Goal: Contribute content: Contribute content

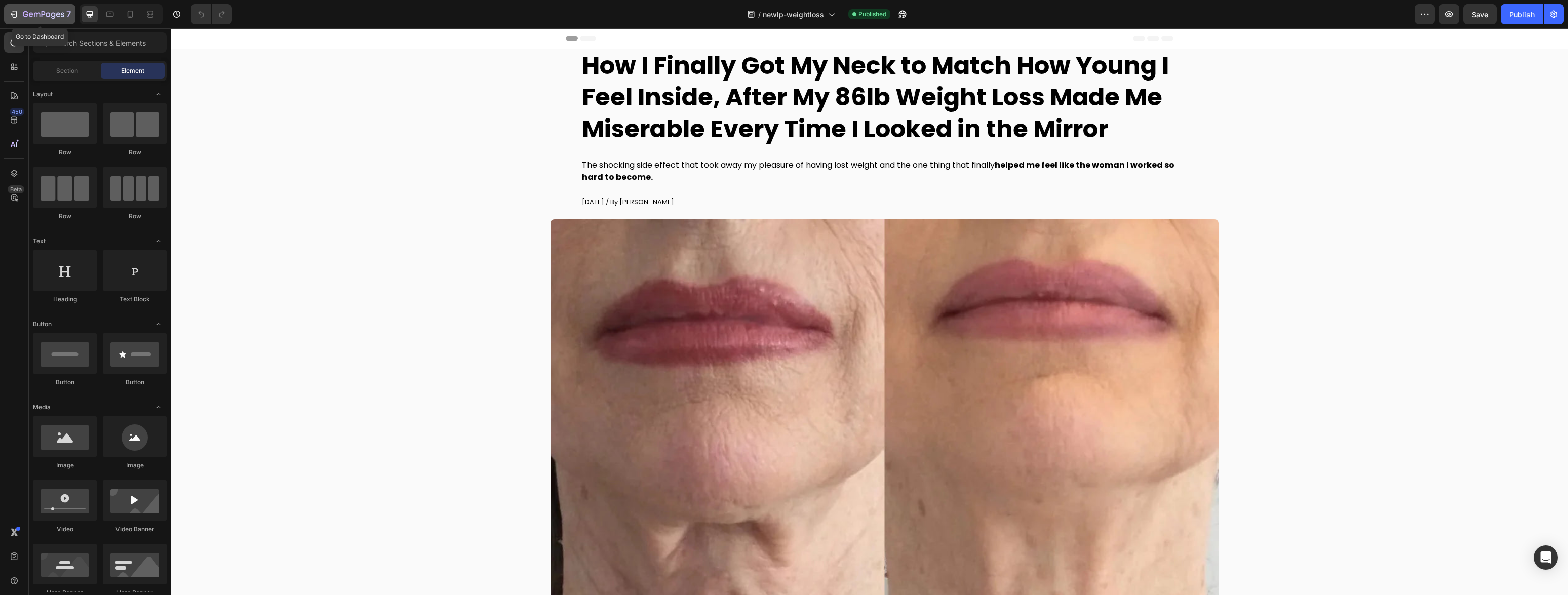
click at [37, 7] on button "7" at bounding box center [40, 14] width 72 height 20
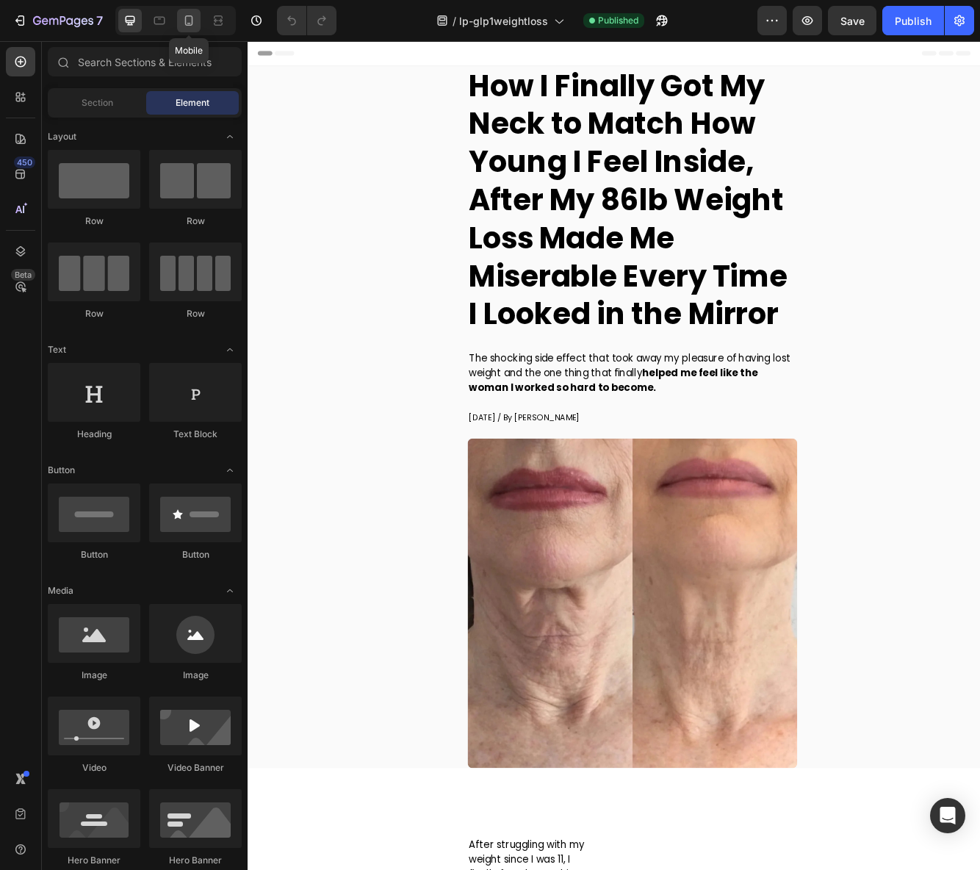
click at [189, 15] on icon at bounding box center [189, 20] width 8 height 10
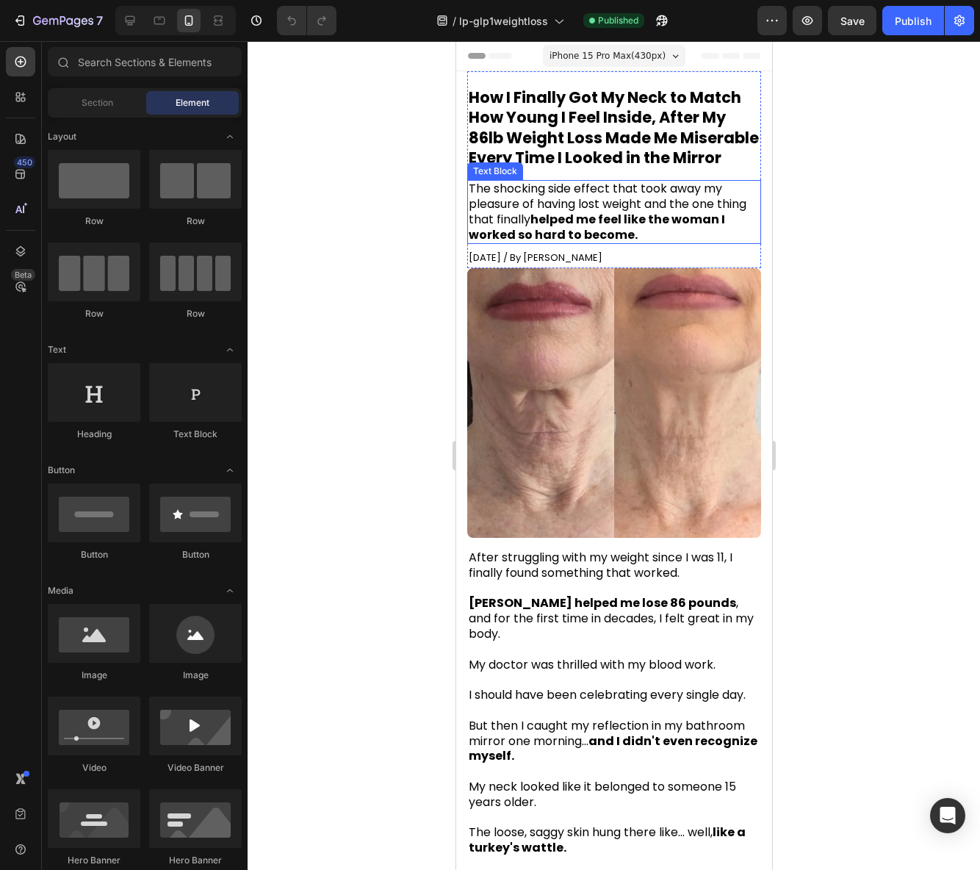
click at [649, 224] on span "The shocking side effect that took away my pleasure of having lost weight and t…" at bounding box center [607, 211] width 278 height 62
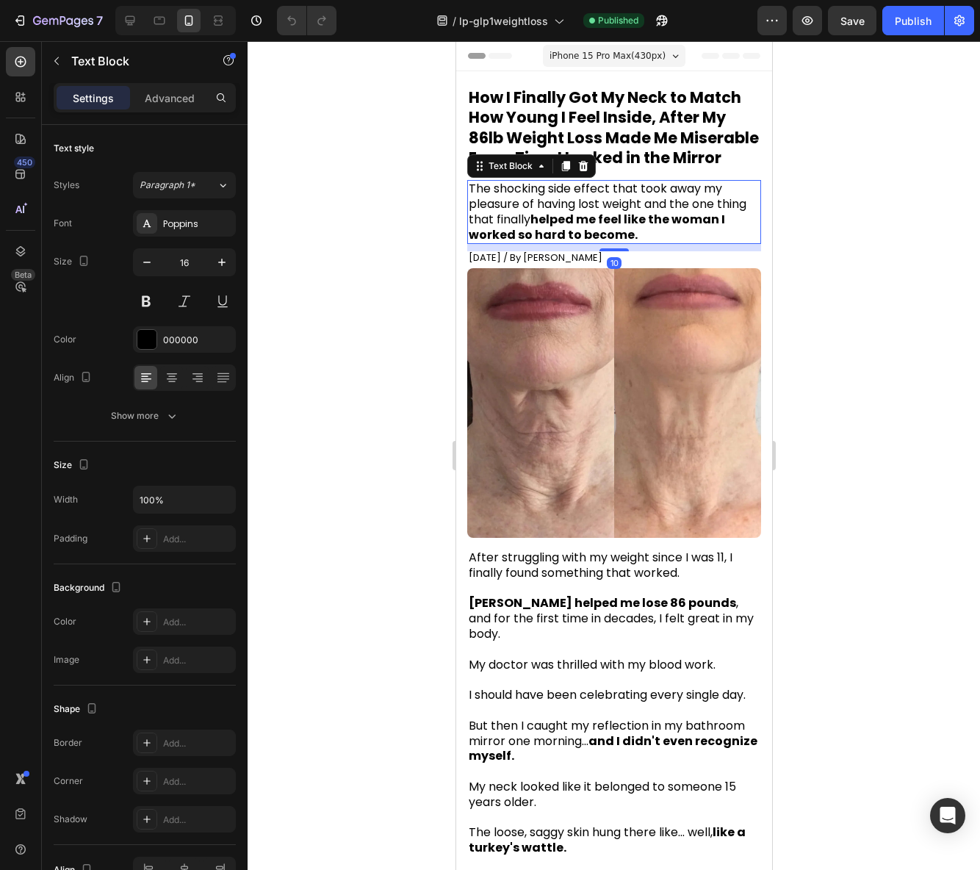
click at [868, 286] on div at bounding box center [614, 455] width 732 height 828
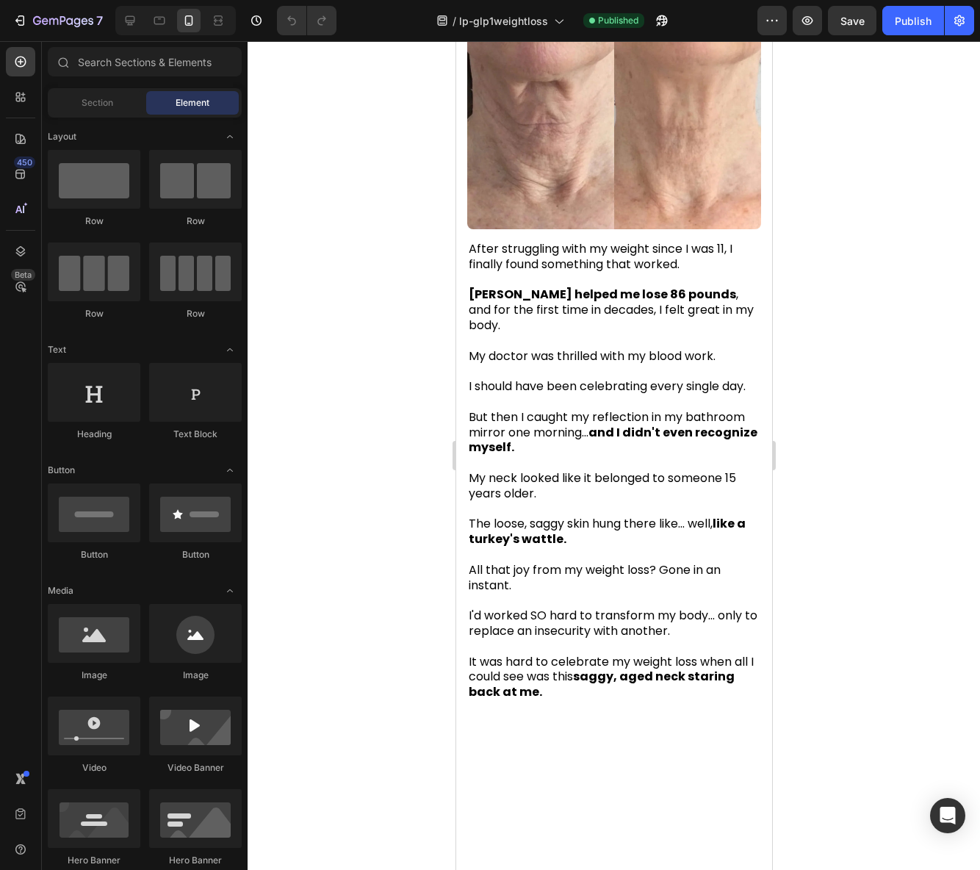
scroll to position [404, 0]
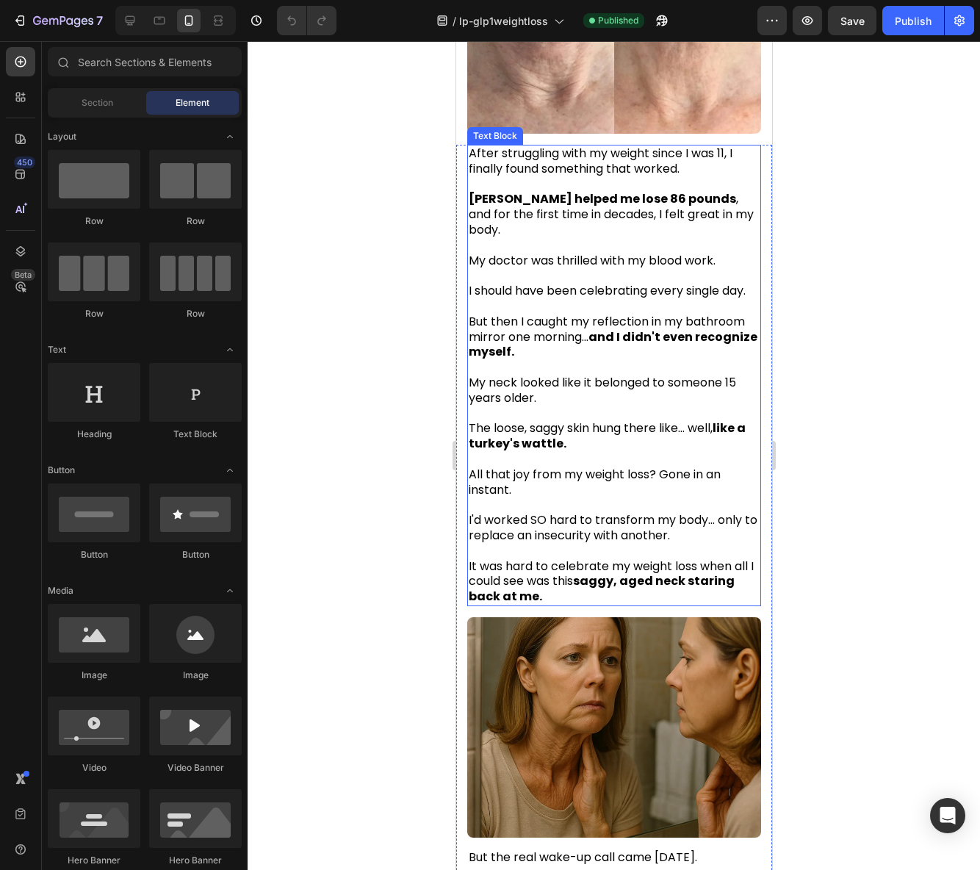
click at [665, 289] on span "I should have been celebrating every single day." at bounding box center [606, 290] width 277 height 17
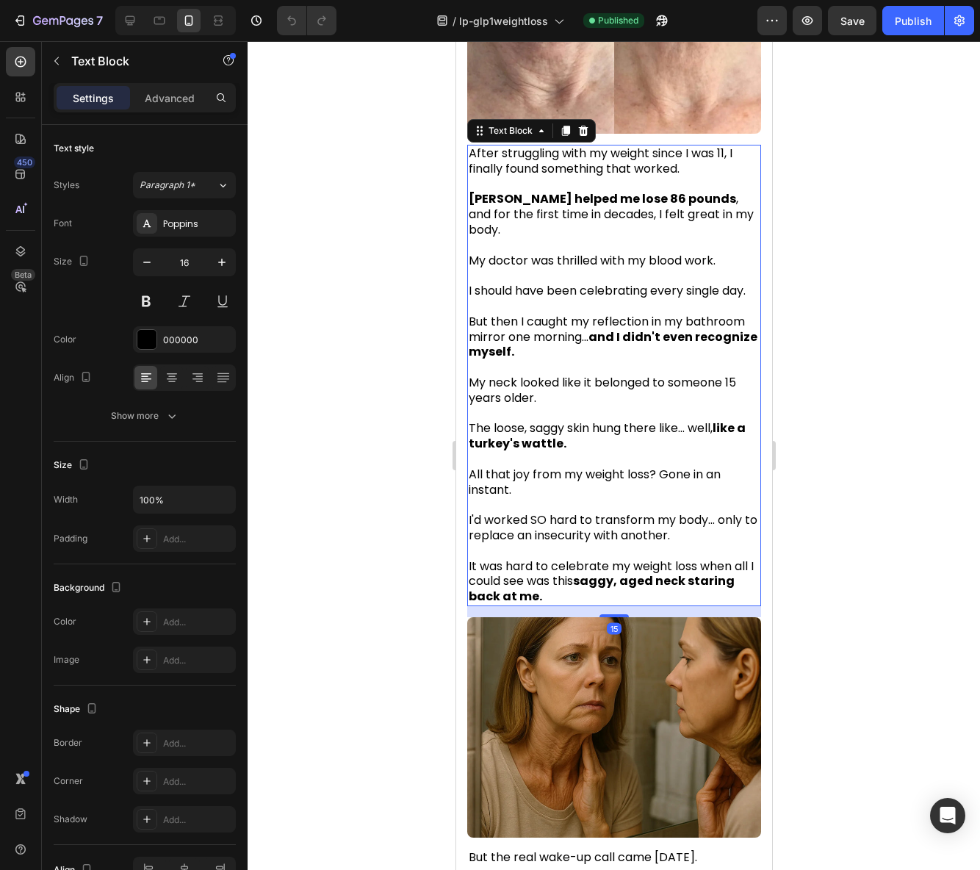
click at [665, 289] on span "I should have been celebrating every single day." at bounding box center [606, 290] width 277 height 17
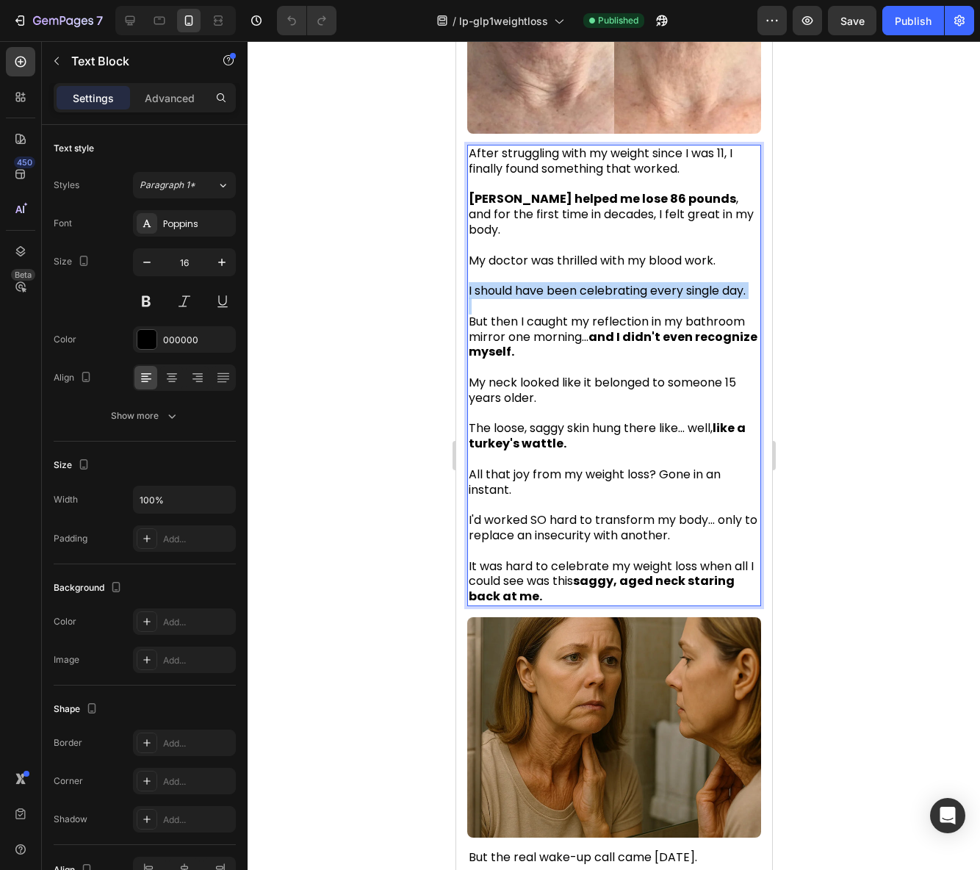
click at [665, 289] on span "I should have been celebrating every single day." at bounding box center [606, 290] width 277 height 17
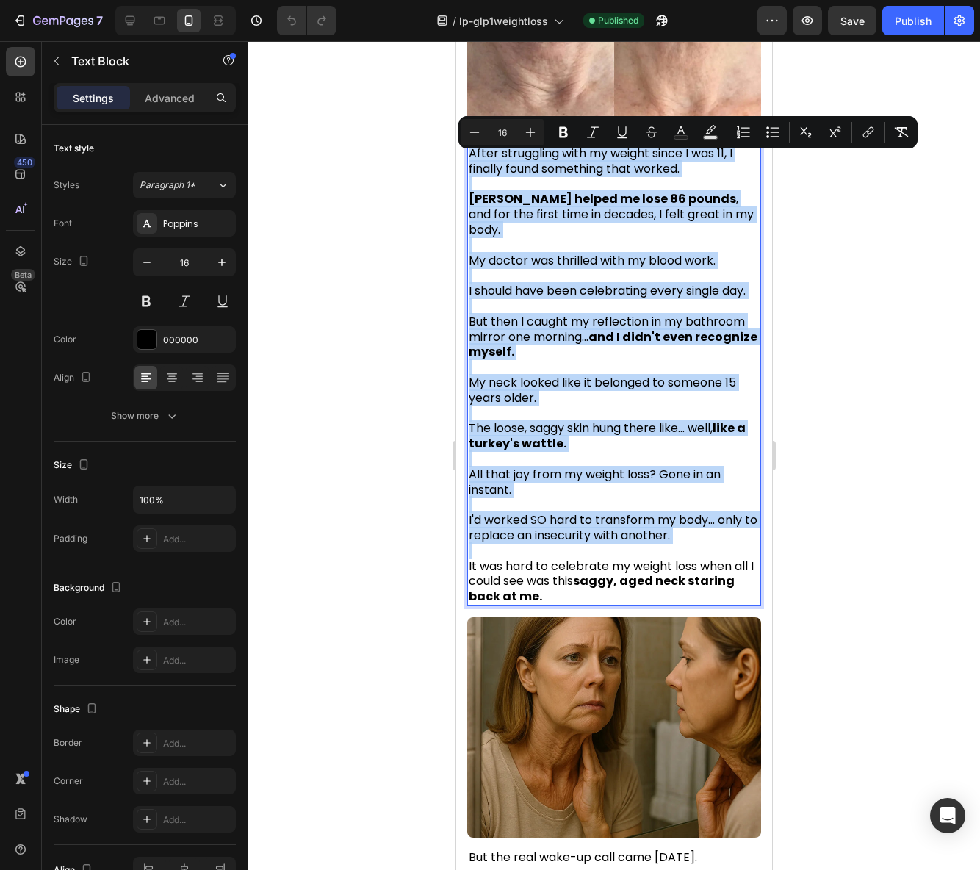
copy div "After struggling with my weight since I was 11, I finally found something that …"
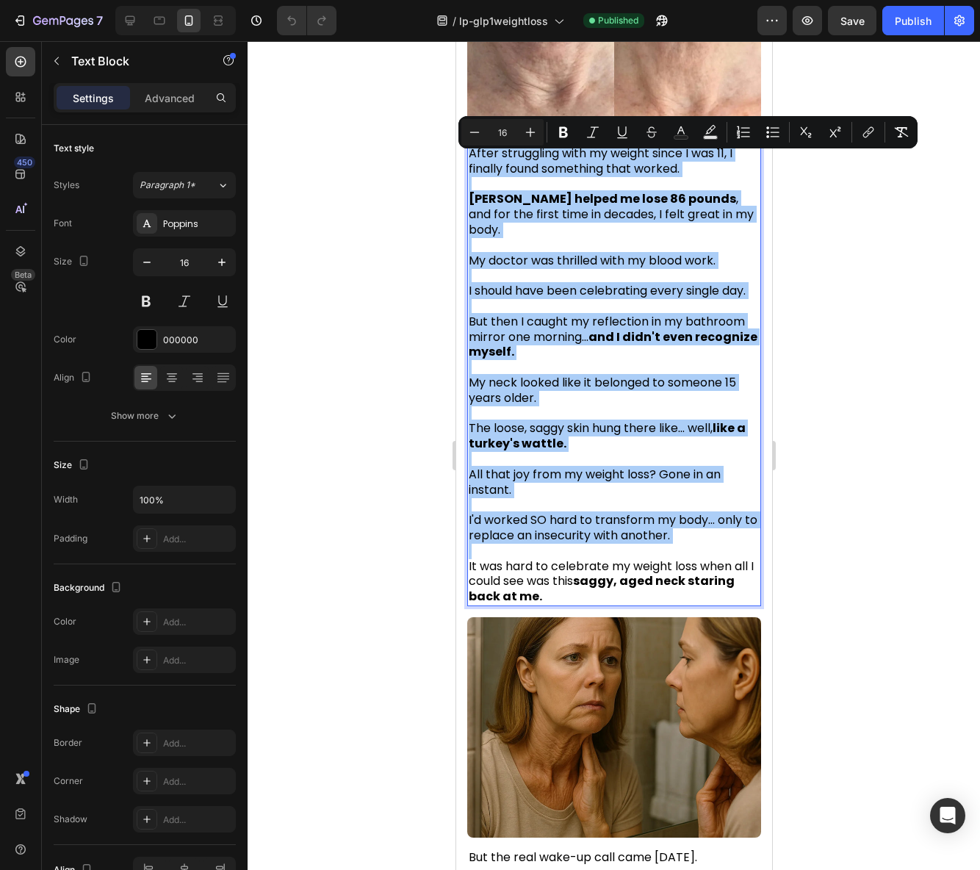
click at [831, 405] on div at bounding box center [614, 455] width 732 height 828
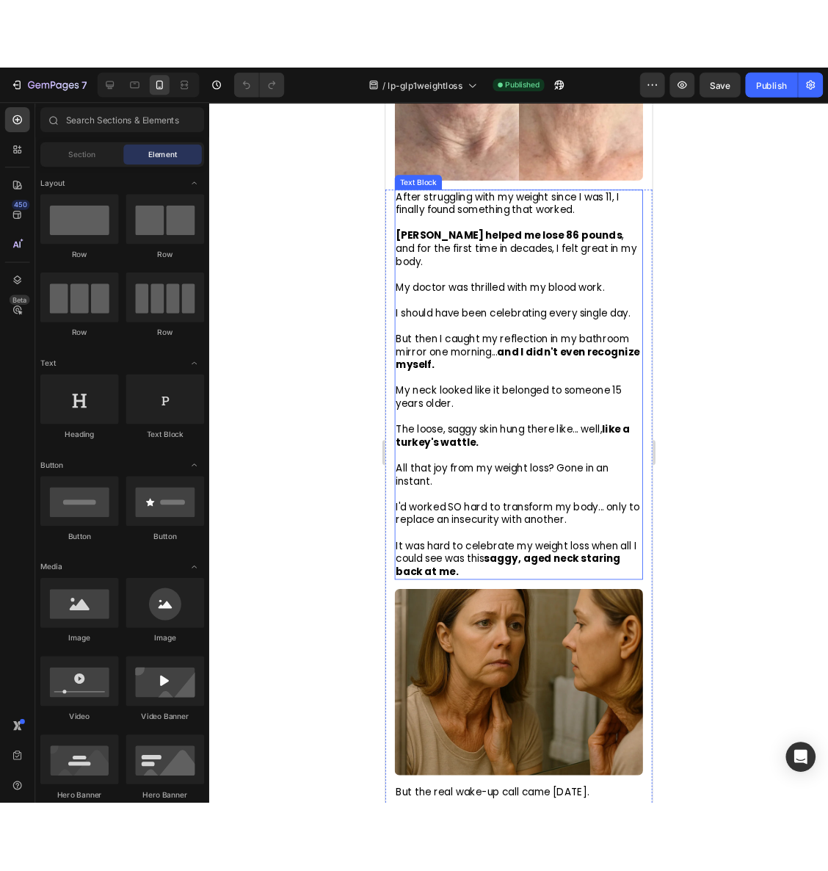
scroll to position [0, 0]
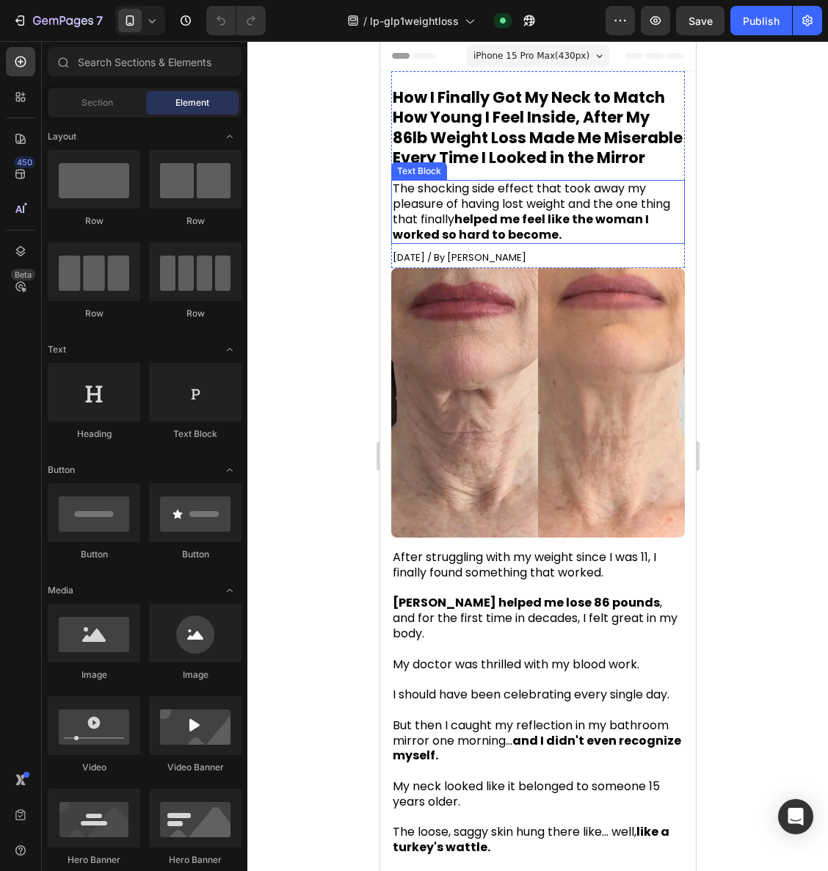
click at [407, 243] on strong "helped me feel like the woman I worked so hard to become." at bounding box center [520, 227] width 256 height 32
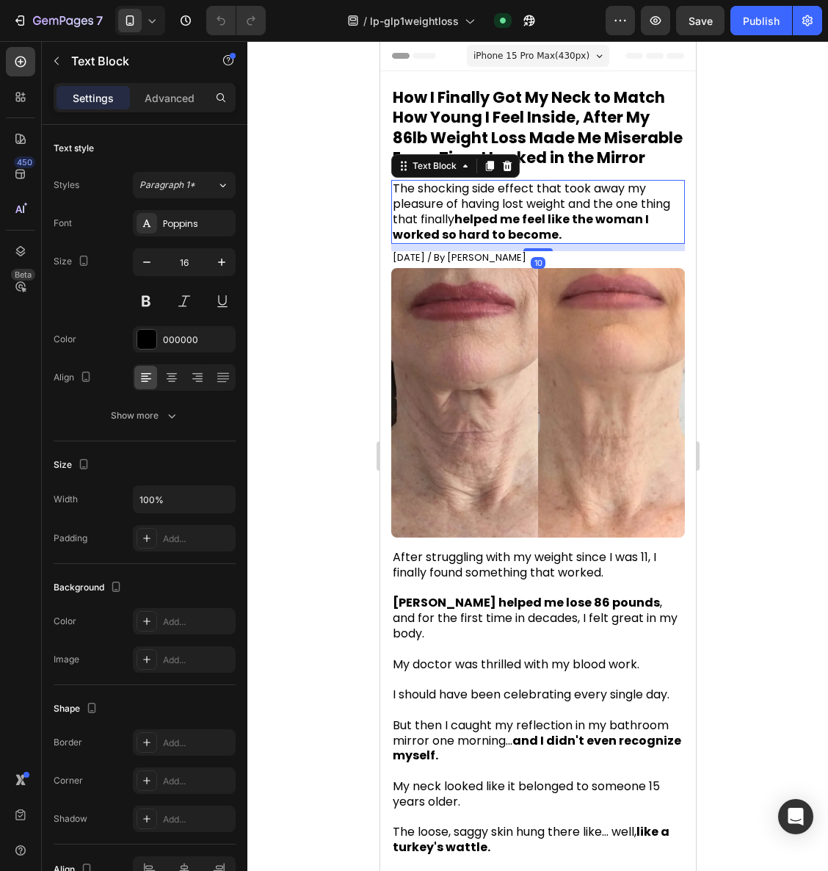
click at [394, 243] on strong "helped me feel like the woman I worked so hard to become." at bounding box center [520, 227] width 256 height 32
click at [580, 243] on strong "helped me feel like the woman I worked so hard to become." at bounding box center [520, 227] width 256 height 32
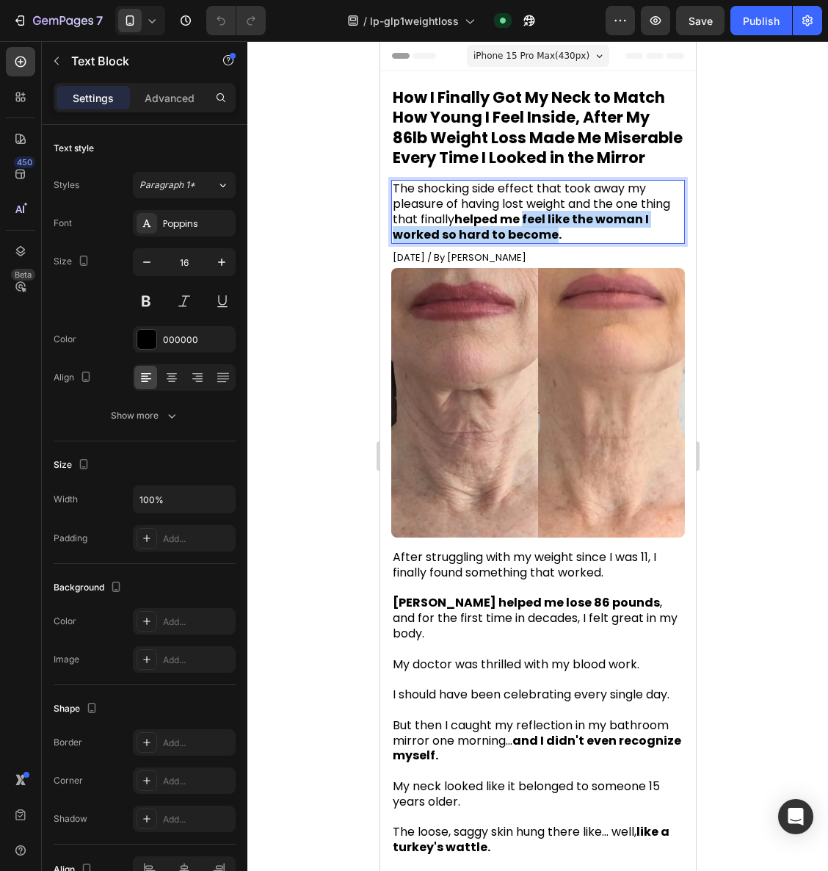
drag, startPoint x: 557, startPoint y: 239, endPoint x: 610, endPoint y: 256, distance: 56.4
click at [607, 243] on strong "helped me feel like the woman I worked so hard to become." at bounding box center [520, 227] width 256 height 32
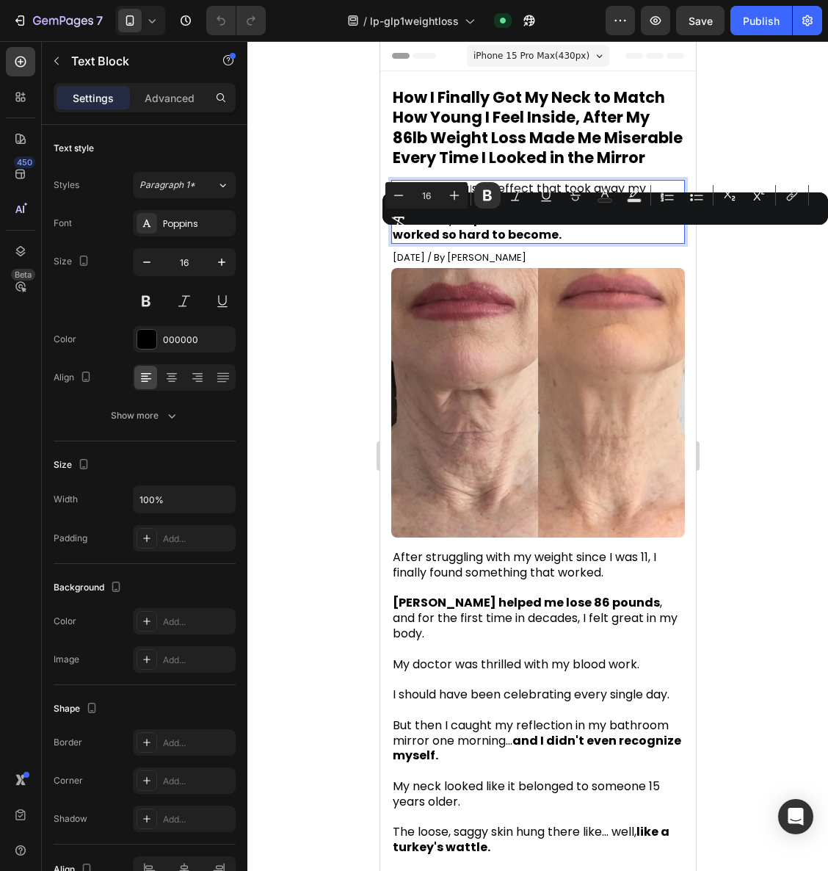
click at [552, 239] on strong "helped me feel like the woman I worked so hard to become." at bounding box center [520, 227] width 256 height 32
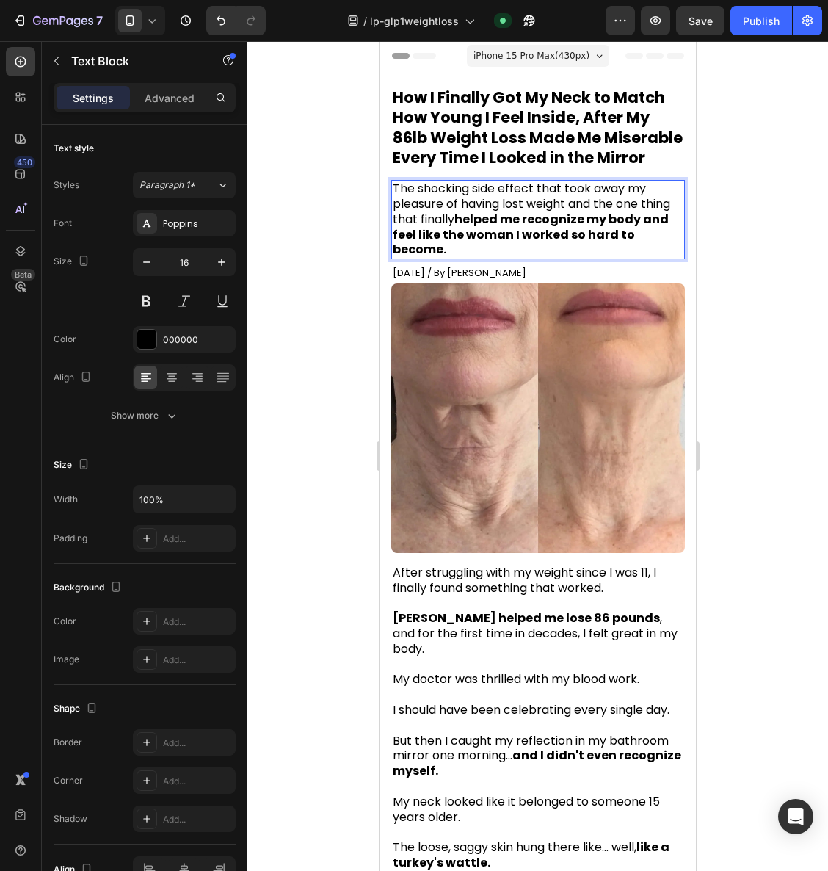
click at [582, 236] on strong "helped me recognize my body and feel like the woman I worked so hard to become." at bounding box center [530, 235] width 276 height 48
click at [759, 319] on div at bounding box center [538, 456] width 581 height 830
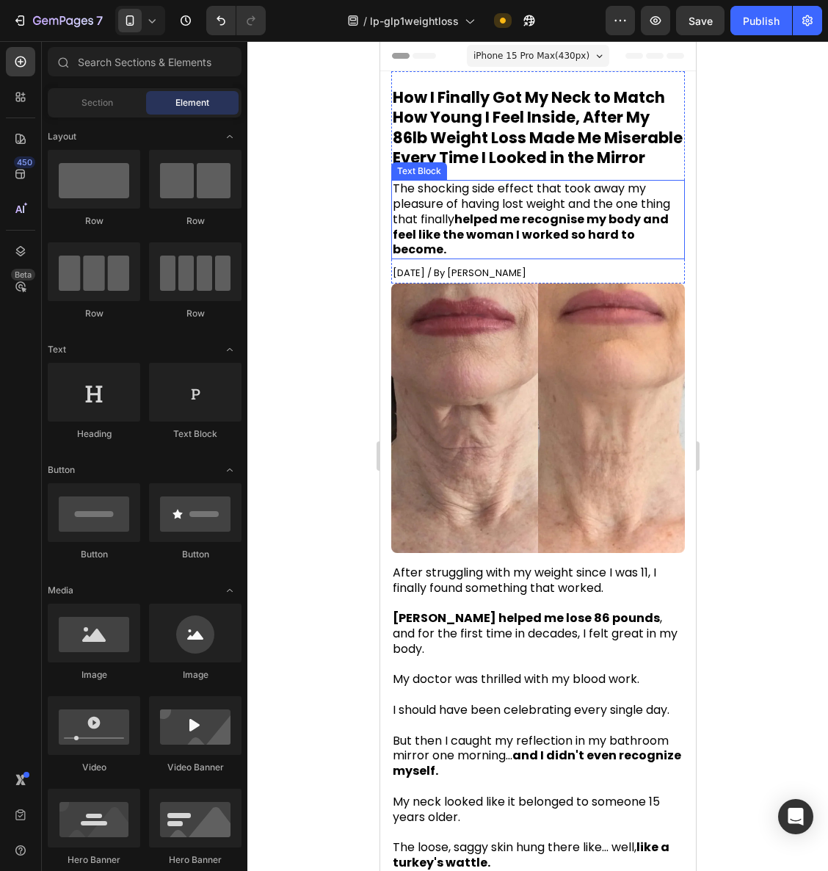
click at [478, 258] on p "The shocking side effect that took away my pleasure of having lost weight and t…" at bounding box center [537, 219] width 291 height 76
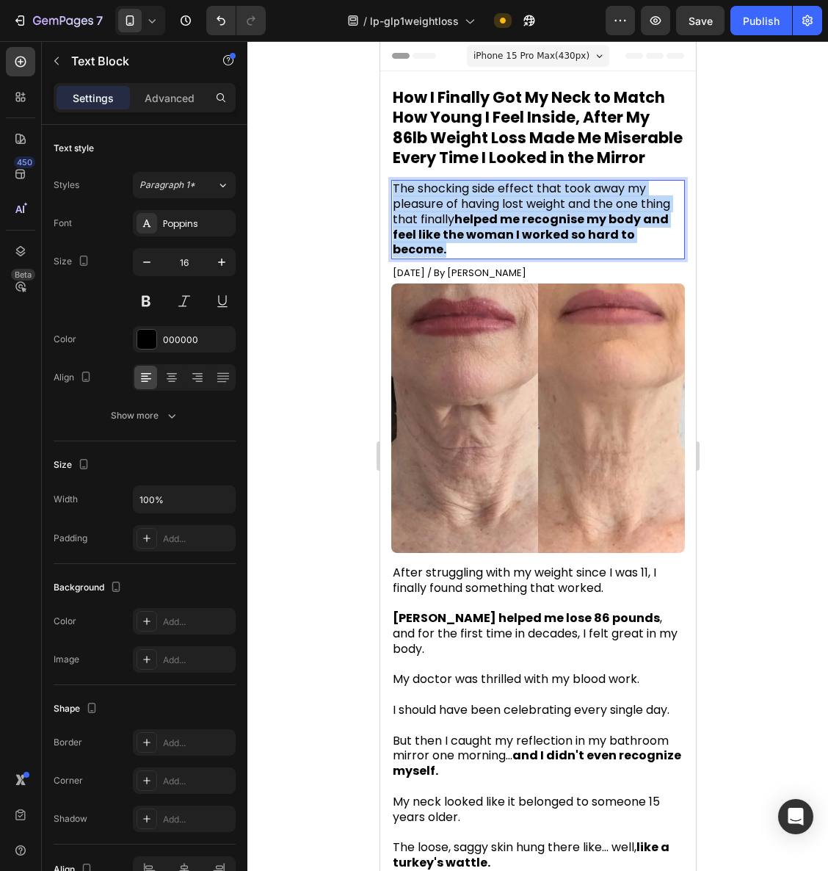
click at [478, 258] on p "The shocking side effect that took away my pleasure of having lost weight and t…" at bounding box center [537, 219] width 291 height 76
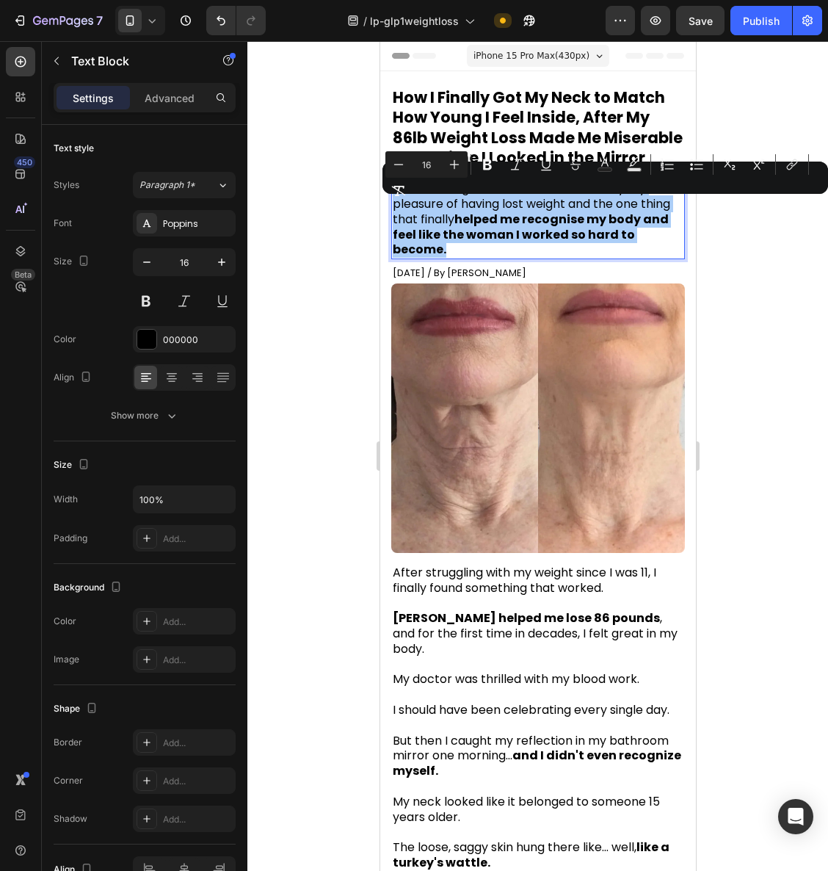
click at [806, 327] on div at bounding box center [538, 456] width 581 height 830
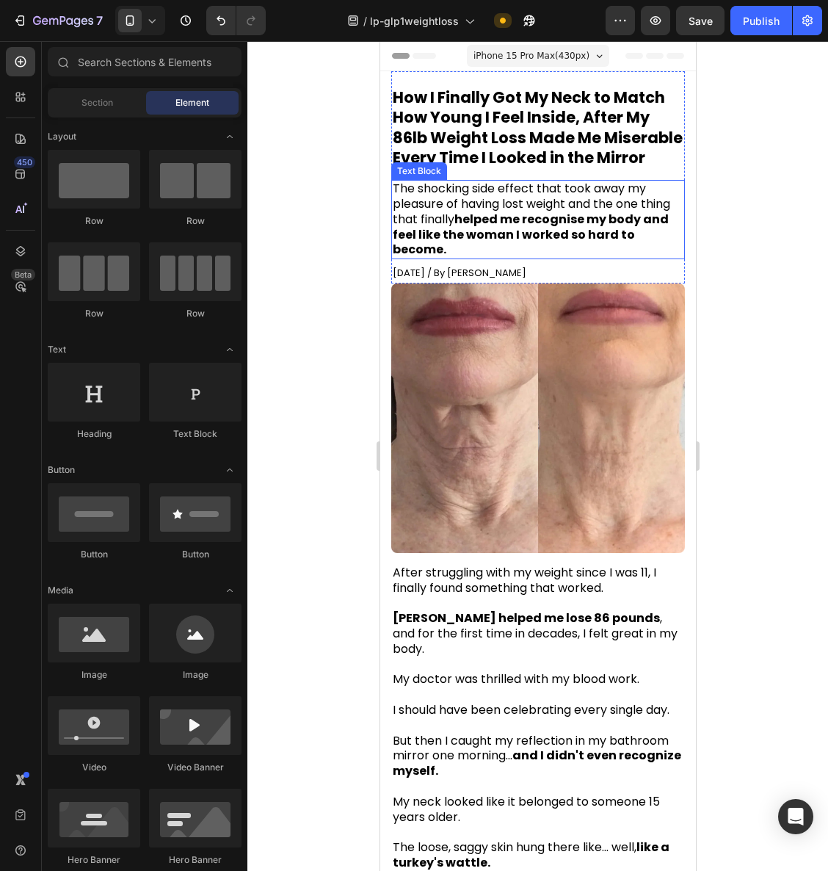
click at [563, 213] on span "The shocking side effect that took away my pleasure of having lost weight and t…" at bounding box center [531, 219] width 278 height 78
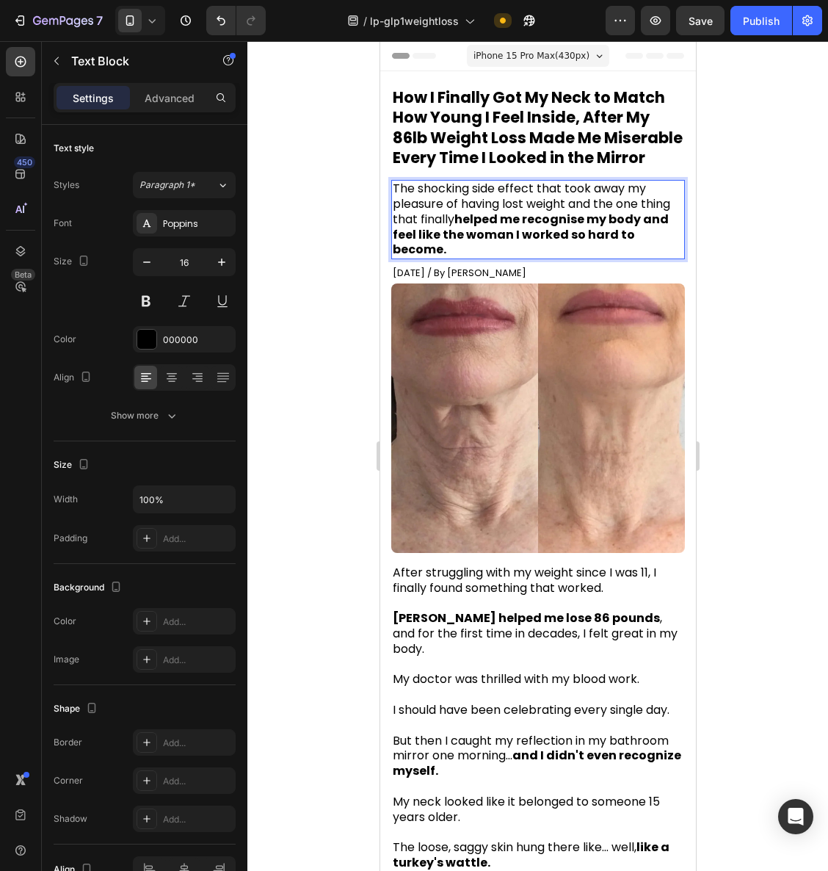
drag, startPoint x: 566, startPoint y: 210, endPoint x: 598, endPoint y: 214, distance: 32.5
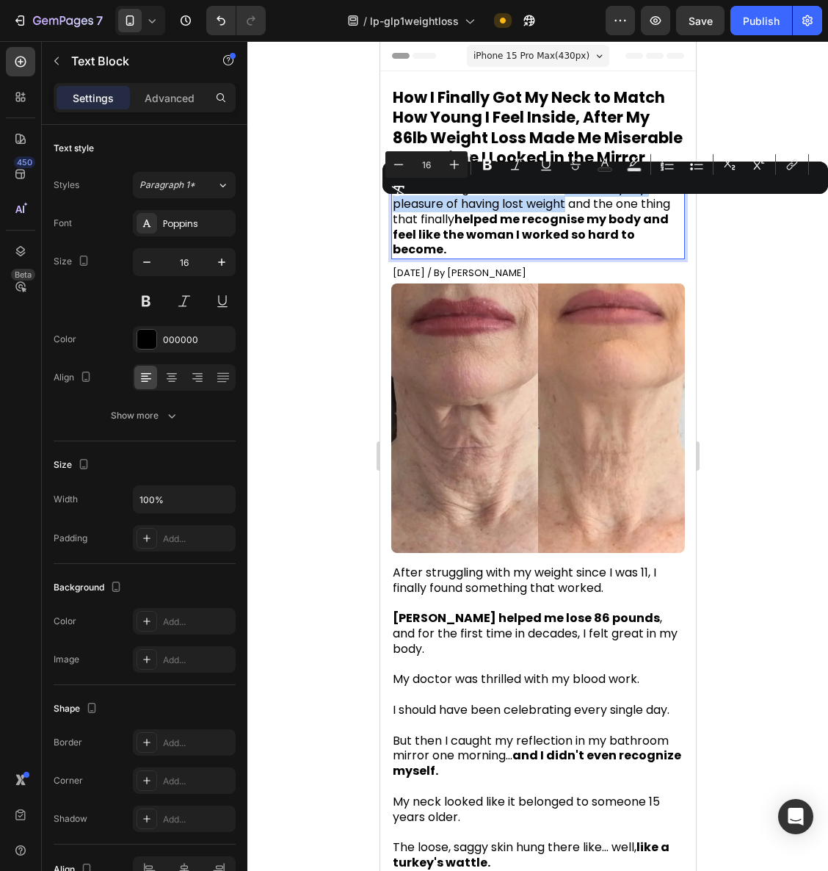
drag, startPoint x: 563, startPoint y: 209, endPoint x: 569, endPoint y: 224, distance: 15.8
click at [569, 224] on span "The shocking side effect that took away my pleasure of having lost weight and t…" at bounding box center [531, 219] width 278 height 78
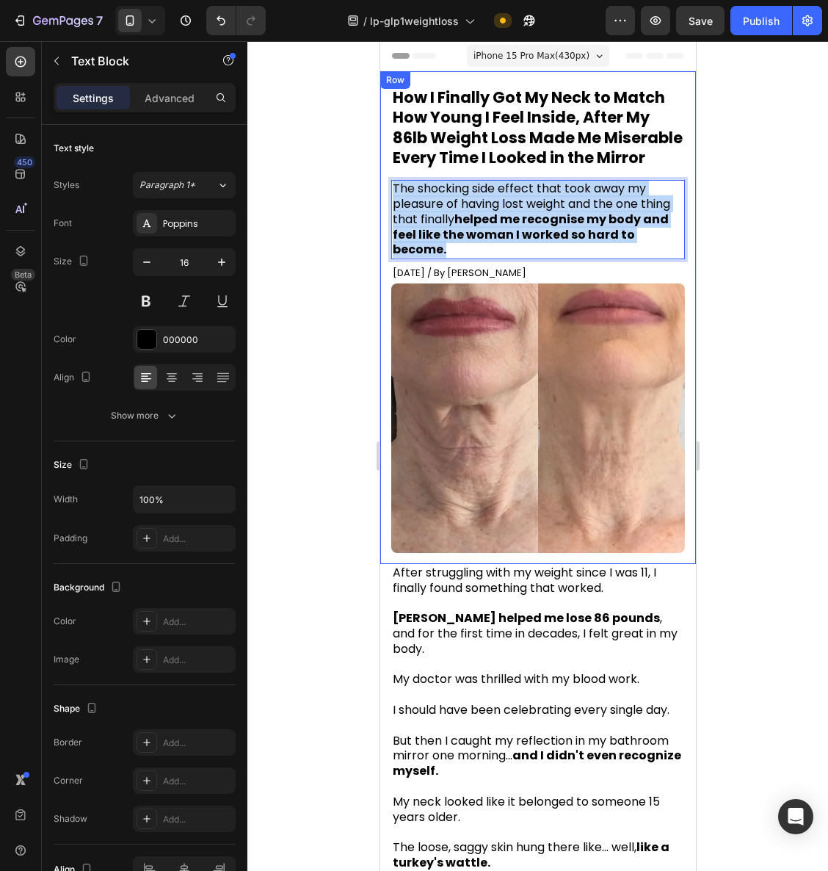
drag, startPoint x: 407, startPoint y: 242, endPoint x: 387, endPoint y: 208, distance: 39.2
click at [387, 208] on div "How I Finally Got My Neck to Match How Young I Feel Inside, After My 86lb Weigh…" at bounding box center [538, 317] width 316 height 493
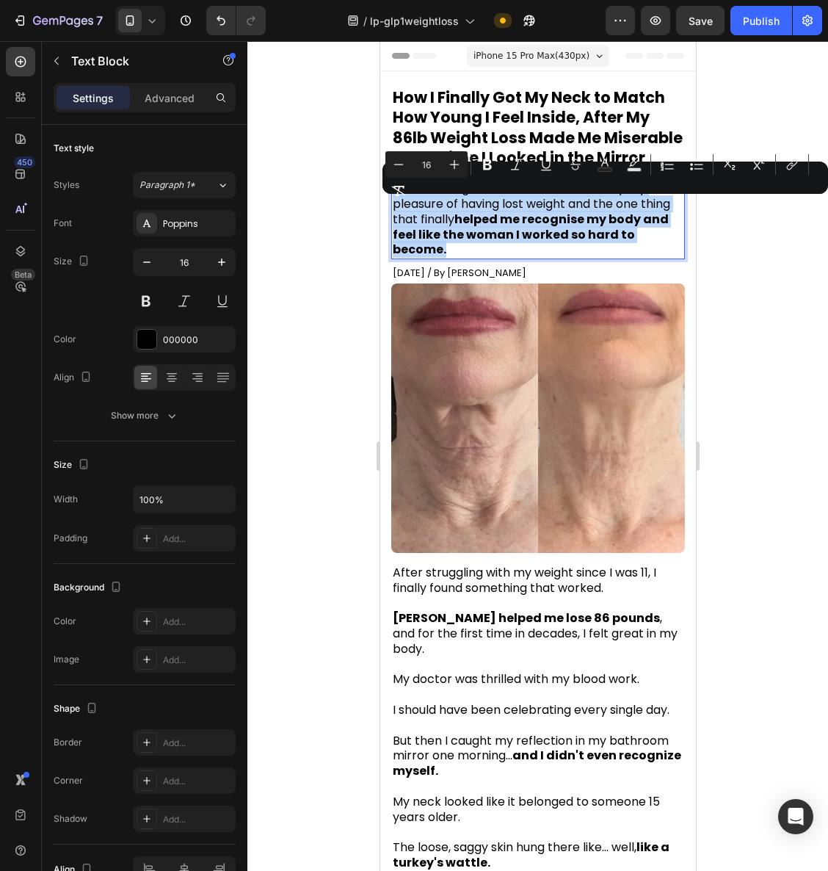
copy span "The shocking side effect that took away my pleasure of having lost weight and t…"
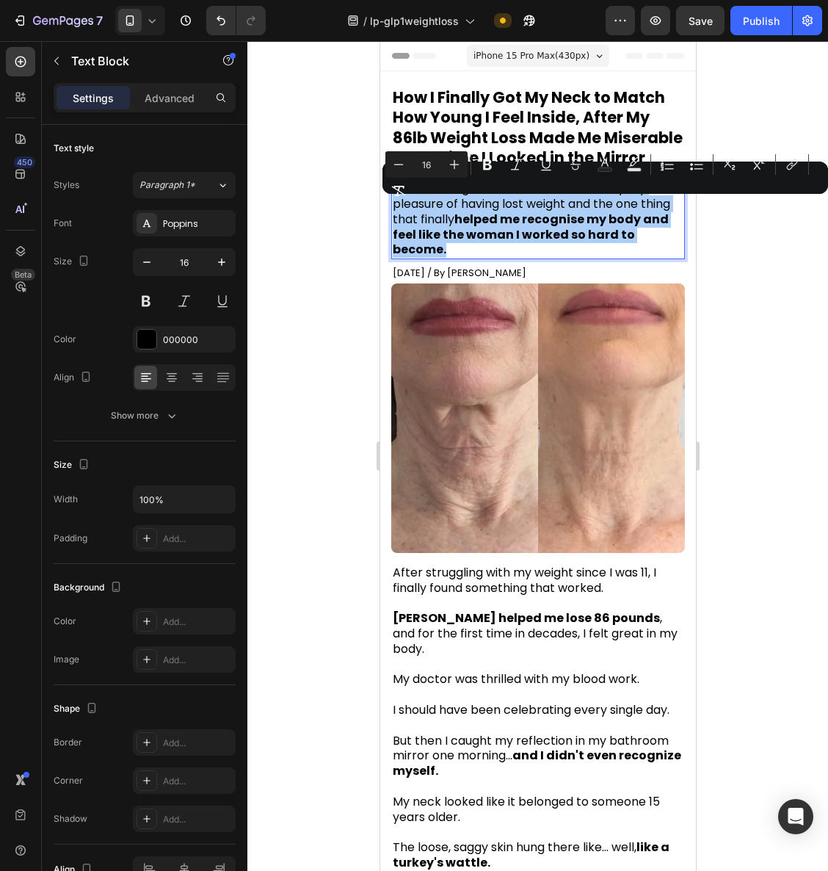
click at [767, 297] on div at bounding box center [538, 456] width 581 height 830
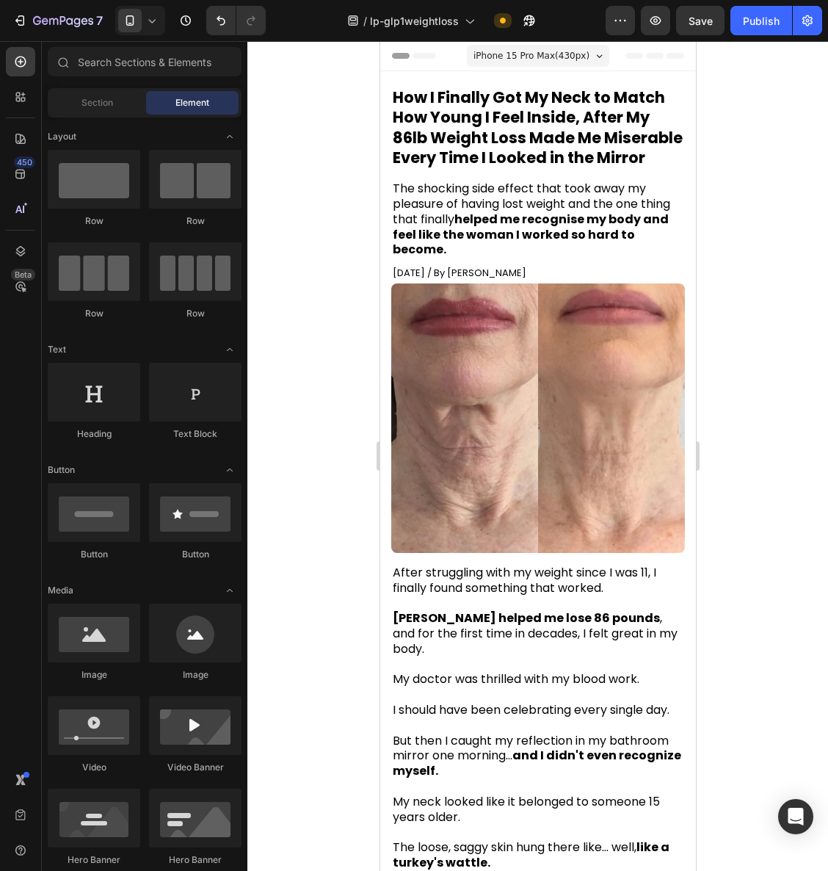
click at [472, 238] on span "The shocking side effect that took away my pleasure of having lost weight and t…" at bounding box center [531, 219] width 278 height 78
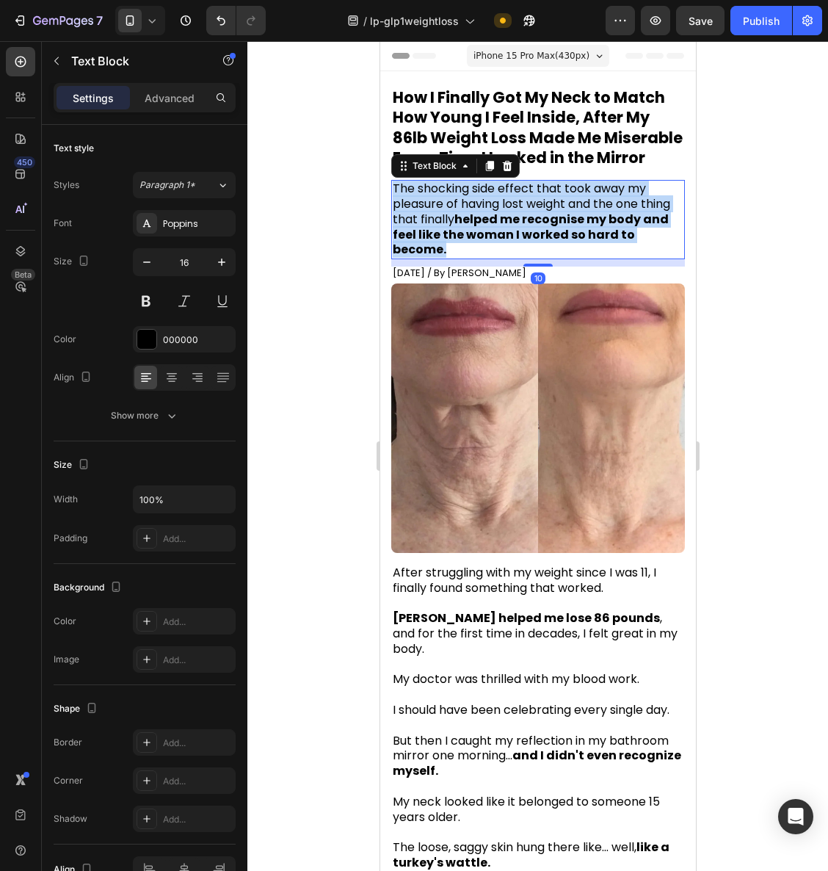
click at [472, 238] on span "The shocking side effect that took away my pleasure of having lost weight and t…" at bounding box center [531, 219] width 278 height 78
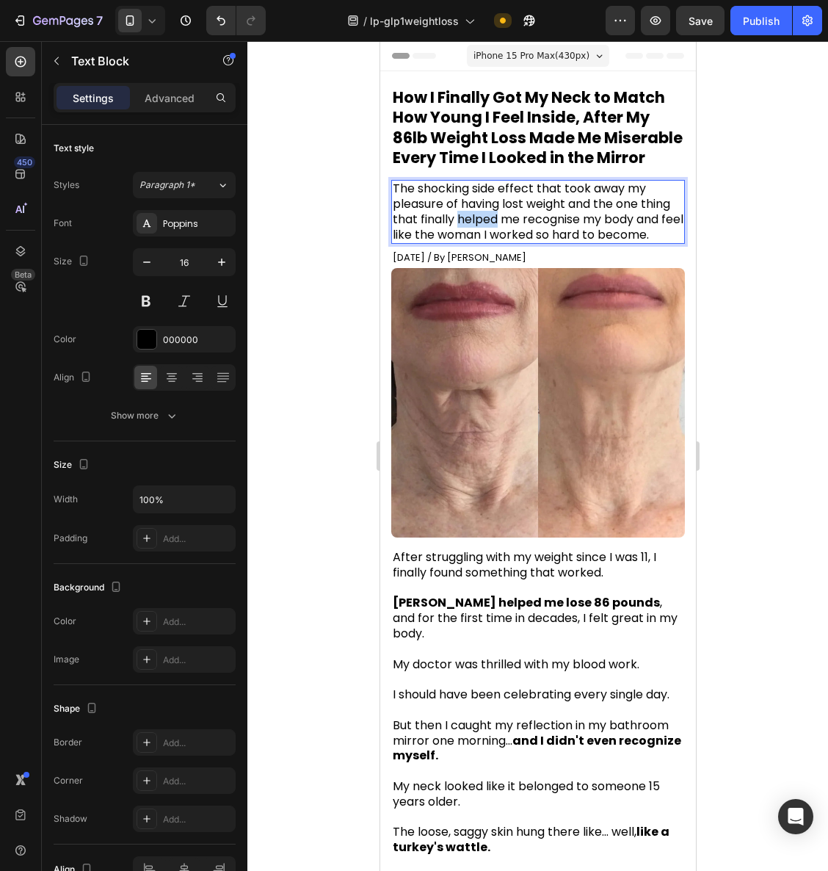
drag, startPoint x: 492, startPoint y: 238, endPoint x: 529, endPoint y: 246, distance: 37.6
click at [529, 242] on span "The shocking side effect that took away my pleasure of having lost weight and t…" at bounding box center [537, 211] width 291 height 62
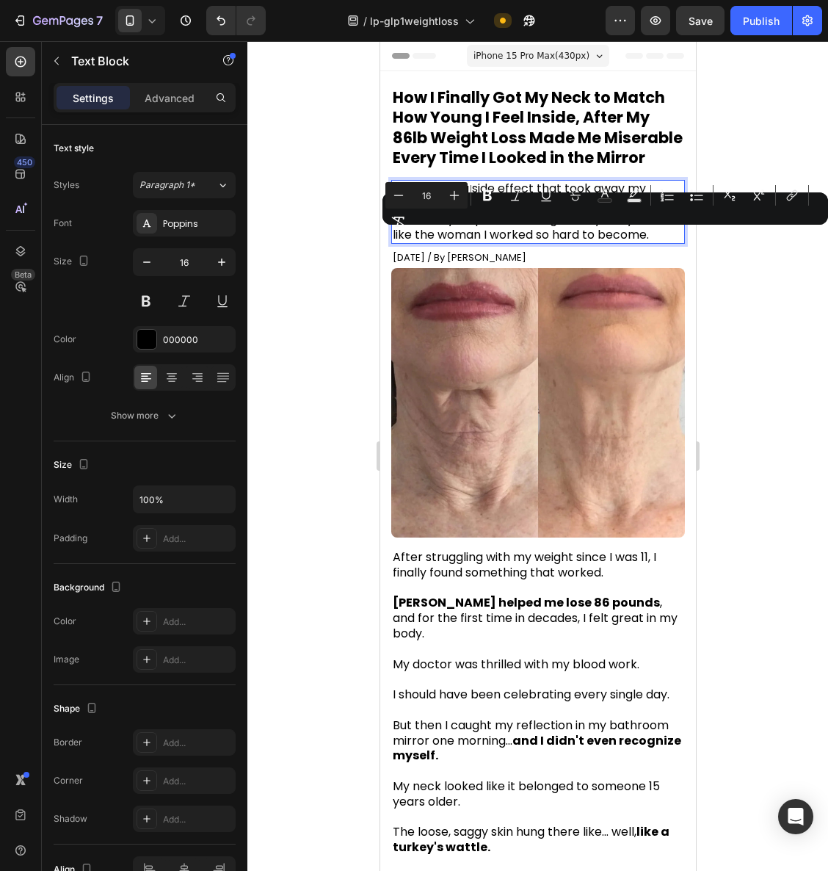
click at [602, 242] on span "The shocking side effect that took away my pleasure of having lost weight and t…" at bounding box center [537, 211] width 291 height 62
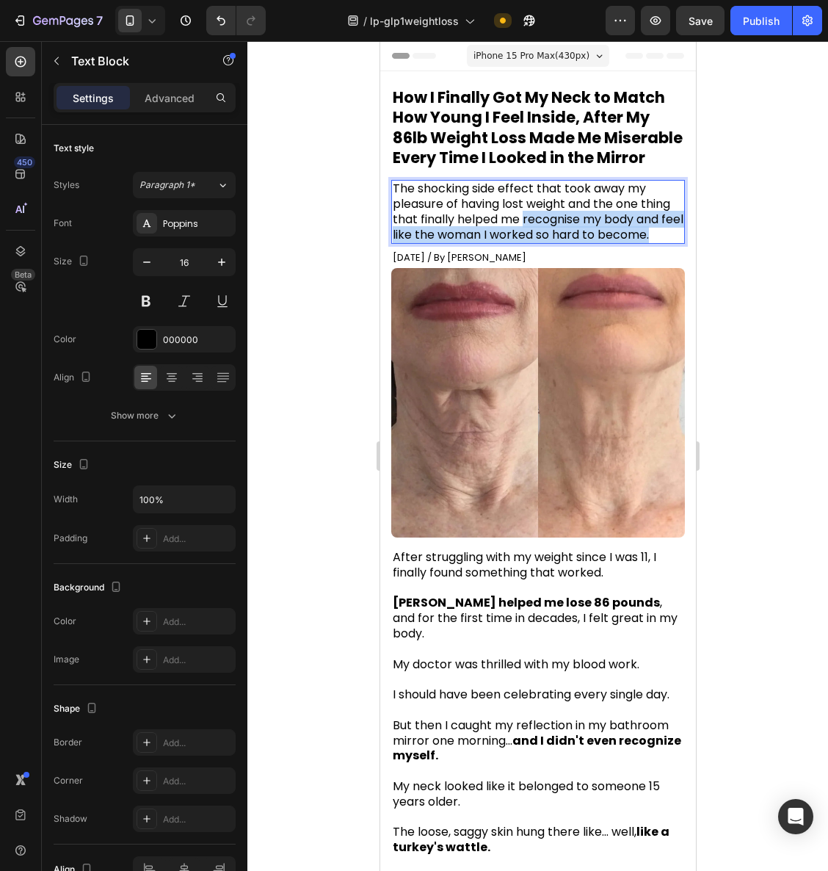
drag, startPoint x: 558, startPoint y: 240, endPoint x: 525, endPoint y: 264, distance: 41.0
click at [527, 242] on p "The shocking side effect that took away my pleasure of having lost weight and t…" at bounding box center [537, 211] width 291 height 61
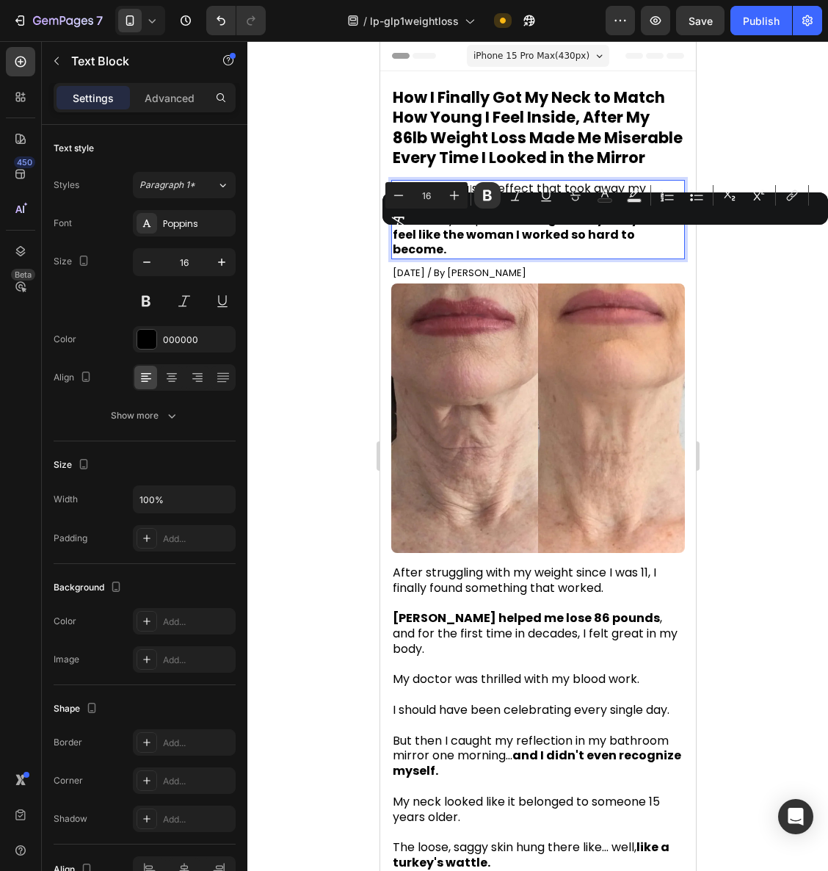
click at [743, 365] on div at bounding box center [538, 456] width 581 height 830
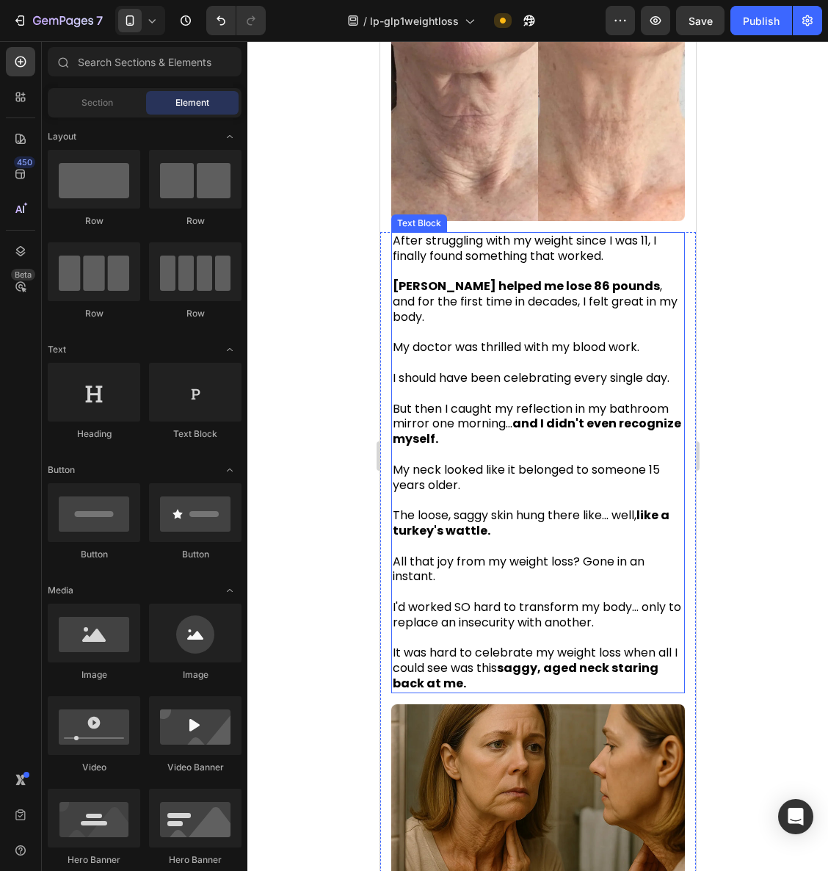
scroll to position [339, 0]
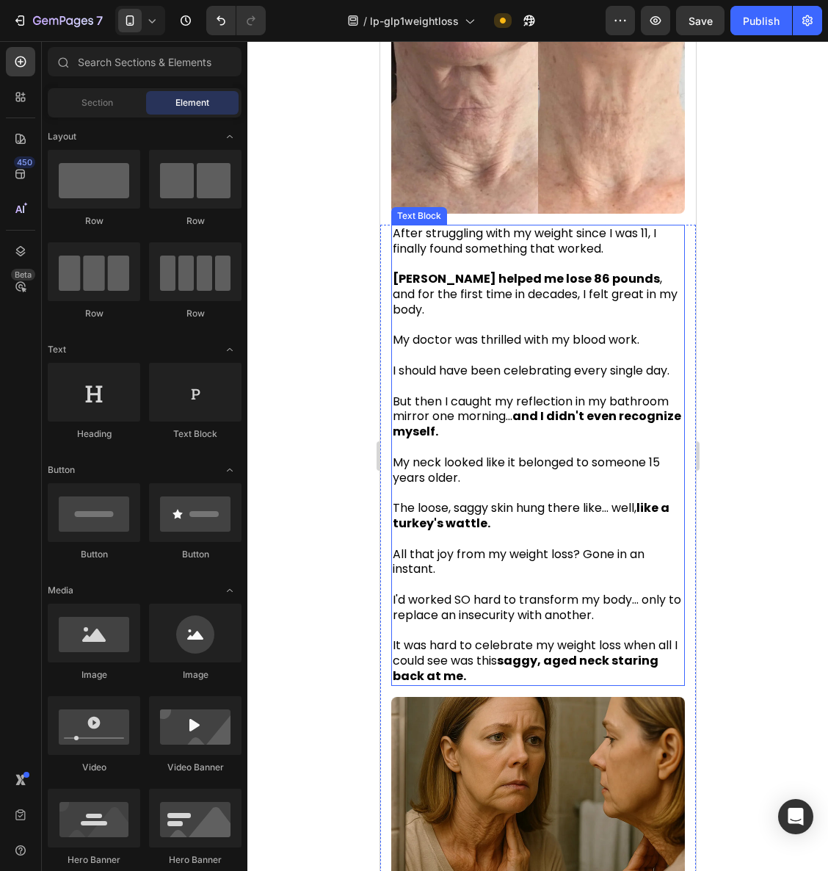
click at [436, 249] on span "After struggling with my weight since I was 11, I finally found something that …" at bounding box center [524, 241] width 264 height 32
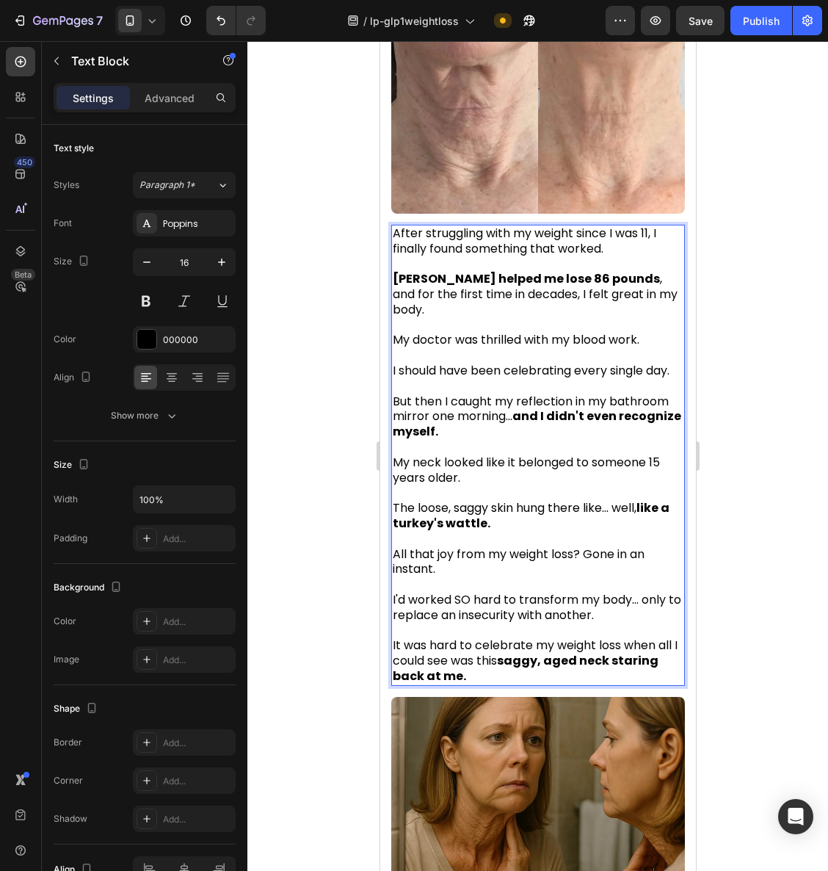
click at [427, 245] on span "After struggling with my weight since I was 11, I finally found something that …" at bounding box center [524, 241] width 264 height 32
click at [425, 245] on span "After struggling with my weight since I was 11, I finally found something that …" at bounding box center [524, 241] width 264 height 32
click at [728, 248] on div at bounding box center [538, 456] width 581 height 830
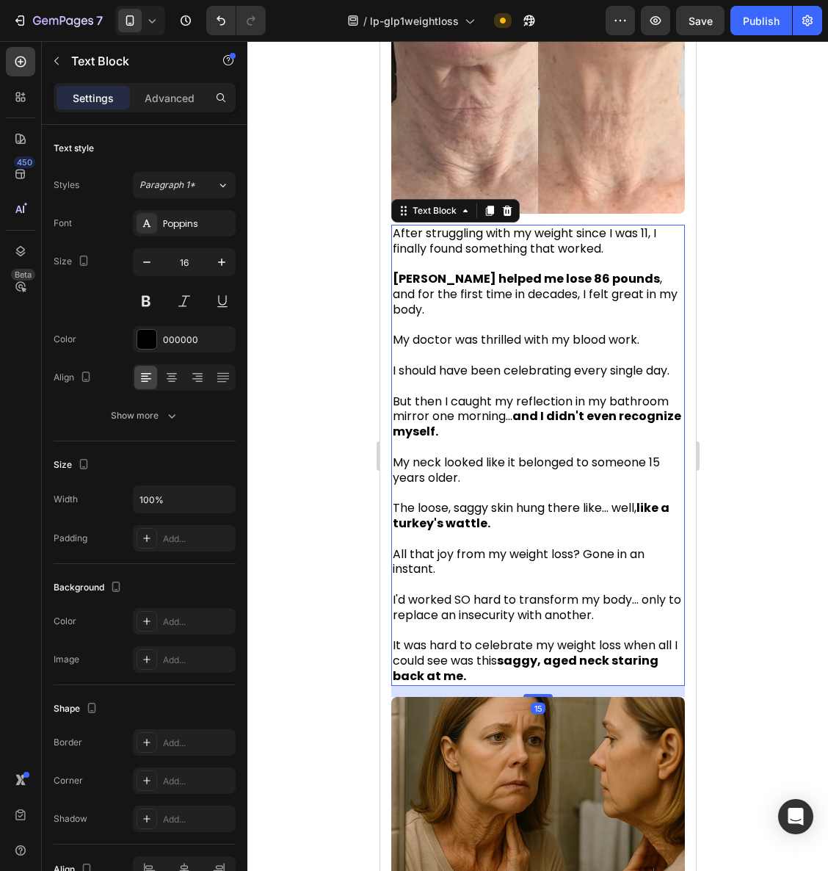
click at [429, 248] on span "After struggling with my weight since I was 11, I finally found something that …" at bounding box center [524, 241] width 264 height 32
click at [732, 253] on div at bounding box center [538, 456] width 581 height 830
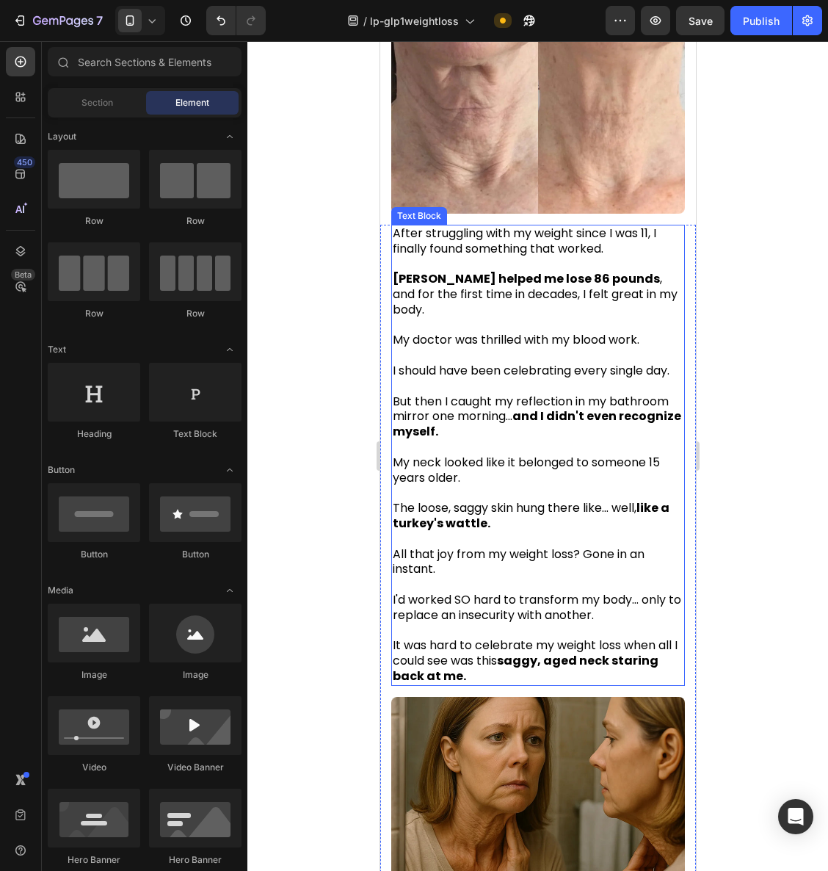
click at [613, 348] on p "Rich Text Editor. Editing area: main" at bounding box center [537, 355] width 291 height 15
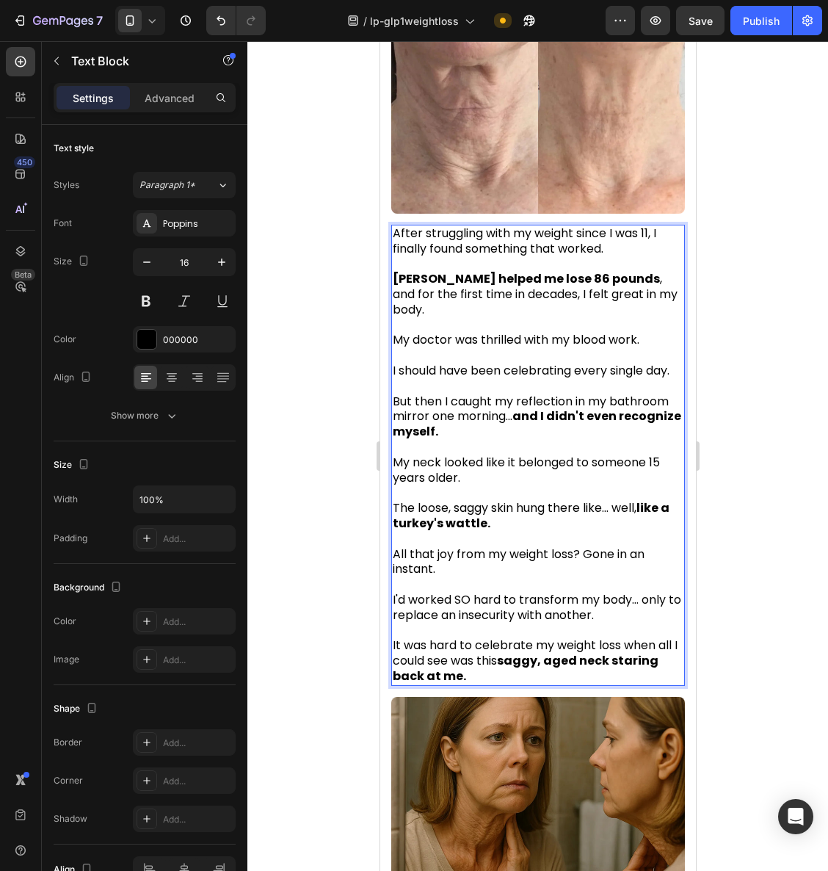
drag, startPoint x: 643, startPoint y: 337, endPoint x: 587, endPoint y: 337, distance: 56.6
click at [587, 337] on p "My doctor was thrilled with my blood work." at bounding box center [537, 340] width 291 height 15
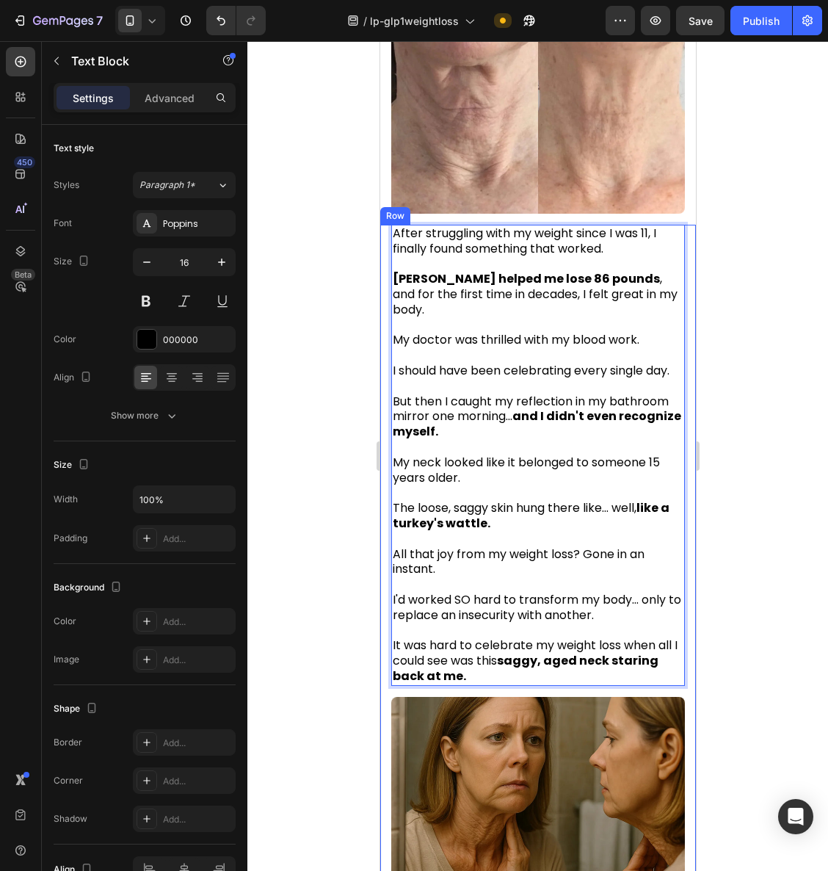
drag, startPoint x: 648, startPoint y: 336, endPoint x: 391, endPoint y: 332, distance: 257.1
click at [384, 331] on div "After struggling with my weight since I was 11, I finally found something that …" at bounding box center [538, 682] width 316 height 915
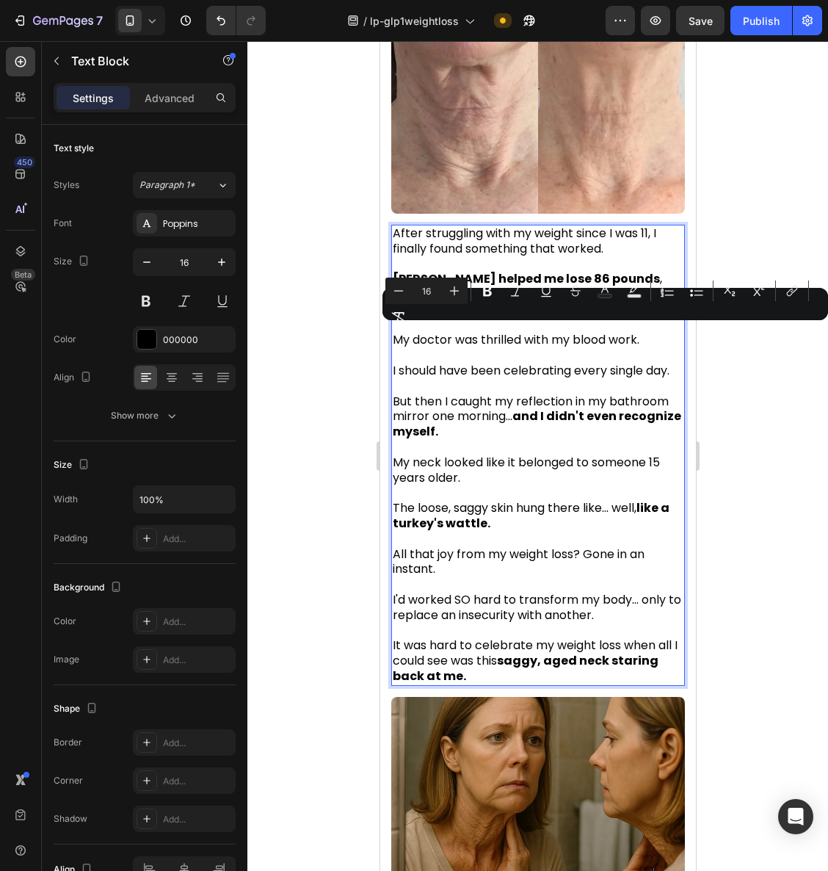
copy span "My doctor was thrilled with my blood work."
click at [559, 333] on span "My doctor was thrilled with my blood work." at bounding box center [515, 339] width 247 height 17
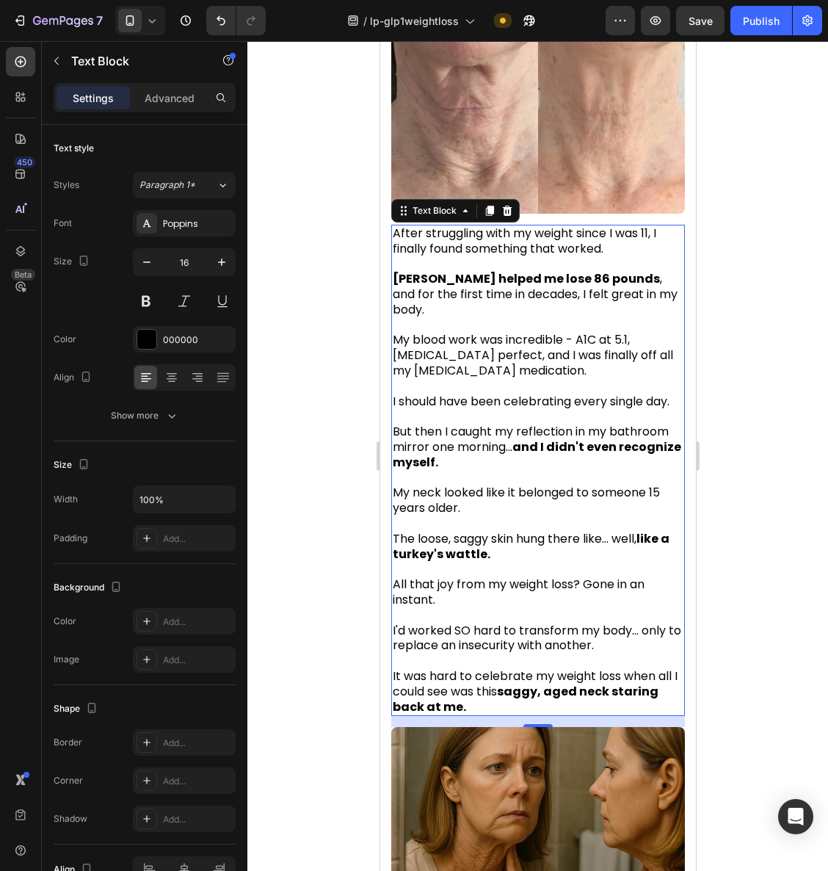
click at [758, 366] on div at bounding box center [538, 456] width 581 height 830
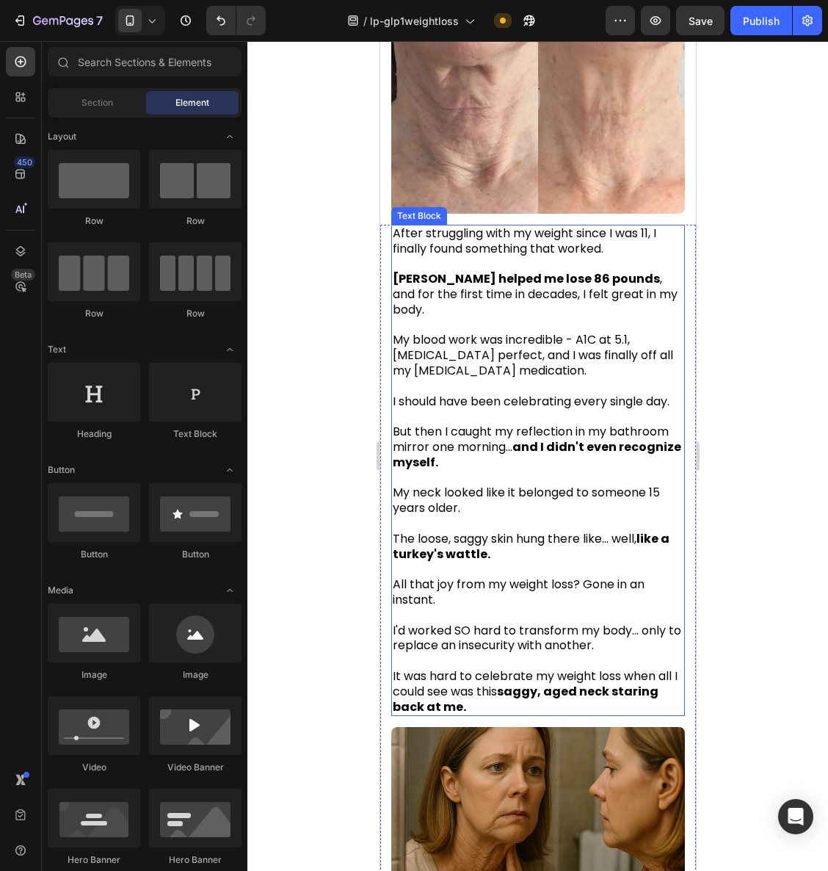
click at [421, 398] on span "I should have been celebrating every single day." at bounding box center [530, 401] width 277 height 17
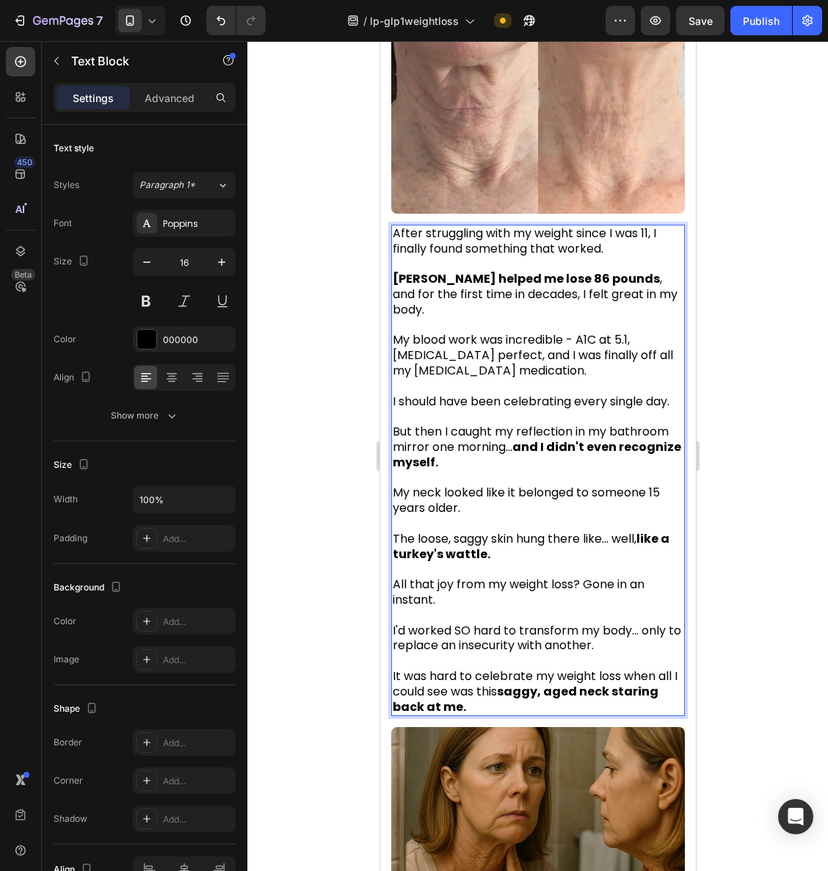
click at [412, 397] on span "I should have been celebrating every single day." at bounding box center [530, 401] width 277 height 17
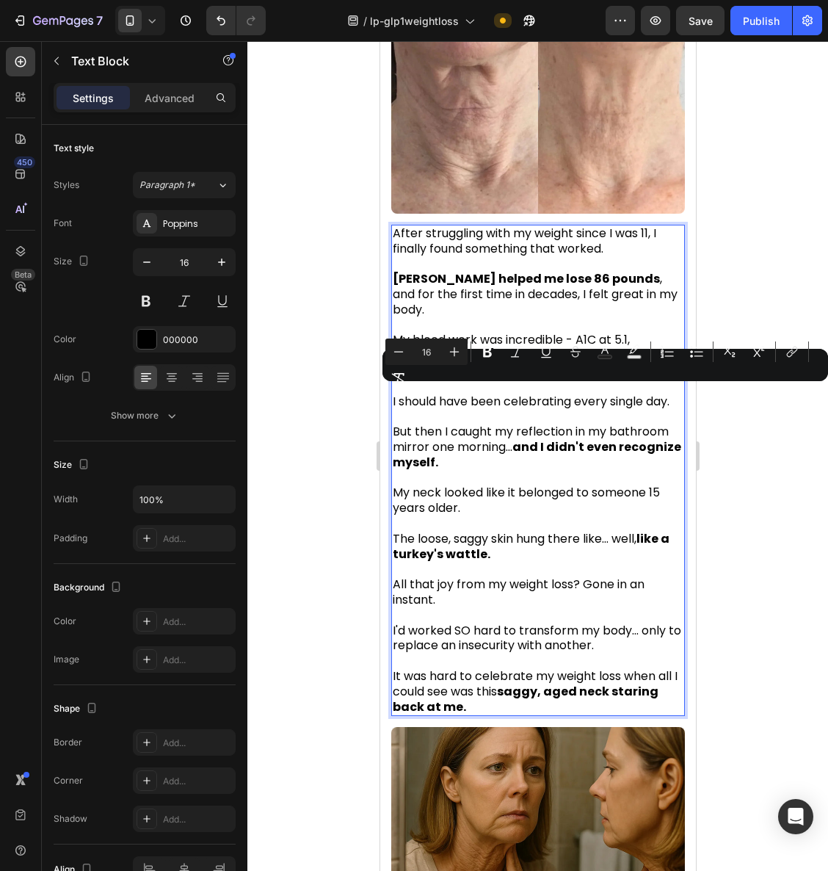
click at [513, 427] on p "But then I caught my reflection in my bathroom mirror one morning... and I didn…" at bounding box center [537, 439] width 291 height 61
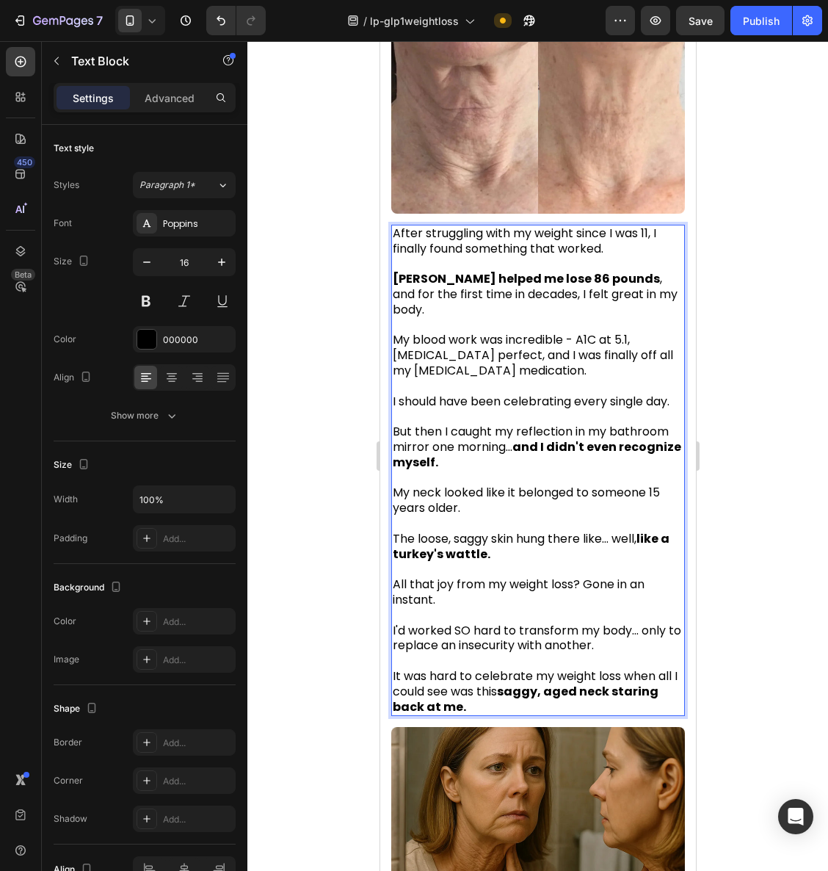
click at [534, 331] on span "My blood work was incredible - A1C at 5.1, cholesterol perfect, and I was final…" at bounding box center [532, 355] width 281 height 48
click at [535, 332] on span "My blood work was incredible - A1C at 5.1, cholesterol perfect, and I was final…" at bounding box center [532, 355] width 281 height 48
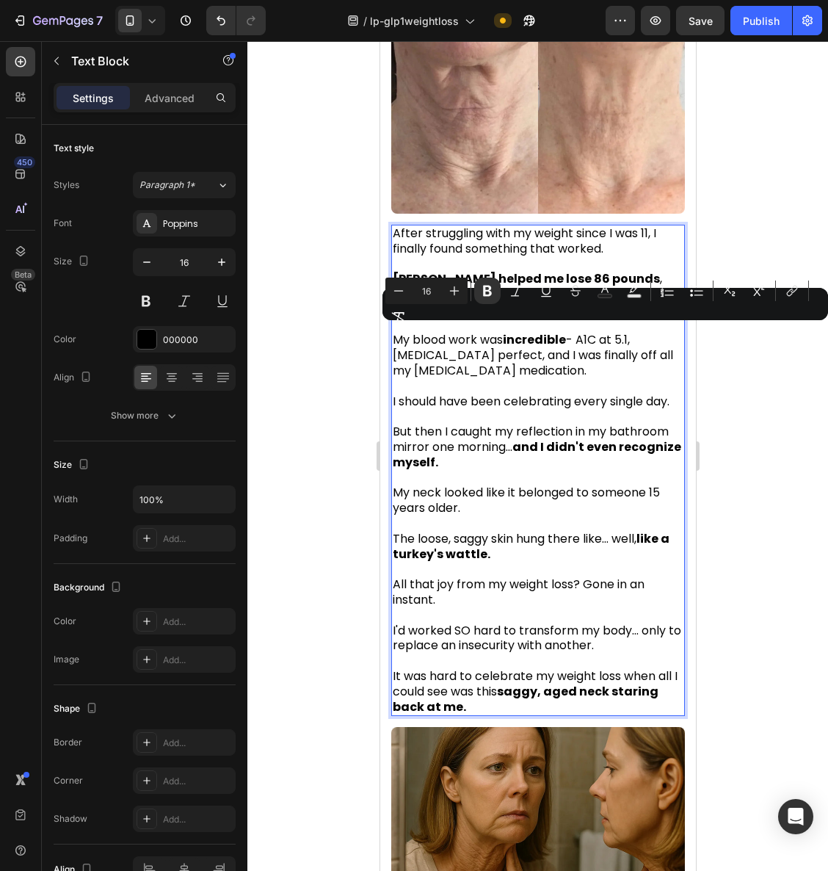
click at [640, 361] on p "My blood work was incredible - A1C at 5.1, cholesterol perfect, and I was final…" at bounding box center [537, 356] width 291 height 46
drag, startPoint x: 621, startPoint y: 336, endPoint x: 632, endPoint y: 337, distance: 11.1
click at [632, 337] on span "My blood work was incredible - A1C at 5.1, cholesterol perfect, and I was final…" at bounding box center [532, 355] width 281 height 48
click at [590, 371] on p "My blood work was incredible - A1C at 5.1 , cholesterol perfect, and I was fina…" at bounding box center [537, 356] width 291 height 46
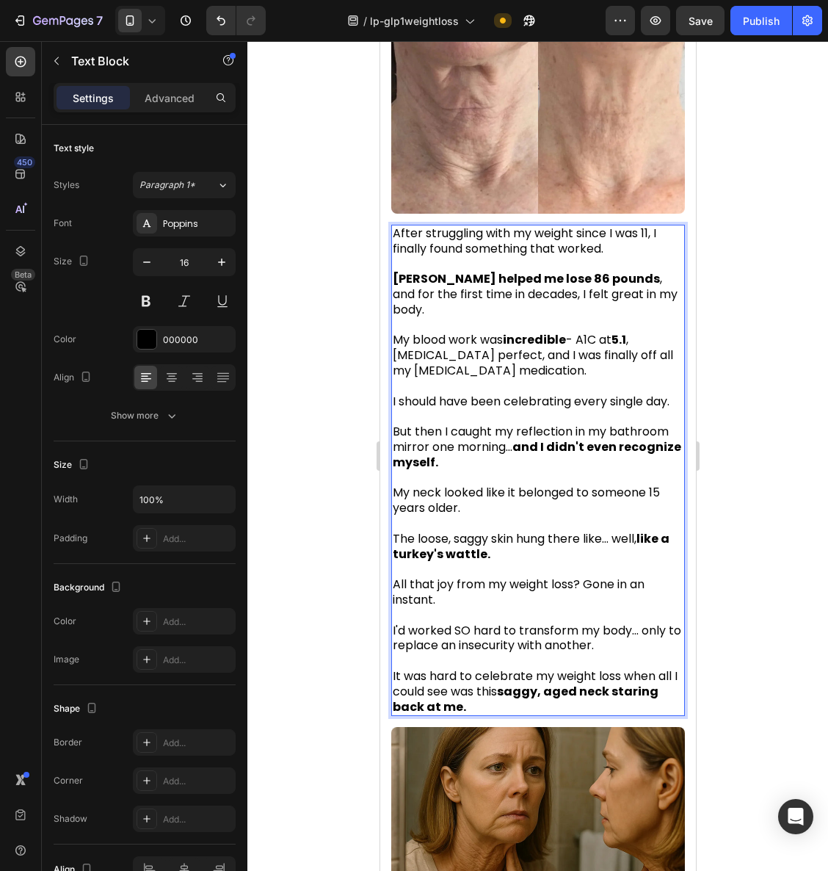
click at [477, 351] on span "My blood work was incredible - A1C at 5.1 , cholesterol perfect, and I was fina…" at bounding box center [532, 355] width 281 height 48
click at [477, 350] on span "My blood work was incredible - A1C at 5.1 , cholesterol perfect, and I was fina…" at bounding box center [532, 355] width 281 height 48
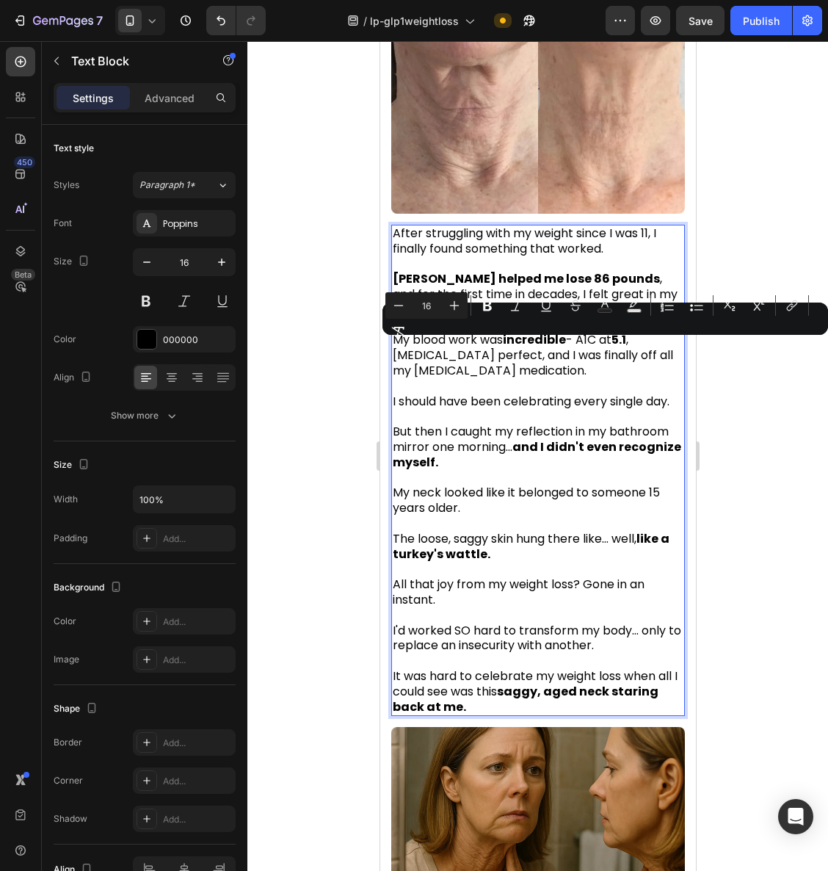
click at [574, 379] on p "Rich Text Editor. Editing area: main" at bounding box center [537, 386] width 291 height 15
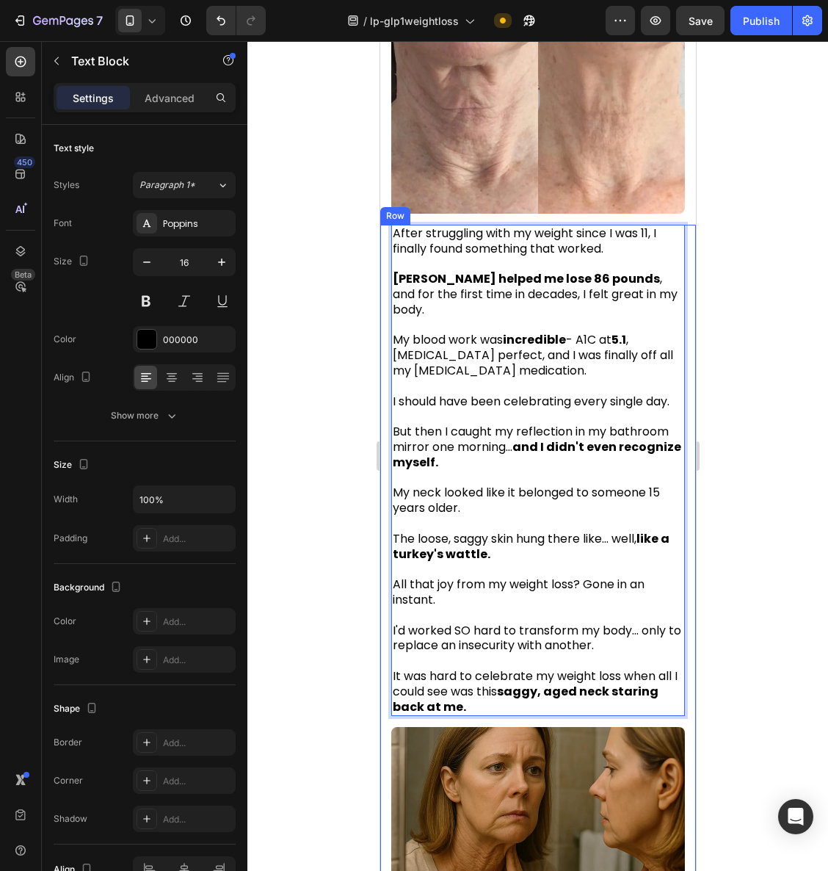
click at [784, 386] on div at bounding box center [538, 456] width 581 height 830
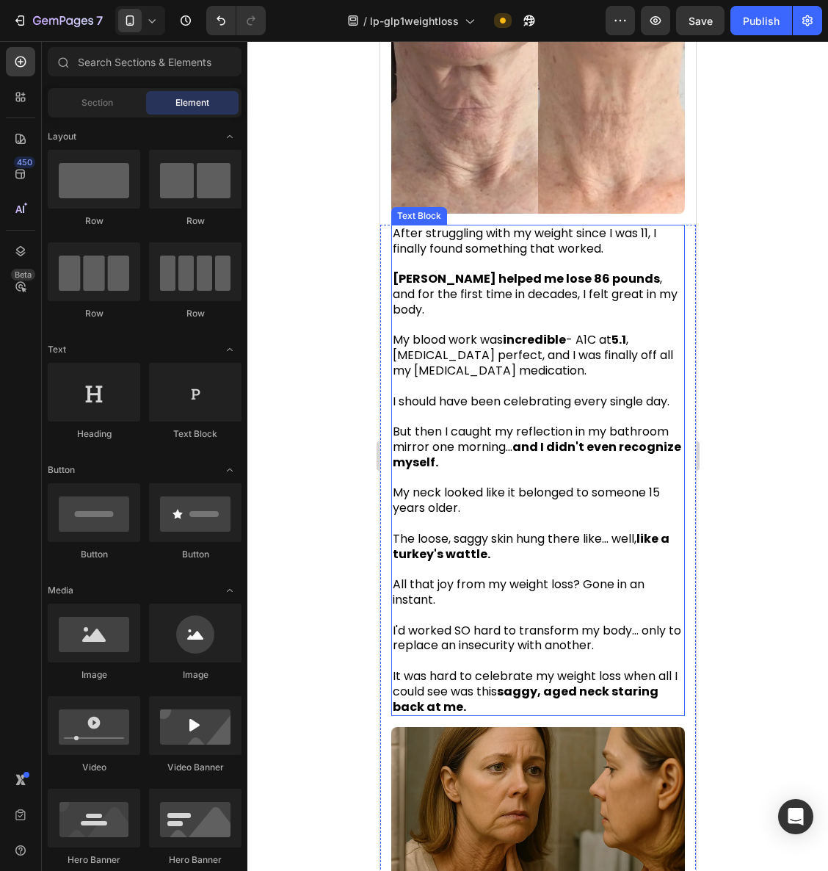
click at [615, 350] on span "My blood work was incredible - A1C at 5.1 , cholesterol perfect, and I was fina…" at bounding box center [532, 355] width 281 height 48
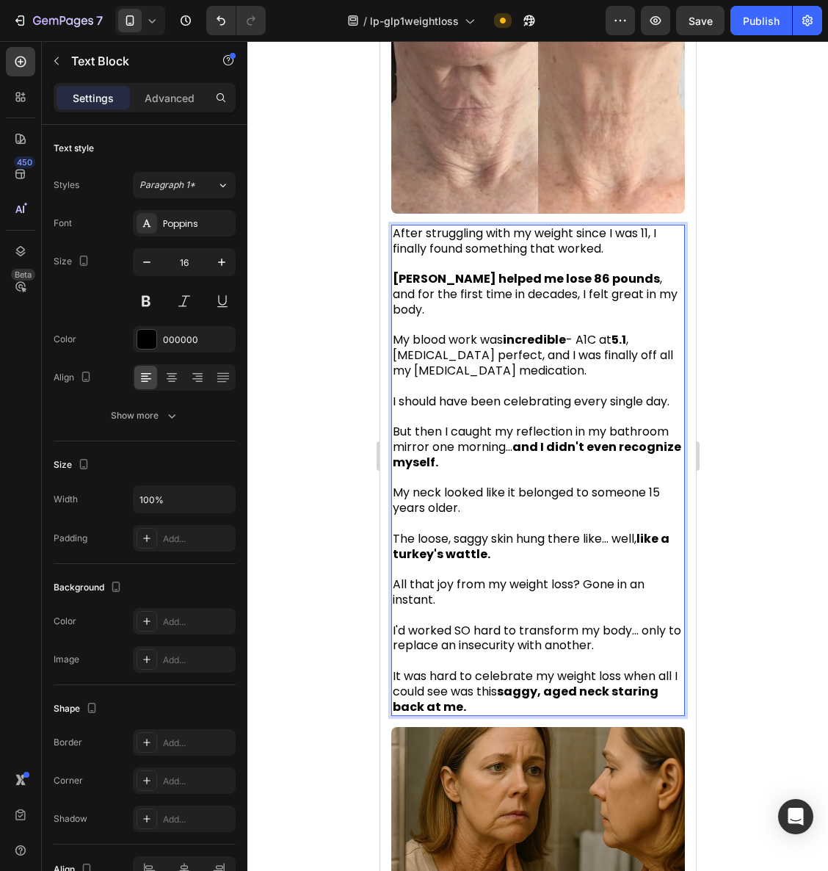
click at [614, 351] on span "My blood work was incredible - A1C at 5.1 , cholesterol perfect, and I was fina…" at bounding box center [532, 355] width 281 height 48
click at [754, 370] on div at bounding box center [538, 456] width 581 height 830
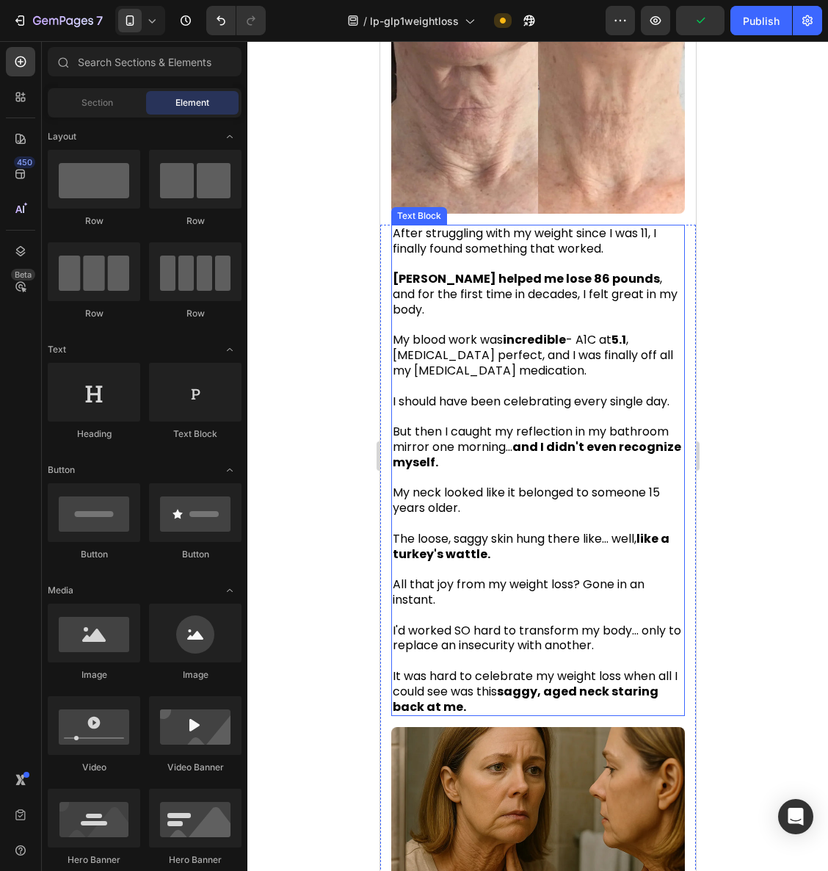
click at [610, 351] on span "My blood work was incredible - A1C at 5.1 , cholesterol perfect, and I was fina…" at bounding box center [532, 355] width 281 height 48
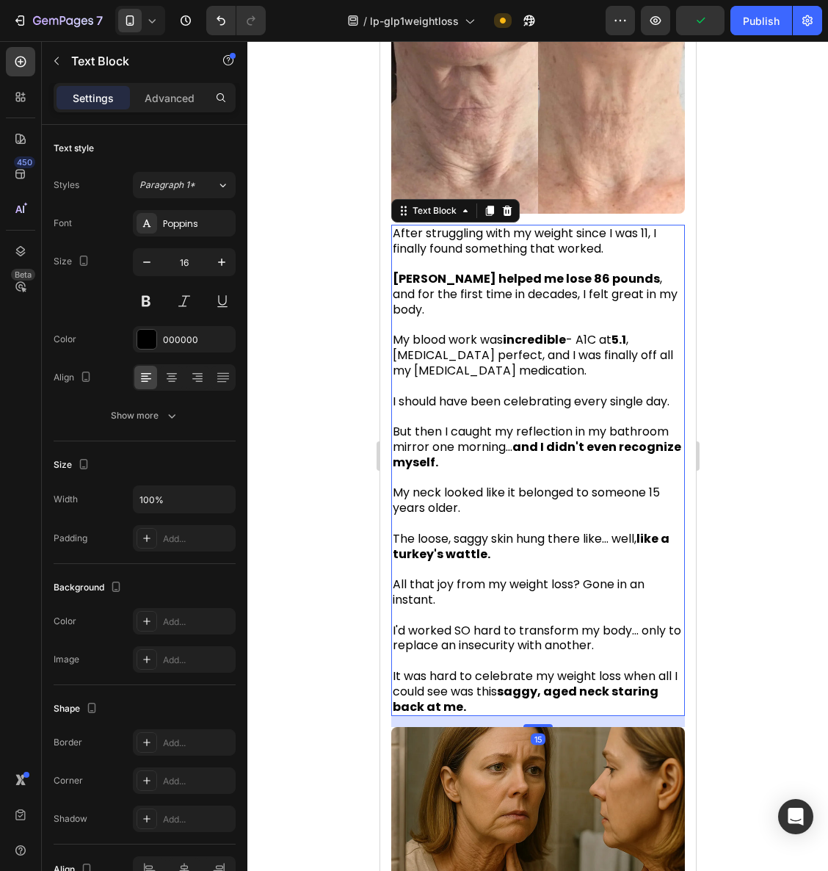
click at [730, 354] on div at bounding box center [538, 456] width 581 height 830
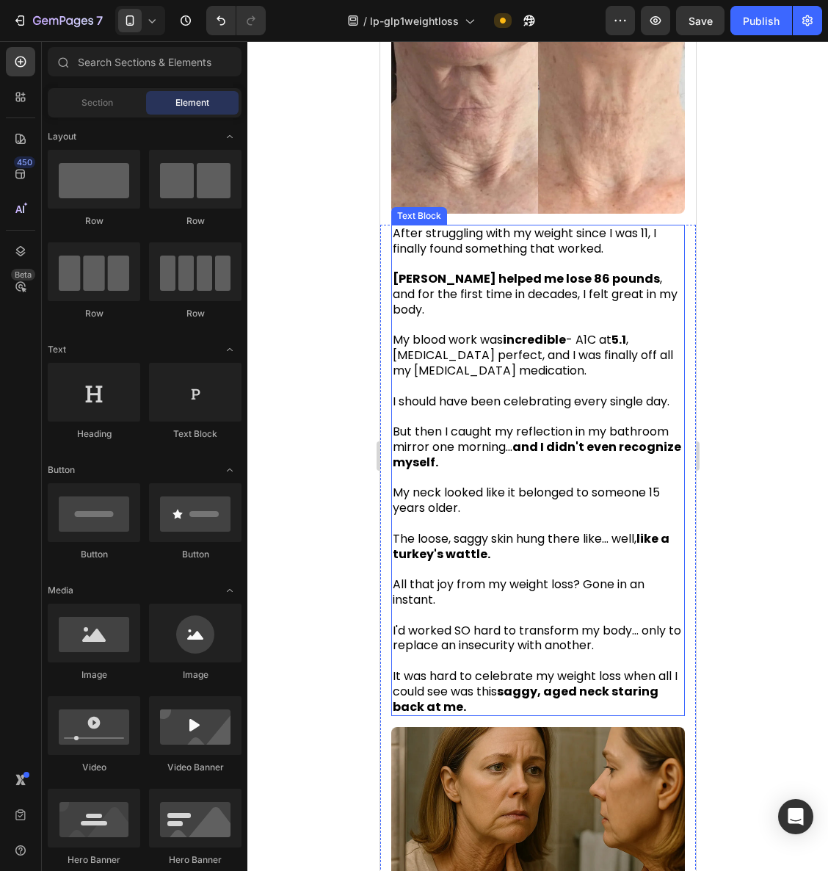
click at [508, 362] on span "My blood work was incredible - A1C at 5.1 , cholesterol perfect, and I was fina…" at bounding box center [532, 355] width 281 height 48
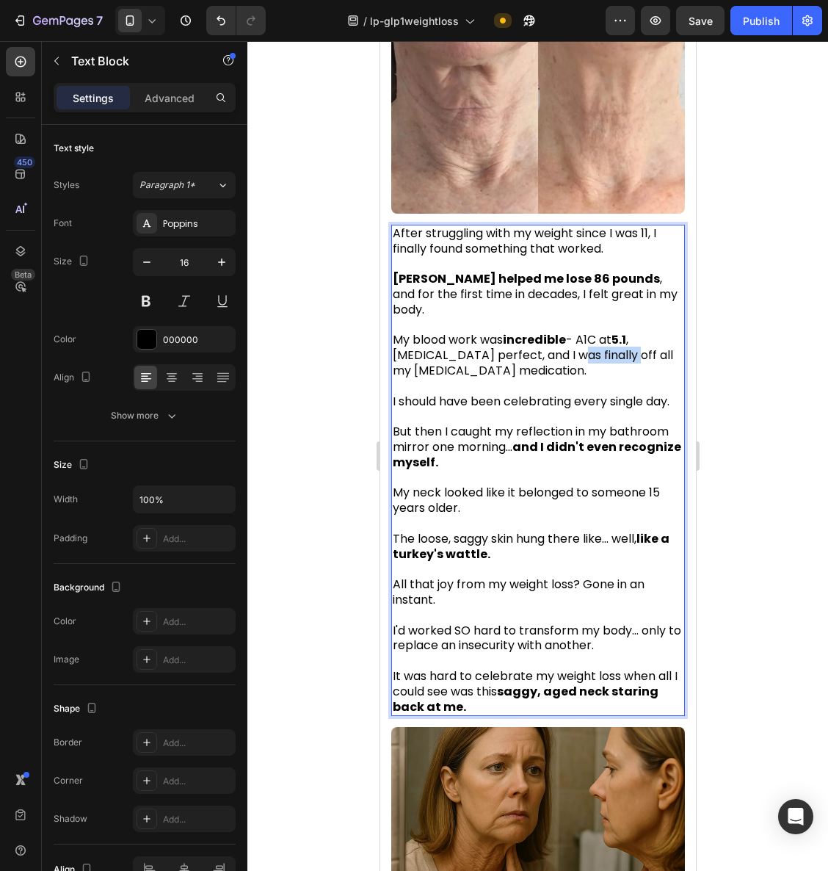
drag, startPoint x: 568, startPoint y: 351, endPoint x: 619, endPoint y: 353, distance: 51.5
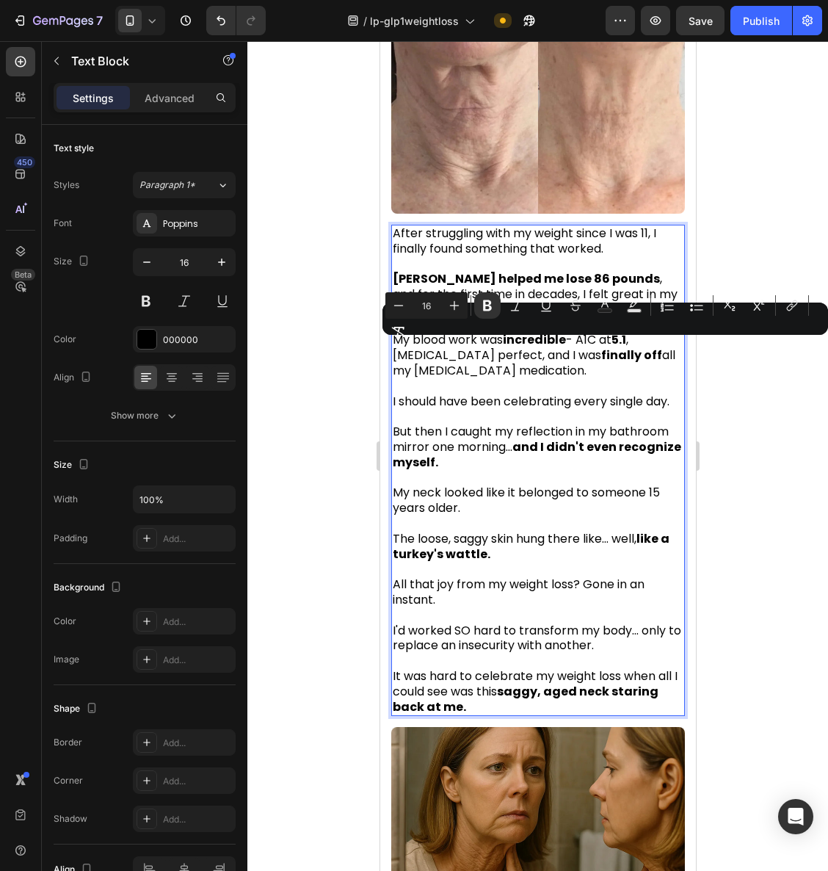
click at [787, 434] on div at bounding box center [538, 456] width 581 height 830
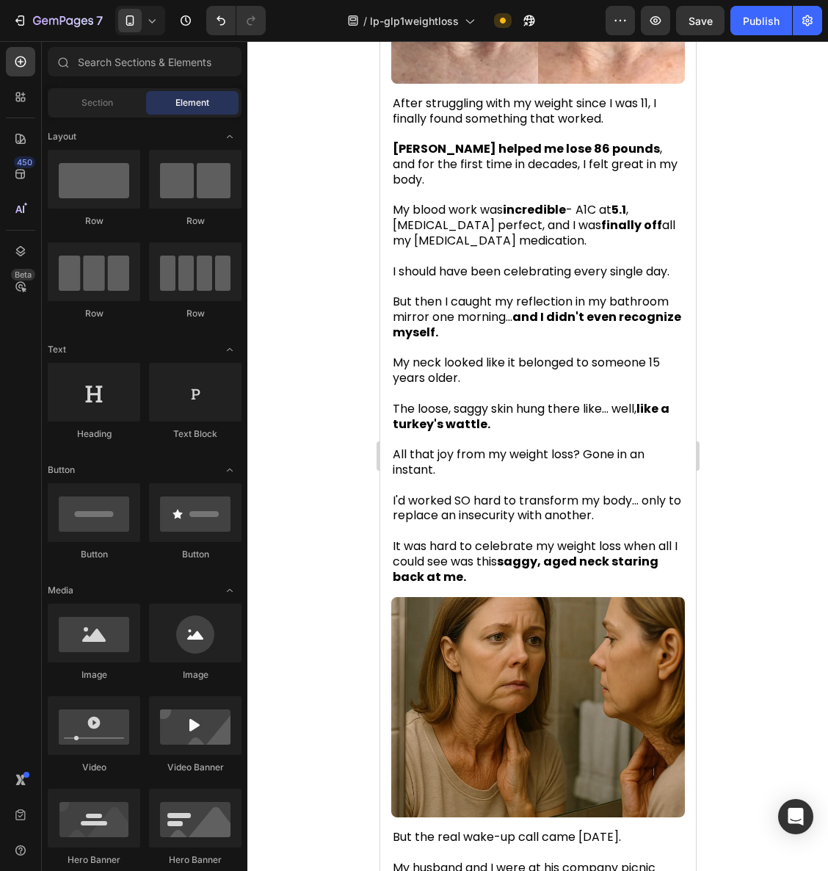
scroll to position [579, 0]
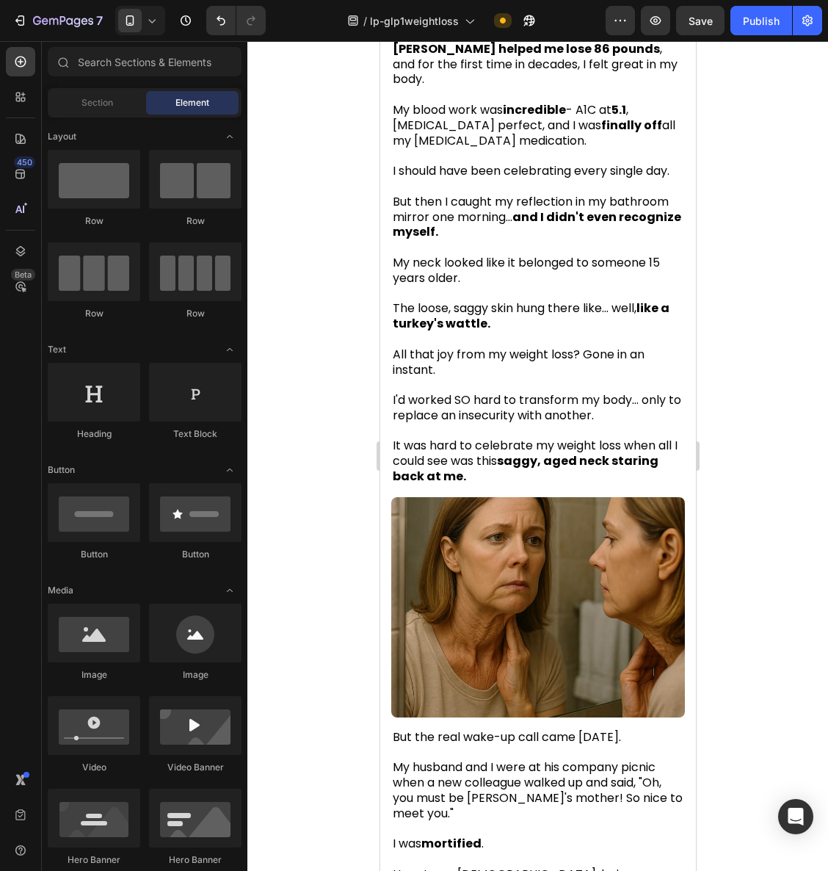
click at [759, 419] on div at bounding box center [538, 456] width 581 height 830
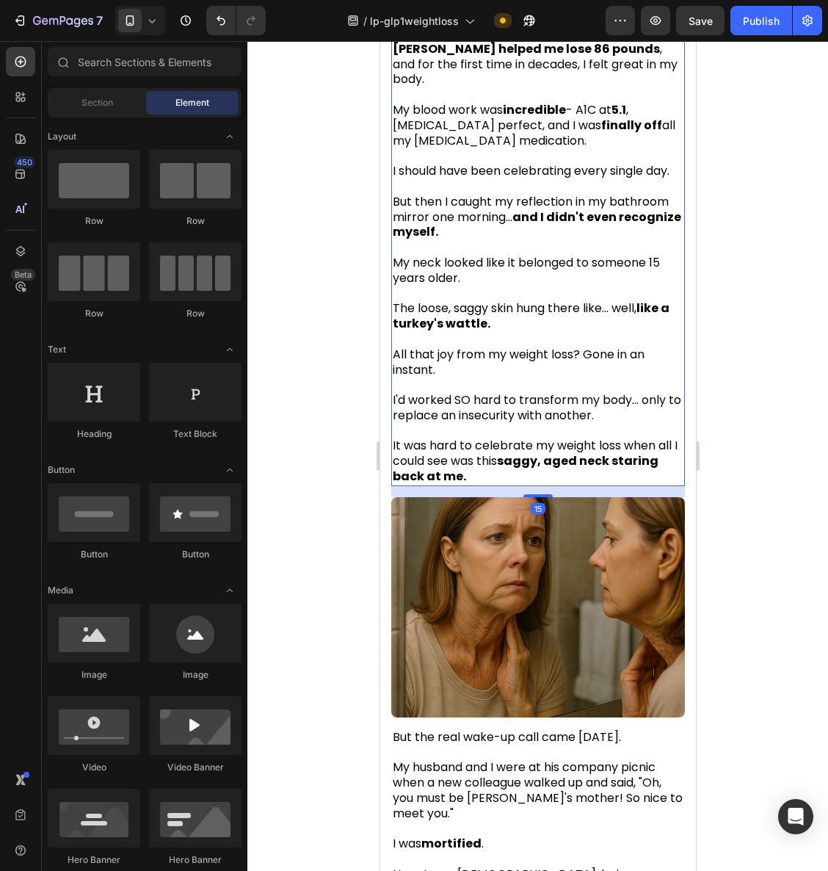
click at [455, 370] on p "All that joy from my weight loss? Gone in an instant." at bounding box center [537, 355] width 291 height 46
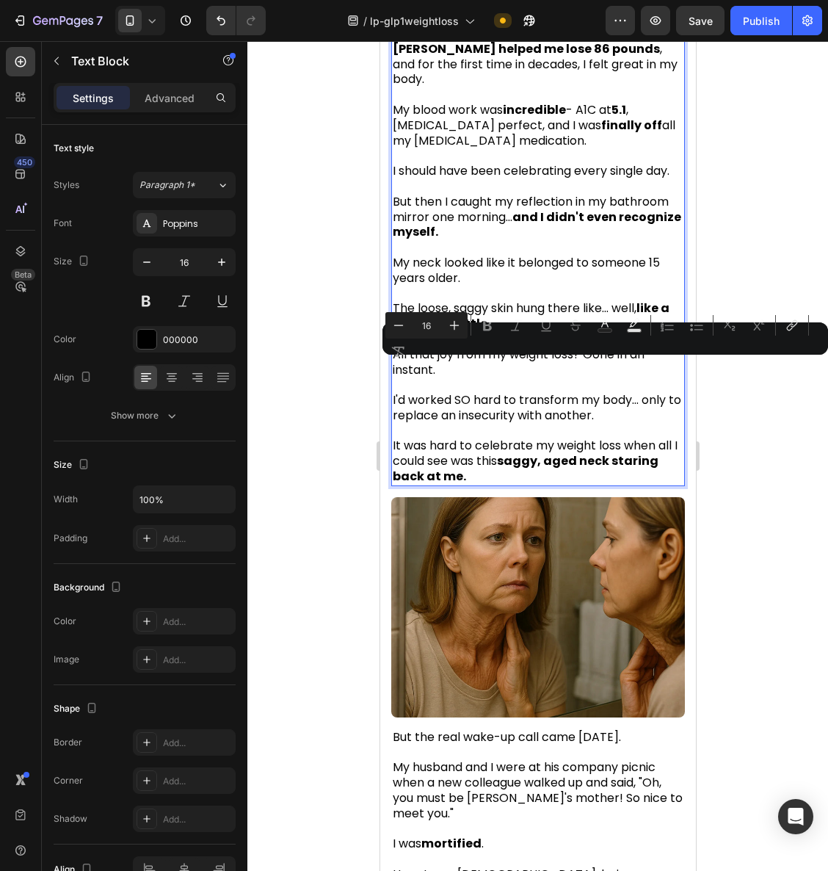
click at [457, 371] on p "All that joy from my weight loss? Gone in an instant." at bounding box center [537, 355] width 291 height 46
click at [798, 411] on div at bounding box center [538, 456] width 581 height 830
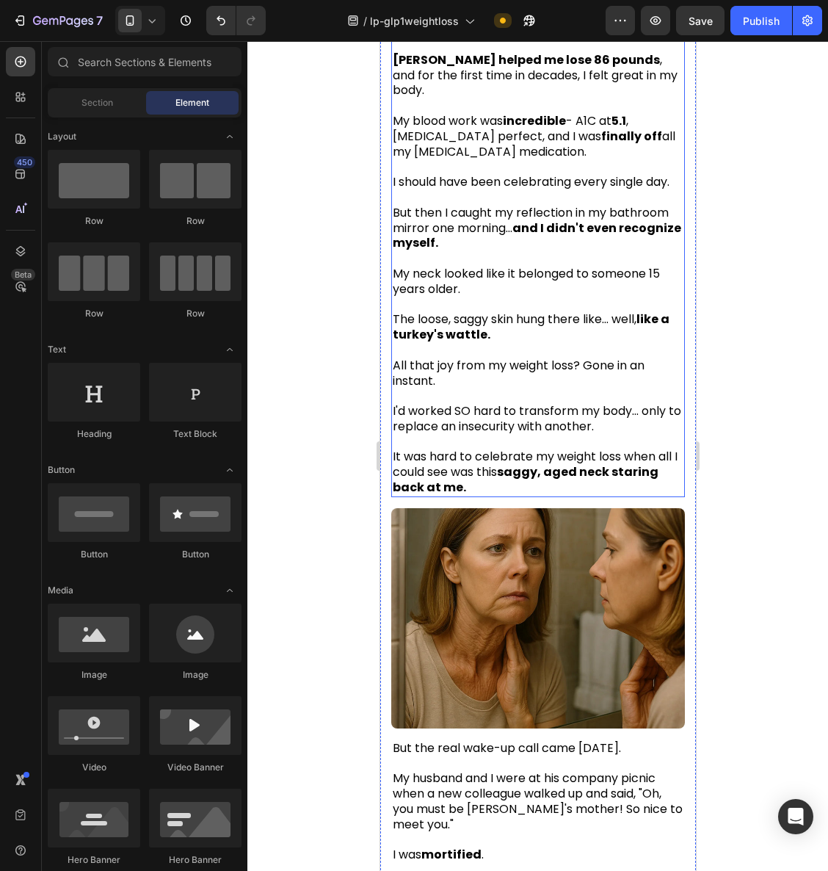
scroll to position [567, 0]
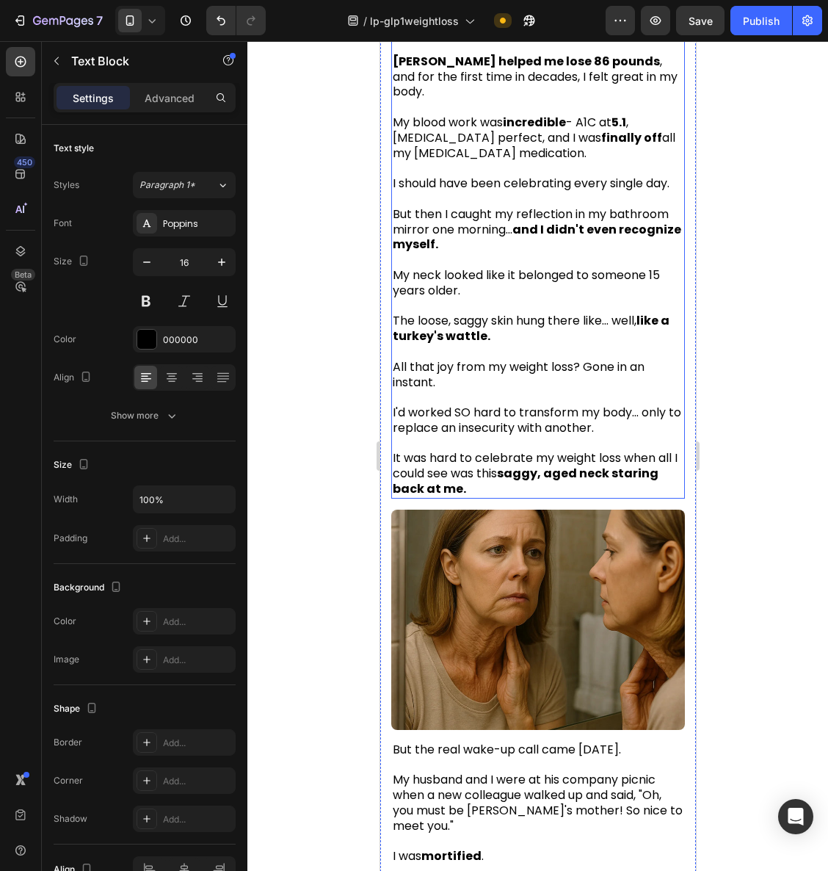
click at [498, 383] on p "All that joy from my weight loss? Gone in an instant." at bounding box center [537, 367] width 291 height 46
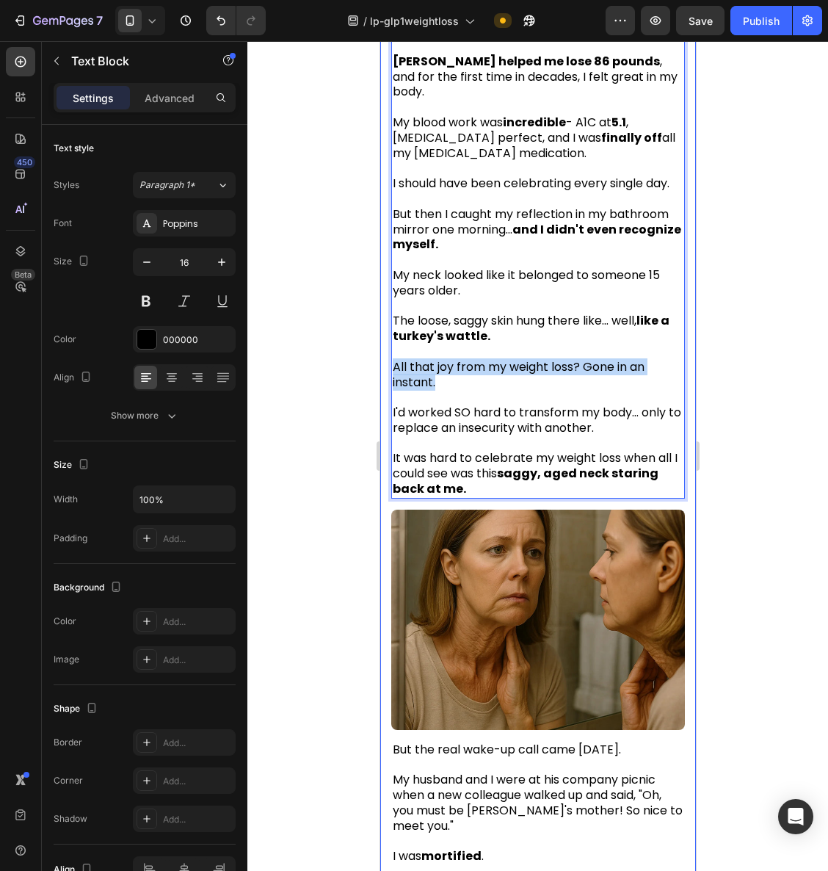
drag, startPoint x: 437, startPoint y: 383, endPoint x: 386, endPoint y: 362, distance: 55.4
click at [381, 362] on div "After struggling with my weight since I was 11, I finally found something that …" at bounding box center [538, 480] width 316 height 946
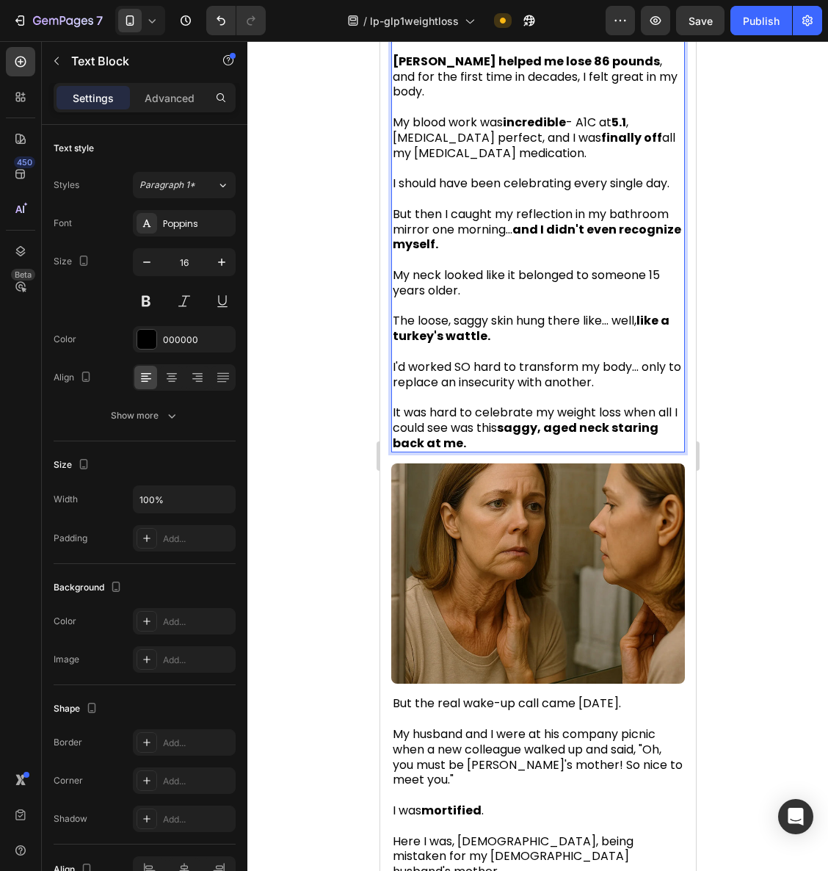
click at [723, 373] on div at bounding box center [538, 456] width 581 height 830
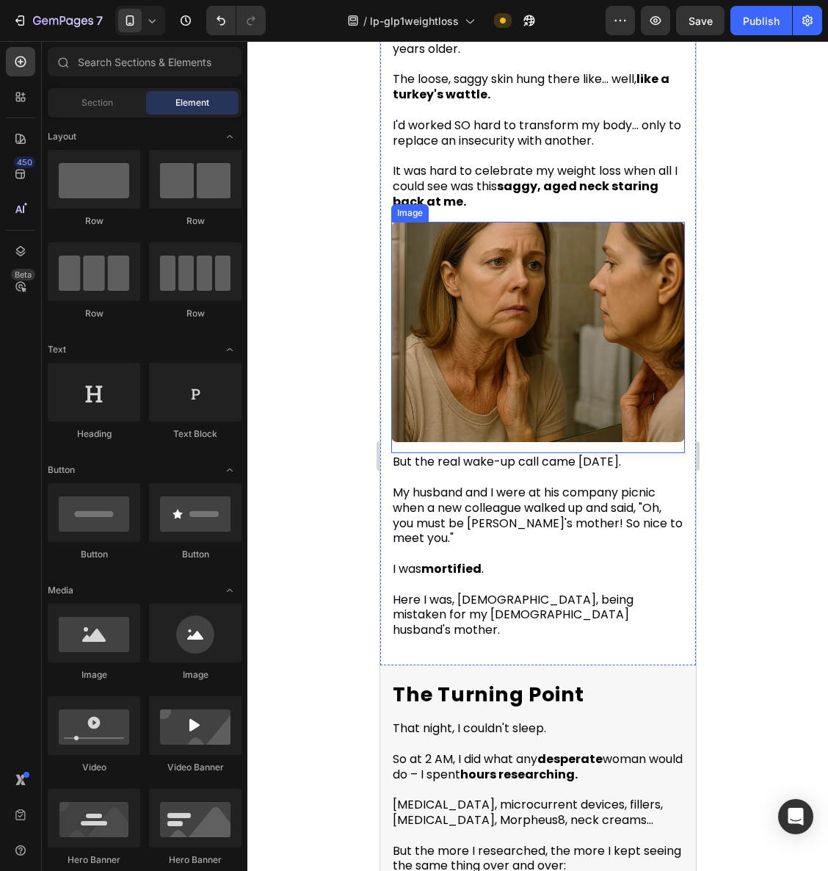
scroll to position [876, 0]
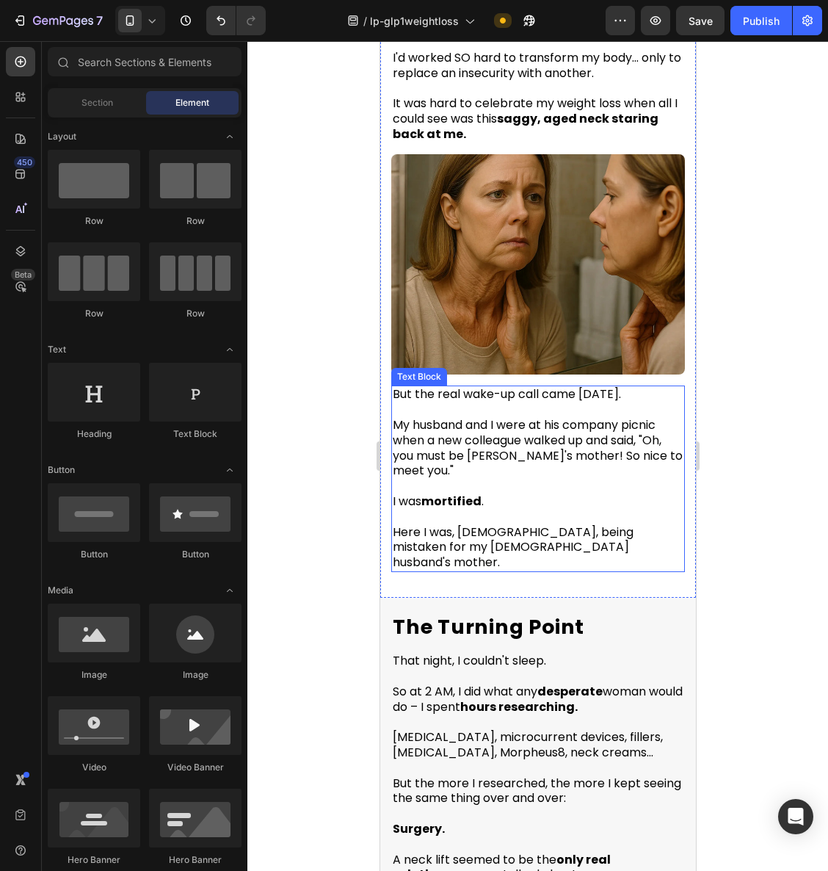
click at [498, 398] on p "But the real wake-up call came [DATE]." at bounding box center [537, 394] width 291 height 15
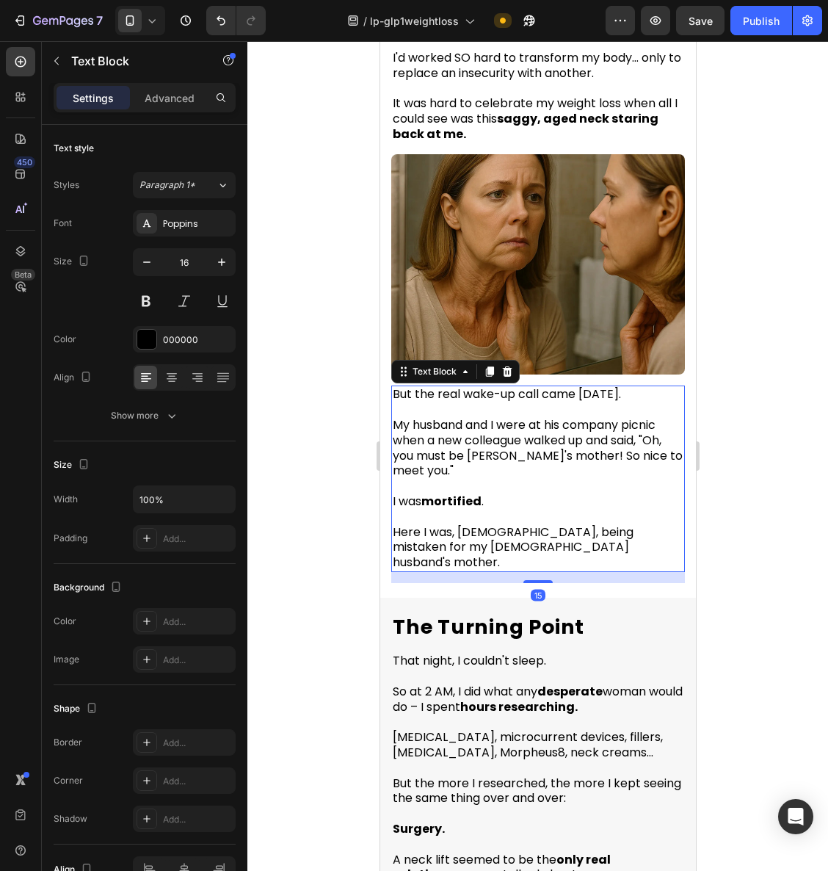
click at [470, 389] on p "But the real wake-up call came [DATE]." at bounding box center [537, 394] width 291 height 15
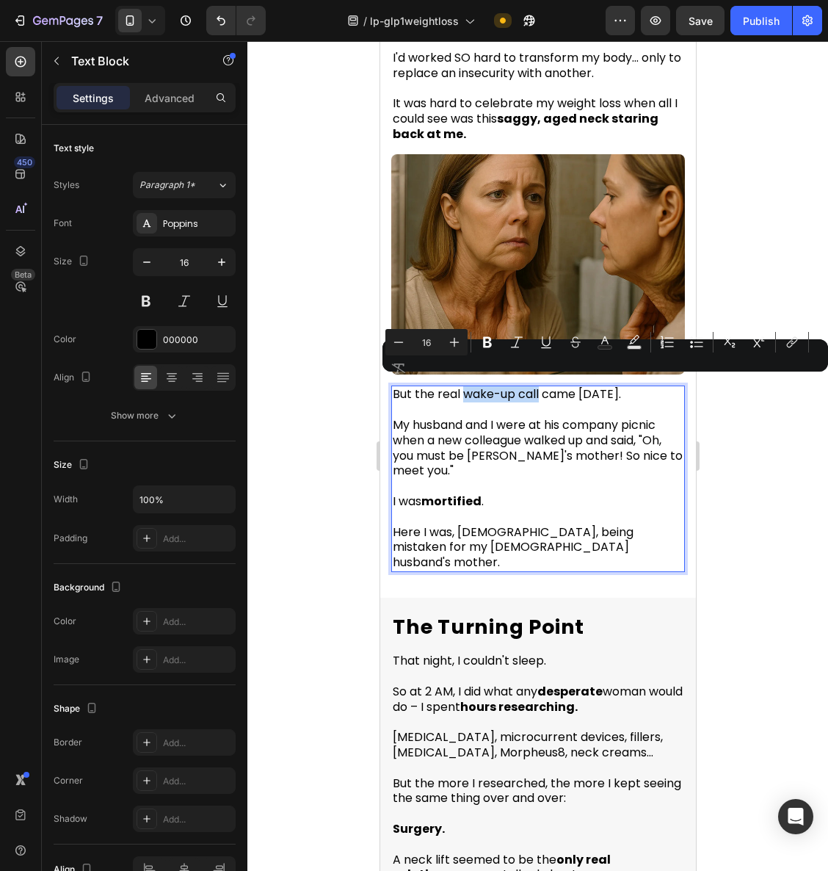
drag, startPoint x: 462, startPoint y: 389, endPoint x: 539, endPoint y: 391, distance: 77.2
click at [539, 391] on p "But the real wake-up call came [DATE]." at bounding box center [537, 394] width 291 height 15
click at [604, 352] on button "Text Color" at bounding box center [605, 342] width 26 height 26
type input "000000"
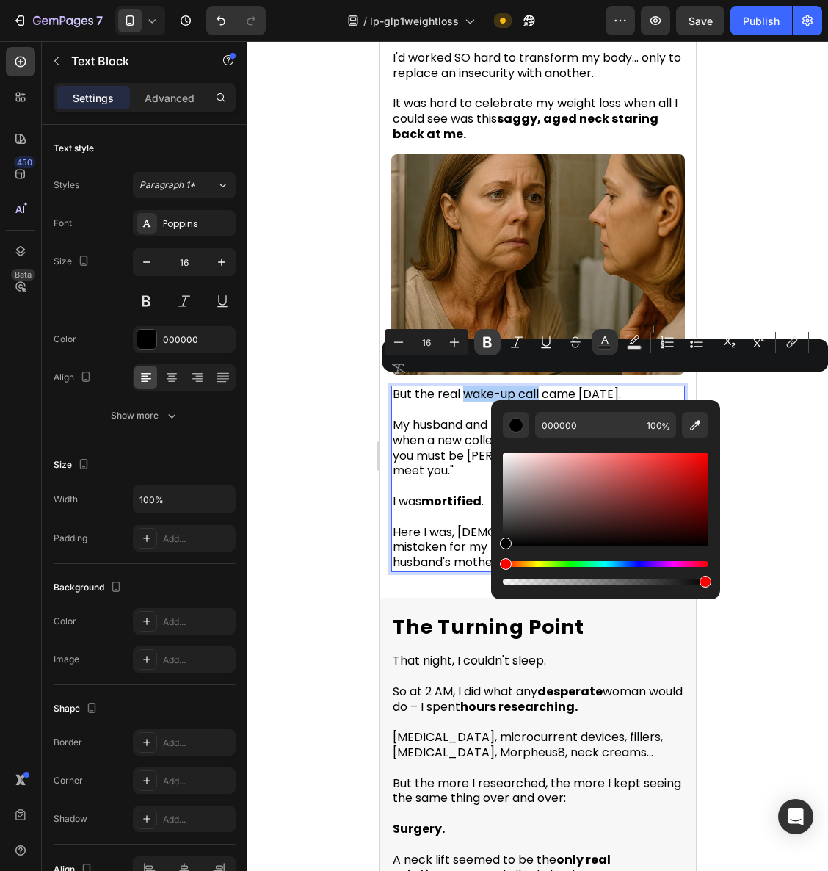
click at [485, 347] on icon "Editor contextual toolbar" at bounding box center [487, 342] width 9 height 11
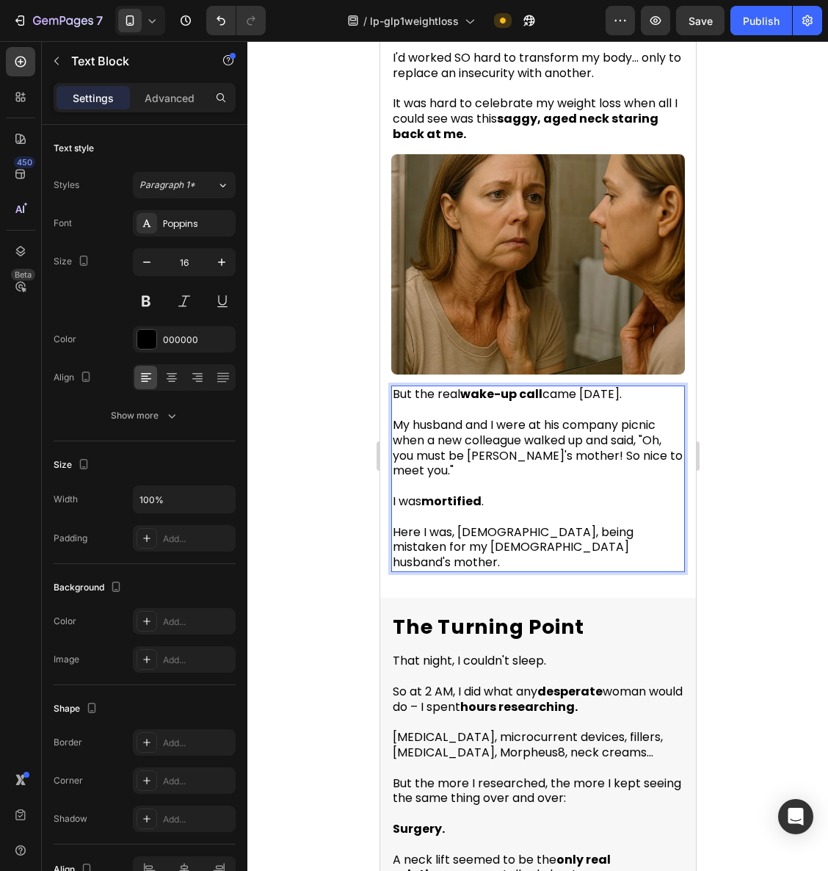
click at [743, 441] on div at bounding box center [538, 456] width 581 height 830
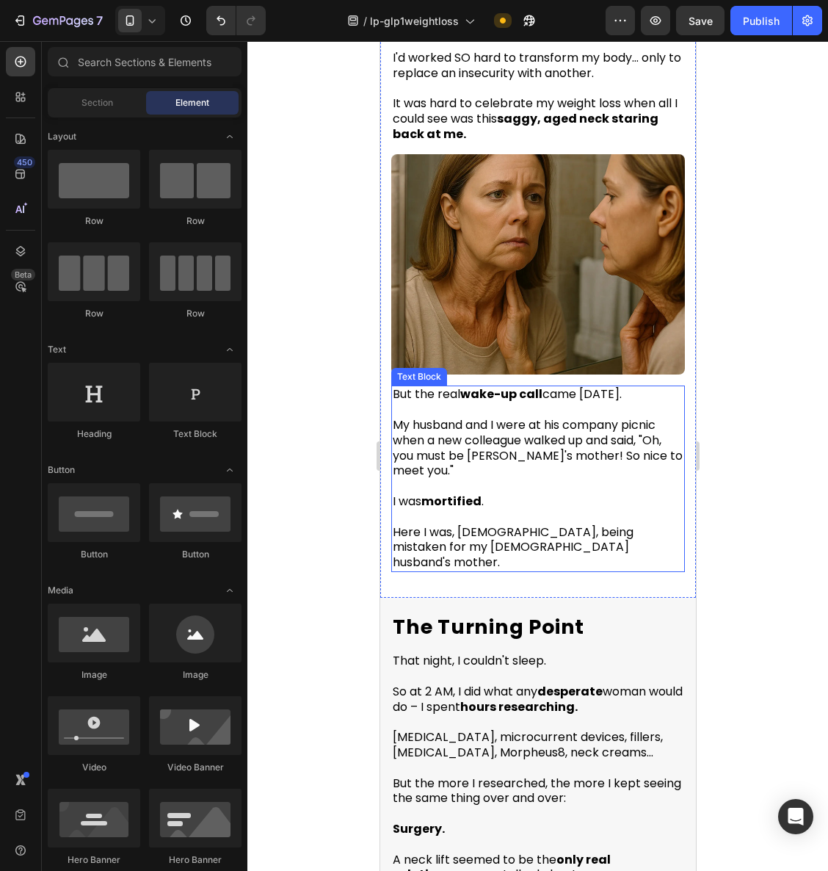
click at [521, 467] on p "My husband and I were at his company picnic when a new colleague walked up and …" at bounding box center [537, 448] width 291 height 61
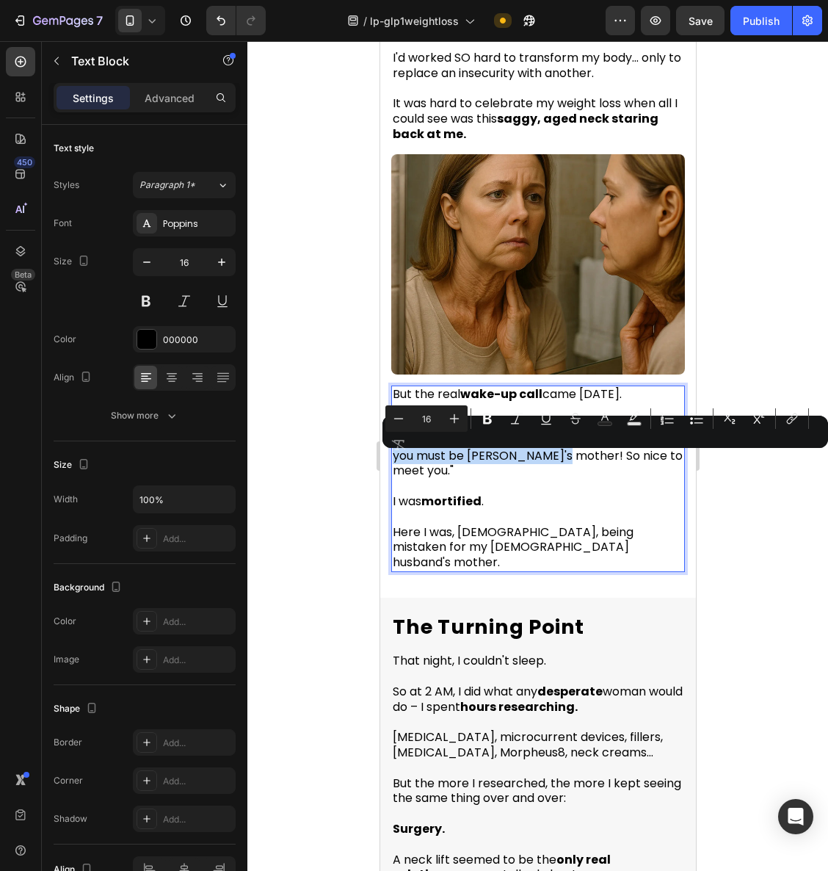
drag, startPoint x: 394, startPoint y: 466, endPoint x: 560, endPoint y: 466, distance: 166.7
click at [488, 415] on icon "Editor contextual toolbar" at bounding box center [487, 419] width 9 height 11
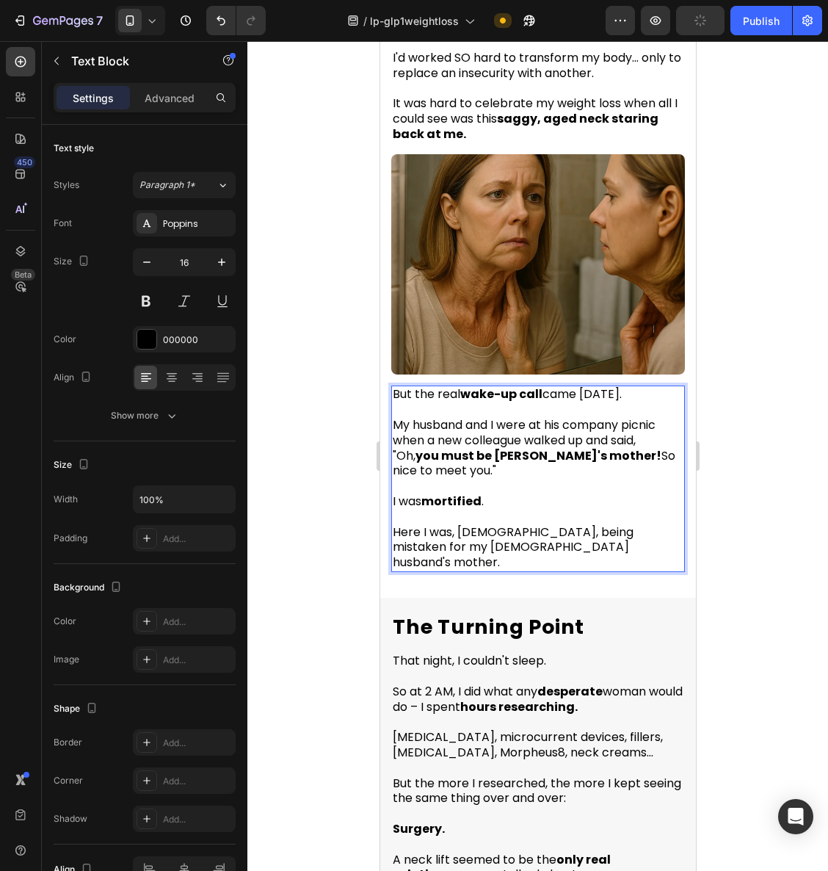
click at [736, 514] on div at bounding box center [538, 456] width 581 height 830
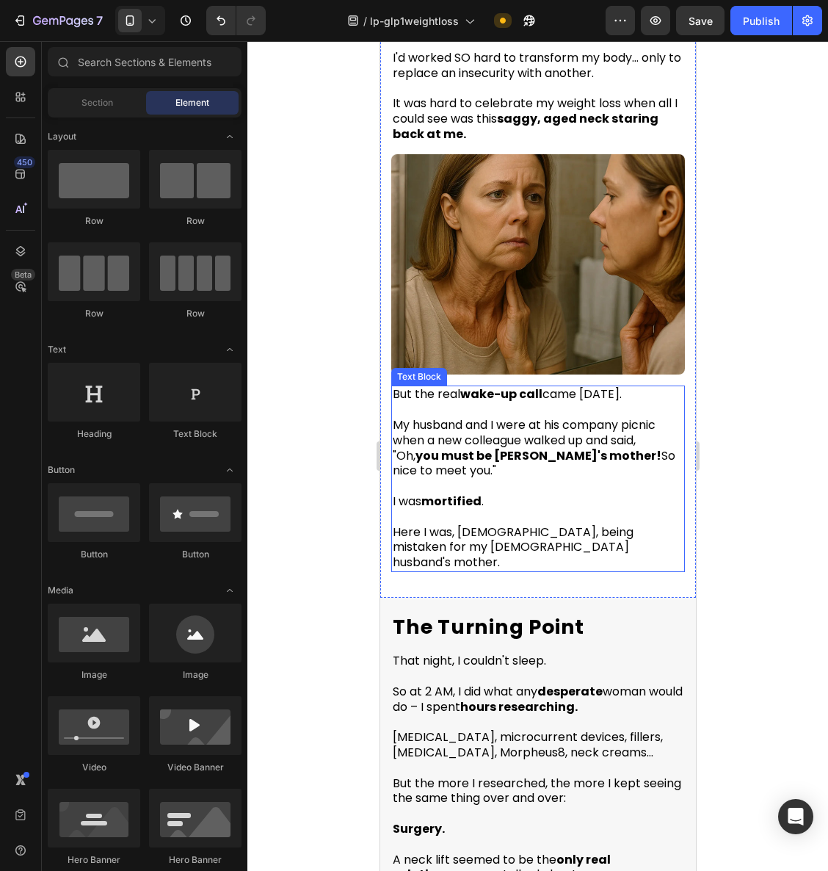
click at [657, 450] on p "My husband and I were at his company picnic when a new colleague walked up and …" at bounding box center [537, 448] width 291 height 61
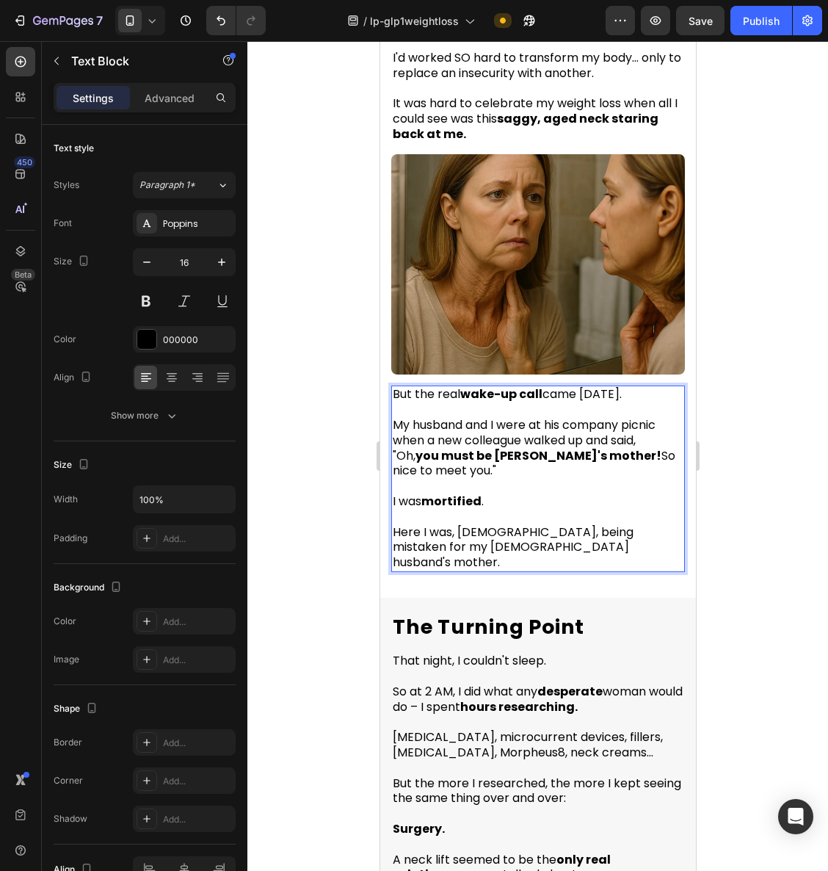
drag, startPoint x: 649, startPoint y: 442, endPoint x: 472, endPoint y: 476, distance: 179.5
click at [473, 477] on p "My husband and I were at his company picnic when a new colleague walked up and …" at bounding box center [537, 448] width 291 height 61
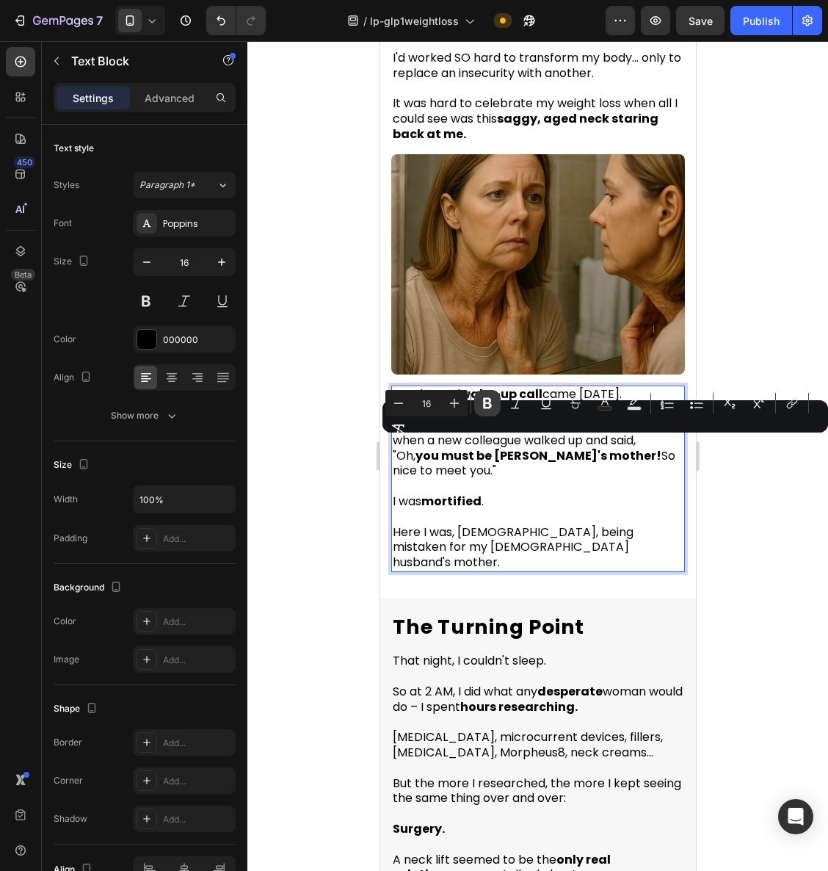
click at [491, 407] on icon "Editor contextual toolbar" at bounding box center [487, 403] width 15 height 15
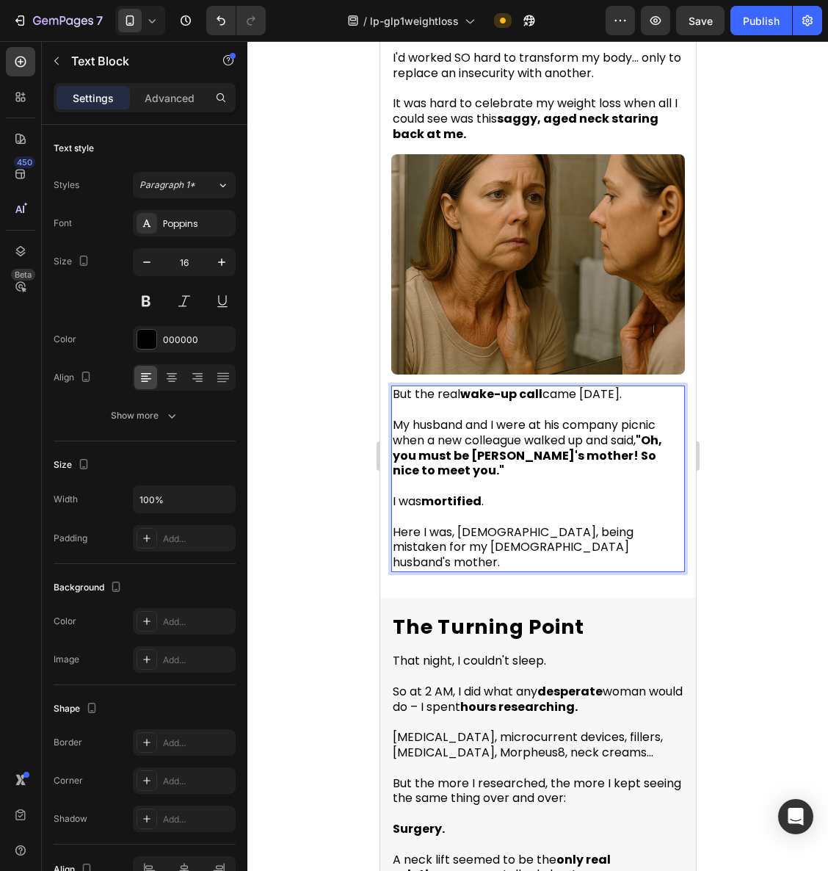
click at [729, 510] on div at bounding box center [538, 456] width 581 height 830
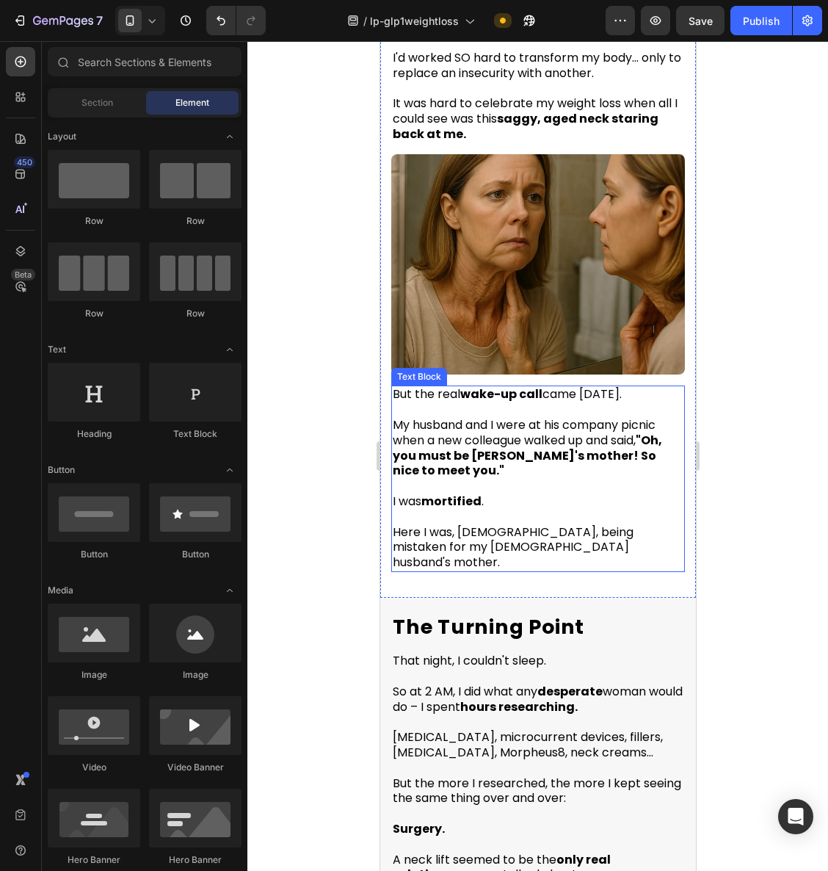
click at [505, 411] on p "Rich Text Editor. Editing area: main" at bounding box center [537, 409] width 291 height 15
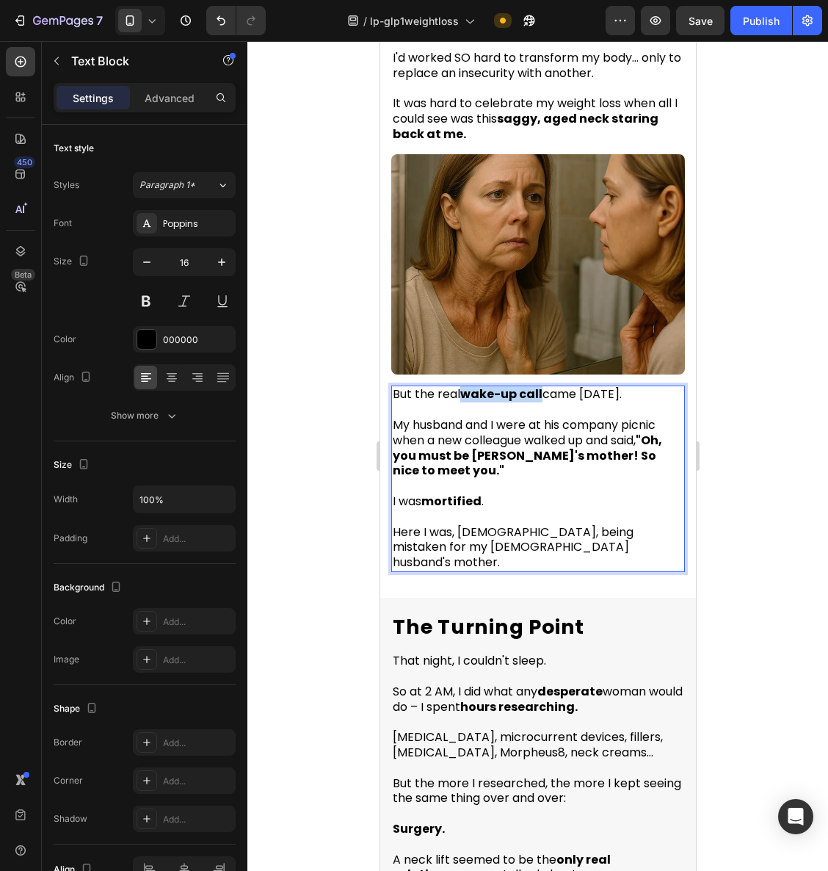
drag, startPoint x: 462, startPoint y: 387, endPoint x: 542, endPoint y: 391, distance: 80.1
click at [542, 391] on p "But the real wake-up call came two weeks later." at bounding box center [537, 394] width 291 height 15
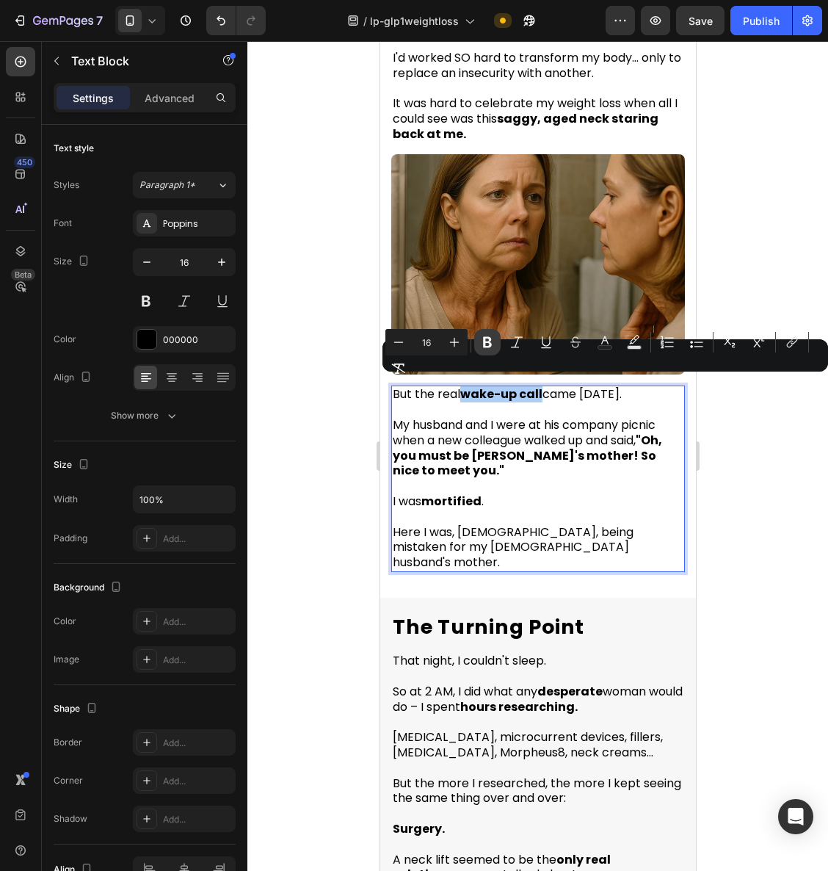
click at [489, 348] on icon "Editor contextual toolbar" at bounding box center [487, 342] width 15 height 15
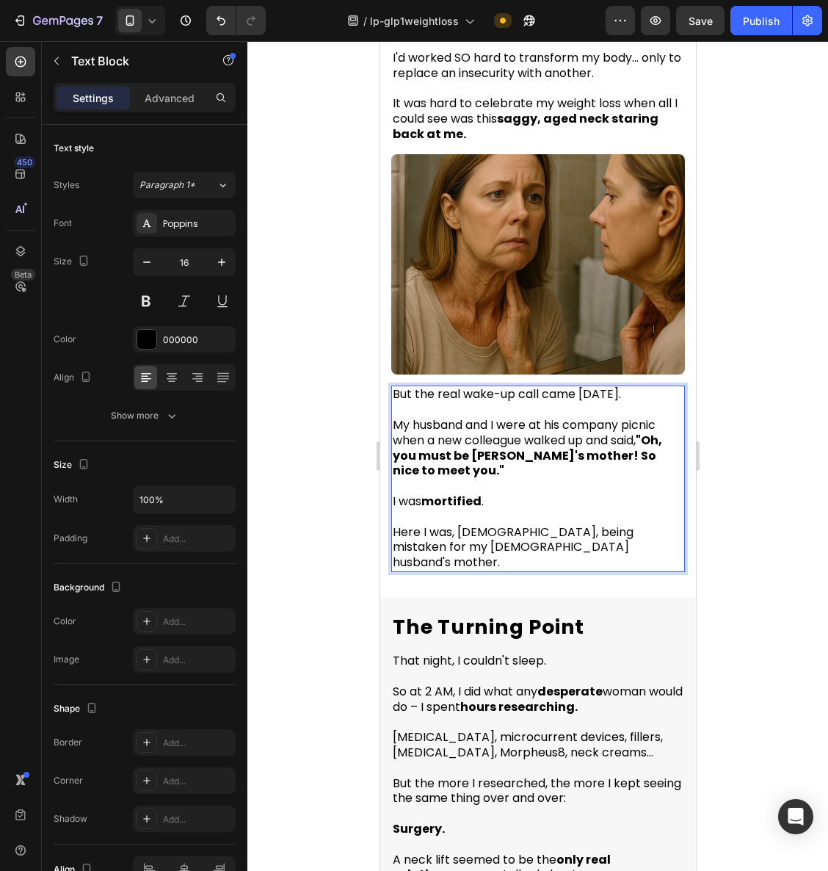
click at [773, 484] on div at bounding box center [538, 456] width 581 height 830
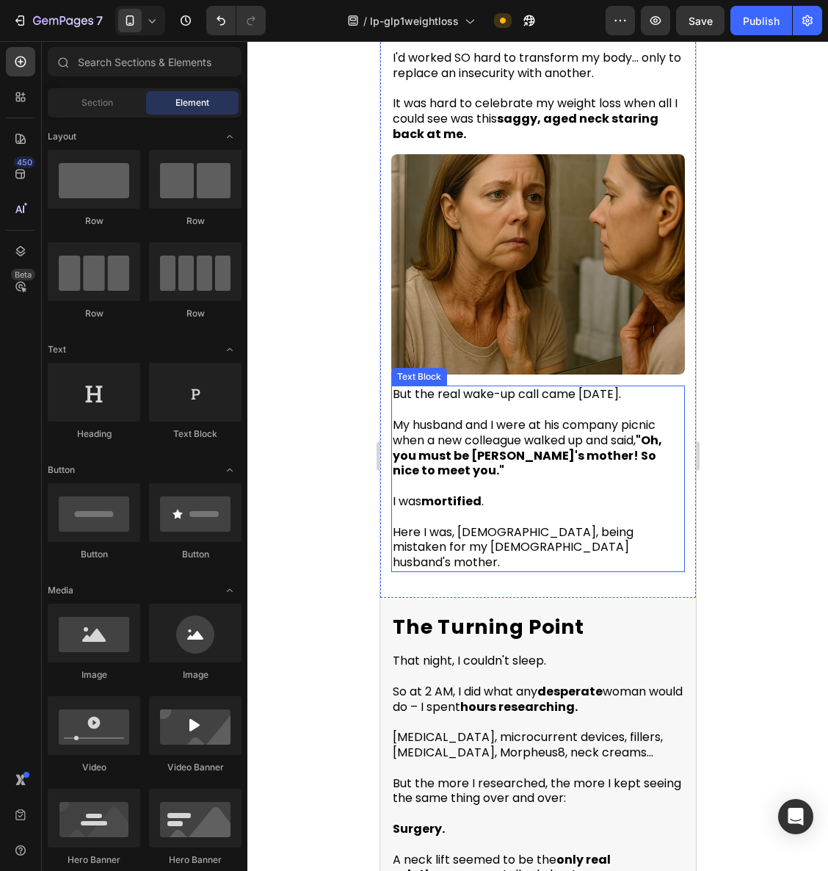
scroll to position [912, 0]
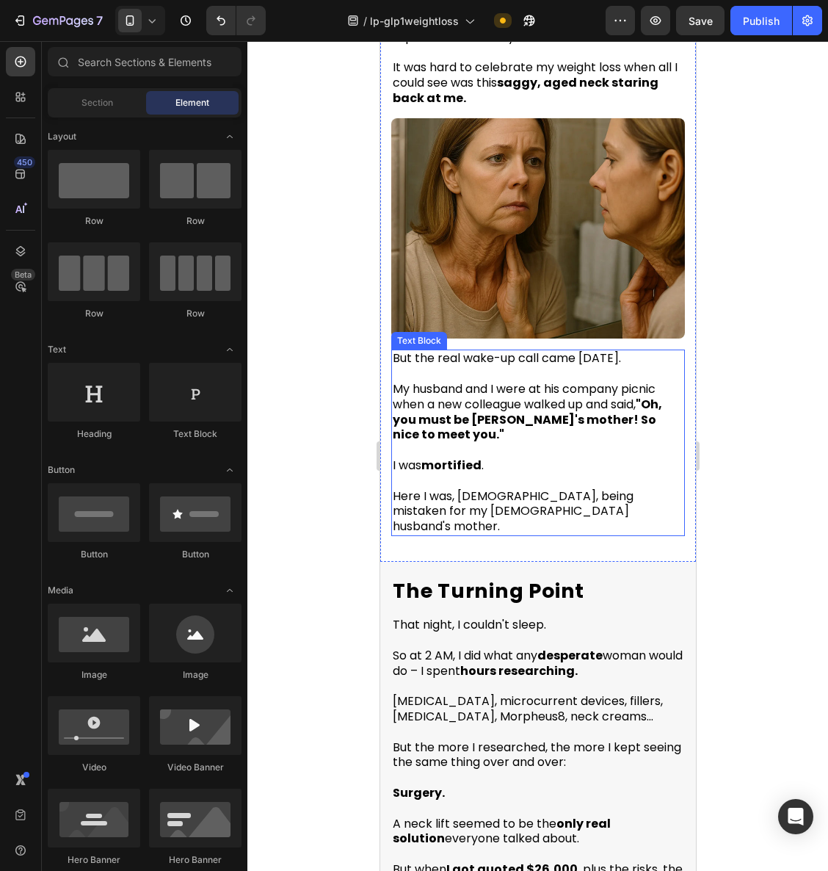
click at [461, 504] on p "Here I was, 52 years old, being mistaken for my 54-year-old husband's mother." at bounding box center [537, 512] width 291 height 46
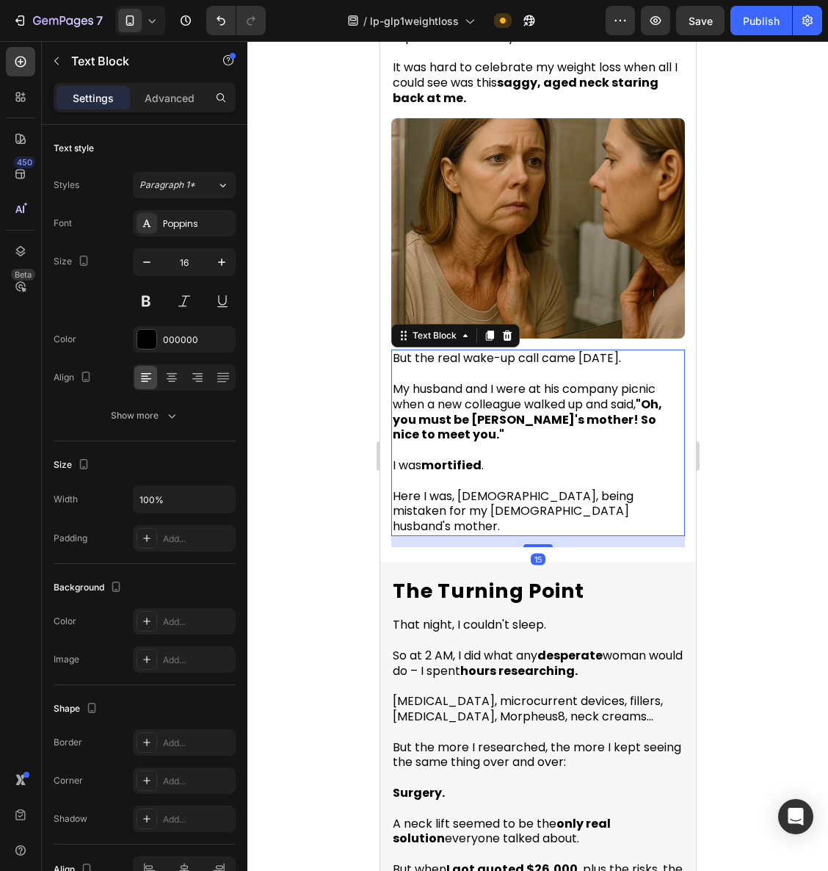
click at [735, 512] on div at bounding box center [538, 456] width 581 height 830
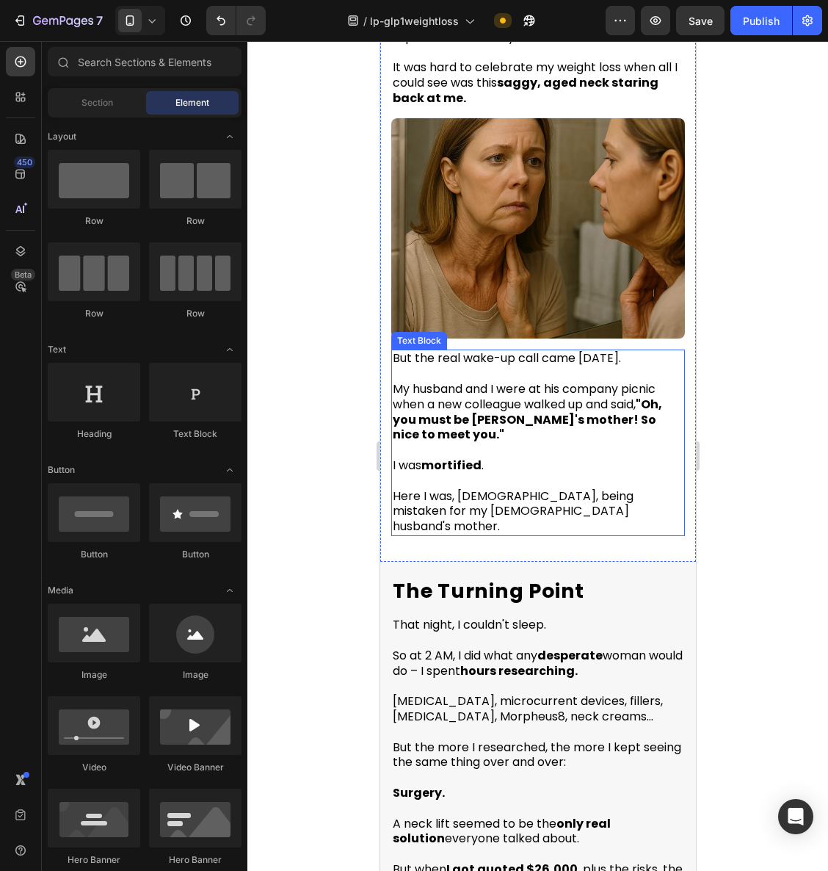
click at [466, 505] on p "Here I was, 52 years old, being mistaken for my 54-year-old husband's mother." at bounding box center [537, 512] width 291 height 46
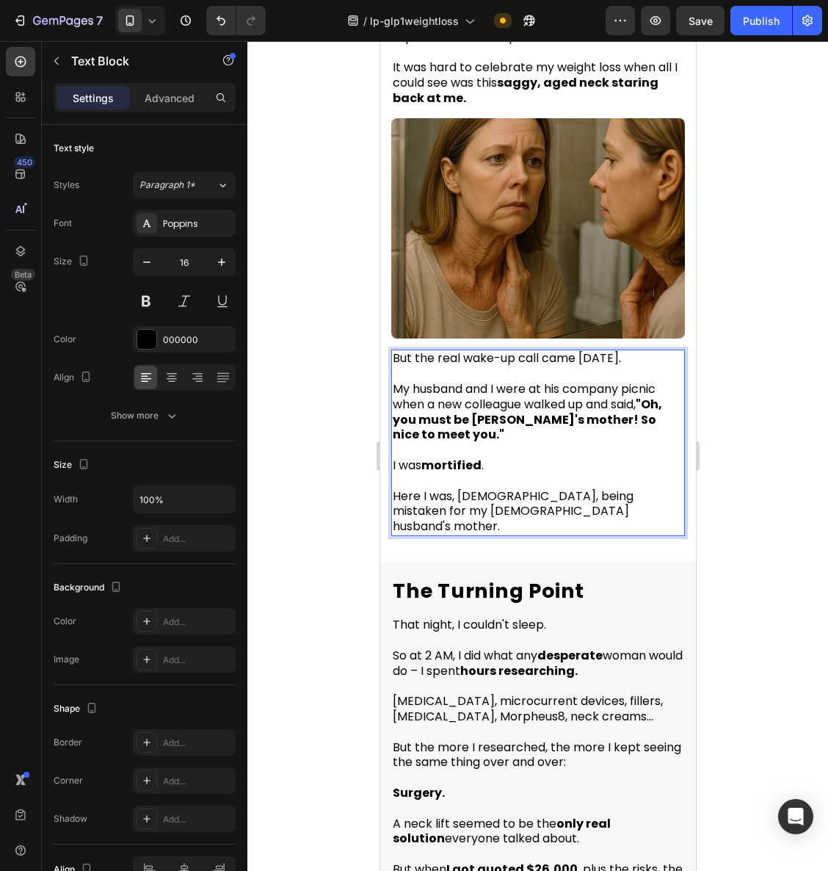
click at [466, 505] on p "Here I was, 52 years old, being mistaken for my 54-year-old husband's mother." at bounding box center [537, 512] width 291 height 46
click at [764, 481] on div at bounding box center [538, 456] width 581 height 830
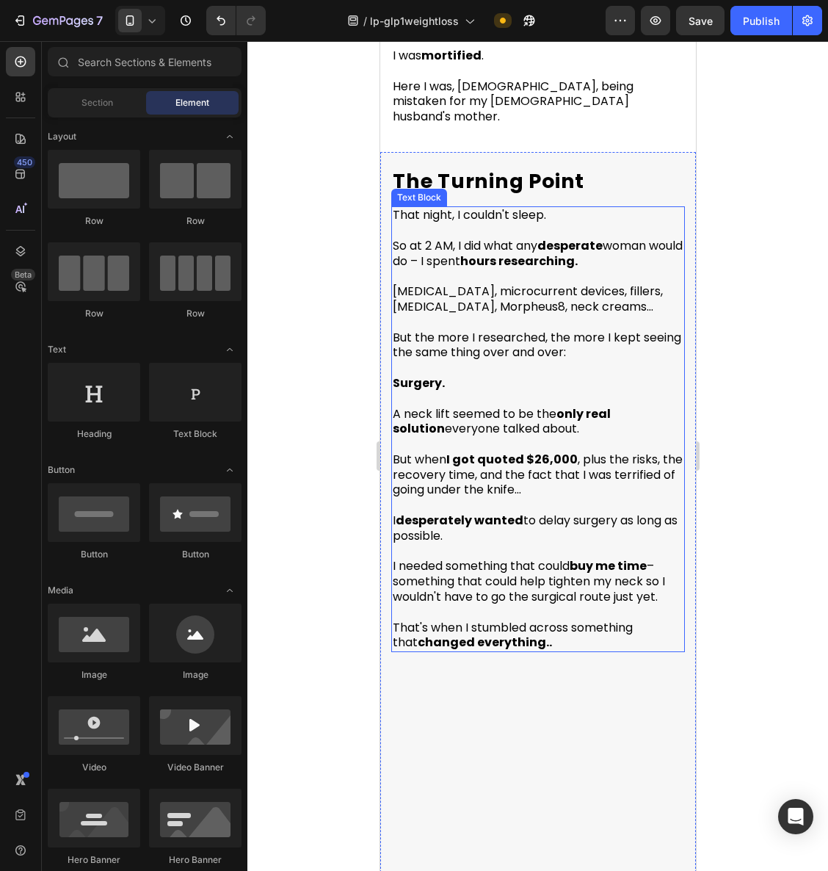
scroll to position [1441, 0]
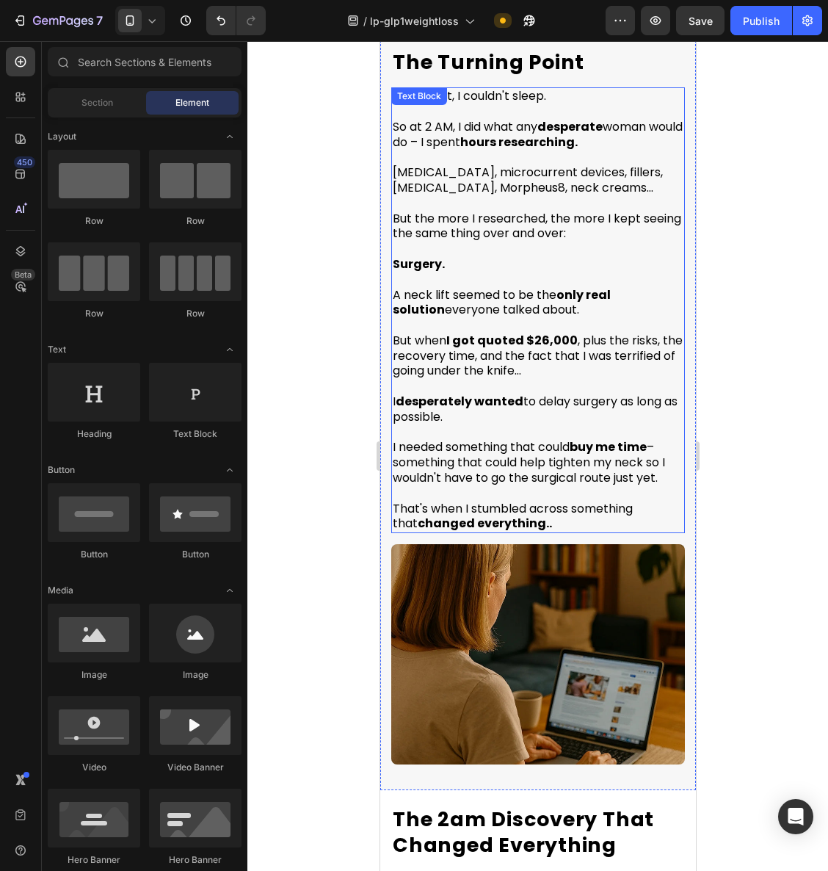
click at [554, 301] on p "A neck lift seemed to be the only real solution everyone talked about." at bounding box center [537, 295] width 291 height 46
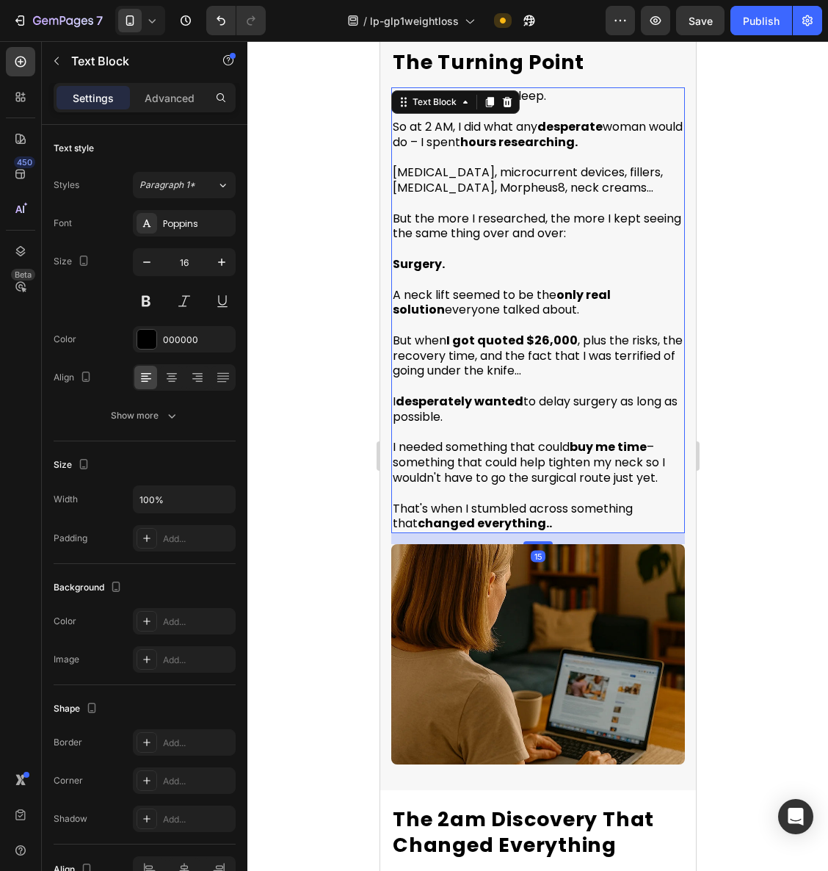
click at [433, 299] on span "A neck lift seemed to be the only real solution everyone talked about." at bounding box center [501, 302] width 218 height 32
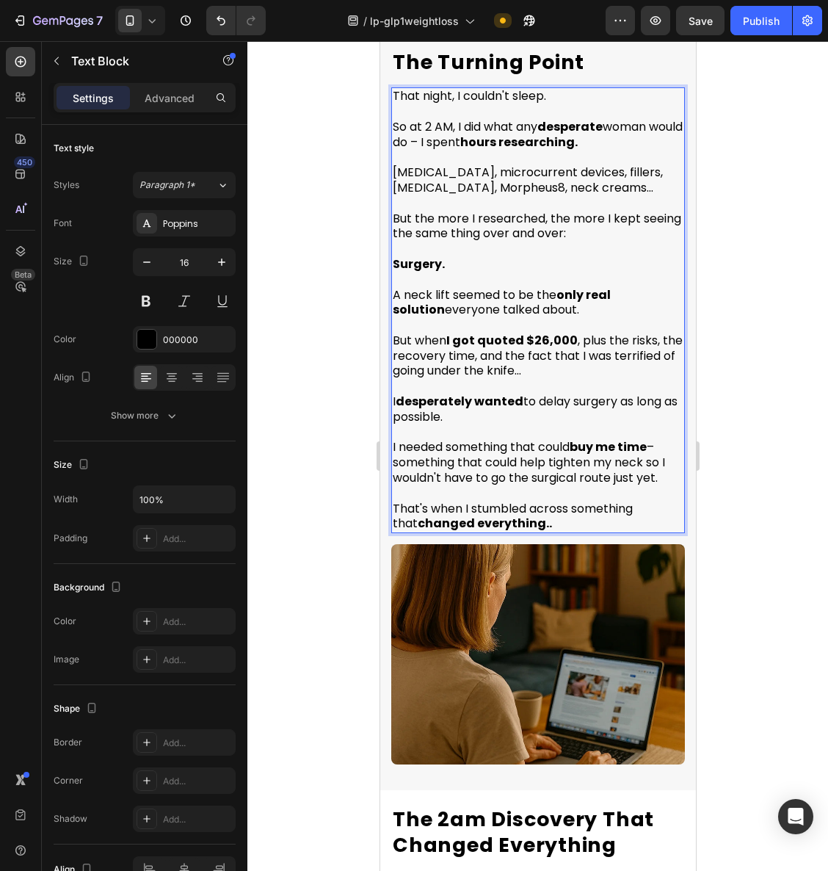
click at [397, 301] on span "A neck lift seemed to be the only real solution everyone talked about." at bounding box center [501, 302] width 218 height 32
click at [392, 306] on span "A neck lift seemed to be the only real solution everyone talked about." at bounding box center [501, 302] width 218 height 32
click at [597, 305] on p "A neck lift seemed to be the only real solution for my age, everyone talked abo…" at bounding box center [537, 295] width 291 height 46
drag, startPoint x: 464, startPoint y: 303, endPoint x: 618, endPoint y: 306, distance: 153.5
click at [618, 306] on p "A neck lift seemed to be the only real solution for my age, everyone talked abo…" at bounding box center [537, 295] width 291 height 46
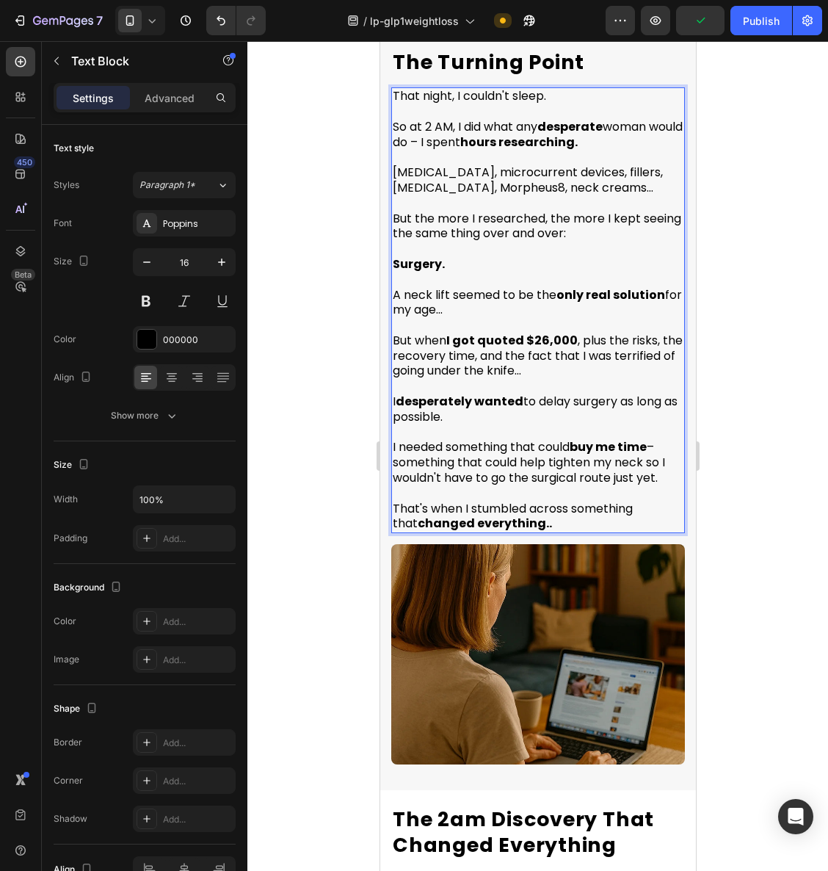
click at [745, 298] on div at bounding box center [538, 456] width 581 height 830
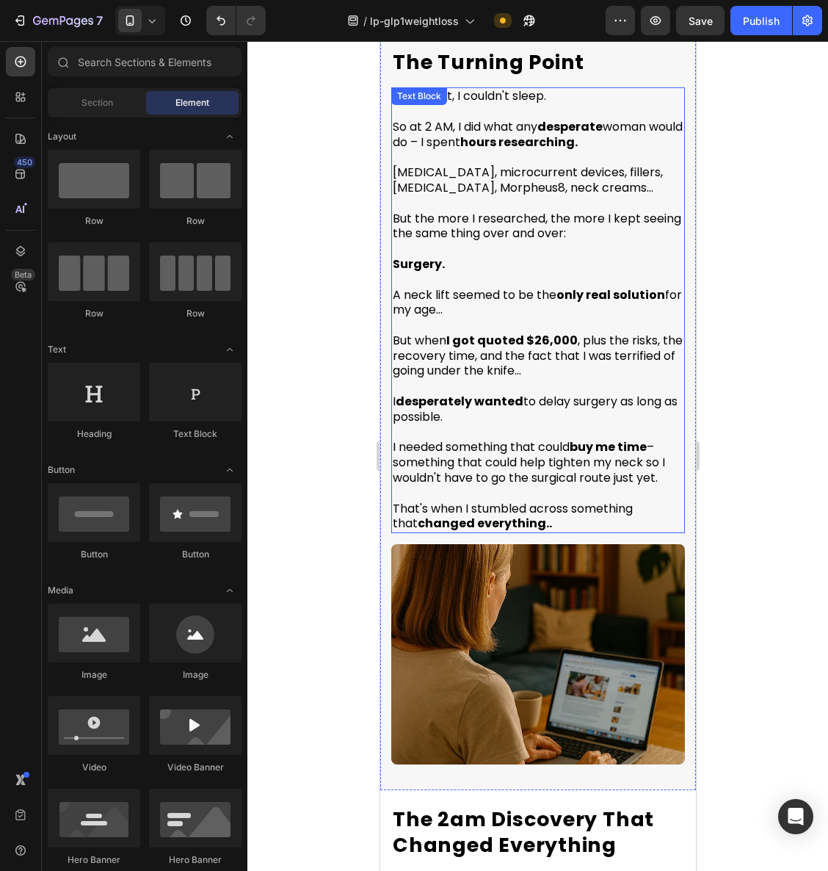
click at [544, 466] on span "I needed something that could buy me time – something that could help tighten m…" at bounding box center [528, 462] width 272 height 48
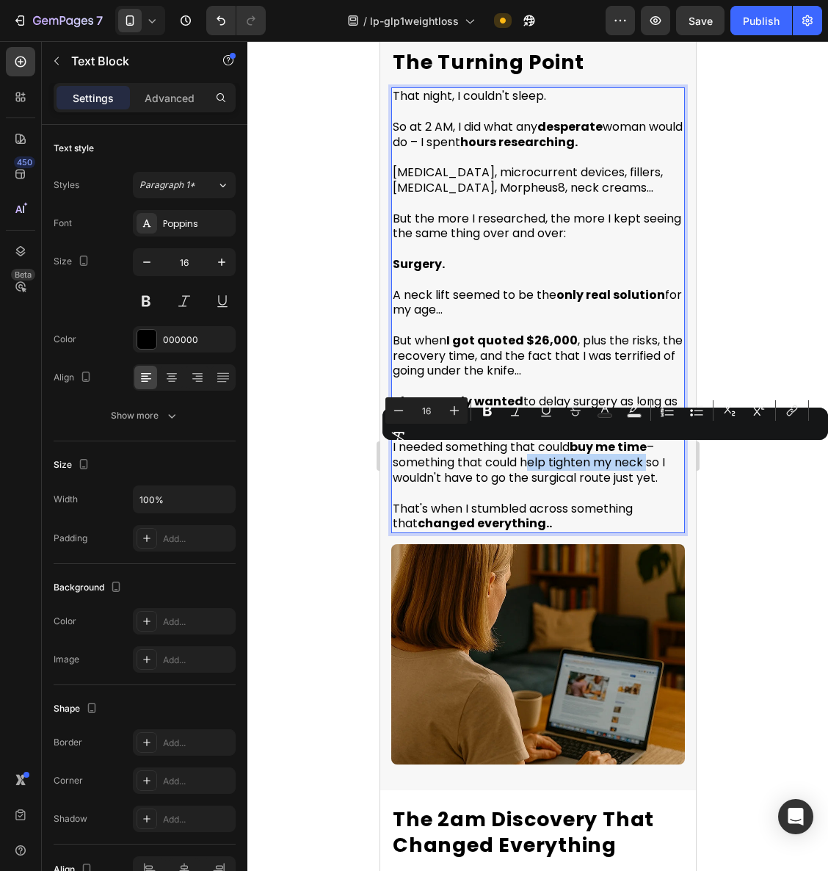
drag, startPoint x: 520, startPoint y: 456, endPoint x: 644, endPoint y: 460, distance: 124.2
click at [644, 460] on span "I needed something that could buy me time – something that could help tighten m…" at bounding box center [528, 462] width 272 height 48
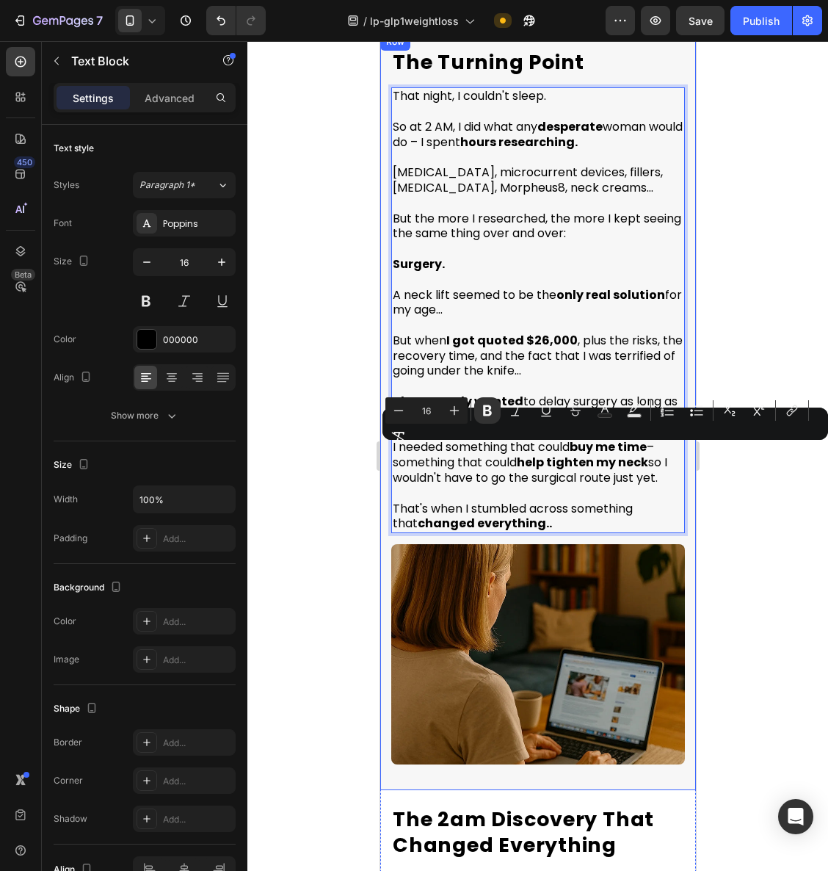
click at [754, 501] on div at bounding box center [538, 456] width 581 height 830
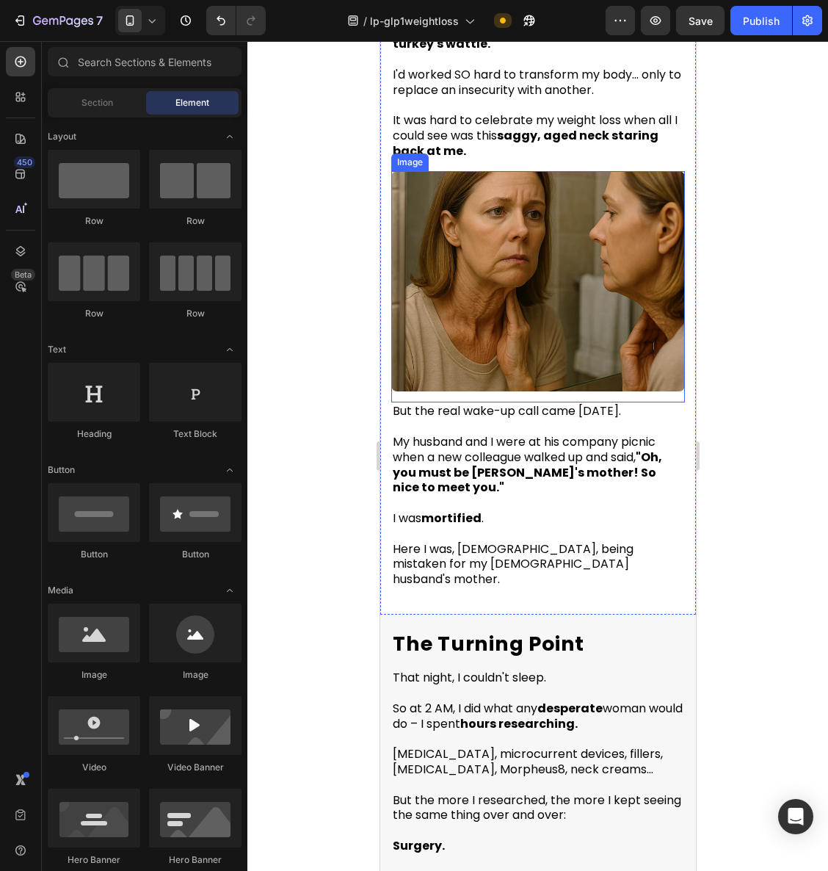
scroll to position [809, 0]
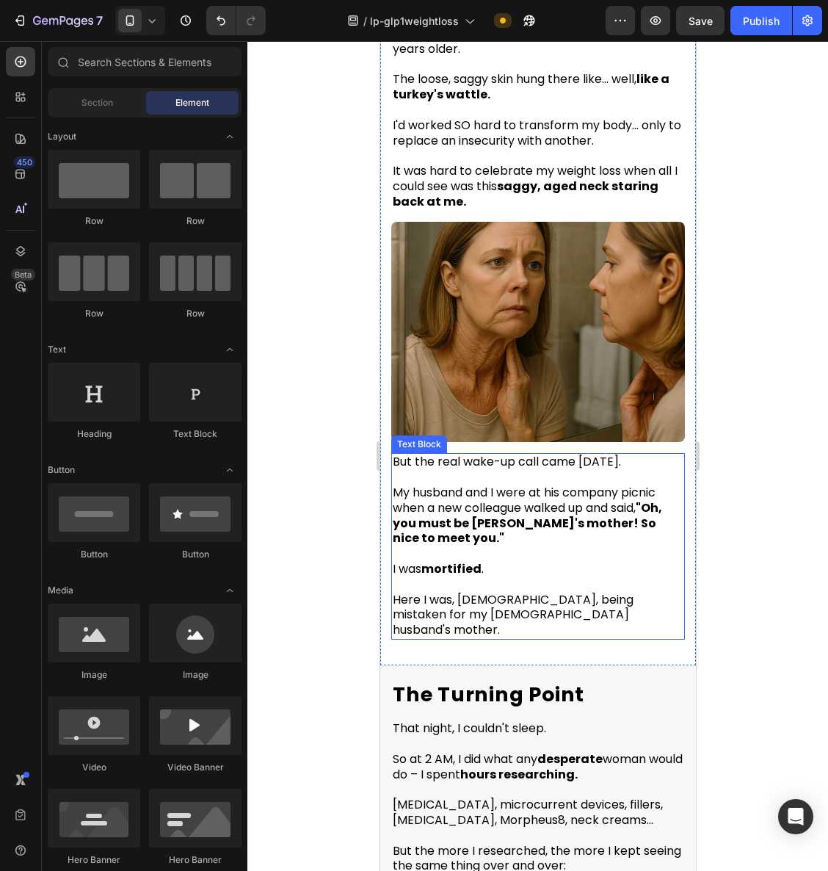
click at [537, 555] on p "I was mortified ." at bounding box center [537, 561] width 291 height 31
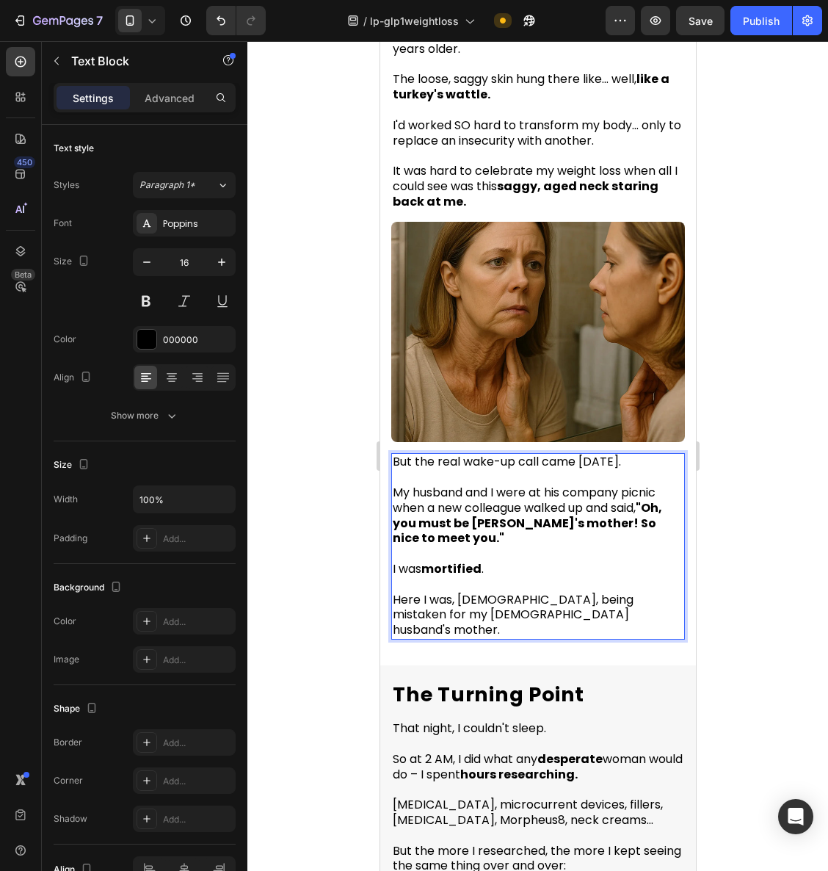
click at [537, 555] on p "I was mortified ." at bounding box center [537, 561] width 291 height 31
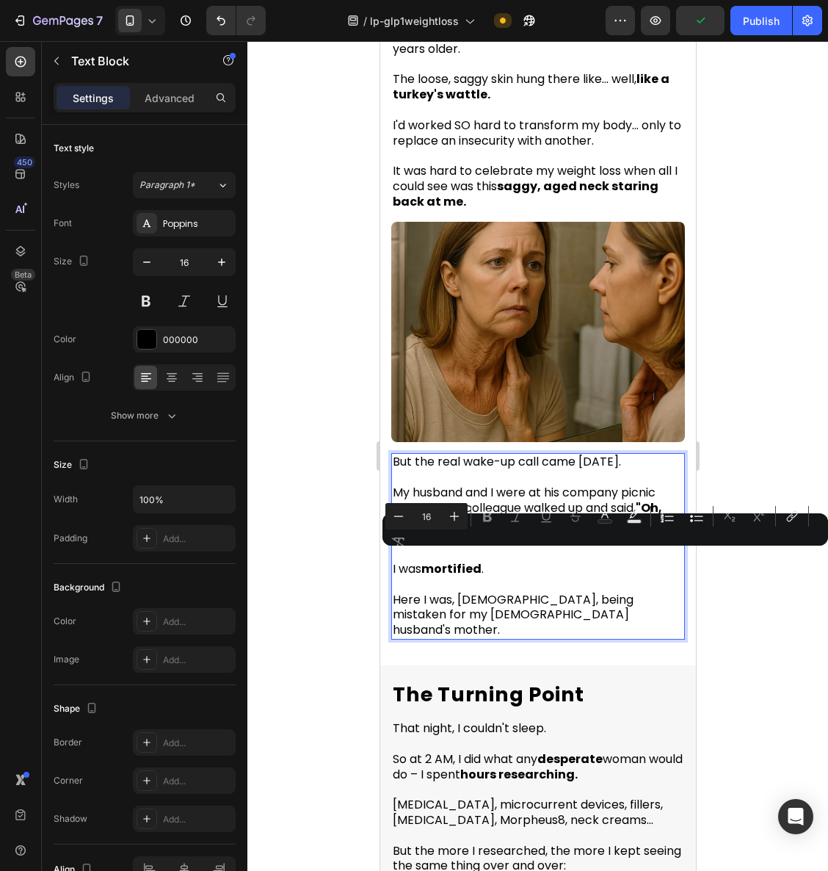
click at [589, 470] on p "But the real wake-up call came [DATE]." at bounding box center [537, 462] width 291 height 15
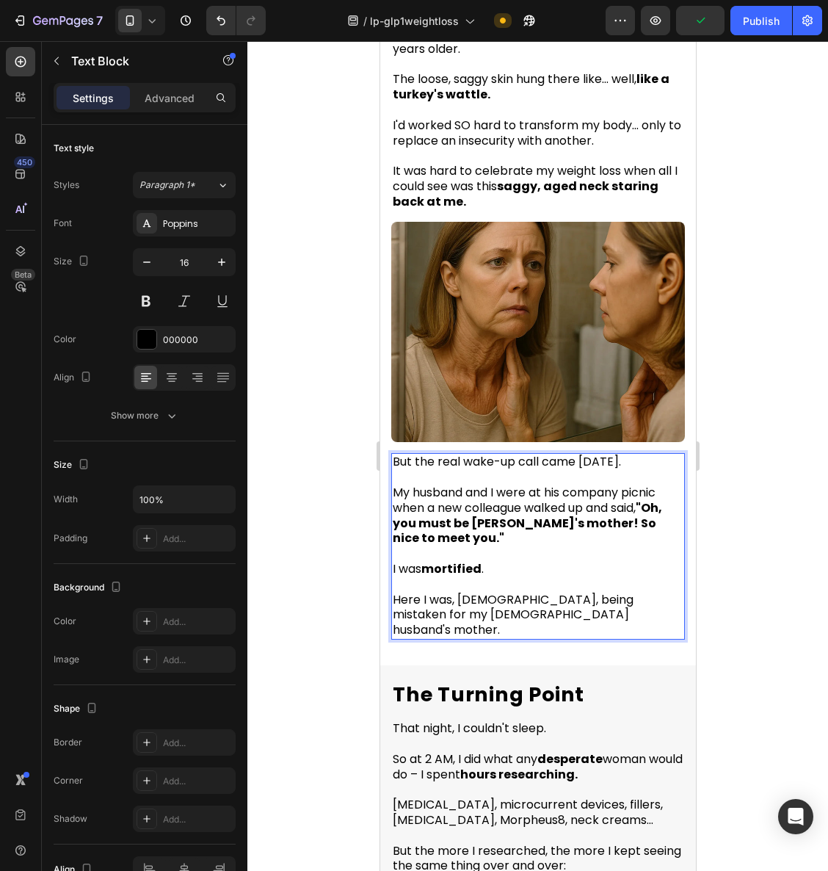
click at [589, 470] on p "But the real wake-up call came [DATE]." at bounding box center [537, 462] width 291 height 15
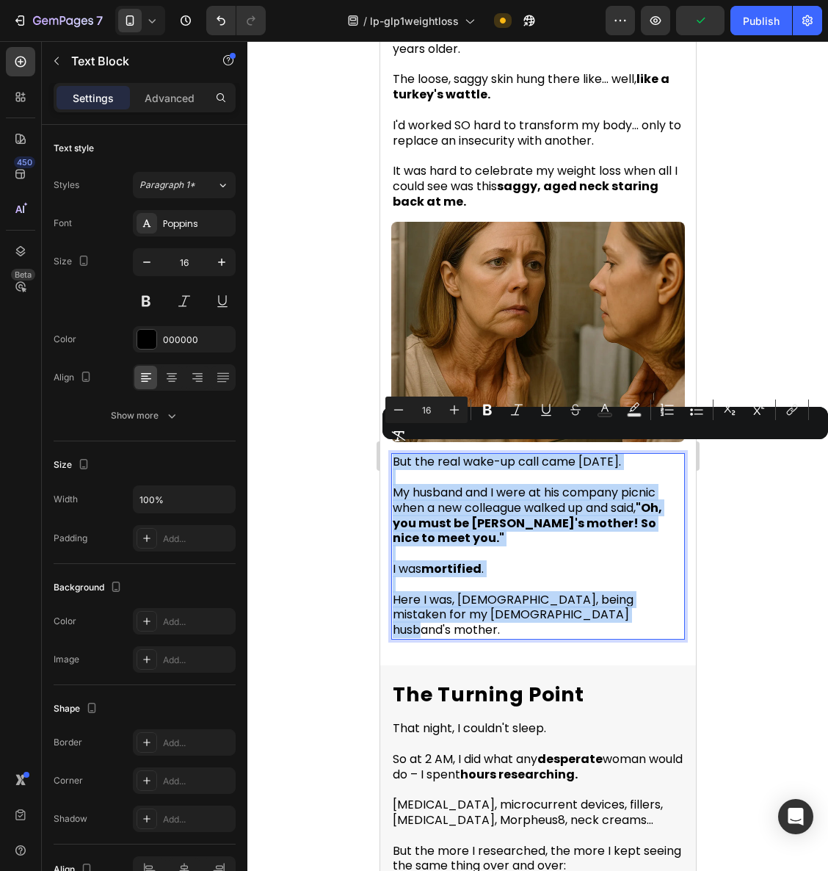
copy div "But the real wake-up call came two weeks later. My husband and I were at his co…"
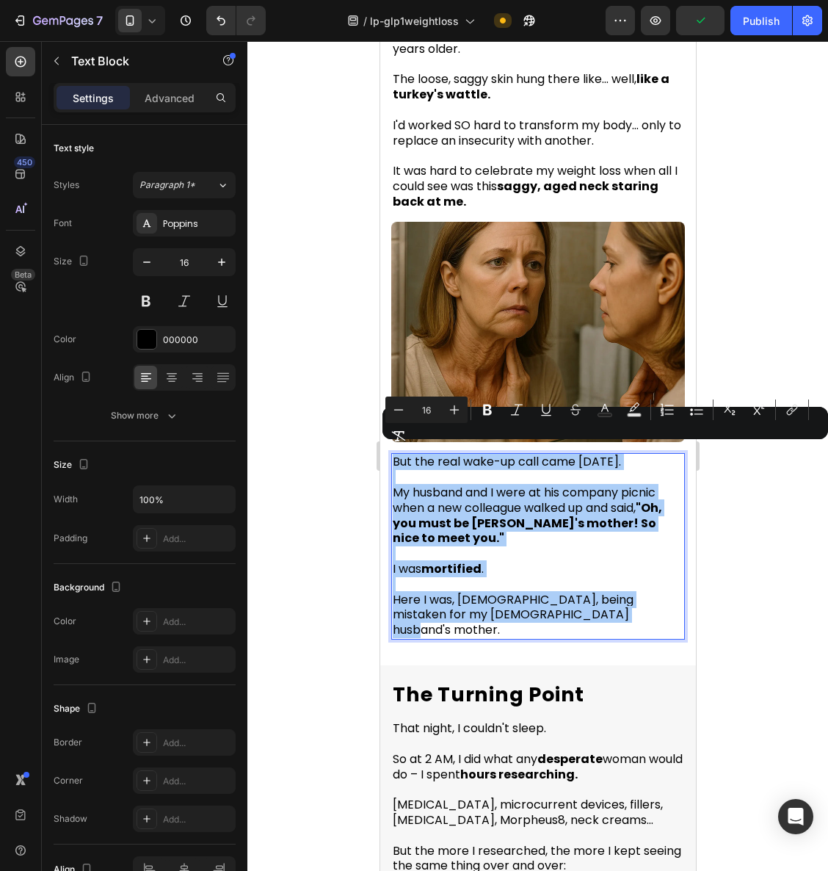
click at [783, 531] on div at bounding box center [538, 456] width 581 height 830
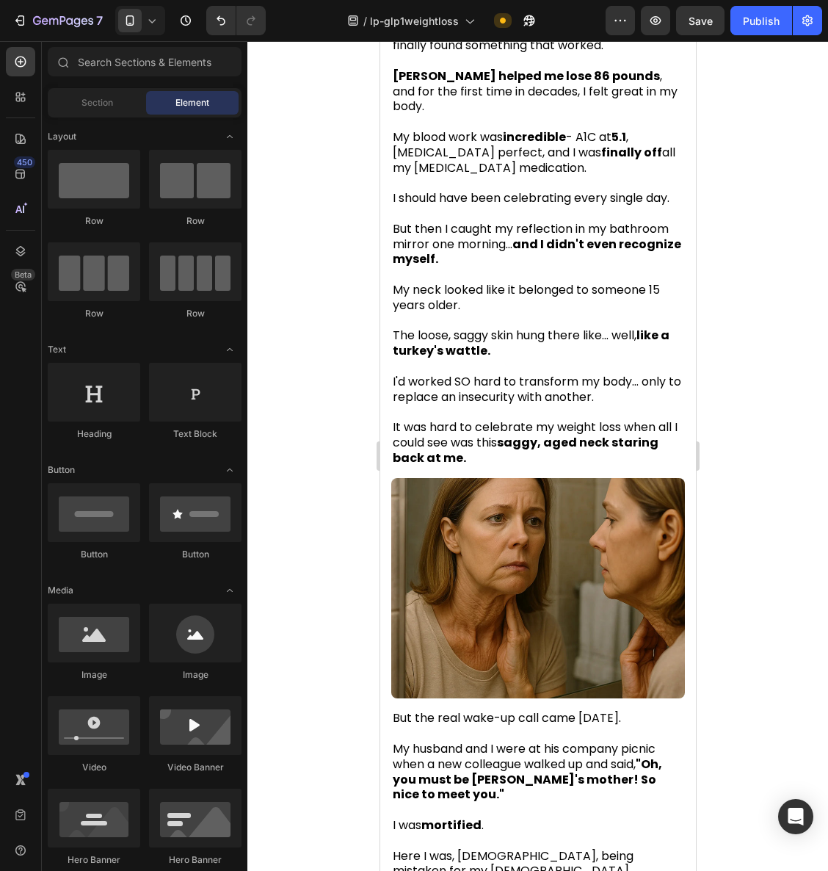
click at [552, 292] on span "My neck looked like it belonged to someone 15 years older." at bounding box center [525, 297] width 267 height 32
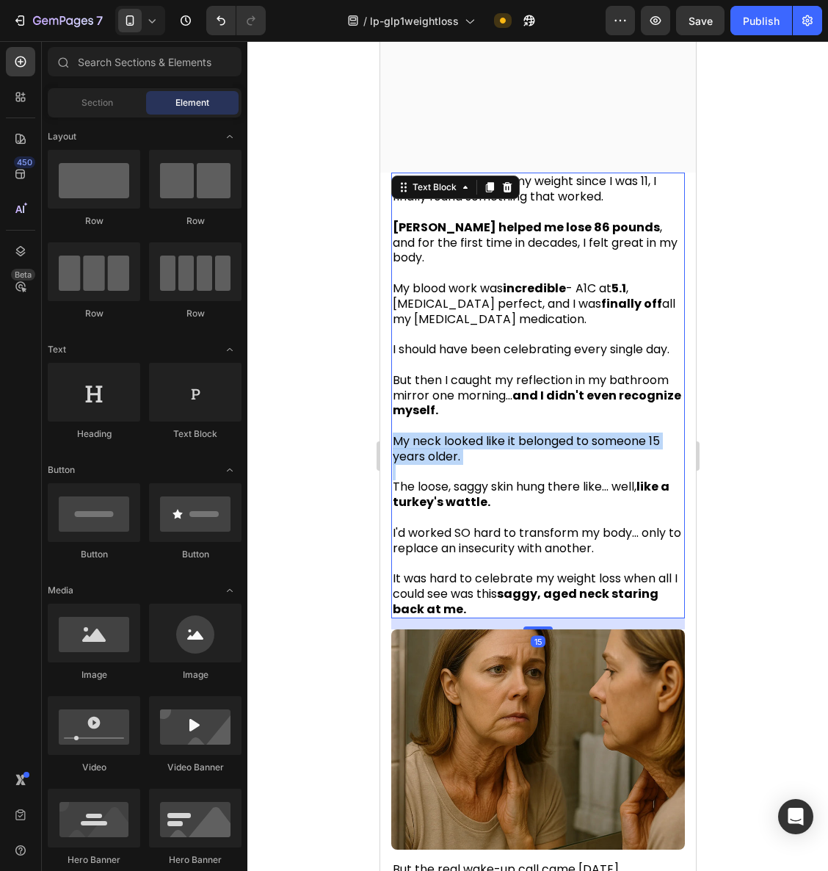
click at [552, 292] on div "After struggling with my weight since I was 11, I finally found something that …" at bounding box center [538, 396] width 294 height 446
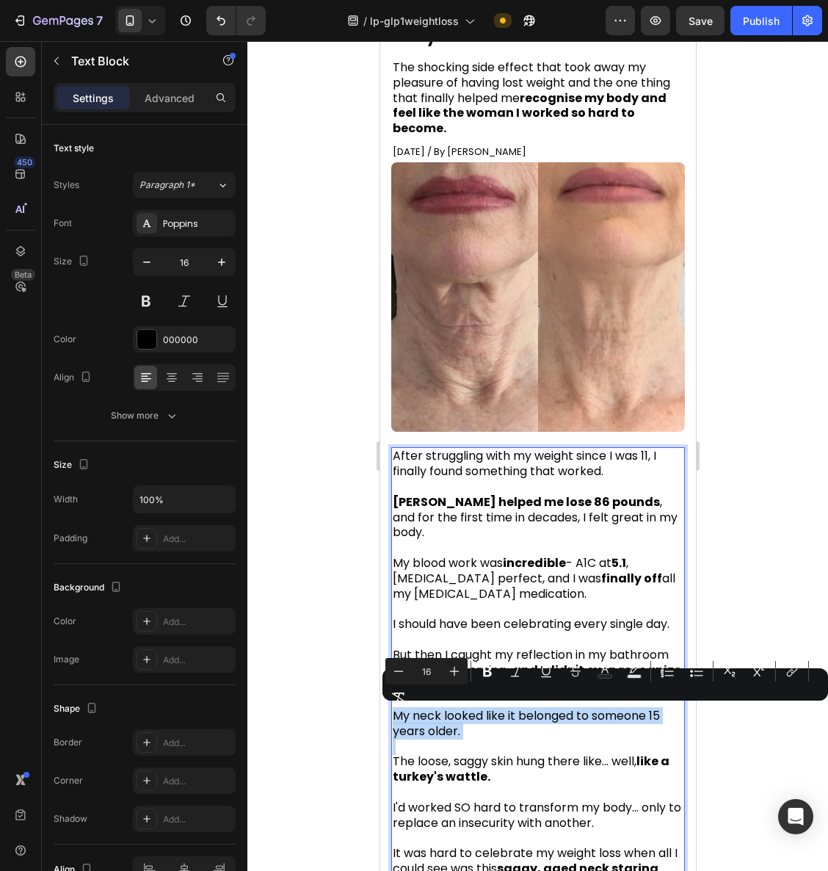
scroll to position [264, 0]
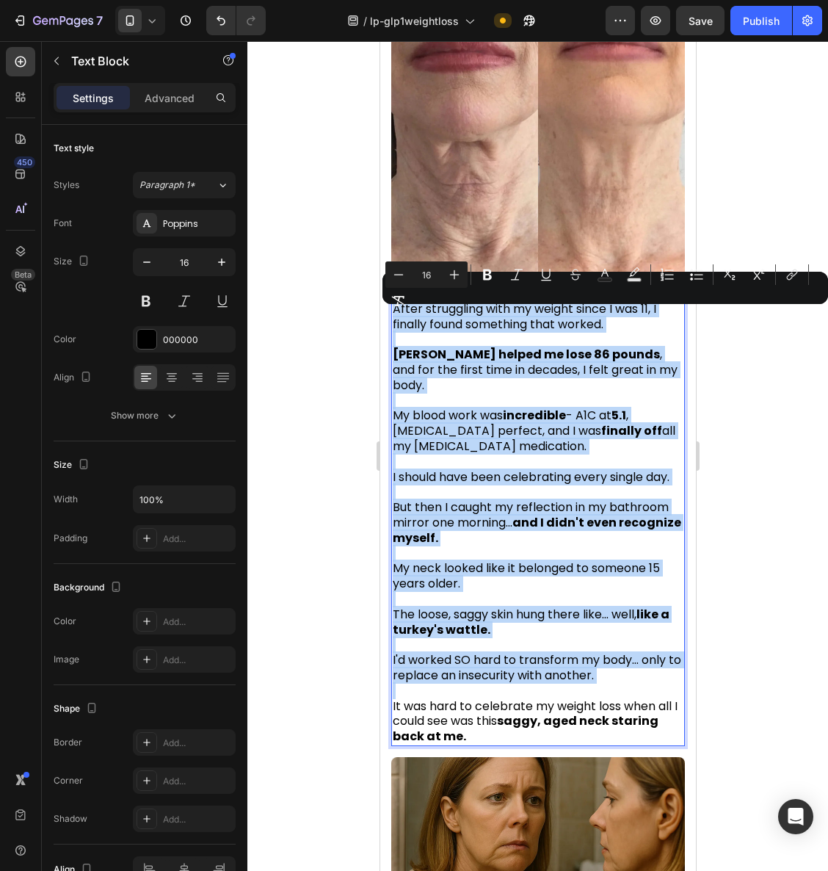
copy div "After struggling with my weight since I was 11, I finally found something that …"
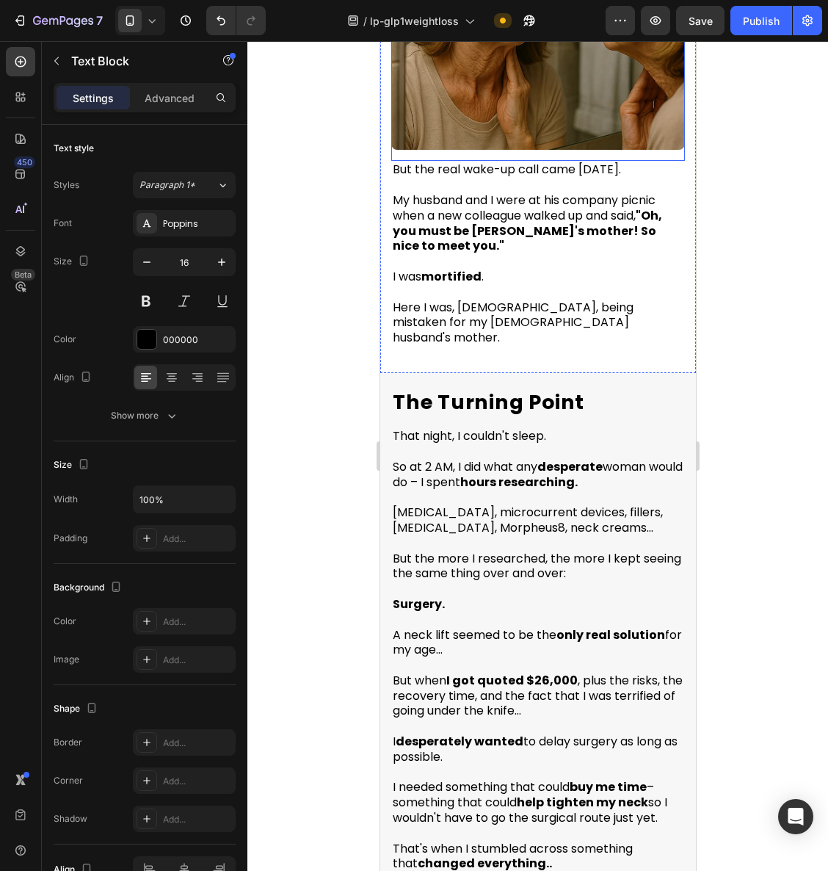
scroll to position [1241, 0]
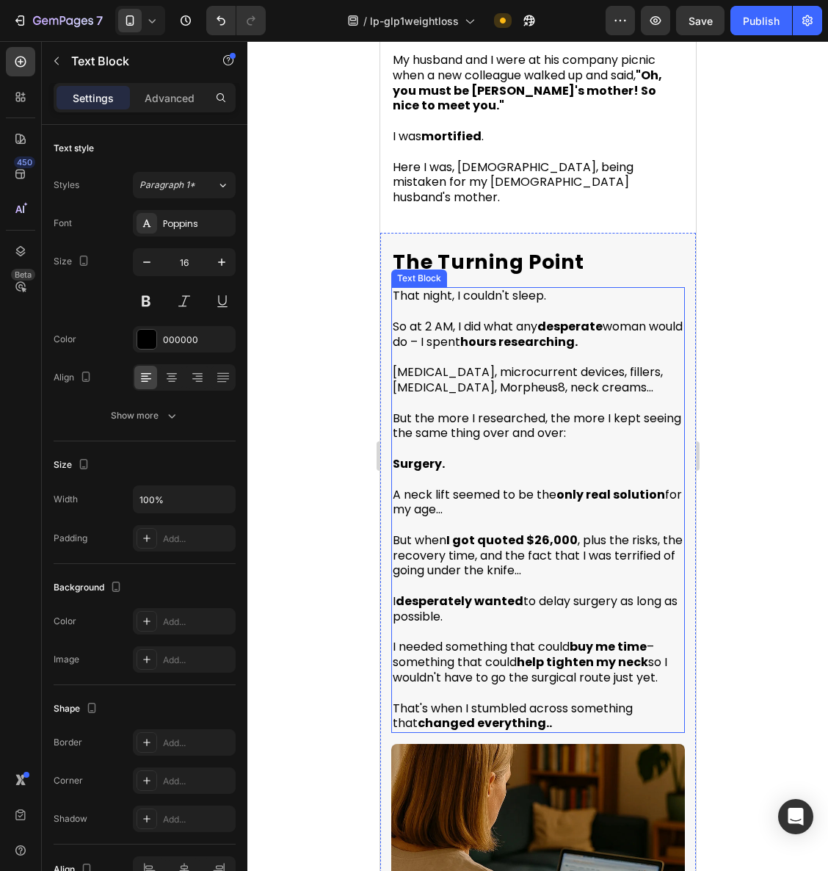
click at [524, 321] on span "So at 2 AM, I did what any desperate woman would do – I spent hours researching." at bounding box center [537, 334] width 290 height 32
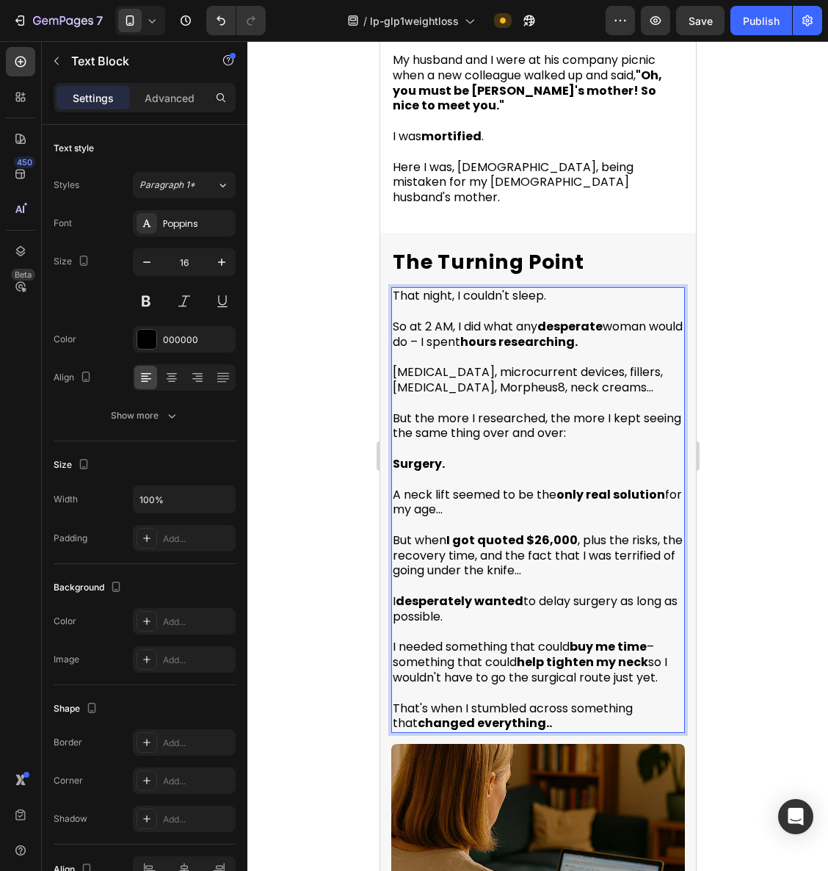
click at [538, 350] on p "⁠⁠⁠⁠⁠⁠⁠ Tretinoin, microcurrent devices, fillers, botox, Morpheus8, neck creams…" at bounding box center [537, 373] width 291 height 46
click at [538, 350] on p "[MEDICAL_DATA], microcurrent devices, fillers, [MEDICAL_DATA], Morpheus8, neck …" at bounding box center [537, 373] width 291 height 46
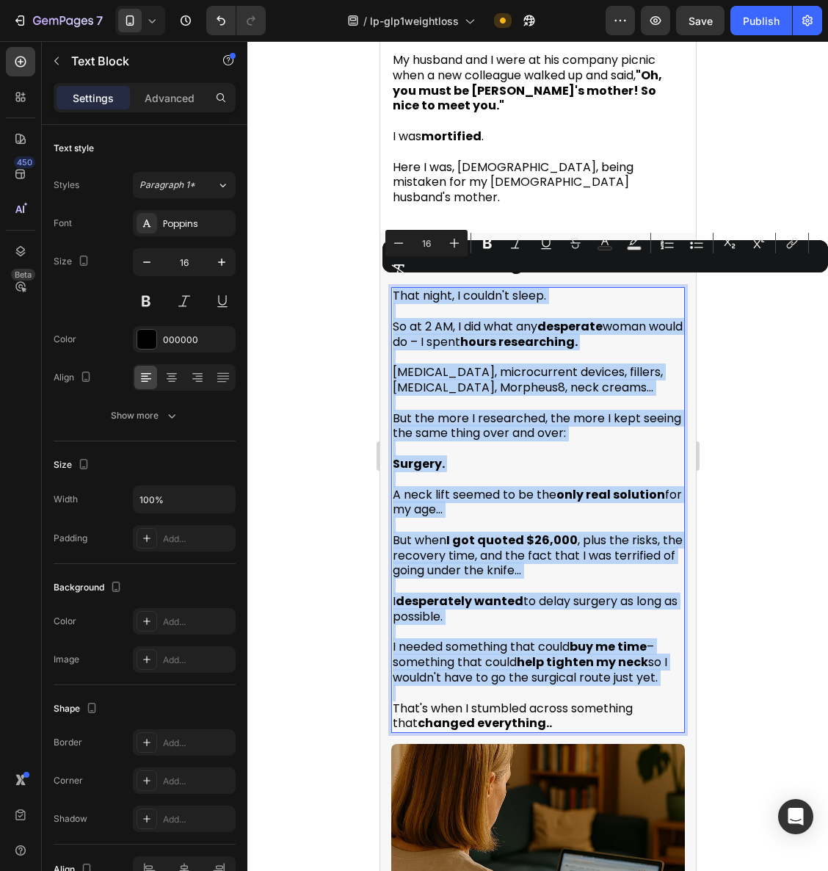
click at [516, 625] on p "I needed something that could buy me time – something that could help tighten m…" at bounding box center [537, 655] width 291 height 61
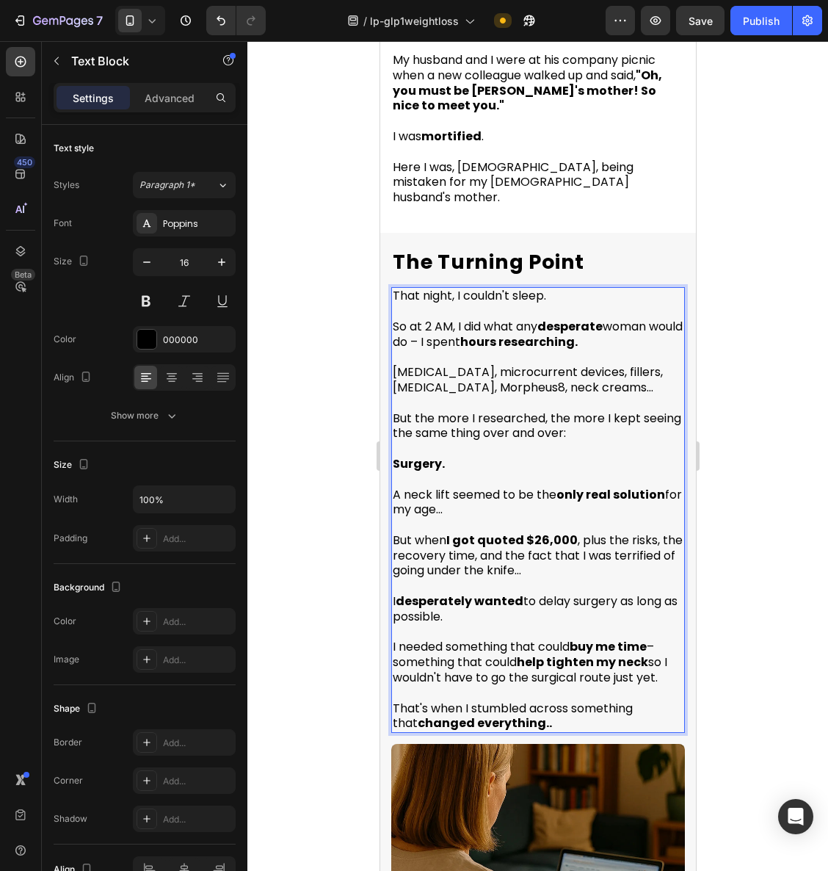
click at [657, 643] on span "I needed something that could buy me time – something that could help tighten m…" at bounding box center [529, 662] width 275 height 48
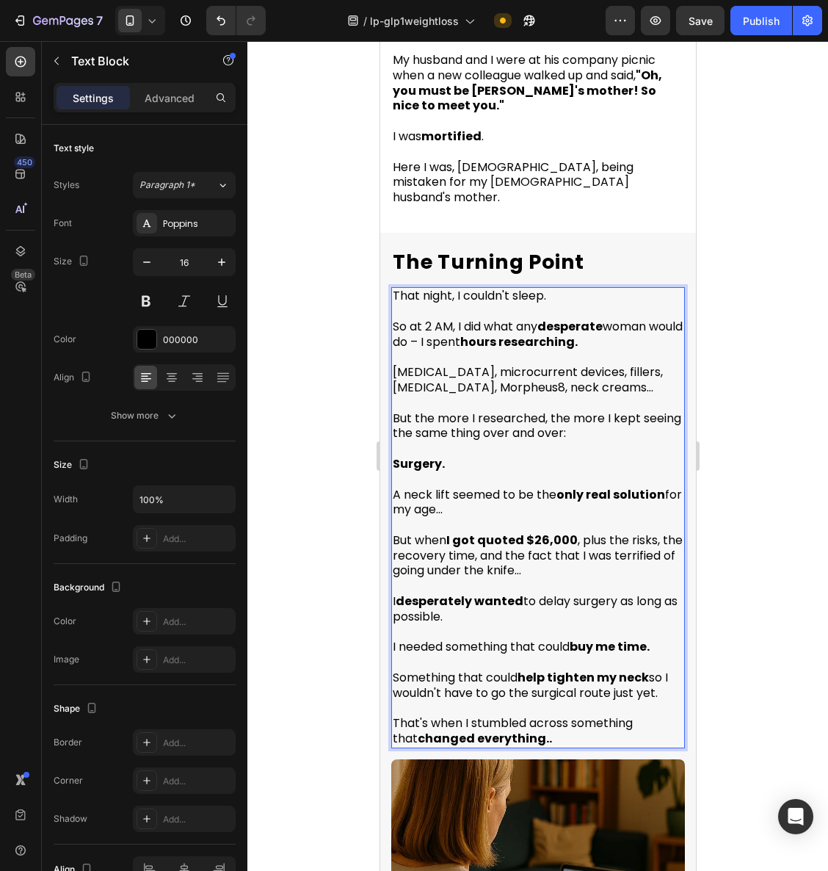
click at [743, 521] on div at bounding box center [538, 456] width 581 height 830
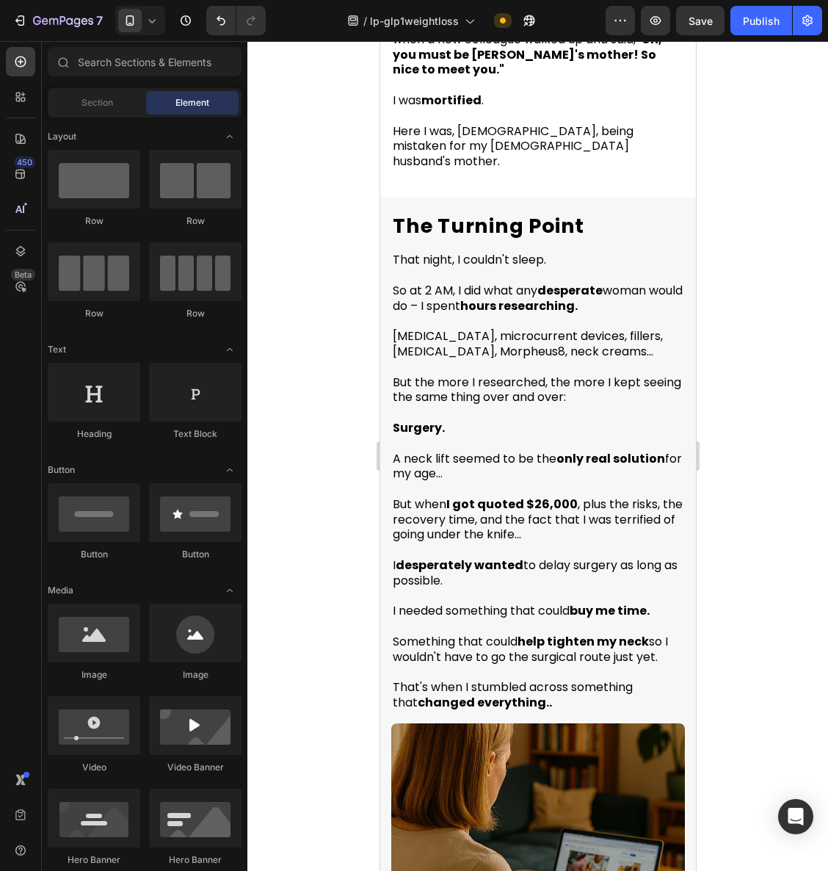
scroll to position [1211, 0]
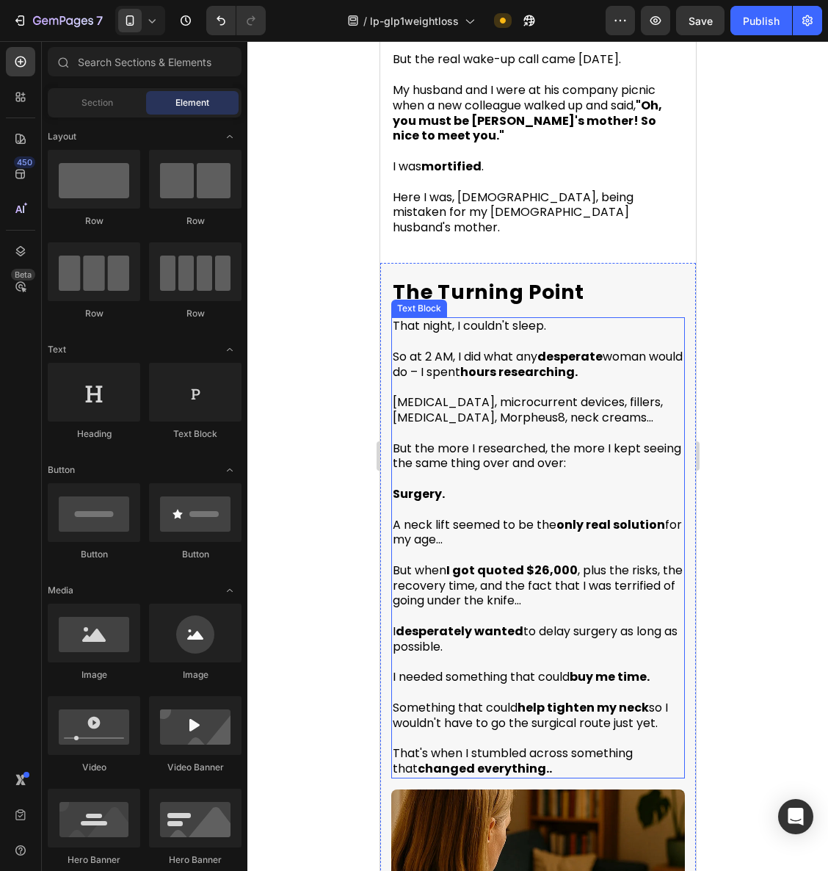
click at [430, 350] on span "So at 2 AM, I did what any desperate woman would do – I spent hours researching." at bounding box center [537, 364] width 290 height 32
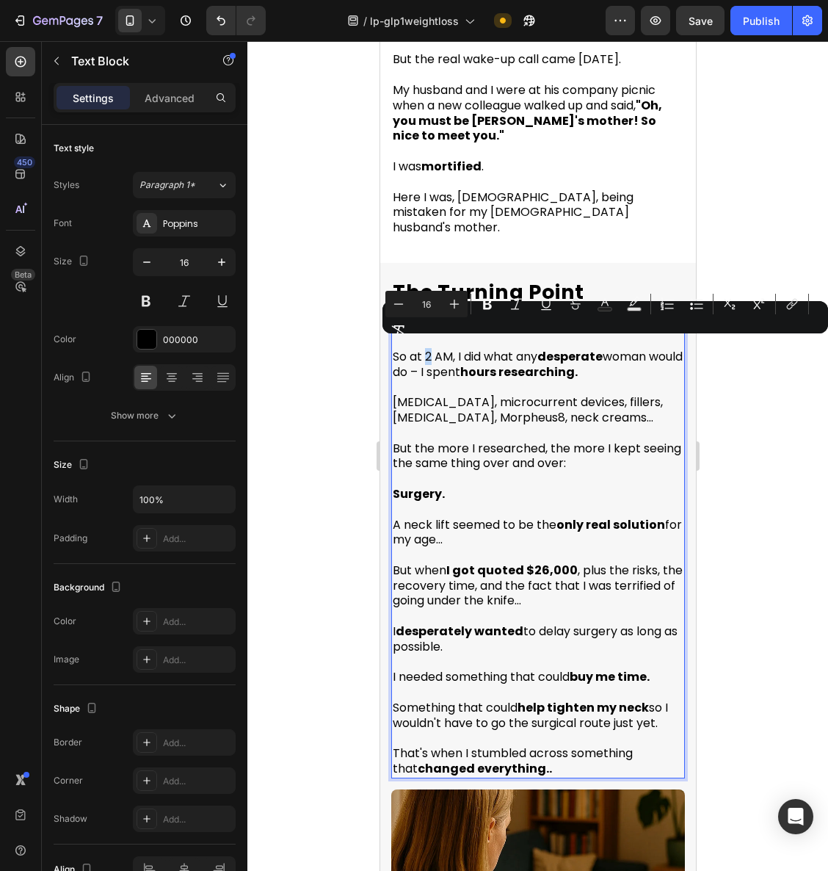
click at [429, 350] on span "So at 2 AM, I did what any desperate woman would do – I spent hours researching." at bounding box center [537, 364] width 290 height 32
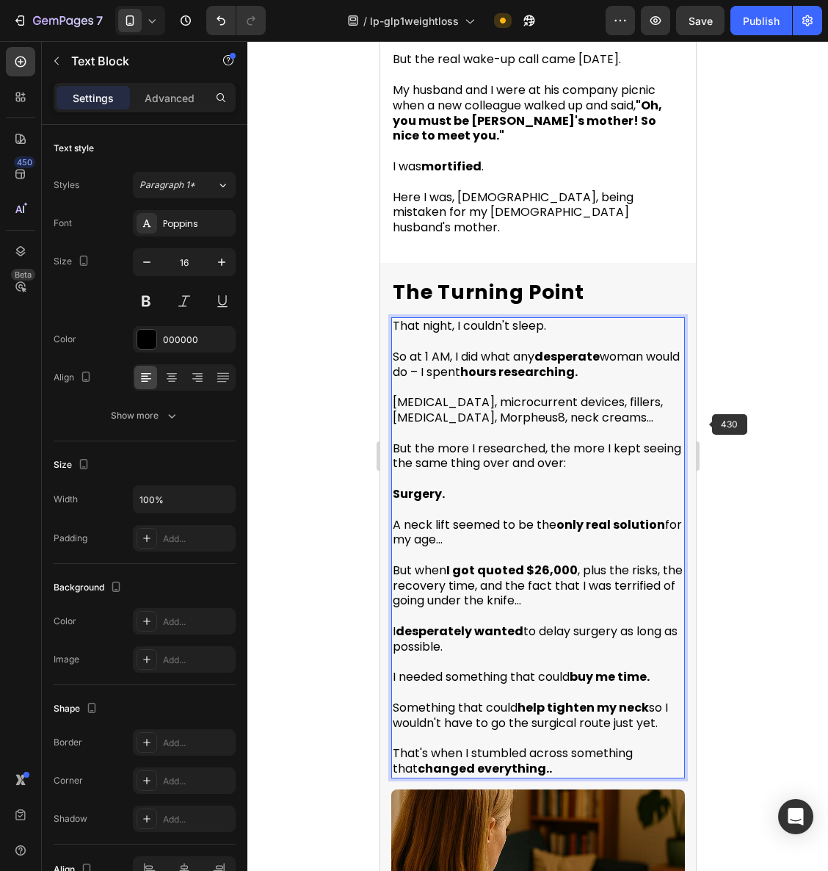
click at [763, 427] on div at bounding box center [538, 456] width 581 height 830
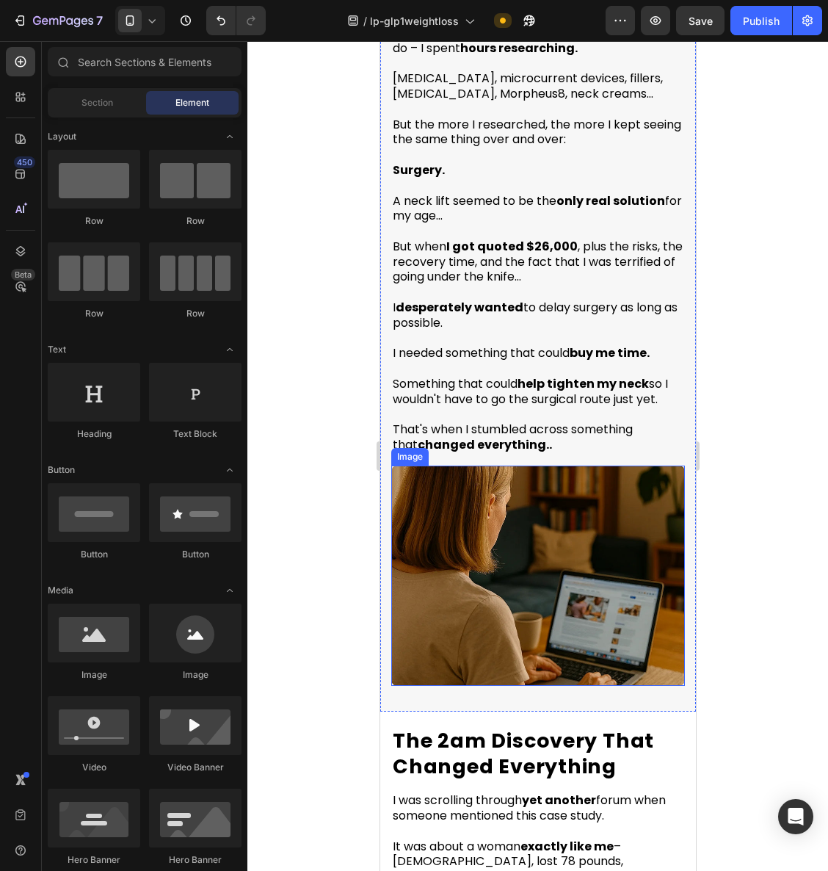
scroll to position [1522, 0]
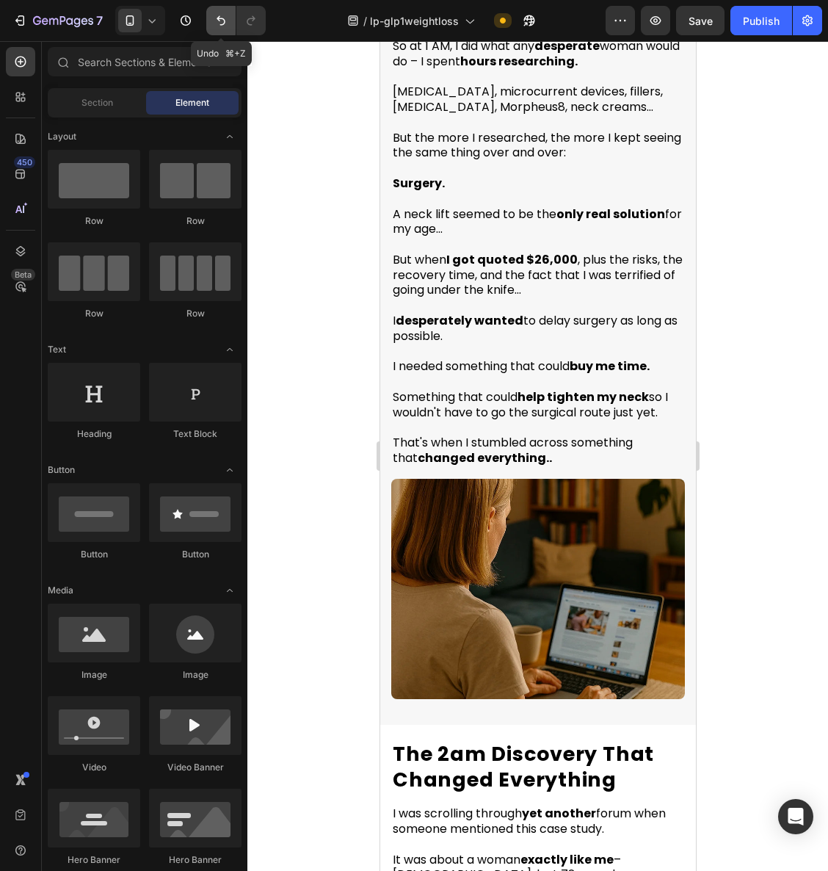
click at [219, 24] on icon "Undo/Redo" at bounding box center [221, 20] width 15 height 15
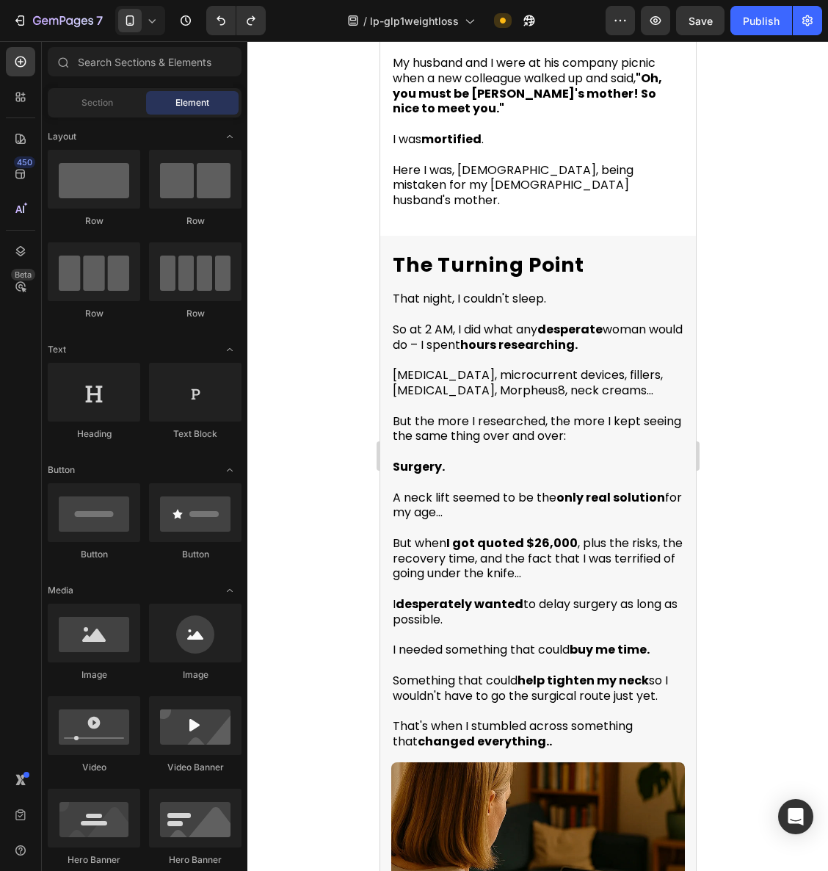
click at [749, 339] on div at bounding box center [538, 456] width 581 height 830
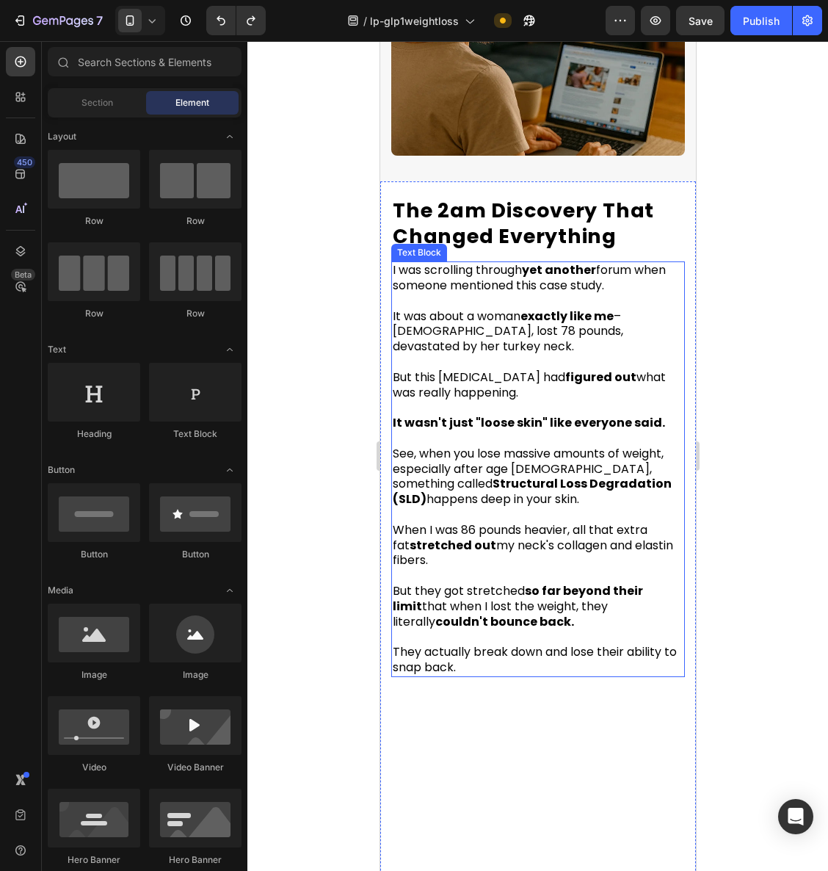
scroll to position [2085, 0]
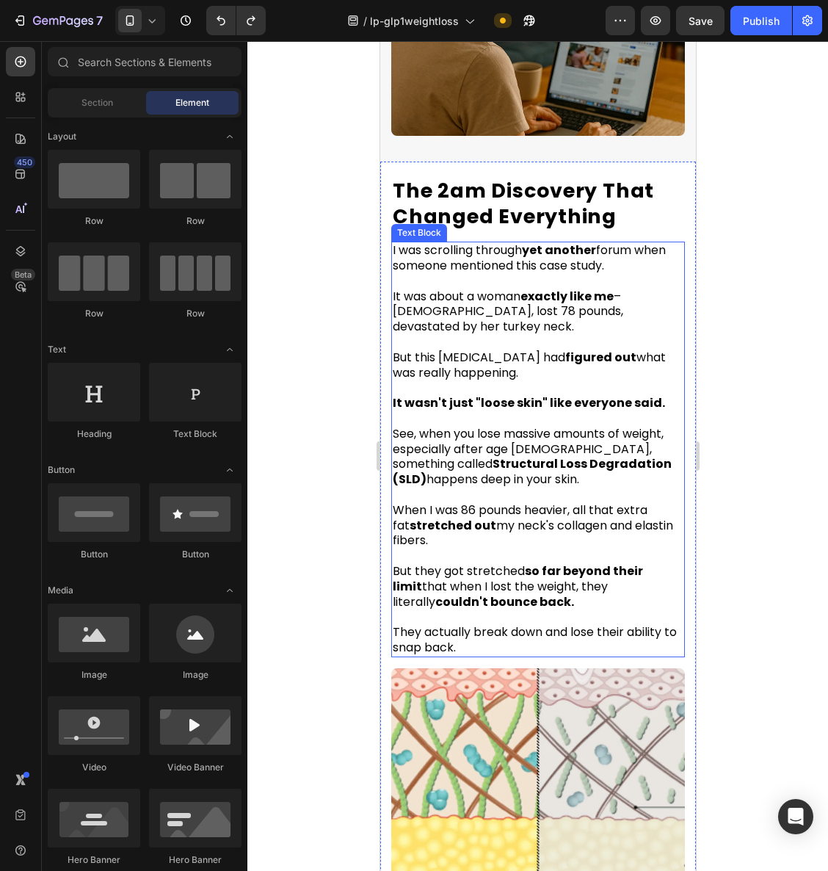
click at [623, 288] on span "It was about a woman exactly like me – 51 years old, lost 78 pounds, devastated…" at bounding box center [507, 312] width 231 height 48
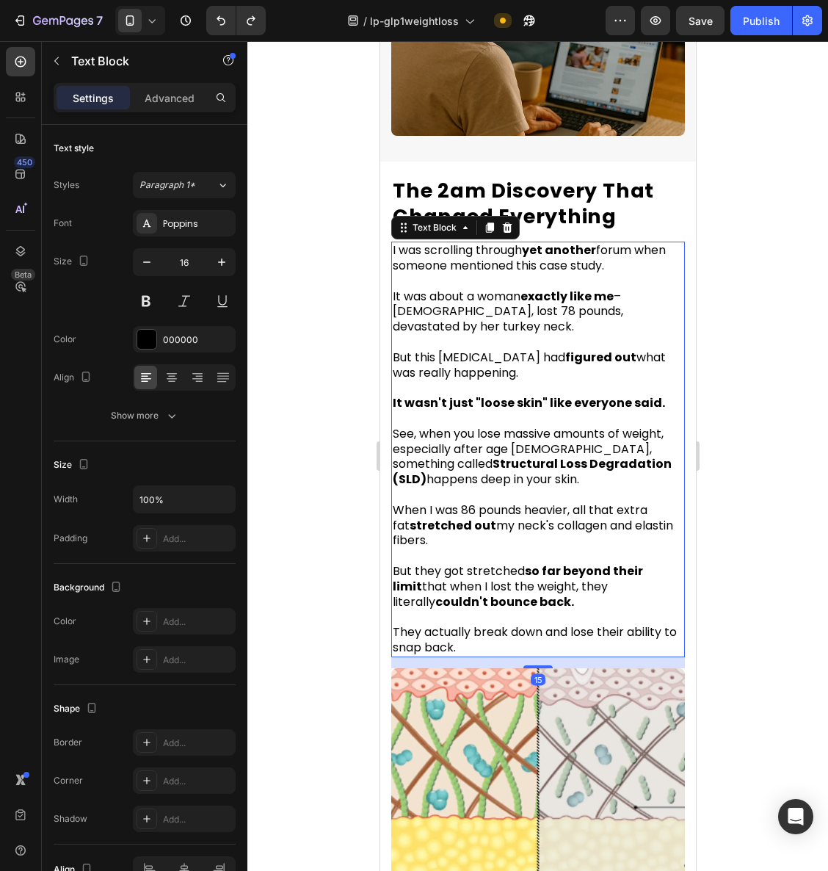
click at [623, 288] on span "It was about a woman exactly like me – 51 years old, lost 78 pounds, devastated…" at bounding box center [507, 312] width 231 height 48
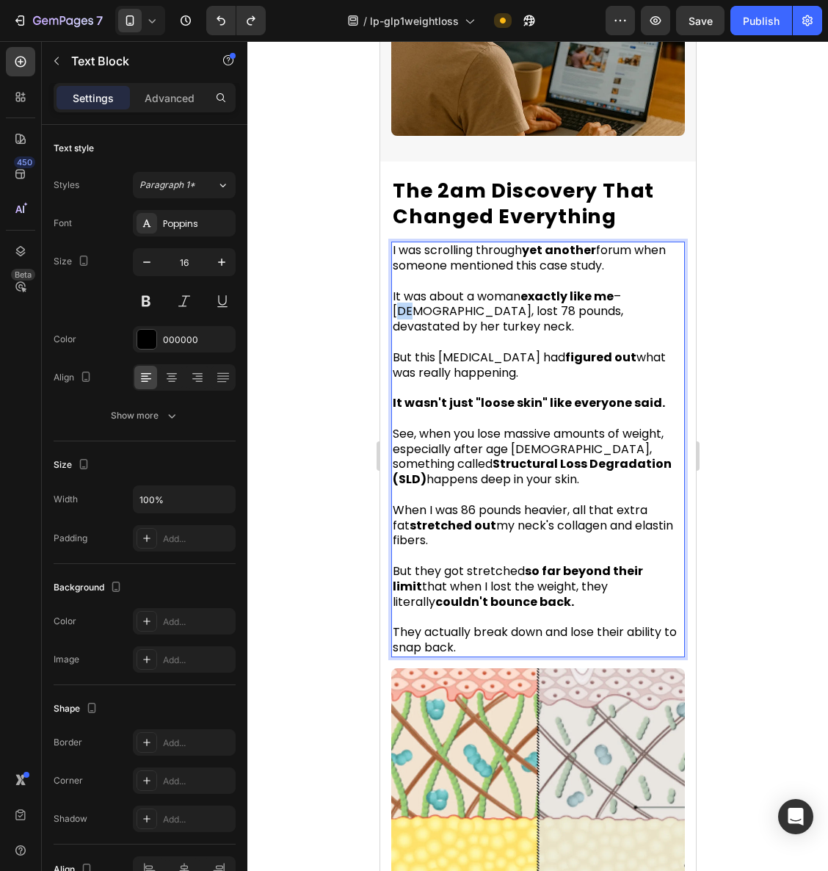
click at [623, 288] on span "It was about a woman exactly like me – 51 years old, lost 78 pounds, devastated…" at bounding box center [507, 312] width 231 height 48
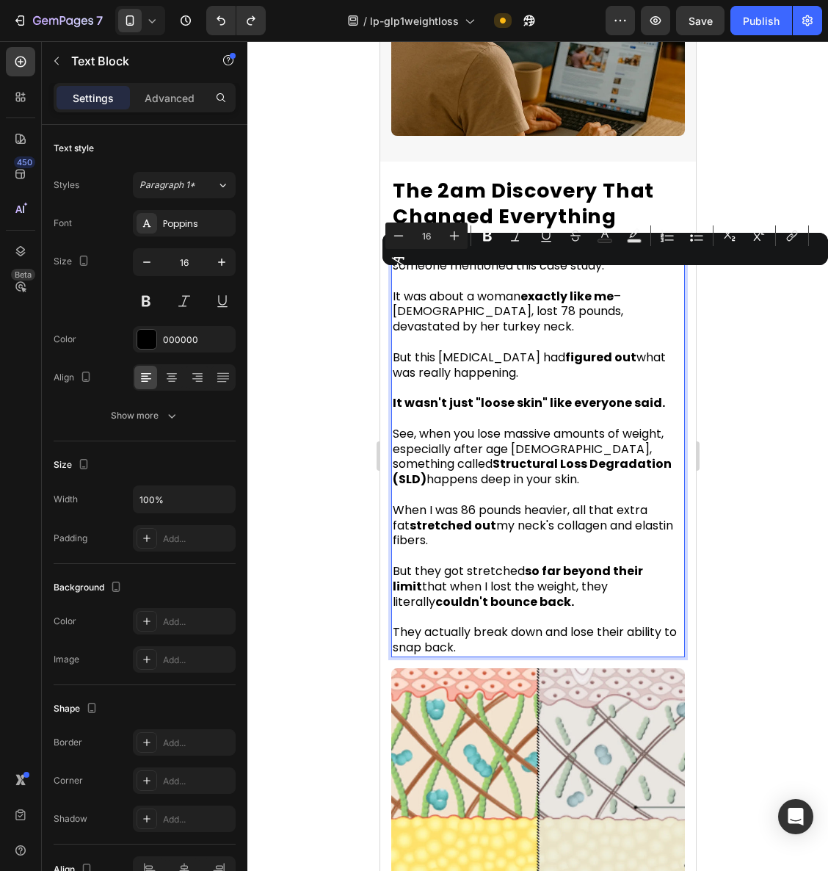
click at [623, 289] on span "It was about a woman exactly like me – 51 years old, lost 78 pounds, devastated…" at bounding box center [507, 312] width 231 height 48
drag, startPoint x: 632, startPoint y: 279, endPoint x: 447, endPoint y: 297, distance: 186.7
click at [447, 297] on span "It was about a woman exactly like me – 51 years old, lost 78 pounds, devastated…" at bounding box center [507, 312] width 231 height 48
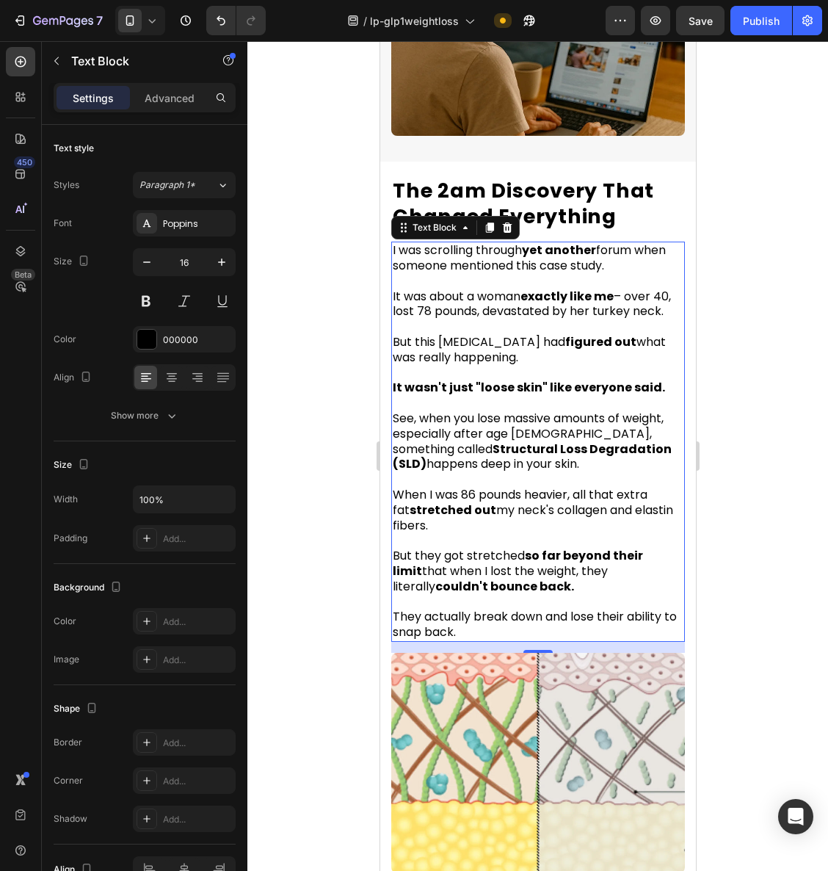
click at [748, 303] on div at bounding box center [538, 456] width 581 height 830
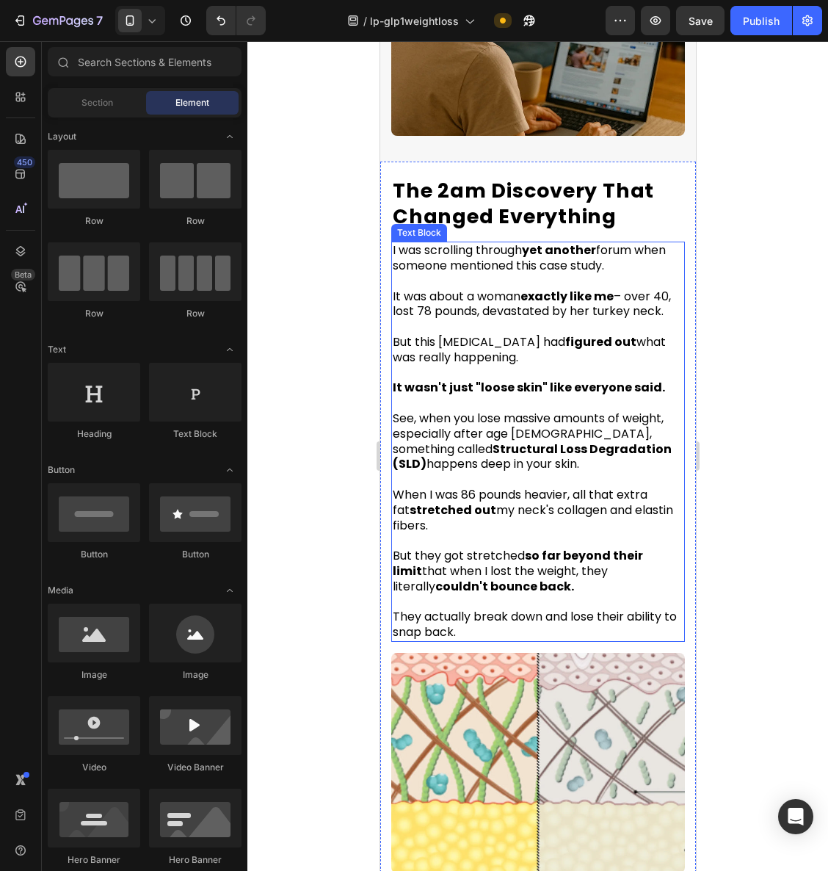
click at [501, 296] on span "It was about a woman exactly like me – over 40, lost 78 pounds, devastated by h…" at bounding box center [531, 304] width 278 height 32
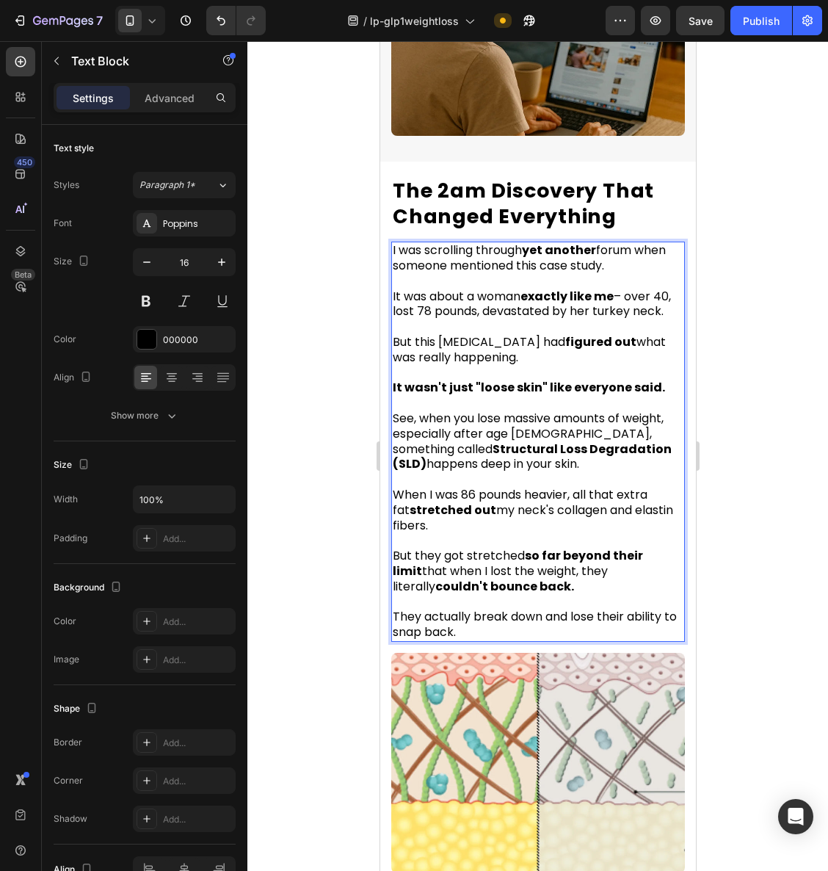
click at [497, 298] on span "It was about a woman exactly like me – over 40, lost 78 pounds, devastated by h…" at bounding box center [531, 304] width 278 height 32
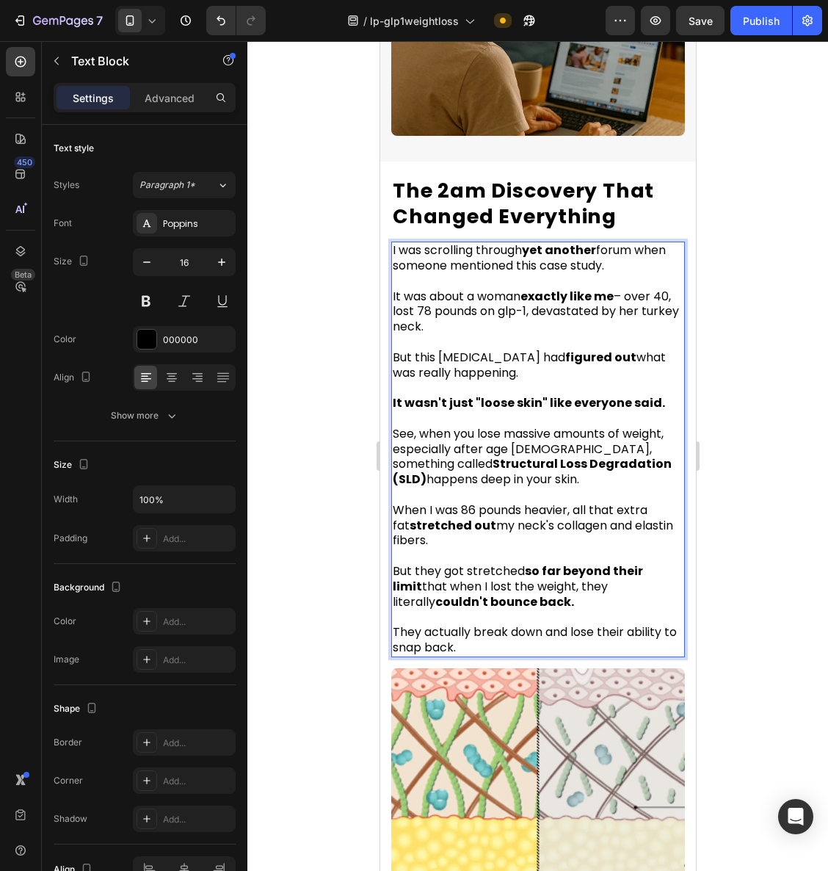
click at [741, 295] on div at bounding box center [538, 456] width 581 height 830
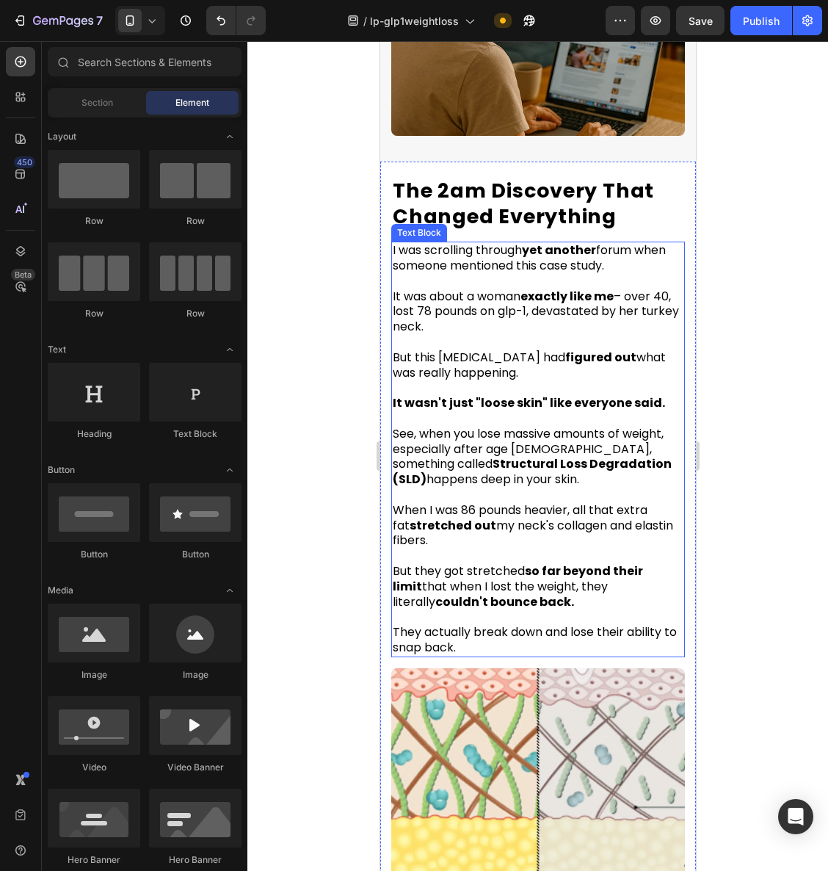
click at [467, 308] on p "It was about a woman exactly like me – over 40, lost 78 pounds on glp-1, devast…" at bounding box center [537, 312] width 291 height 46
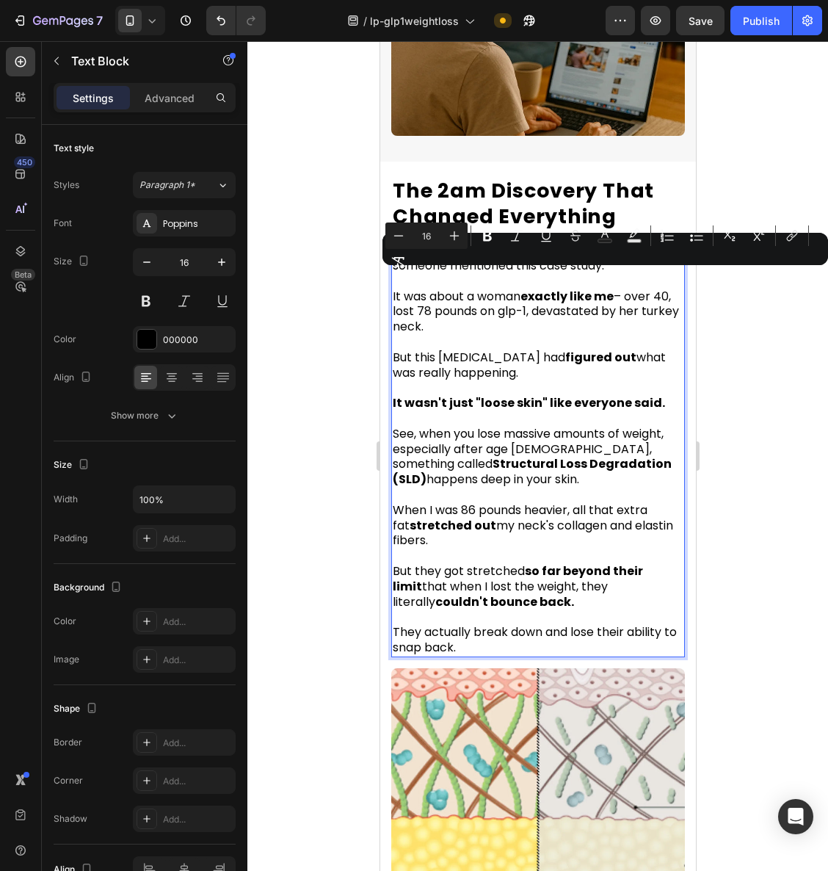
drag, startPoint x: 464, startPoint y: 312, endPoint x: 392, endPoint y: 282, distance: 78.0
click at [392, 289] on p "It was about a woman exactly like me – over 40, lost 78 pounds on glp-1, devast…" at bounding box center [537, 312] width 291 height 46
copy span "It was about a woman exactly like me – over 40, lost 78 pounds on glp-1, devast…"
click at [505, 302] on span "It was about a woman exactly like me – over 40, lost 78 pounds on glp-1, devast…" at bounding box center [535, 312] width 286 height 48
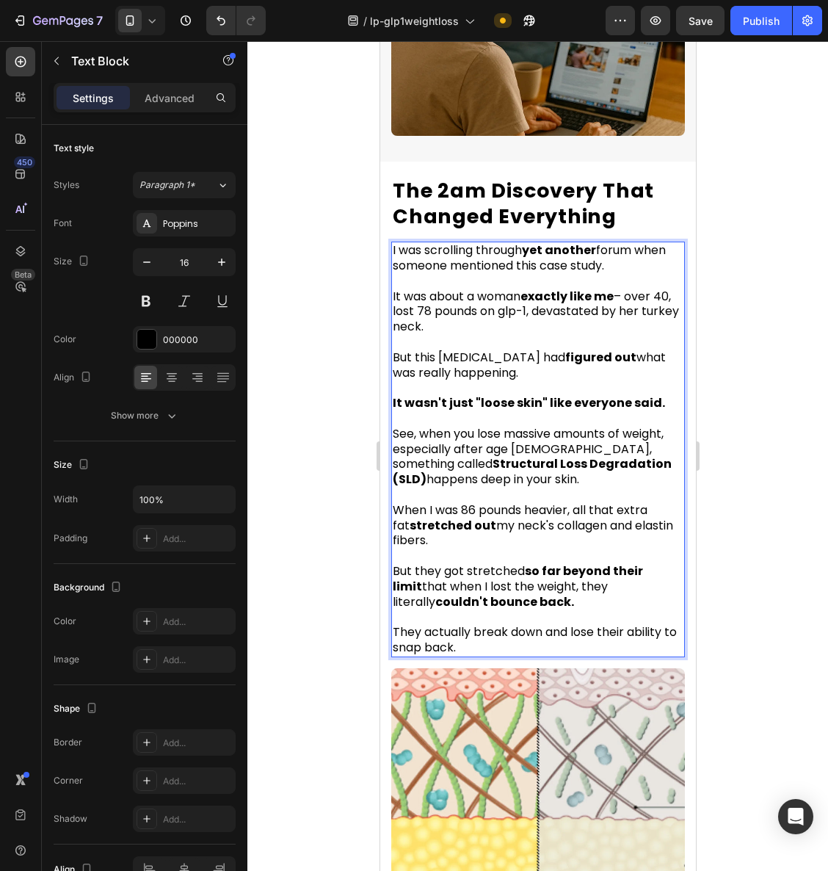
click at [508, 297] on span "It was about a woman exactly like me – over 40, lost 78 pounds on glp-1, devast…" at bounding box center [535, 312] width 286 height 48
click at [534, 303] on span "It was about a woman exactly like me – over 40, lost 78 pounds with glp-1, deva…" at bounding box center [531, 312] width 278 height 48
click at [535, 300] on span "It was about a woman exactly like me – over 40, lost 78 pounds with glp-1, deva…" at bounding box center [531, 312] width 278 height 48
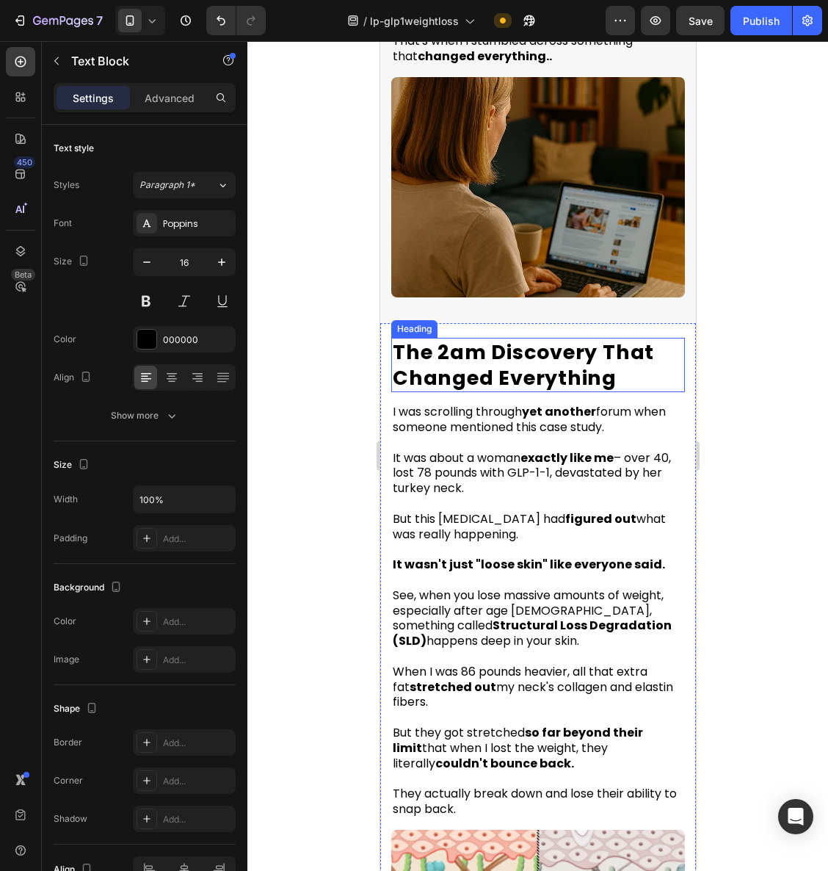
scroll to position [1933, 0]
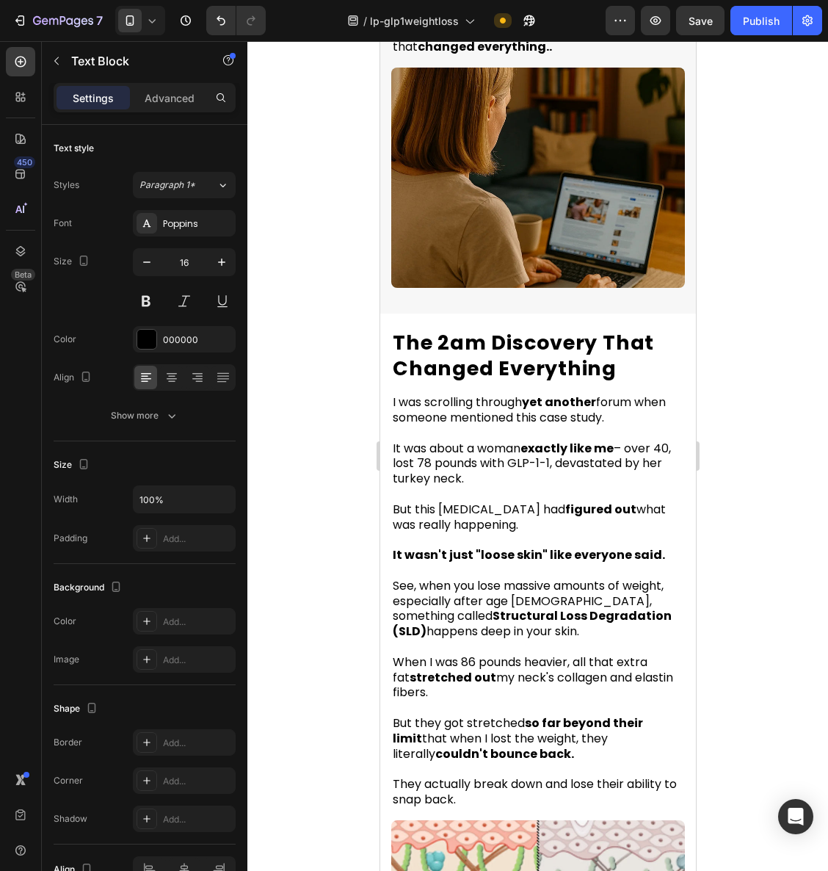
click at [564, 444] on span "It was about a woman exactly like me – over 40, lost 78 pounds with GLP-1-1, de…" at bounding box center [531, 464] width 278 height 48
click at [569, 448] on span "It was about a woman exactly like me – over 40, lost 78 pounds with GLP-1-1, de…" at bounding box center [531, 464] width 278 height 48
drag, startPoint x: 504, startPoint y: 447, endPoint x: 559, endPoint y: 449, distance: 55.1
click at [559, 449] on span "It was about a woman exactly like me – over 40, lost 78 pounds with GLP-1, deva…" at bounding box center [531, 464] width 278 height 48
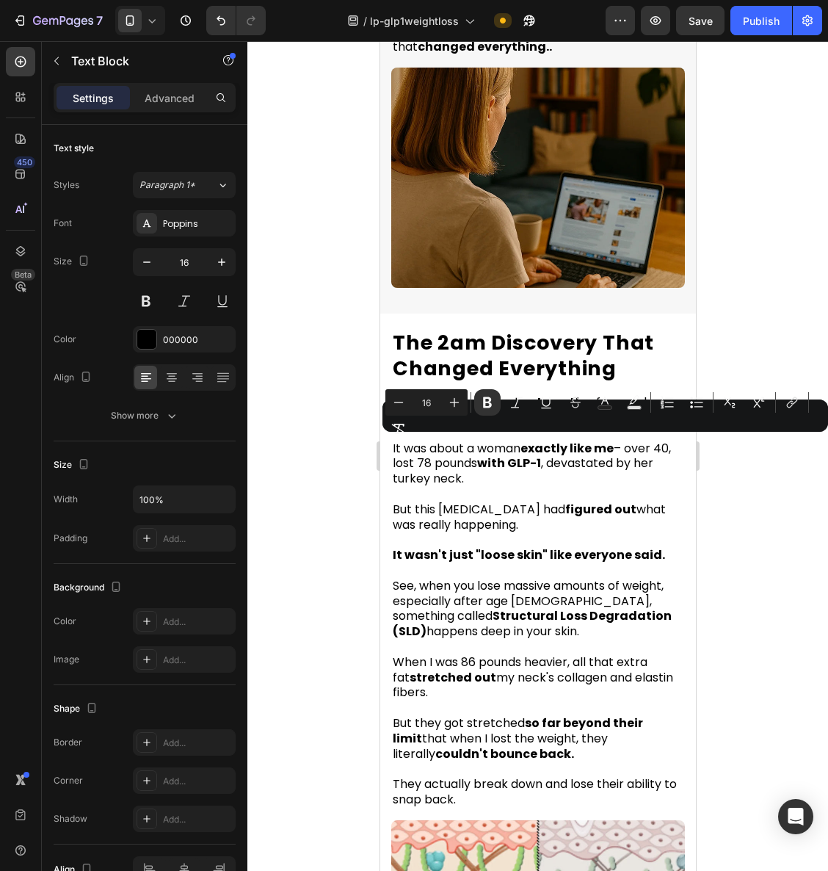
click at [745, 553] on div at bounding box center [538, 456] width 581 height 830
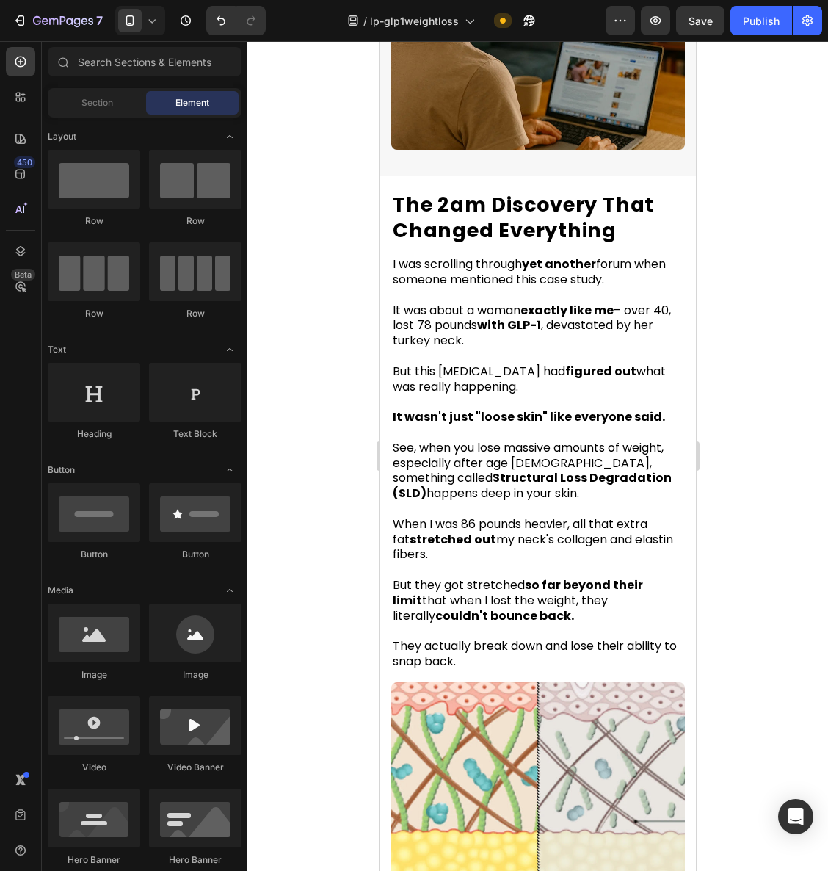
scroll to position [2084, 0]
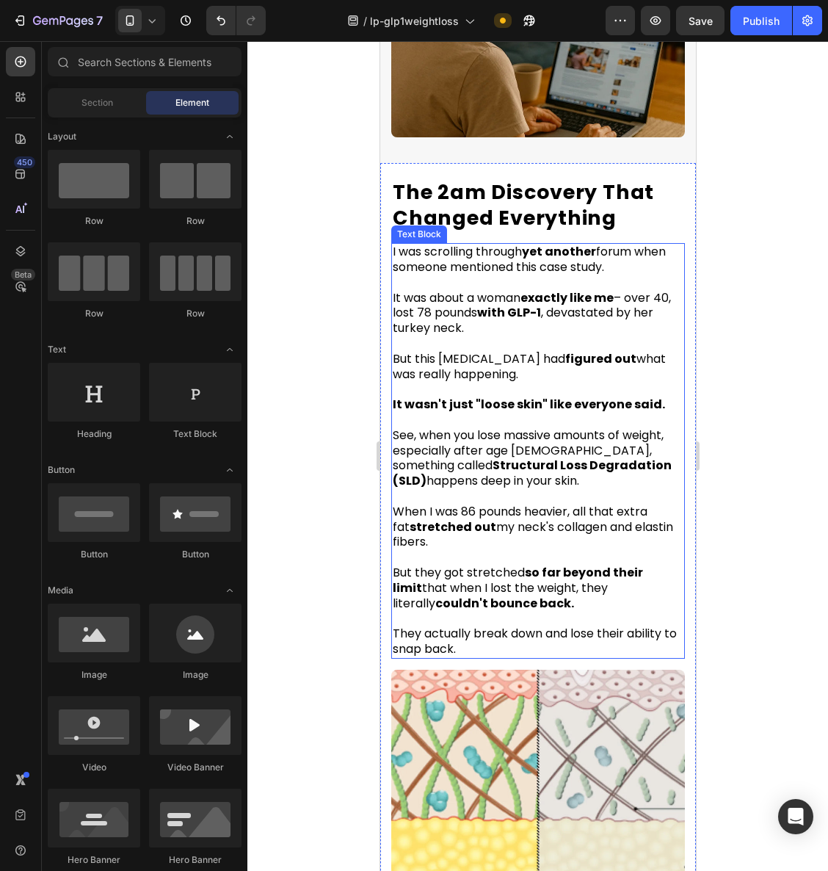
click at [439, 351] on span "But this dermatologist had figured out what was really happening." at bounding box center [528, 366] width 273 height 32
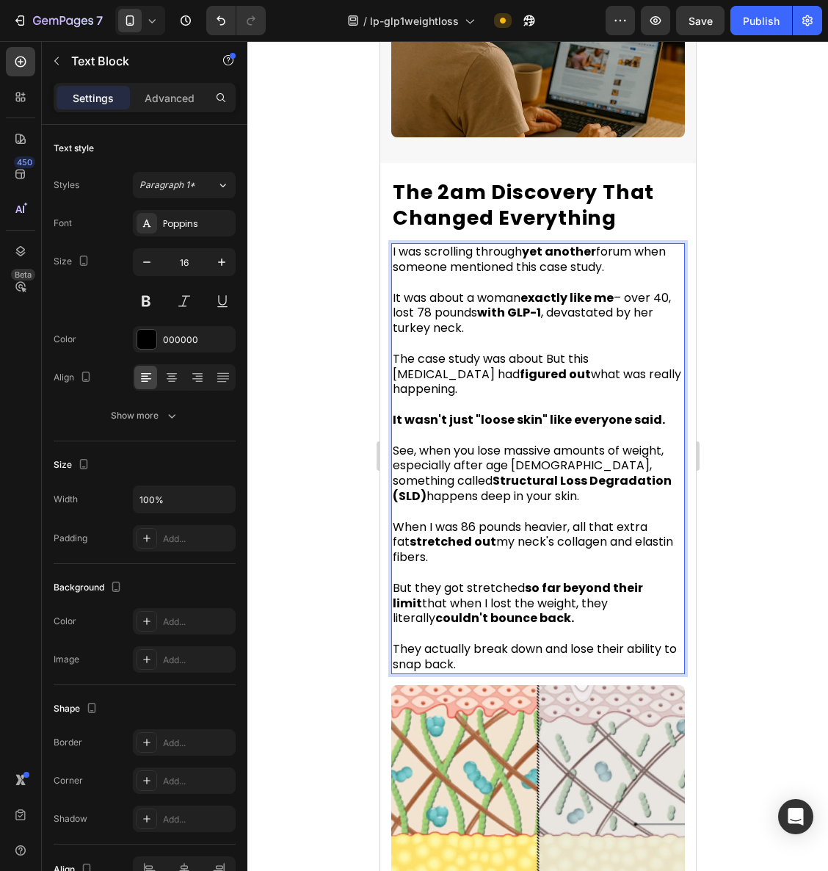
click at [560, 350] on span "The case study was about But this dermatologist had figured out what was really…" at bounding box center [536, 374] width 289 height 48
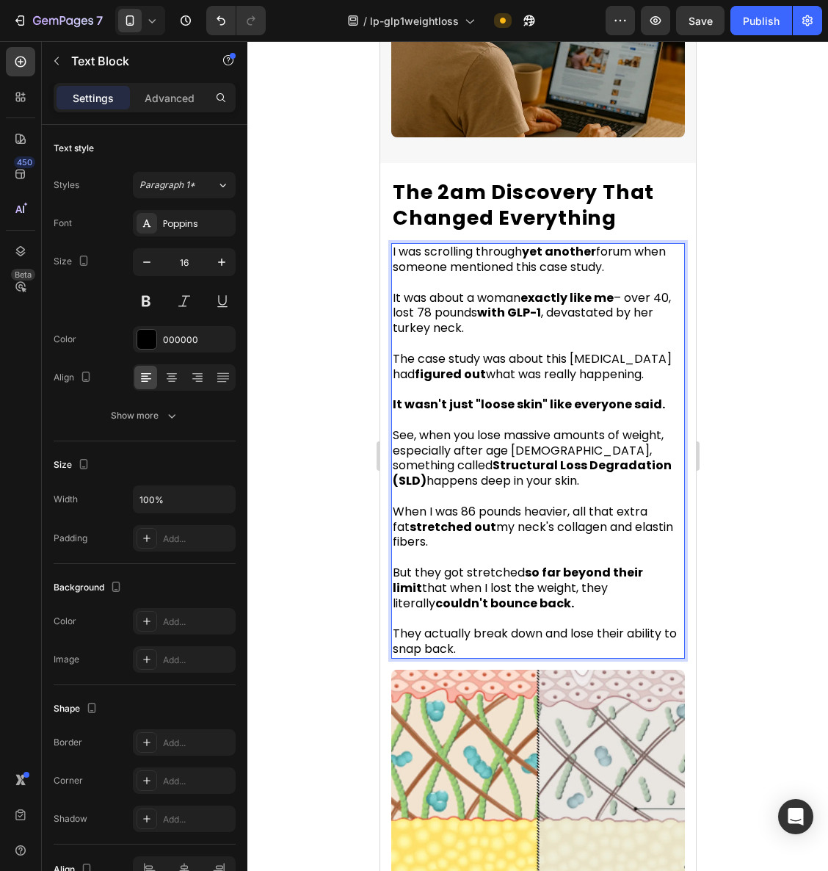
click at [656, 350] on span "The case study was about this dermatologist had figured out what was really hap…" at bounding box center [531, 366] width 279 height 32
click at [461, 378] on p "The case study was about this dermatologist who had figured out what was really…" at bounding box center [537, 359] width 291 height 46
drag, startPoint x: 458, startPoint y: 375, endPoint x: 396, endPoint y: 342, distance: 70.0
click at [392, 341] on p "The case study was about this dermatologist who had figured out what was really…" at bounding box center [537, 359] width 291 height 46
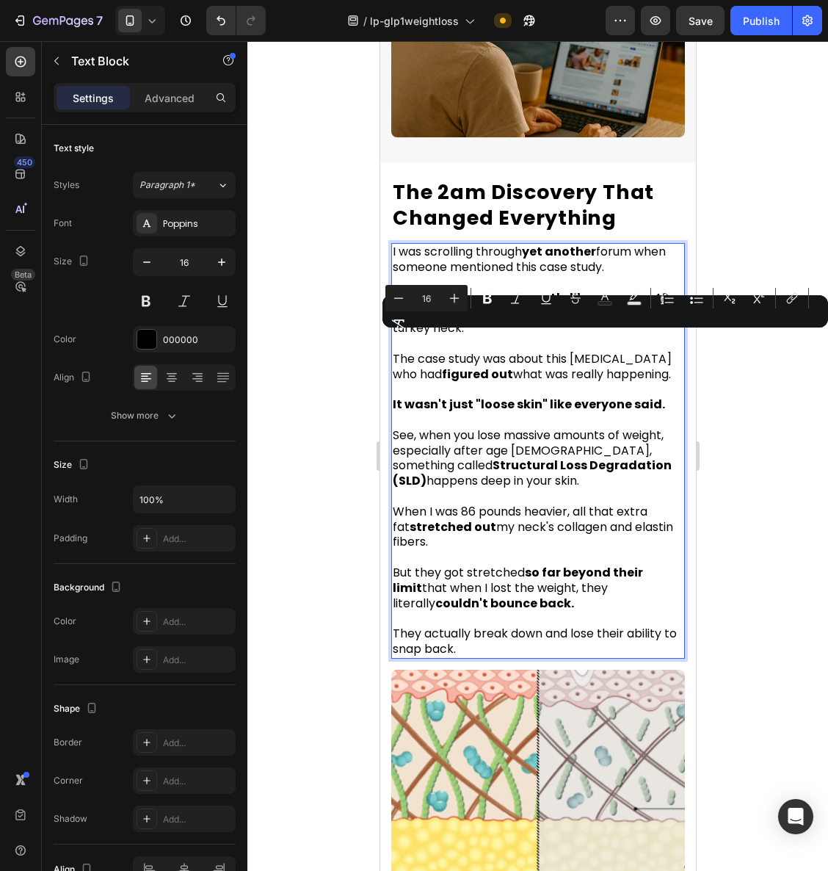
copy span "The case study was about this dermatologist who had figured out what was really…"
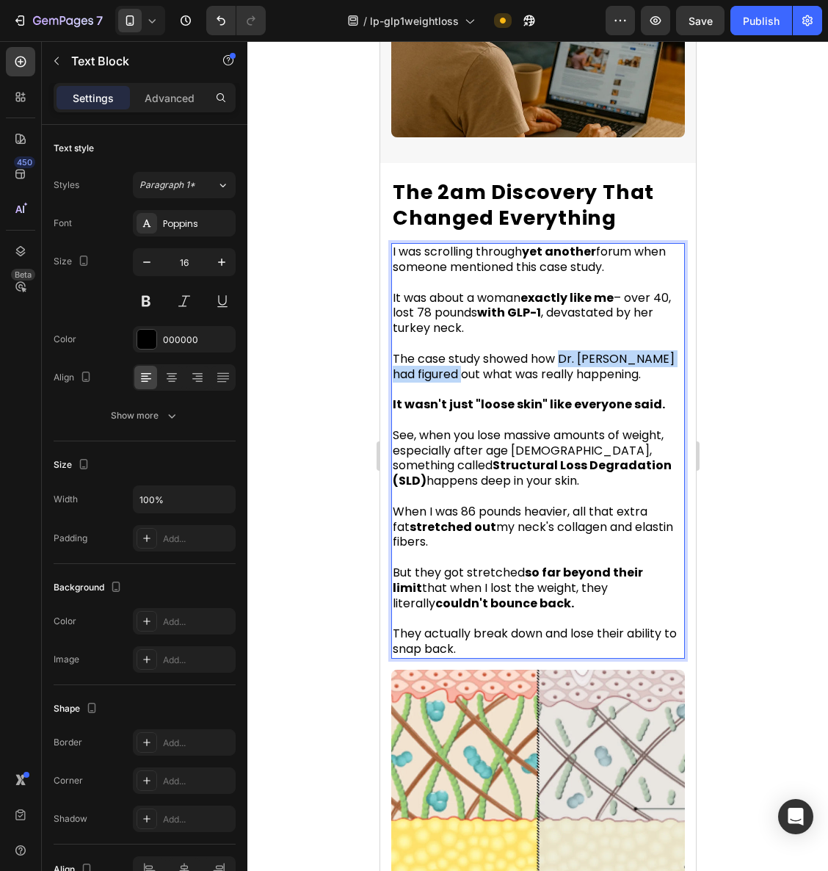
drag, startPoint x: 563, startPoint y: 343, endPoint x: 484, endPoint y: 359, distance: 80.2
click at [484, 359] on span "The case study showed how Dr. [PERSON_NAME] had figured out what was really hap…" at bounding box center [533, 366] width 282 height 32
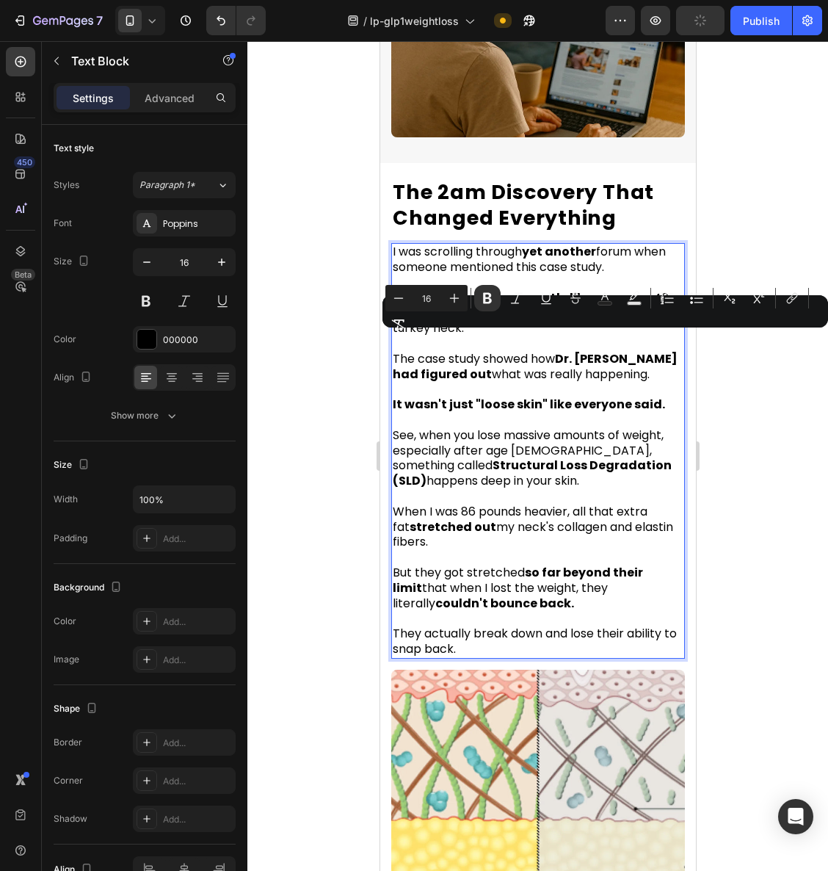
click at [770, 452] on div at bounding box center [538, 456] width 581 height 830
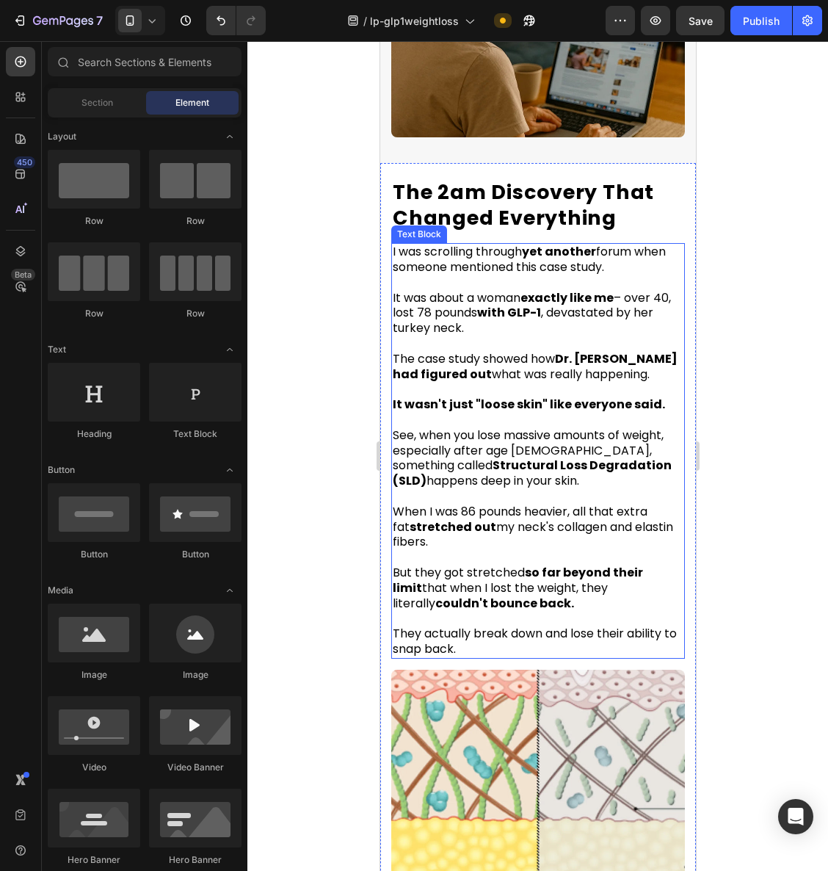
scroll to position [2109, 0]
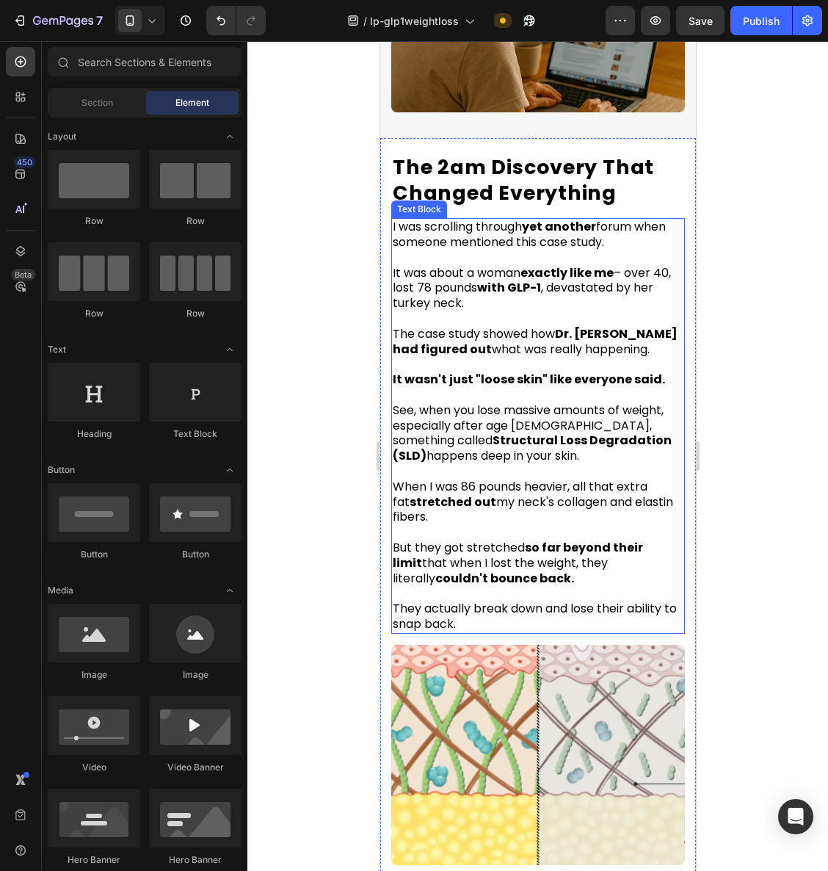
click at [537, 371] on strong "It wasn't just "loose skin" like everyone said." at bounding box center [528, 379] width 272 height 17
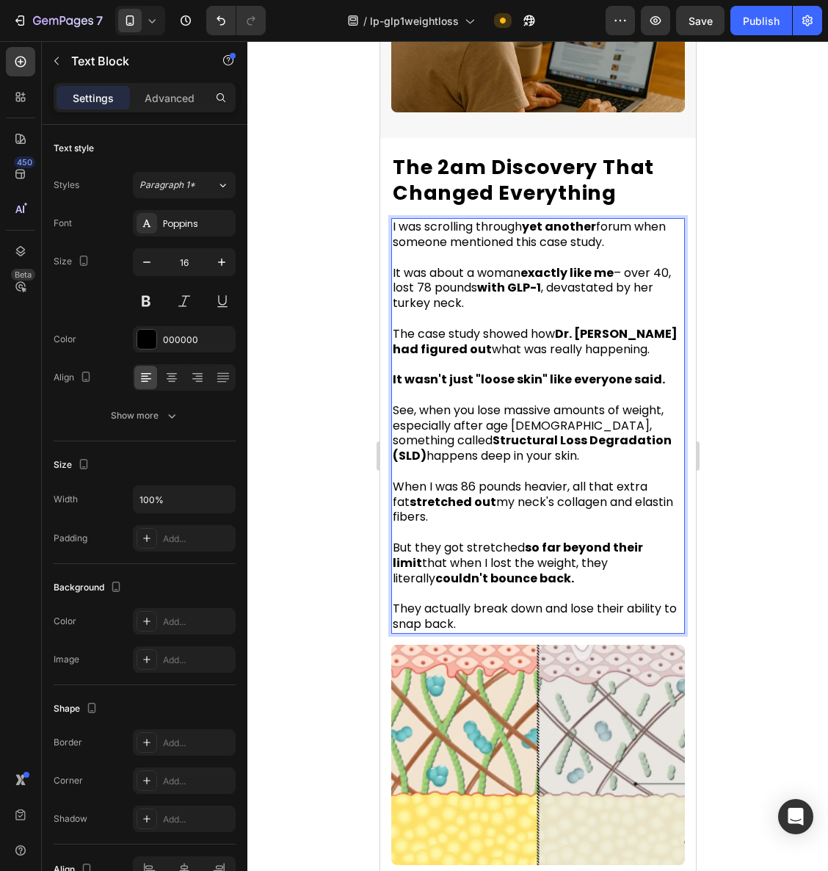
click at [535, 371] on strong "It wasn't just "loose skin" like everyone said." at bounding box center [528, 379] width 272 height 17
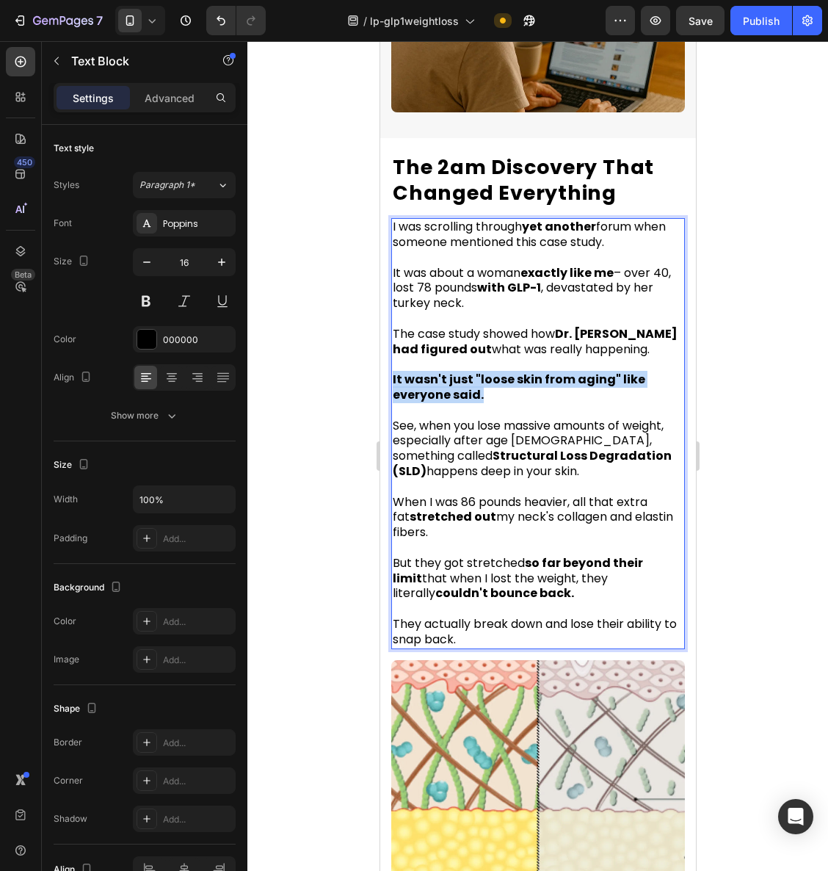
drag, startPoint x: 493, startPoint y: 381, endPoint x: 380, endPoint y: 361, distance: 114.2
click at [380, 361] on div "The 2am Discovery That Changed Everything Heading I was scrolling through yet a…" at bounding box center [538, 719] width 316 height 1163
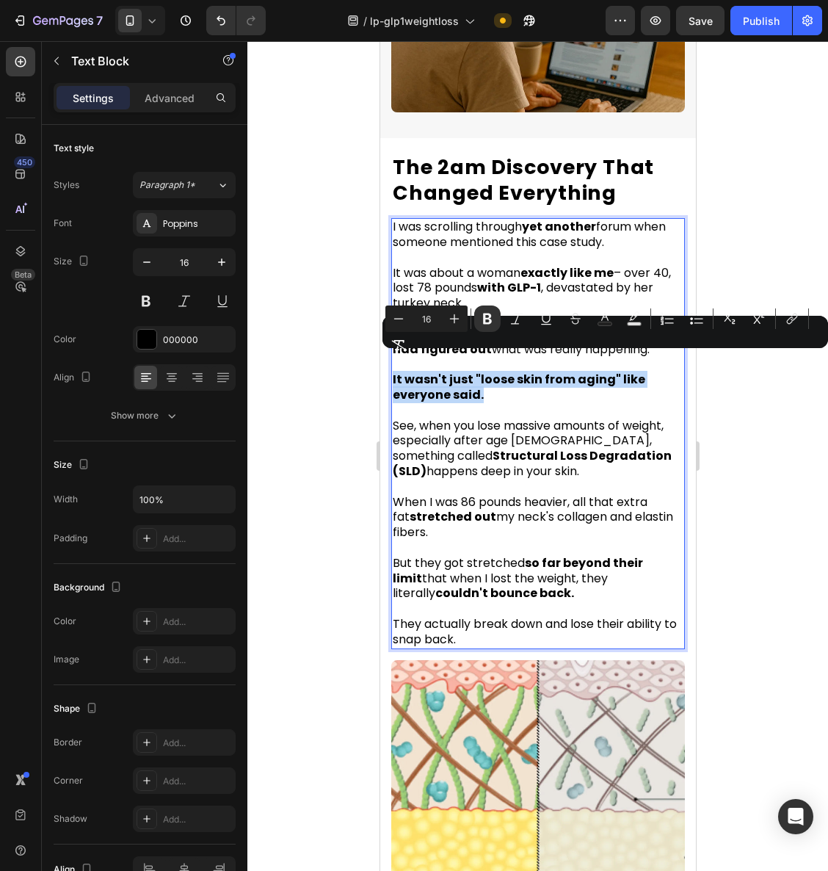
copy strong "It wasn't just "loose skin from aging" like everyone said."
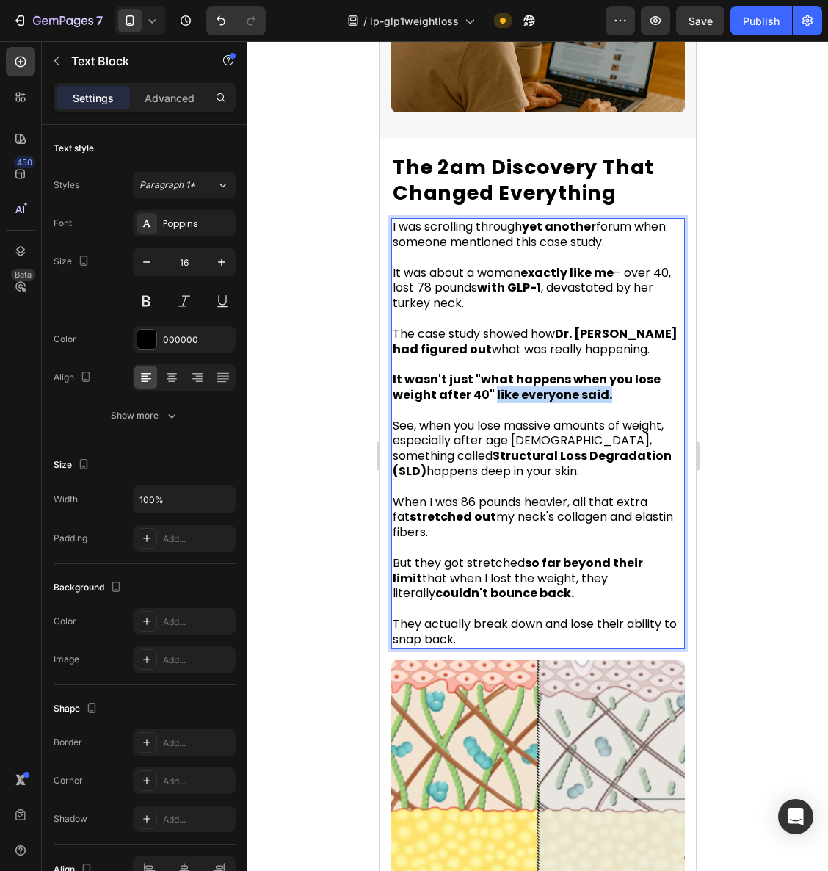
drag, startPoint x: 492, startPoint y: 378, endPoint x: 607, endPoint y: 384, distance: 114.7
click at [607, 384] on p "It wasn't just "what happens when you lose weight after 40" like everyone said." at bounding box center [537, 380] width 291 height 46
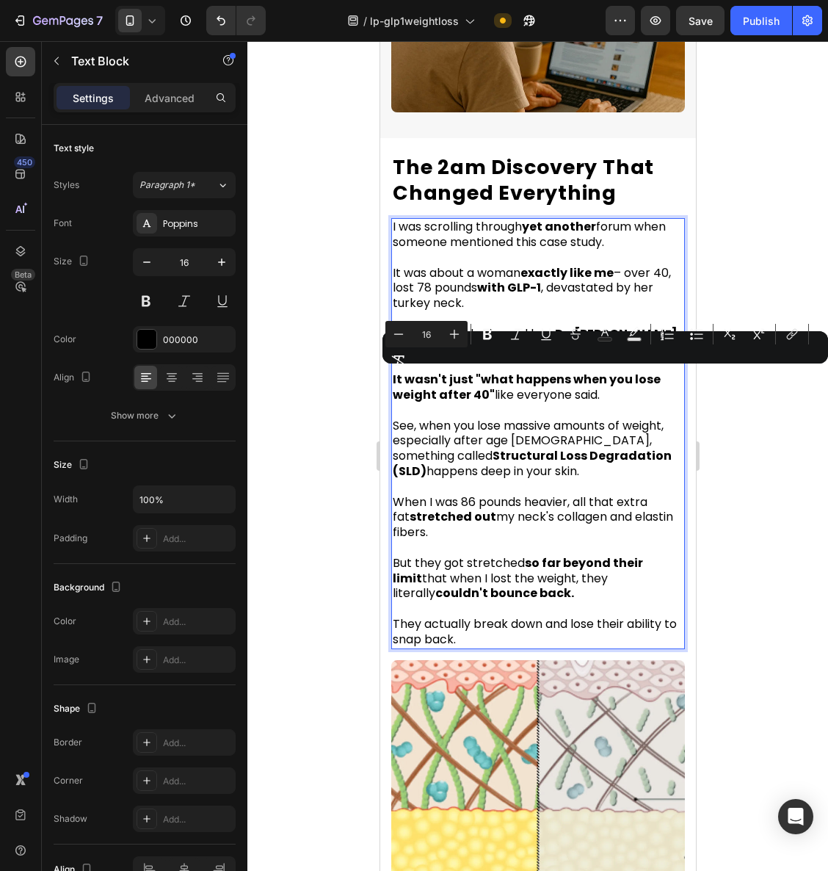
click at [466, 380] on strong "It wasn't just "what happens when you lose weight after 40"" at bounding box center [526, 387] width 268 height 32
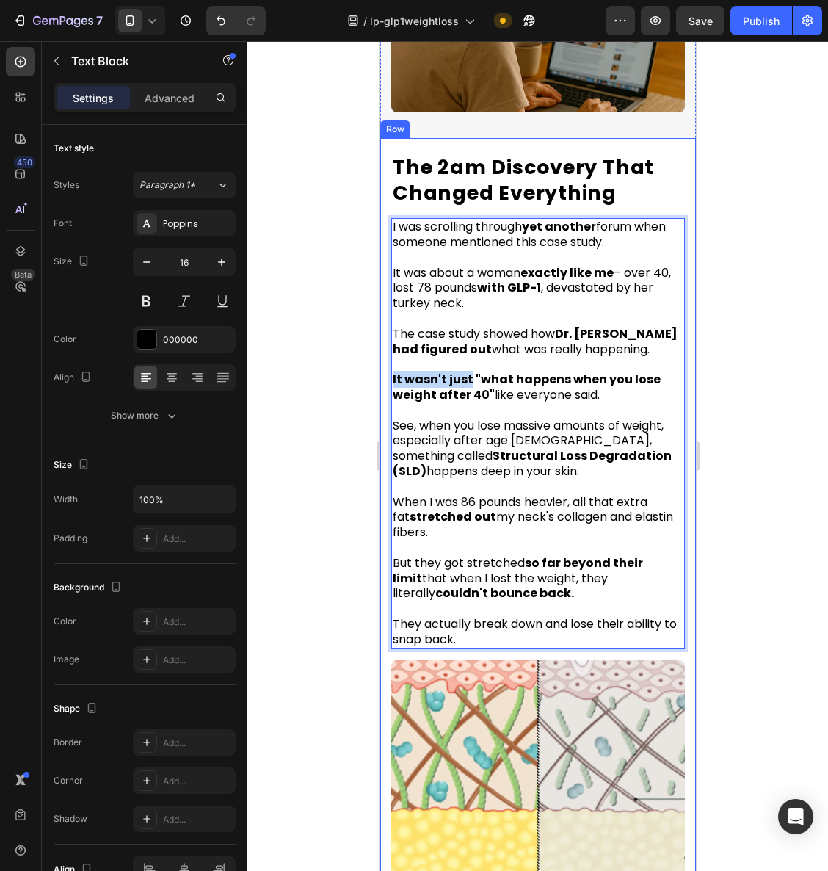
drag, startPoint x: 436, startPoint y: 365, endPoint x: 387, endPoint y: 364, distance: 49.2
click at [387, 364] on div "The 2am Discovery That Changed Everything Heading I was scrolling through yet a…" at bounding box center [538, 719] width 316 height 1163
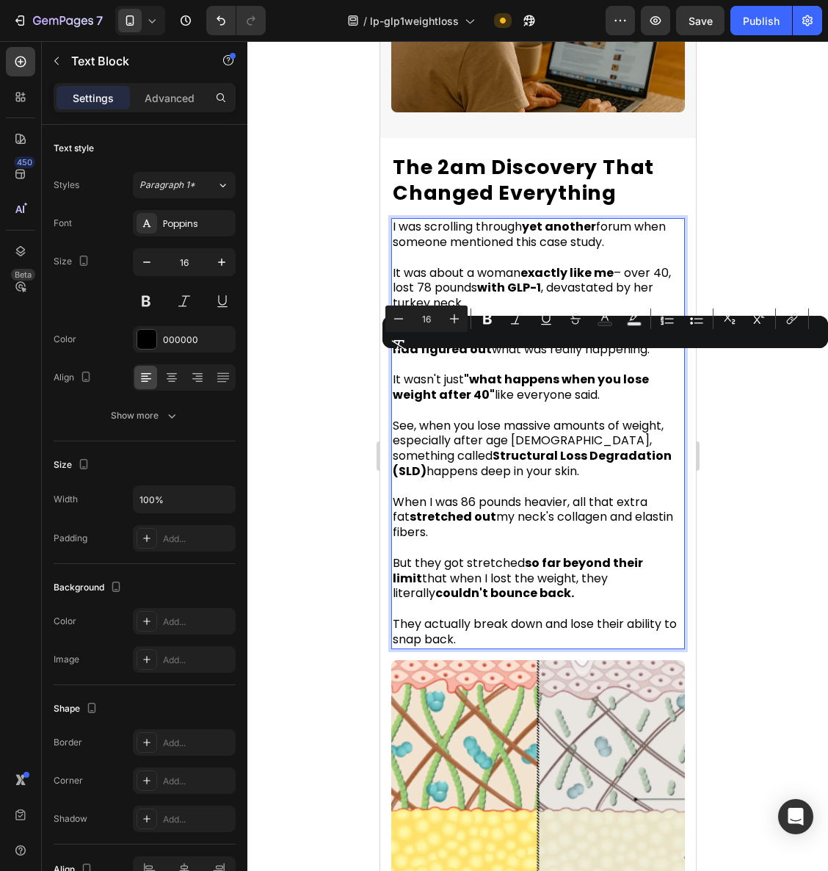
click at [762, 466] on div at bounding box center [538, 456] width 581 height 830
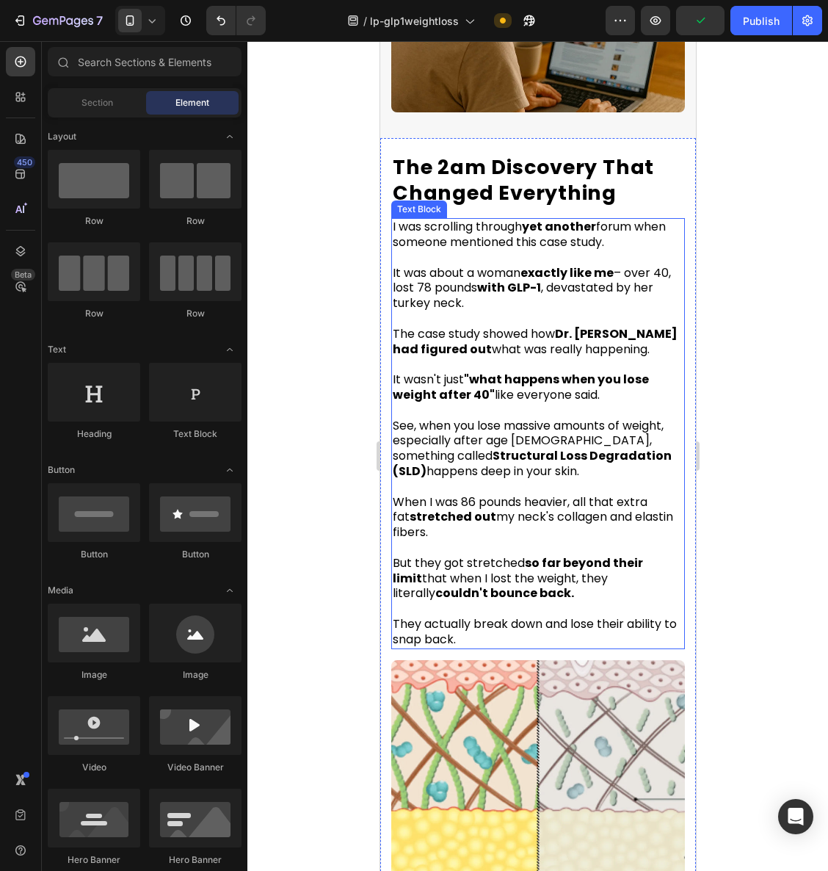
click at [481, 425] on span "See, when you lose massive amounts of weight, especially after age 40, somethin…" at bounding box center [531, 448] width 279 height 62
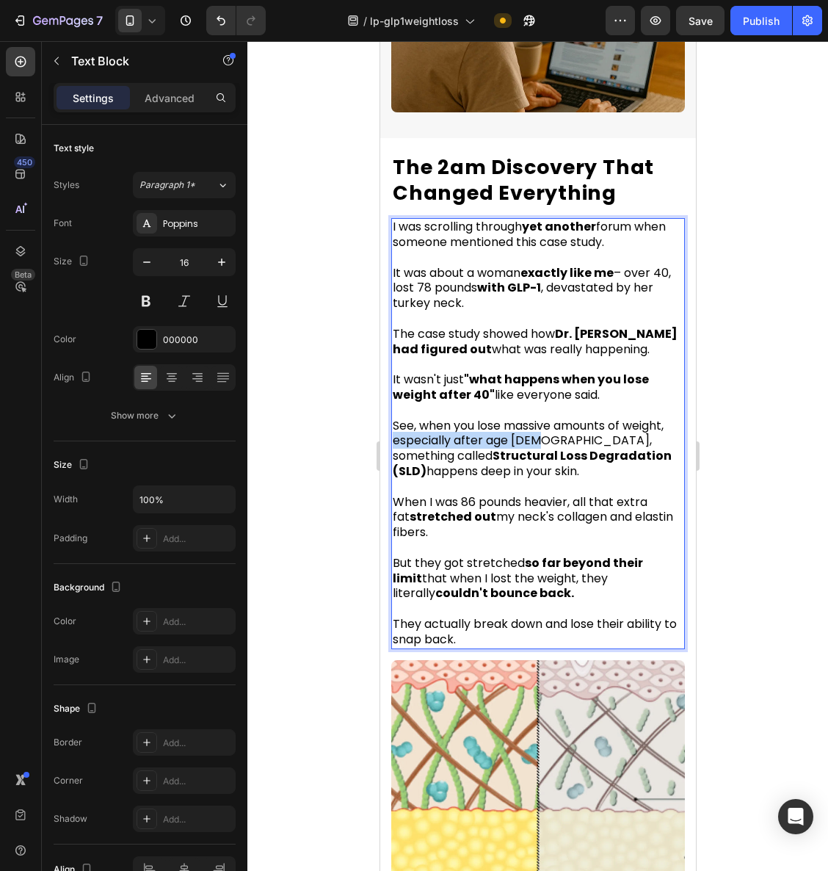
drag, startPoint x: 394, startPoint y: 425, endPoint x: 532, endPoint y: 427, distance: 138.1
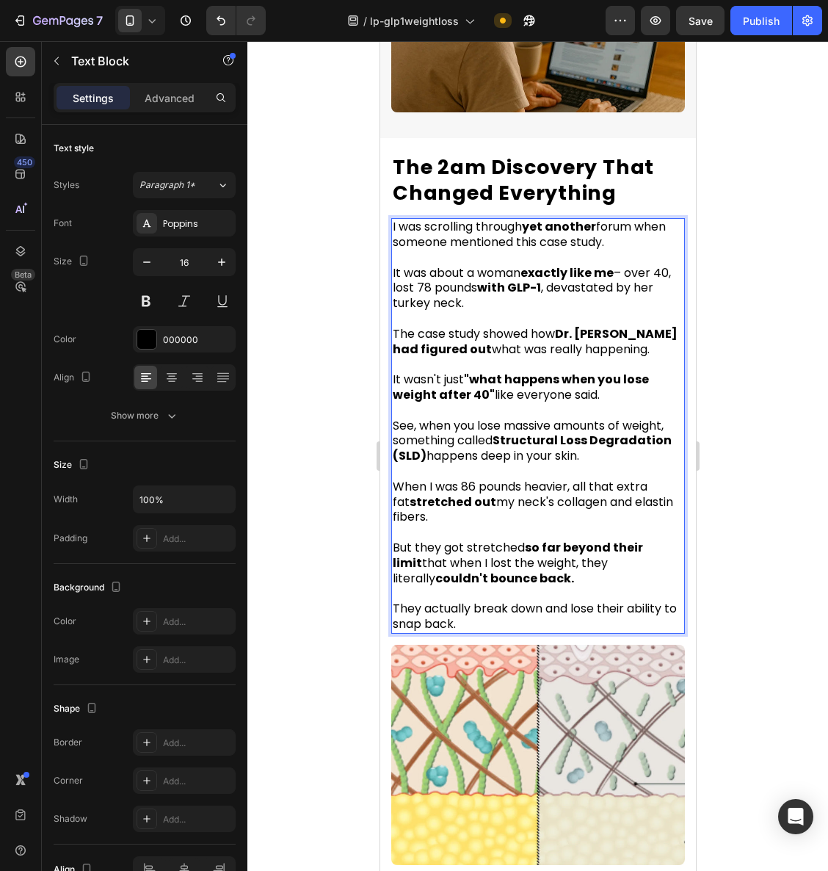
click at [784, 394] on div at bounding box center [538, 456] width 581 height 830
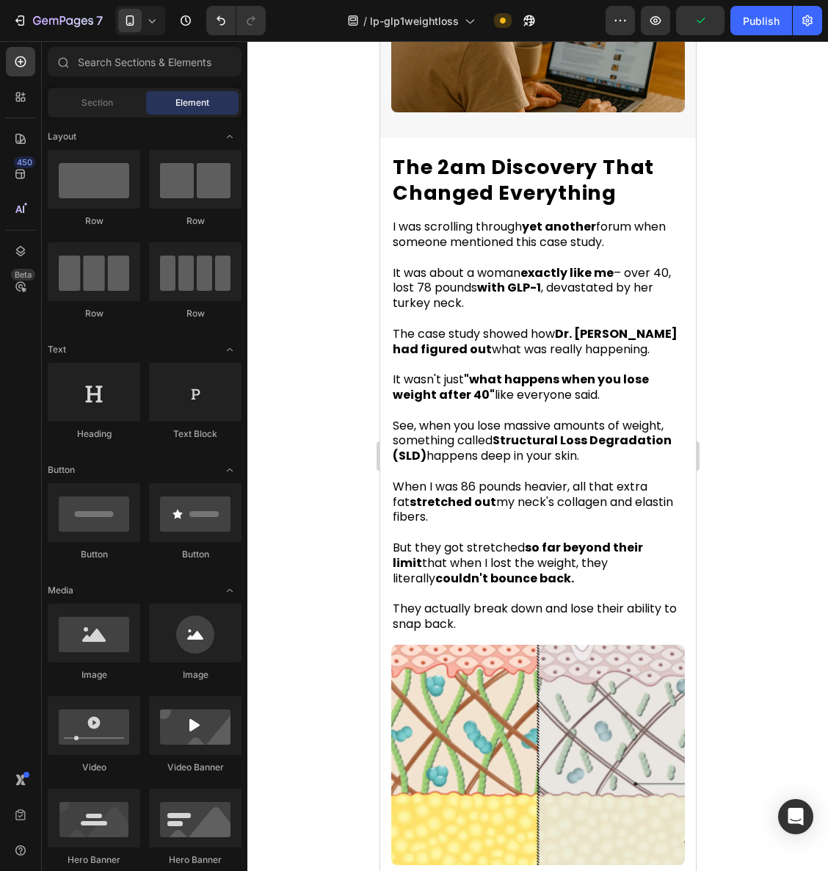
click at [775, 425] on div at bounding box center [538, 456] width 581 height 830
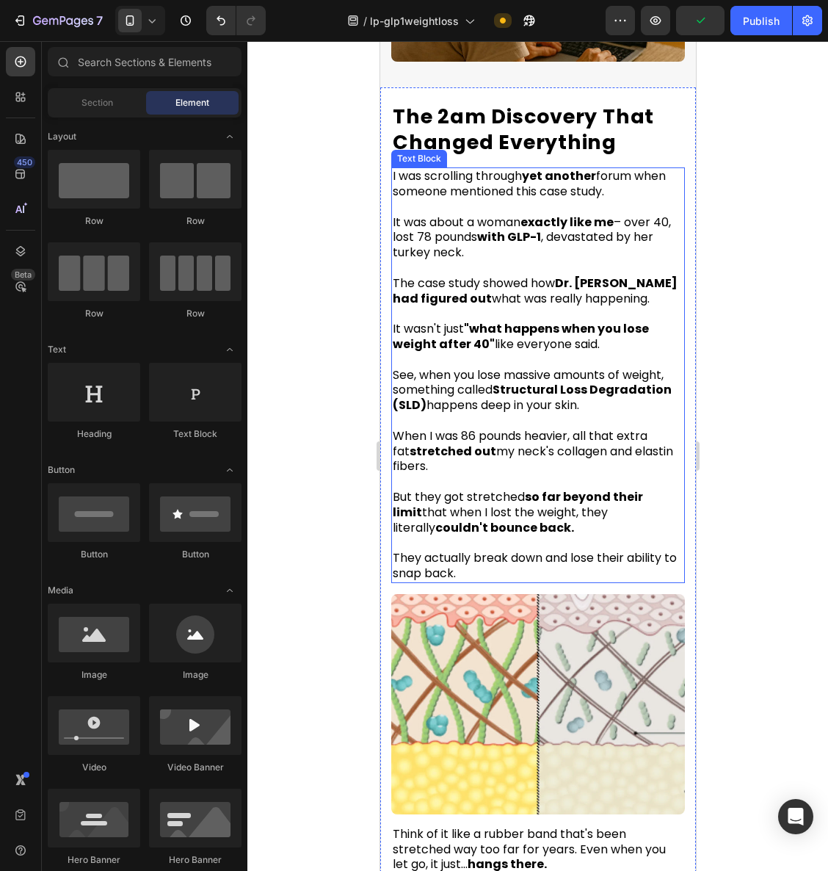
scroll to position [2164, 0]
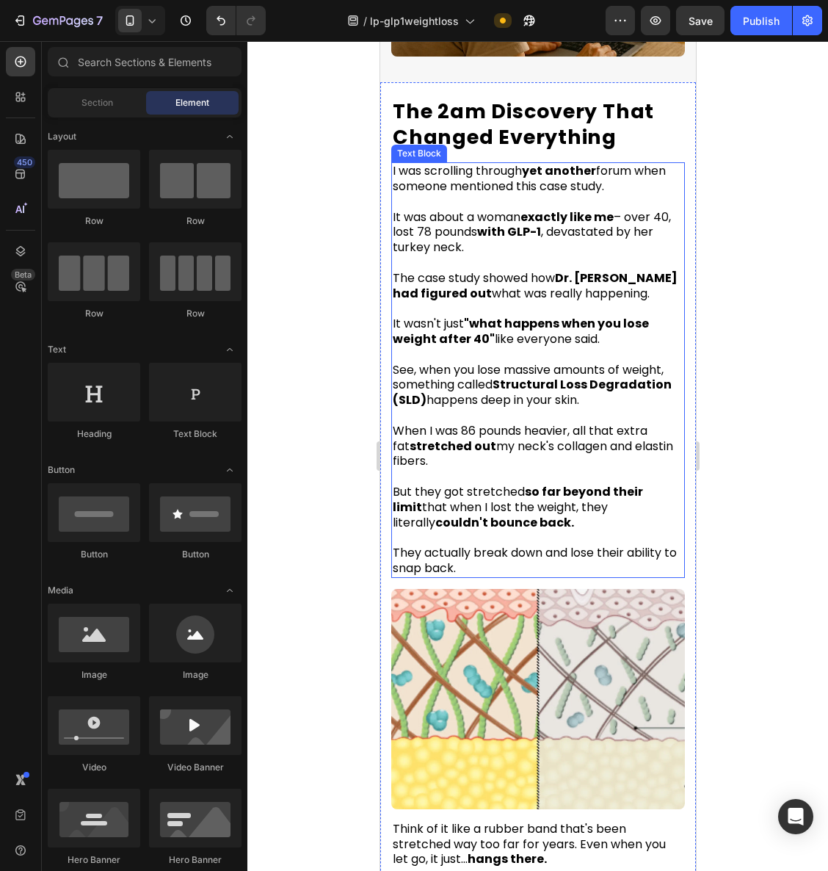
click at [519, 431] on span "When I was 86 pounds heavier, all that extra fat stretched out my neck's collag…" at bounding box center [532, 446] width 281 height 48
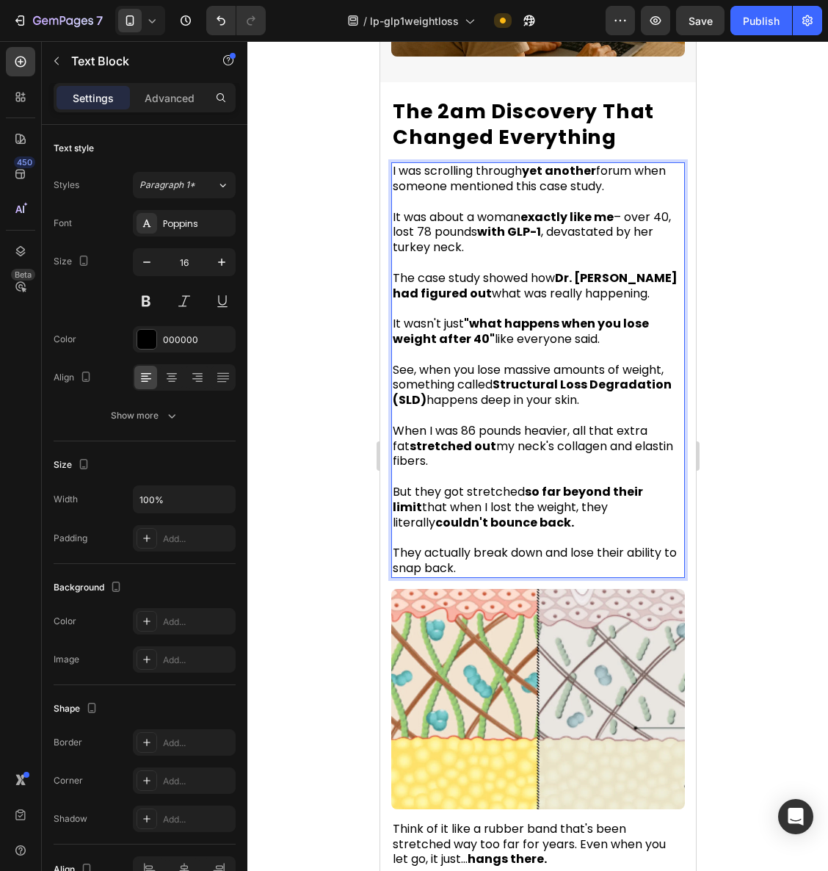
click at [521, 430] on span "When I was 86 pounds heavier, all that extra fat stretched out my neck's collag…" at bounding box center [532, 446] width 281 height 48
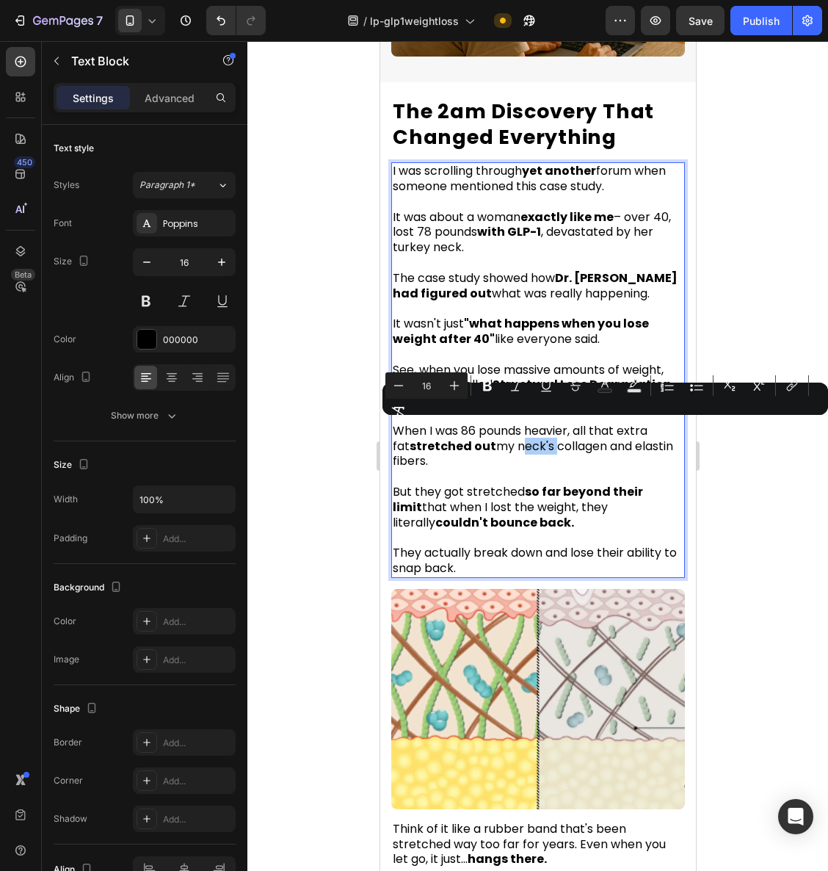
click at [798, 479] on div at bounding box center [538, 456] width 581 height 830
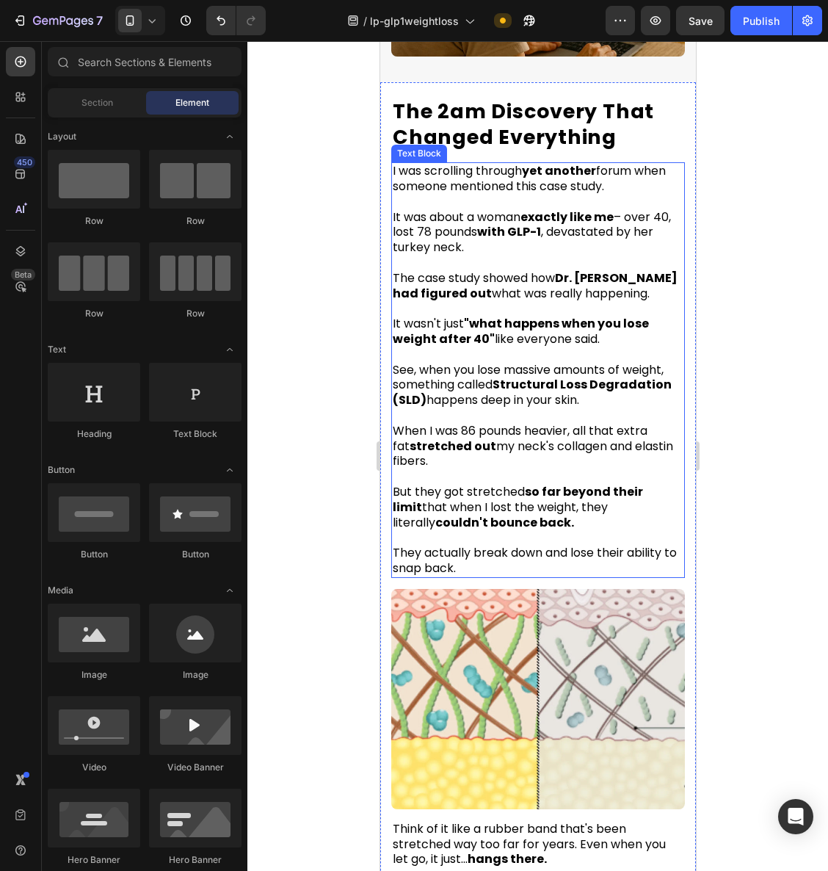
click at [516, 430] on span "When I was 86 pounds heavier, all that extra fat stretched out my neck's collag…" at bounding box center [532, 446] width 281 height 48
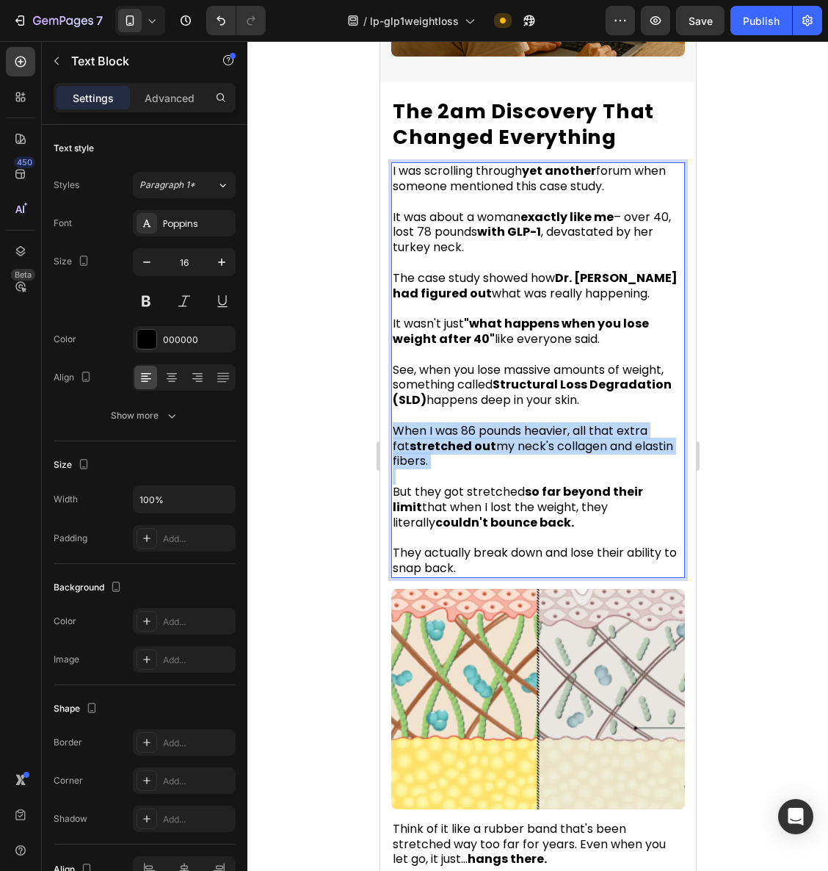
click at [516, 430] on span "When I was 86 pounds heavier, all that extra fat stretched out my neck's collag…" at bounding box center [532, 446] width 281 height 48
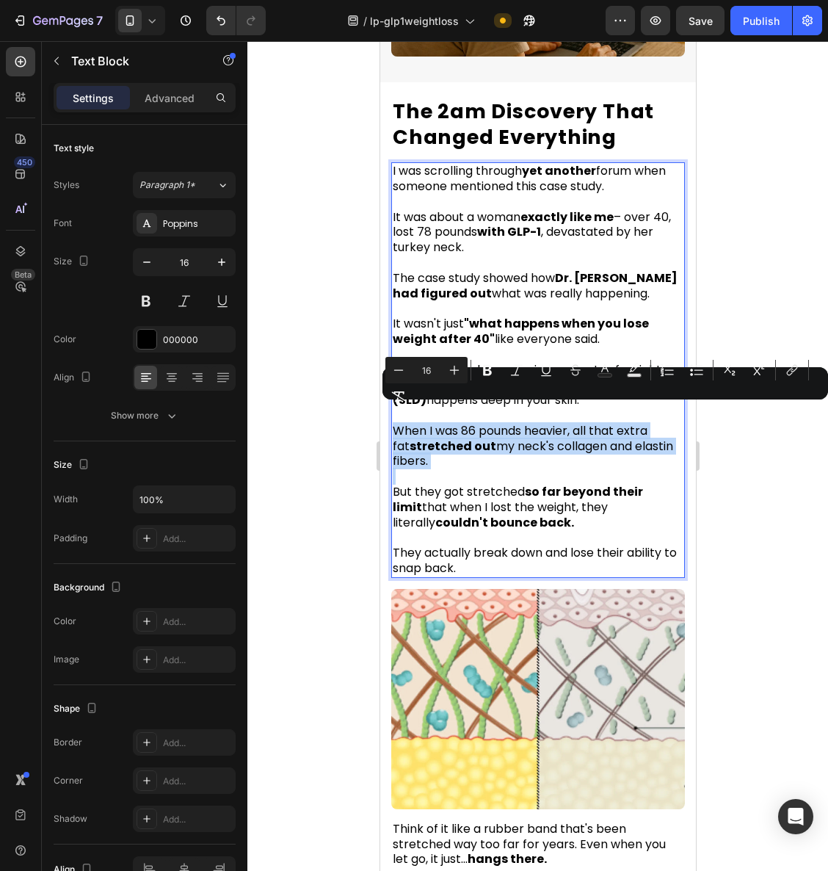
click at [518, 430] on span "When I was 86 pounds heavier, all that extra fat stretched out my neck's collag…" at bounding box center [532, 446] width 281 height 48
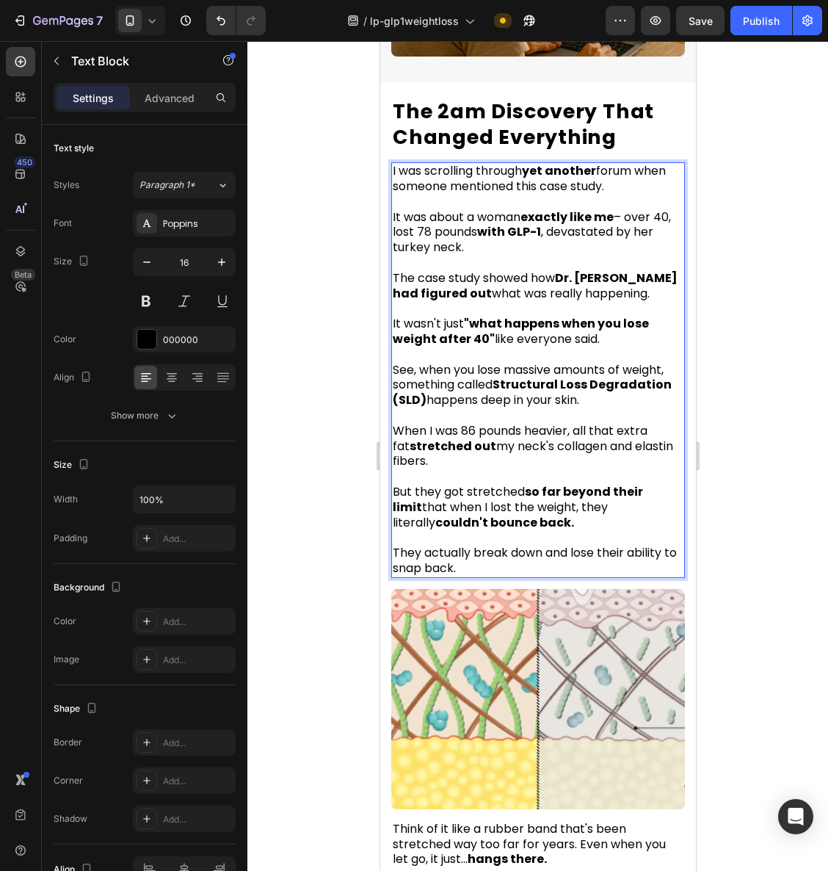
click at [518, 430] on span "When I was 86 pounds heavier, all that extra fat stretched out my neck's collag…" at bounding box center [532, 446] width 281 height 48
click at [779, 456] on div at bounding box center [538, 456] width 581 height 830
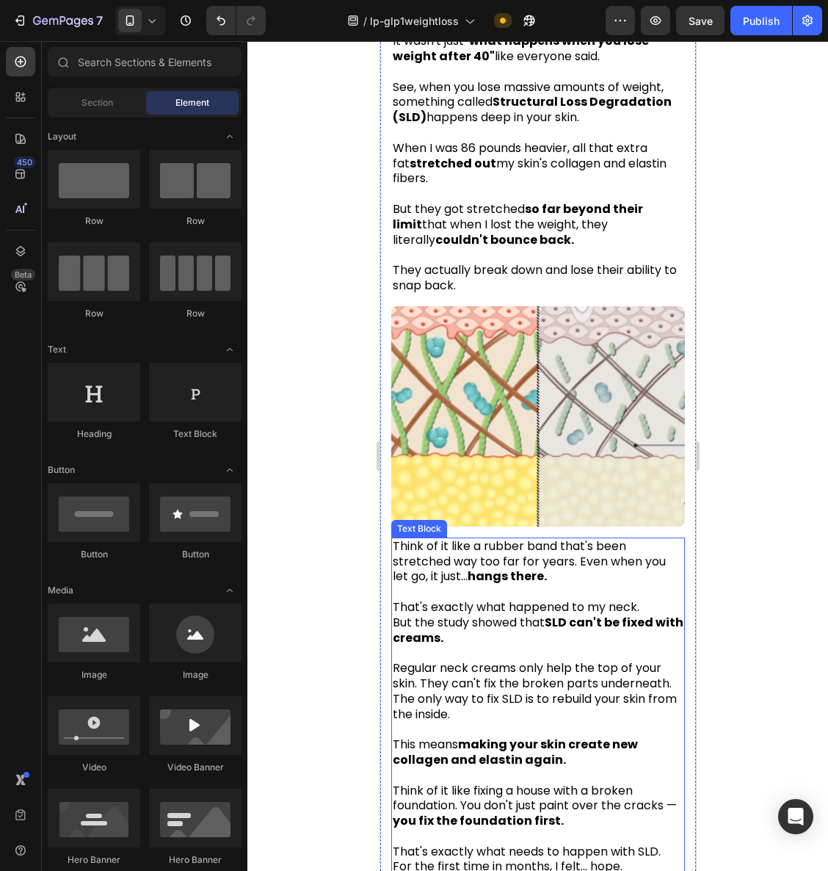
scroll to position [2455, 0]
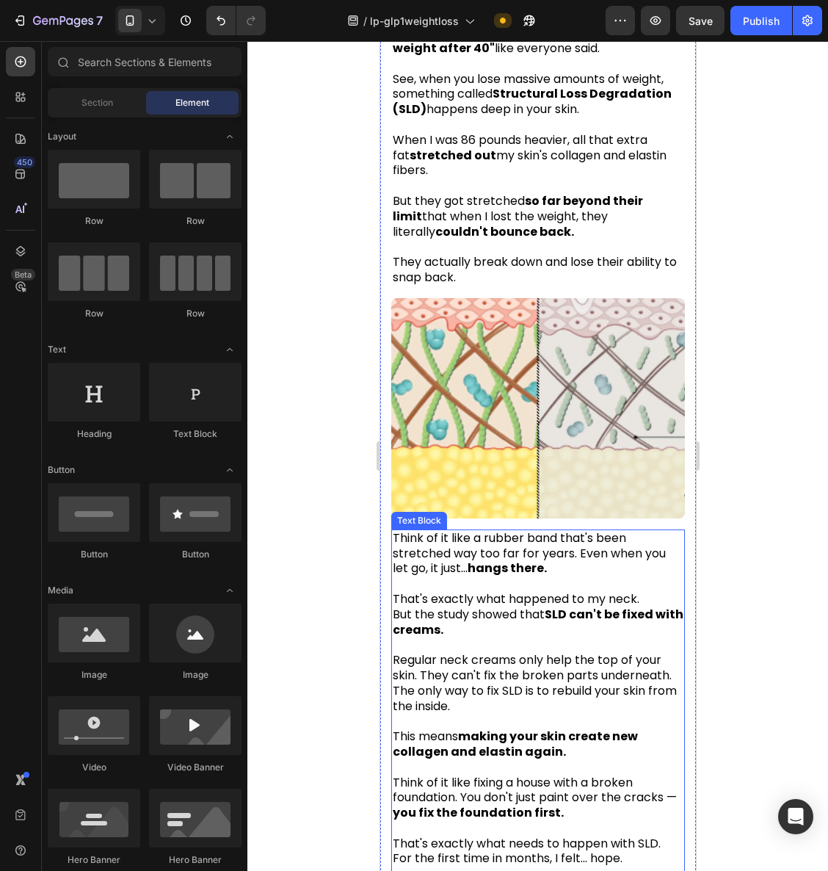
click at [638, 606] on strong "SLD can't be fixed with creams." at bounding box center [537, 622] width 291 height 32
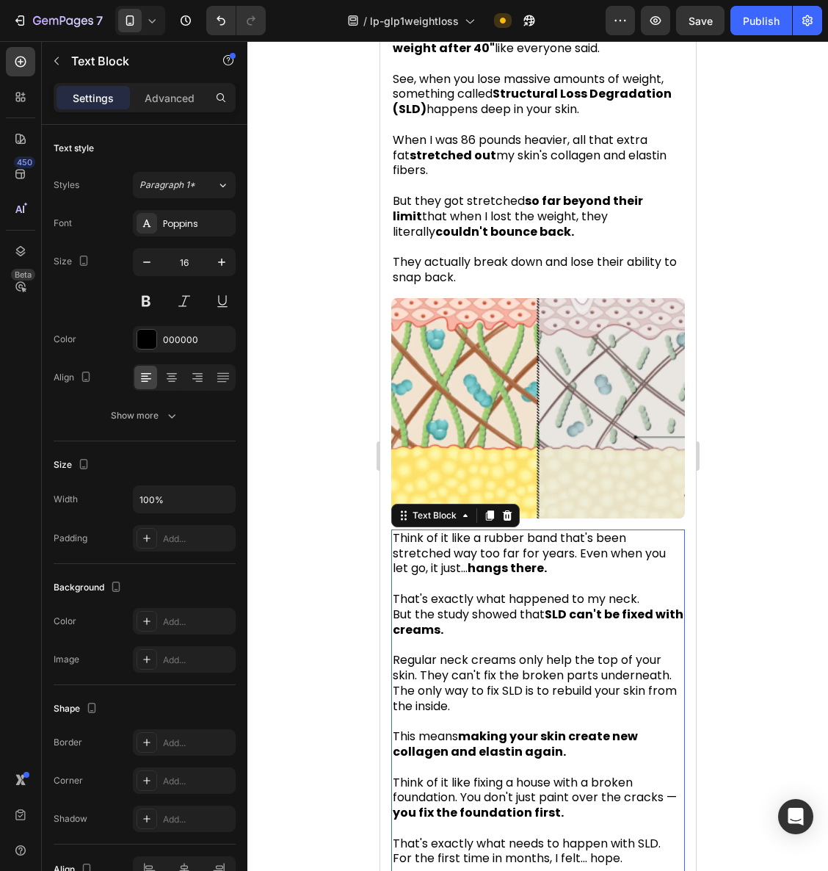
click at [643, 577] on p "That's exactly what happened to my neck. But the study showed that SLD can't be…" at bounding box center [537, 607] width 291 height 61
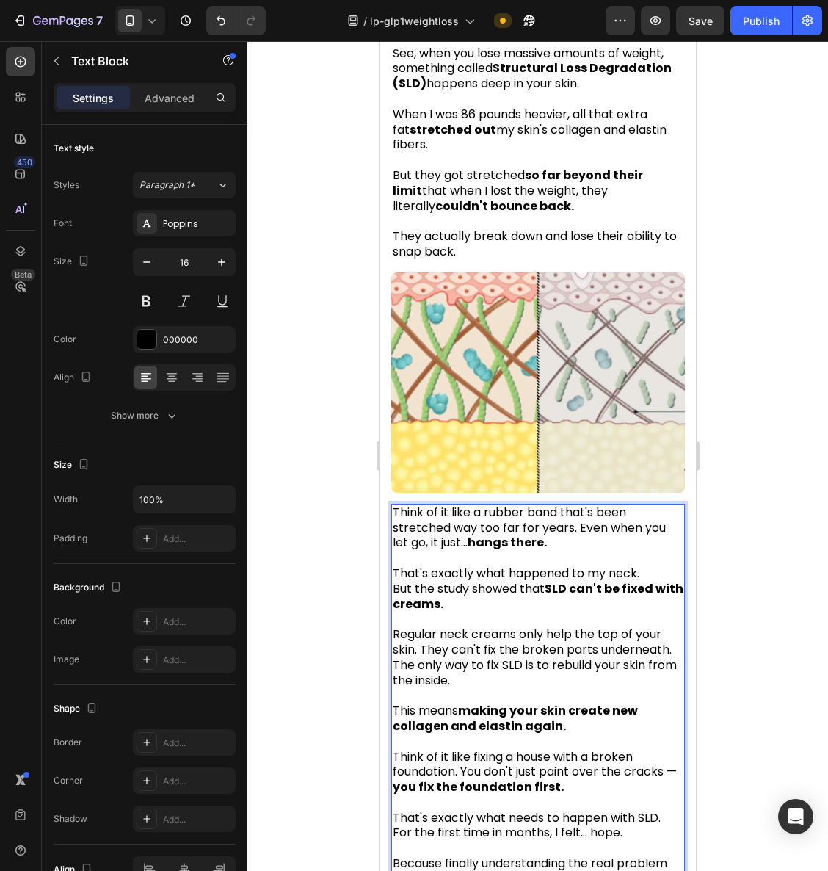
scroll to position [2480, 0]
click at [566, 519] on p "Think of it like a rubber band that's been stretched way too far for years. Eve…" at bounding box center [537, 529] width 291 height 46
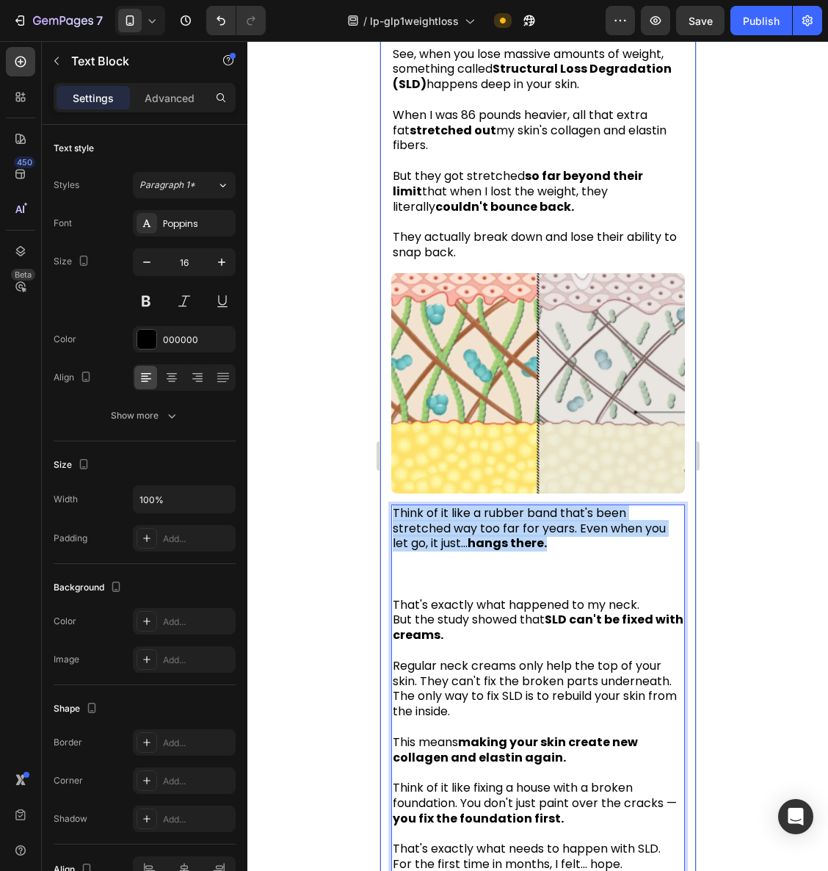
drag, startPoint x: 563, startPoint y: 522, endPoint x: 396, endPoint y: 497, distance: 168.6
click at [384, 494] on div "The 2am Discovery That Changed Everything Heading I was scrolling through yet a…" at bounding box center [538, 355] width 316 height 1179
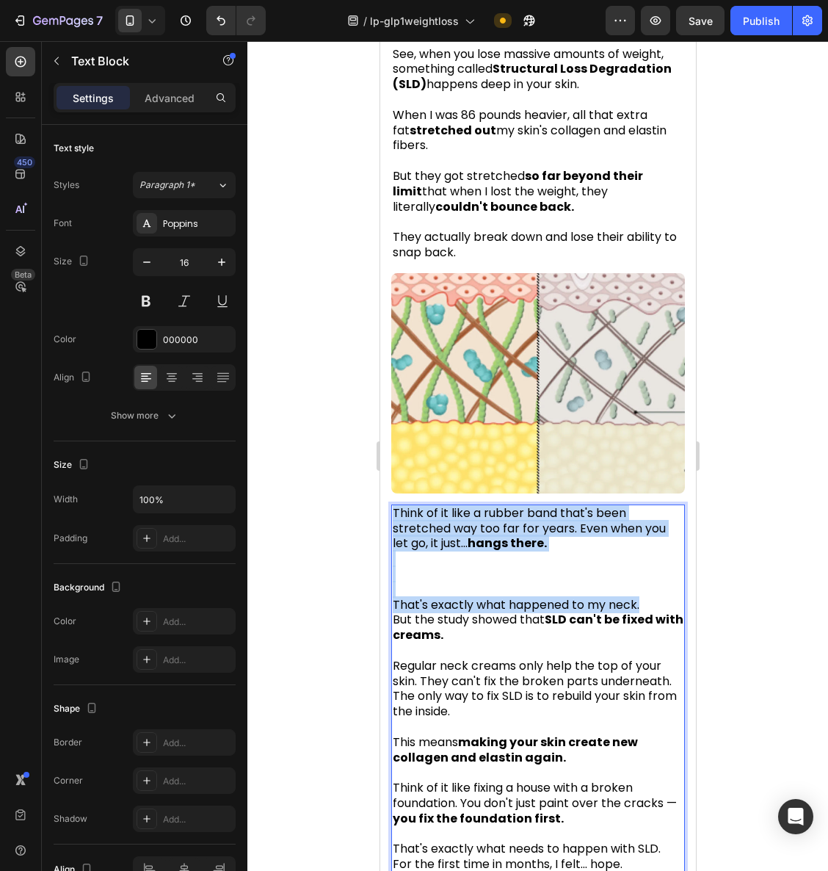
drag, startPoint x: 642, startPoint y: 579, endPoint x: 376, endPoint y: 491, distance: 280.3
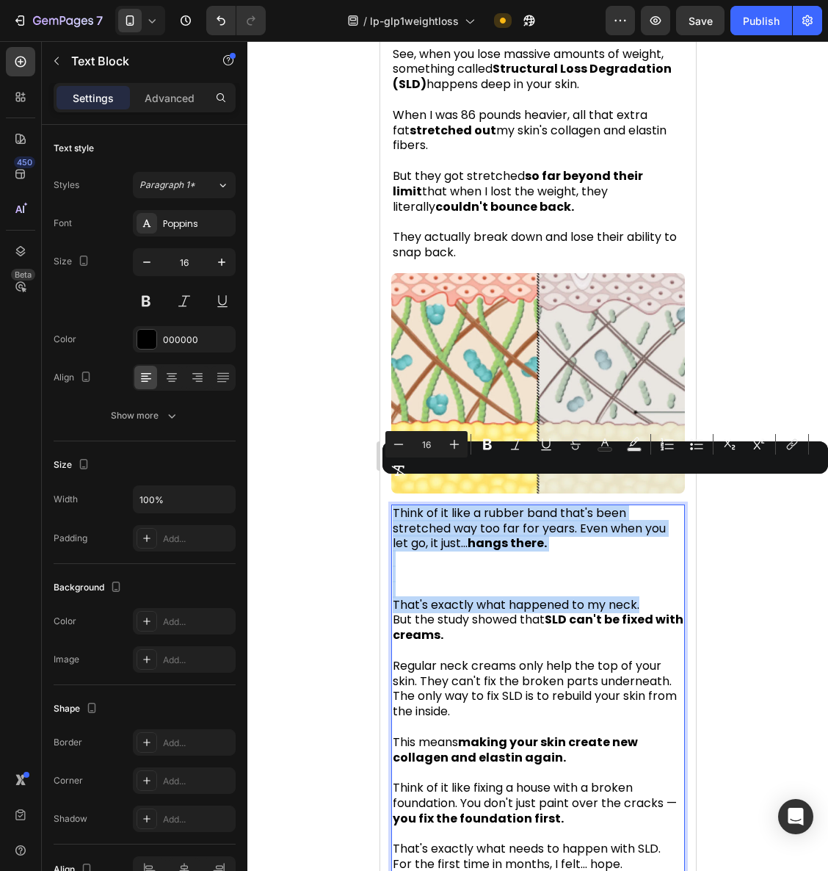
copy div "Think of it like a rubber band that's been stretched way too far for years. Eve…"
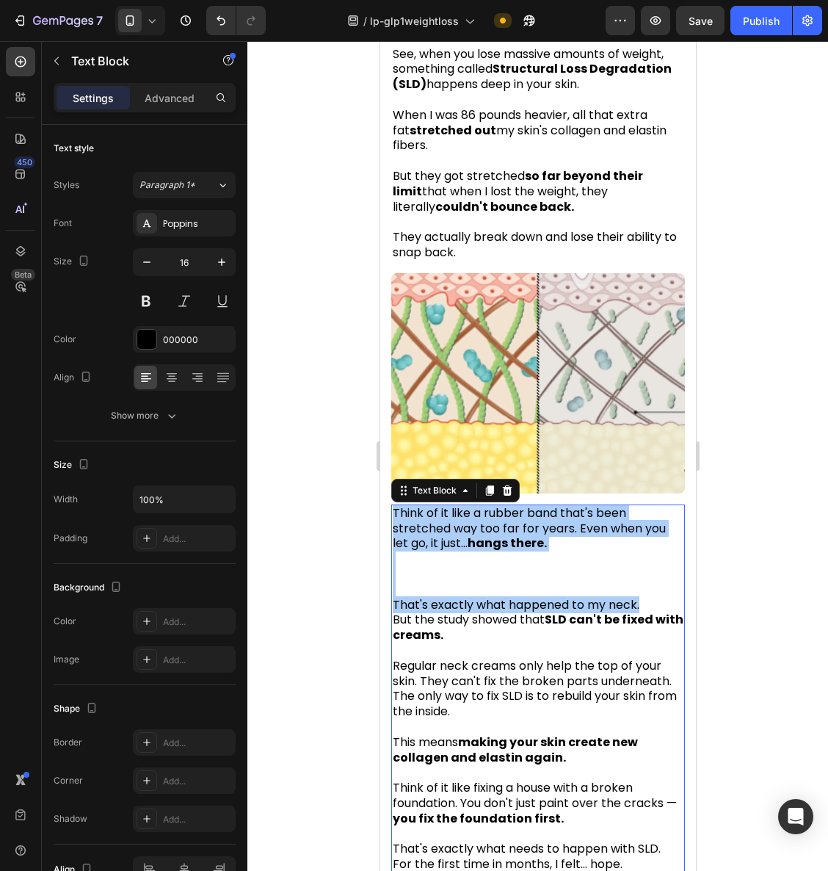
scroll to position [2615, 0]
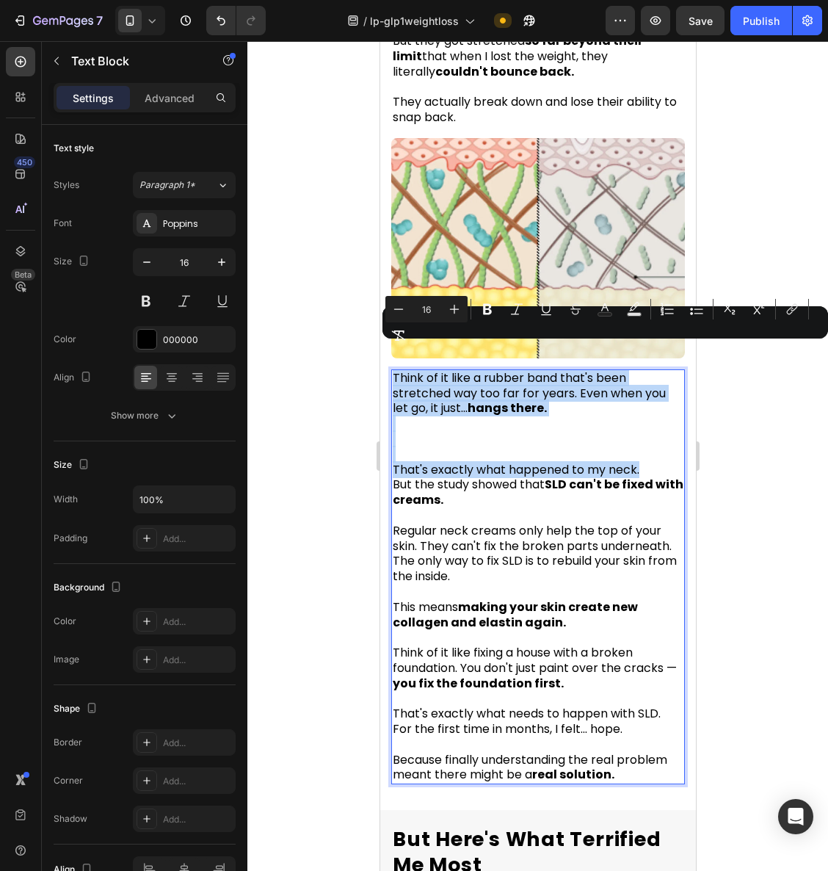
click at [442, 432] on p "Rich Text Editor. Editing area: main" at bounding box center [537, 439] width 291 height 15
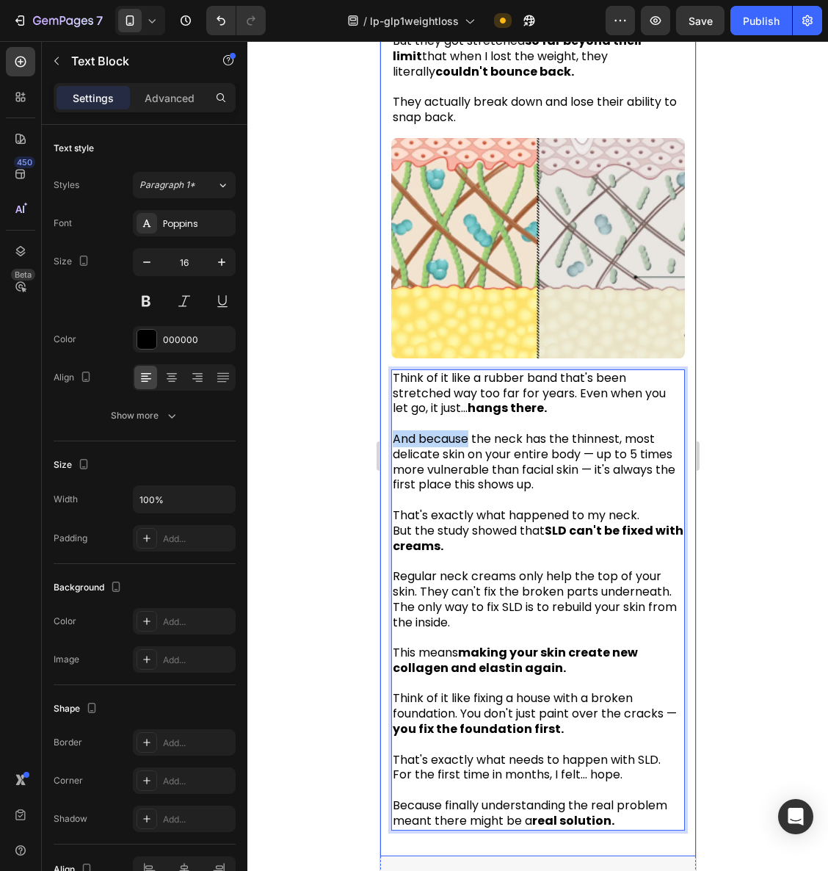
drag, startPoint x: 470, startPoint y: 415, endPoint x: 386, endPoint y: 417, distance: 84.5
click at [380, 416] on div "The 2am Discovery That Changed Everything Heading I was scrolling through yet a…" at bounding box center [538, 243] width 316 height 1225
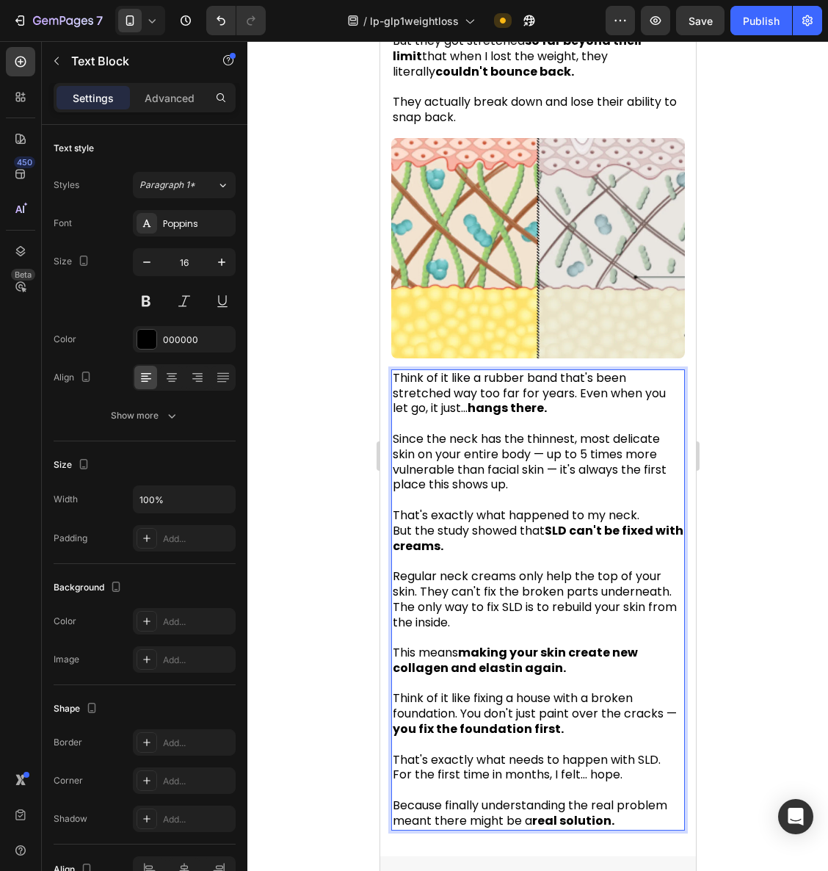
click at [544, 432] on p "Since the neck has the thinnest, most delicate skin on your entire body — up to…" at bounding box center [537, 462] width 291 height 61
click at [643, 432] on p "Since the neck has the thinnest , most delicate skin on your entire body — up t…" at bounding box center [537, 462] width 291 height 61
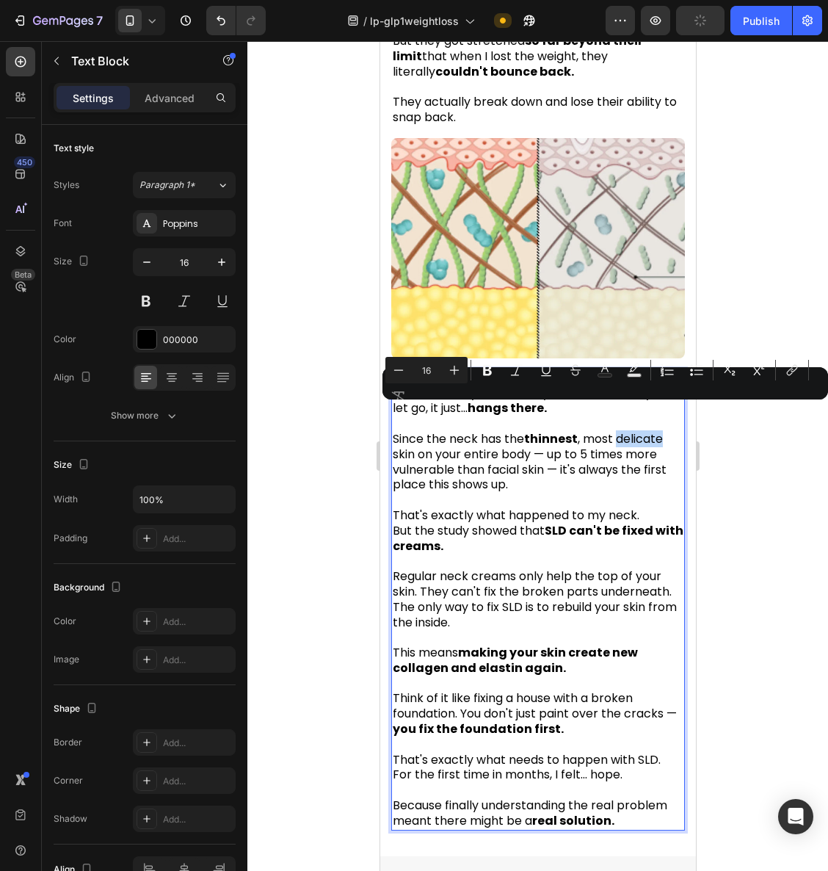
click at [605, 432] on p "Since the neck has the thinnest , most delicate skin on your entire body — up t…" at bounding box center [537, 462] width 291 height 61
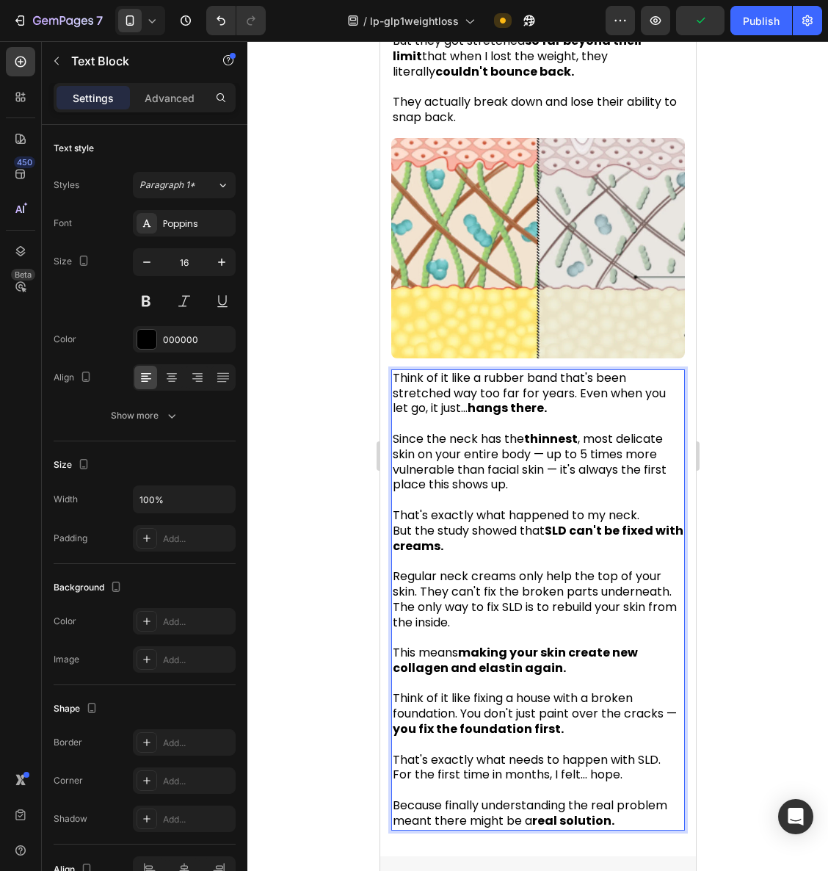
click at [643, 432] on p "Since the neck has the thinnest , most delicate skin on your entire body — up t…" at bounding box center [537, 462] width 291 height 61
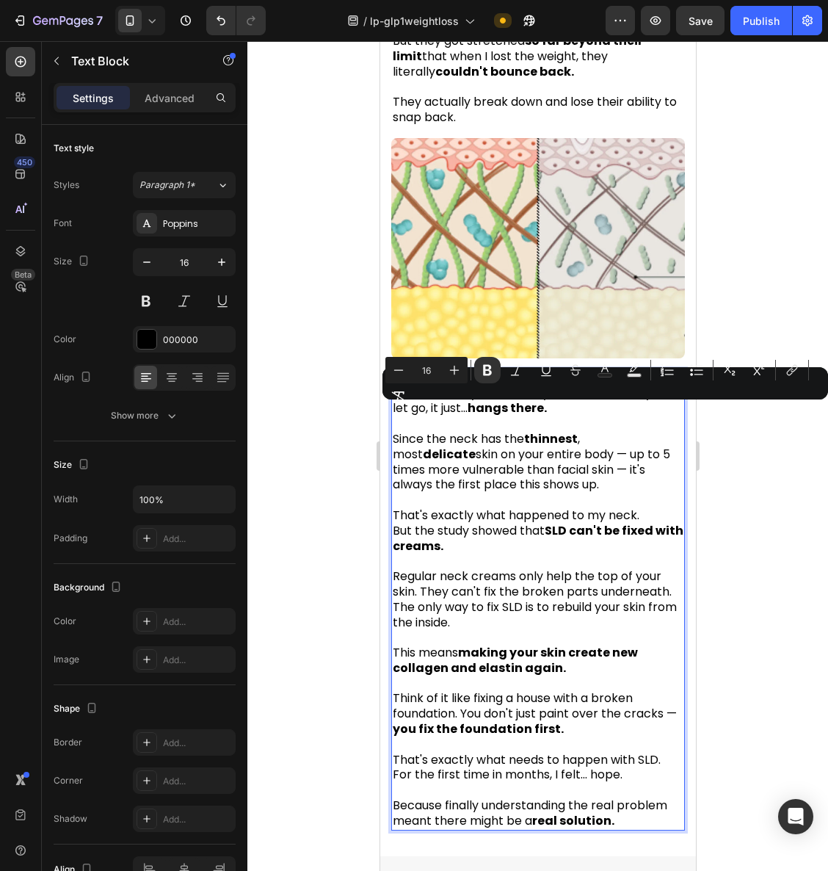
click at [559, 442] on p "Since the neck has the thinnest , most delicate skin on your entire body — up t…" at bounding box center [537, 462] width 291 height 61
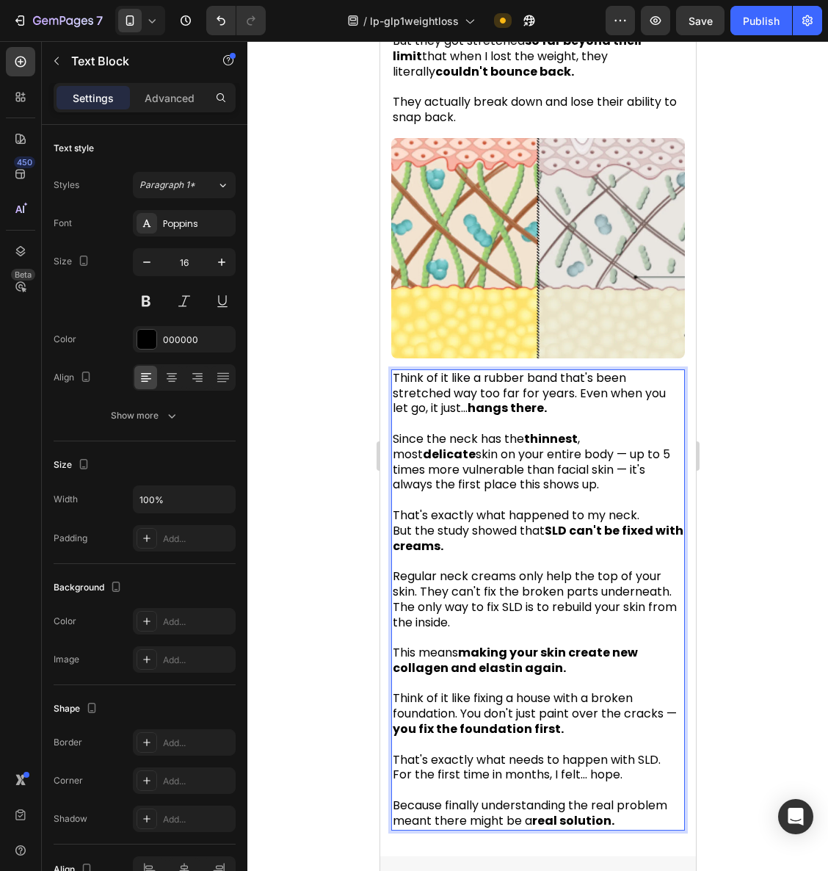
click at [414, 447] on p "Since the neck has the thinnest , most delicate skin on your entire body — up t…" at bounding box center [537, 462] width 291 height 61
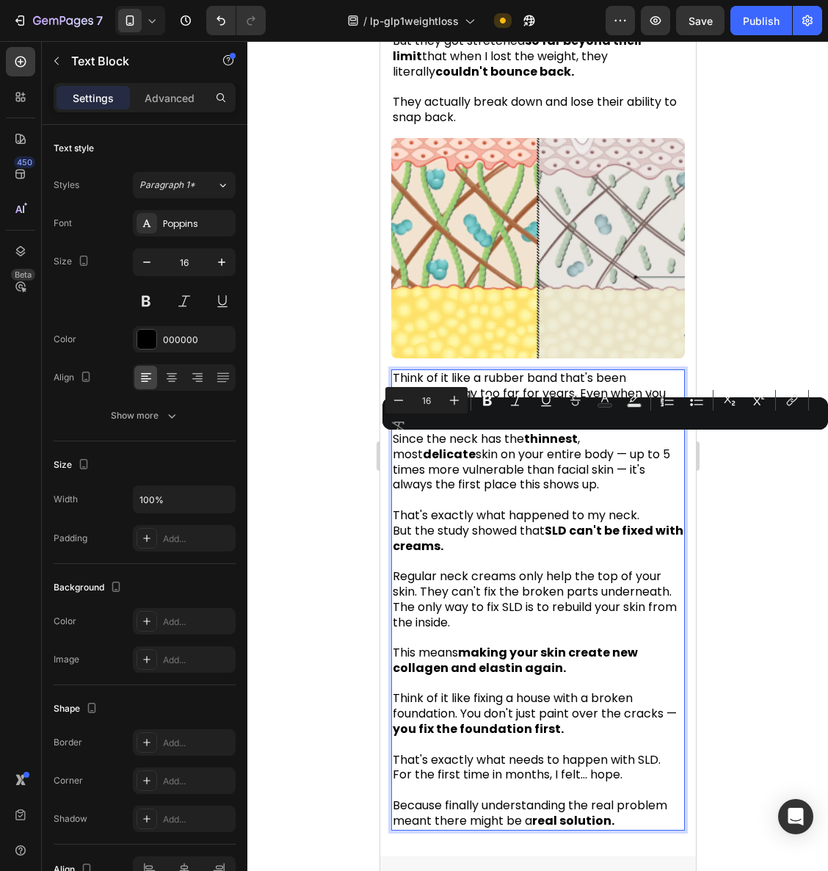
click at [493, 457] on p "Since the neck has the thinnest , most delicate skin on your entire body — up t…" at bounding box center [537, 462] width 291 height 61
drag, startPoint x: 562, startPoint y: 445, endPoint x: 560, endPoint y: 458, distance: 12.6
click at [560, 458] on p "Since the neck has the thinnest , most delicate skin on your entire body — up t…" at bounding box center [537, 462] width 291 height 61
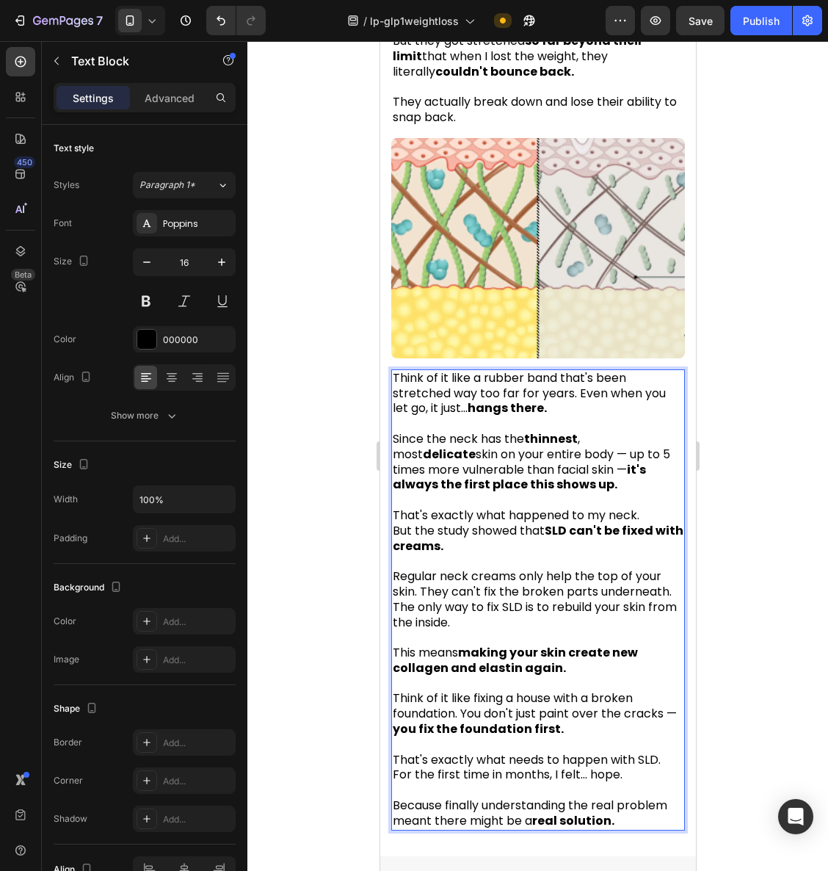
click at [518, 493] on p "That's exactly what happened to my neck. But the study showed that SLD can't be…" at bounding box center [537, 523] width 291 height 61
click at [644, 493] on p "⁠⁠⁠⁠⁠⁠⁠ That's exactly what happened to my neck. But the study showed that SLD …" at bounding box center [537, 523] width 291 height 61
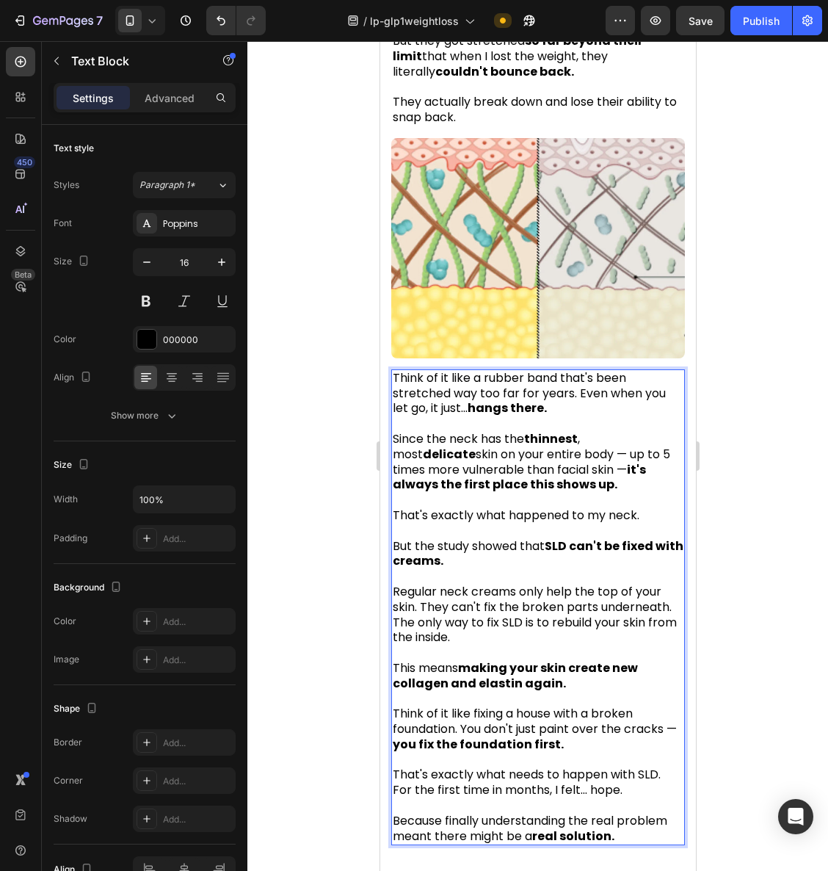
click at [427, 507] on span "That's exactly what happened to my neck." at bounding box center [515, 515] width 247 height 17
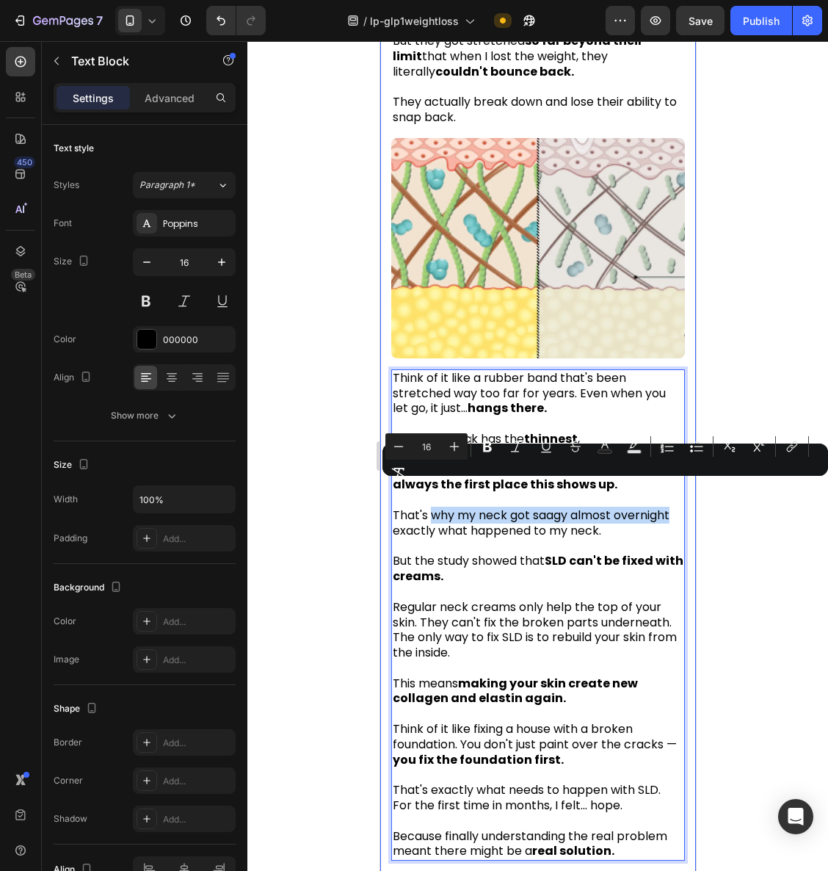
drag, startPoint x: 477, startPoint y: 491, endPoint x: 674, endPoint y: 494, distance: 196.9
click at [674, 494] on div "The 2am Discovery That Changed Everything Heading I was scrolling through yet a…" at bounding box center [538, 258] width 316 height 1255
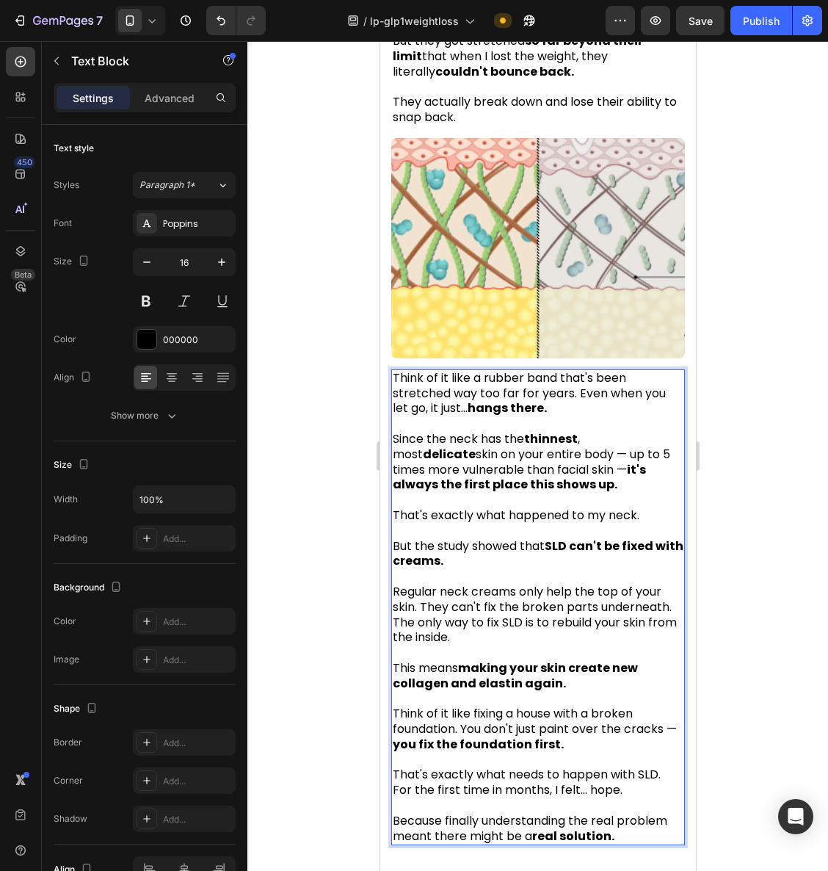
click at [651, 494] on p "That's exactly what happened to my neck." at bounding box center [537, 508] width 291 height 31
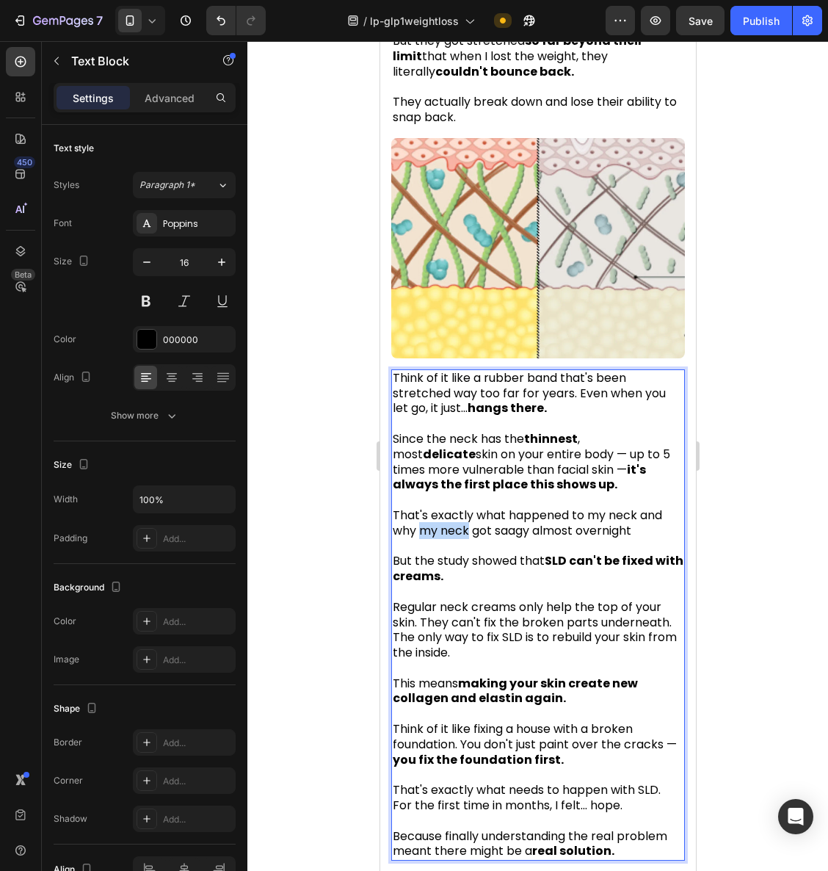
drag, startPoint x: 422, startPoint y: 507, endPoint x: 468, endPoint y: 507, distance: 46.3
click at [468, 507] on span "That's exactly what happened to my neck and why my neck got saagy almost overni…" at bounding box center [527, 523] width 270 height 32
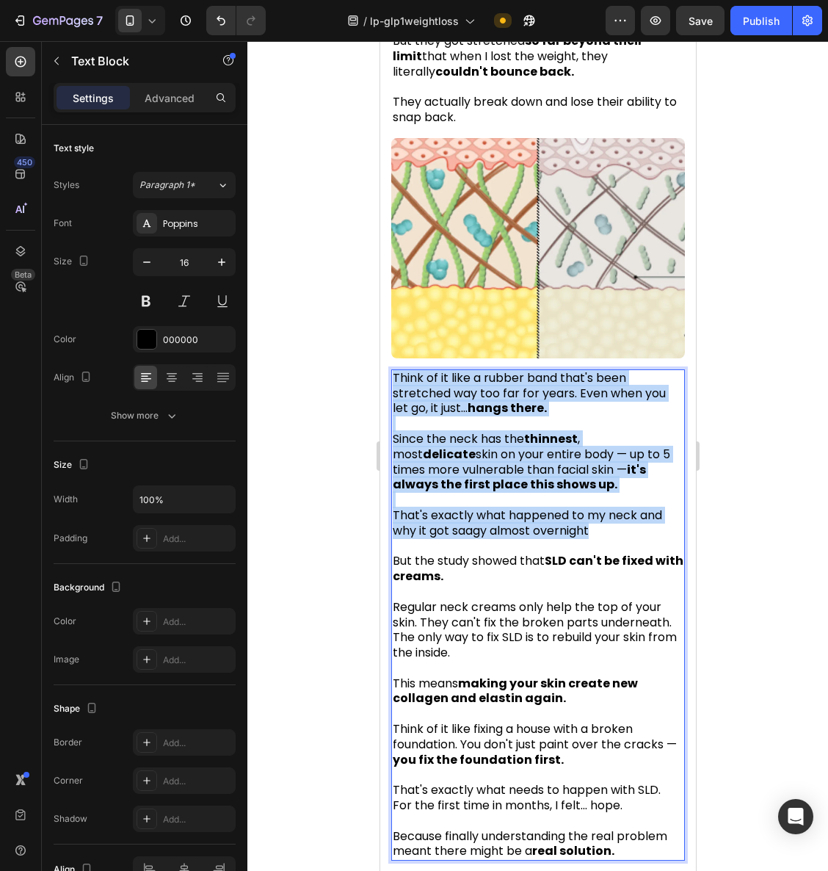
drag, startPoint x: 629, startPoint y: 506, endPoint x: 759, endPoint y: 400, distance: 168.1
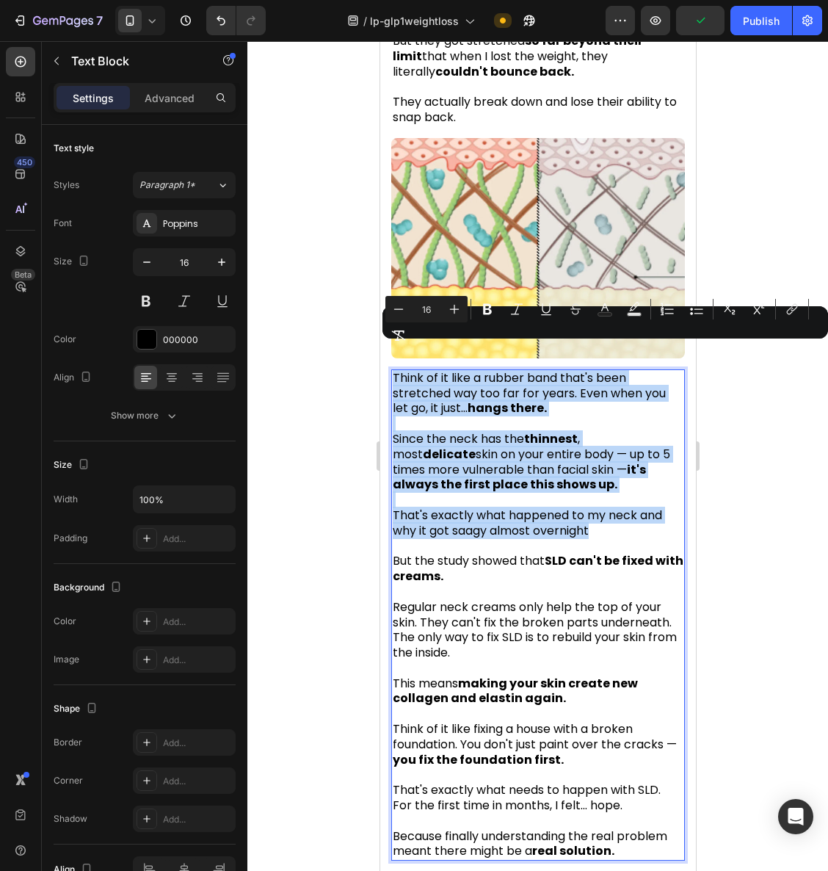
copy div "Think of it like a rubber band that's been stretched way too far for years. Eve…"
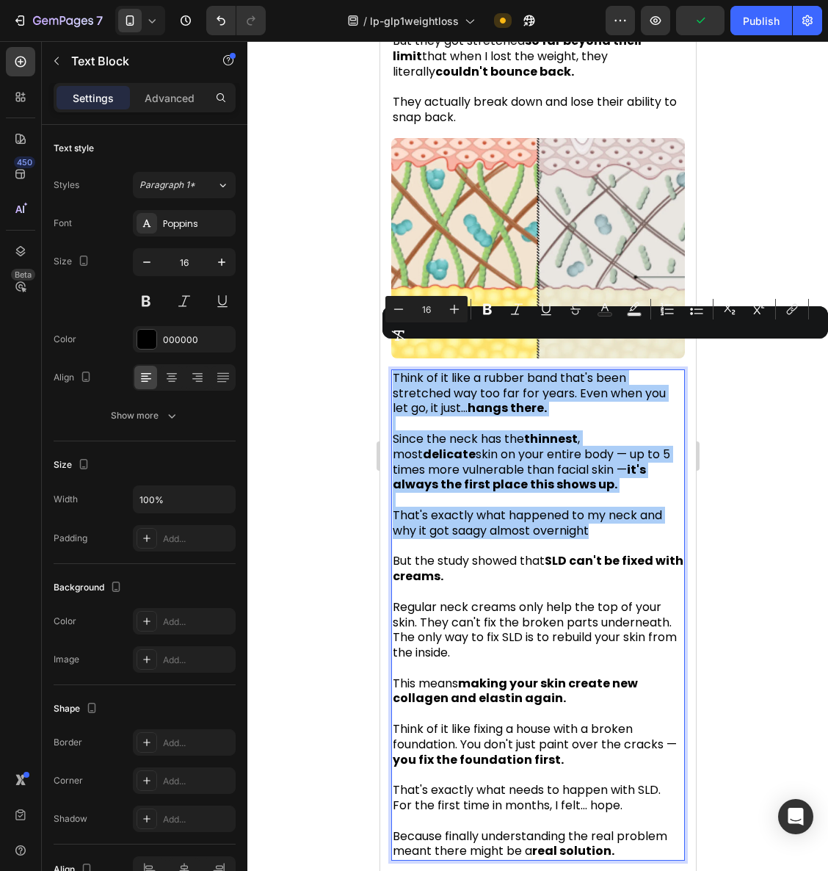
click at [806, 498] on div at bounding box center [538, 456] width 581 height 830
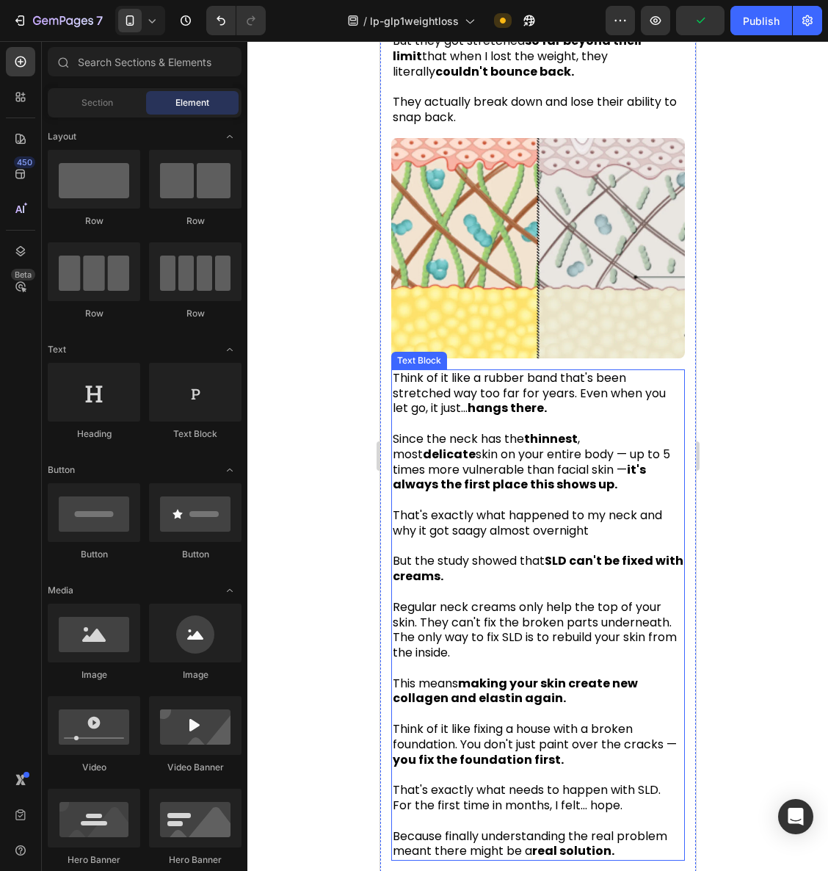
click at [601, 511] on p "That's exactly what happened to my neck and why it got saagy almost overnight" at bounding box center [537, 516] width 291 height 46
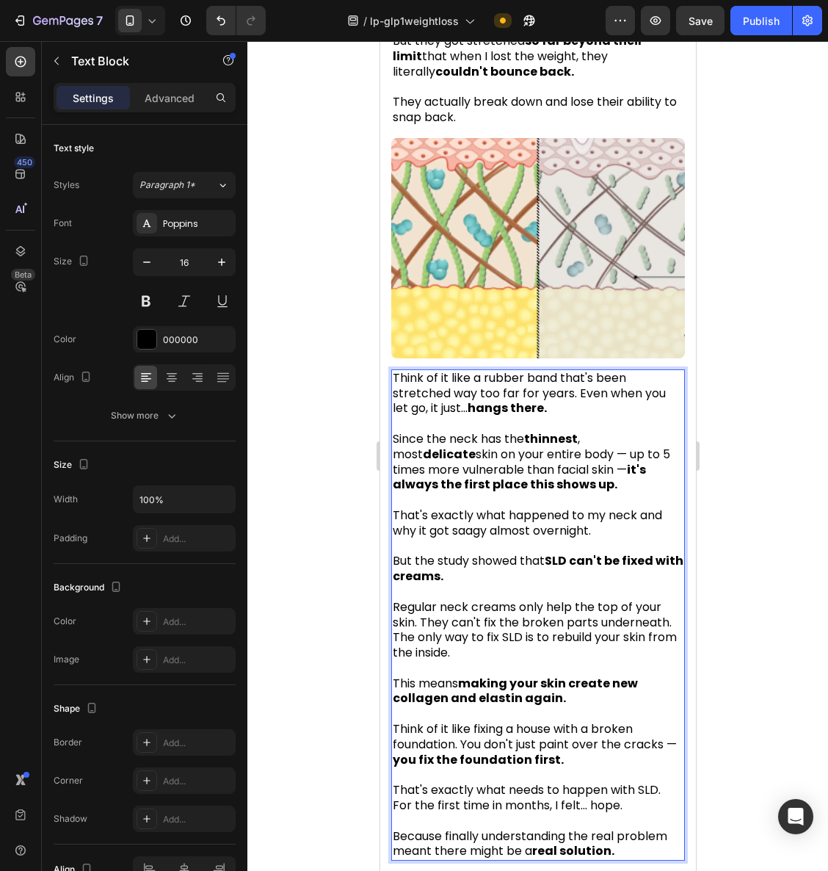
click at [731, 497] on div at bounding box center [538, 456] width 581 height 830
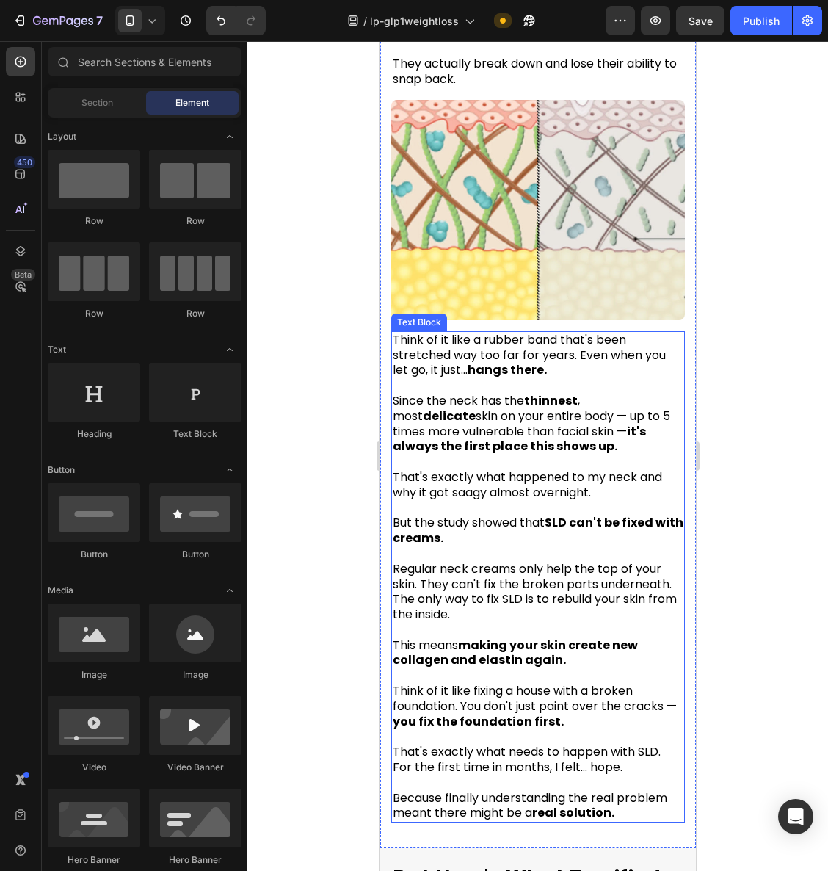
scroll to position [2654, 0]
click at [527, 560] on span "Regular neck creams only help the top of your skin. They can't fix the broken p…" at bounding box center [531, 576] width 279 height 32
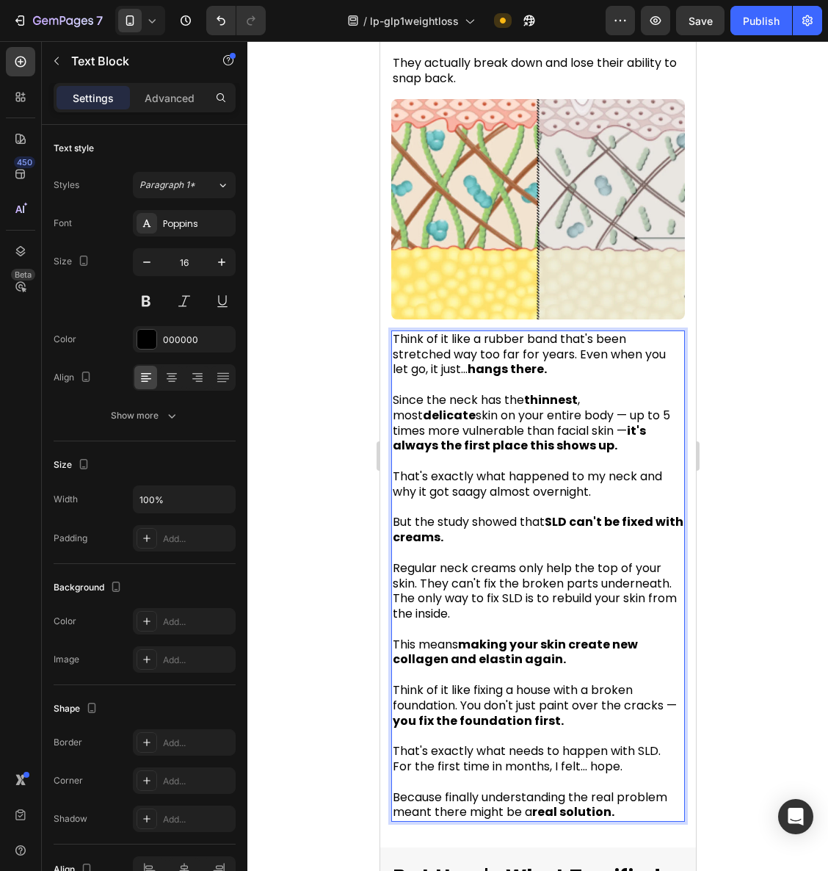
click at [530, 560] on span "Regular neck creams only help the top of your skin. They can't fix the broken p…" at bounding box center [531, 576] width 279 height 32
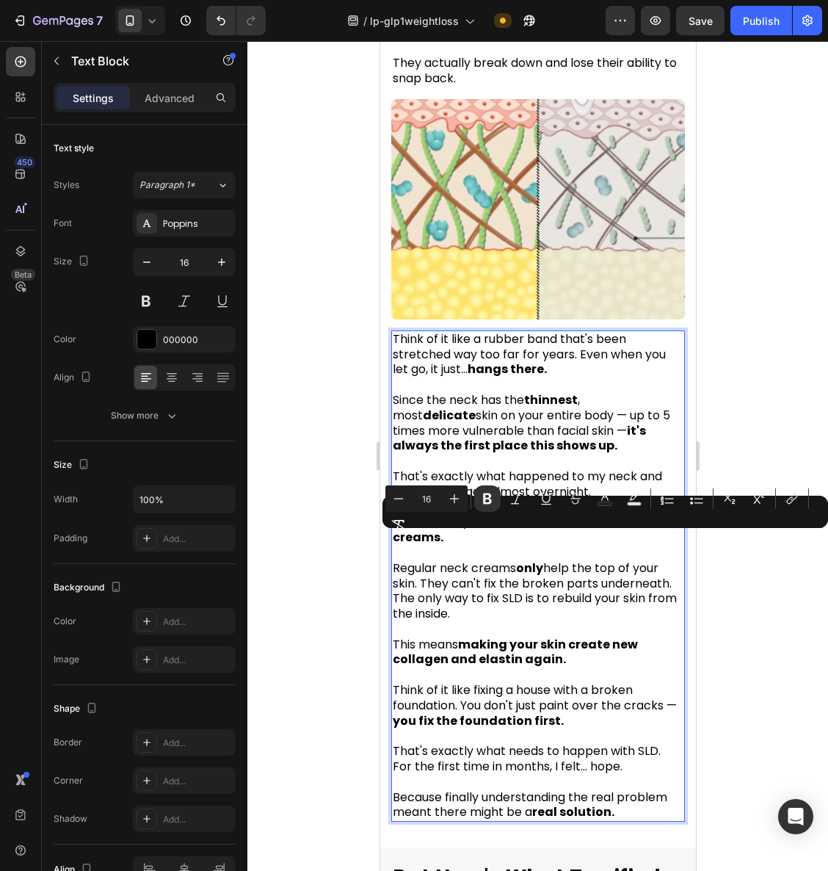
click at [782, 576] on div at bounding box center [538, 456] width 581 height 830
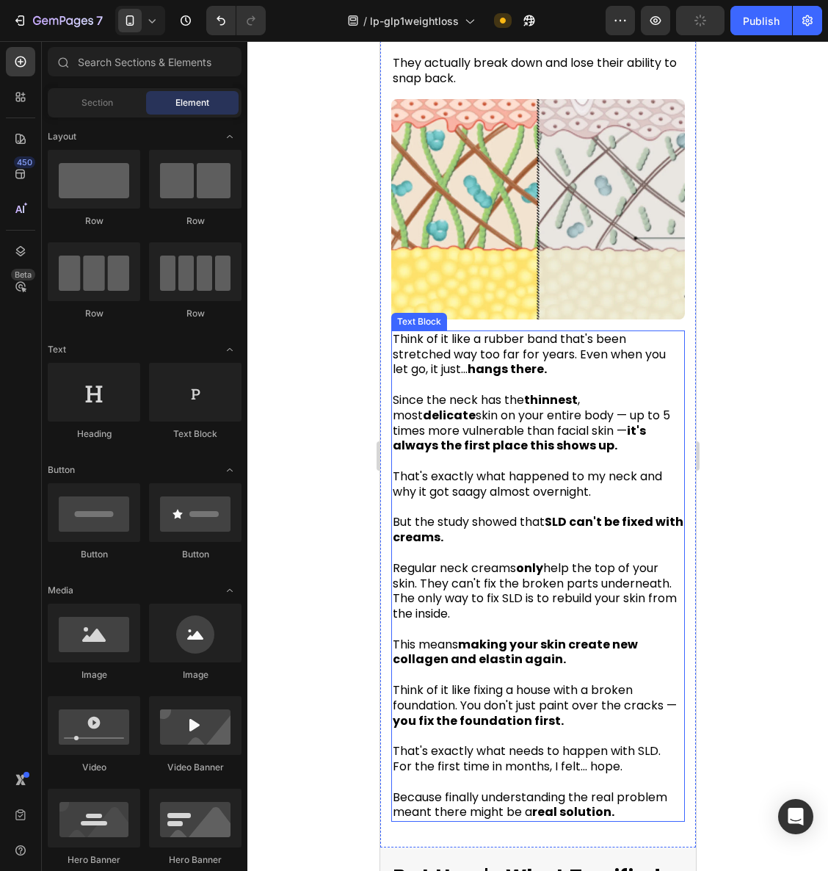
scroll to position [2678, 0]
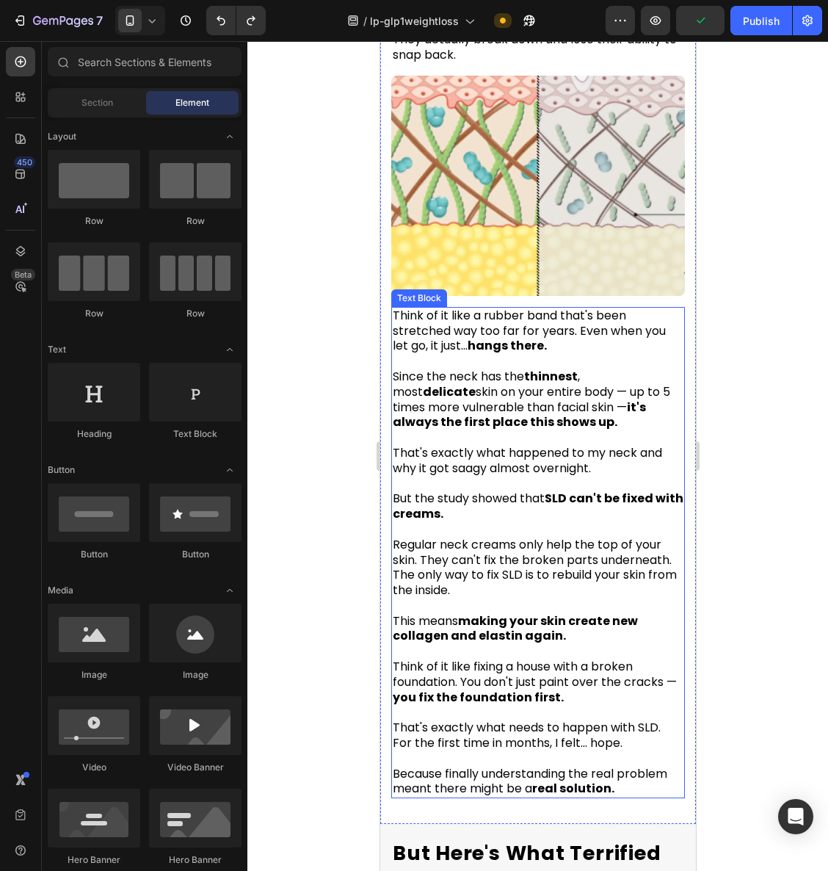
click at [461, 538] on span "Regular neck creams only help the top of your skin. They can't fix the broken p…" at bounding box center [531, 552] width 279 height 32
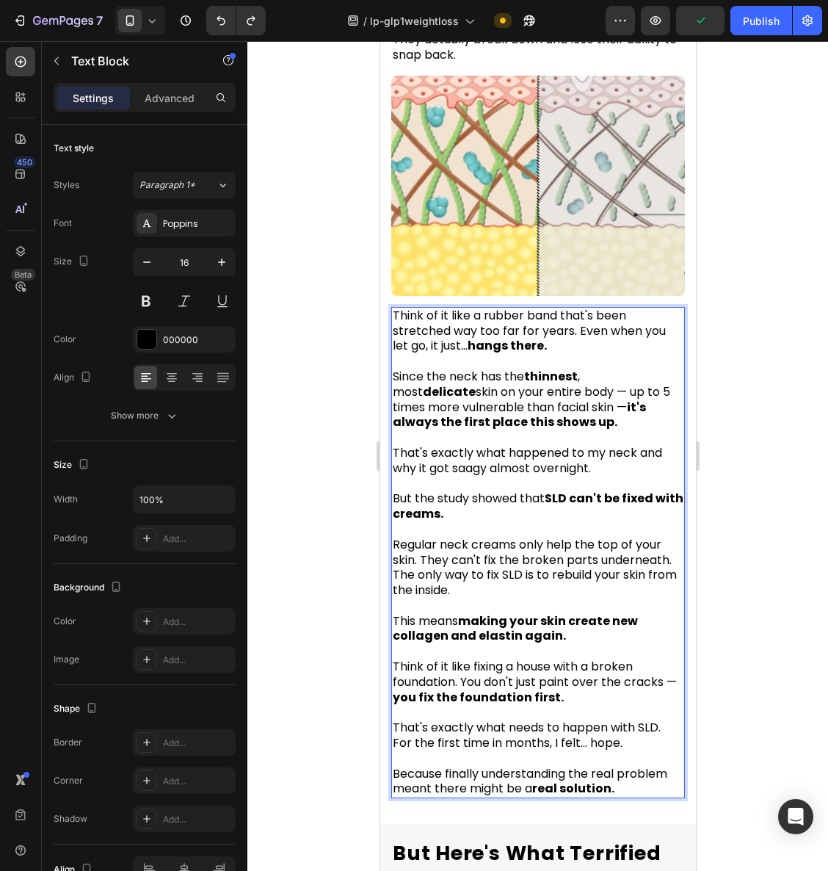
click at [452, 538] on span "Regular neck creams only help the top of your skin. They can't fix the broken p…" at bounding box center [531, 552] width 279 height 32
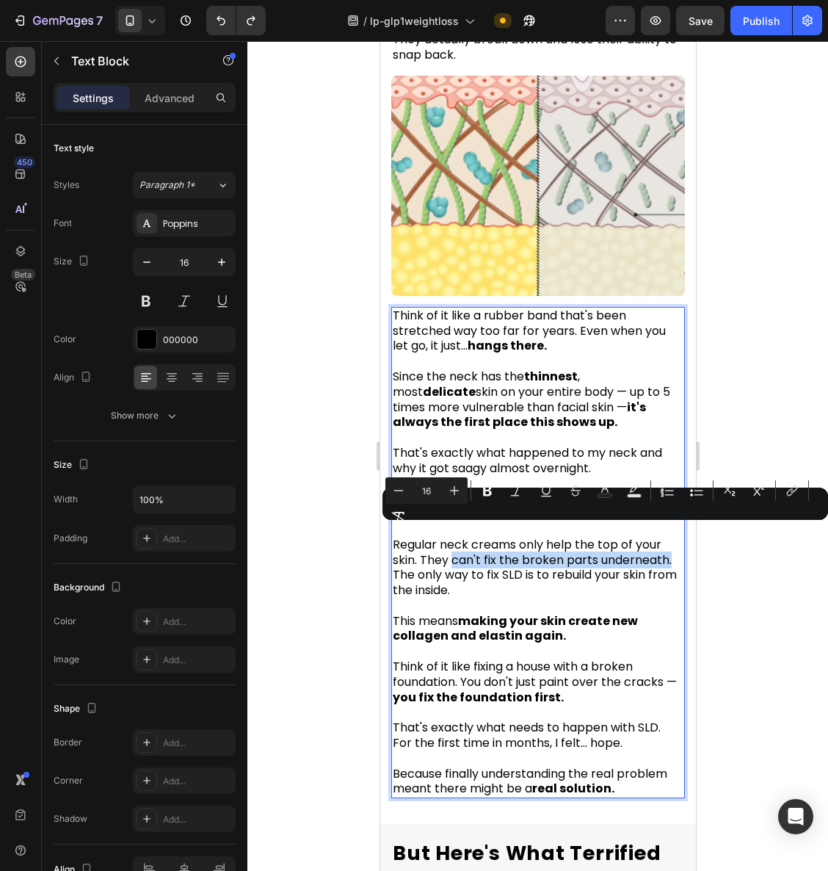
drag, startPoint x: 452, startPoint y: 538, endPoint x: 667, endPoint y: 539, distance: 214.5
click at [667, 539] on span "Regular neck creams only help the top of your skin. They can't fix the broken p…" at bounding box center [531, 552] width 279 height 32
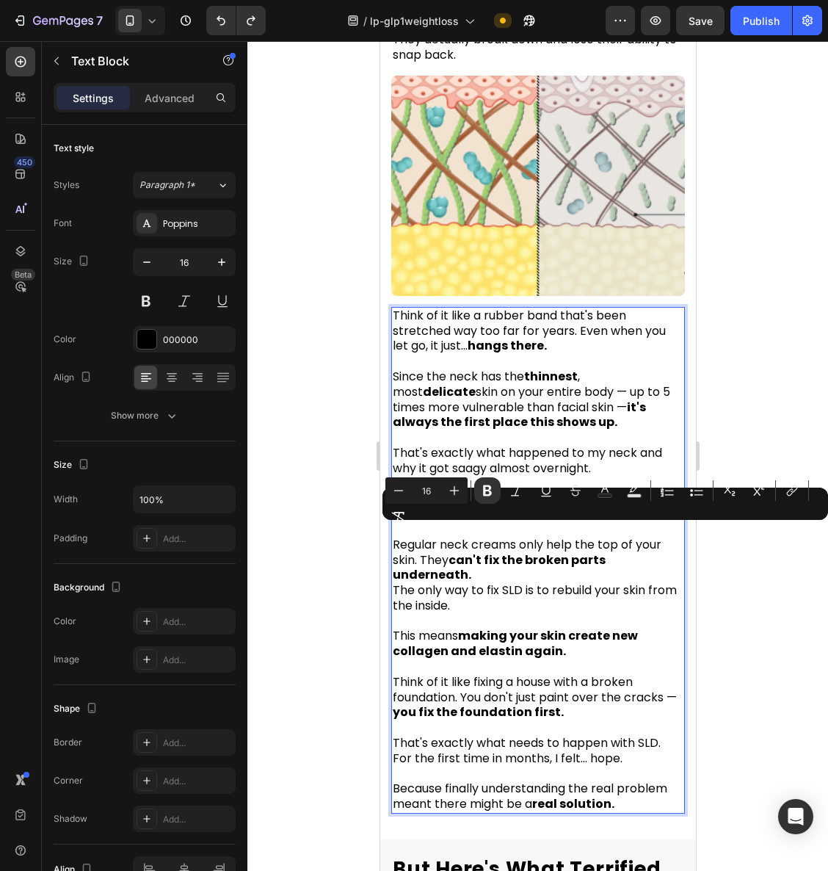
click at [453, 552] on strong "can't fix the broken parts underneath." at bounding box center [498, 568] width 213 height 32
click at [438, 538] on span "Regular neck creams only help the top of your skin. They can't fix the broken p…" at bounding box center [526, 560] width 269 height 48
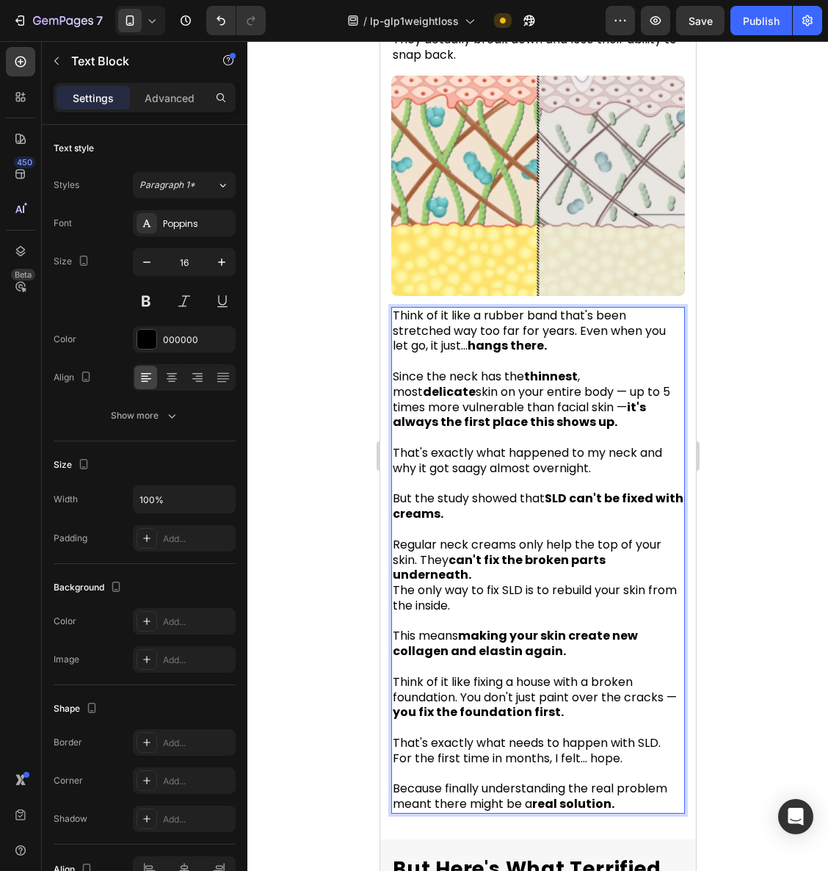
click at [423, 537] on span "Regular neck creams only help the top of your skin. They can't fix the broken p…" at bounding box center [526, 560] width 269 height 48
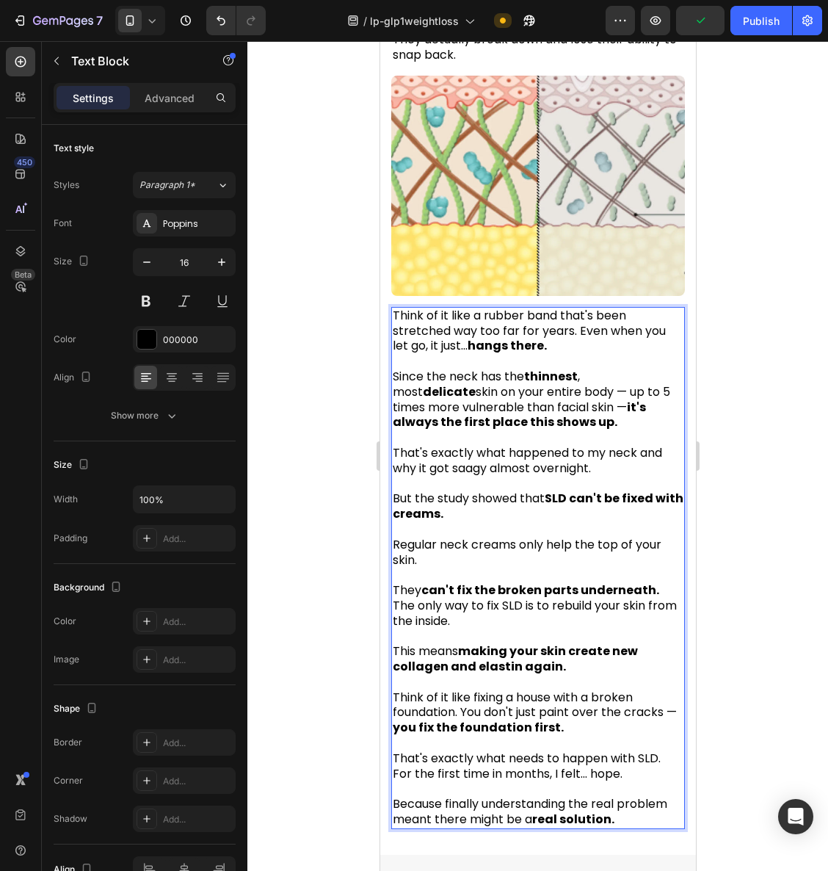
click at [659, 583] on p "They can't fix the broken parts underneath. The only way to fix SLD is to rebui…" at bounding box center [537, 606] width 291 height 46
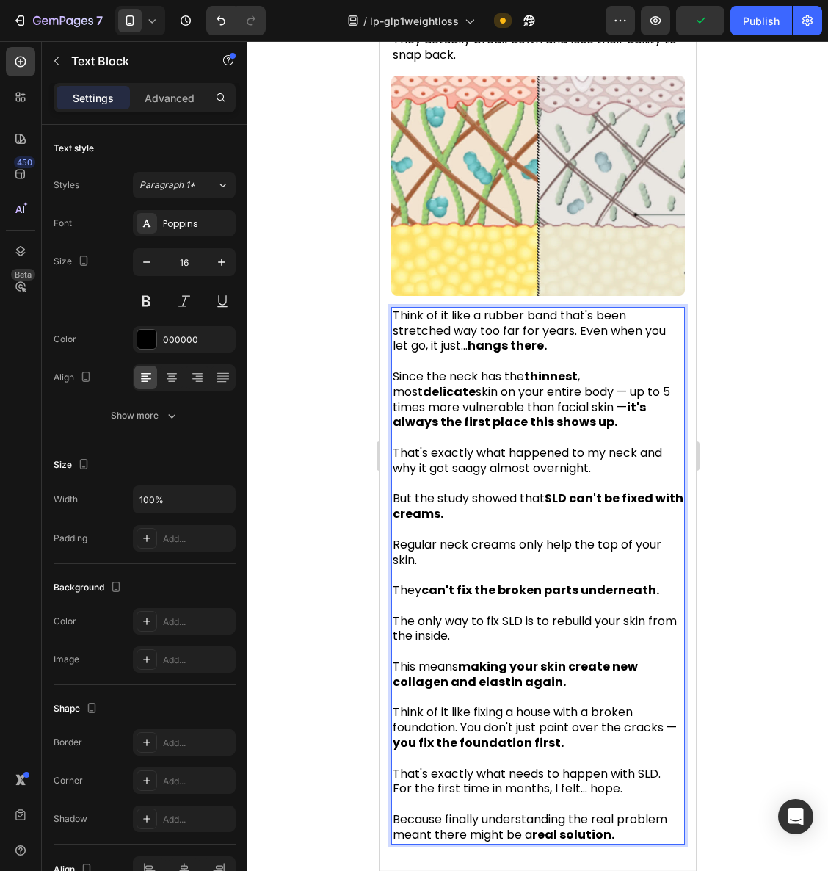
click at [783, 532] on div at bounding box center [538, 456] width 581 height 830
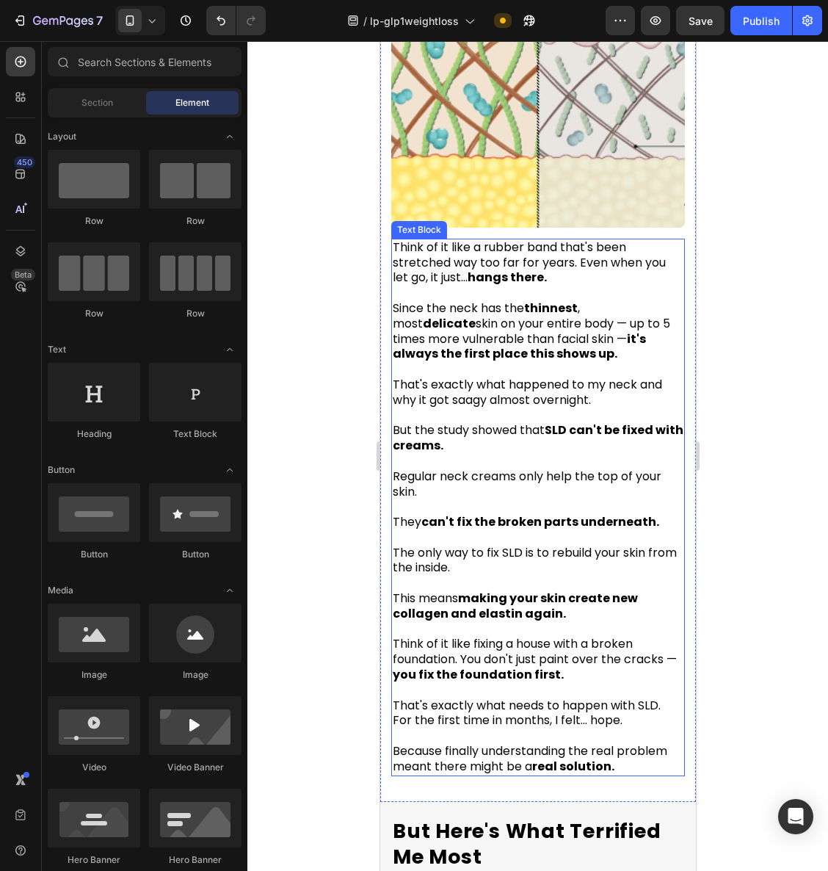
scroll to position [2759, 0]
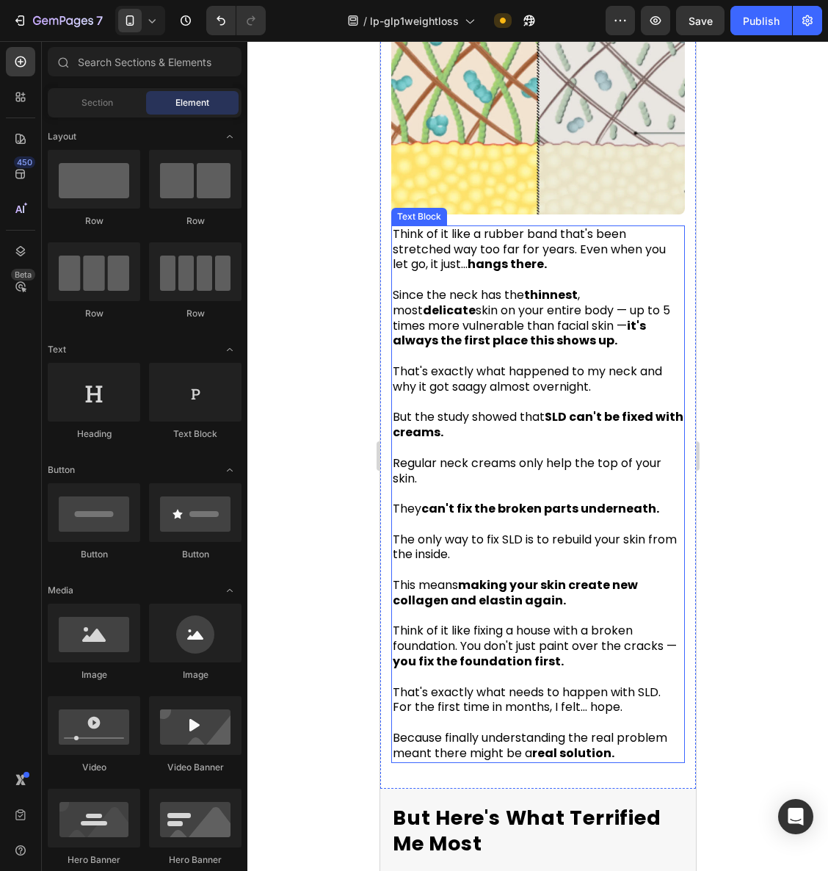
click at [632, 715] on p "Because finally understanding the real problem meant there might be a real solu…" at bounding box center [537, 738] width 291 height 46
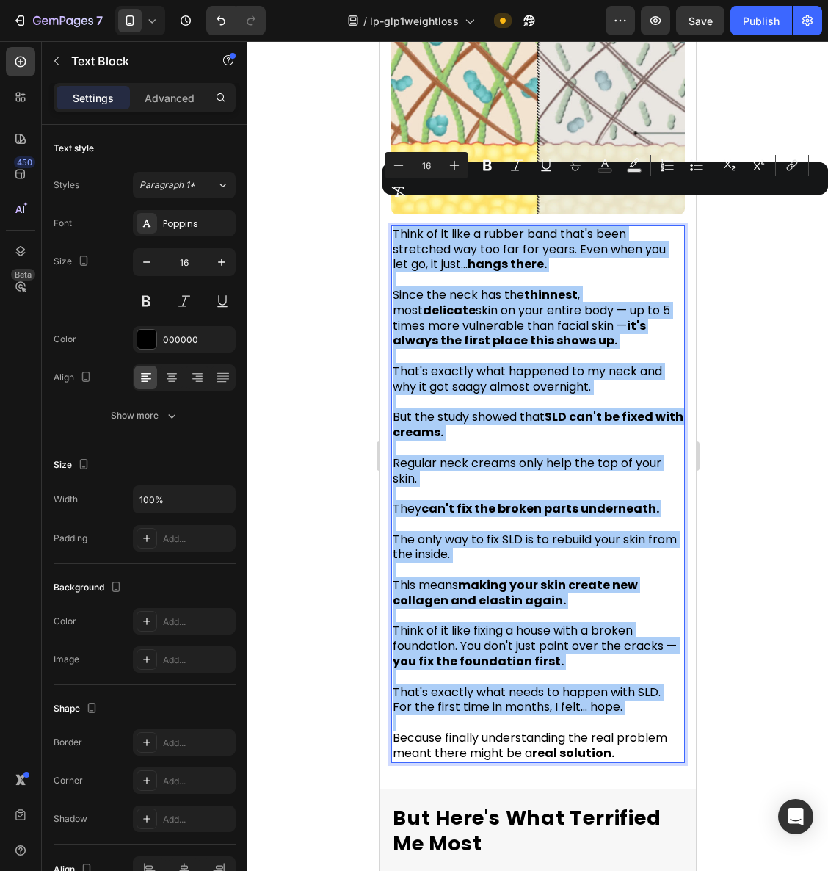
click at [790, 497] on div at bounding box center [538, 456] width 581 height 830
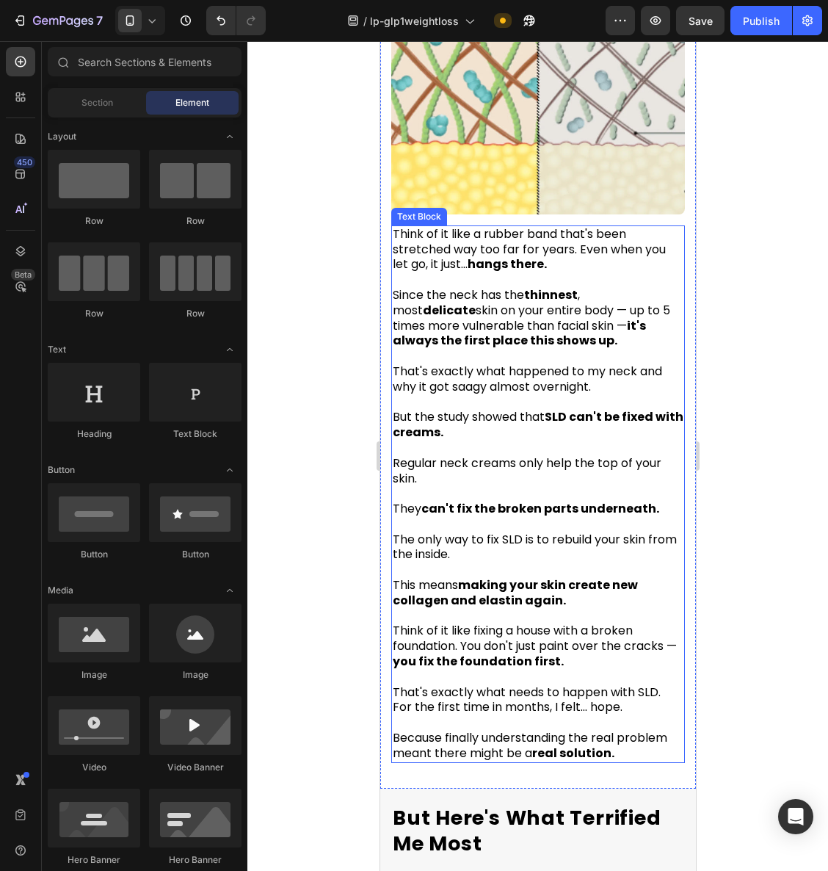
click at [638, 288] on p "Since the neck has the thinnest , most delicate skin on your entire body — up t…" at bounding box center [537, 318] width 291 height 61
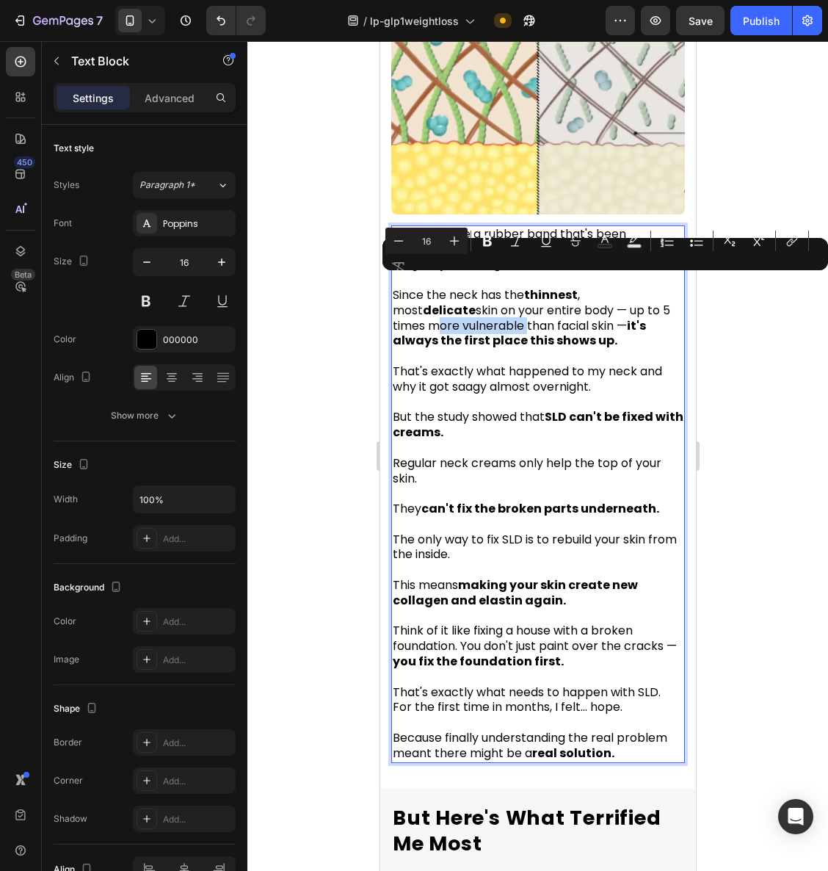
drag, startPoint x: 643, startPoint y: 289, endPoint x: 456, endPoint y: 302, distance: 187.0
click at [454, 301] on p "Since the neck has the thinnest , most delicate skin on your entire body — up t…" at bounding box center [537, 318] width 291 height 61
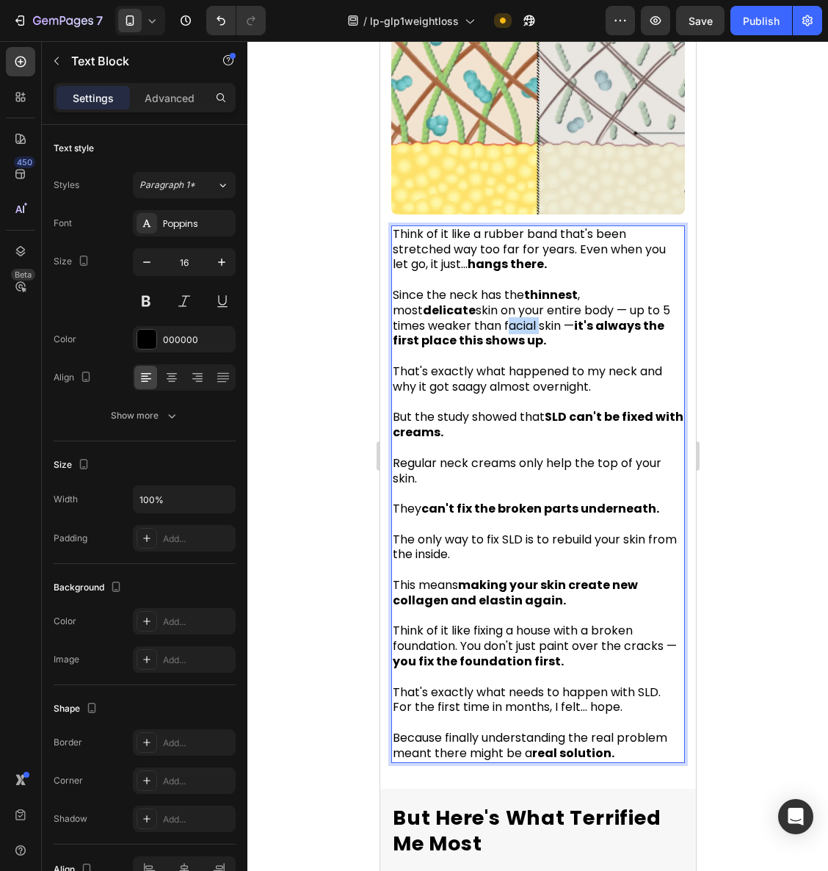
drag, startPoint x: 422, startPoint y: 302, endPoint x: 456, endPoint y: 304, distance: 33.9
click at [456, 304] on p "Since the neck has the thinnest , most delicate skin on your entire body — up t…" at bounding box center [537, 318] width 291 height 61
click at [516, 349] on p "That's exactly what happened to my neck and why it got saagy almost overnight." at bounding box center [537, 372] width 291 height 46
drag, startPoint x: 491, startPoint y: 301, endPoint x: 489, endPoint y: 328, distance: 26.5
click at [491, 317] on strong "it's always the first place this shows up." at bounding box center [525, 333] width 267 height 32
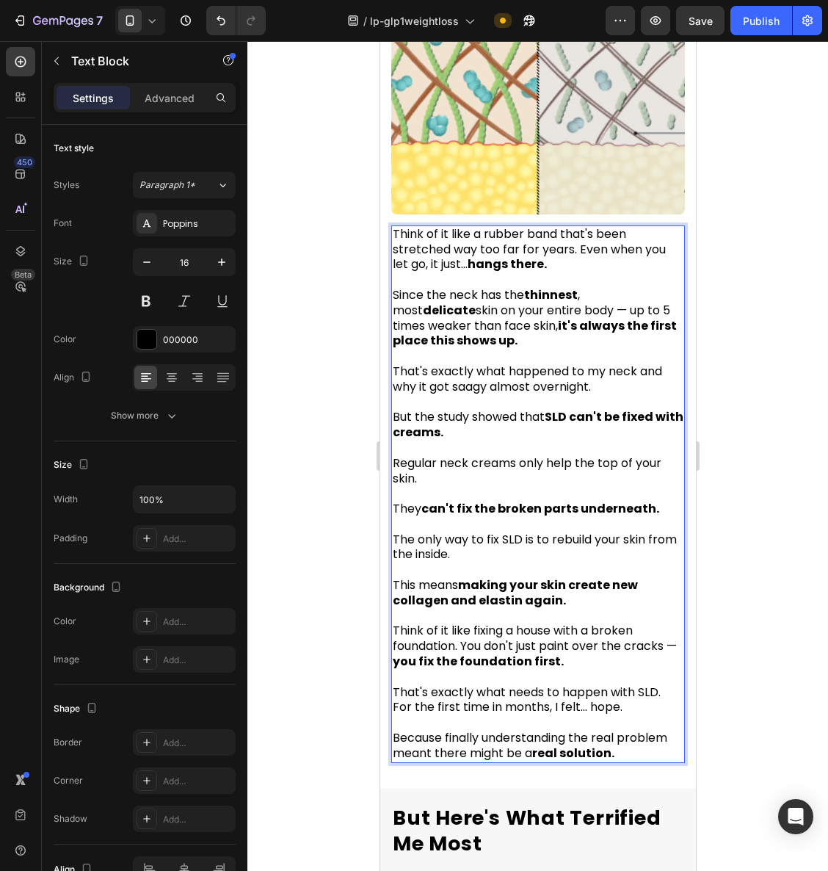
click at [748, 342] on div at bounding box center [538, 456] width 581 height 830
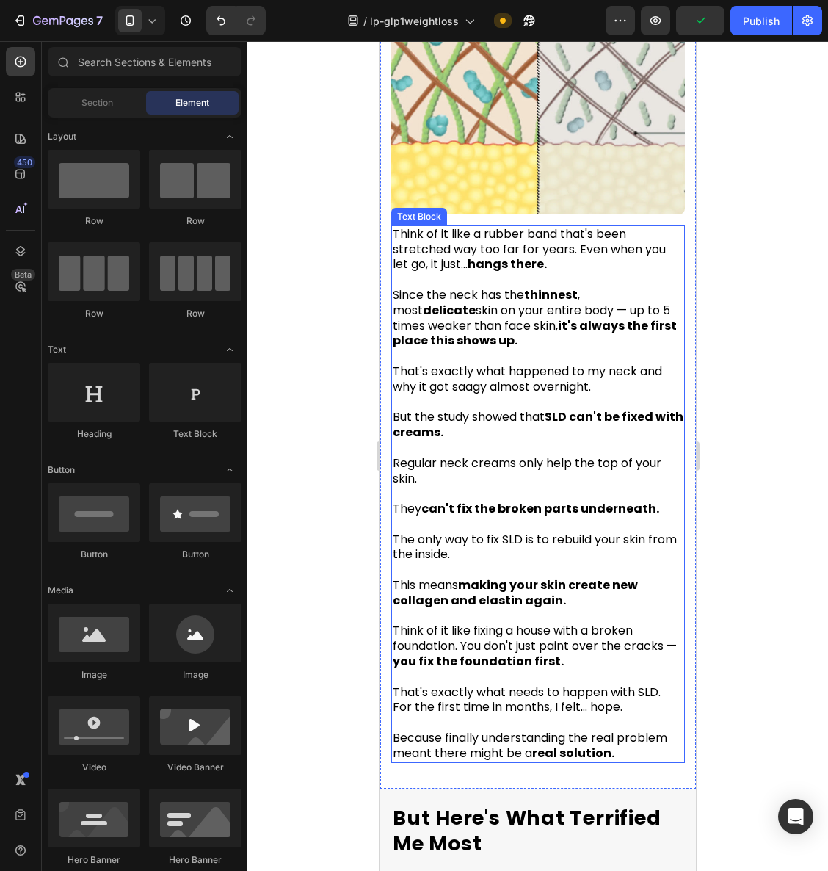
click at [618, 395] on p "But the study showed that SLD can't be fixed with creams." at bounding box center [537, 418] width 291 height 46
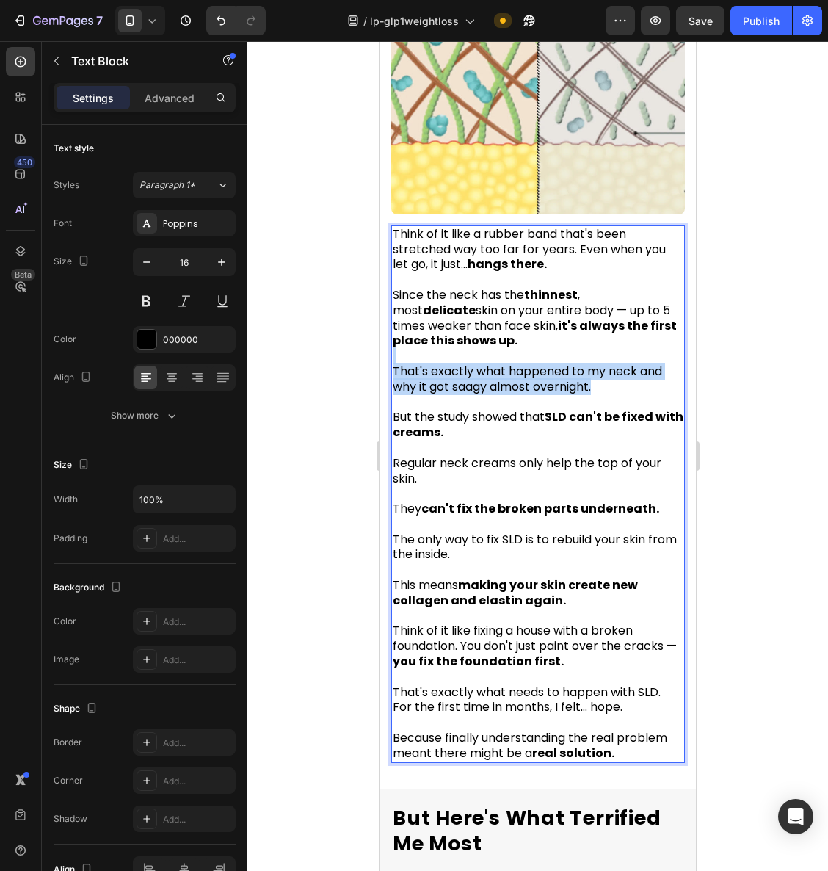
drag, startPoint x: 602, startPoint y: 361, endPoint x: 737, endPoint y: 383, distance: 137.7
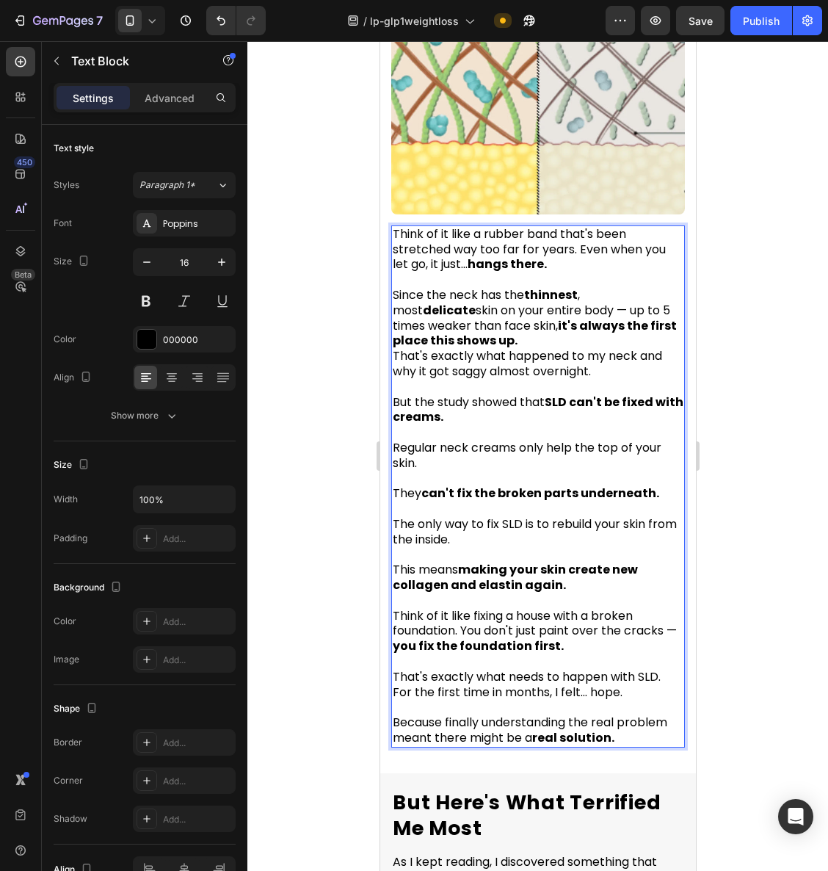
click at [480, 311] on p "Since the neck has the thinnest , most delicate skin on your entire body — up t…" at bounding box center [537, 318] width 291 height 61
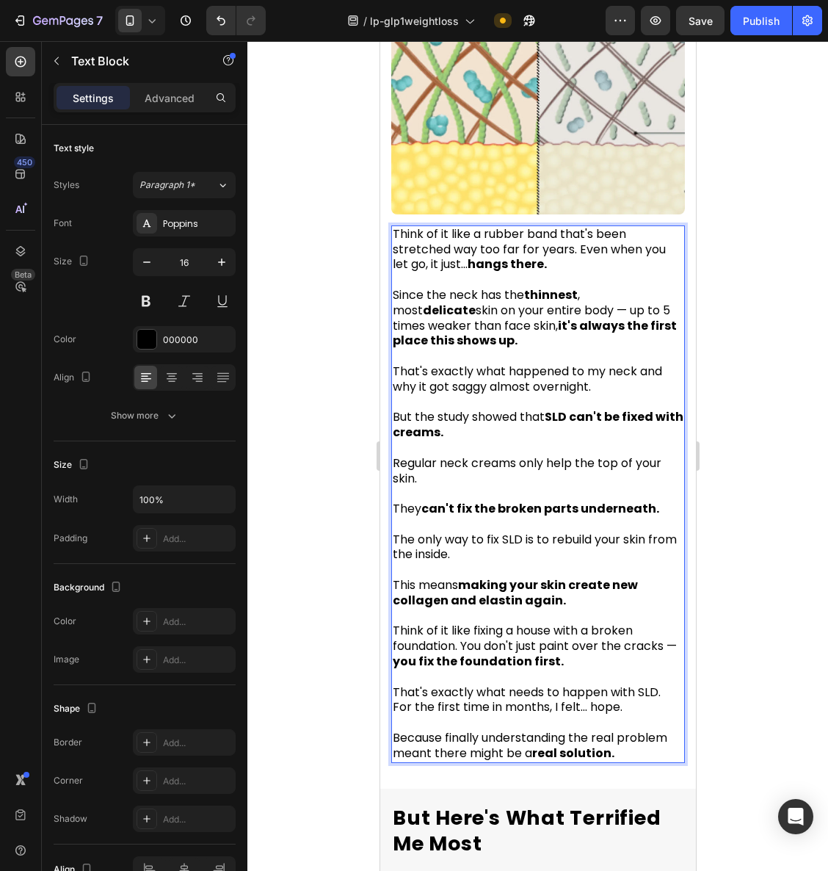
click at [461, 624] on span "Think of it like fixing a house with a broken foundation. You don't just paint …" at bounding box center [534, 646] width 284 height 48
click at [662, 670] on p "That's exactly what needs to happen with SLD. For the first time in months, I f…" at bounding box center [537, 693] width 291 height 46
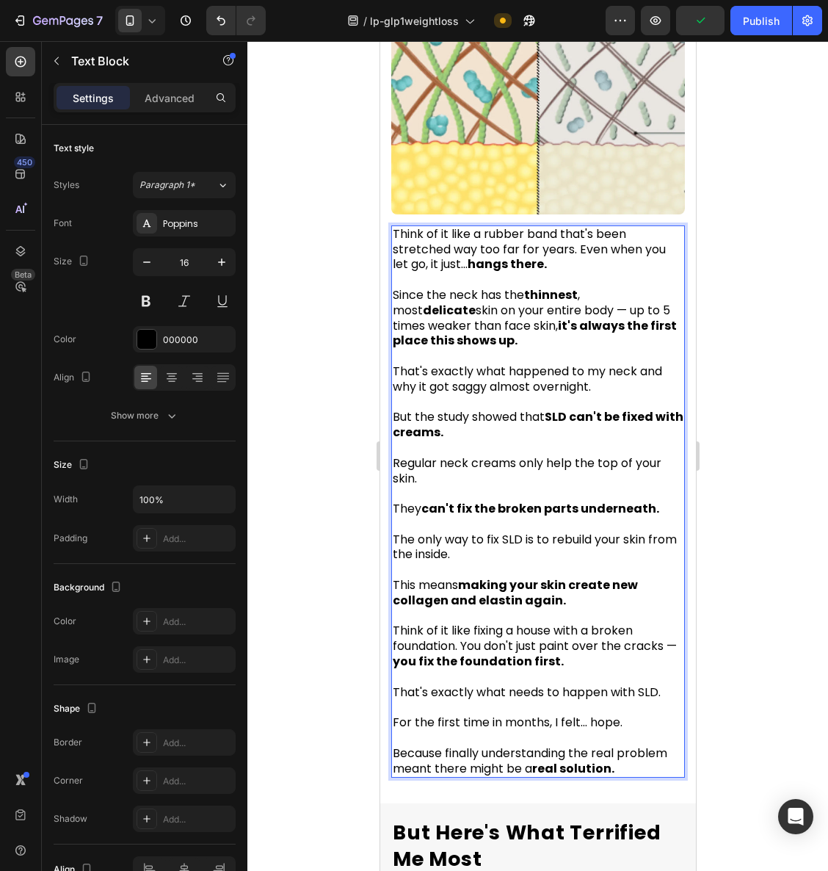
click at [742, 495] on div at bounding box center [538, 456] width 581 height 830
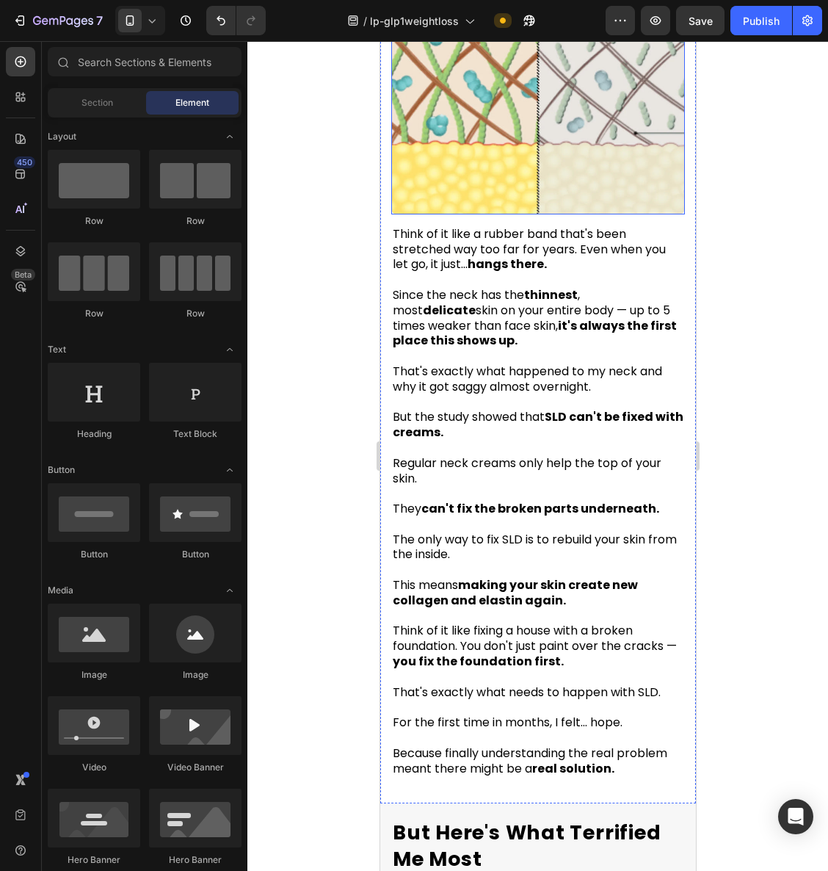
scroll to position [2520, 0]
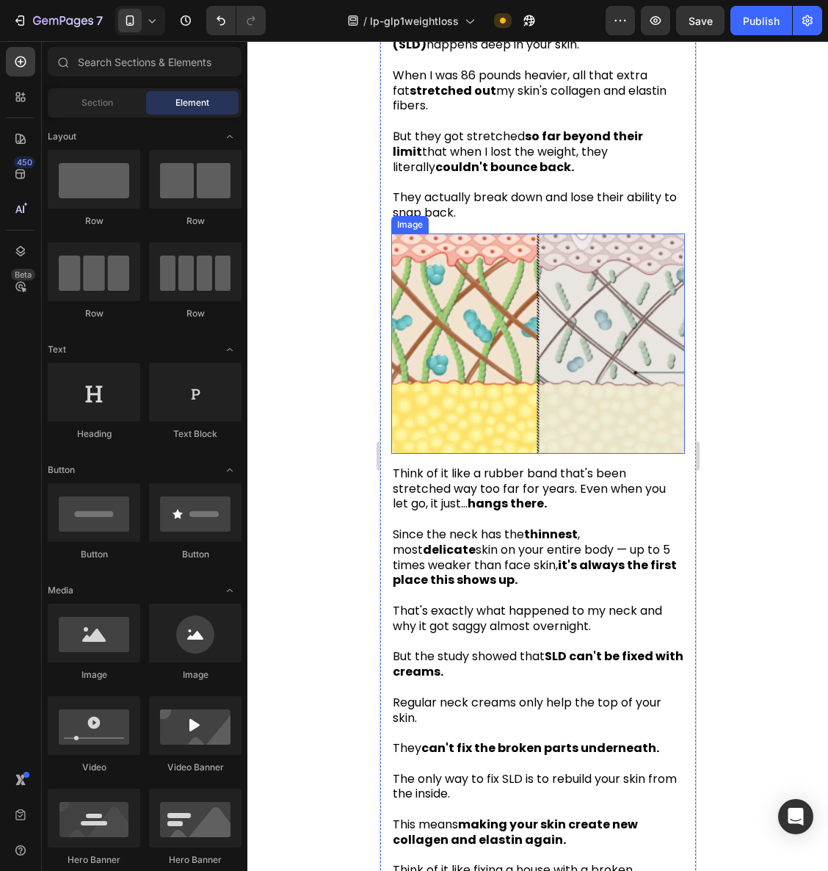
click at [514, 366] on img at bounding box center [538, 344] width 294 height 220
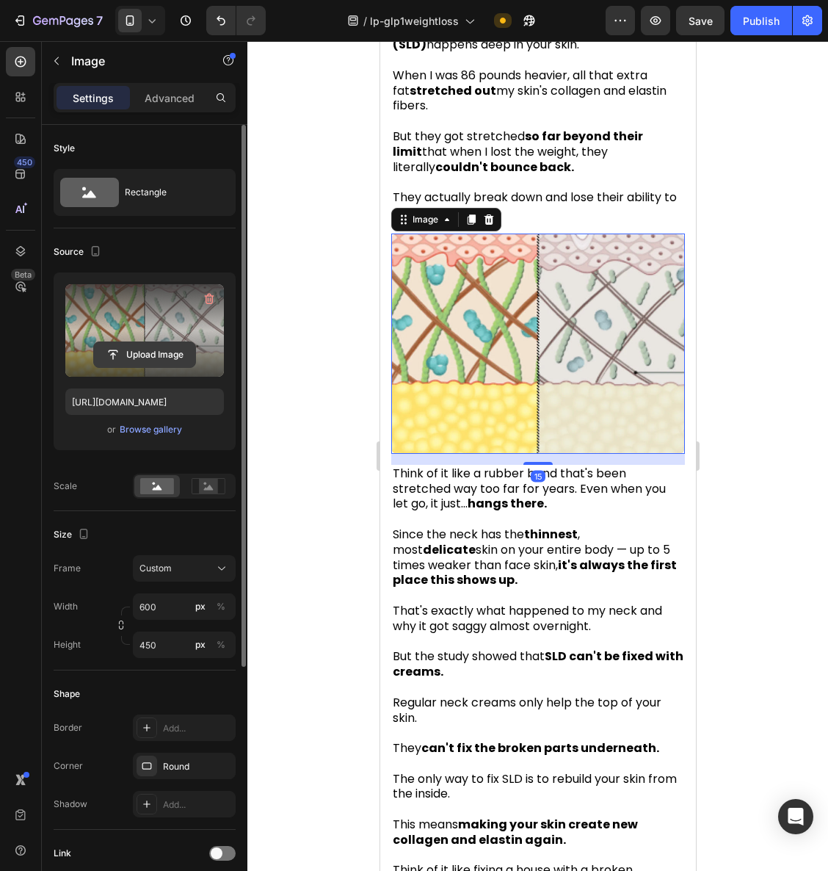
click at [143, 362] on input "file" at bounding box center [144, 354] width 101 height 25
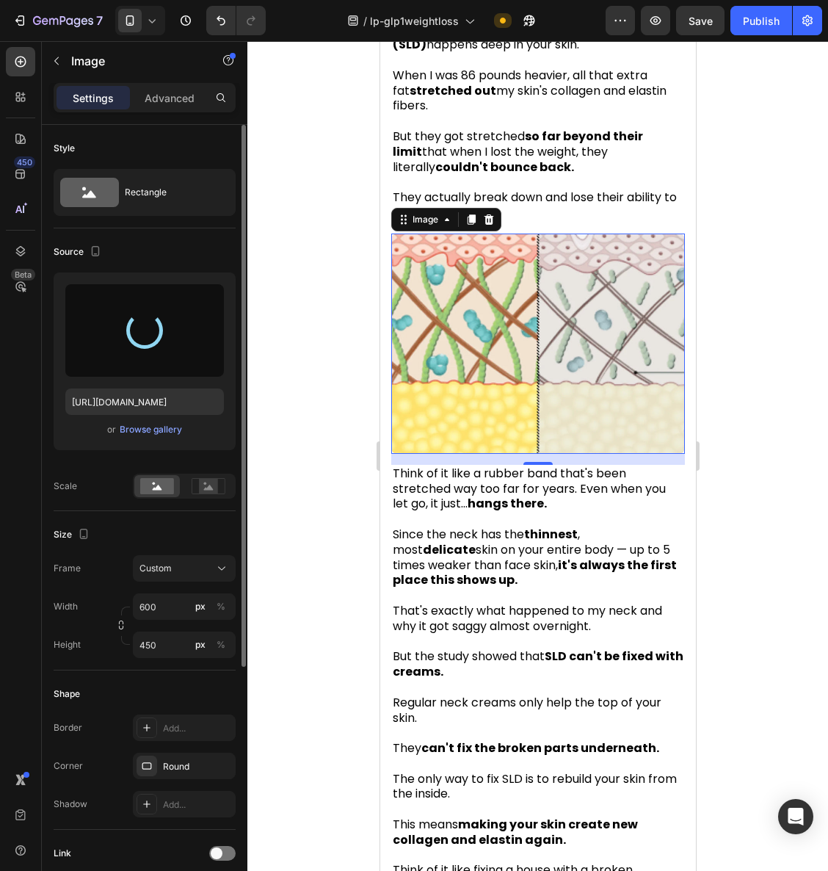
type input "https://cdn.shopify.com/s/files/1/0666/2284/9107/files/gempages_584270670720926…"
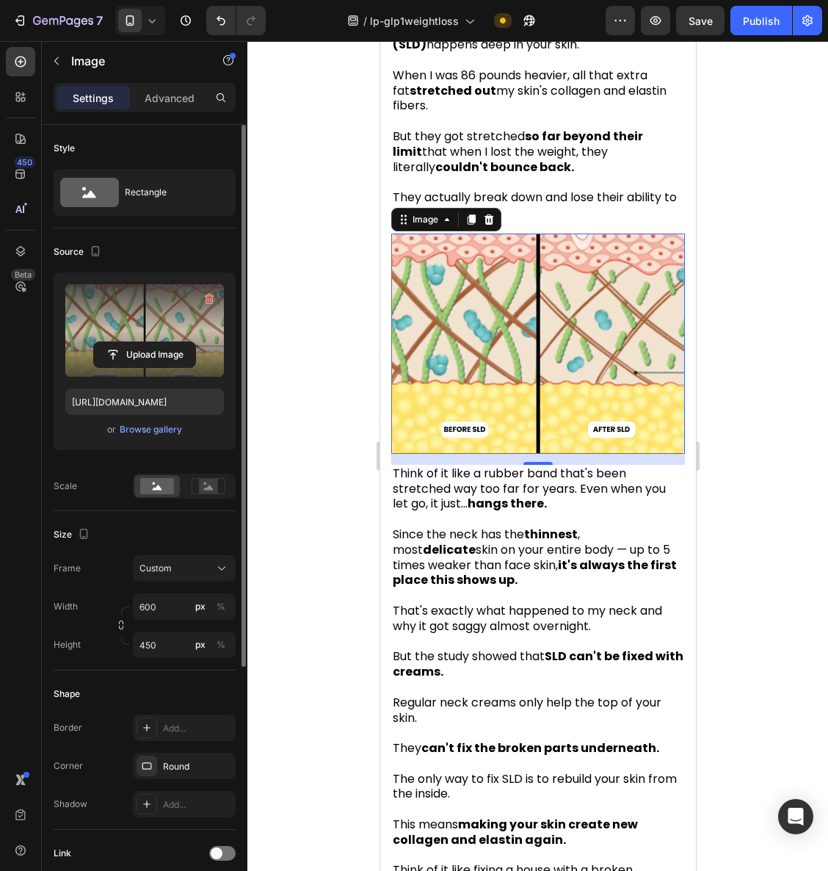
click at [758, 339] on div at bounding box center [538, 456] width 581 height 830
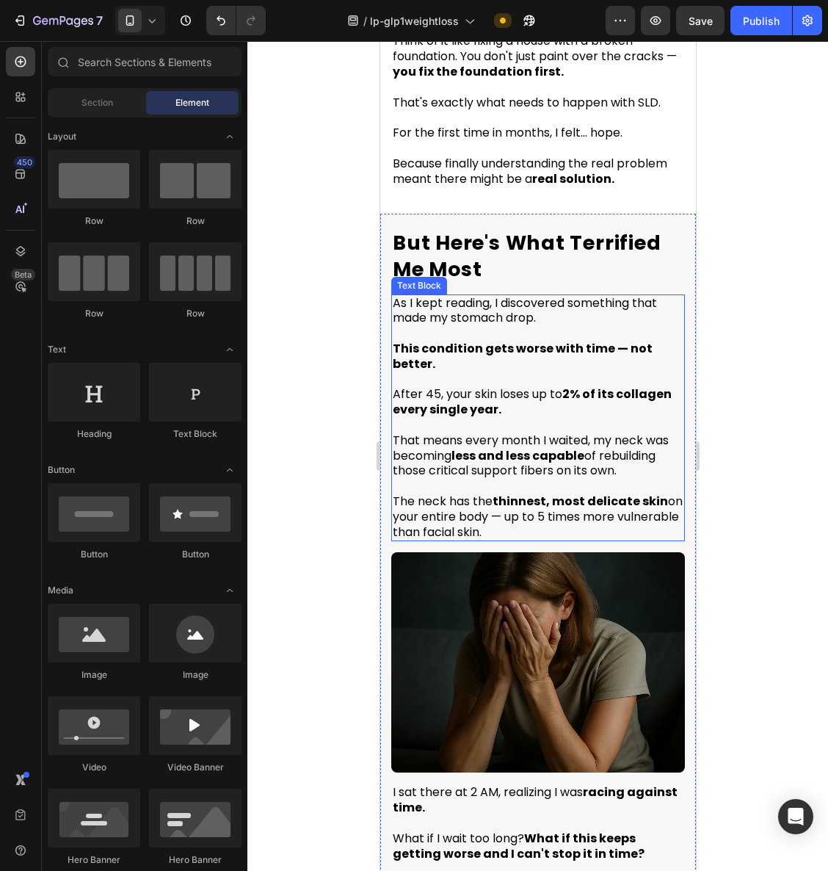
scroll to position [3436, 0]
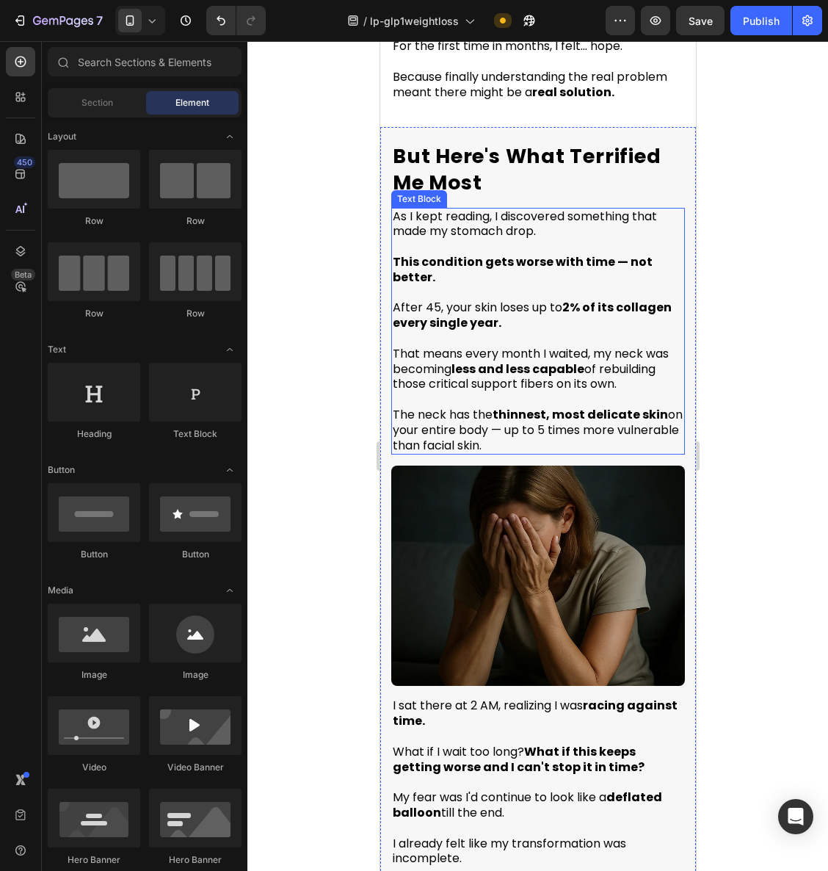
click at [437, 299] on strong "2% of its collagen every single year." at bounding box center [531, 315] width 279 height 32
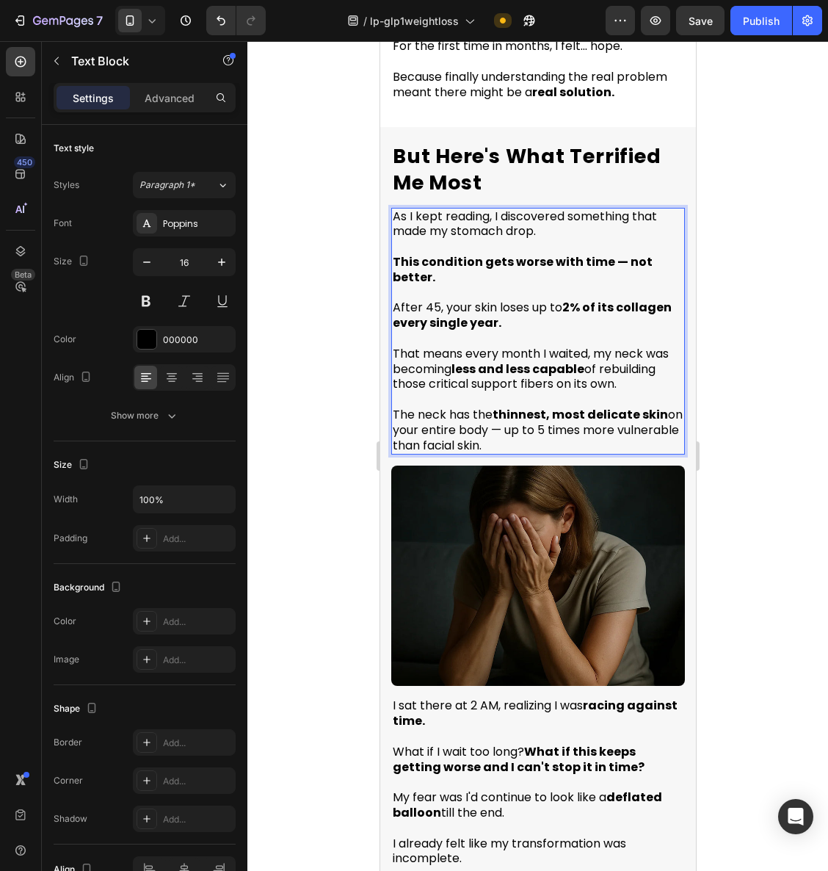
click at [427, 299] on span "After 45, your skin loses up to 2% of its collagen every single year." at bounding box center [531, 315] width 279 height 32
click at [428, 299] on span "After 45, your skin loses up to 2% of its collagen every single year." at bounding box center [531, 315] width 279 height 32
click at [743, 307] on div at bounding box center [538, 456] width 581 height 830
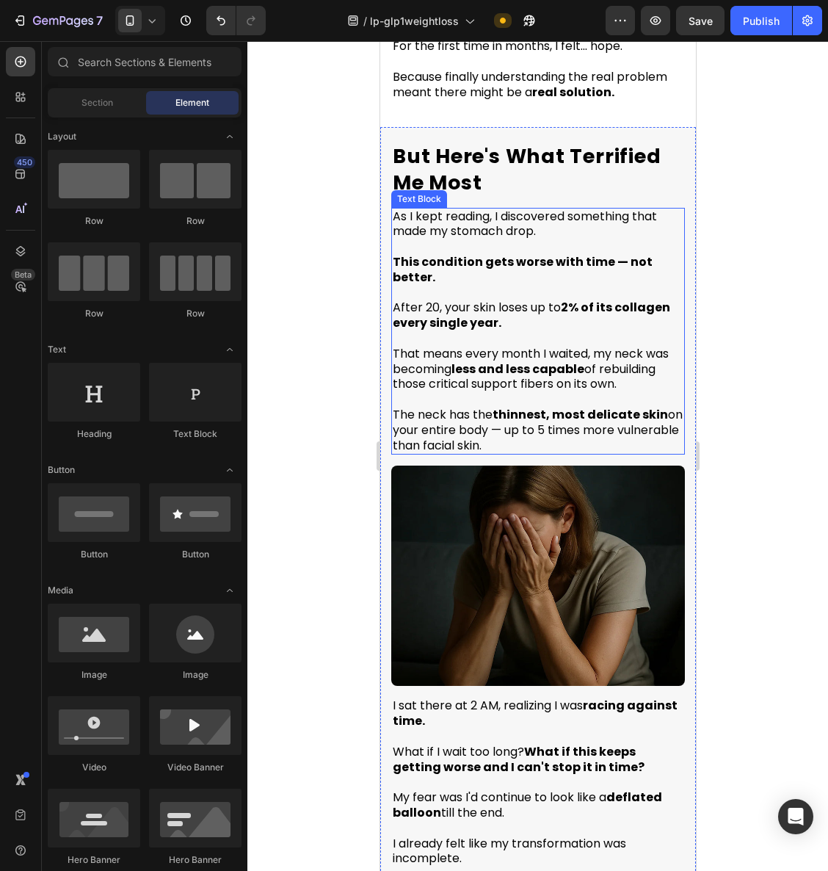
click at [510, 302] on p "After 20, your skin loses up to 2% of its collagen every single year." at bounding box center [537, 309] width 291 height 46
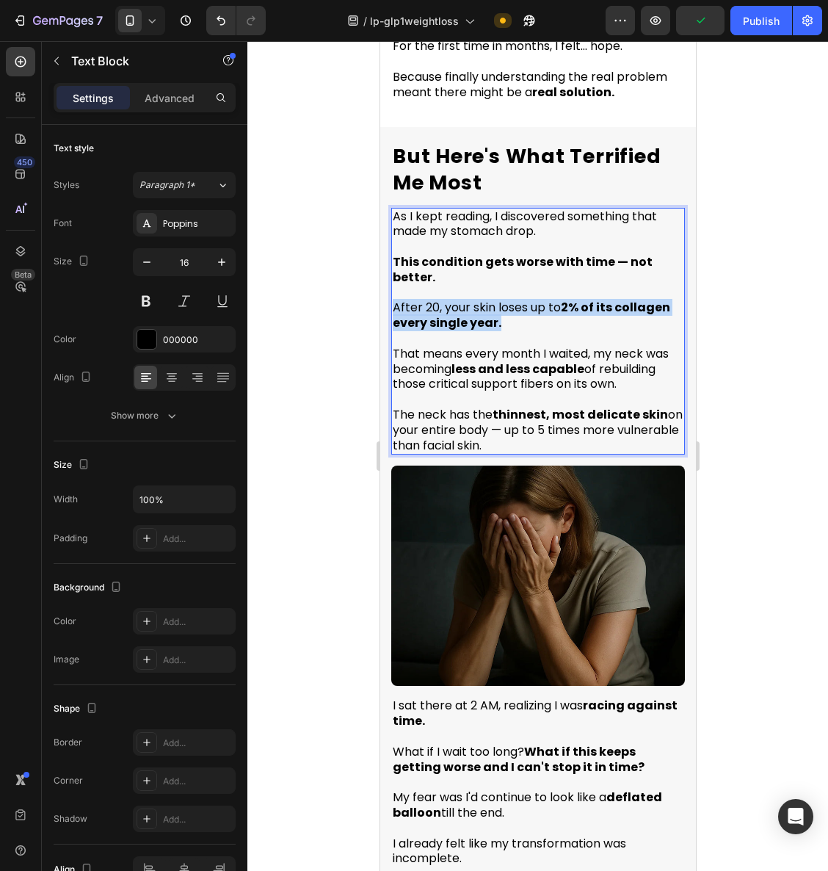
drag, startPoint x: 452, startPoint y: 300, endPoint x: 393, endPoint y: 289, distance: 60.5
click at [391, 289] on div "As I kept reading, I discovered something that made my stomach drop. This condi…" at bounding box center [538, 332] width 294 height 248
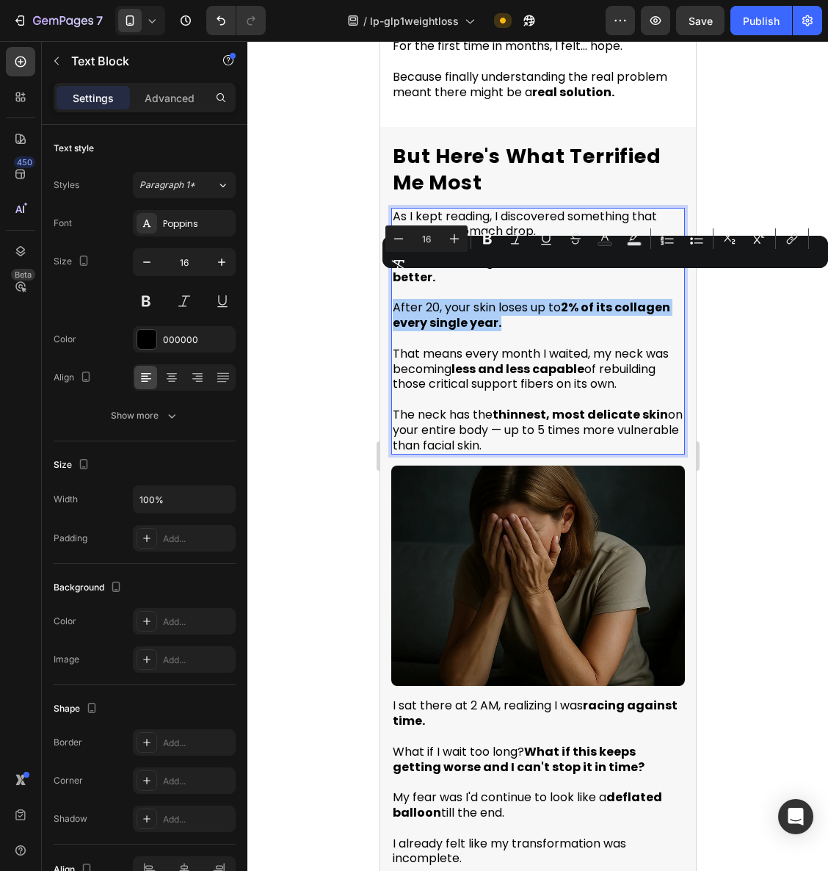
click at [758, 363] on div at bounding box center [538, 456] width 581 height 830
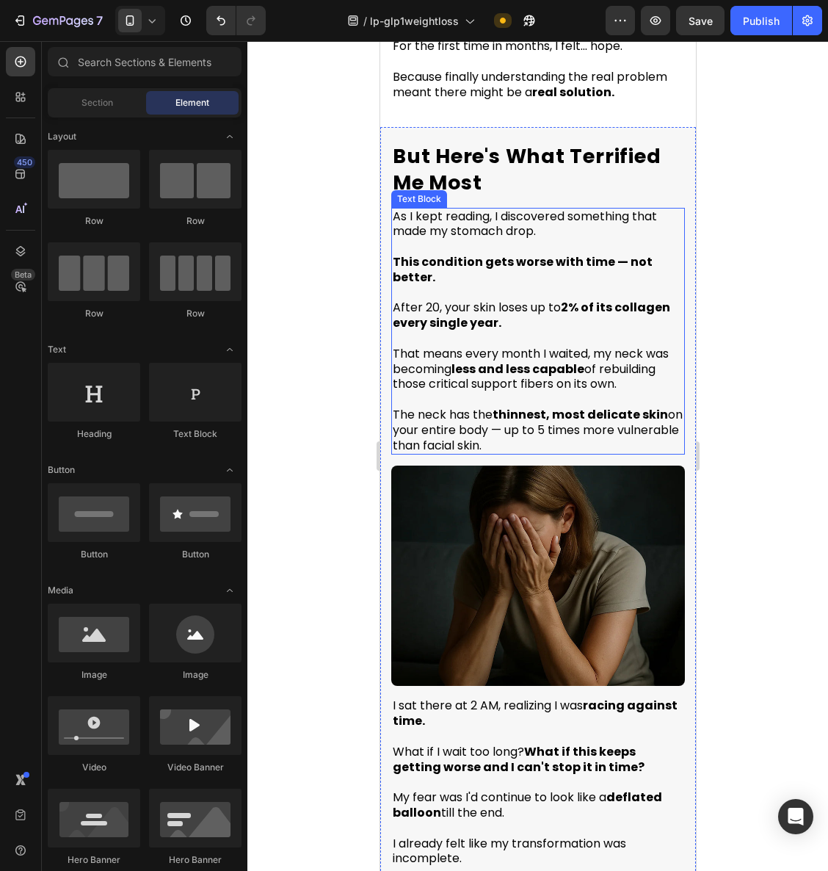
click at [507, 296] on p "After 20, your skin loses up to 2% of its collagen every single year." at bounding box center [537, 309] width 291 height 46
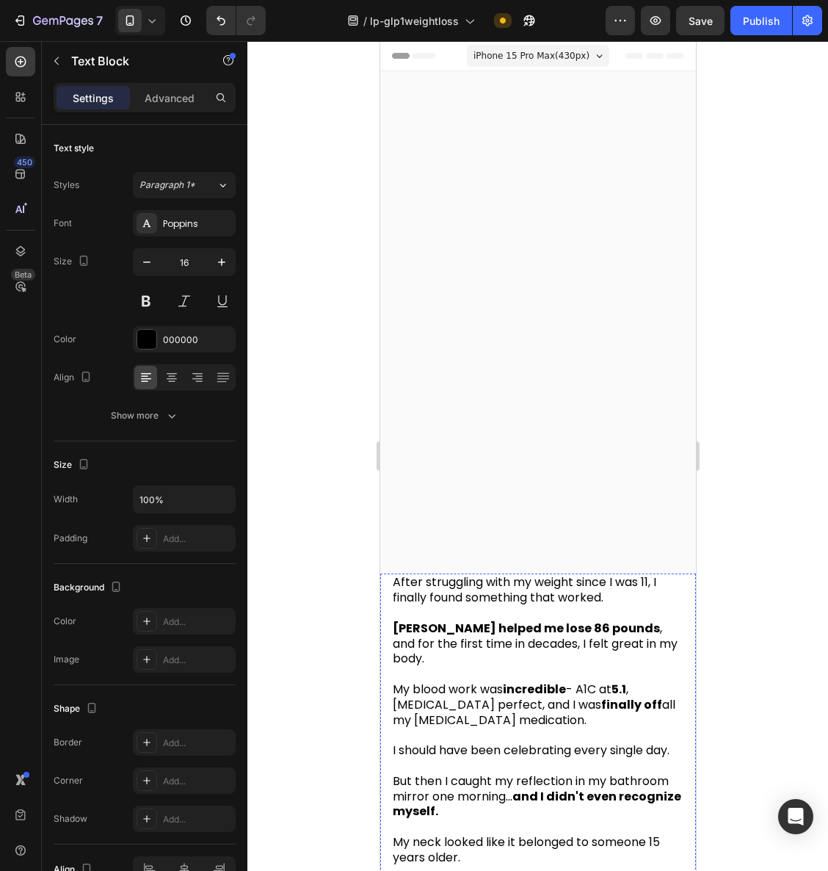
scroll to position [3436, 0]
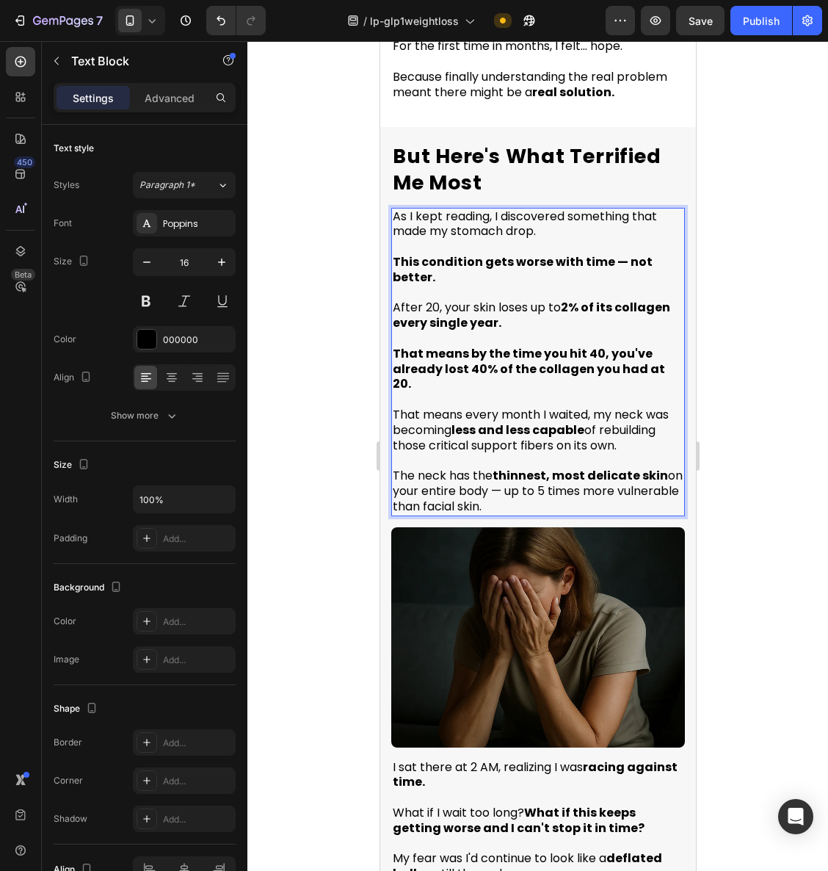
click at [571, 299] on strong "2% of its collagen every single year." at bounding box center [531, 315] width 278 height 32
drag, startPoint x: 557, startPoint y: 278, endPoint x: 575, endPoint y: 286, distance: 19.4
click at [575, 299] on span "After 20, your skin loses up to 2% of its collagen every single year." at bounding box center [531, 315] width 278 height 32
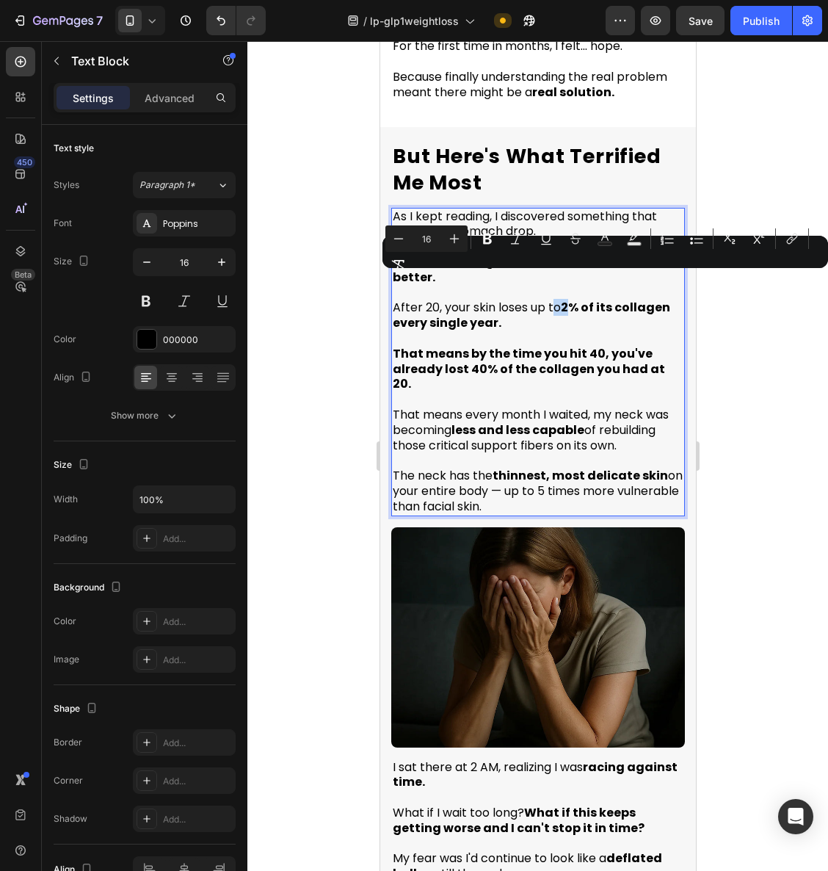
click at [573, 299] on strong "2% of its collagen every single year." at bounding box center [531, 315] width 278 height 32
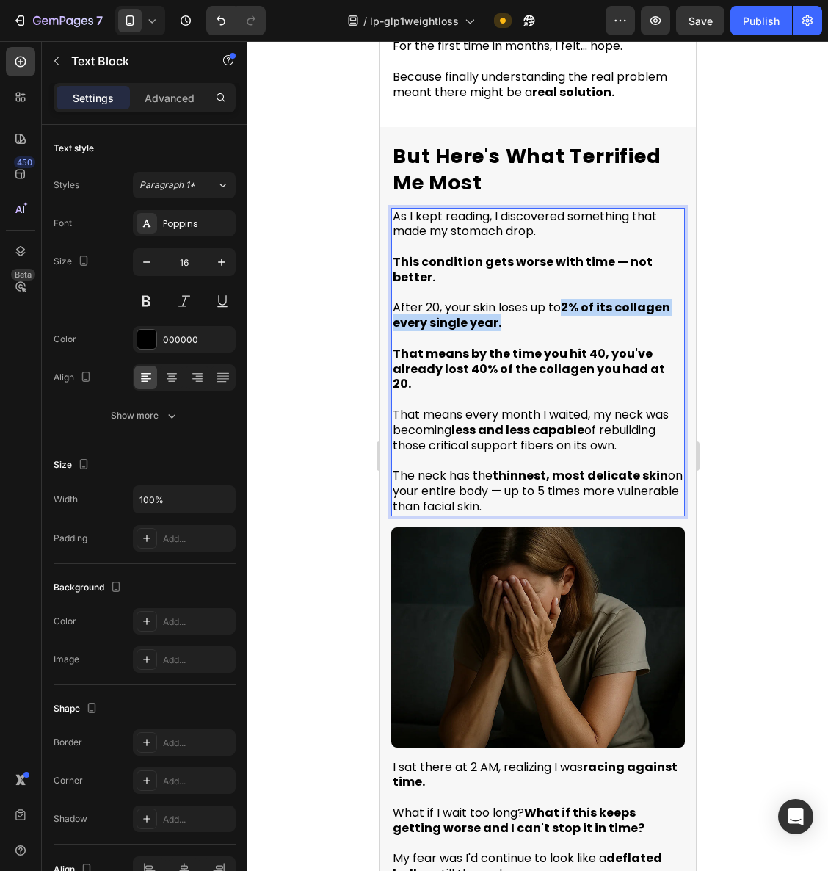
drag, startPoint x: 561, startPoint y: 278, endPoint x: 587, endPoint y: 301, distance: 34.8
click at [587, 301] on p "After 20, your skin loses up to 2% of its collagen every single year. That mean…" at bounding box center [537, 339] width 291 height 107
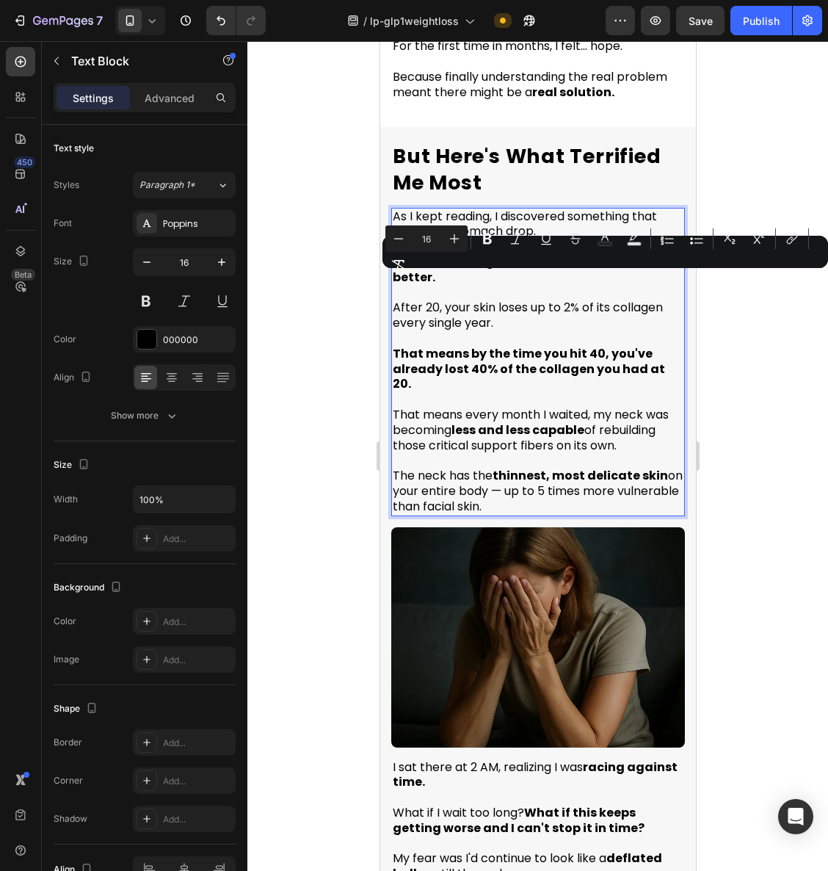
click at [762, 302] on div at bounding box center [538, 456] width 581 height 830
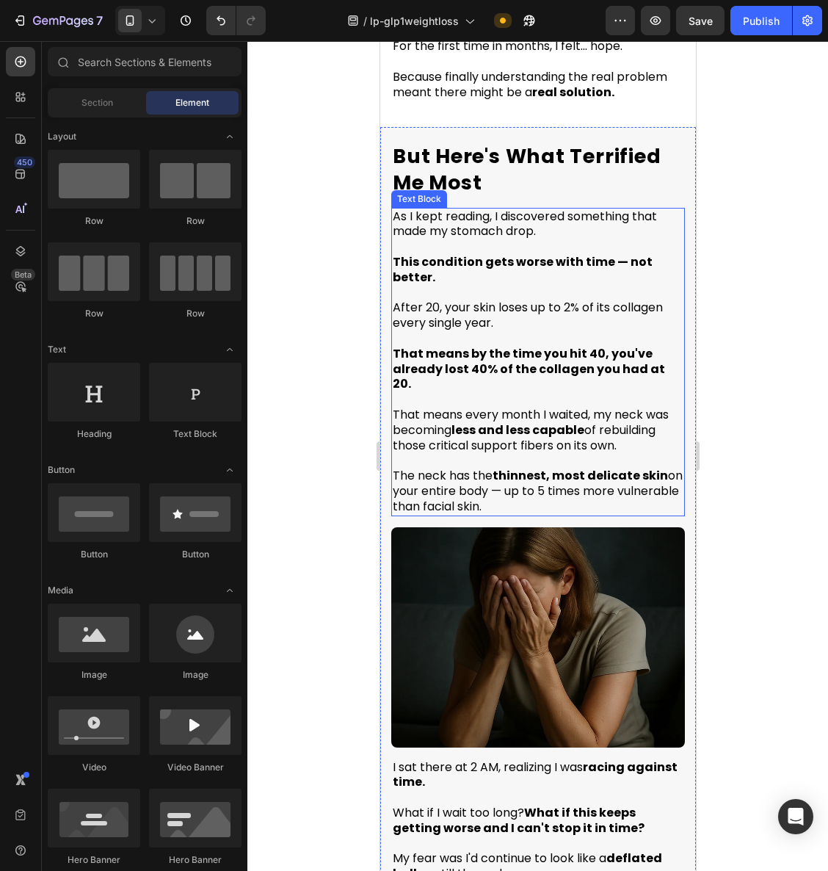
click at [485, 345] on strong "That means by the time you hit 40, you've already lost 40% of the collagen you …" at bounding box center [528, 369] width 272 height 48
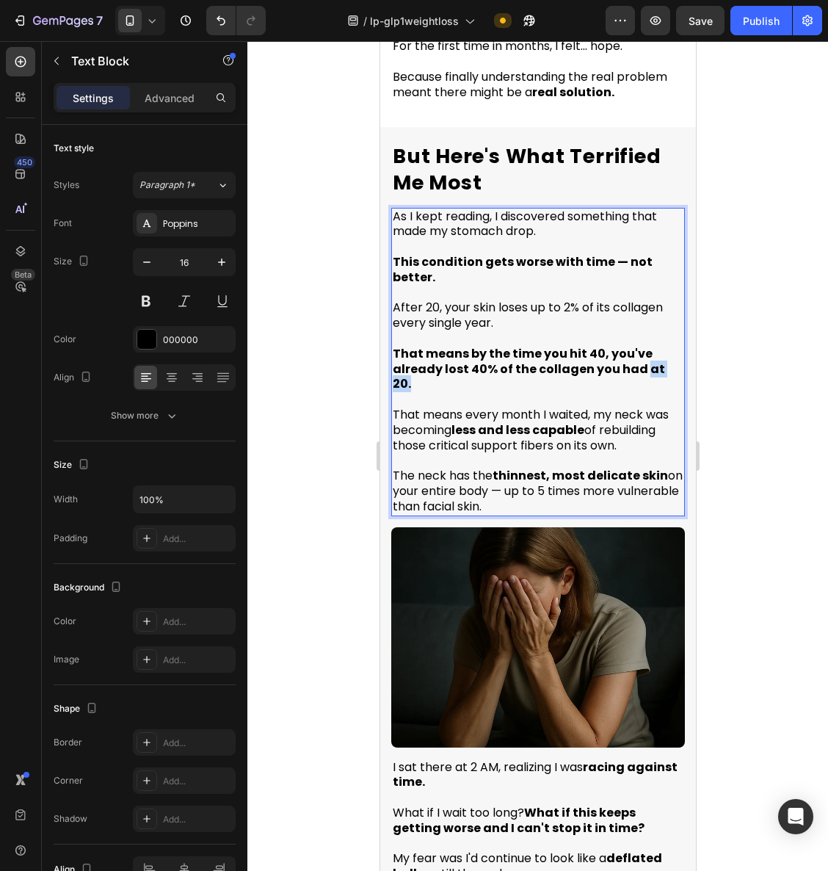
drag, startPoint x: 671, startPoint y: 347, endPoint x: 640, endPoint y: 348, distance: 30.9
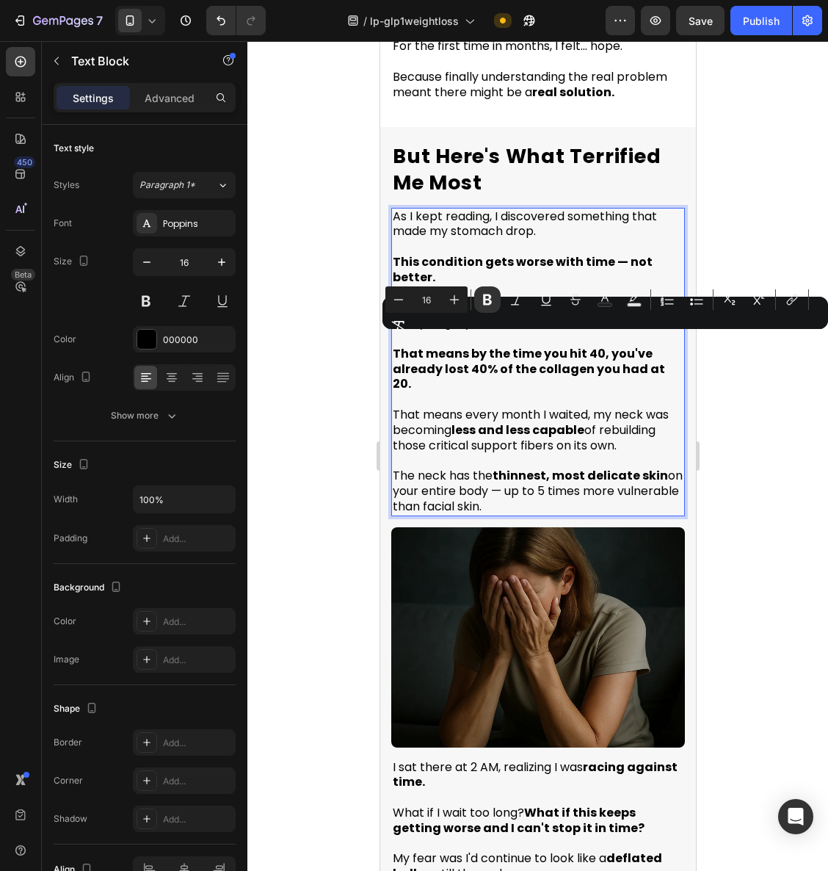
click at [613, 392] on p "That means every month I waited, my neck was becoming less and less capable of …" at bounding box center [537, 422] width 291 height 61
drag, startPoint x: 513, startPoint y: 346, endPoint x: 671, endPoint y: 347, distance: 157.9
click at [671, 347] on p "After 20, your skin loses up to 2% of its collagen every single year. That mean…" at bounding box center [537, 339] width 291 height 107
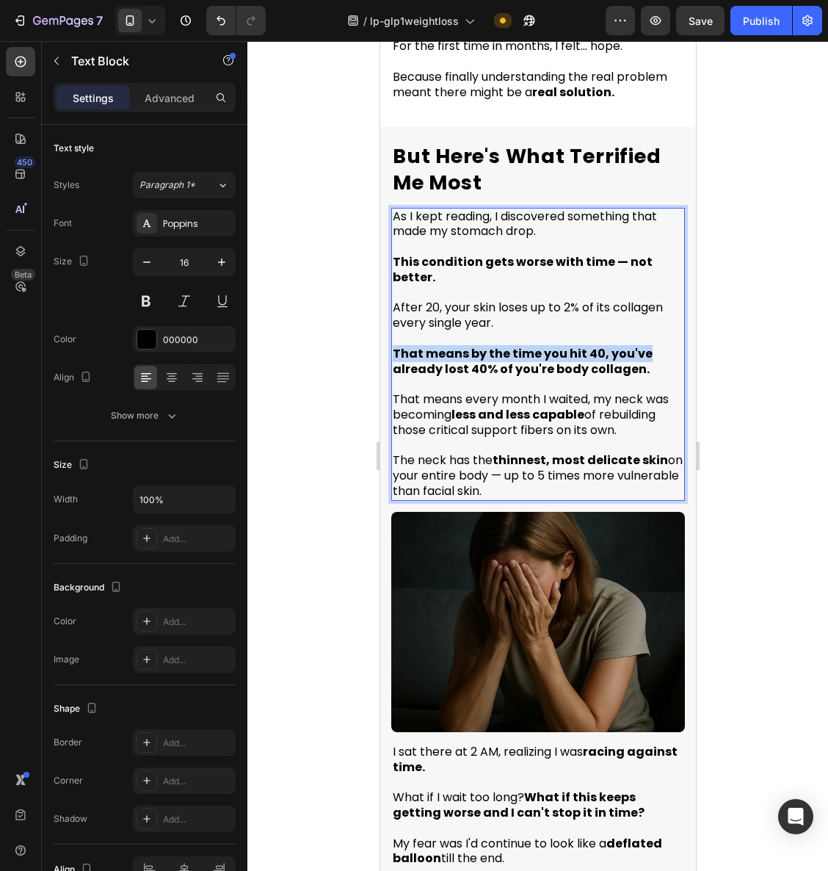
drag, startPoint x: 574, startPoint y: 331, endPoint x: 391, endPoint y: 330, distance: 182.9
click at [392, 330] on p "After 20, your skin loses up to 2% of its collagen every single year. That mean…" at bounding box center [537, 332] width 291 height 92
click at [443, 346] on strong "already lost 40% of you're body collagen." at bounding box center [537, 361] width 291 height 32
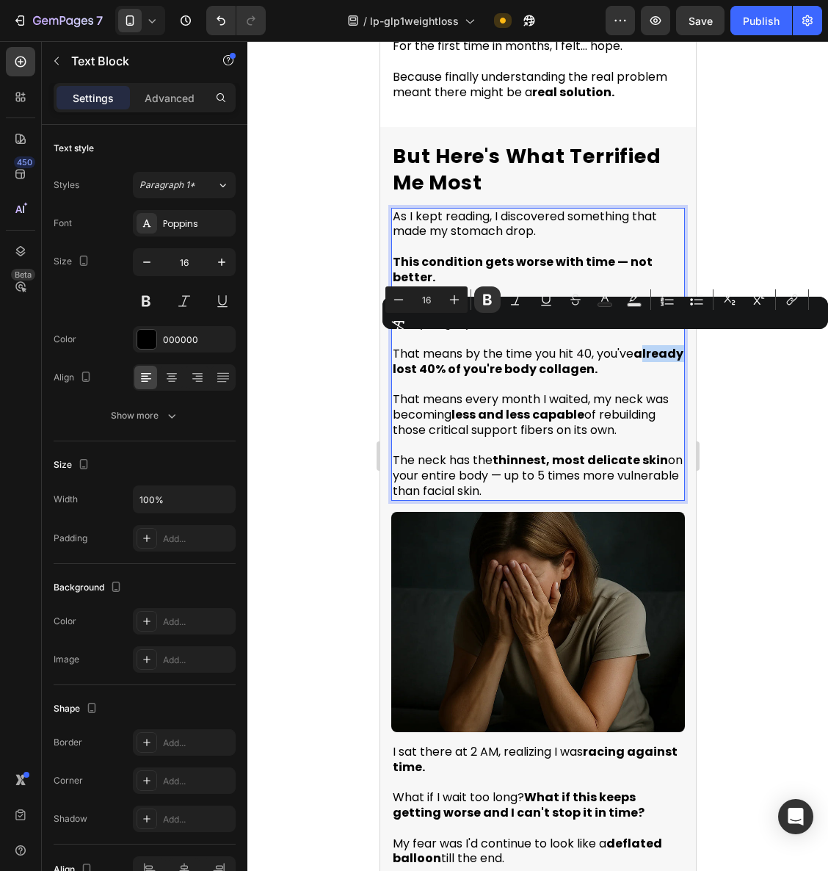
drag, startPoint x: 438, startPoint y: 347, endPoint x: 393, endPoint y: 342, distance: 45.8
click at [393, 345] on strong "already lost 40% of you're body collagen." at bounding box center [537, 361] width 291 height 32
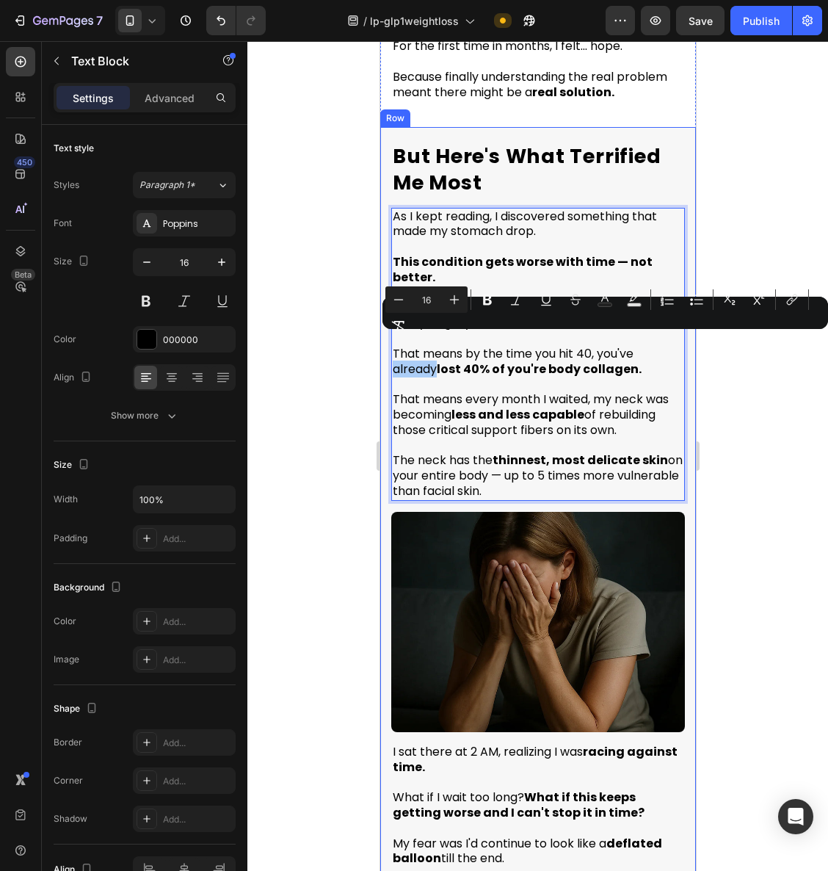
click at [760, 400] on div at bounding box center [538, 456] width 581 height 830
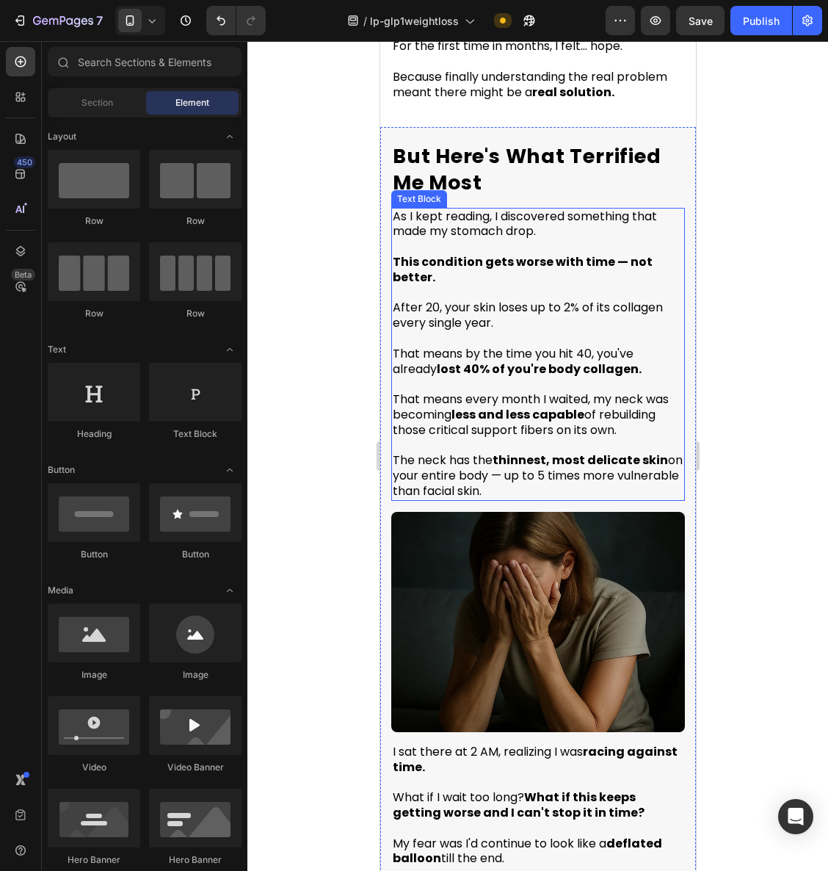
click at [494, 391] on span "That means every month I waited, my neck was becoming less and less capable of …" at bounding box center [530, 415] width 276 height 48
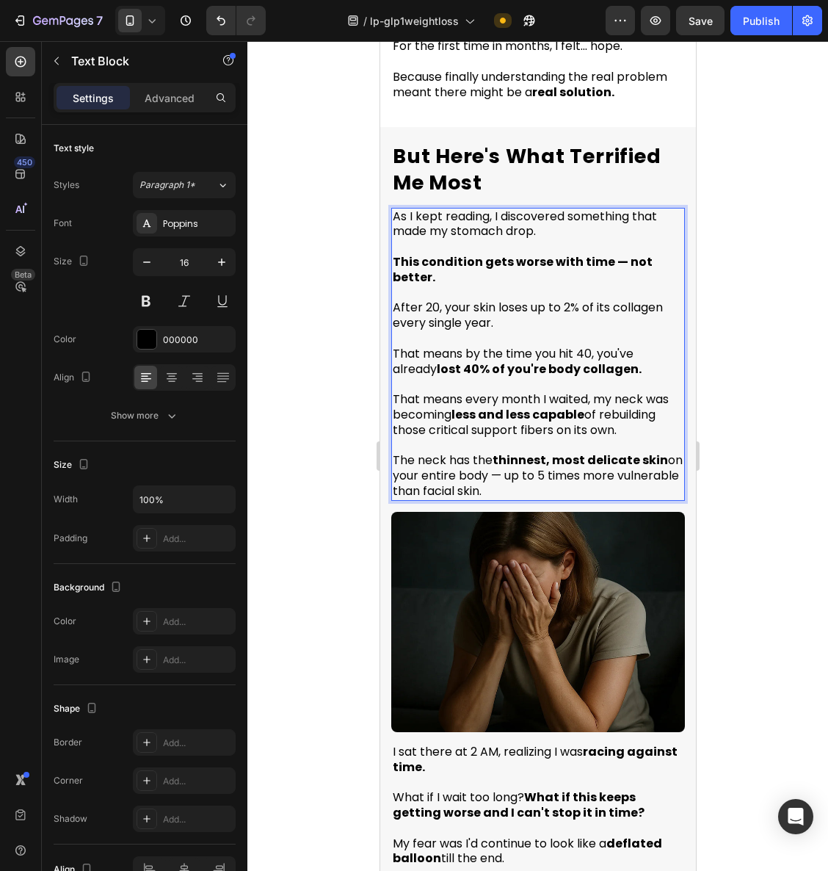
click at [472, 391] on span "That means every month I waited, my neck was becoming less and less capable of …" at bounding box center [530, 415] width 276 height 48
drag, startPoint x: 457, startPoint y: 375, endPoint x: 402, endPoint y: 375, distance: 55.1
click at [398, 391] on span "That means every month I waited, my neck was becoming less and less capable of …" at bounding box center [530, 415] width 276 height 48
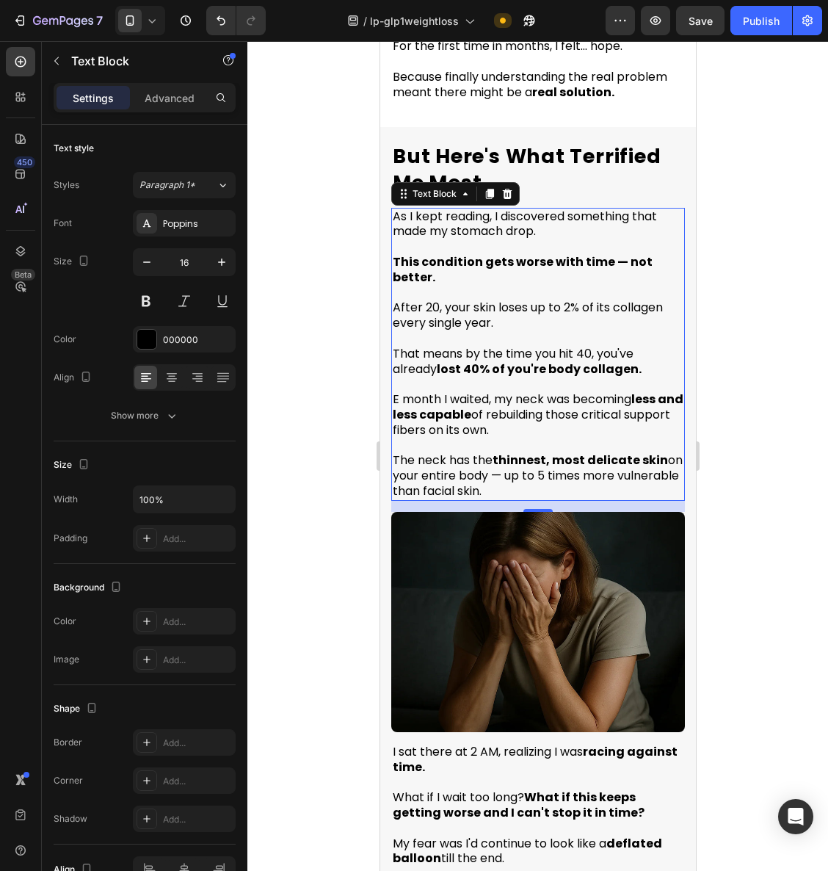
click at [773, 416] on div at bounding box center [538, 456] width 581 height 830
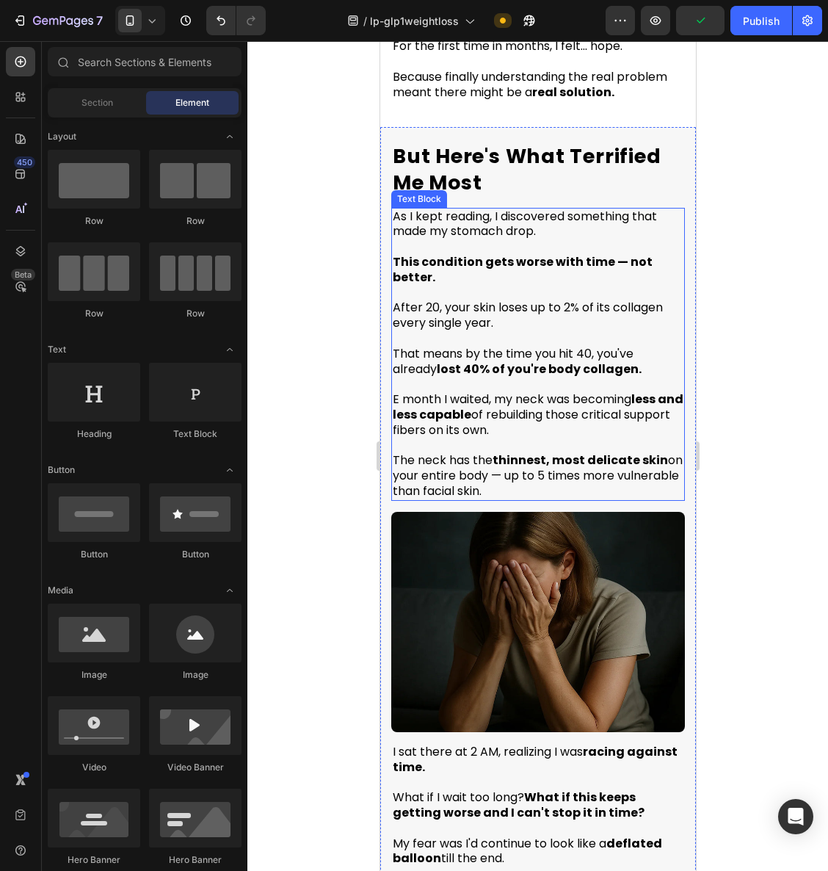
click at [399, 391] on span "E month I waited, my neck was becoming less and less capable of rebuilding thos…" at bounding box center [537, 415] width 291 height 48
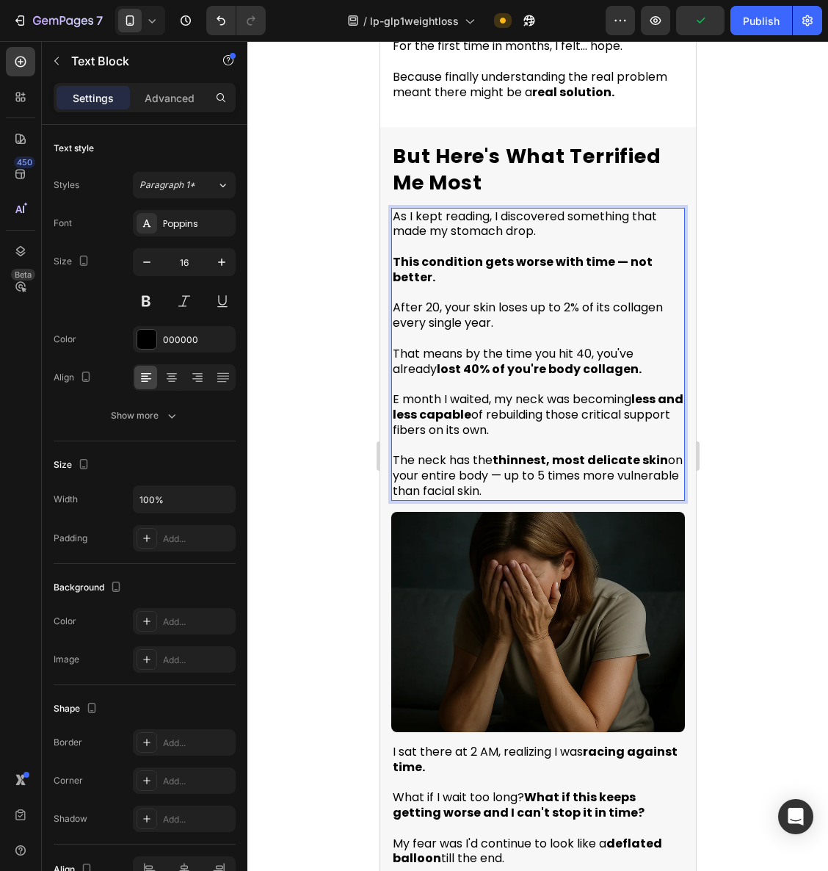
click at [400, 391] on span "E month I waited, my neck was becoming less and less capable of rebuilding thos…" at bounding box center [537, 415] width 291 height 48
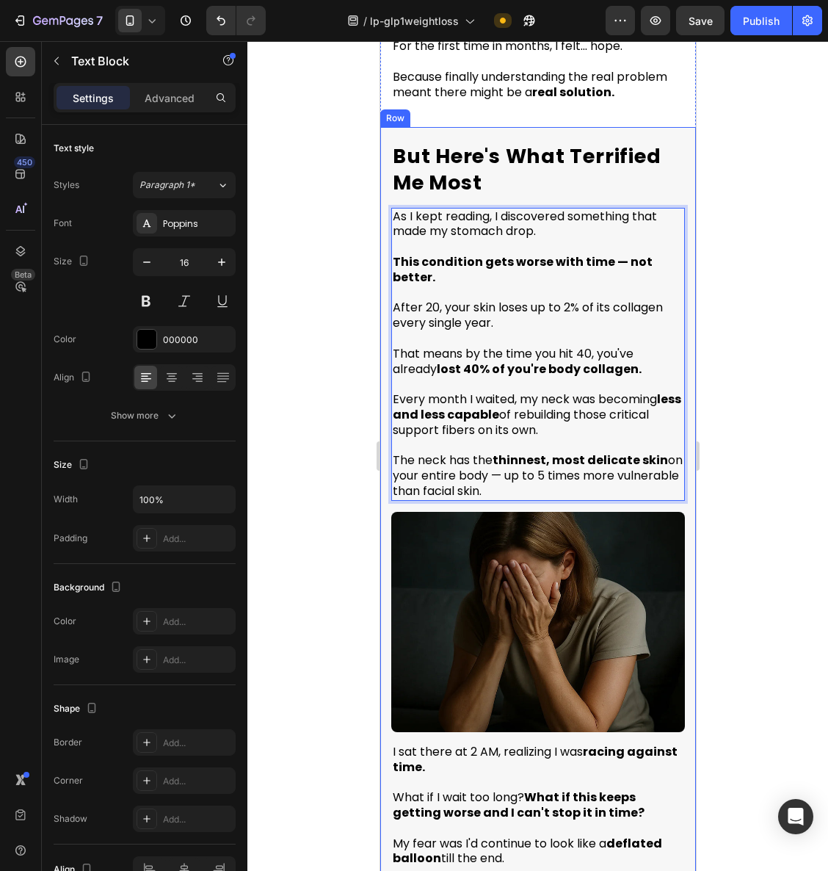
click at [745, 394] on div at bounding box center [538, 456] width 581 height 830
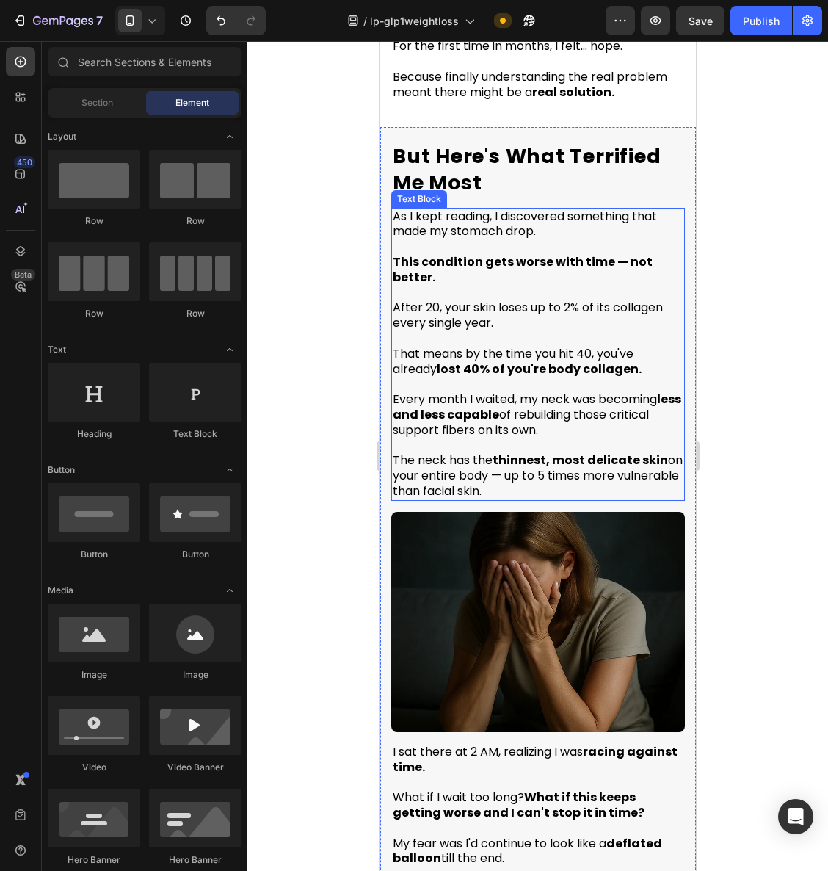
click at [562, 468] on p "The neck has the thinnest, most delicate skin on your entire body — up to 5 tim…" at bounding box center [537, 468] width 291 height 61
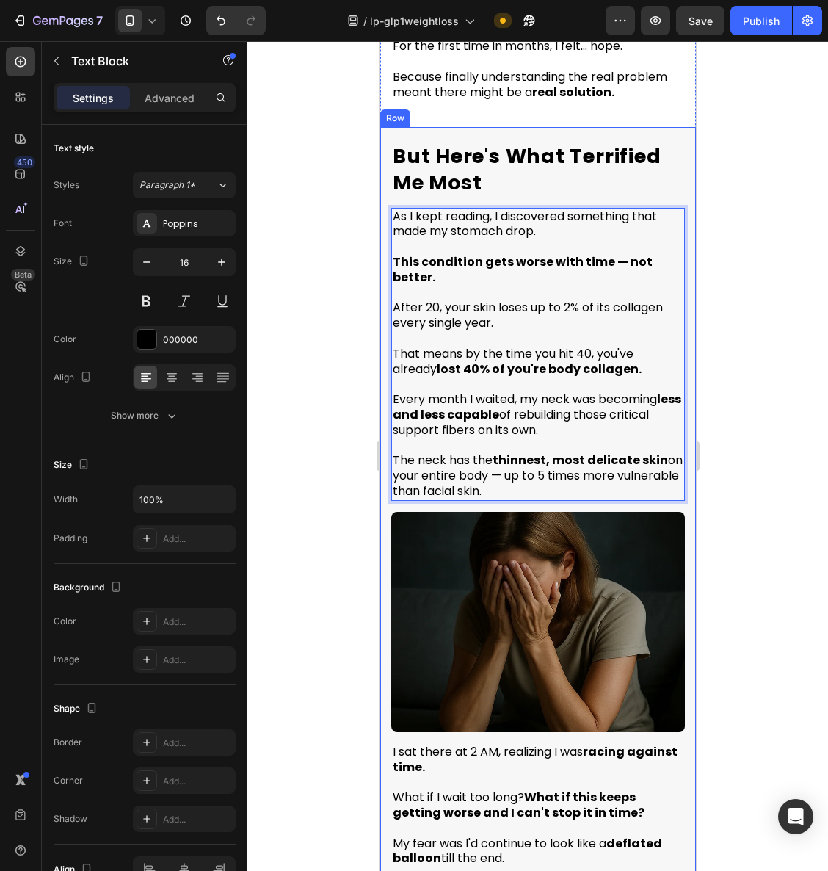
drag, startPoint x: 572, startPoint y: 469, endPoint x: 386, endPoint y: 438, distance: 188.4
click at [386, 438] on div "But Here's What Terrified Me Most Heading As I kept reading, I discovered somet…" at bounding box center [538, 571] width 316 height 889
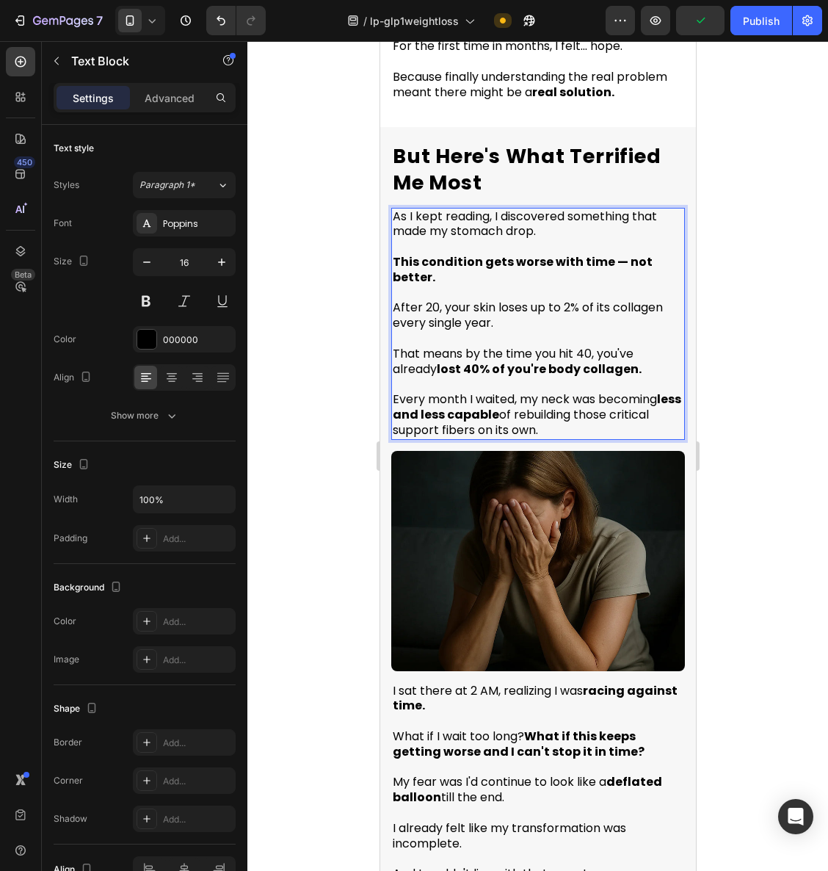
click at [815, 391] on div at bounding box center [538, 456] width 581 height 830
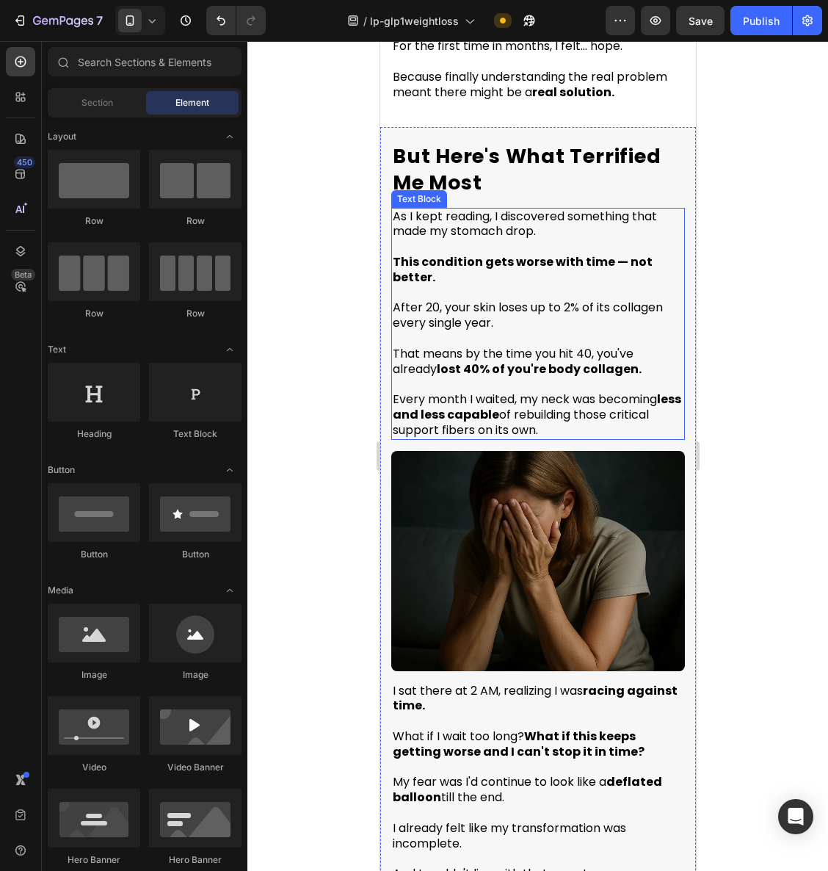
click at [603, 391] on span "Every month I waited, my neck was becoming less and less capable of rebuilding …" at bounding box center [536, 415] width 289 height 48
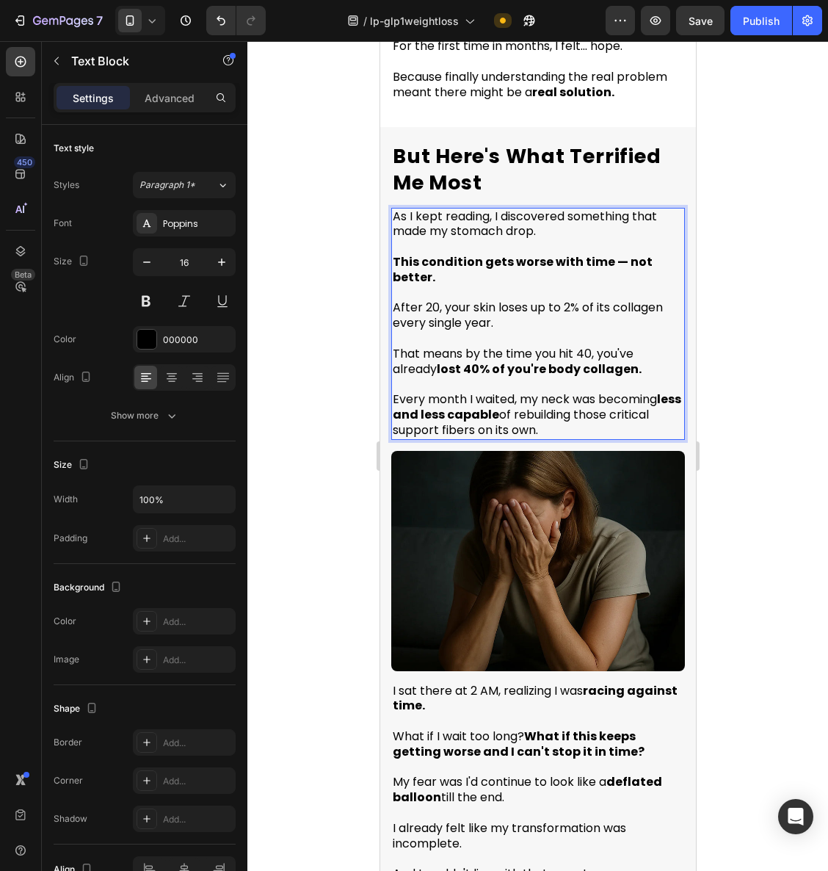
click at [603, 391] on span "Every month I waited, my neck was becoming less and less capable of rebuilding …" at bounding box center [536, 415] width 289 height 48
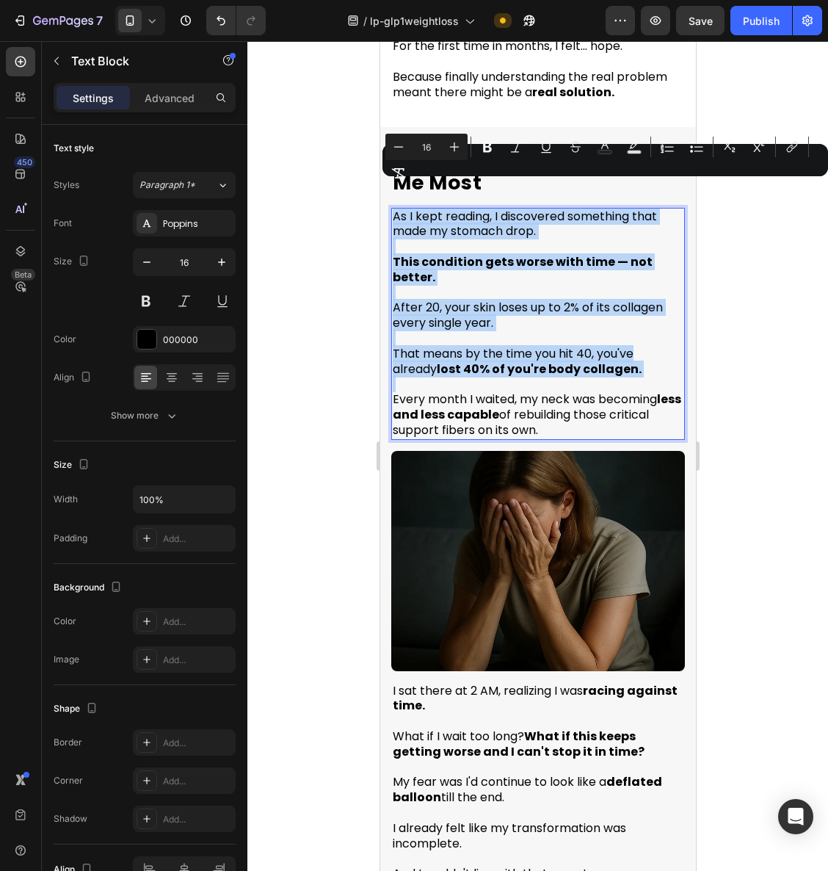
click at [549, 345] on span "That means by the time you hit 40, you've already lost 40% of you're body colla…" at bounding box center [516, 361] width 249 height 32
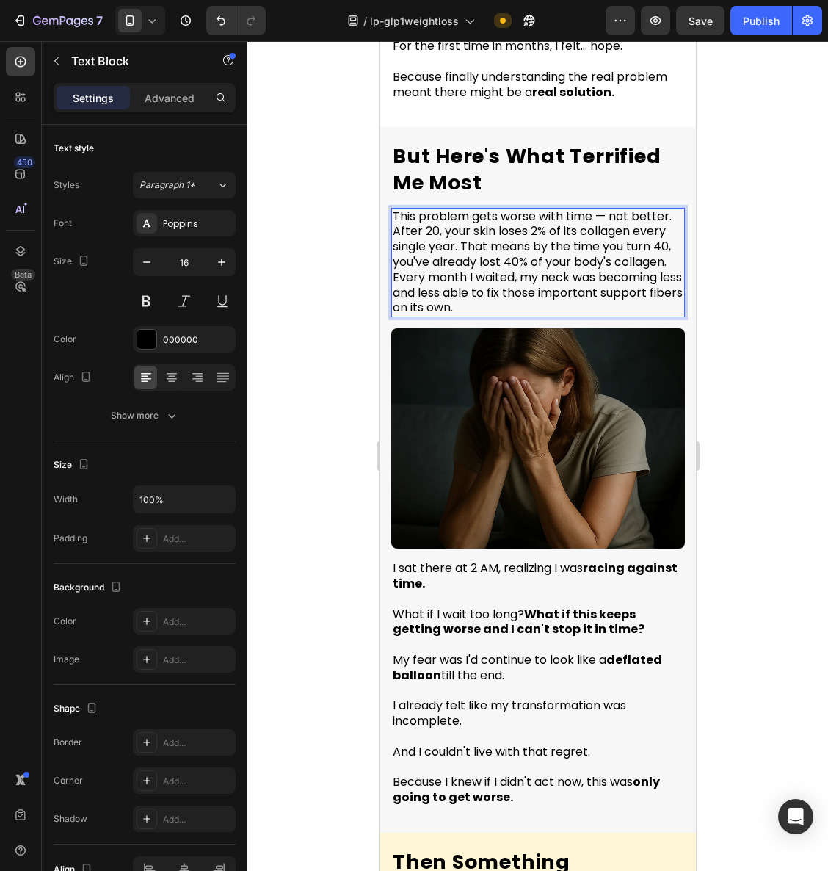
click at [672, 208] on div "This problem gets worse with time — not better. After 20, your skin loses 2% of…" at bounding box center [538, 263] width 294 height 110
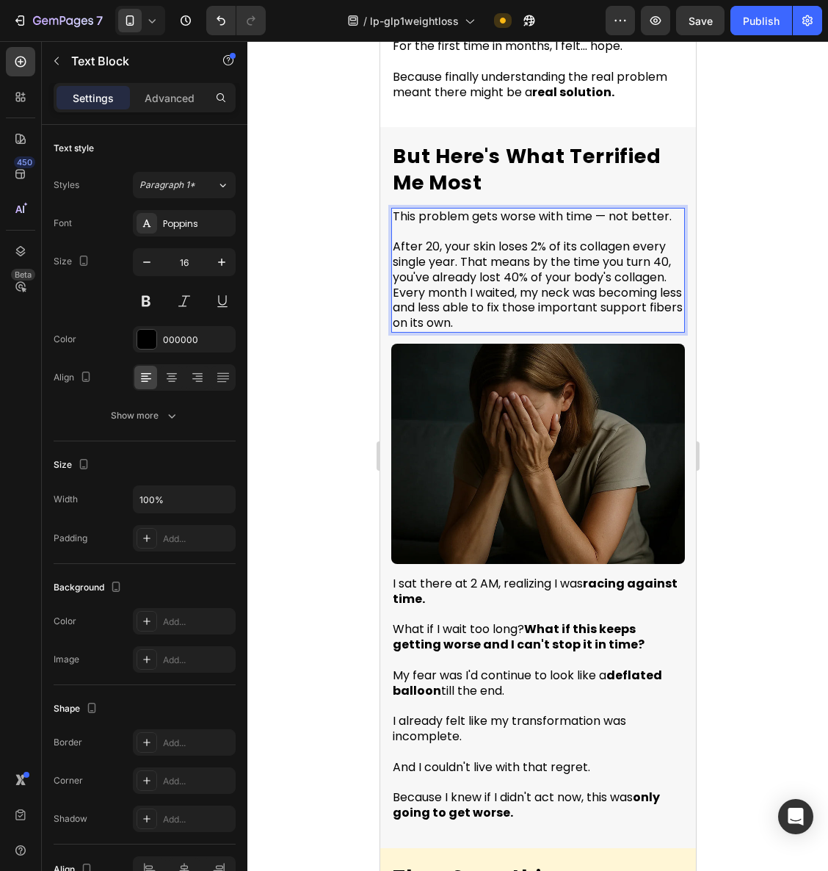
click at [462, 238] on span "After 20, your skin loses 2% of its collagen every single year. That means by t…" at bounding box center [531, 262] width 278 height 48
click at [455, 270] on p "After 20, your skin loses 2% of its collagen every single year. That means by t…" at bounding box center [537, 277] width 291 height 107
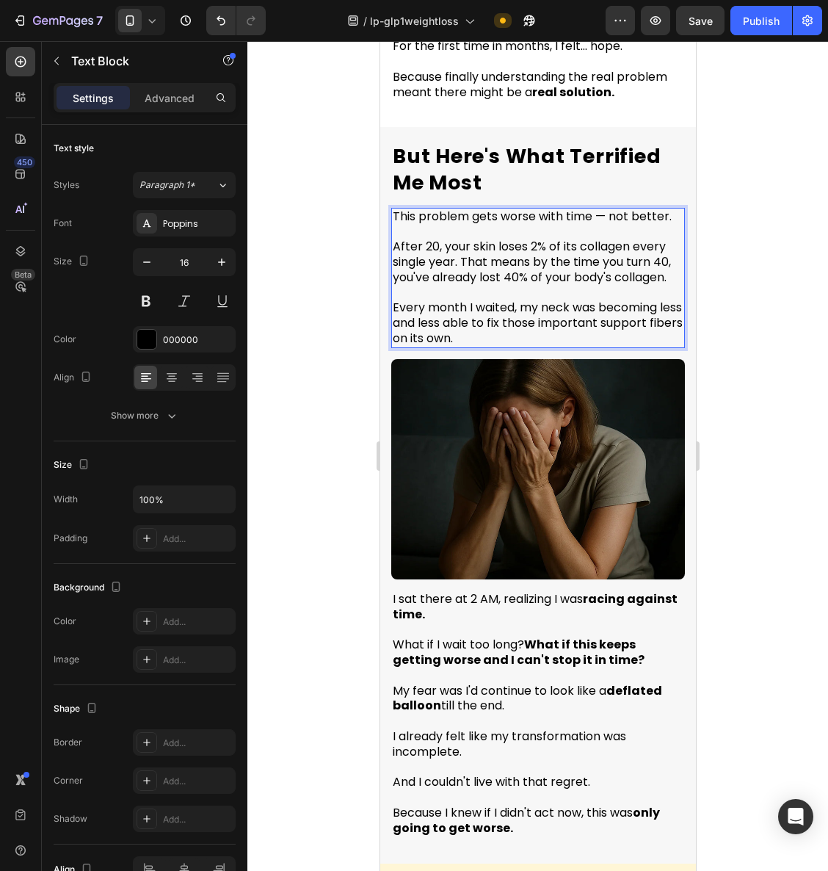
click at [463, 238] on span "After 20, your skin loses 2% of its collagen every single year. That means by t…" at bounding box center [531, 262] width 278 height 48
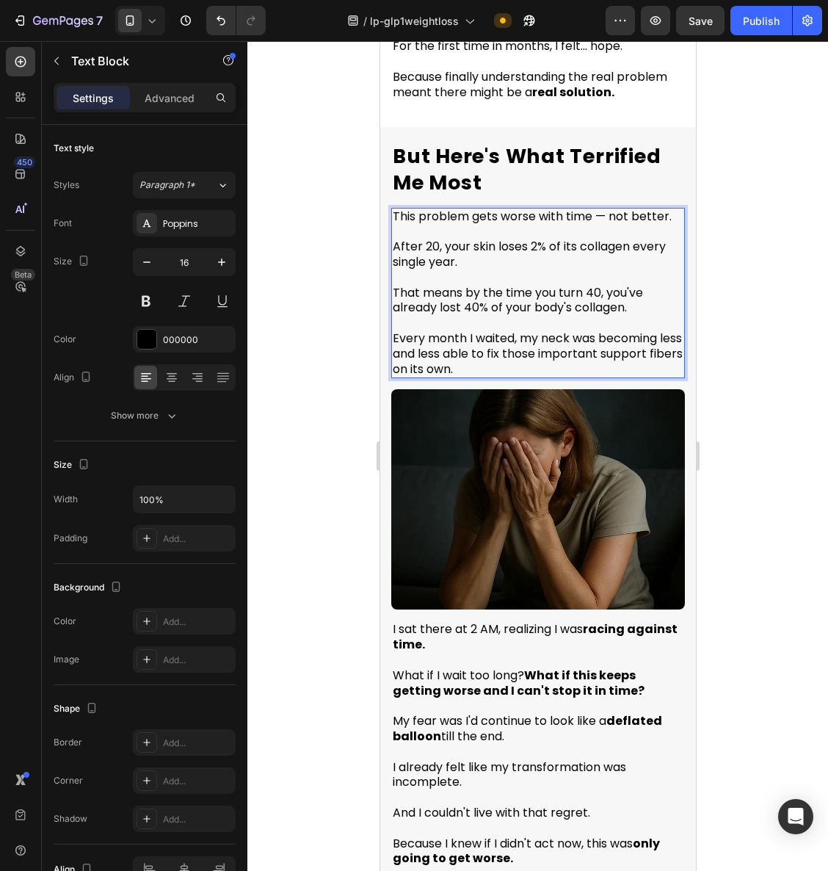
click at [488, 208] on span "This problem gets worse with time — not better." at bounding box center [531, 216] width 279 height 17
drag, startPoint x: 474, startPoint y: 192, endPoint x: 670, endPoint y: 196, distance: 196.1
click at [670, 209] on p "This problem gets worse with time — not better." at bounding box center [537, 216] width 291 height 15
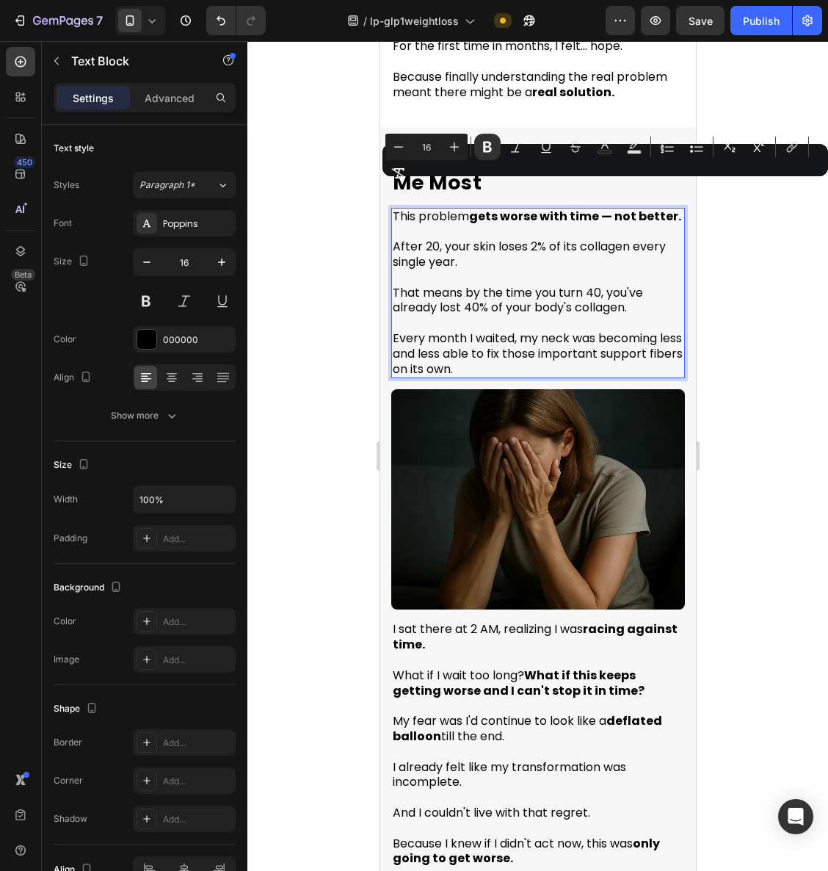
click at [765, 267] on div at bounding box center [538, 456] width 581 height 830
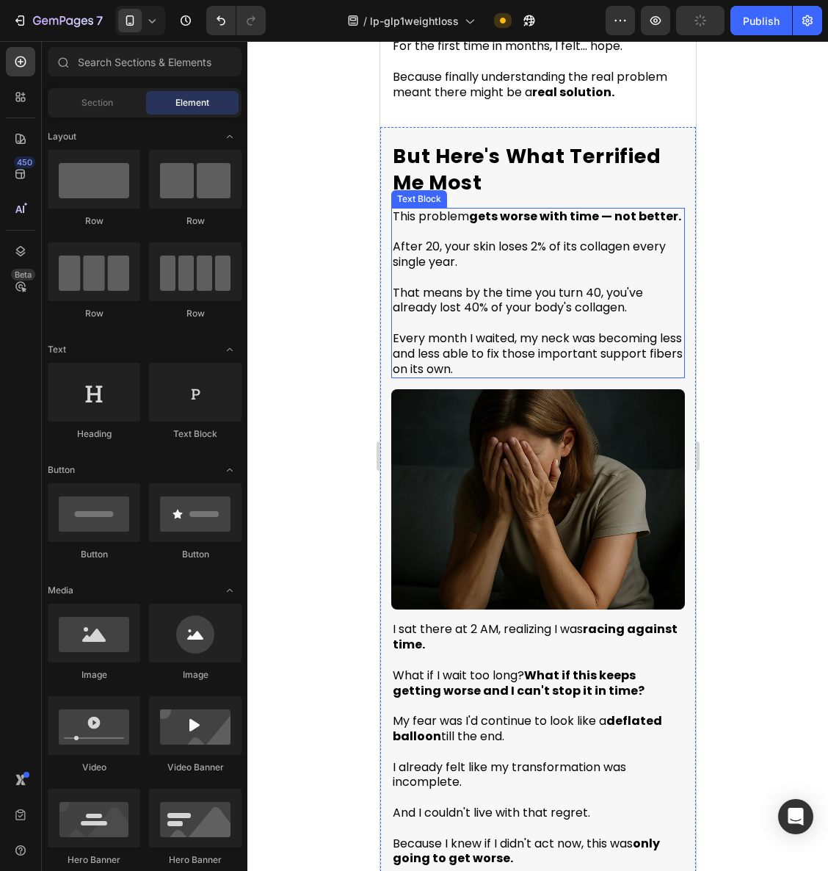
click at [463, 297] on span "That means by the time you turn 40, you've already lost 40% of your body's coll…" at bounding box center [517, 300] width 250 height 32
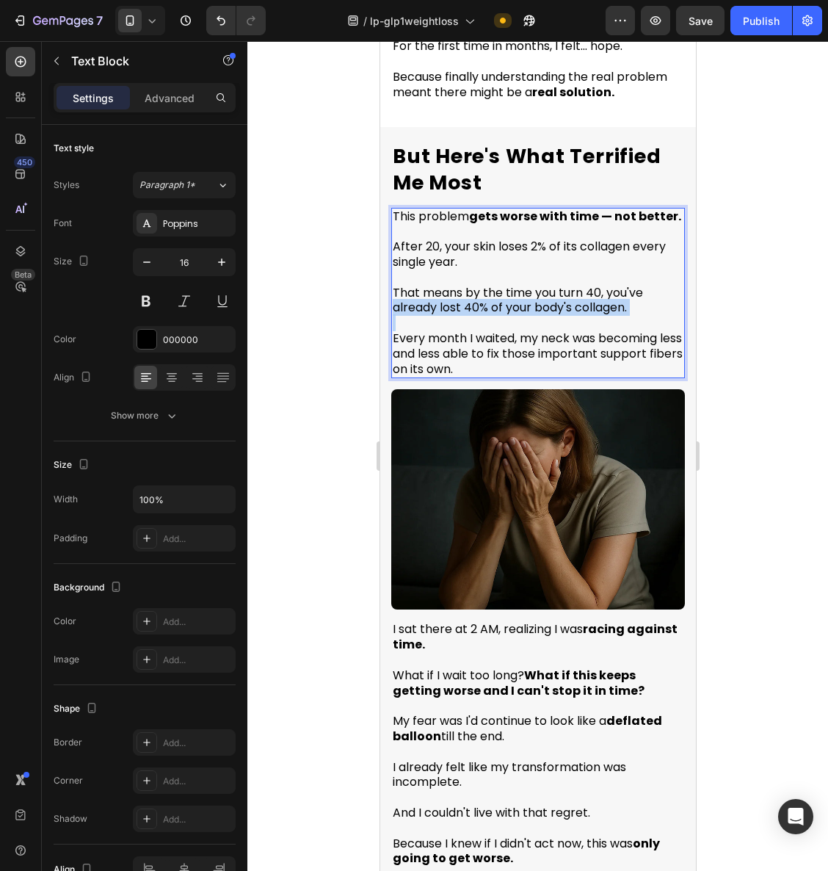
drag, startPoint x: 394, startPoint y: 299, endPoint x: 644, endPoint y: 308, distance: 250.6
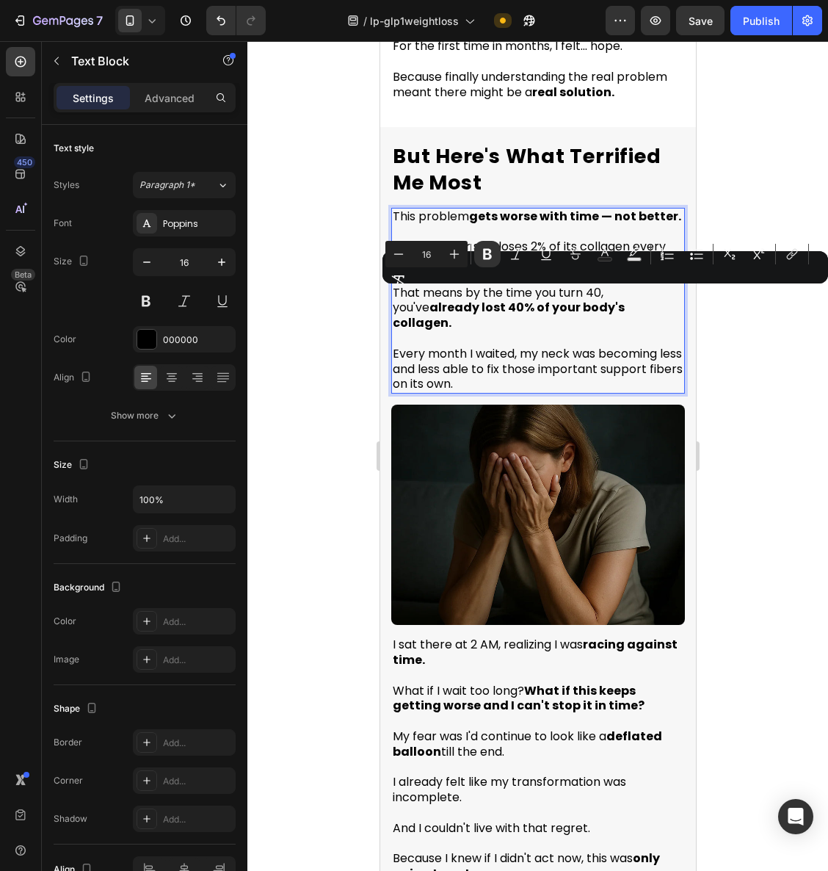
click at [557, 347] on span "Every month I waited, my neck was becoming less and less able to fix those impo…" at bounding box center [537, 369] width 290 height 48
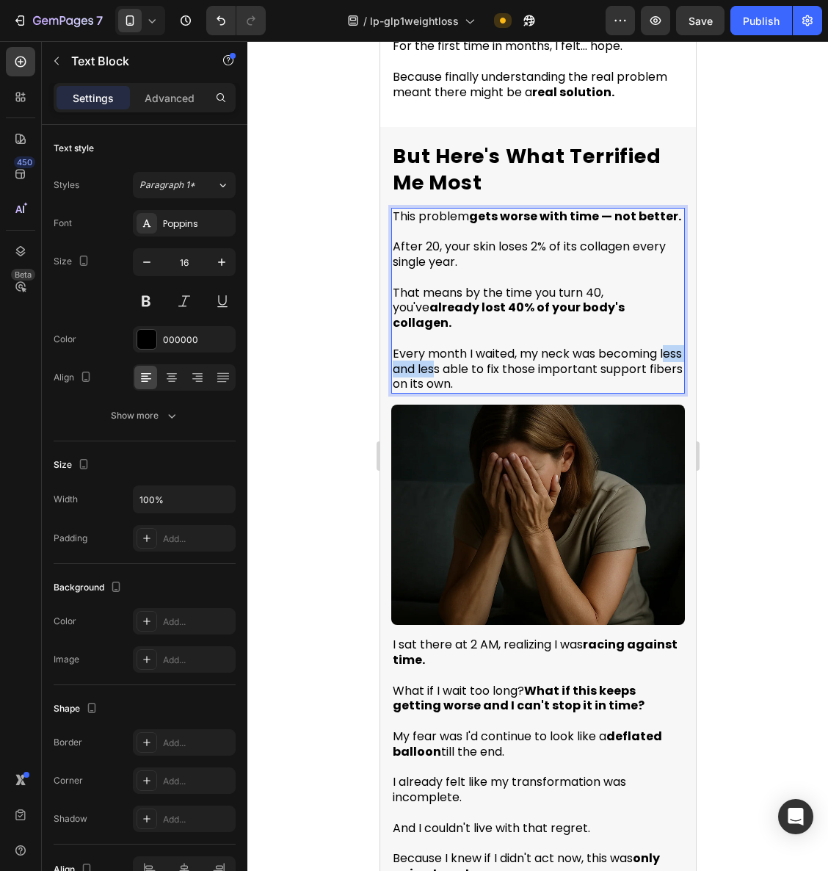
drag, startPoint x: 394, startPoint y: 347, endPoint x: 458, endPoint y: 347, distance: 63.9
click at [461, 347] on span "Every month I waited, my neck was becoming less and less able to fix those impo…" at bounding box center [537, 369] width 290 height 48
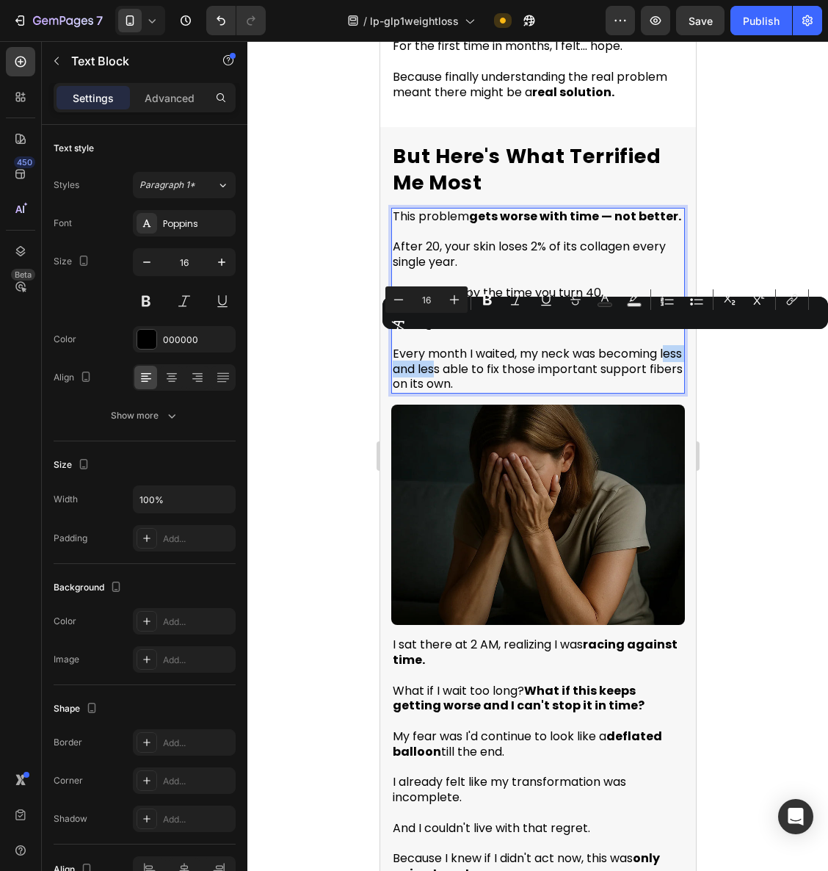
click at [402, 348] on span "Every month I waited, my neck was becoming less and less able to fix those impo…" at bounding box center [537, 369] width 290 height 48
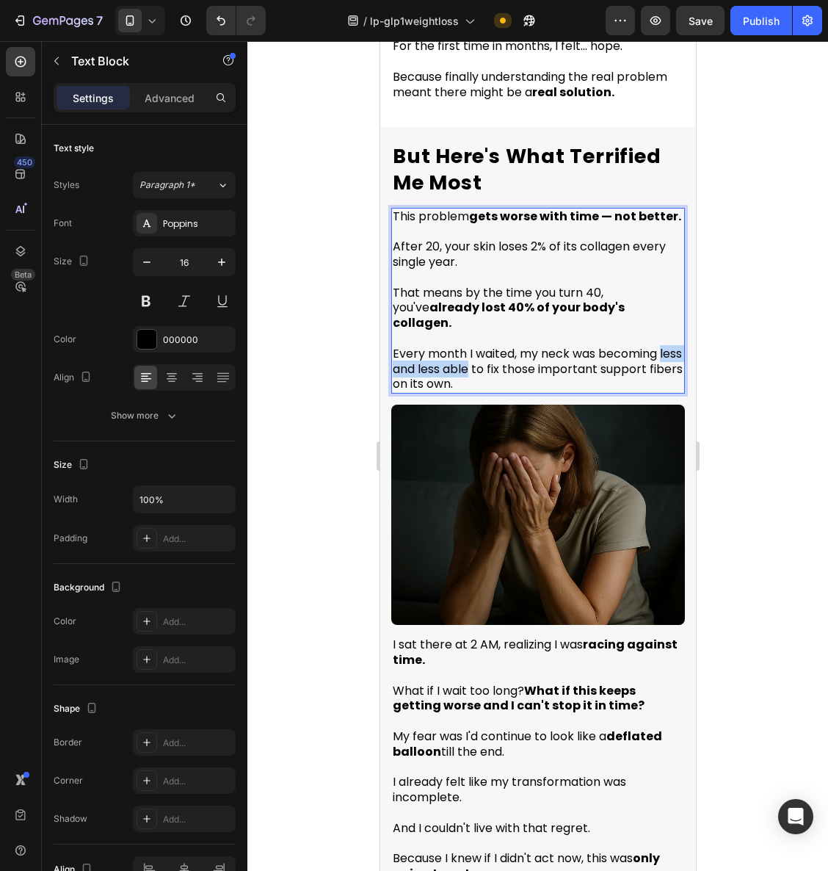
drag, startPoint x: 393, startPoint y: 347, endPoint x: 494, endPoint y: 347, distance: 100.6
click at [494, 347] on span "Every month I waited, my neck was becoming less and less able to fix those impo…" at bounding box center [537, 369] width 290 height 48
click at [573, 355] on p "Every month I waited, my neck was becoming less and less able to fix those impo…" at bounding box center [537, 361] width 291 height 61
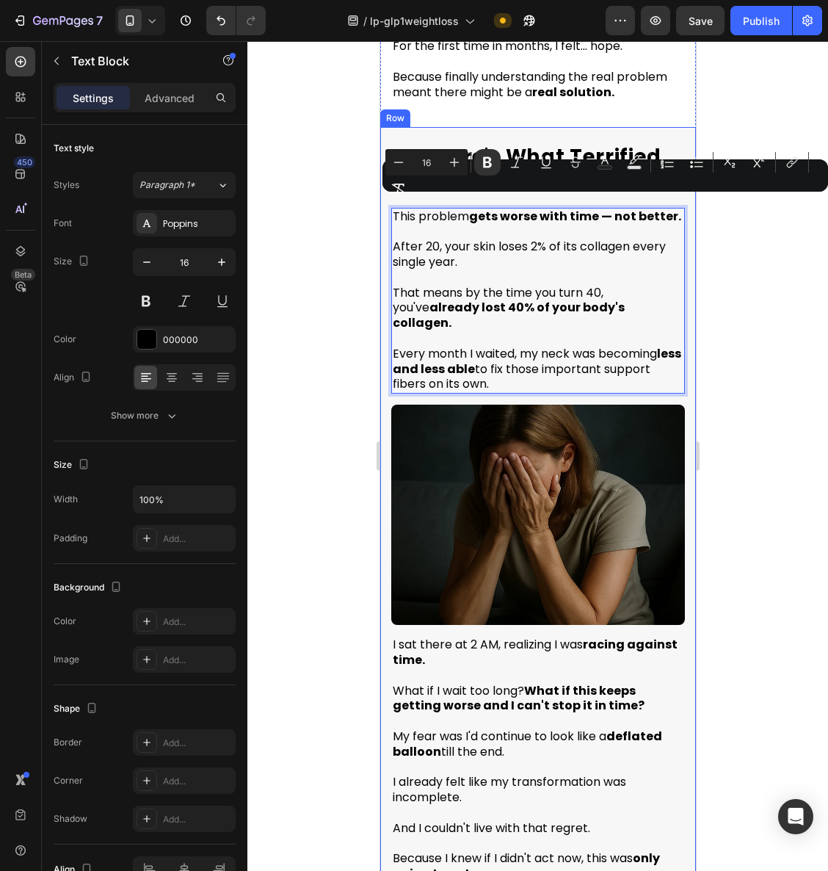
drag, startPoint x: 483, startPoint y: 335, endPoint x: 768, endPoint y: 242, distance: 299.9
click at [387, 201] on div "But Here's What Terrified Me Most Heading This problem gets worse with time — n…" at bounding box center [538, 518] width 316 height 782
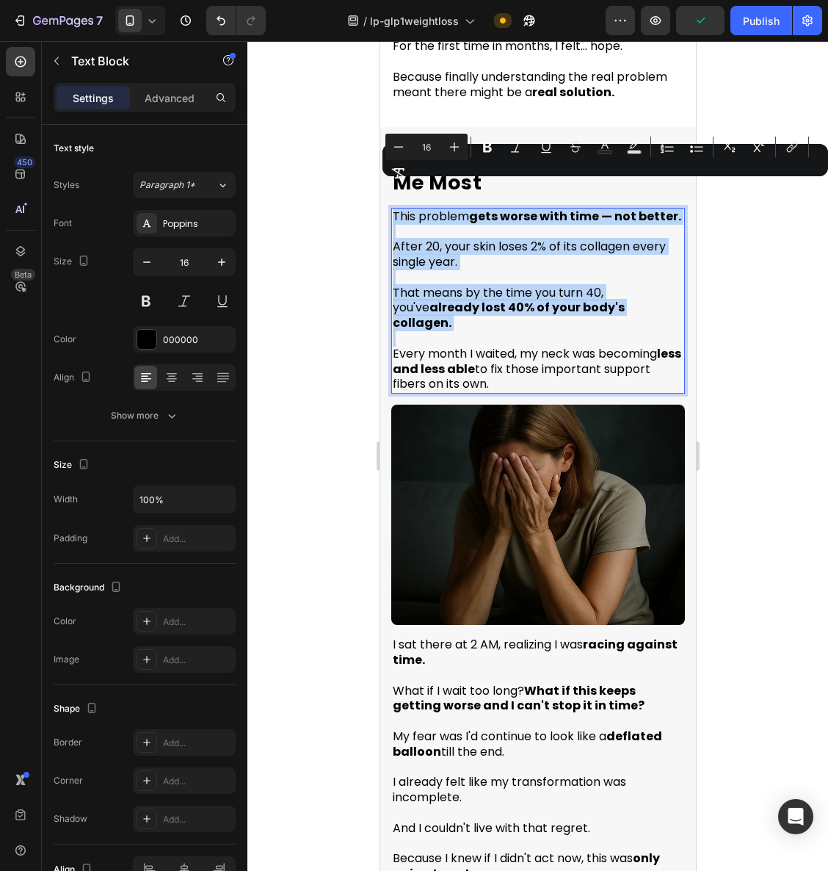
copy div "This problem gets worse with time — not better. After 20, your skin loses 2% of…"
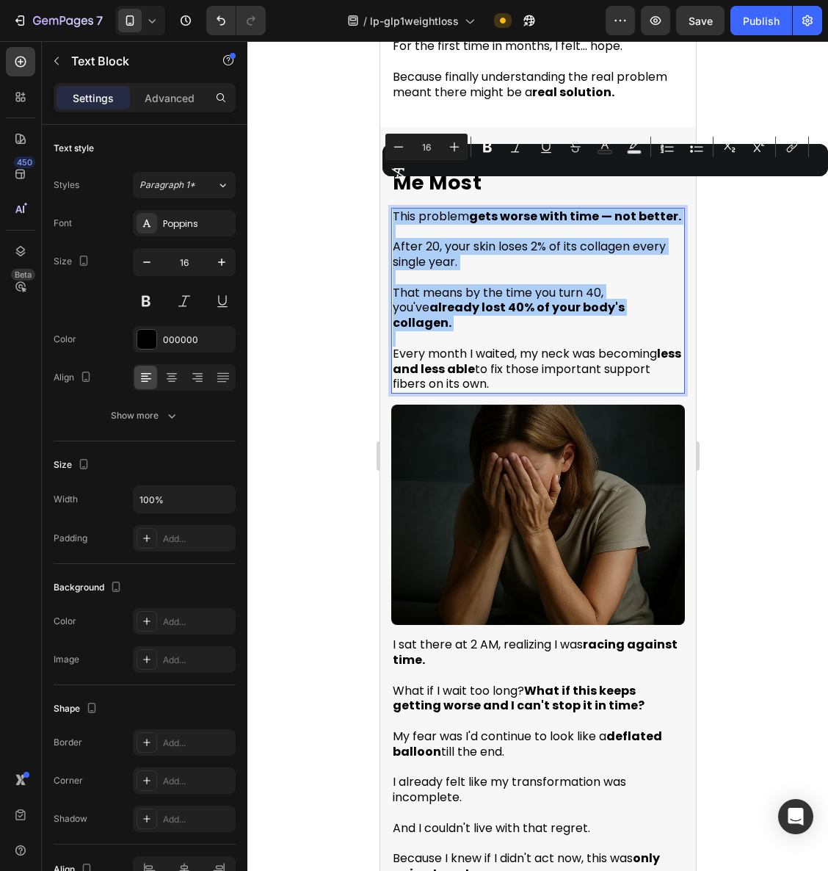
click at [748, 326] on div at bounding box center [538, 456] width 581 height 830
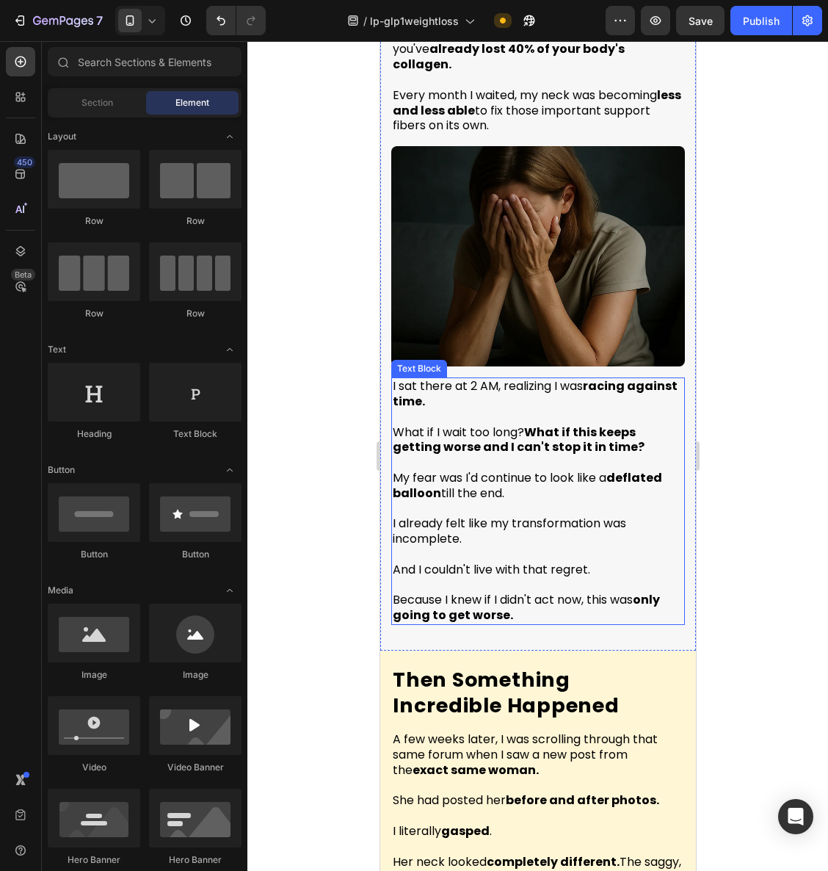
scroll to position [3726, 0]
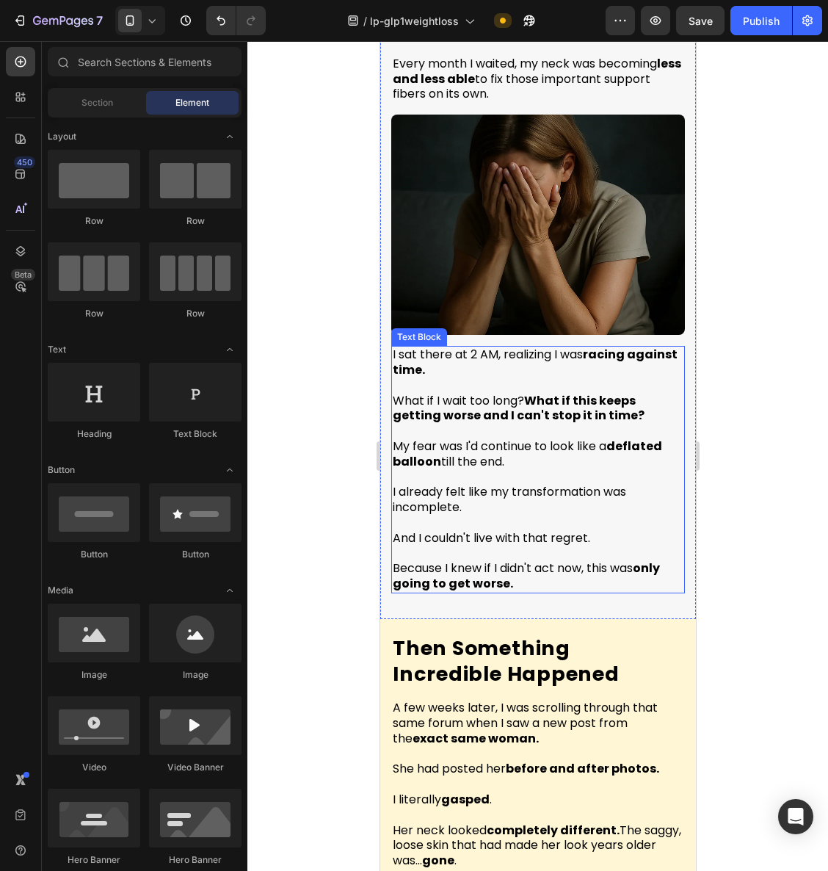
click at [521, 430] on p "My fear was I'd continue to look like a deflated balloon till the end." at bounding box center [537, 447] width 291 height 46
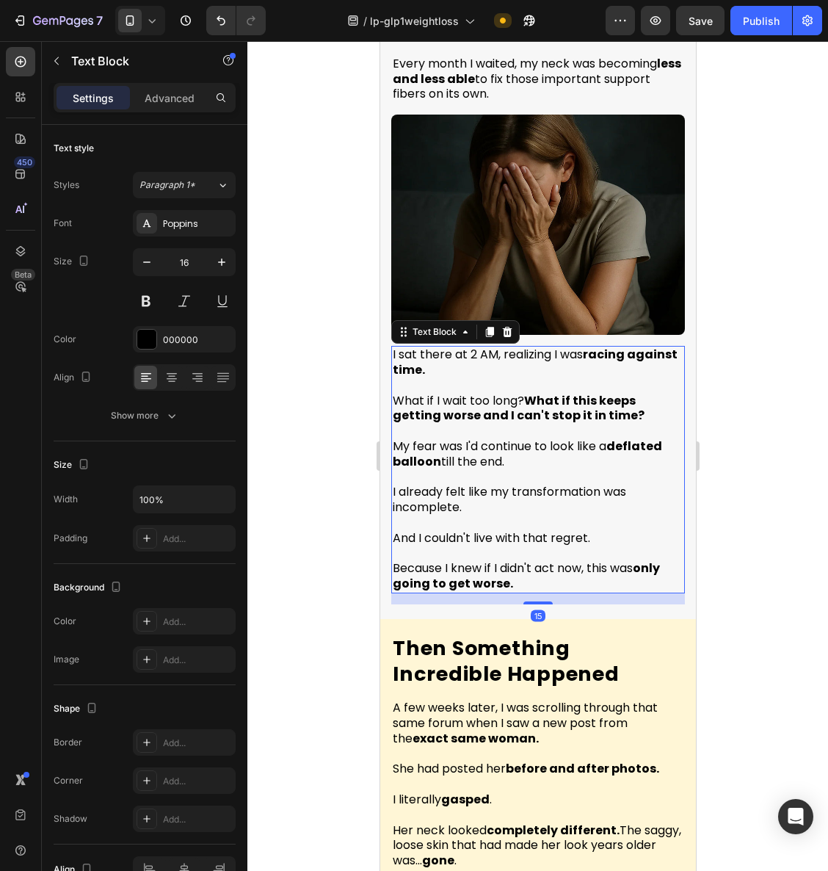
click at [521, 430] on p "My fear was I'd continue to look like a deflated balloon till the end." at bounding box center [537, 447] width 291 height 46
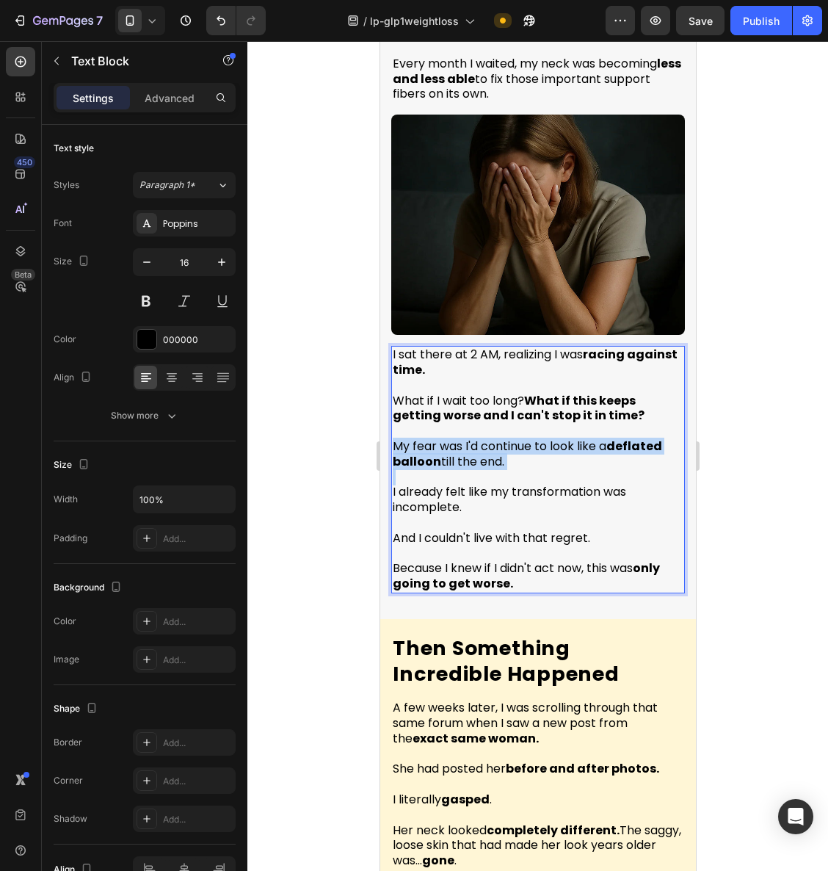
click at [521, 430] on p "My fear was I'd continue to look like a deflated balloon till the end." at bounding box center [537, 447] width 291 height 46
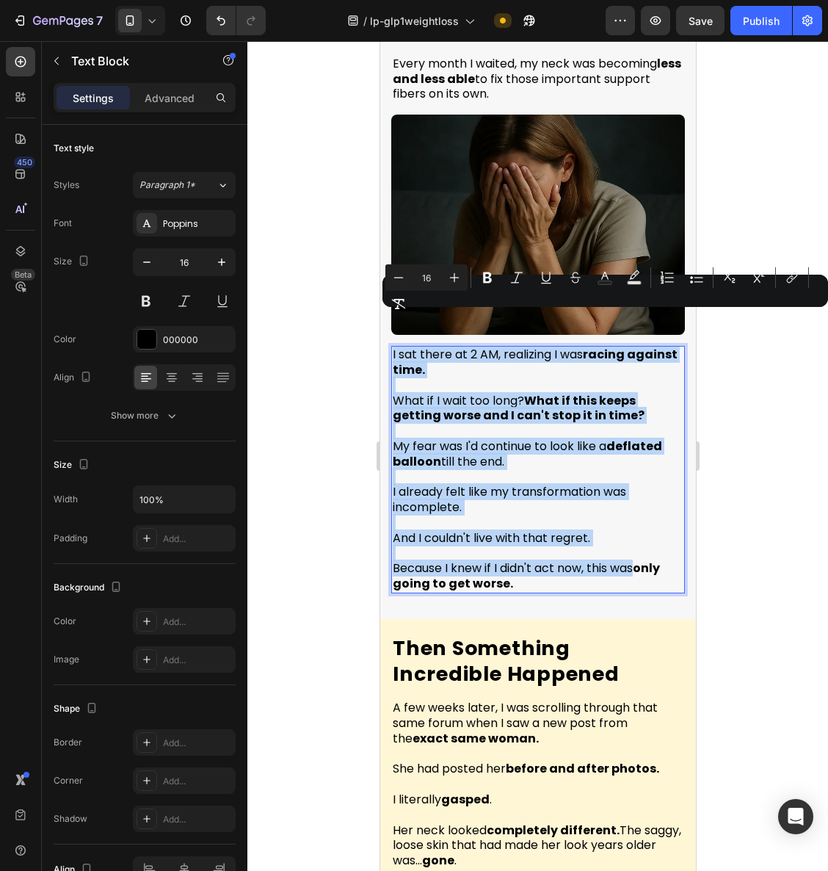
copy div "I sat there at 2 AM, realizing I was racing against time. What if I wait too lo…"
click at [529, 470] on p "I already felt like my transformation was incomplete." at bounding box center [537, 493] width 291 height 46
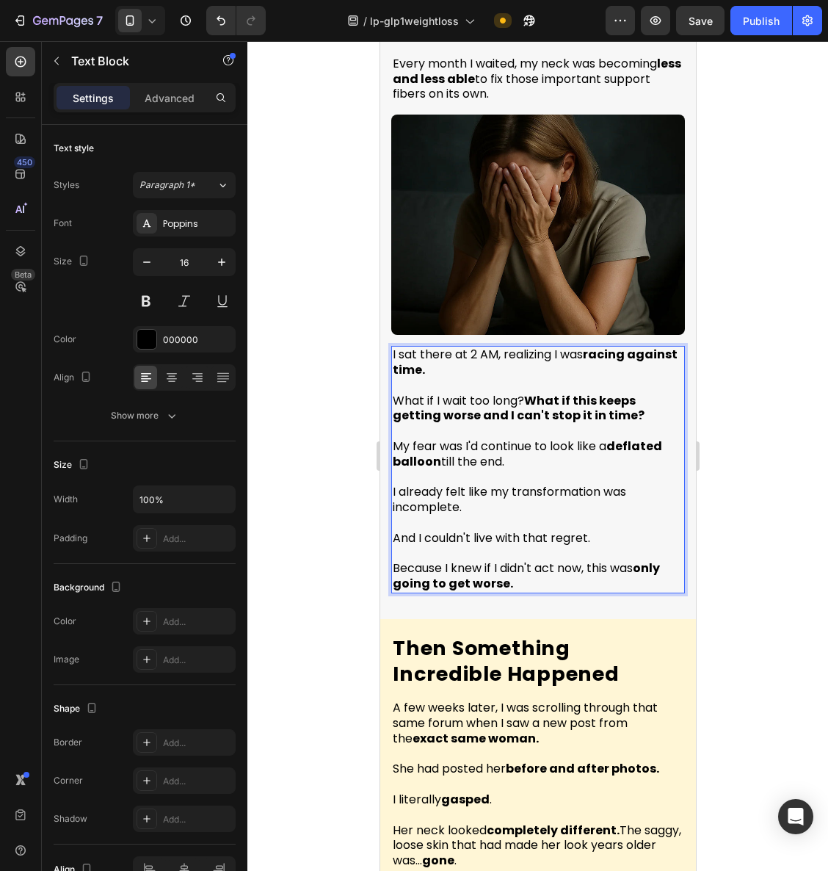
click at [524, 432] on p "My fear was I'd continue to look like a deflated balloon till the end." at bounding box center [537, 447] width 291 height 46
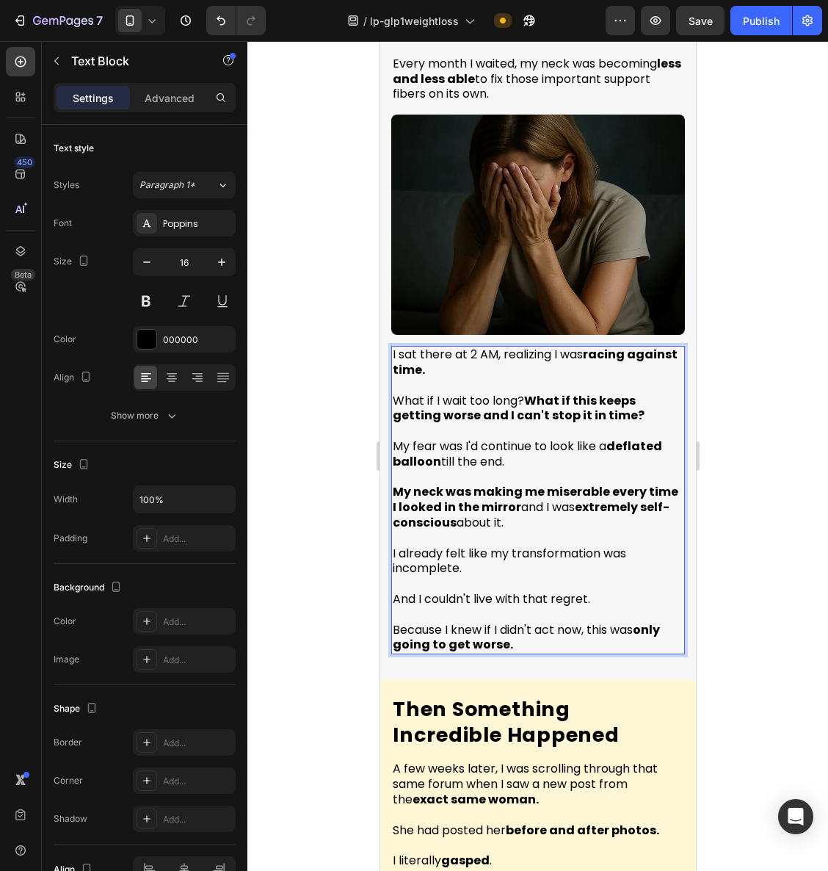
click at [749, 514] on div at bounding box center [538, 456] width 581 height 830
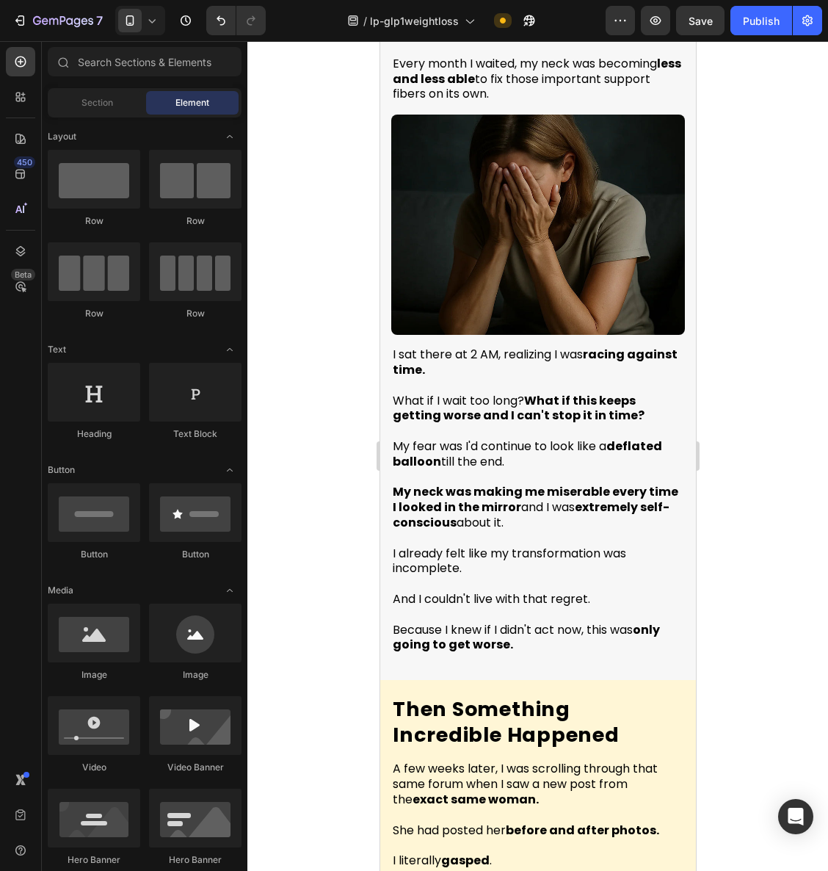
click at [552, 494] on p "My neck was making me miserable every time I looked in the mirror and I was ext…" at bounding box center [537, 508] width 291 height 46
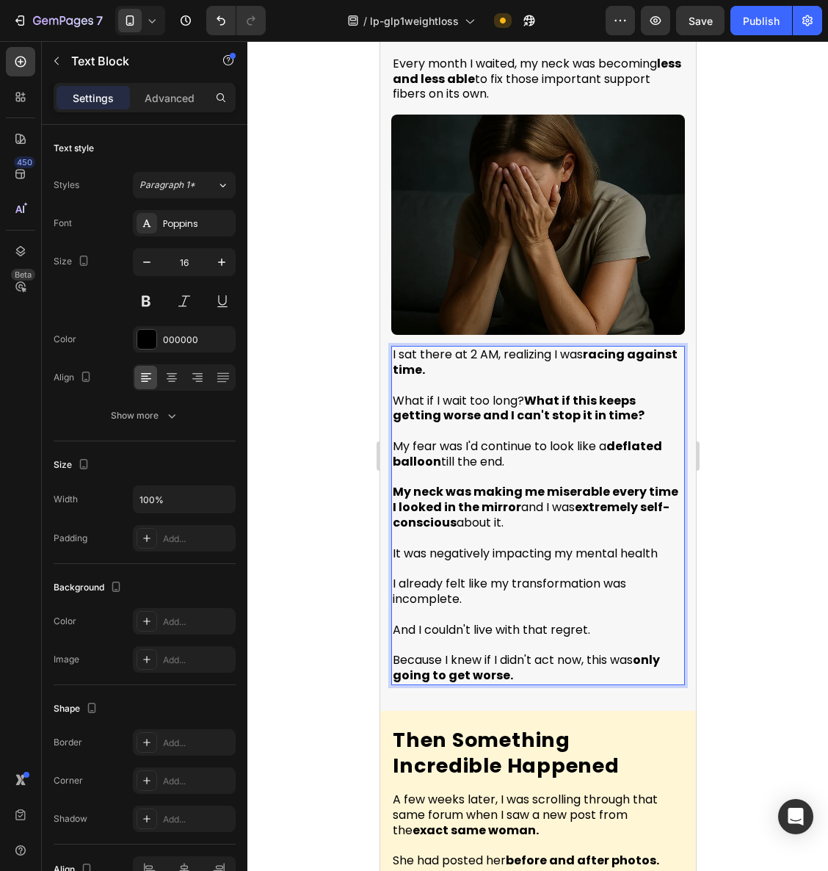
click at [439, 546] on p "It was negatively impacting my mental health" at bounding box center [537, 553] width 291 height 15
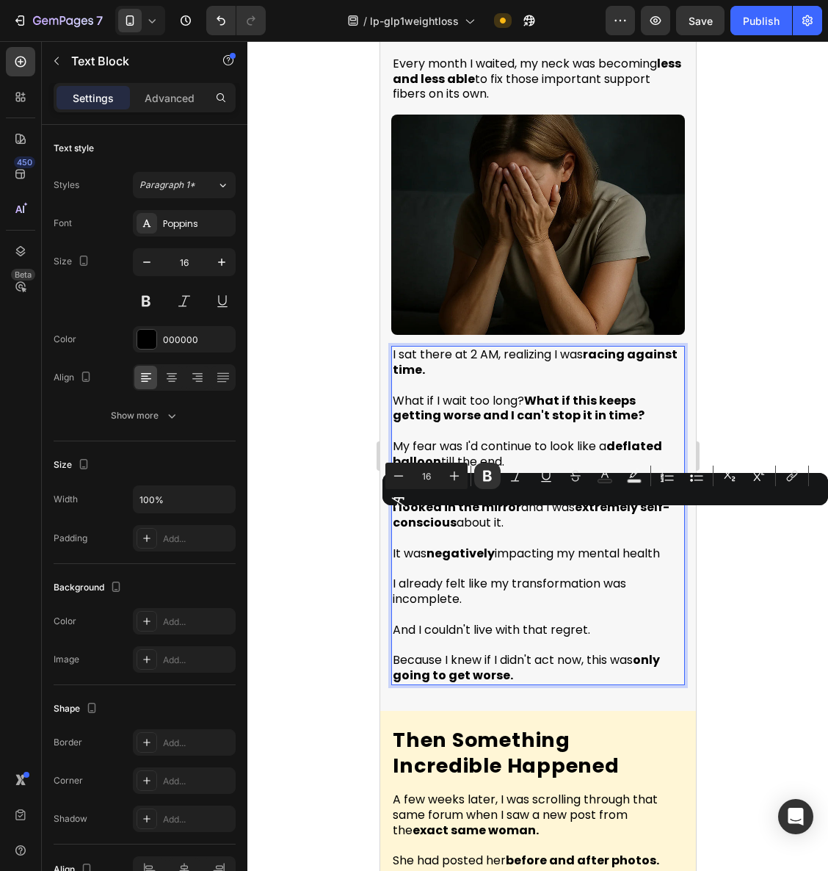
click at [812, 606] on div at bounding box center [538, 456] width 581 height 830
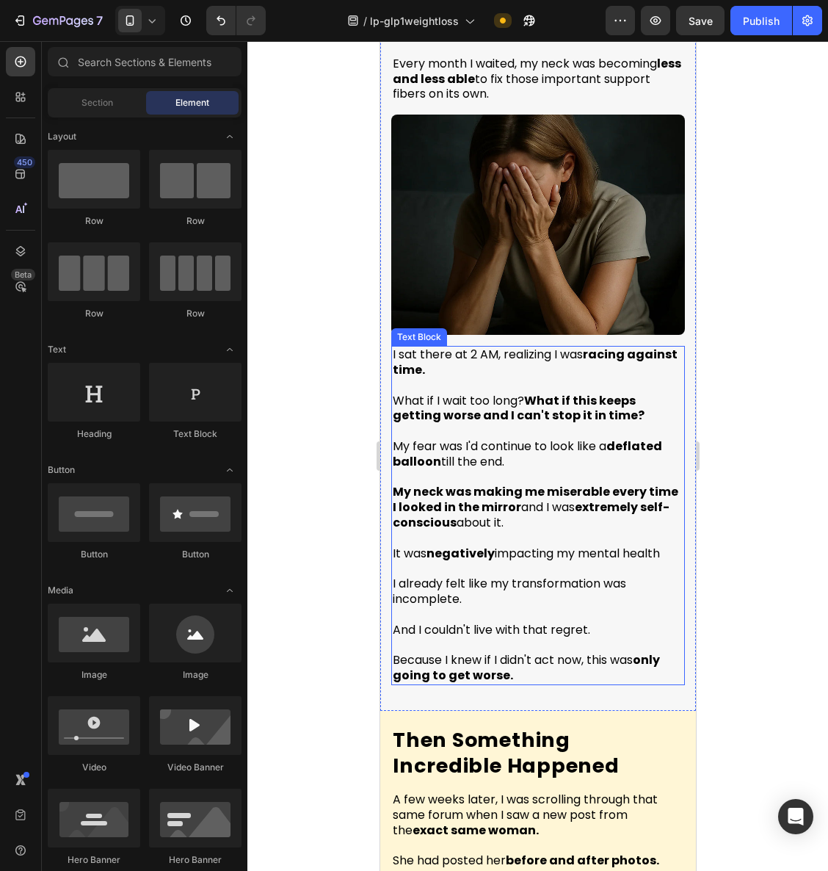
click at [502, 483] on strong "My neck was making me miserable every time I looked in the mirror" at bounding box center [535, 499] width 286 height 32
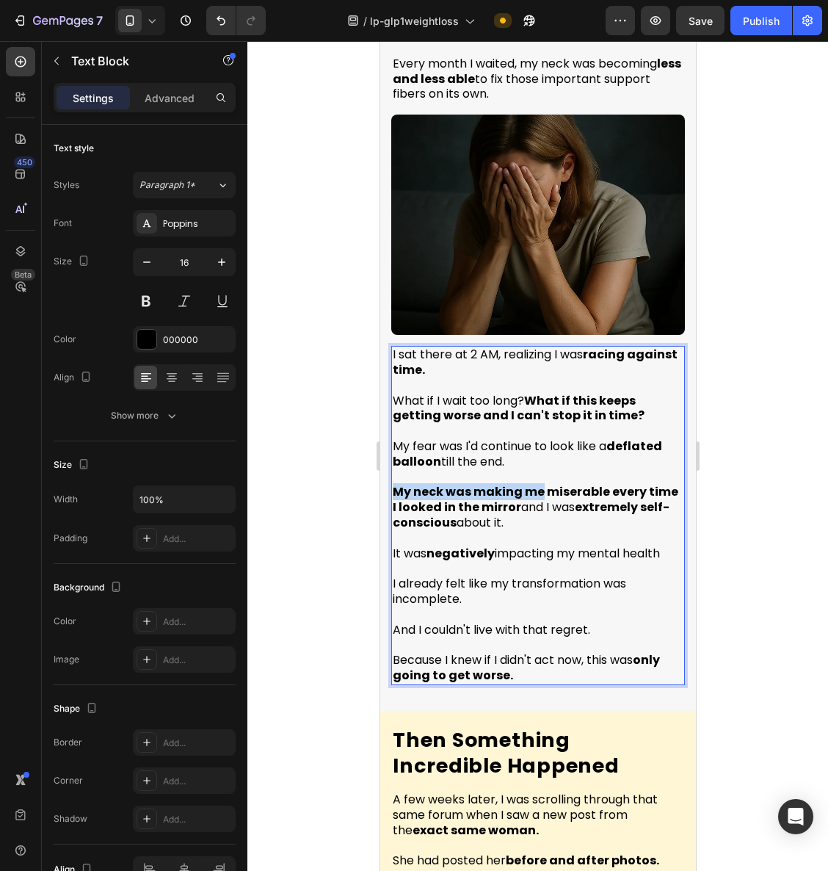
drag, startPoint x: 534, startPoint y: 461, endPoint x: 389, endPoint y: 461, distance: 145.4
click at [389, 461] on div "But Here's What Terrified Me Most Heading This problem gets worse with time — n…" at bounding box center [538, 273] width 316 height 873
click at [603, 488] on p "My neck was making me miserable every time I looked in the mirror and I was ext…" at bounding box center [537, 508] width 291 height 46
click at [611, 483] on strong "miserable every time I looked in the mirror" at bounding box center [531, 499] width 279 height 32
drag, startPoint x: 604, startPoint y: 460, endPoint x: 516, endPoint y: 477, distance: 89.2
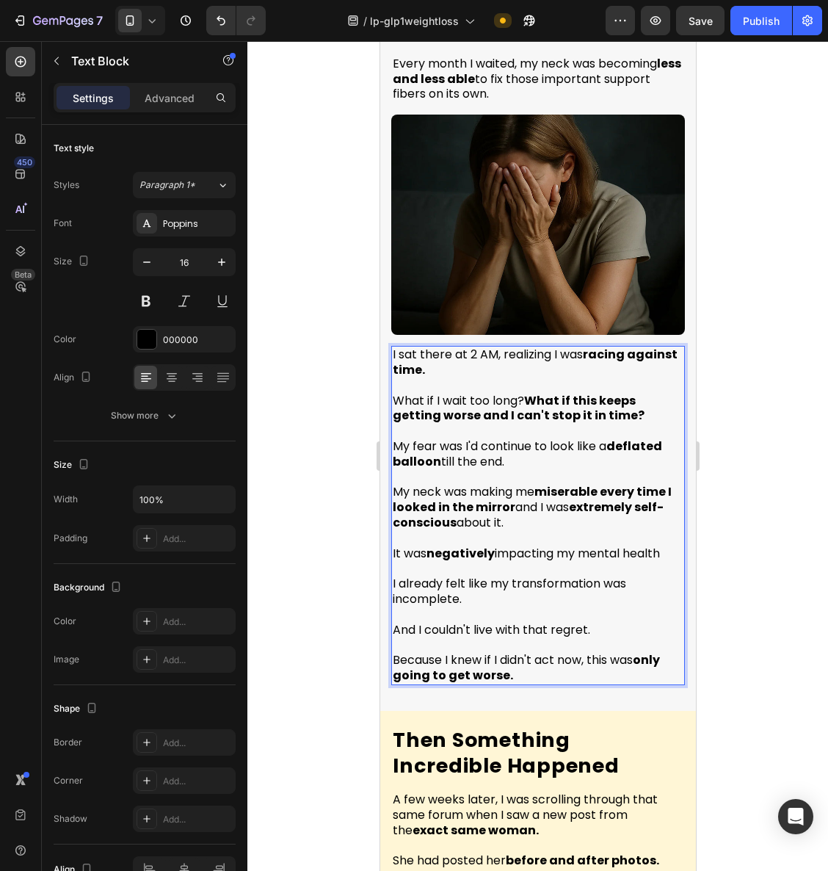
click at [516, 485] on p "My neck was making me miserable every time I looked in the mirror and I was ext…" at bounding box center [537, 508] width 291 height 46
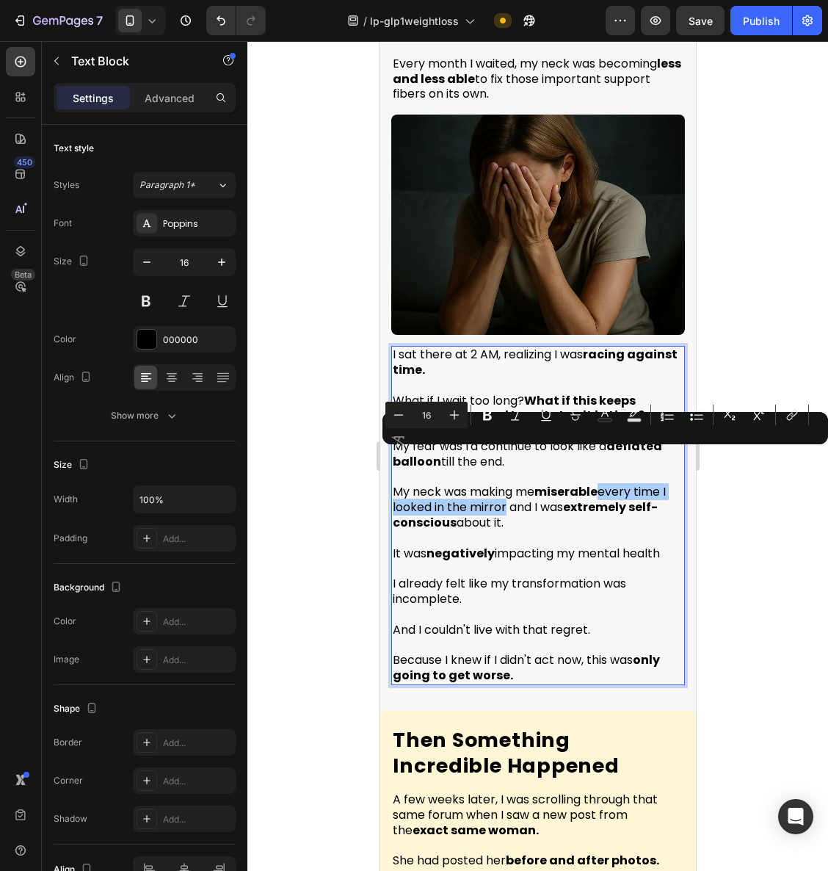
click at [759, 503] on div at bounding box center [538, 456] width 581 height 830
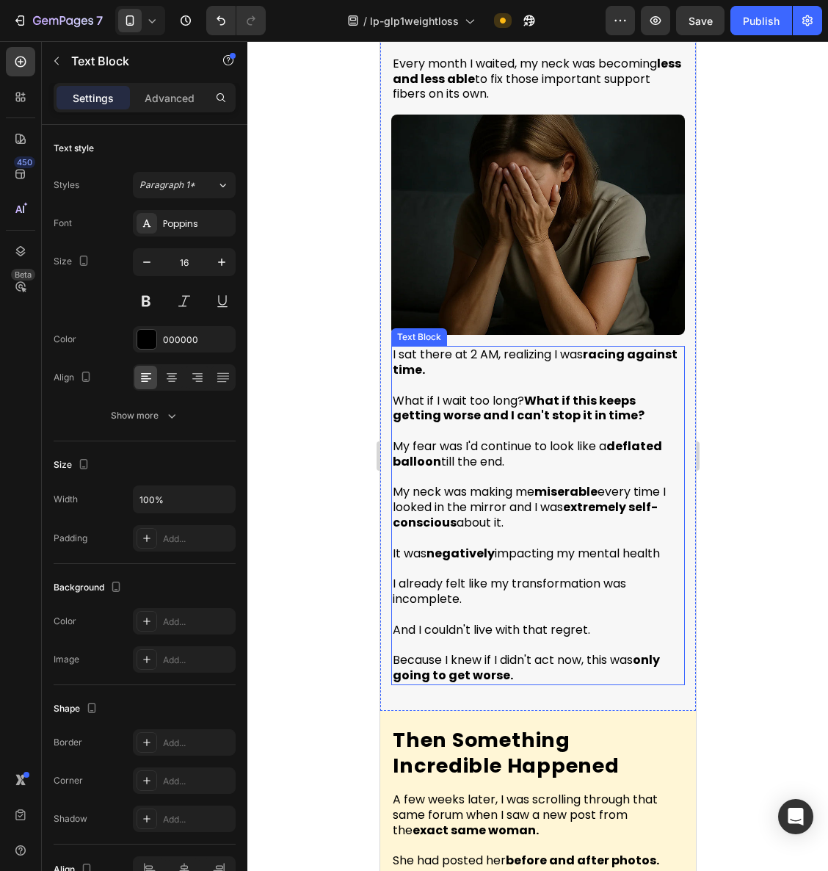
click at [669, 546] on p "It was negatively impacting my mental health" at bounding box center [537, 553] width 291 height 15
click at [516, 490] on p "My neck was making me miserable every time I looked in the mirror and I was ext…" at bounding box center [537, 508] width 291 height 46
drag, startPoint x: 515, startPoint y: 477, endPoint x: 527, endPoint y: 493, distance: 19.8
click at [527, 493] on p "My neck was making me miserable every time I looked in the mirror and I was ext…" at bounding box center [537, 508] width 291 height 46
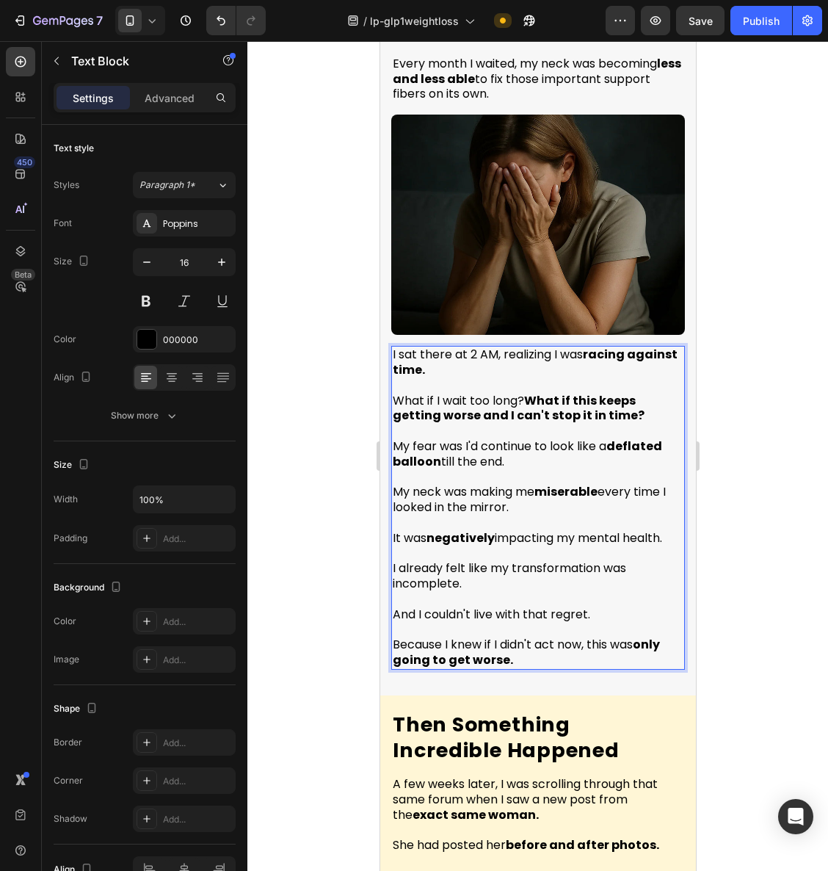
click at [658, 531] on p "It was negatively impacting my mental health." at bounding box center [537, 538] width 291 height 15
click at [670, 531] on p "It was negatively impacting my mental health." at bounding box center [537, 538] width 291 height 15
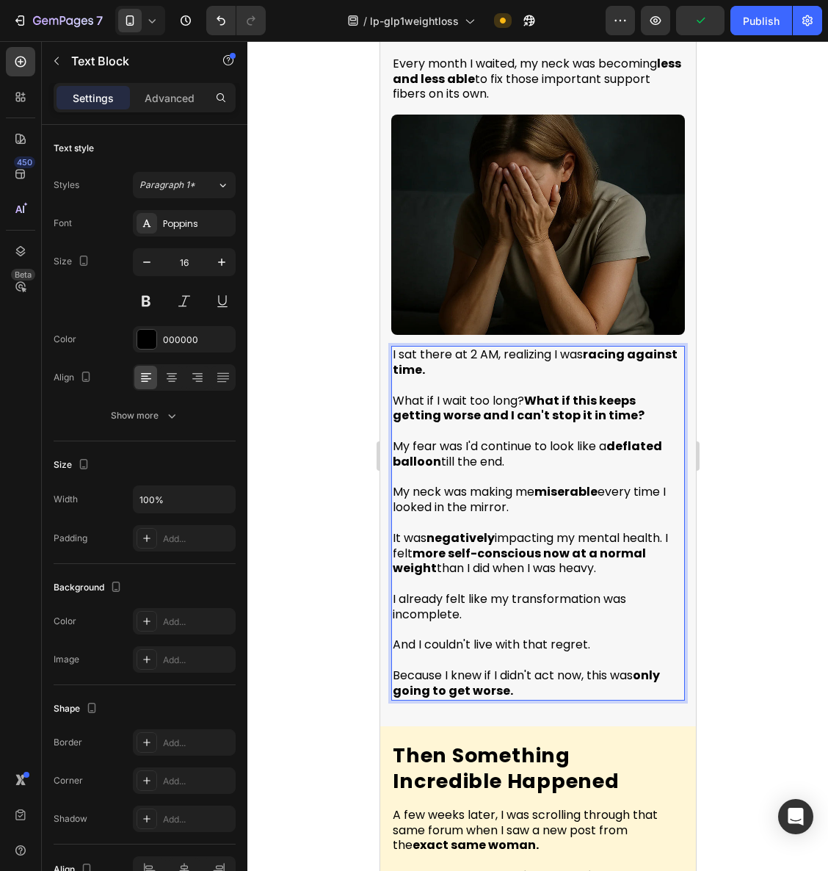
click at [394, 531] on p "It was negatively impacting my mental health. I felt more self-conscious now at…" at bounding box center [537, 554] width 291 height 46
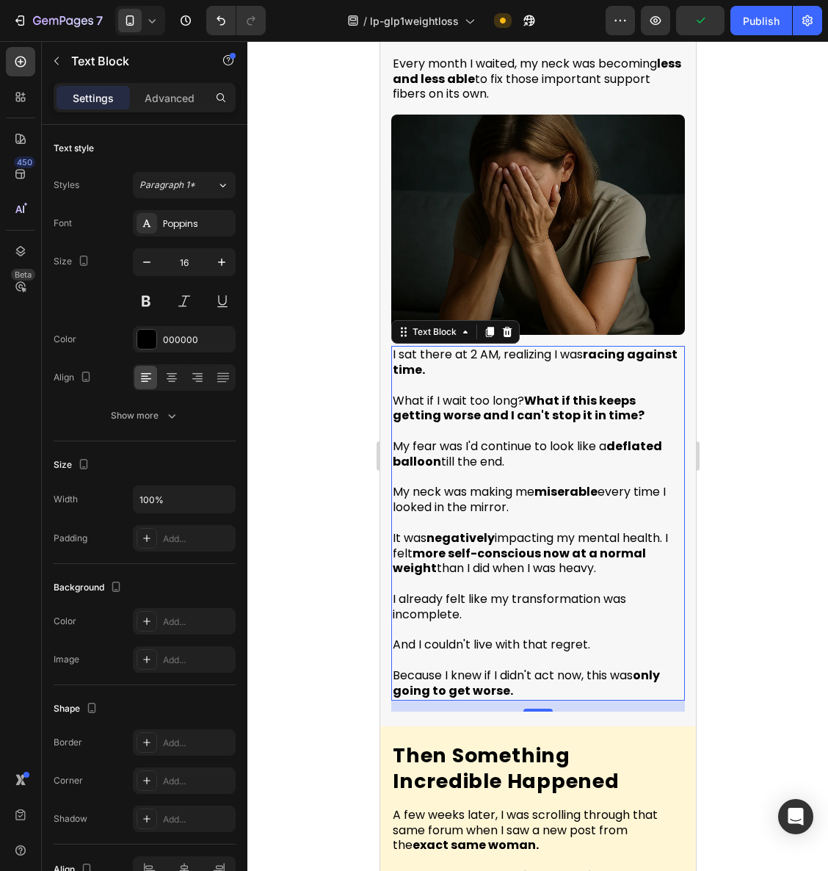
click at [772, 591] on div at bounding box center [538, 456] width 581 height 830
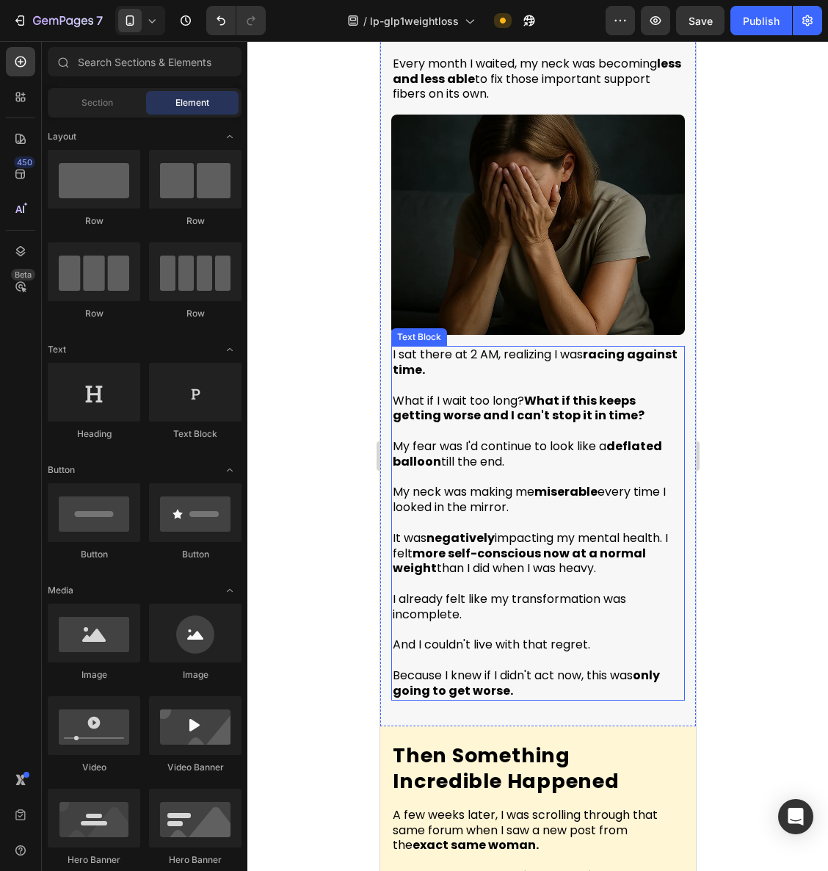
click at [557, 583] on p "I already felt like my transformation was incomplete." at bounding box center [537, 600] width 291 height 46
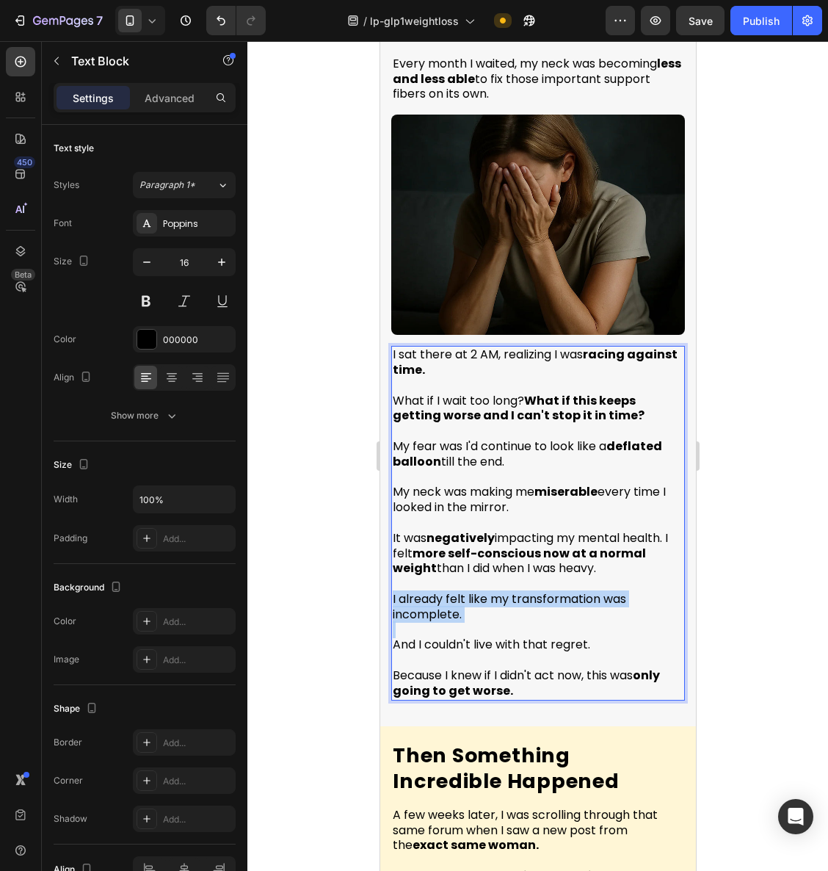
click at [557, 583] on p "I already felt like my transformation was incomplete." at bounding box center [537, 600] width 291 height 46
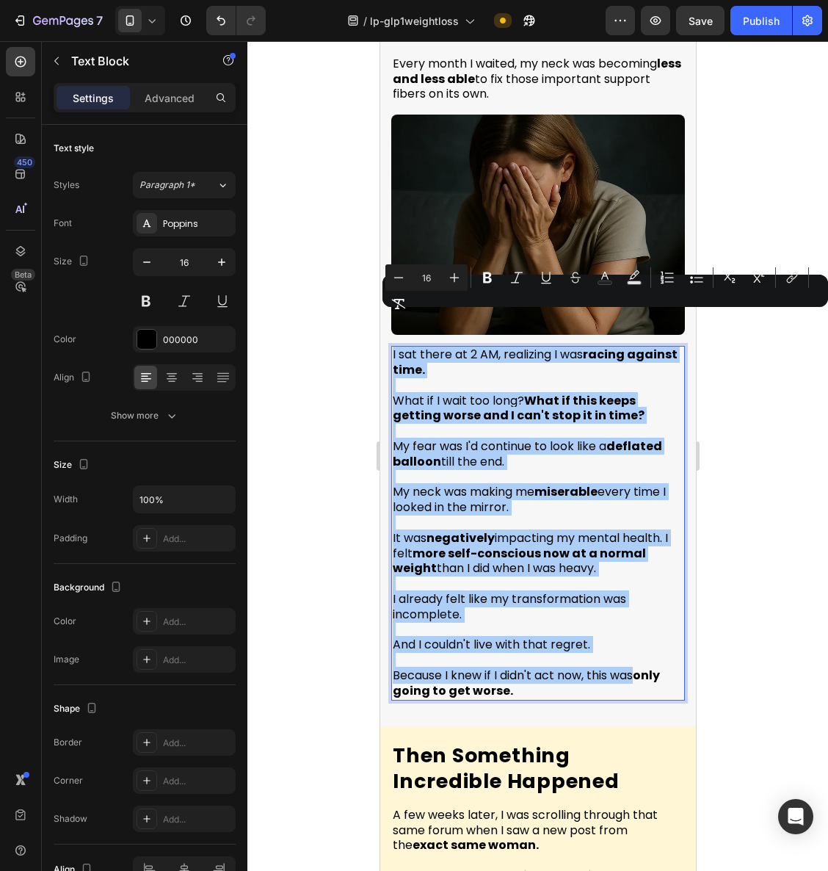
click at [780, 522] on div at bounding box center [538, 456] width 581 height 830
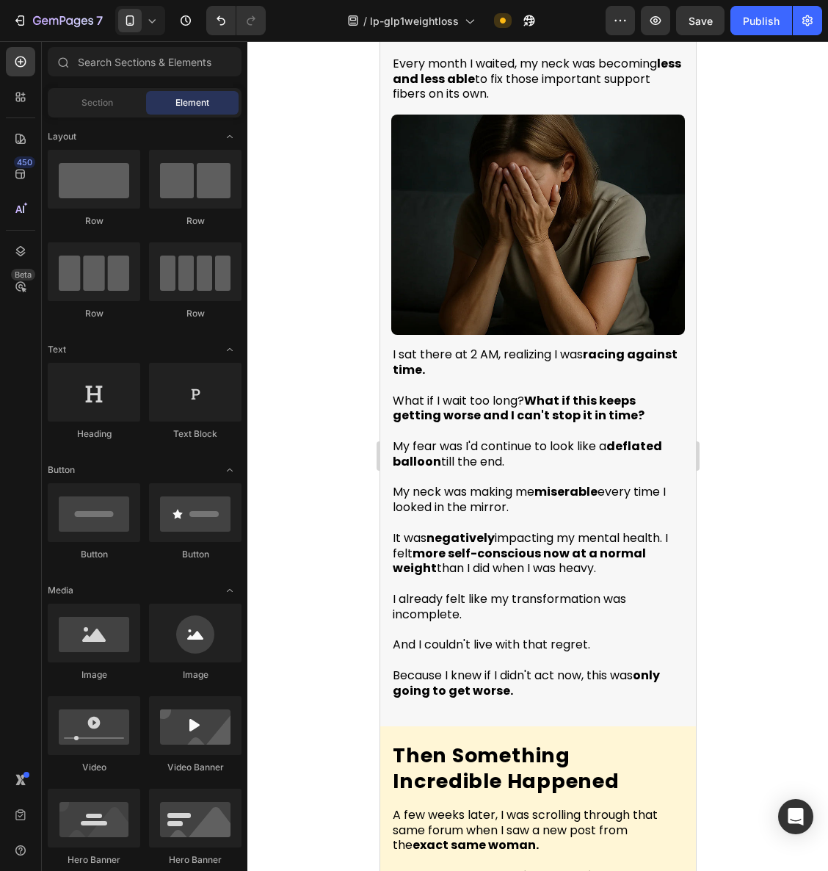
click at [416, 485] on p "My neck was making me miserable every time I looked in the mirror." at bounding box center [537, 500] width 291 height 31
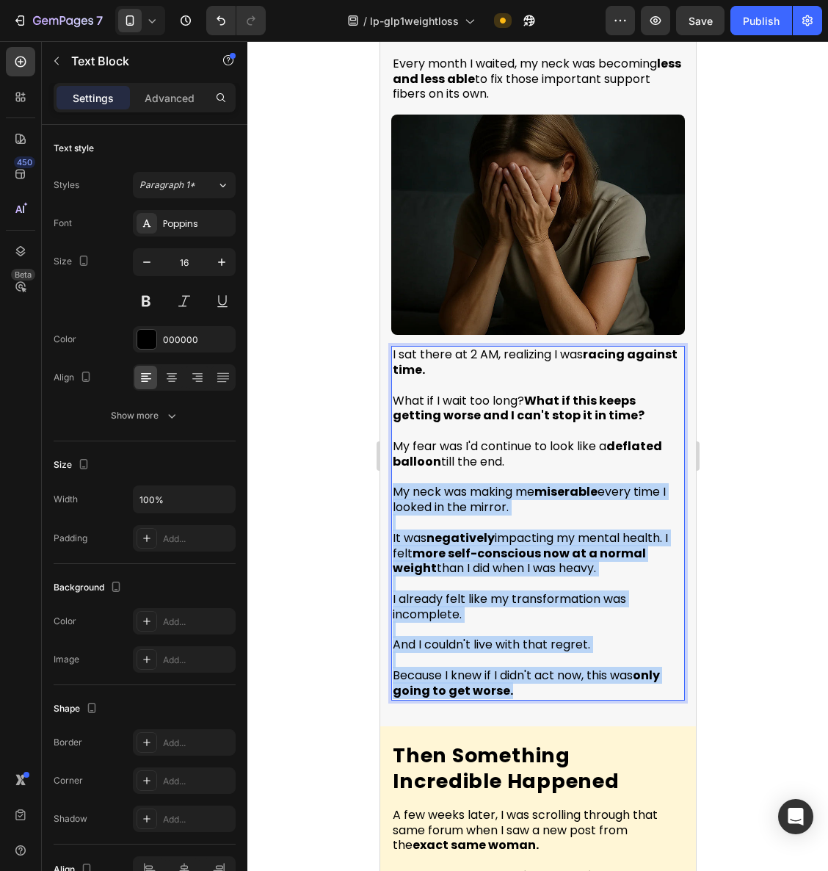
drag, startPoint x: 433, startPoint y: 483, endPoint x: 538, endPoint y: 657, distance: 203.7
click at [538, 657] on div "I sat there at 2 AM, realizing I was racing against time. What if I wait too lo…" at bounding box center [538, 523] width 294 height 354
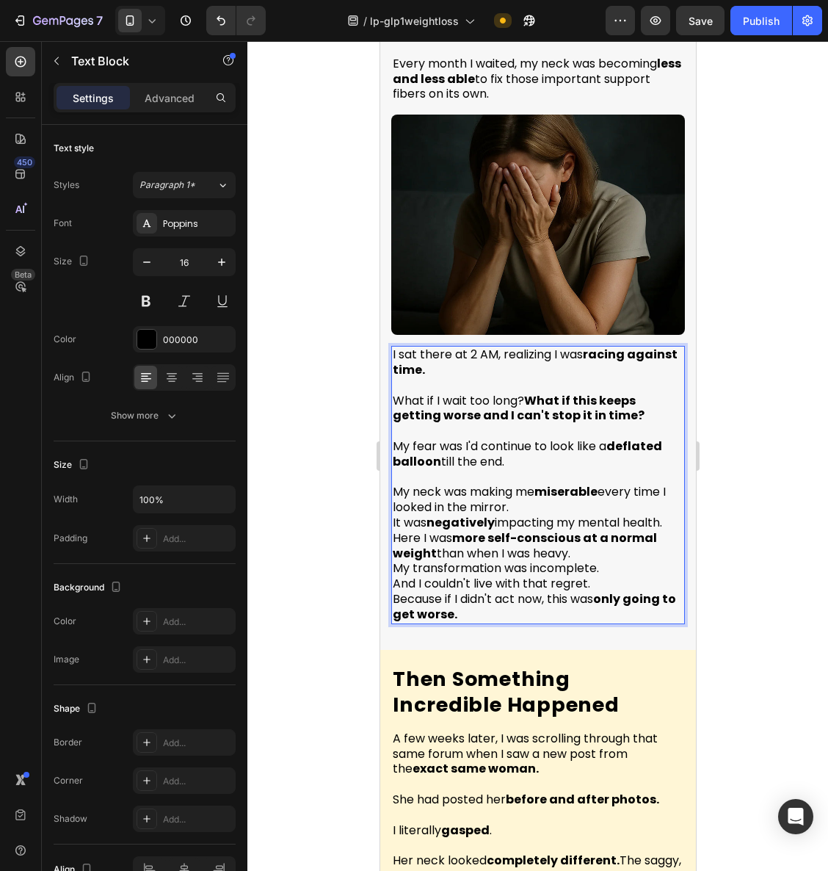
click at [528, 485] on p "My neck was making me miserable every time I looked in the mirror." at bounding box center [537, 500] width 291 height 31
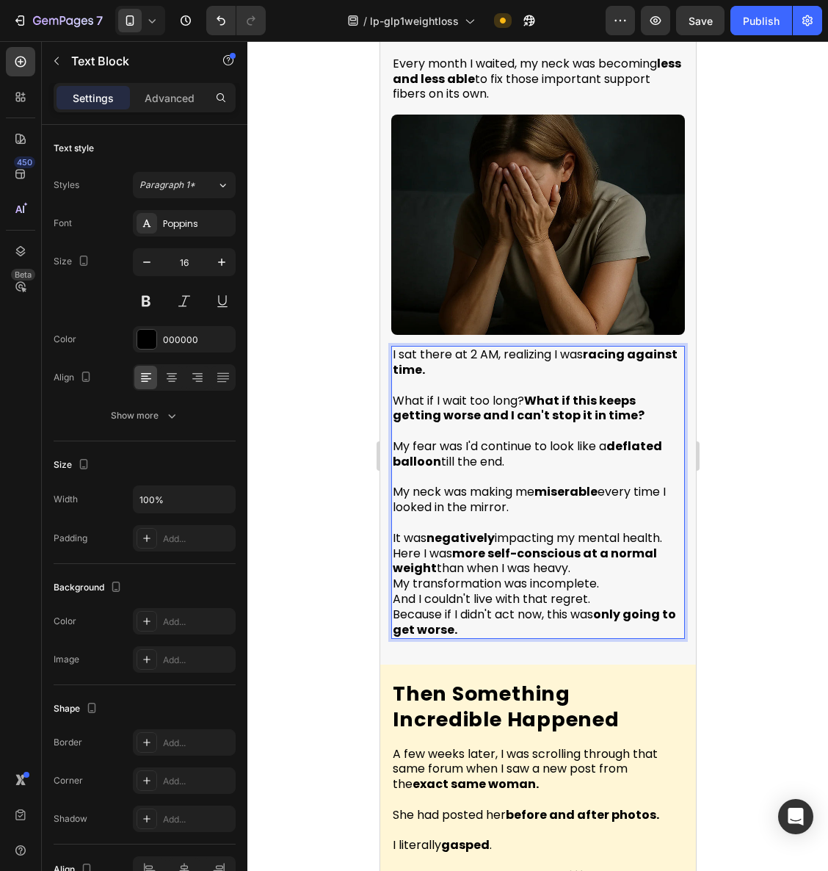
click at [600, 531] on p "It was negatively impacting my mental health. Here I was more self-conscious at…" at bounding box center [537, 554] width 291 height 46
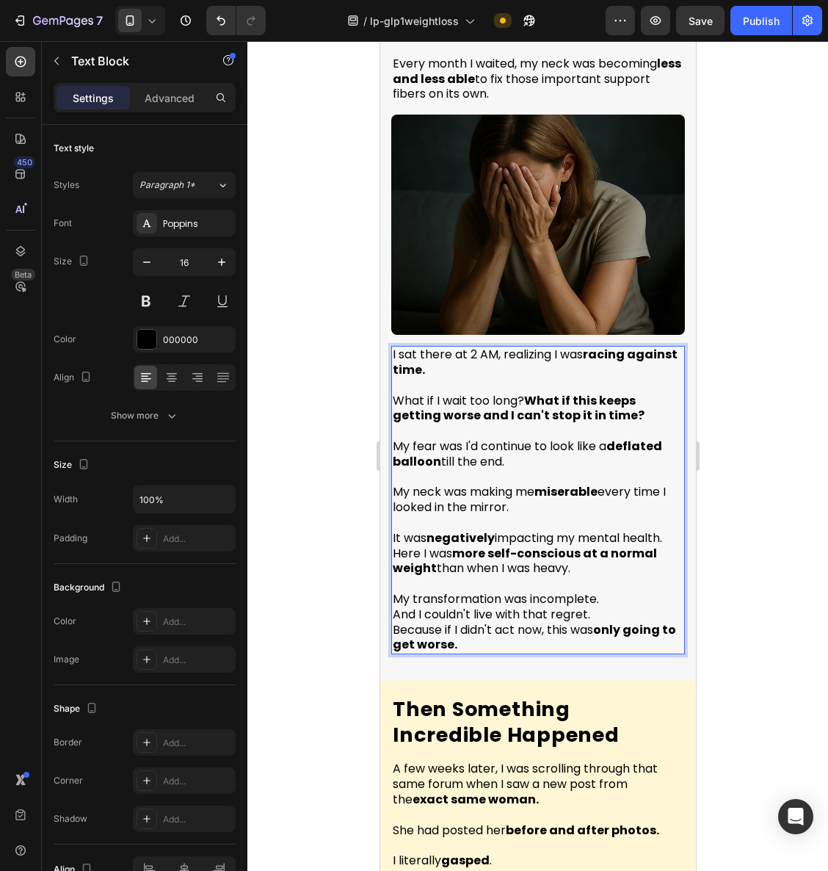
click at [606, 592] on p "My transformation was incomplete." at bounding box center [537, 599] width 291 height 15
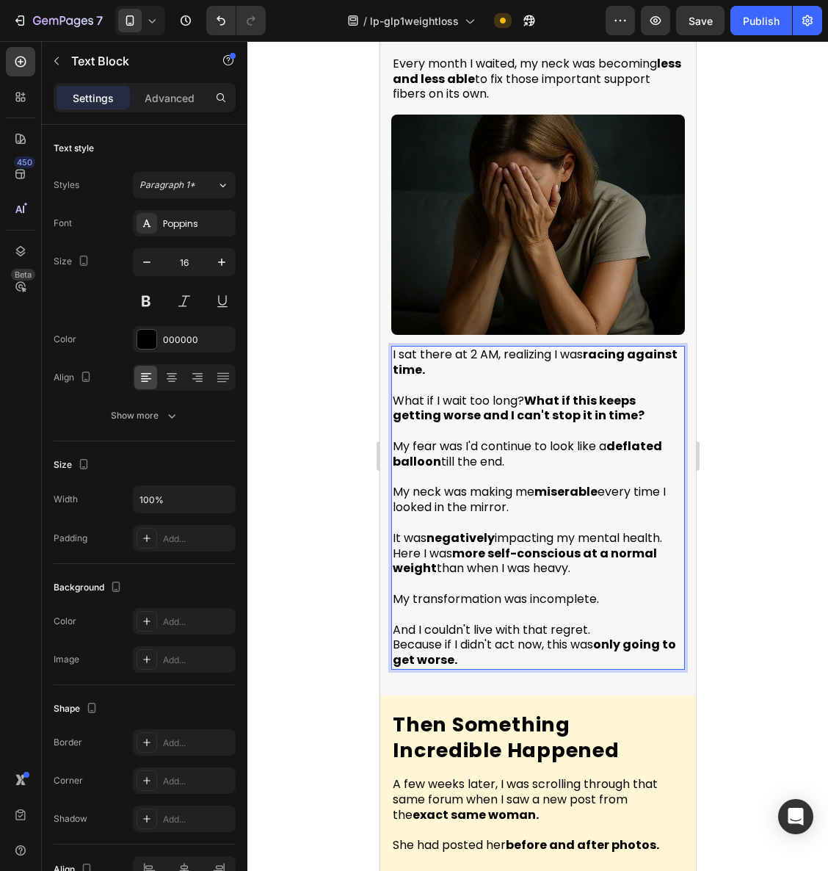
click at [604, 623] on p "And I couldn't live with that regret." at bounding box center [537, 630] width 291 height 15
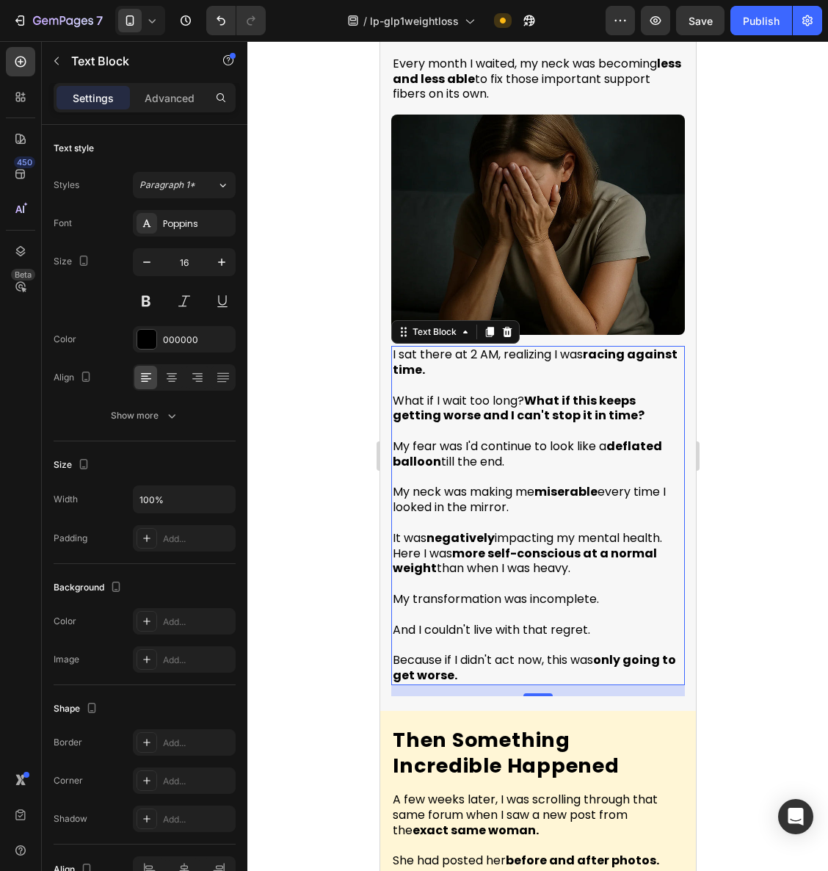
click at [793, 563] on div at bounding box center [538, 456] width 581 height 830
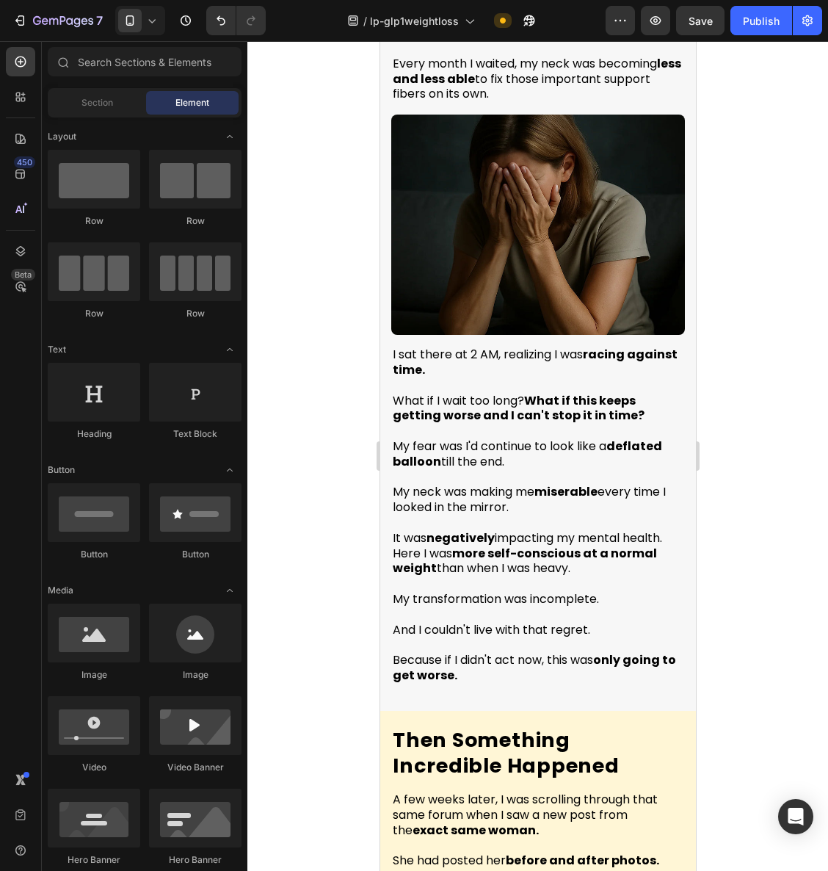
click at [613, 545] on strong "more self-conscious at a normal weight" at bounding box center [524, 561] width 264 height 32
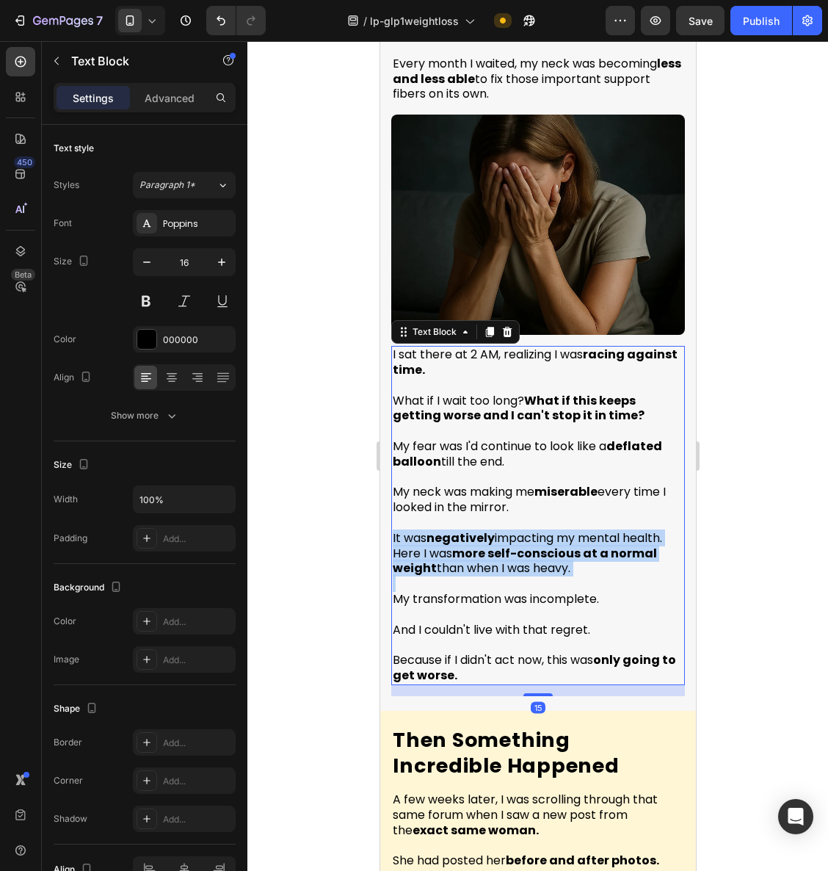
click at [613, 545] on strong "more self-conscious at a normal weight" at bounding box center [524, 561] width 264 height 32
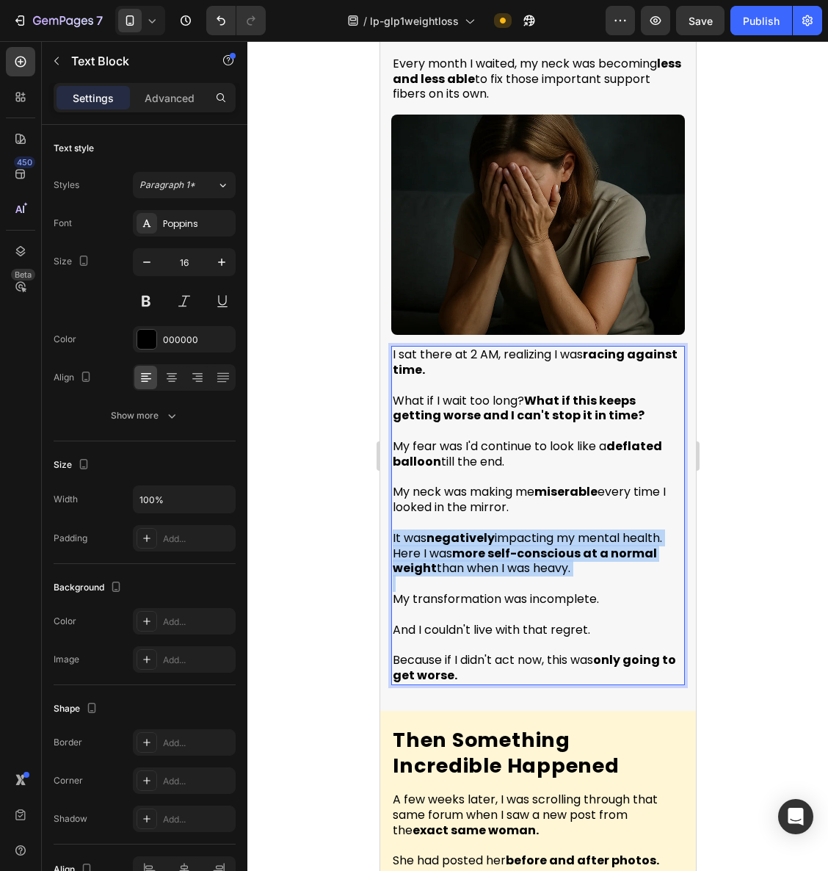
click at [613, 545] on strong "more self-conscious at a normal weight" at bounding box center [524, 561] width 264 height 32
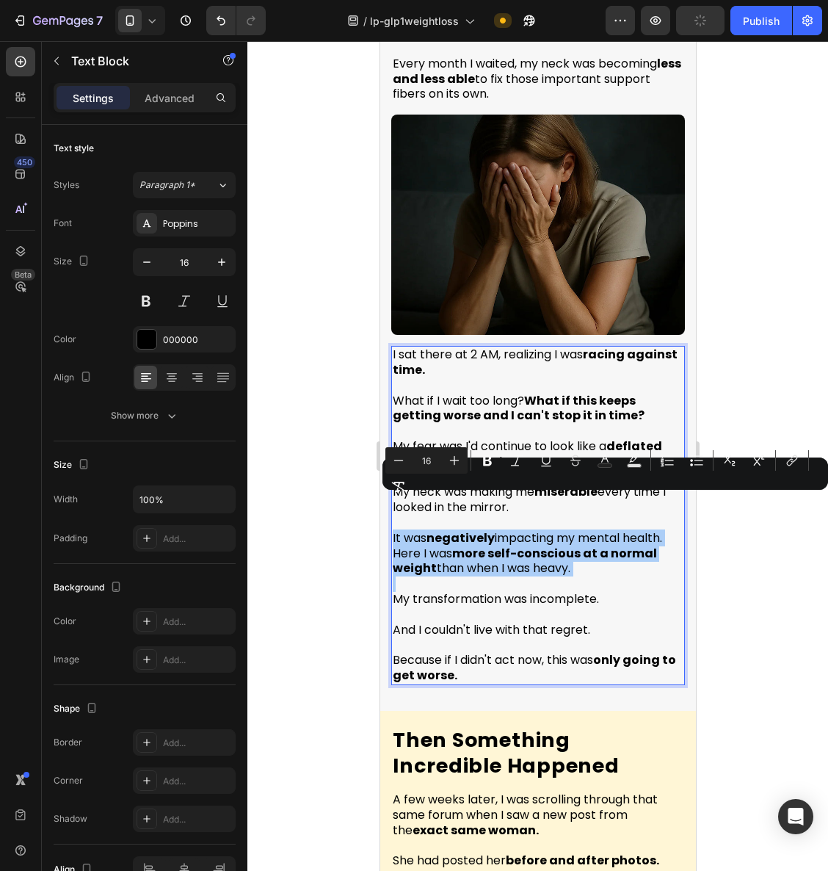
click at [740, 552] on div at bounding box center [538, 456] width 581 height 830
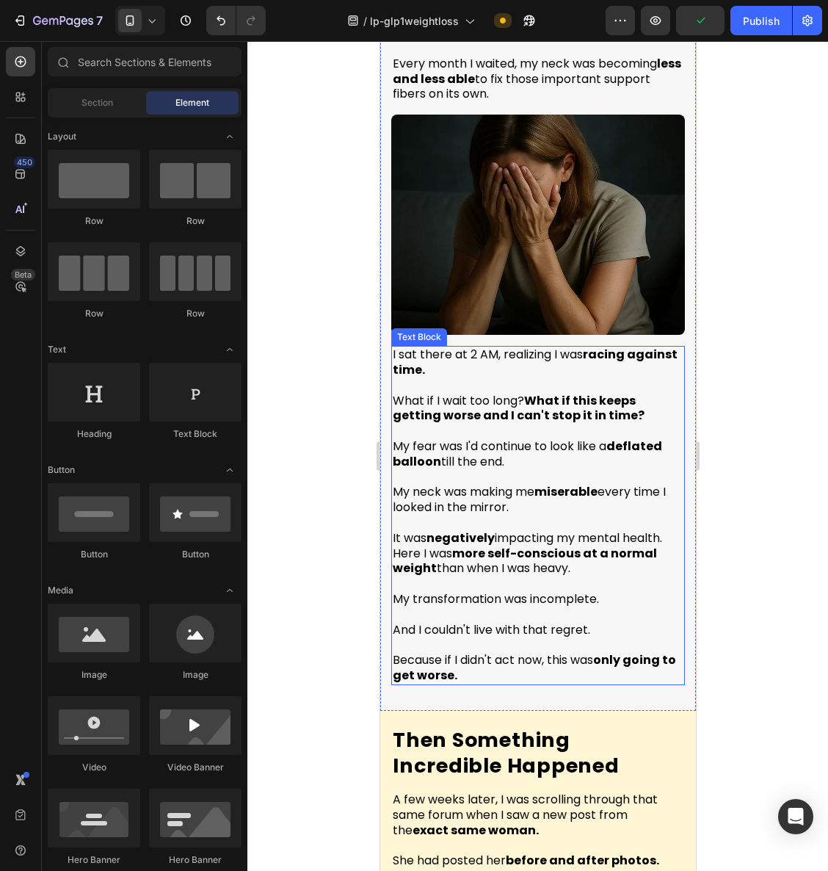
click at [572, 392] on strong "What if this keeps getting worse and I can't stop it in time?" at bounding box center [518, 408] width 252 height 32
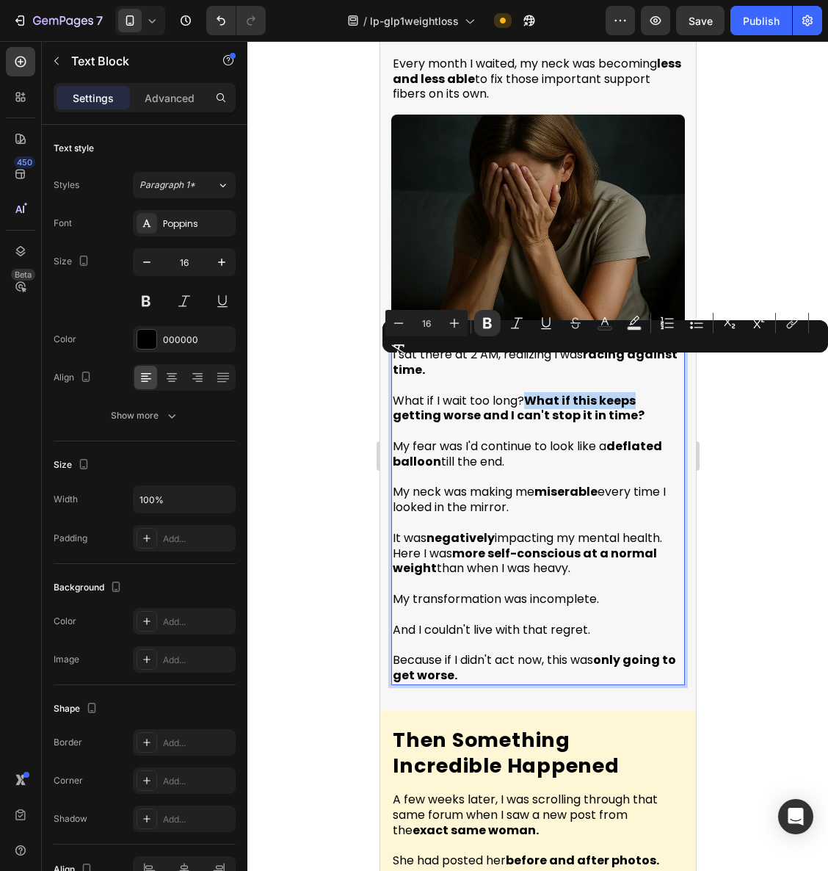
drag, startPoint x: 530, startPoint y: 369, endPoint x: 640, endPoint y: 372, distance: 110.2
click at [640, 378] on p "What if I wait too long? What if this keeps getting worse and I can't stop it i…" at bounding box center [537, 401] width 291 height 46
click at [634, 386] on p "What if I wait too long? What if this keeps getting worse and I can't stop it i…" at bounding box center [537, 401] width 291 height 46
drag, startPoint x: 587, startPoint y: 382, endPoint x: 529, endPoint y: 369, distance: 59.4
click at [529, 378] on p "What if I wait too long? What if this keeps getting worse and I can't stop it i…" at bounding box center [537, 401] width 291 height 46
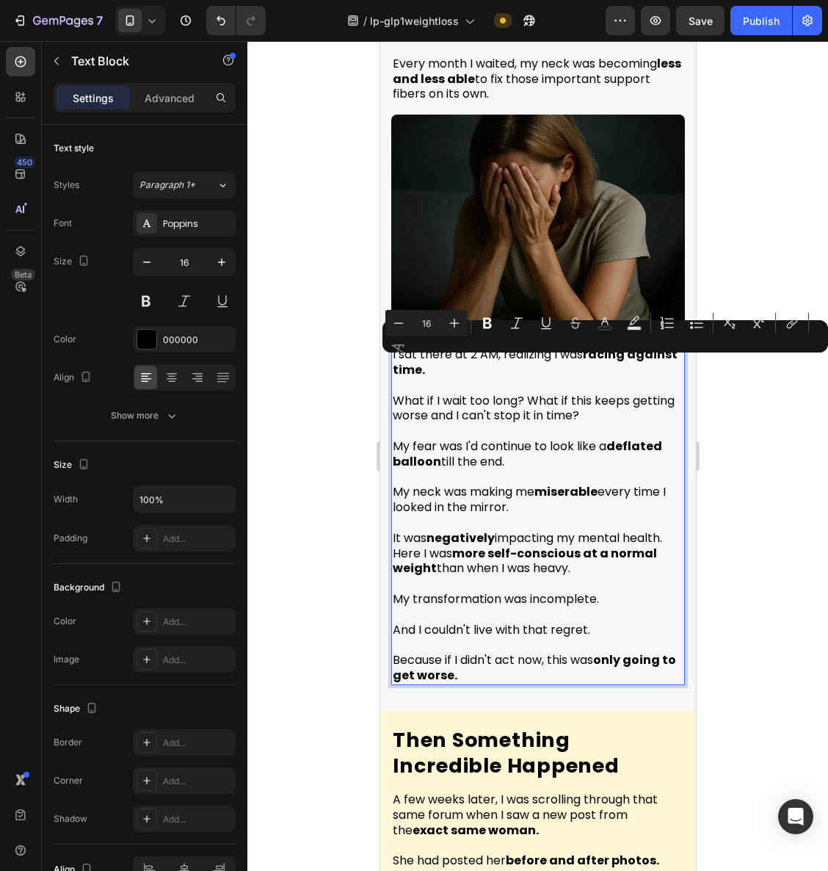
click at [457, 386] on p "What if I wait too long? What if this keeps getting worse and I can't stop it i…" at bounding box center [537, 401] width 291 height 46
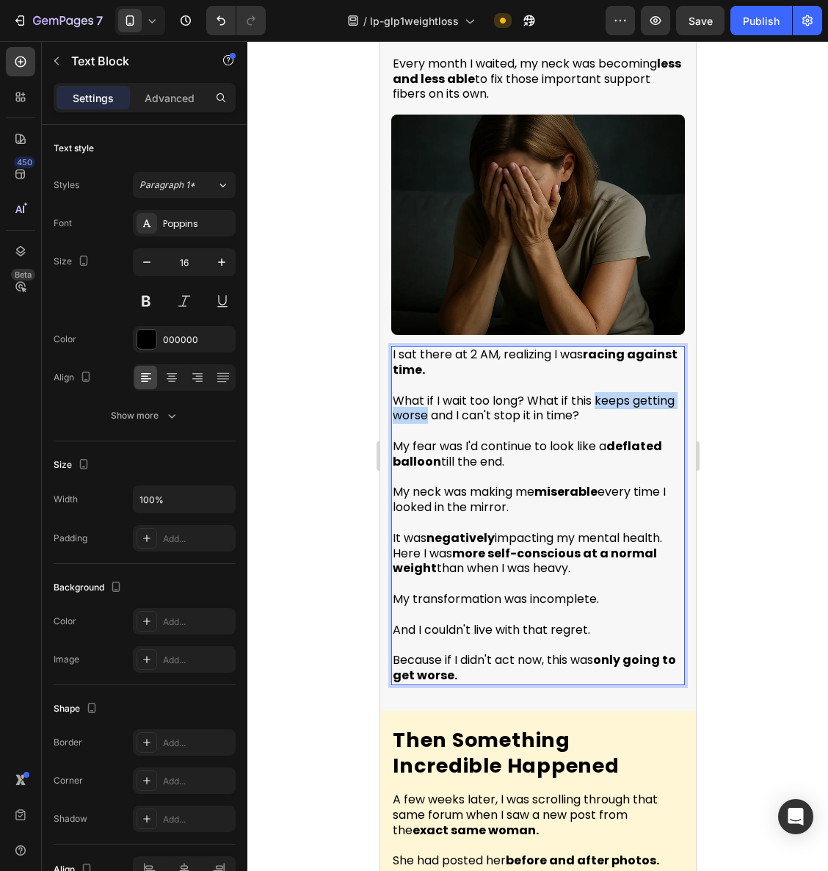
drag, startPoint x: 596, startPoint y: 369, endPoint x: 469, endPoint y: 384, distance: 128.0
click at [469, 384] on p "What if I wait too long? What if this keeps getting worse and I can't stop it i…" at bounding box center [537, 401] width 291 height 46
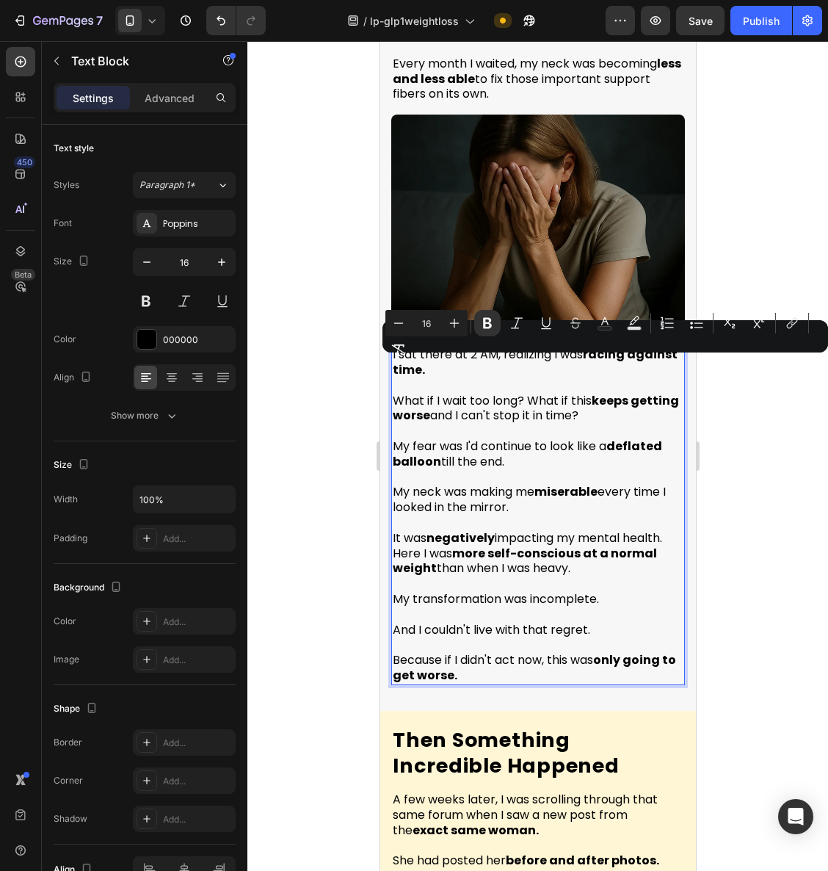
click at [604, 428] on p "My fear was I'd continue to look like a deflated balloon till the end." at bounding box center [537, 447] width 291 height 46
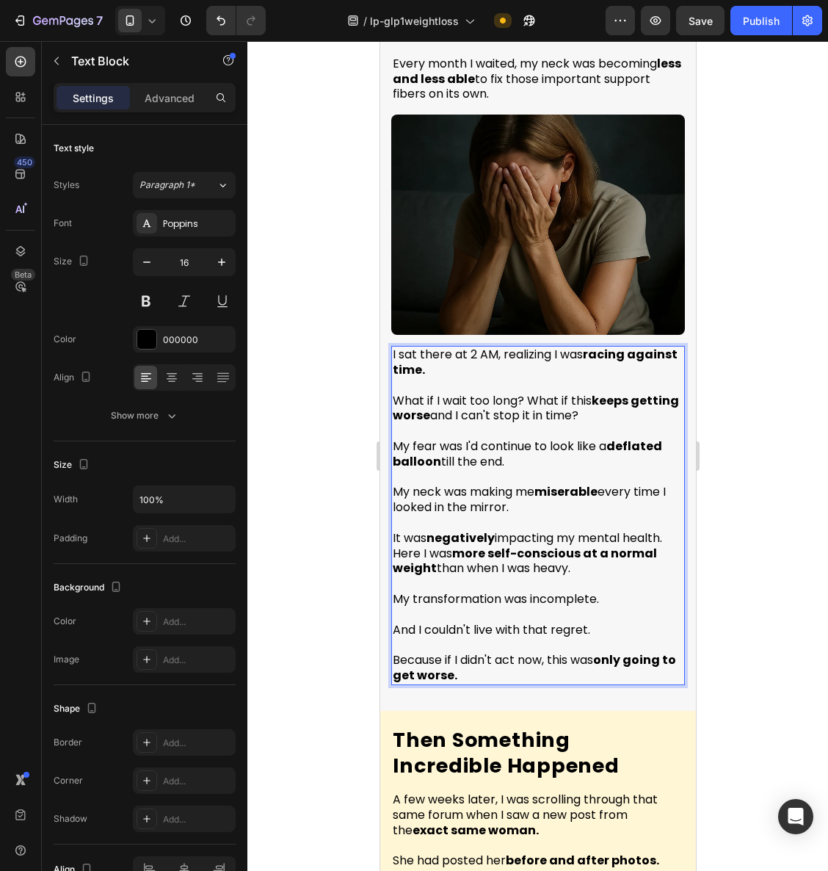
click at [594, 470] on p "Rich Text Editor. Editing area: main" at bounding box center [537, 477] width 291 height 15
click at [503, 592] on p "My transformation was incomplete." at bounding box center [537, 599] width 291 height 15
click at [592, 533] on p "It was negatively impacting my mental health. Here I was more self-conscious at…" at bounding box center [537, 554] width 291 height 46
drag, startPoint x: 602, startPoint y: 524, endPoint x: 433, endPoint y: 536, distance: 169.4
click at [433, 545] on strong "more self-conscious at a normal weight" at bounding box center [524, 561] width 264 height 32
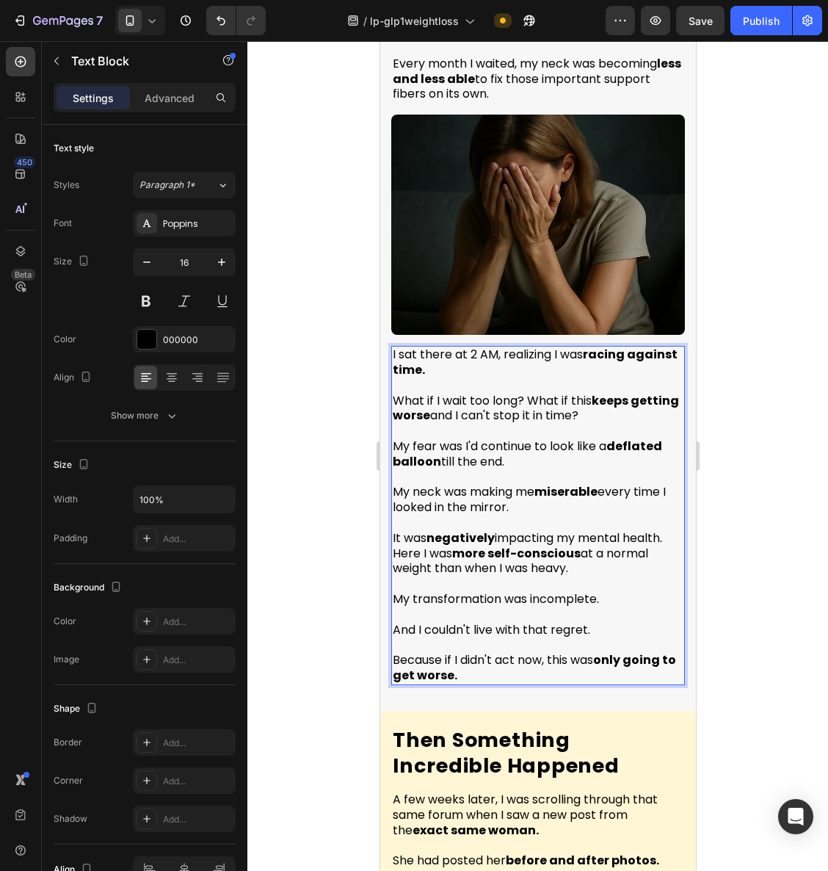
click at [516, 592] on p "My transformation was incomplete." at bounding box center [537, 599] width 291 height 15
click at [627, 623] on p "And I couldn't live with that regret." at bounding box center [537, 630] width 291 height 15
click at [786, 590] on div at bounding box center [538, 456] width 581 height 830
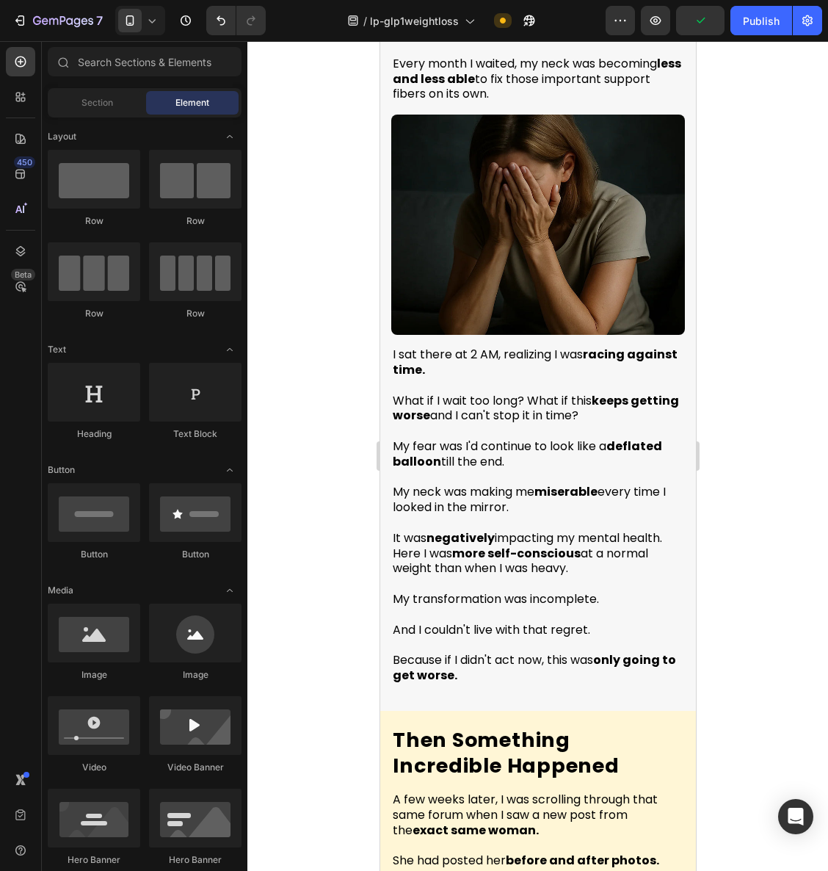
click at [624, 592] on p "My transformation was incomplete." at bounding box center [537, 599] width 291 height 15
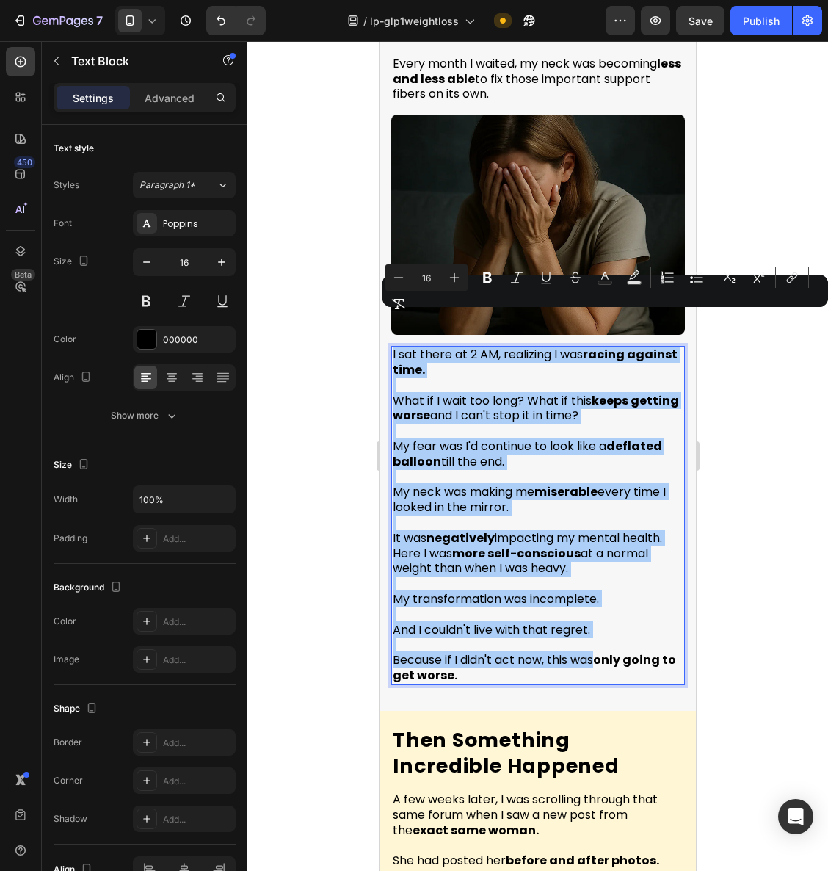
click at [759, 513] on div at bounding box center [538, 456] width 581 height 830
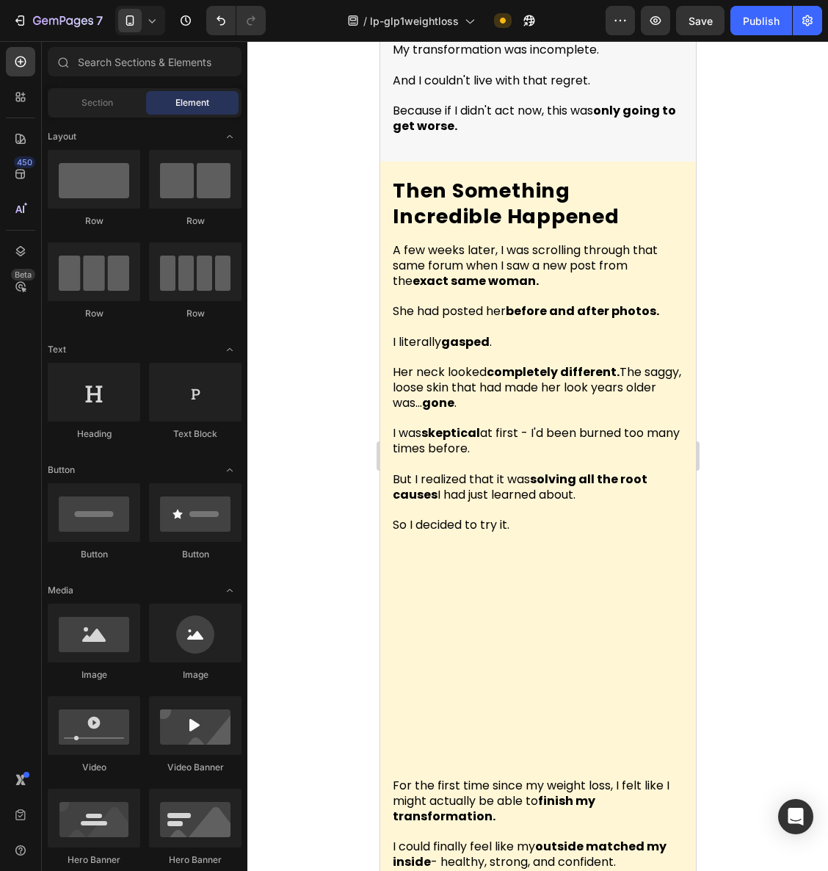
scroll to position [4263, 0]
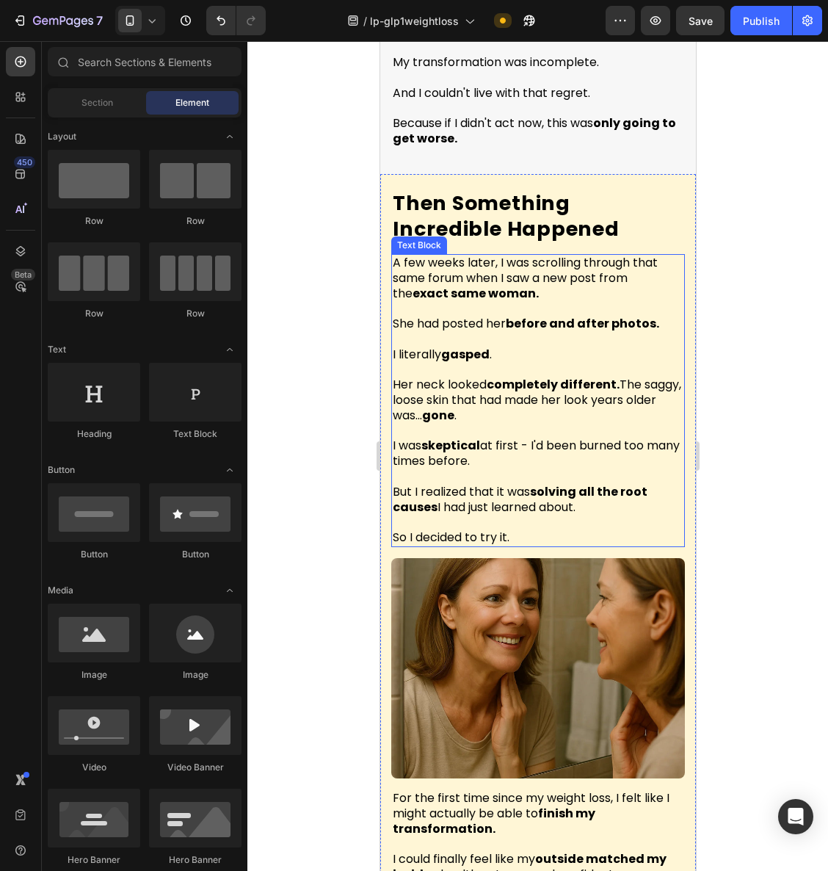
click at [495, 285] on strong "exact same woman." at bounding box center [475, 293] width 126 height 17
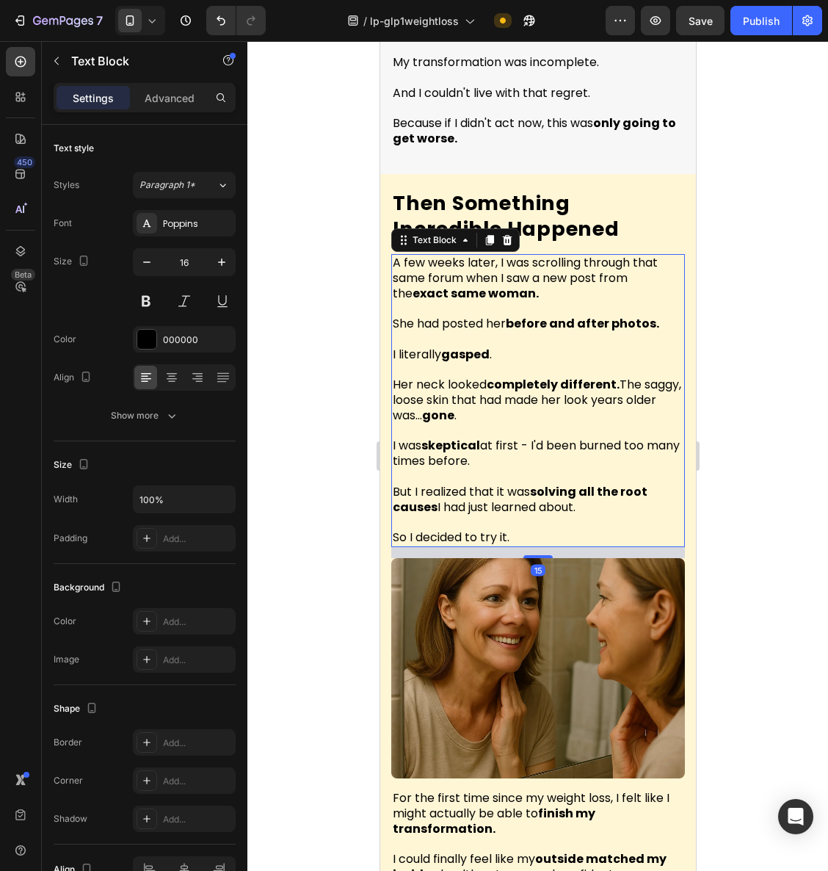
click at [541, 262] on p "A few weeks later, I was scrolling through that same forum when I saw a new pos…" at bounding box center [537, 279] width 291 height 46
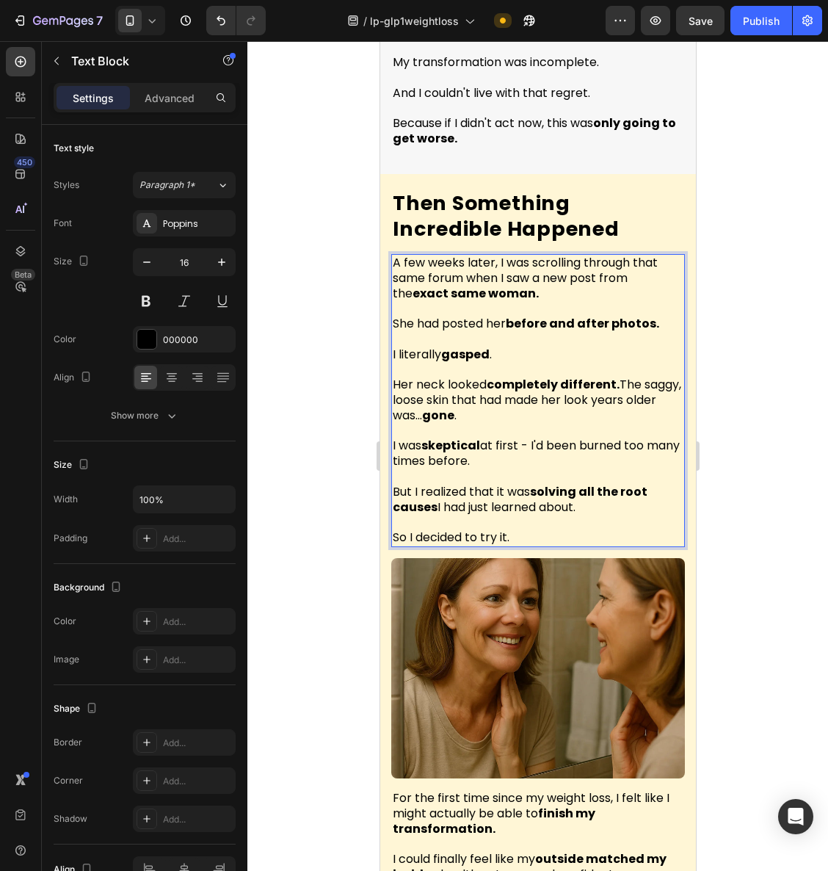
click at [806, 309] on div at bounding box center [538, 456] width 581 height 830
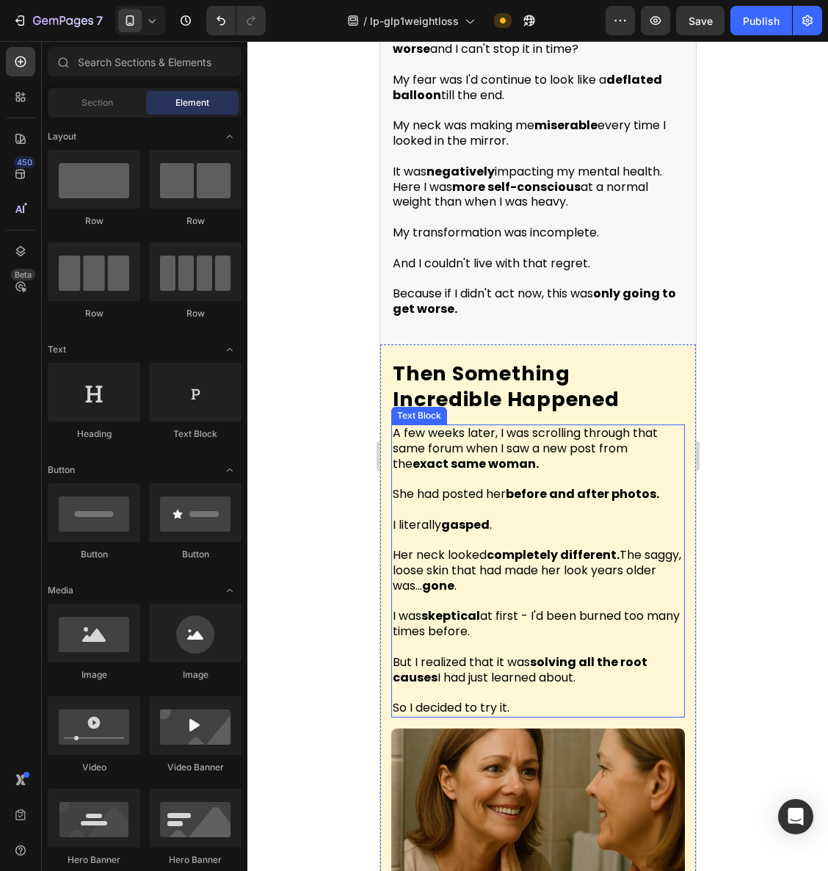
scroll to position [4338, 0]
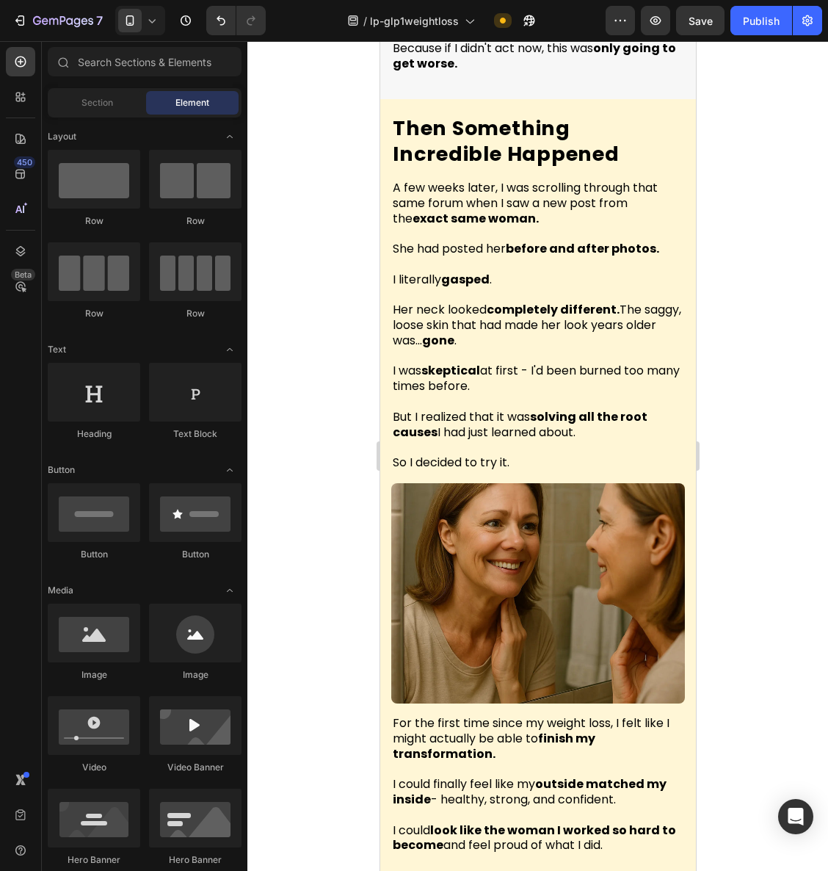
click at [768, 410] on div at bounding box center [538, 456] width 581 height 830
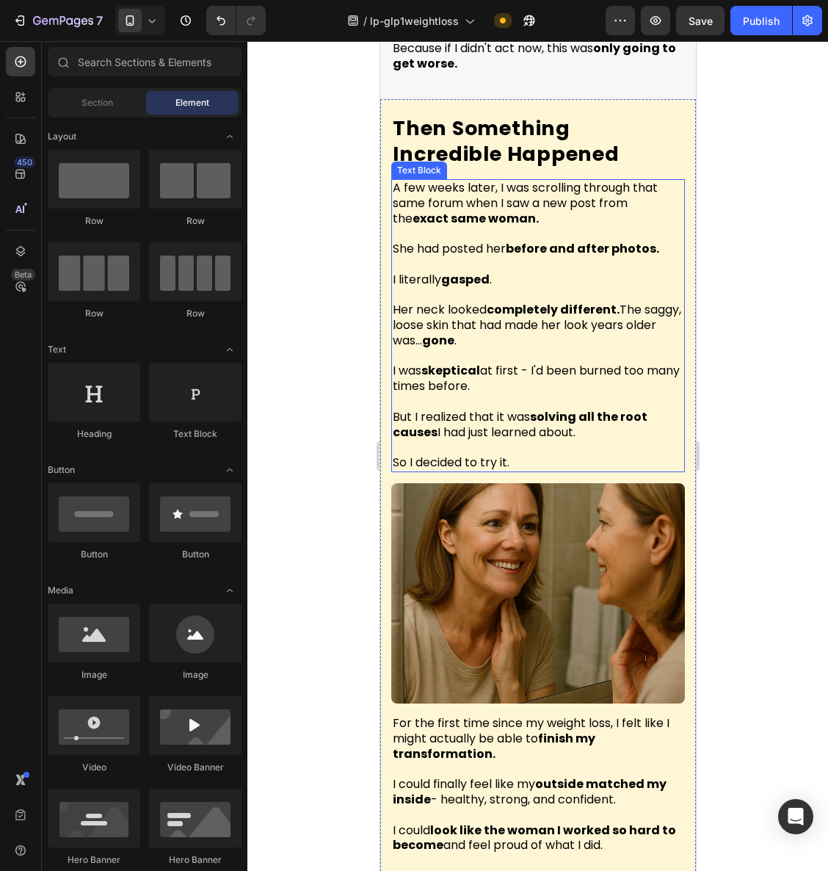
click at [469, 408] on span "But I realized that it was solving all the root causes I had just learned about." at bounding box center [519, 424] width 255 height 32
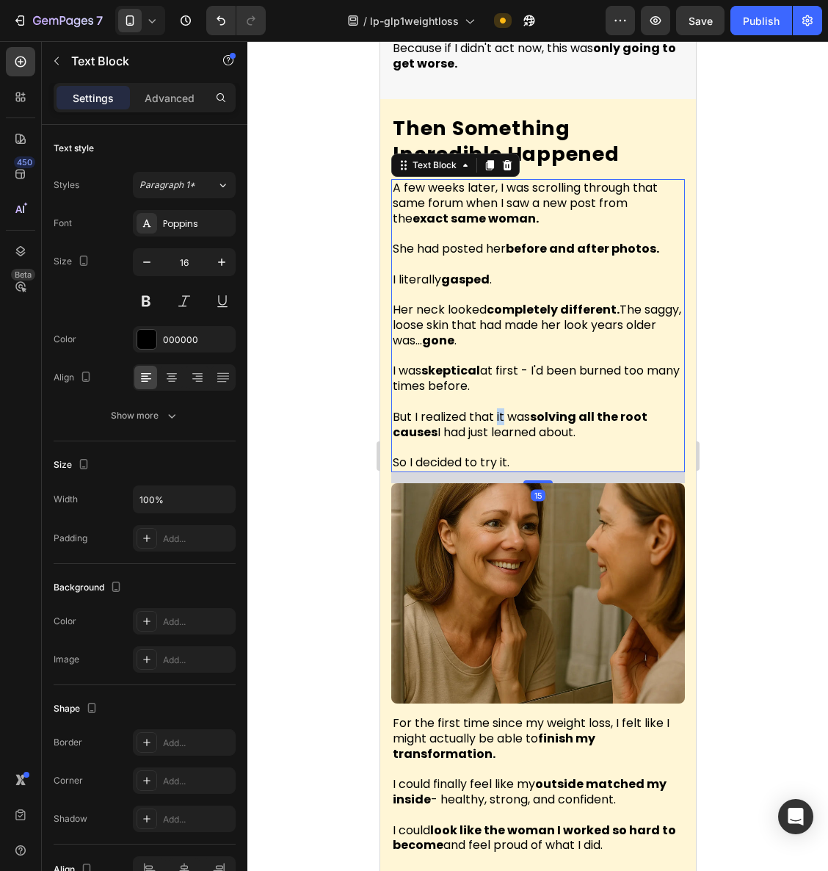
click at [500, 408] on span "But I realized that it was solving all the root causes I had just learned about." at bounding box center [519, 424] width 255 height 32
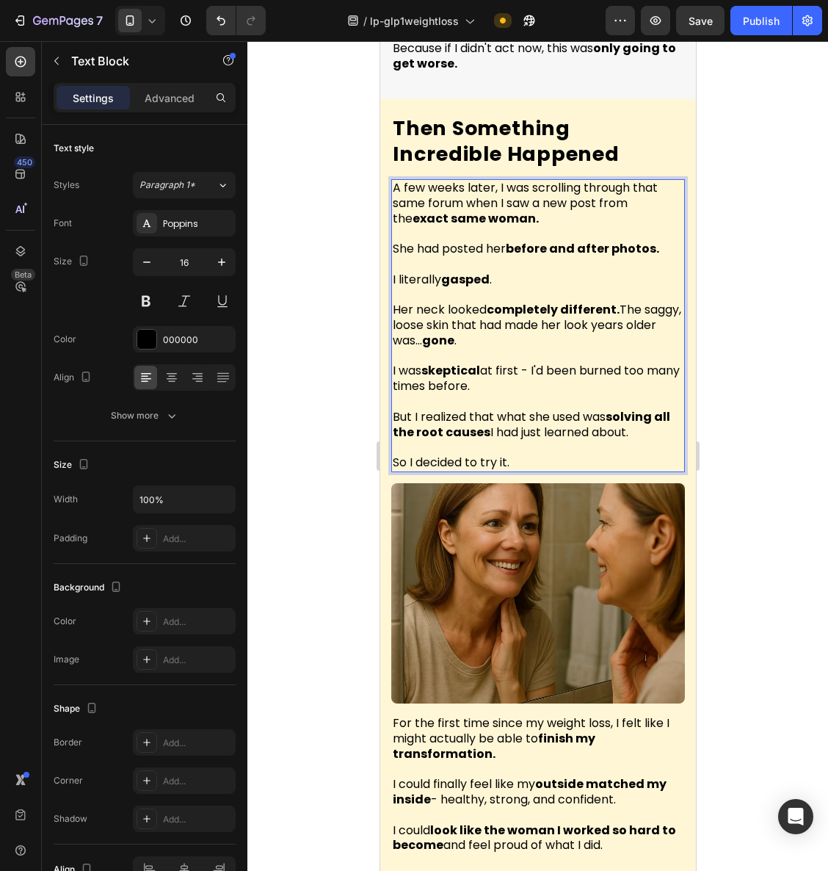
click at [452, 408] on span "But I realized that what she used was solving all the root causes I had just le…" at bounding box center [531, 424] width 278 height 32
click at [753, 423] on div at bounding box center [538, 456] width 581 height 830
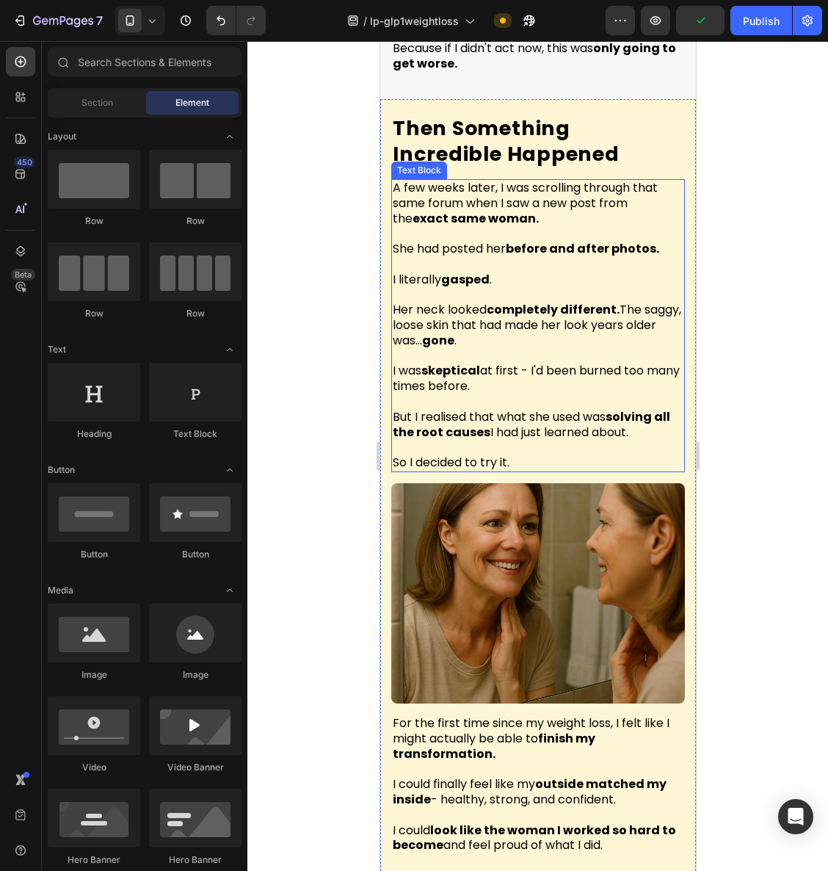
click at [521, 440] on p "So I decided to try it." at bounding box center [537, 455] width 291 height 31
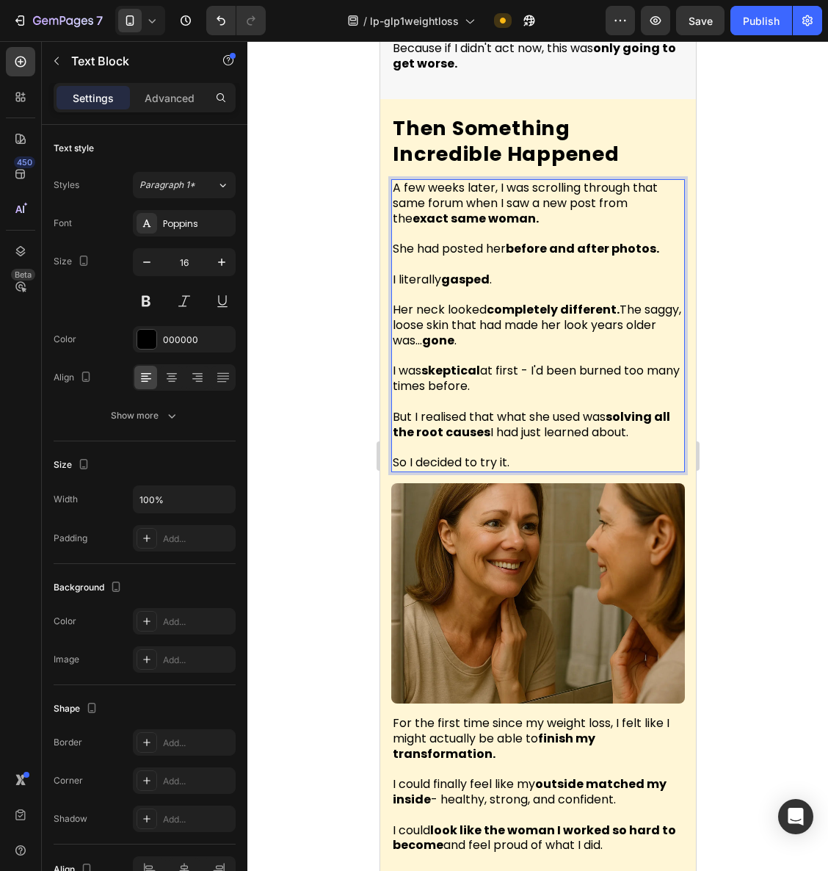
click at [535, 440] on p "So I decided to try it." at bounding box center [537, 455] width 291 height 31
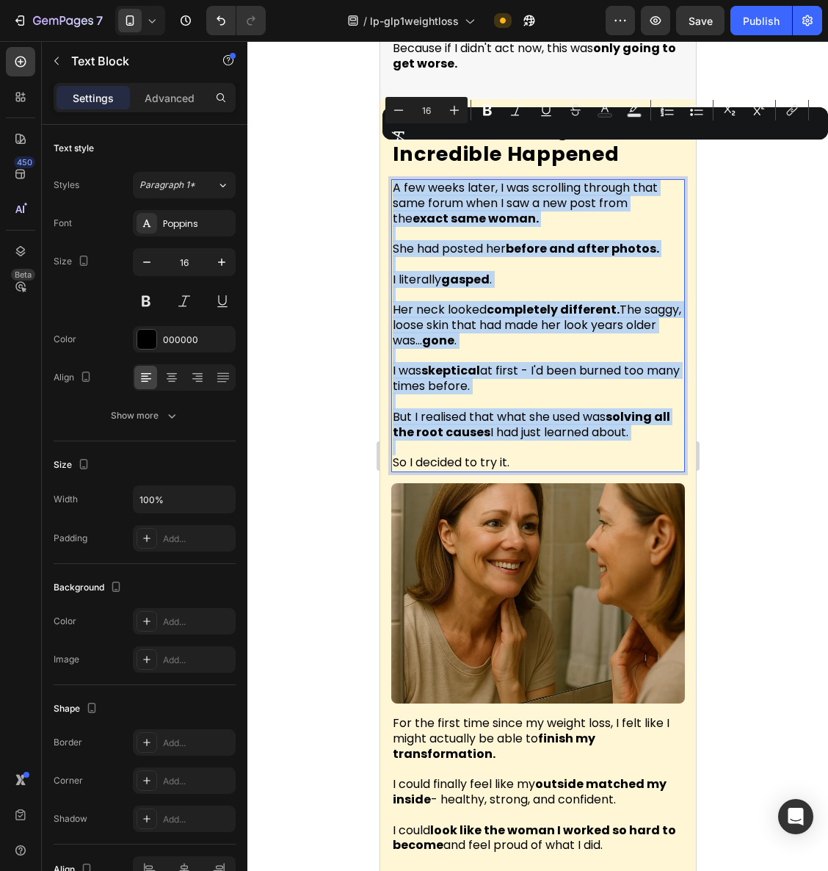
copy div "A few weeks later, I was scrolling through that same forum when I saw a new pos…"
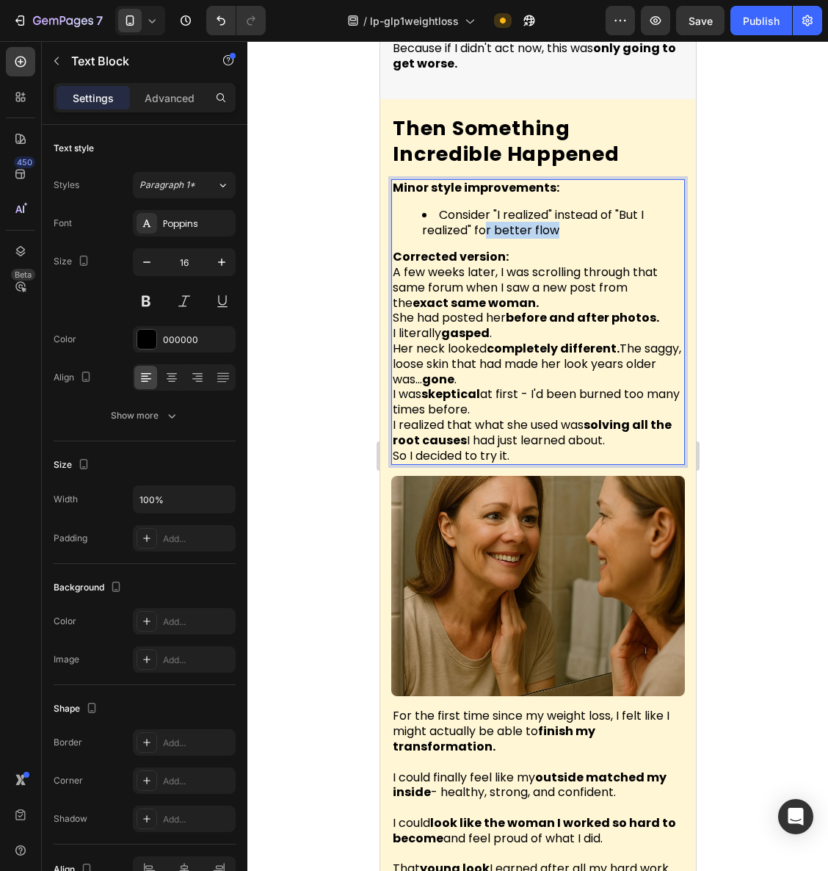
drag, startPoint x: 549, startPoint y: 201, endPoint x: 474, endPoint y: 195, distance: 75.9
click at [476, 208] on li "Consider "I realized" instead of "But I realized" for better flow" at bounding box center [552, 223] width 261 height 31
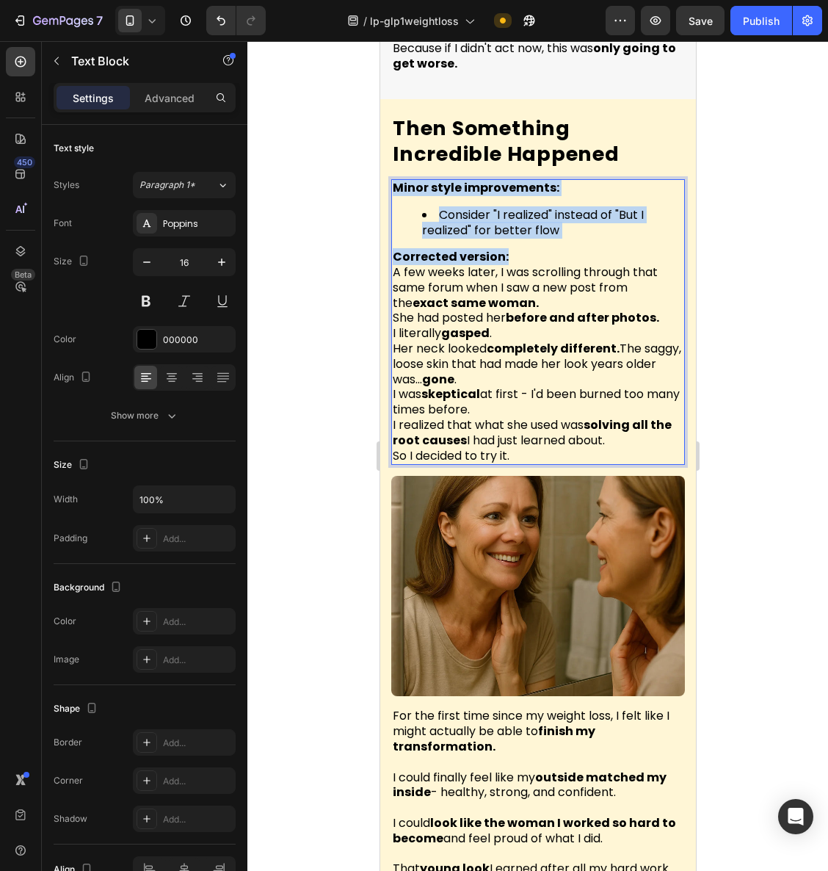
drag, startPoint x: 445, startPoint y: 199, endPoint x: 370, endPoint y: 148, distance: 90.4
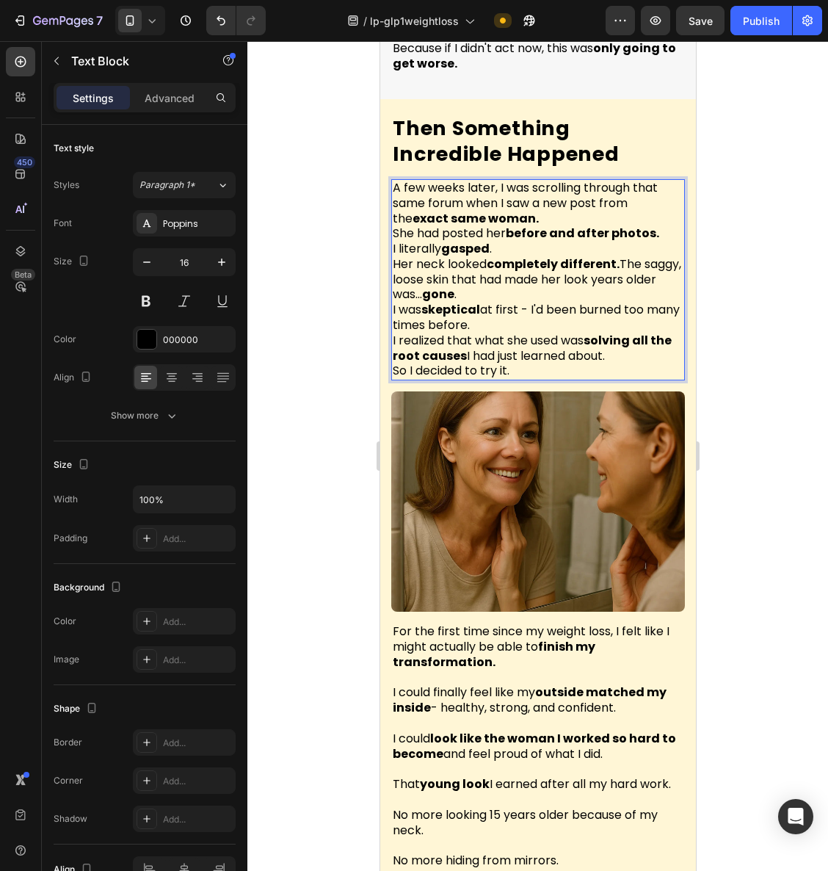
click at [527, 187] on p "A few weeks later, I was scrolling through that same forum when I saw a new pos…" at bounding box center [537, 204] width 291 height 46
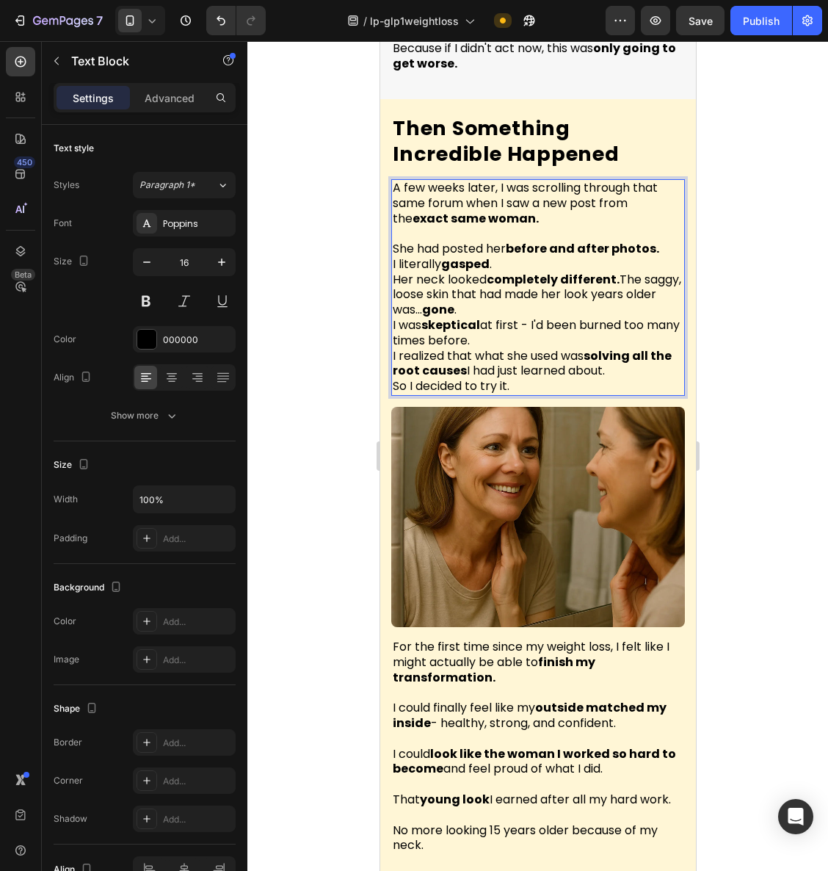
click at [497, 257] on p "I literally gasped ." at bounding box center [537, 264] width 291 height 15
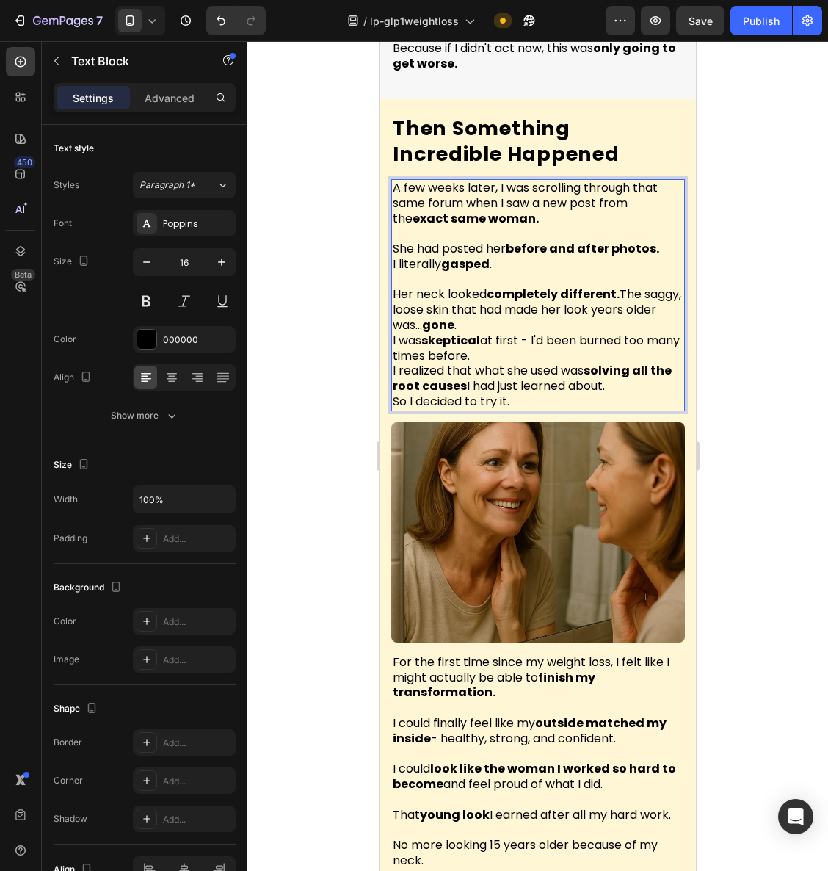
click at [509, 290] on p "Her neck looked completely different. The saggy, loose skin that had made her l…" at bounding box center [537, 310] width 291 height 46
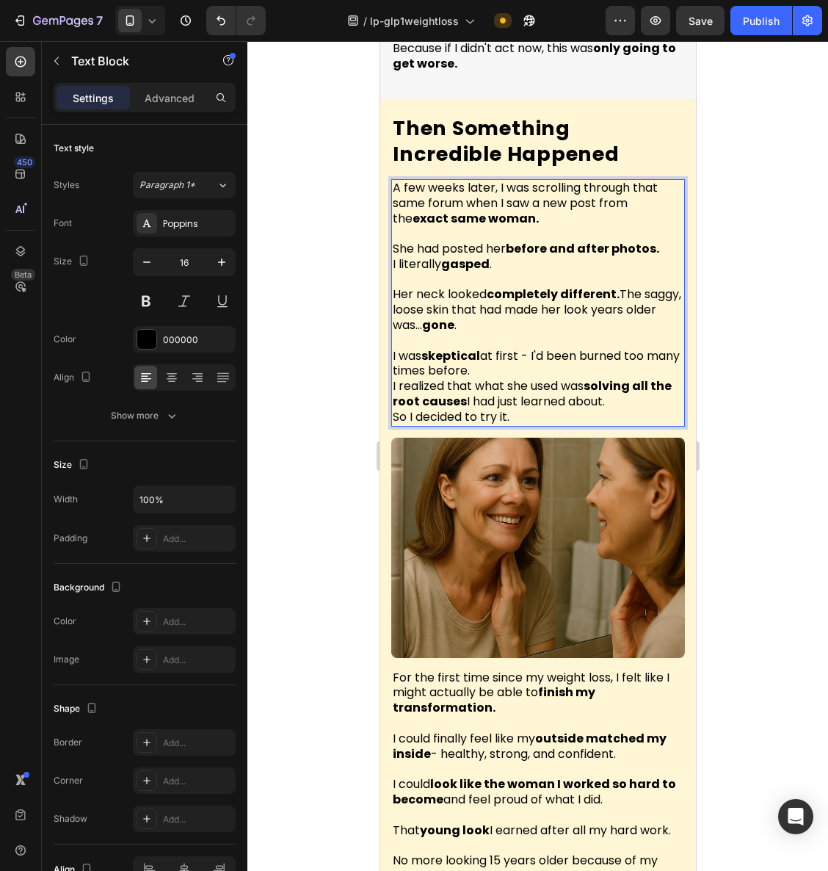
click at [521, 349] on p "I was skeptical at first - I'd been burned too many times before." at bounding box center [537, 364] width 291 height 31
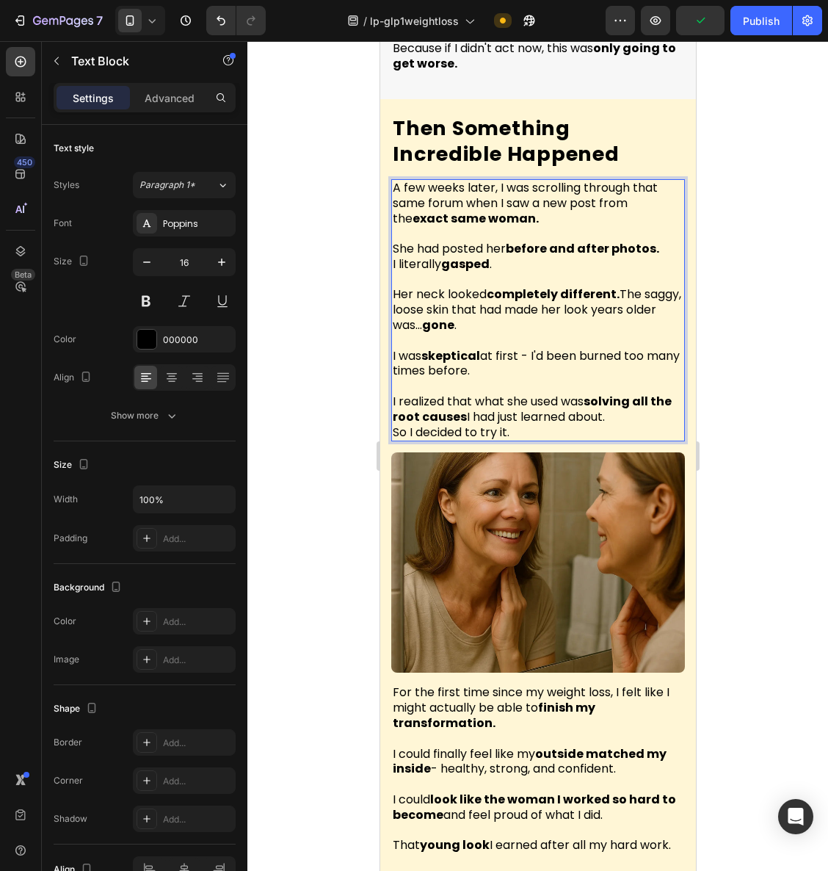
click at [638, 394] on p "I realized that what she used was solving all the root causes I had just learne…" at bounding box center [537, 409] width 291 height 31
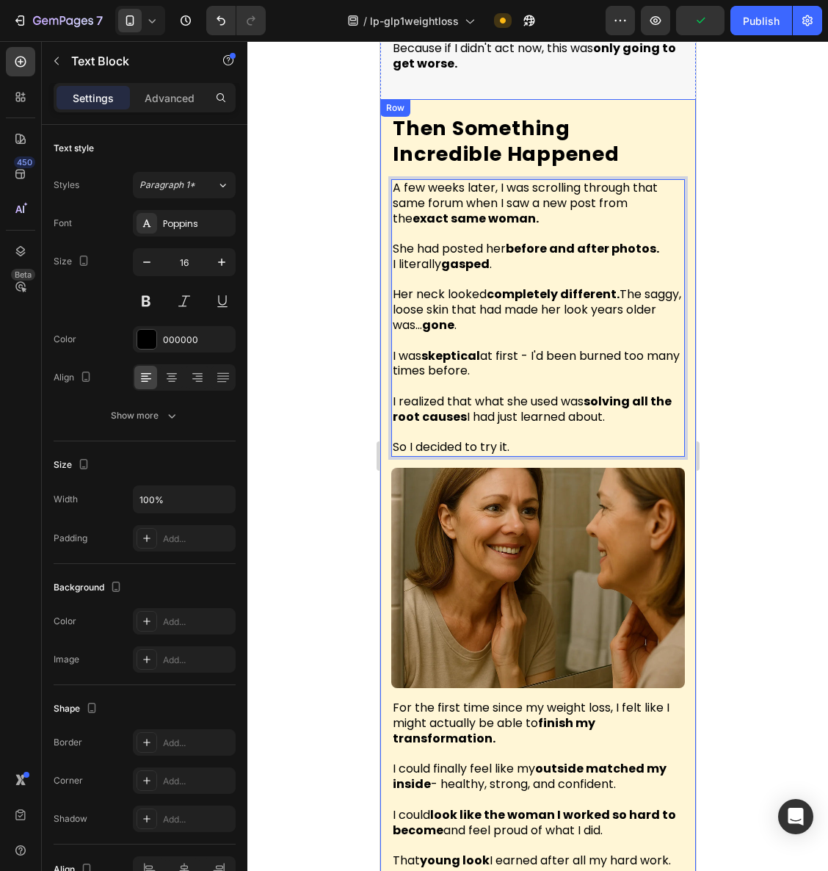
click at [779, 378] on div at bounding box center [538, 456] width 581 height 830
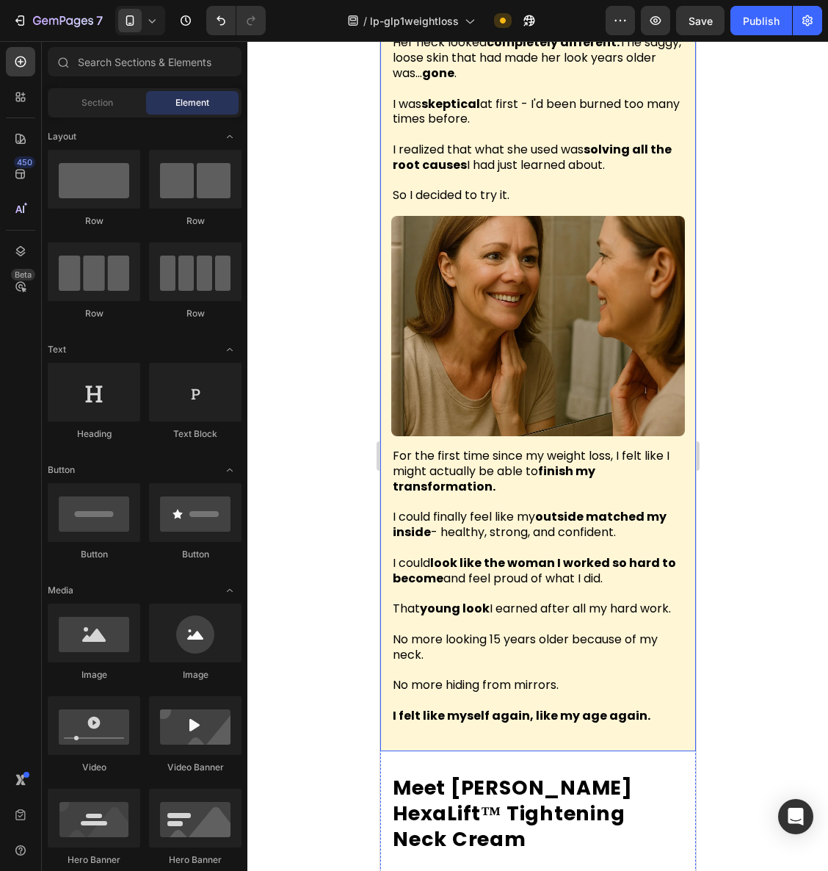
scroll to position [4637, 0]
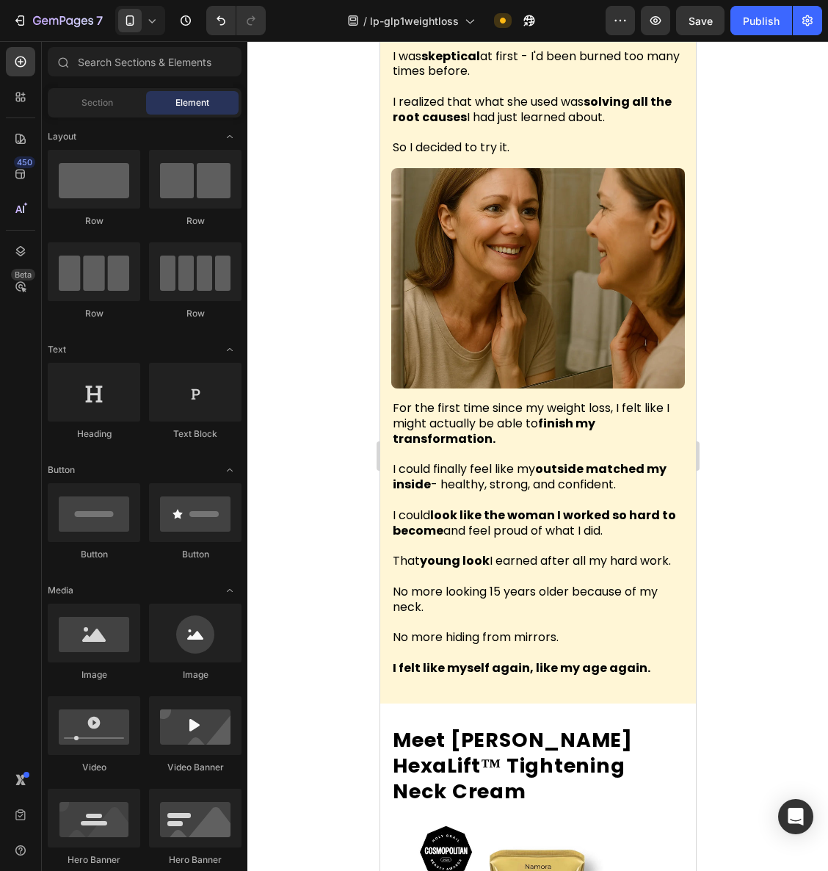
click at [777, 386] on div at bounding box center [538, 456] width 581 height 830
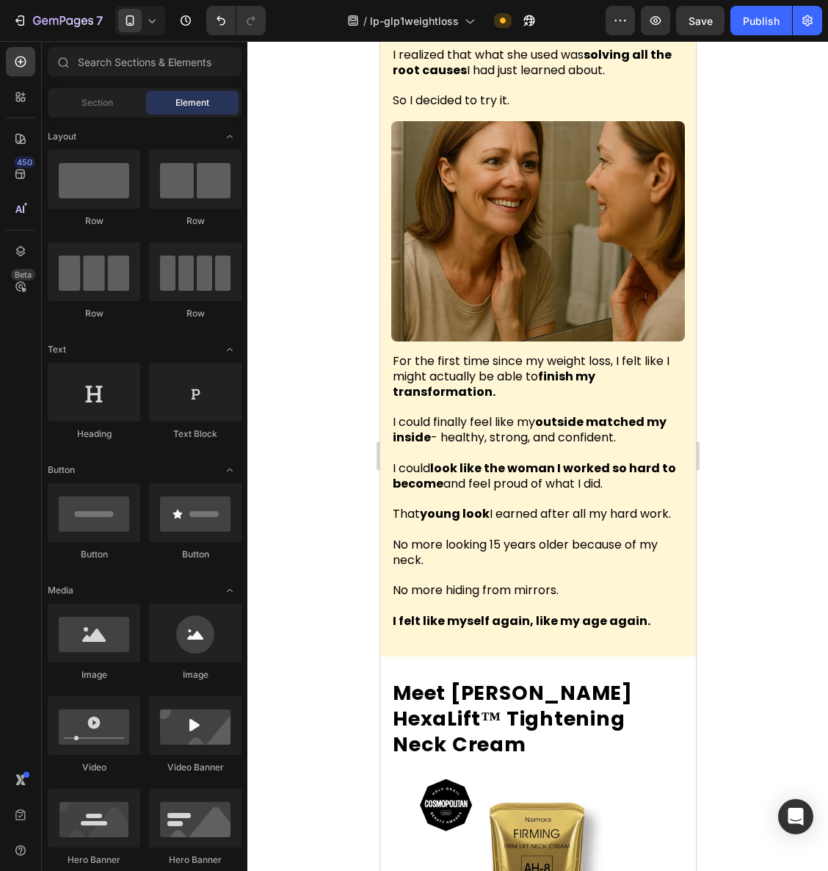
scroll to position [4672, 0]
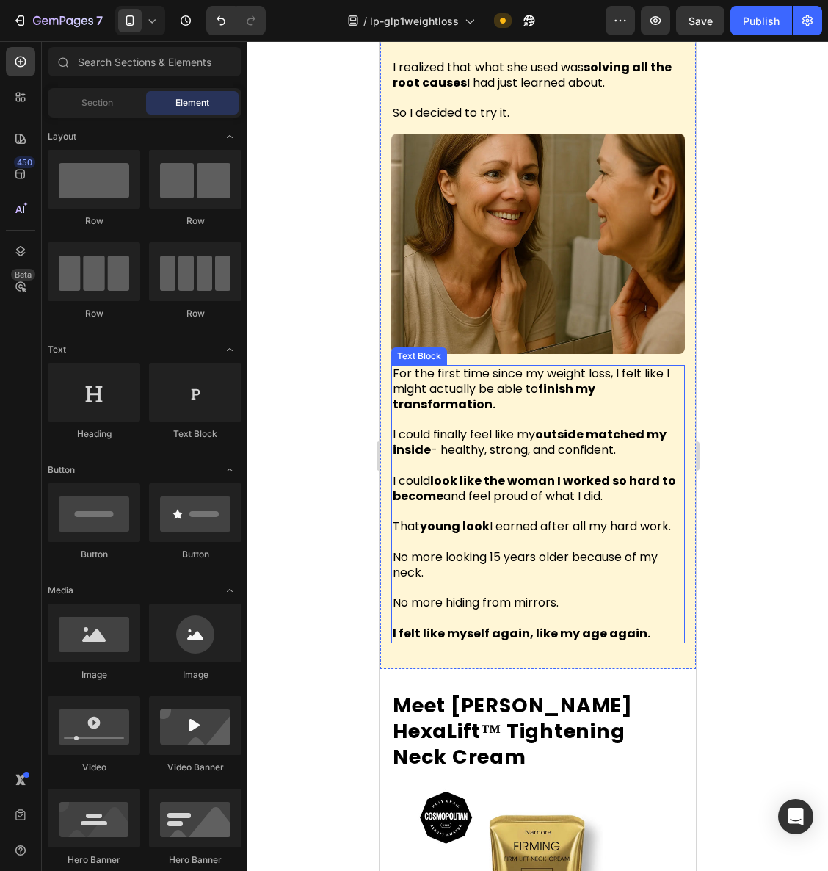
click at [505, 366] on p "For the first time since my weight loss, I felt like I might actually be able t…" at bounding box center [537, 389] width 291 height 46
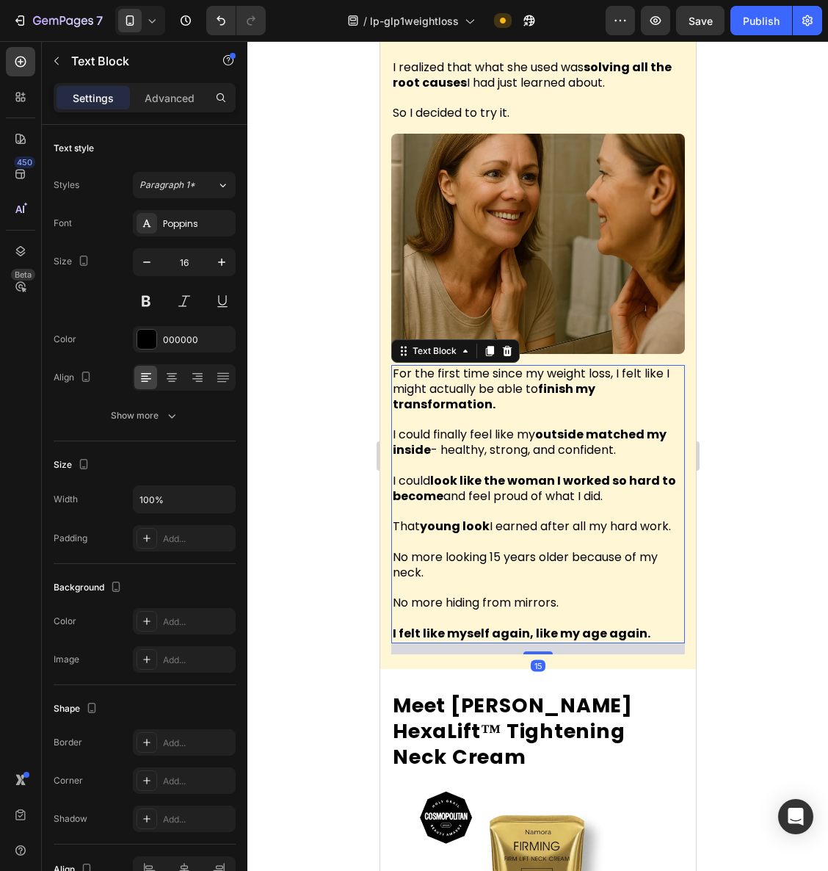
click at [505, 366] on p "For the first time since my weight loss, I felt like I might actually be able t…" at bounding box center [537, 389] width 291 height 46
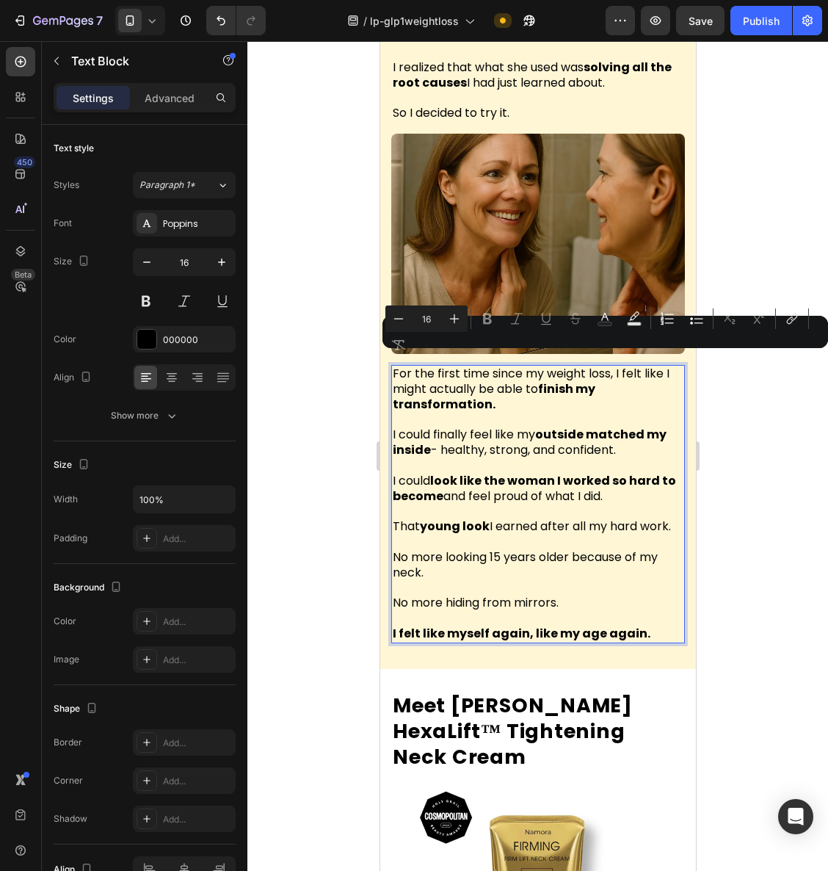
click at [513, 366] on p "For the first time since my weight loss, I felt like I might actually be able t…" at bounding box center [537, 389] width 291 height 46
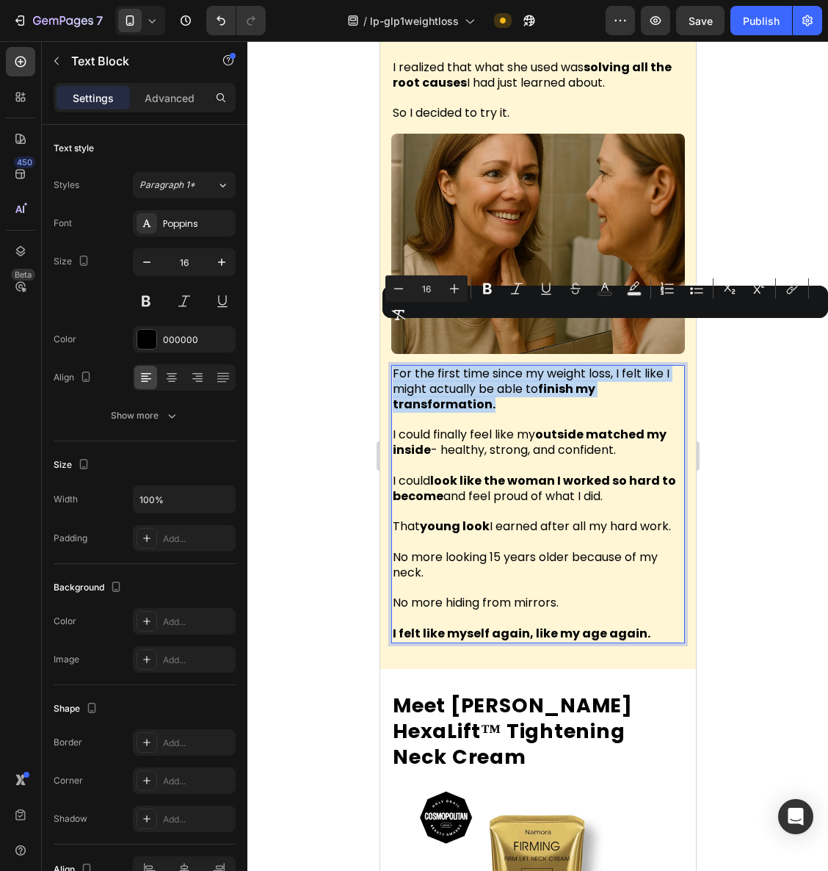
drag, startPoint x: 509, startPoint y: 366, endPoint x: 393, endPoint y: 336, distance: 119.9
click at [393, 366] on p "For the first time since my weight loss, I felt like I might actually be able t…" at bounding box center [537, 389] width 291 height 46
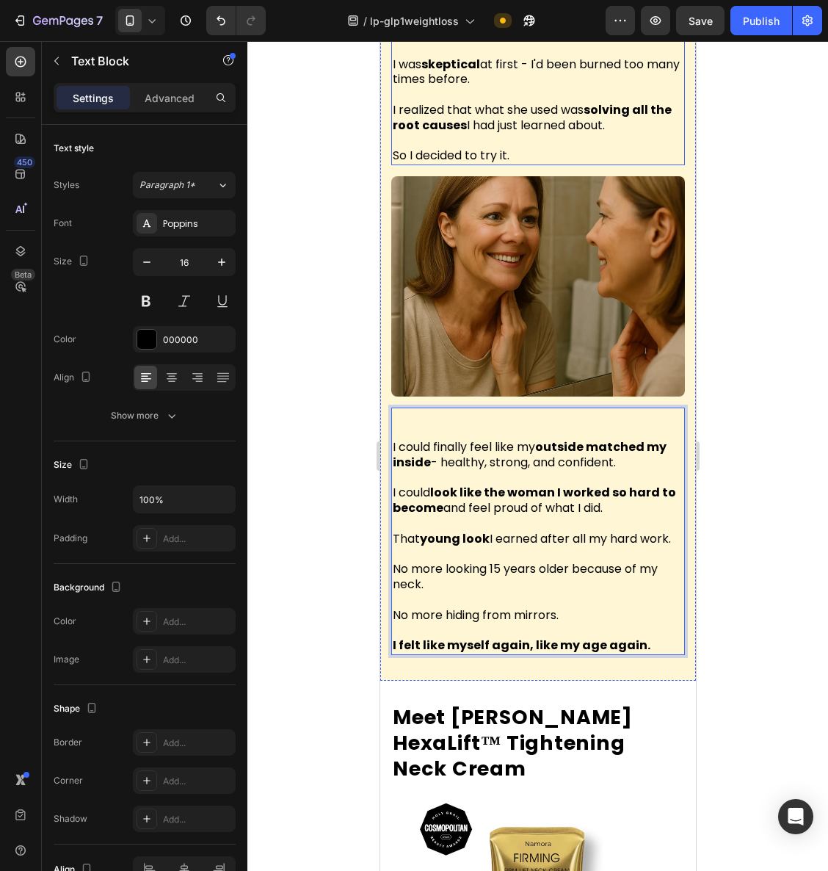
scroll to position [4621, 0]
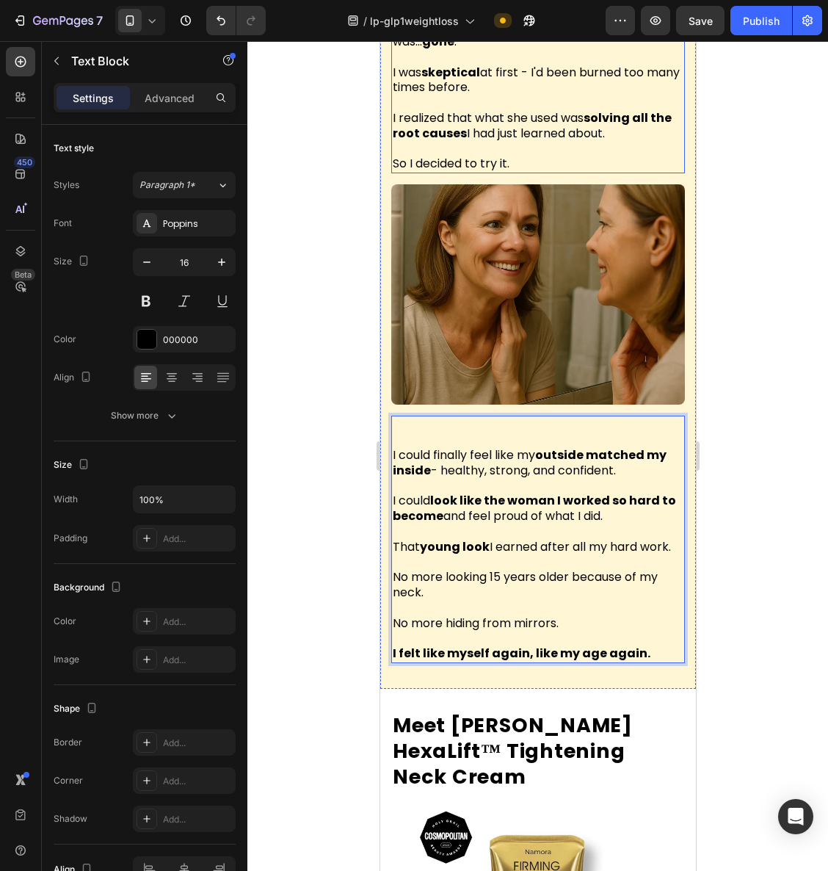
click at [646, 142] on p "Rich Text Editor. Editing area: main" at bounding box center [537, 149] width 291 height 15
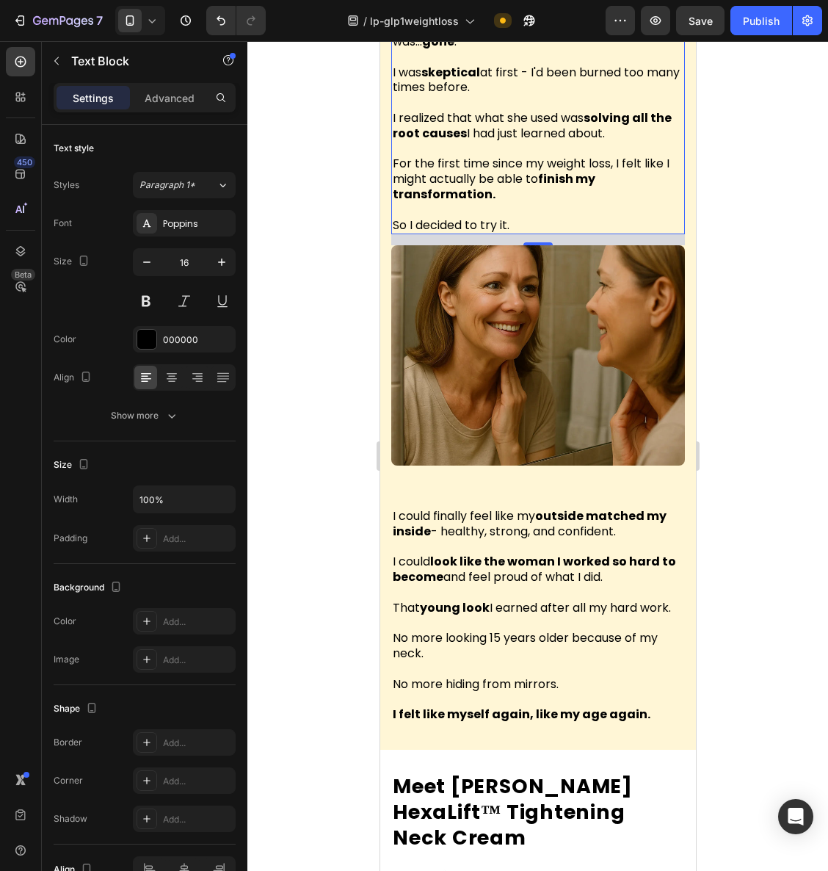
click at [752, 162] on div at bounding box center [538, 456] width 581 height 830
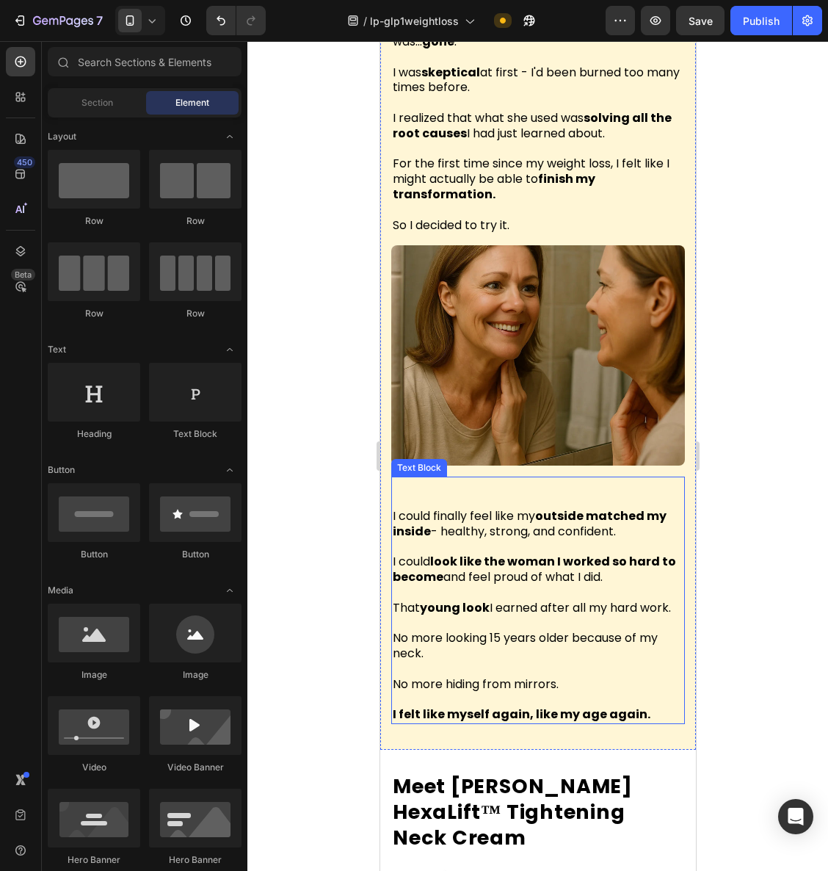
click at [428, 494] on p "Rich Text Editor. Editing area: main" at bounding box center [537, 501] width 291 height 15
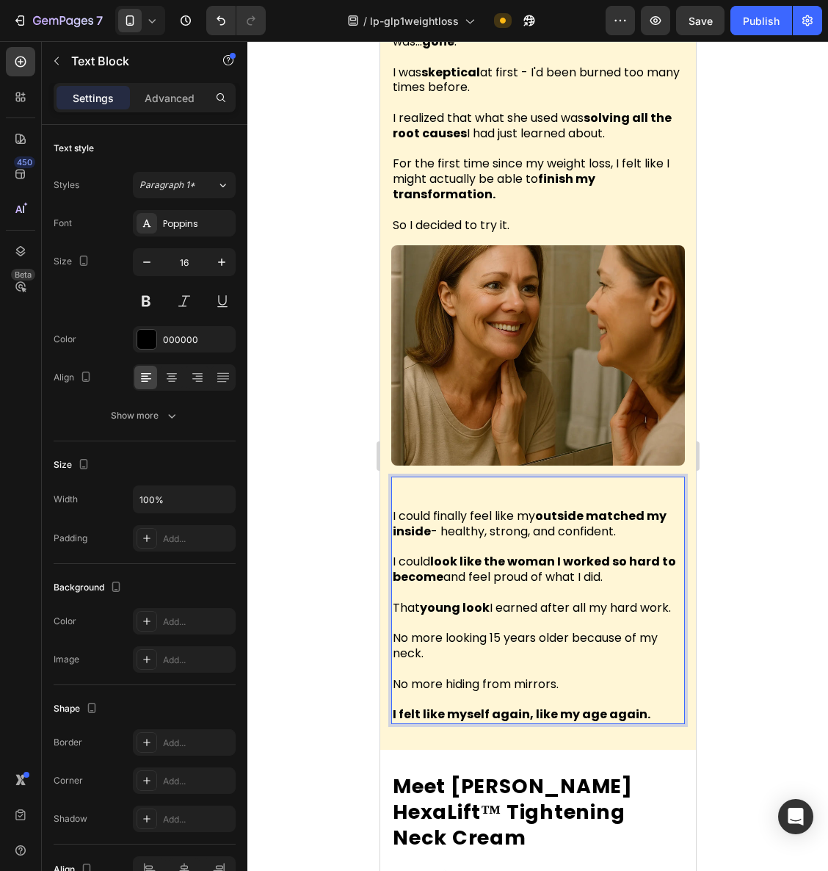
click at [400, 478] on p "Rich Text Editor. Editing area: main" at bounding box center [537, 485] width 291 height 15
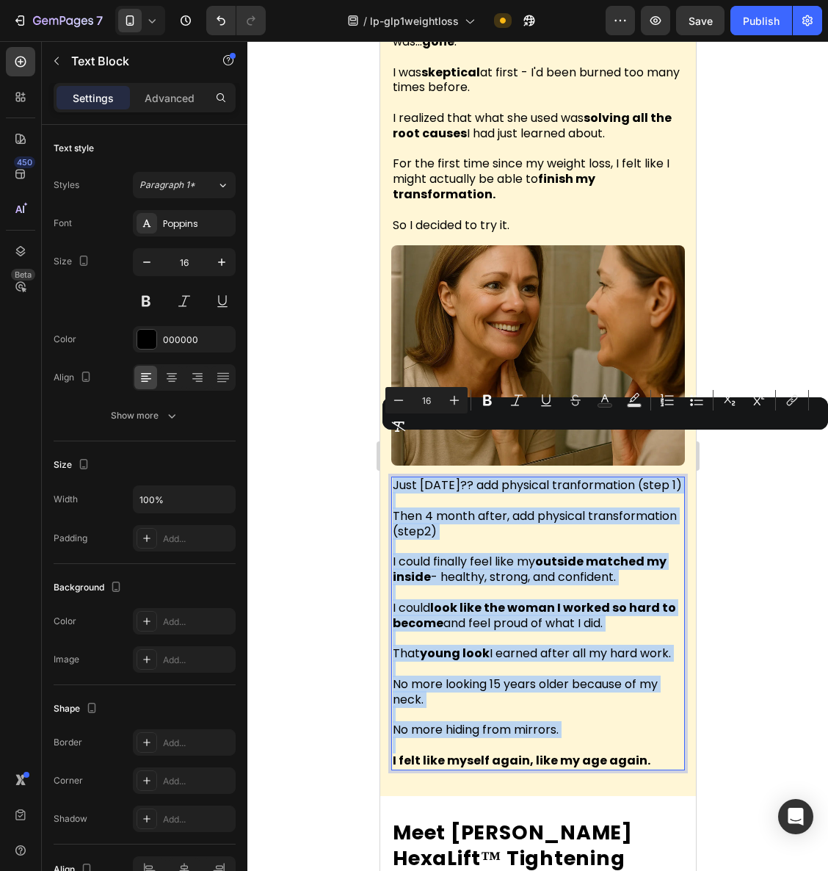
copy div "Just [DATE]?? add physical tranformation (step 1) Then 4 month after, add physi…"
click at [466, 478] on p "Just [DATE]?? add physical tranformation (step 1)" at bounding box center [537, 485] width 291 height 15
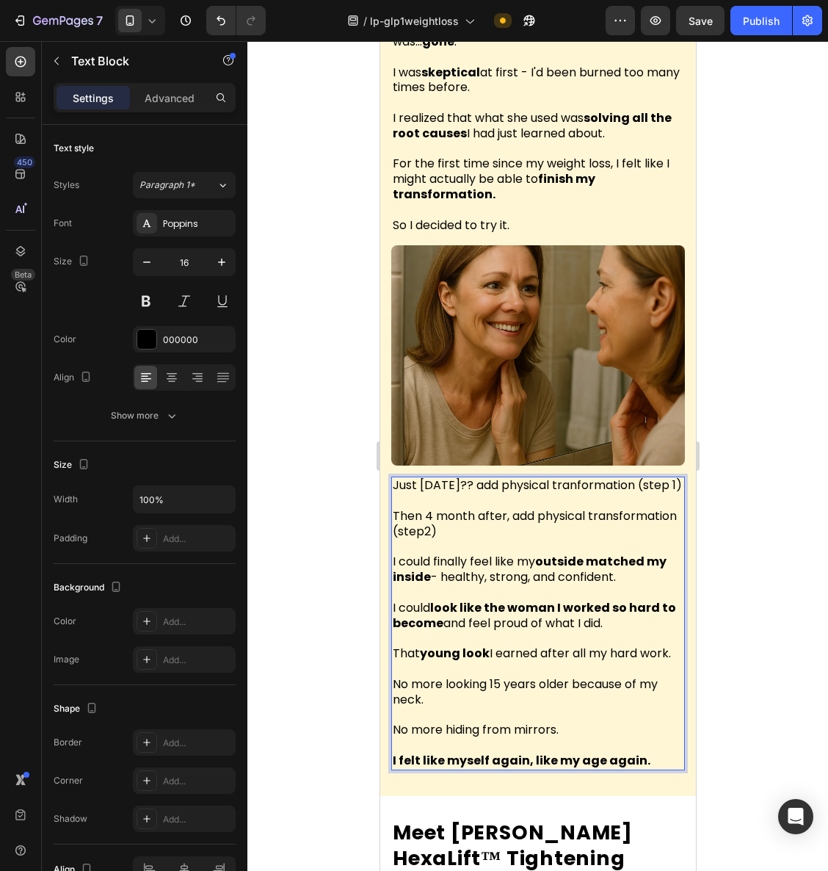
drag, startPoint x: 453, startPoint y: 455, endPoint x: 381, endPoint y: 438, distance: 73.9
click at [381, 439] on div "Then Something Incredible Happened Heading A few weeks later, I was scrolling t…" at bounding box center [538, 306] width 316 height 981
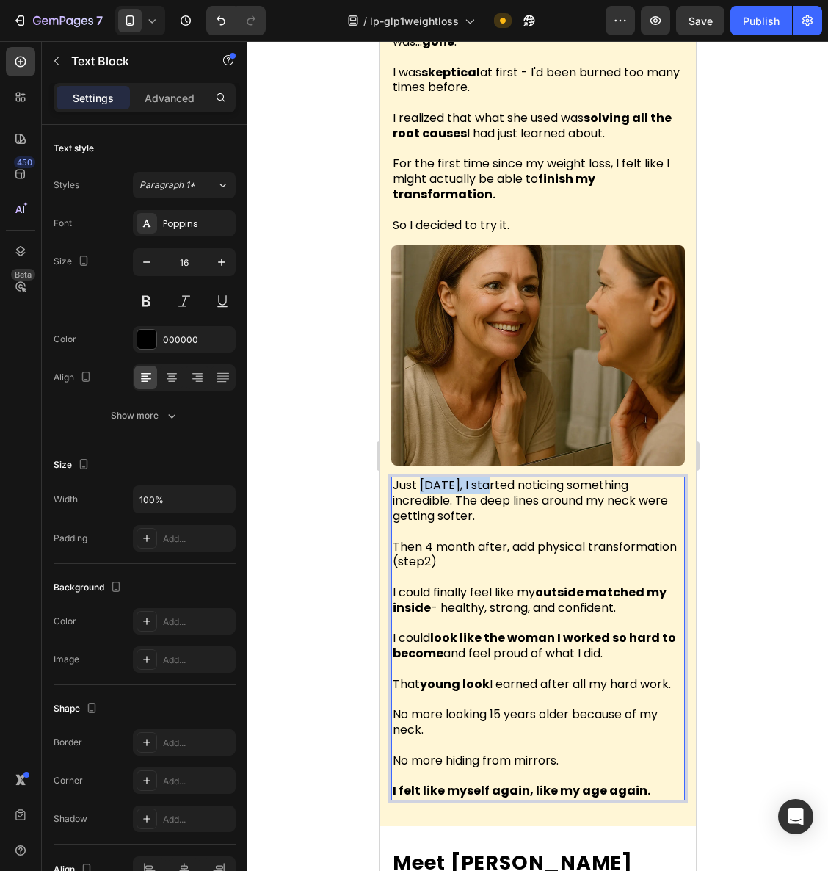
drag, startPoint x: 420, startPoint y: 445, endPoint x: 490, endPoint y: 444, distance: 69.8
click at [490, 478] on p "Just [DATE], I started noticing something incredible. The deep lines around my …" at bounding box center [537, 501] width 291 height 46
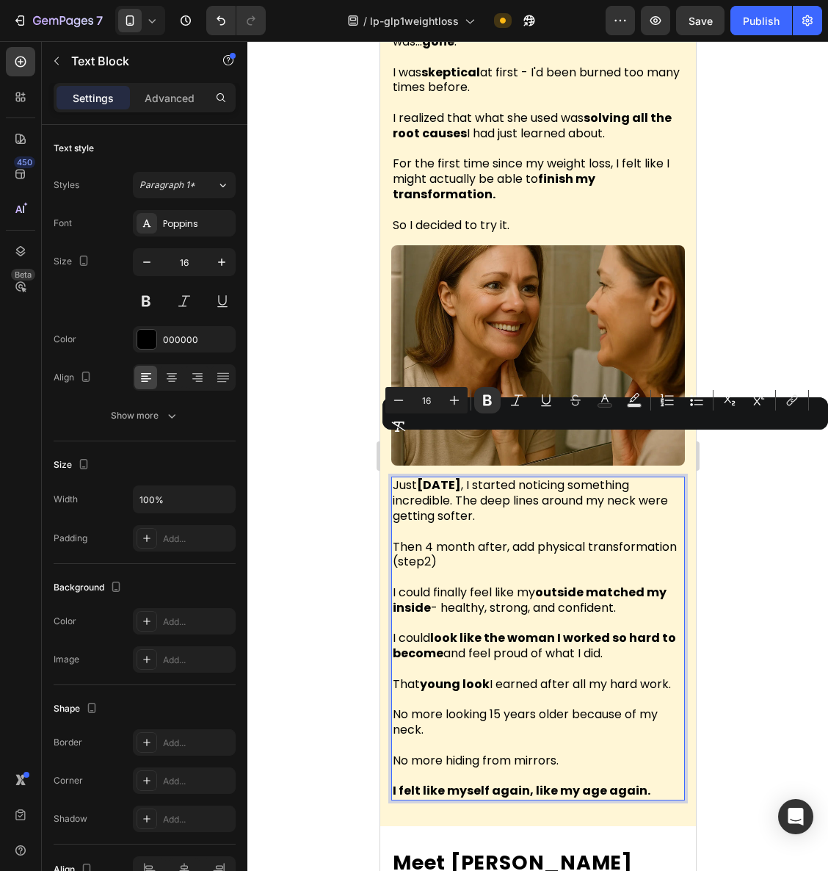
click at [502, 478] on p "Just [DATE] , I started noticing something incredible. The deep lines around my…" at bounding box center [537, 501] width 291 height 46
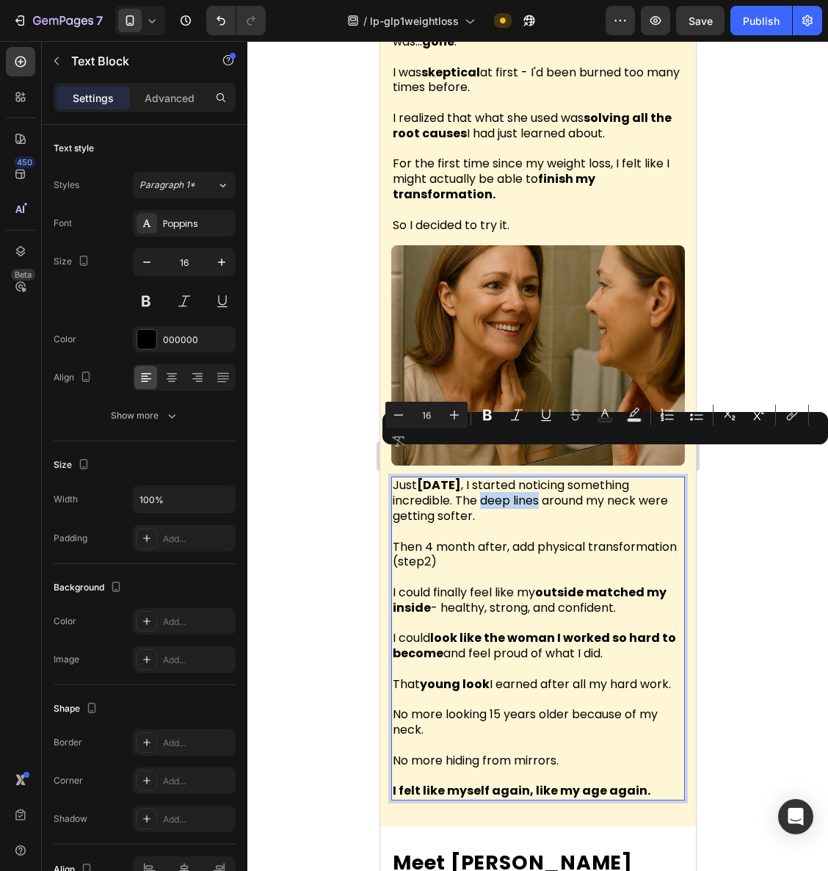
drag, startPoint x: 480, startPoint y: 458, endPoint x: 538, endPoint y: 461, distance: 57.4
click at [538, 478] on p "Just [DATE] , I started noticing something incredible. The deep lines around my…" at bounding box center [537, 501] width 291 height 46
click at [598, 481] on p "Just [DATE] , I started noticing something incredible. The deep lines around my…" at bounding box center [537, 501] width 291 height 46
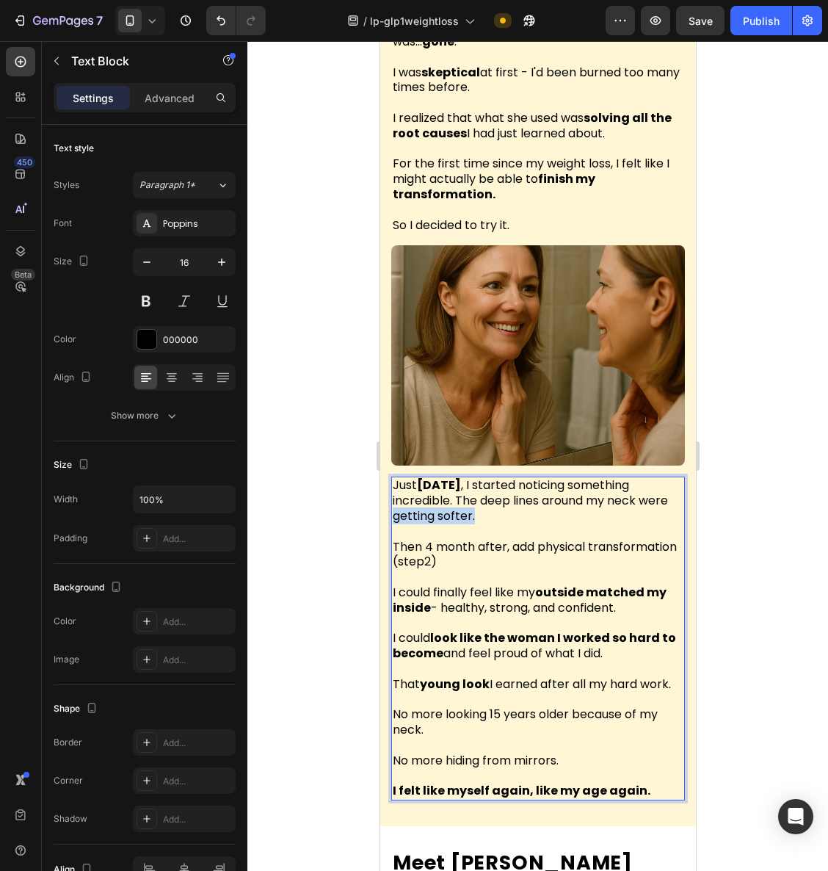
drag, startPoint x: 405, startPoint y: 479, endPoint x: 386, endPoint y: 478, distance: 18.4
click at [386, 478] on div "Then Something Incredible Happened Heading A few weeks later, I was scrolling t…" at bounding box center [538, 321] width 316 height 1011
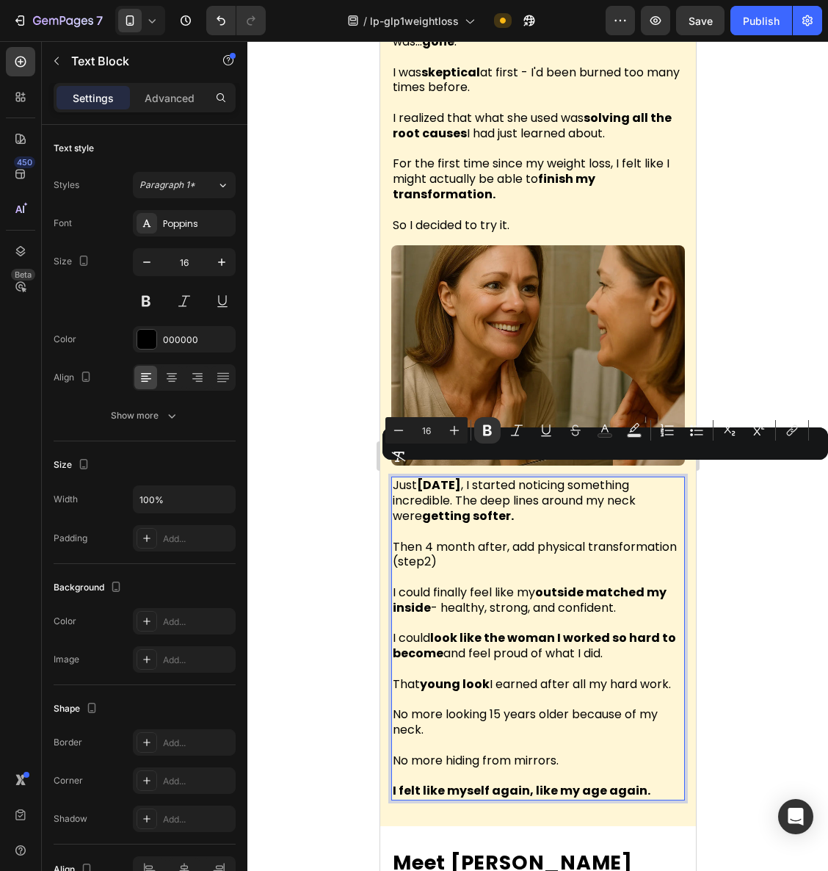
click at [774, 552] on div at bounding box center [538, 456] width 581 height 830
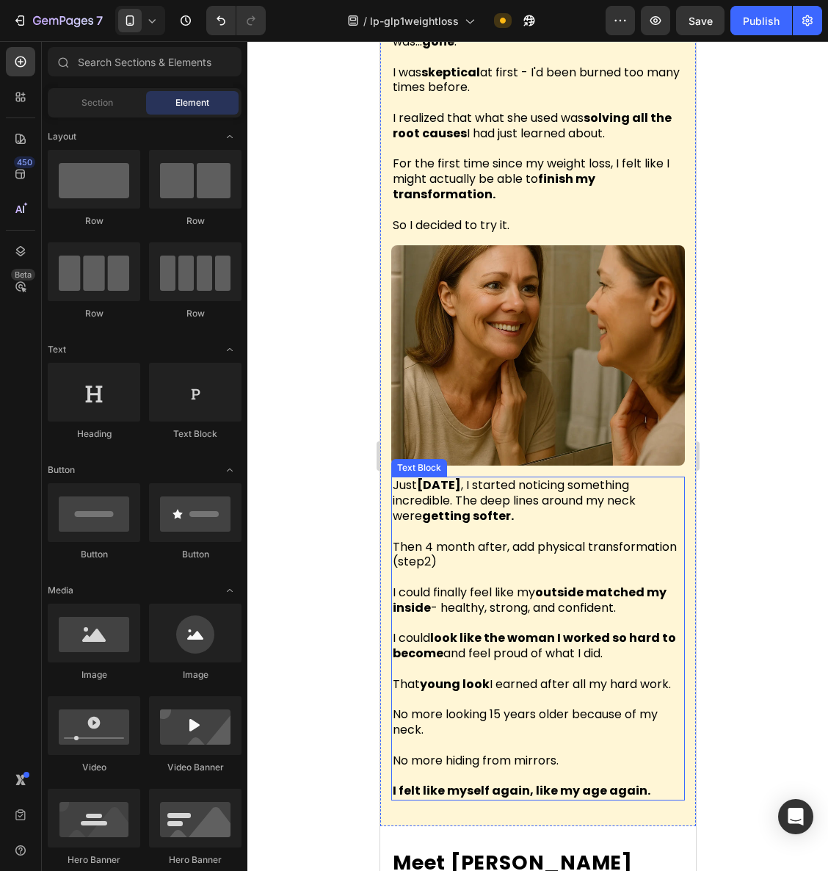
click at [537, 540] on p "Then 4 month after, add physical transformation (step2)" at bounding box center [537, 555] width 291 height 31
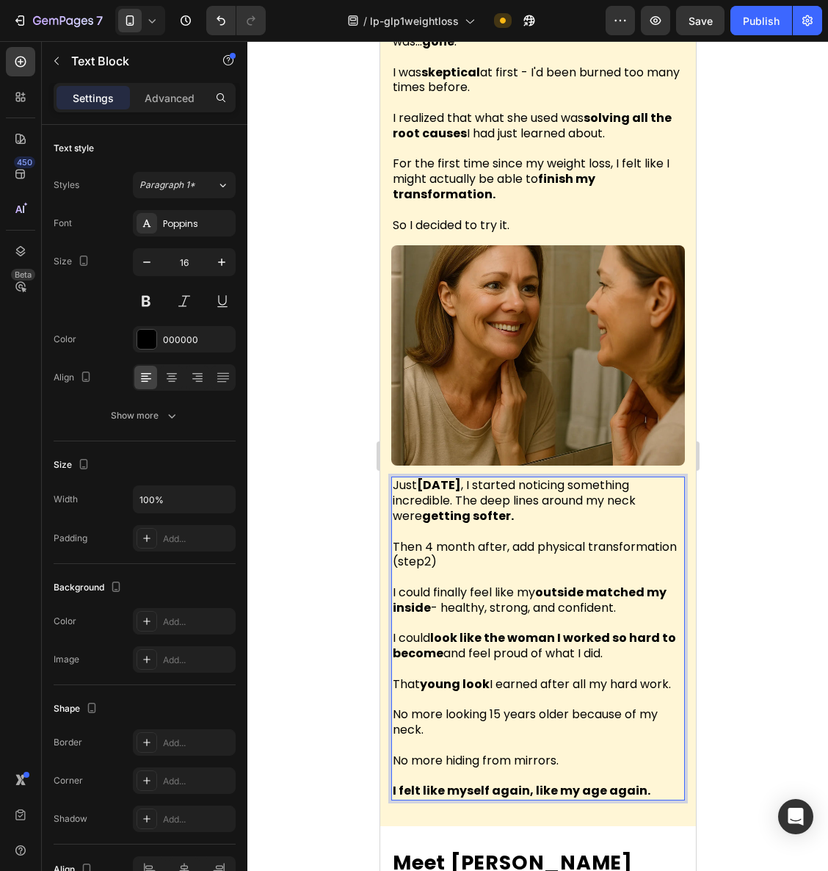
drag, startPoint x: 535, startPoint y: 521, endPoint x: 418, endPoint y: 517, distance: 117.6
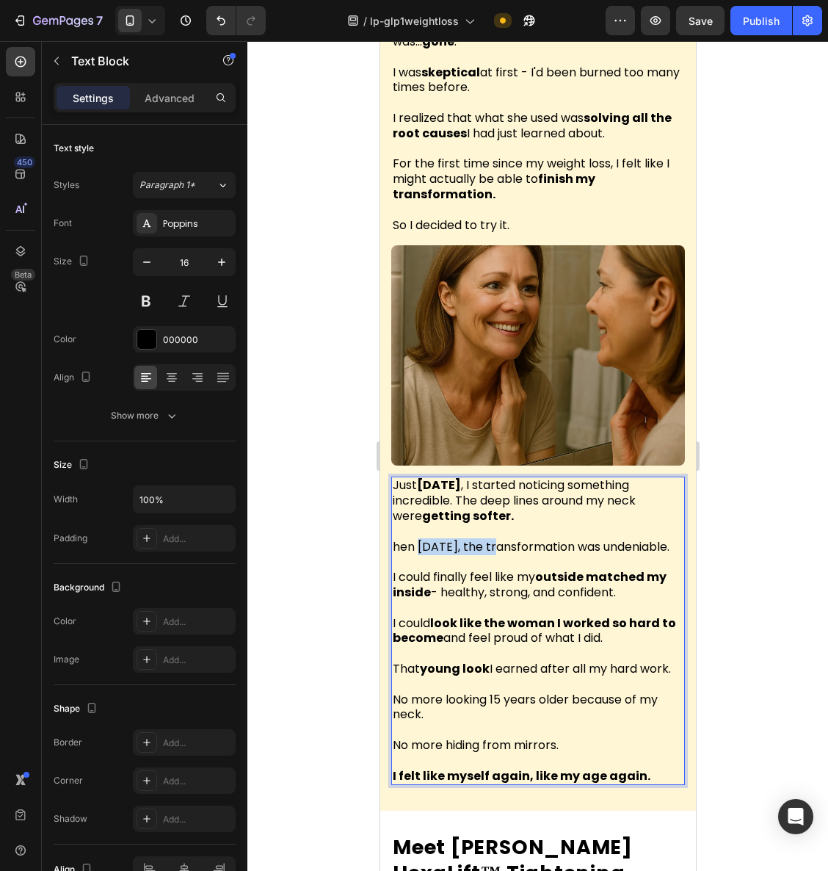
drag, startPoint x: 419, startPoint y: 506, endPoint x: 502, endPoint y: 508, distance: 83.8
click at [502, 540] on p "hen [DATE], the transformation was undeniable." at bounding box center [537, 547] width 291 height 15
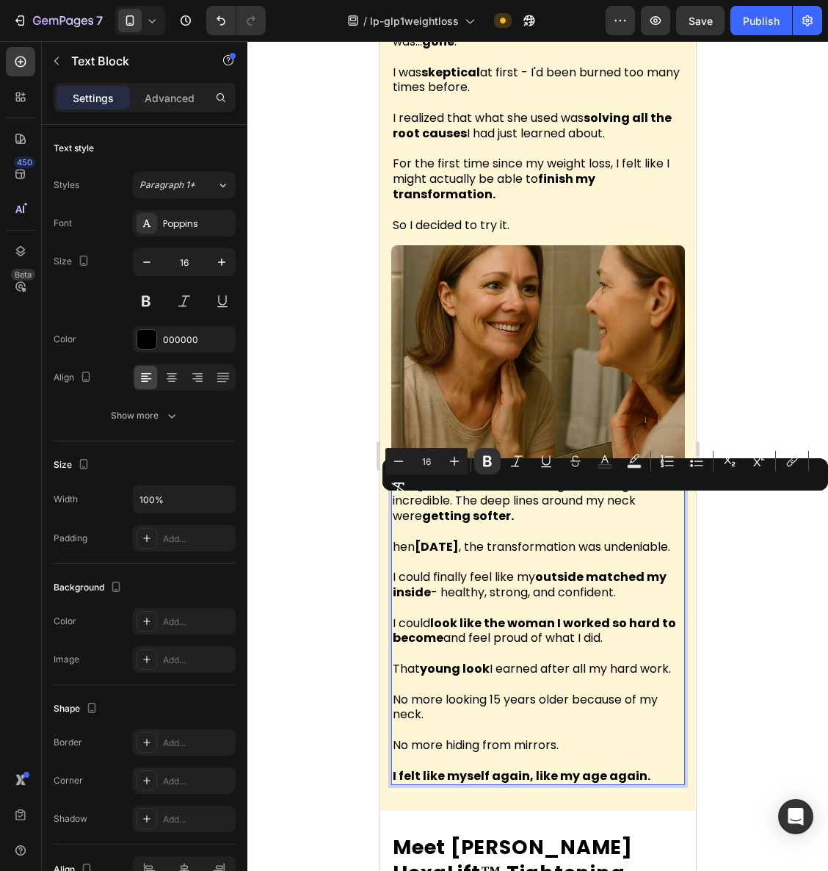
click at [458, 538] on strong "[DATE]" at bounding box center [436, 546] width 44 height 17
click at [447, 540] on p "hen [DATE] , the transformation was undeniable." at bounding box center [537, 547] width 291 height 15
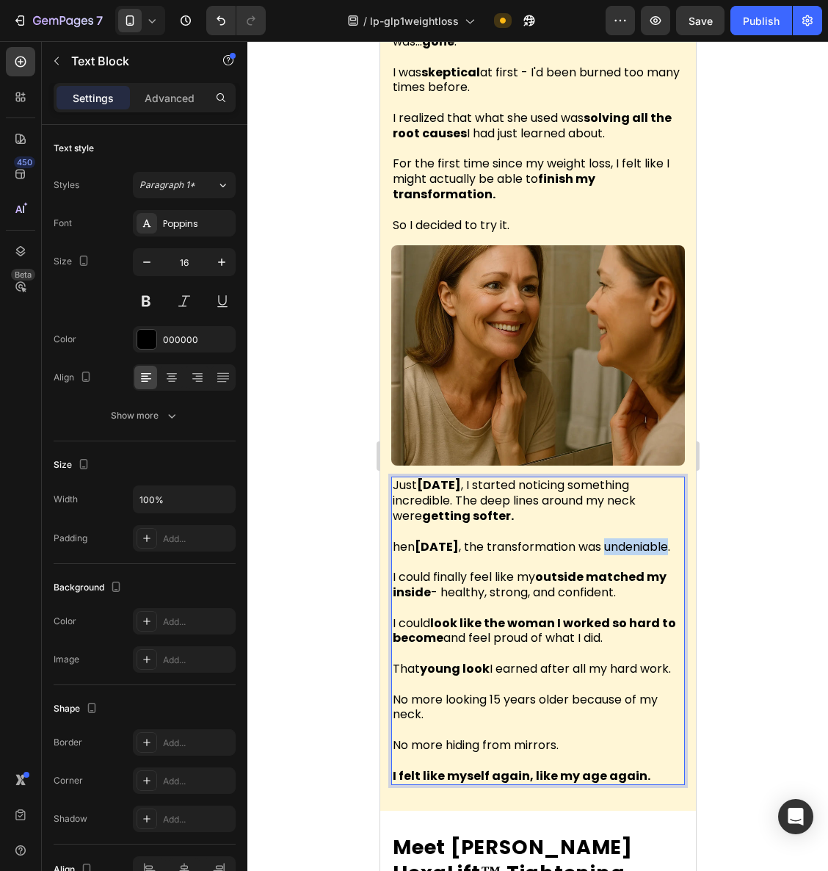
click at [447, 540] on p "hen [DATE] , the transformation was undeniable." at bounding box center [537, 547] width 291 height 15
click at [491, 540] on p "hen [DATE] , the transformation was undeniable ." at bounding box center [537, 547] width 291 height 15
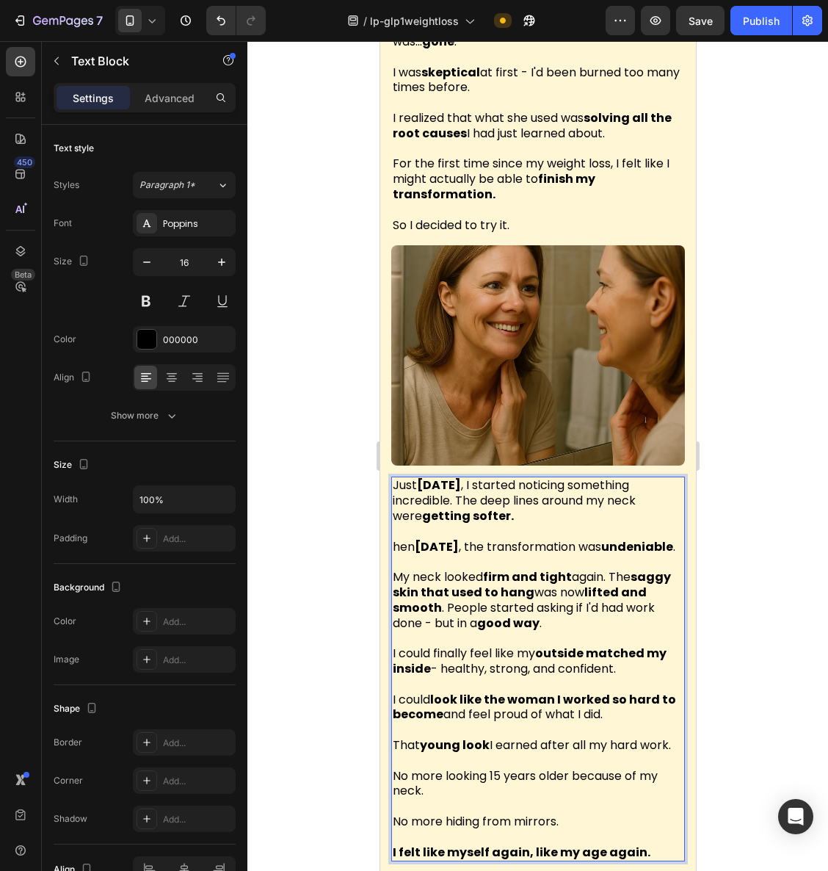
click at [614, 570] on p "My neck looked firm and tight again. The saggy skin that used to hang was now l…" at bounding box center [537, 600] width 291 height 61
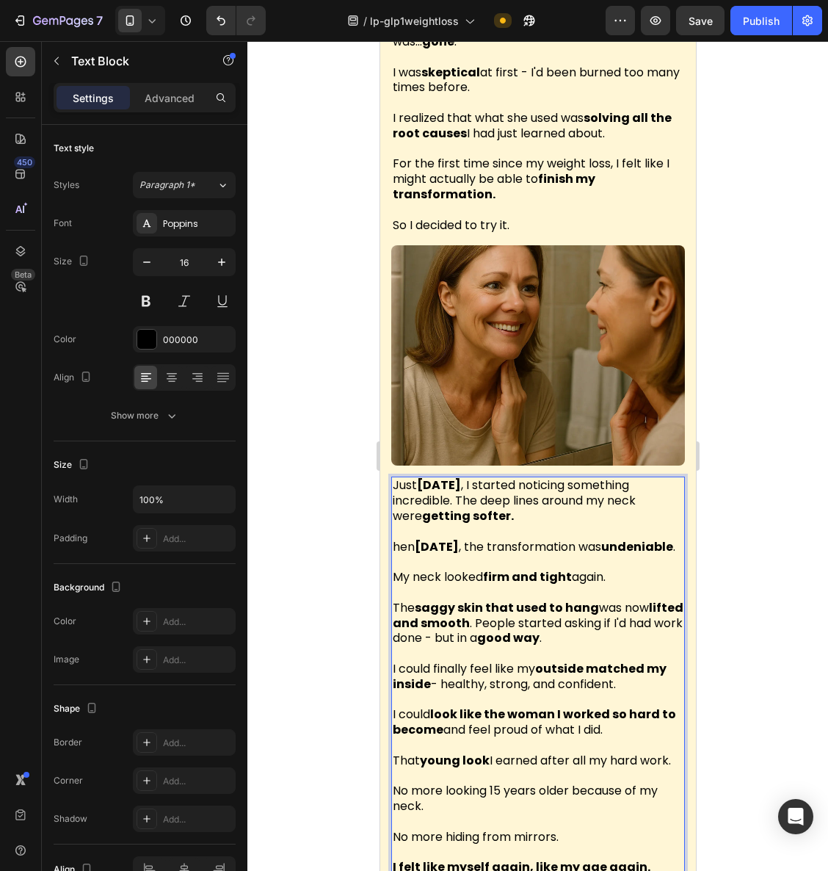
scroll to position [4662, 0]
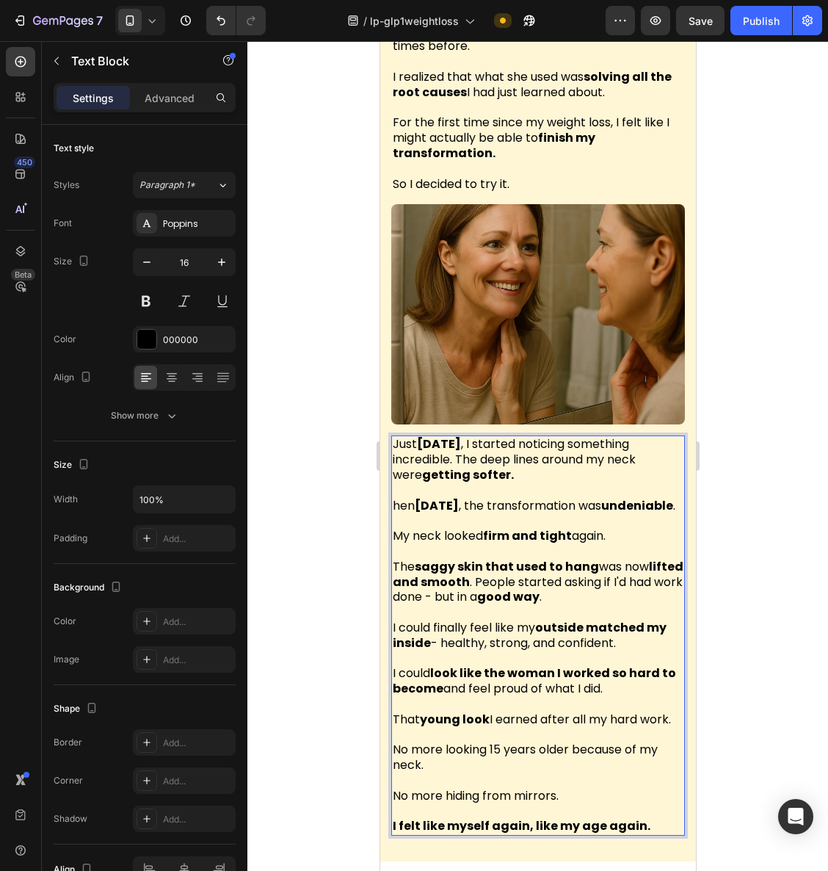
click at [505, 560] on p "The saggy skin that used to hang was now lifted and smooth . People started ask…" at bounding box center [537, 583] width 291 height 46
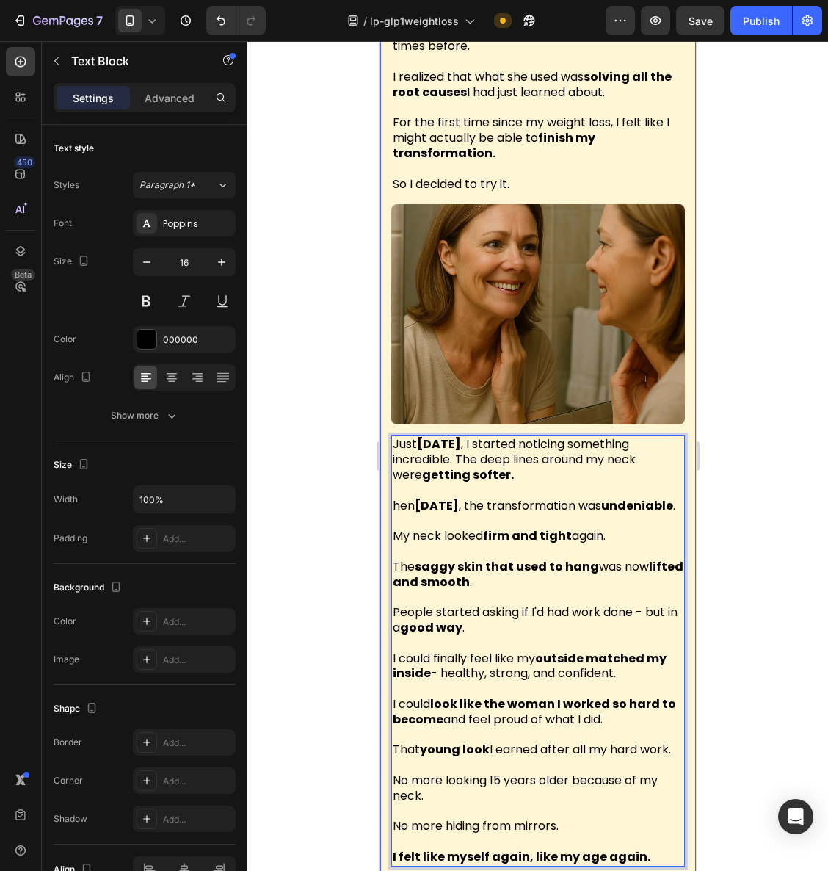
click at [709, 527] on div at bounding box center [538, 456] width 581 height 830
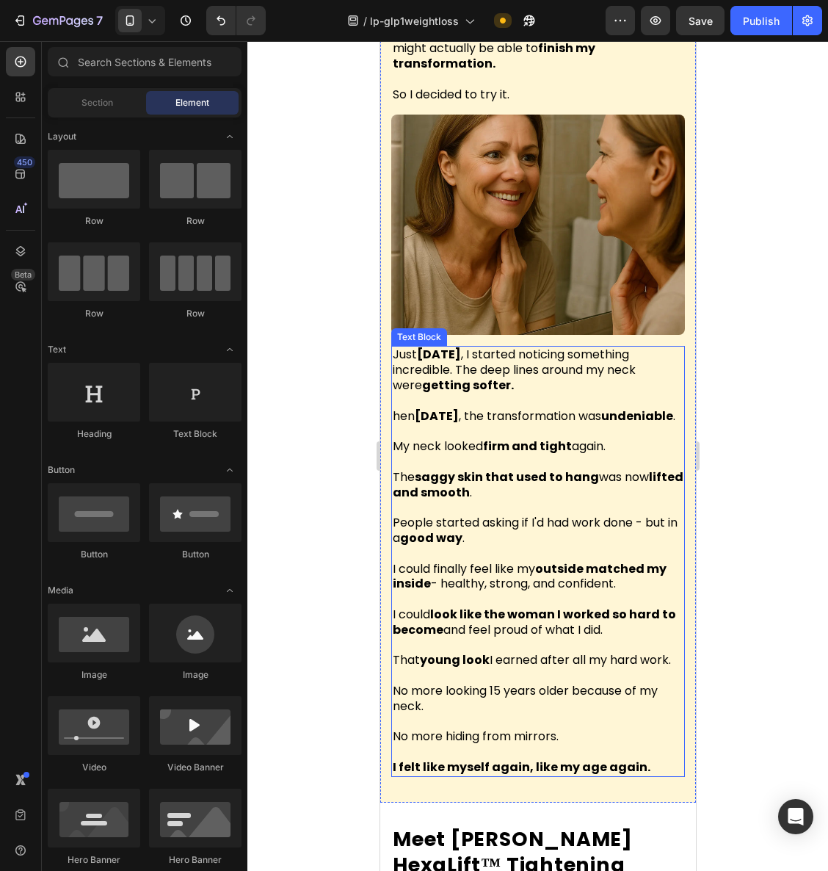
scroll to position [4753, 0]
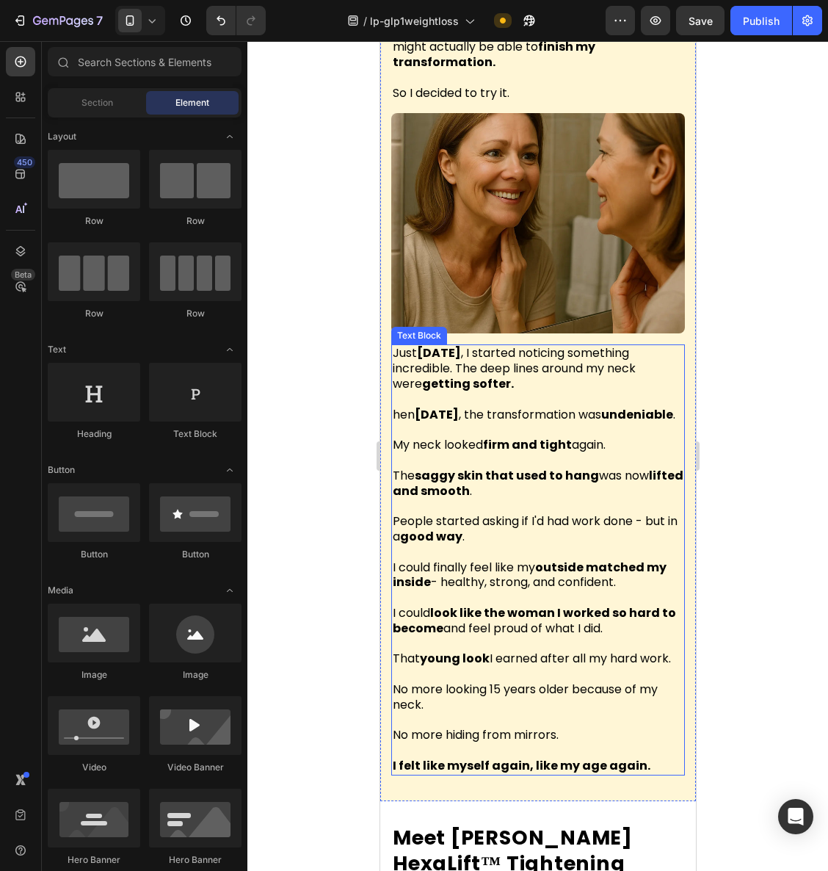
click at [570, 654] on p "That young look I earned after all my hard work." at bounding box center [537, 658] width 291 height 15
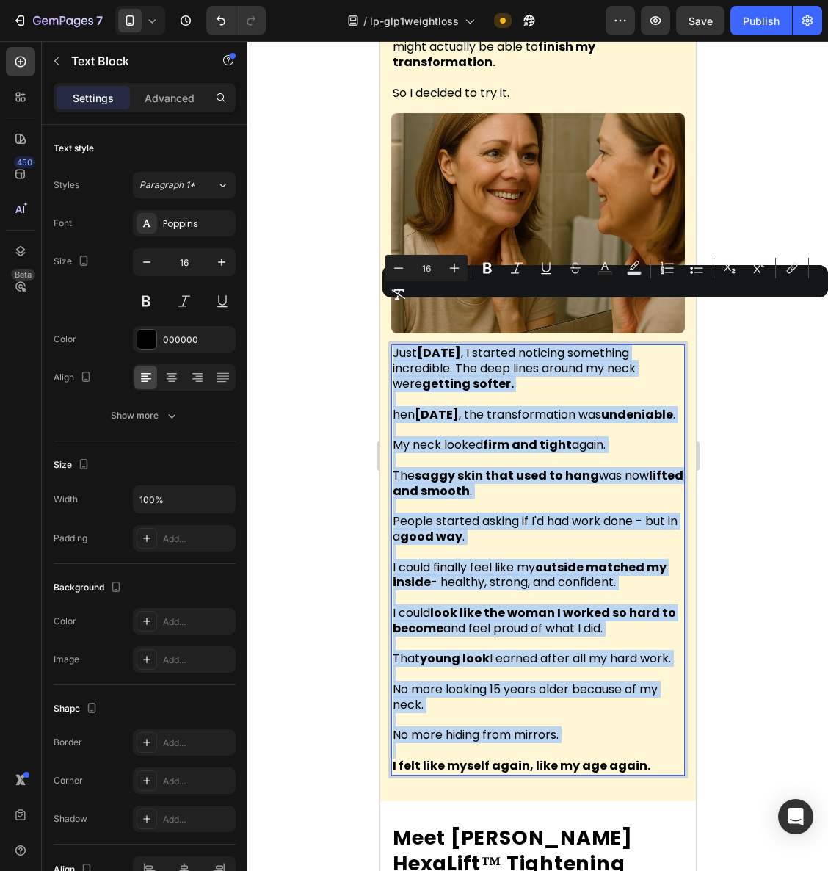
copy div "Just [DATE] , I started noticing something incredible. The deep lines around my…"
click at [601, 406] on strong "undeniable" at bounding box center [637, 414] width 72 height 17
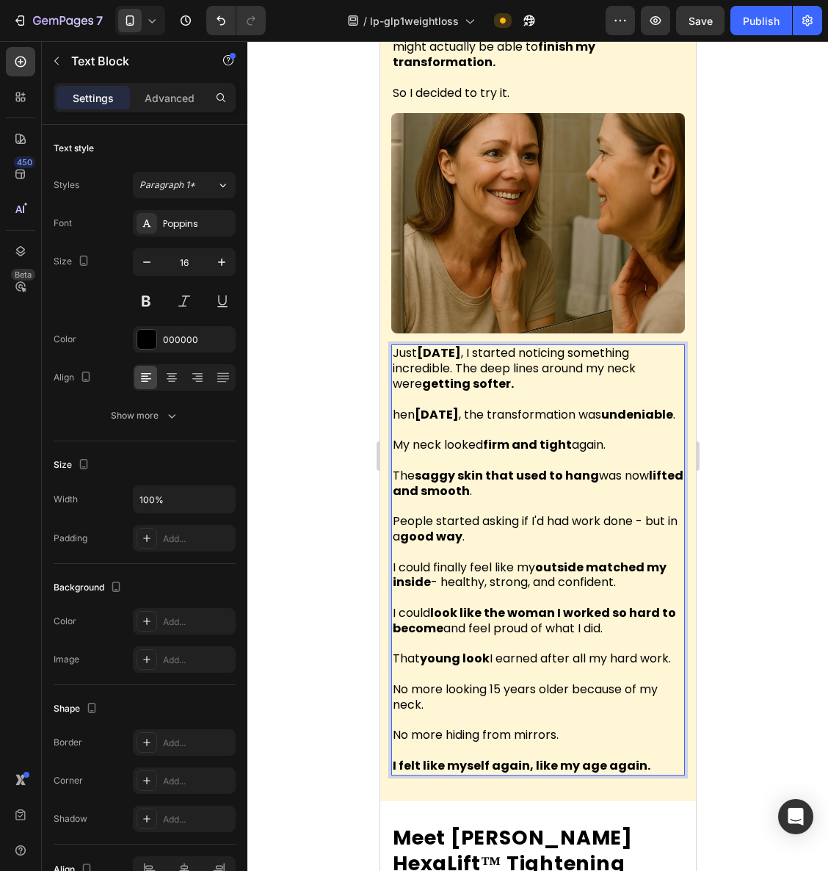
click at [396, 408] on p "hen [DATE] , the transformation was undeniable ." at bounding box center [537, 415] width 291 height 15
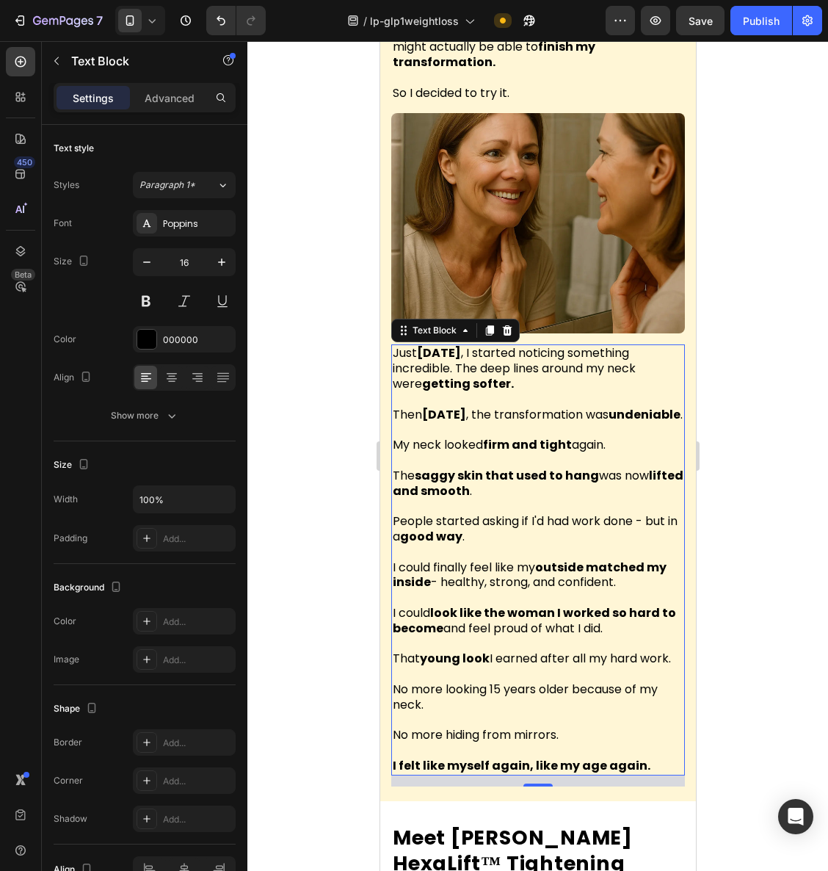
click at [779, 370] on div at bounding box center [538, 456] width 581 height 830
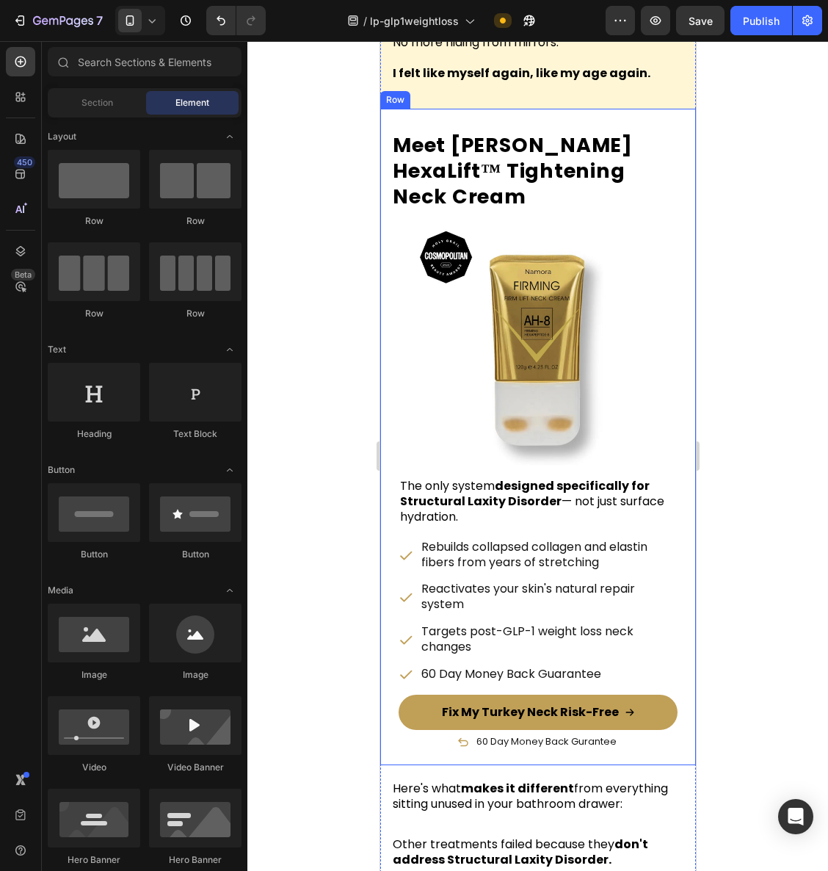
scroll to position [5485, 0]
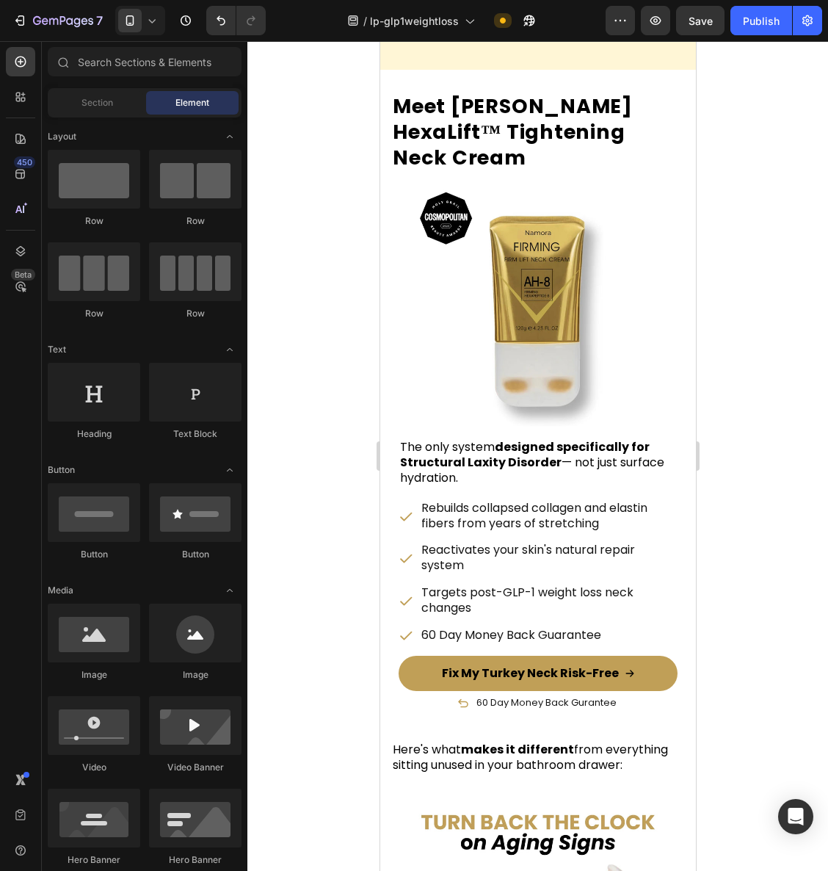
click at [771, 486] on div at bounding box center [538, 456] width 581 height 830
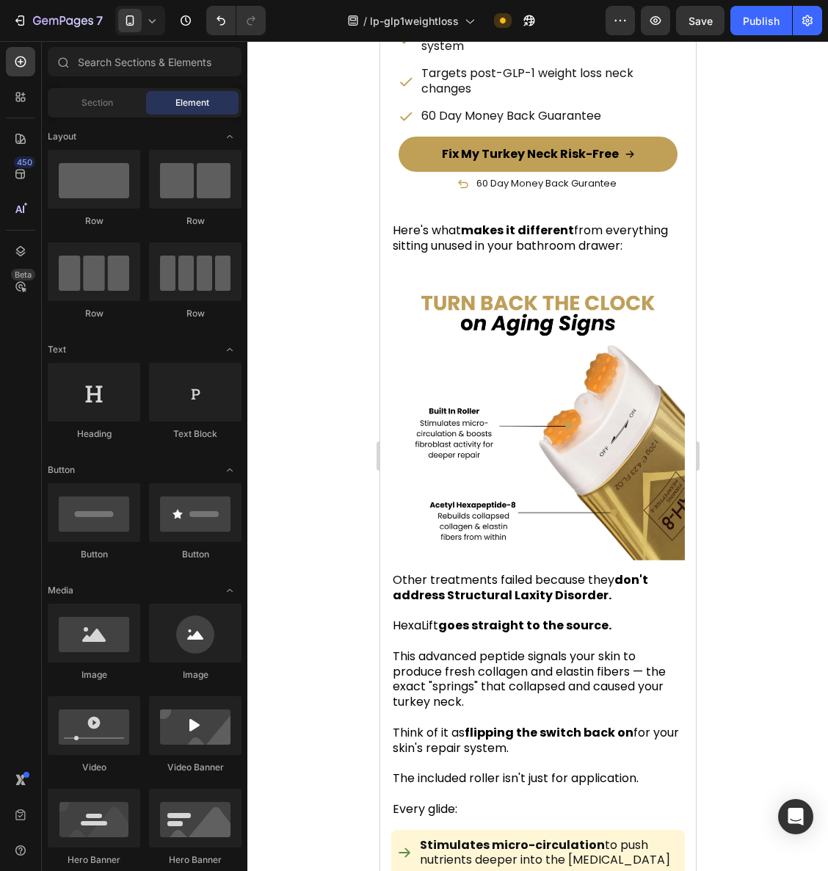
scroll to position [6017, 0]
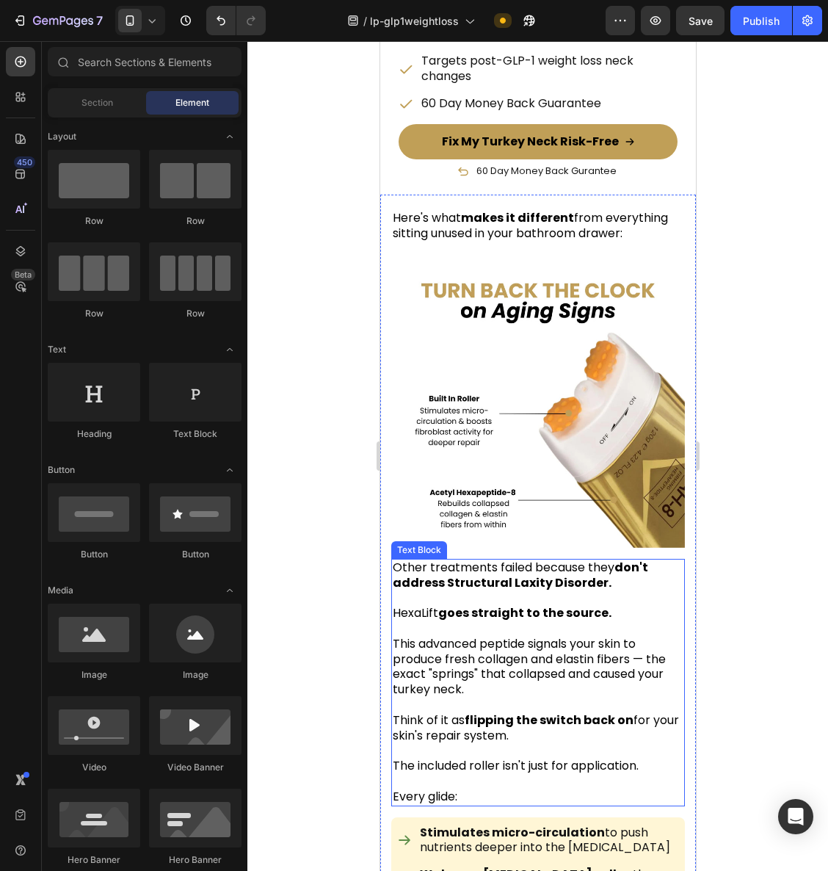
click at [562, 621] on p at bounding box center [537, 628] width 291 height 15
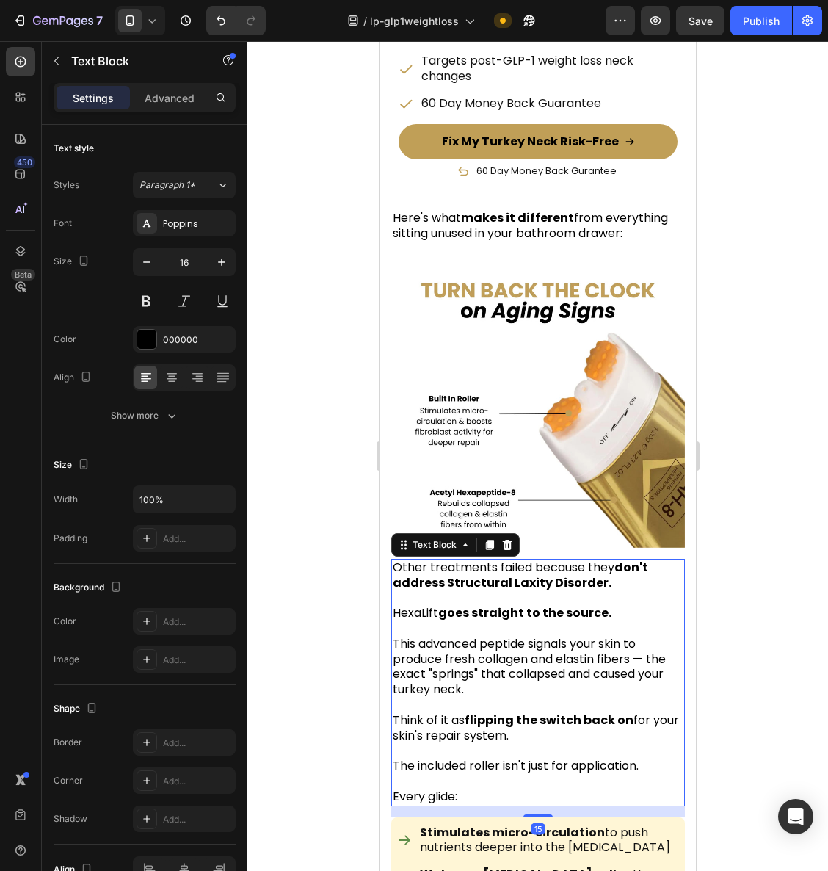
click at [562, 564] on div "Other treatments failed because they don't address Structural Laxity Disorder. …" at bounding box center [538, 683] width 294 height 248
click at [562, 604] on strong "goes straight to the source." at bounding box center [524, 612] width 173 height 17
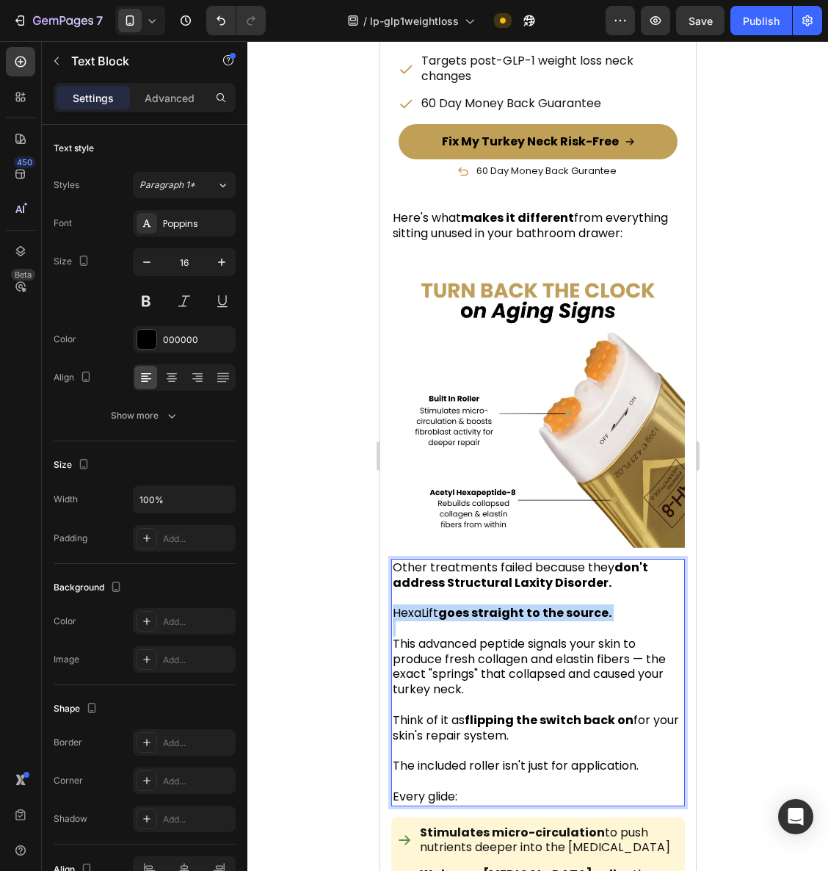
click at [562, 604] on strong "goes straight to the source." at bounding box center [524, 612] width 173 height 17
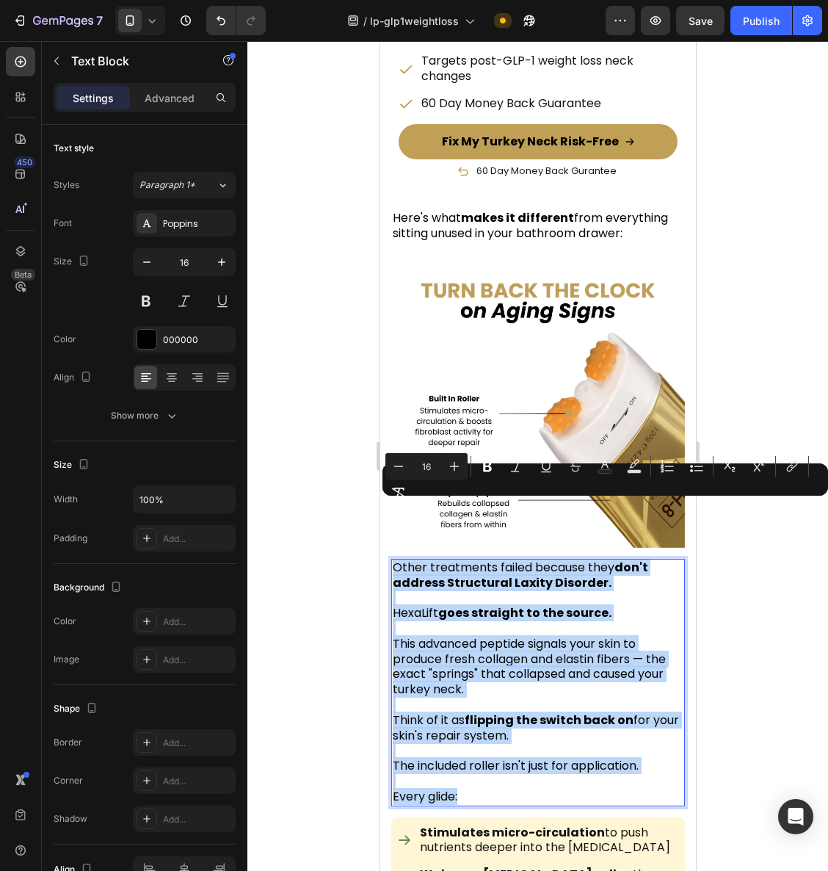
copy div "Other treatments failed because they don't address Structural Laxity Disorder. …"
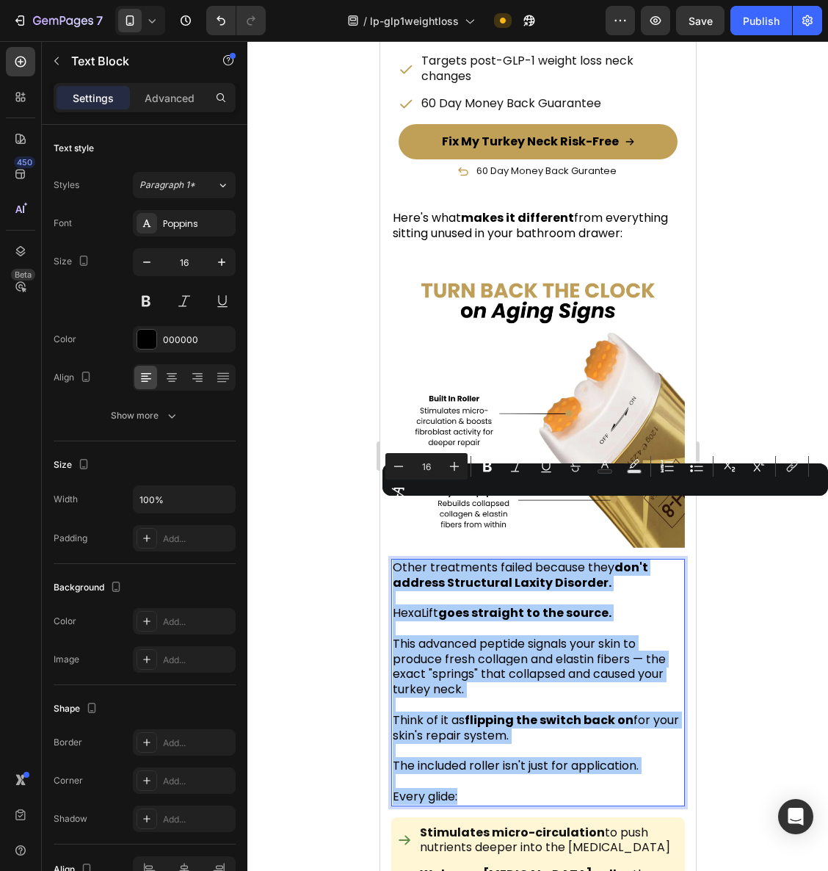
click at [759, 679] on div at bounding box center [538, 456] width 581 height 830
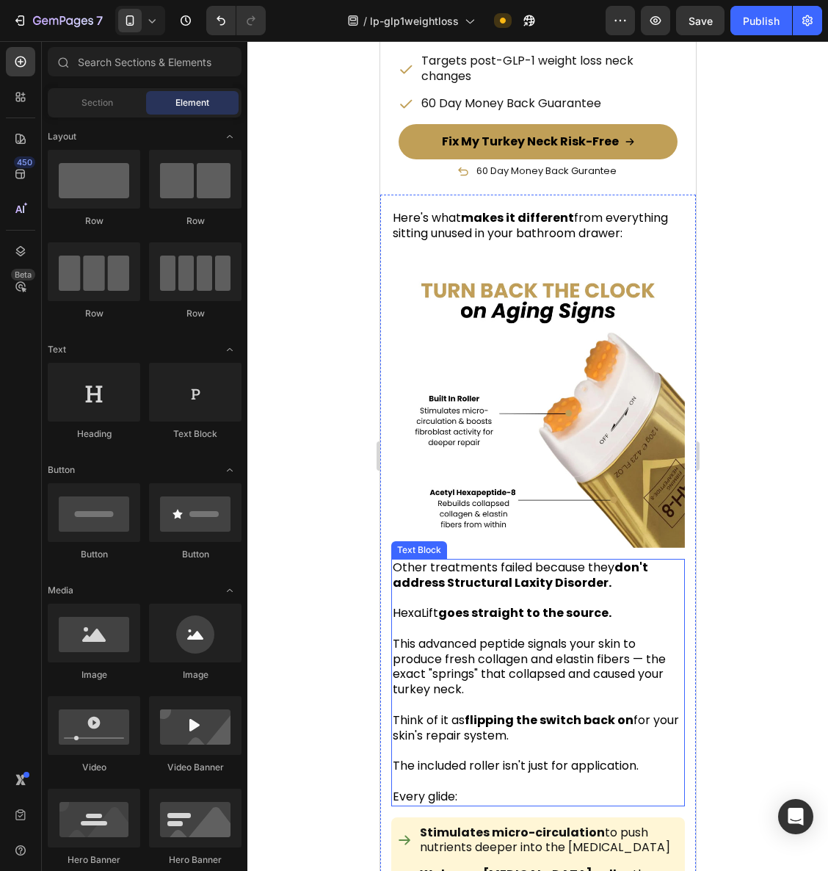
click at [474, 637] on p "This advanced peptide signals your skin to produce fresh collagen and elastin f…" at bounding box center [537, 667] width 291 height 61
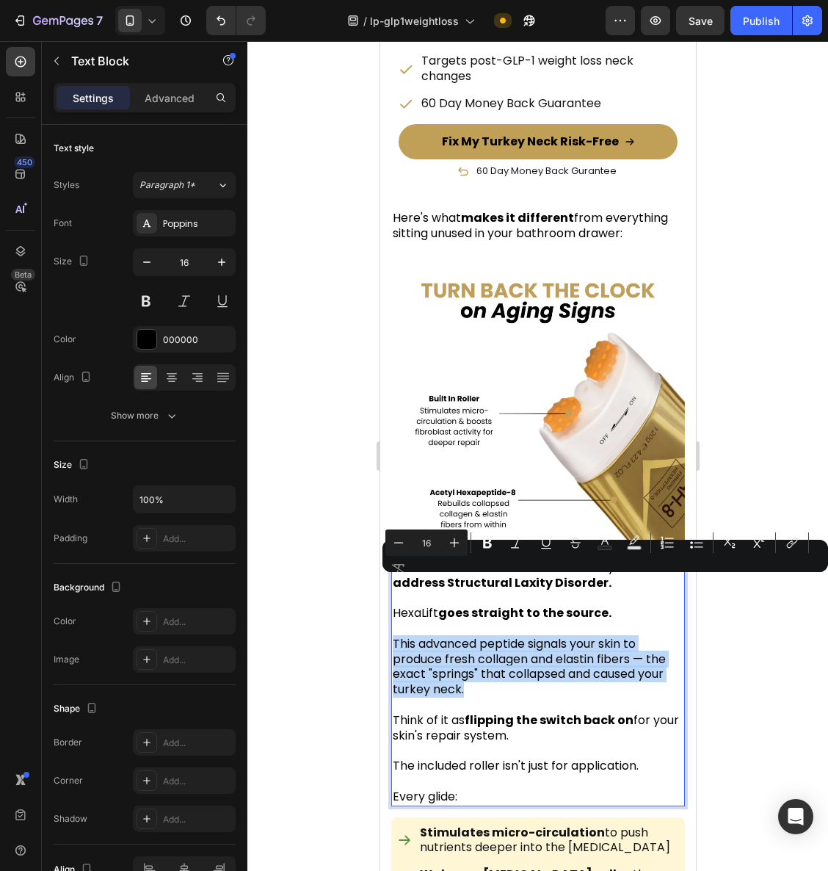
drag, startPoint x: 470, startPoint y: 632, endPoint x: 394, endPoint y: 592, distance: 86.1
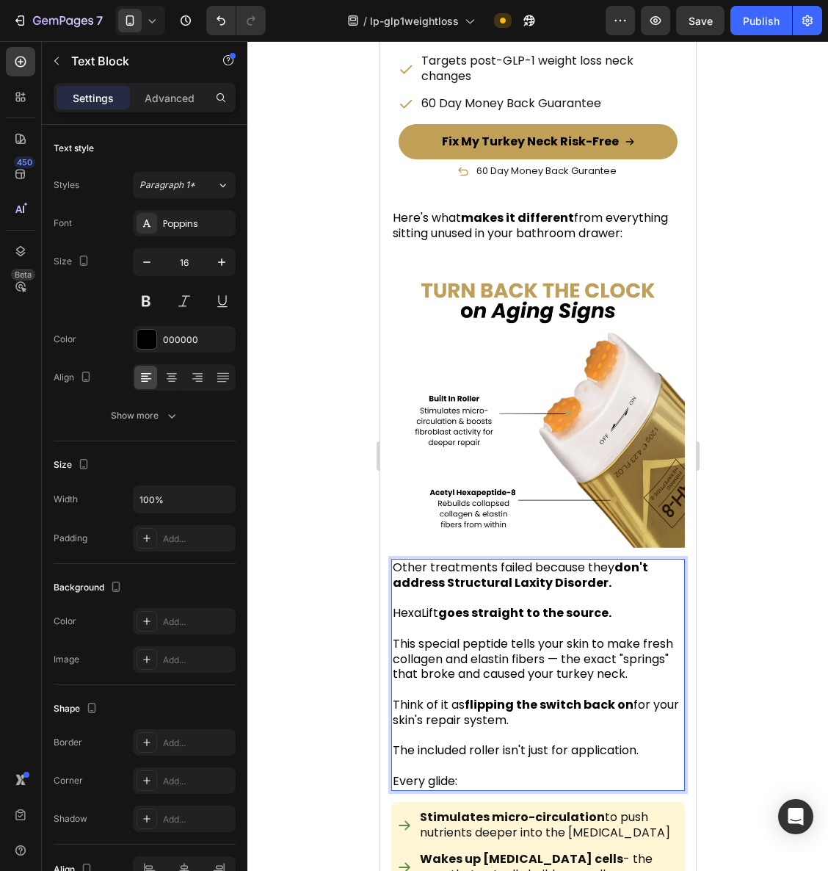
click at [549, 682] on p "Think of it as flipping the switch back on for your skin's repair system." at bounding box center [537, 705] width 291 height 46
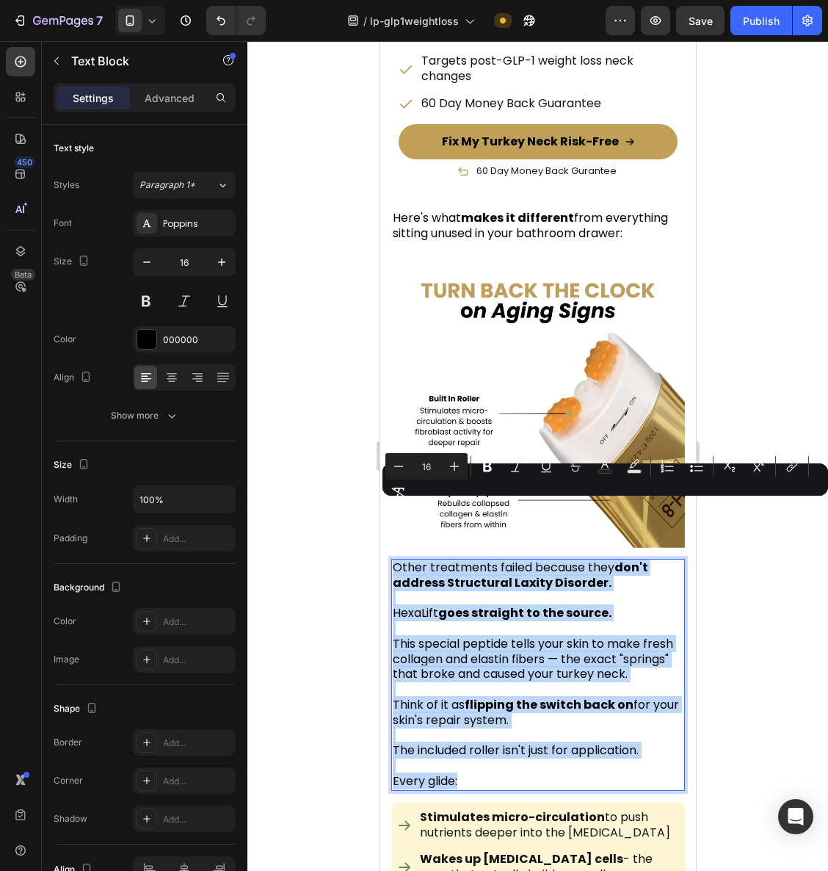
click at [489, 637] on p "This special peptide tells your skin to make fresh collagen and elastin fibers …" at bounding box center [537, 660] width 291 height 46
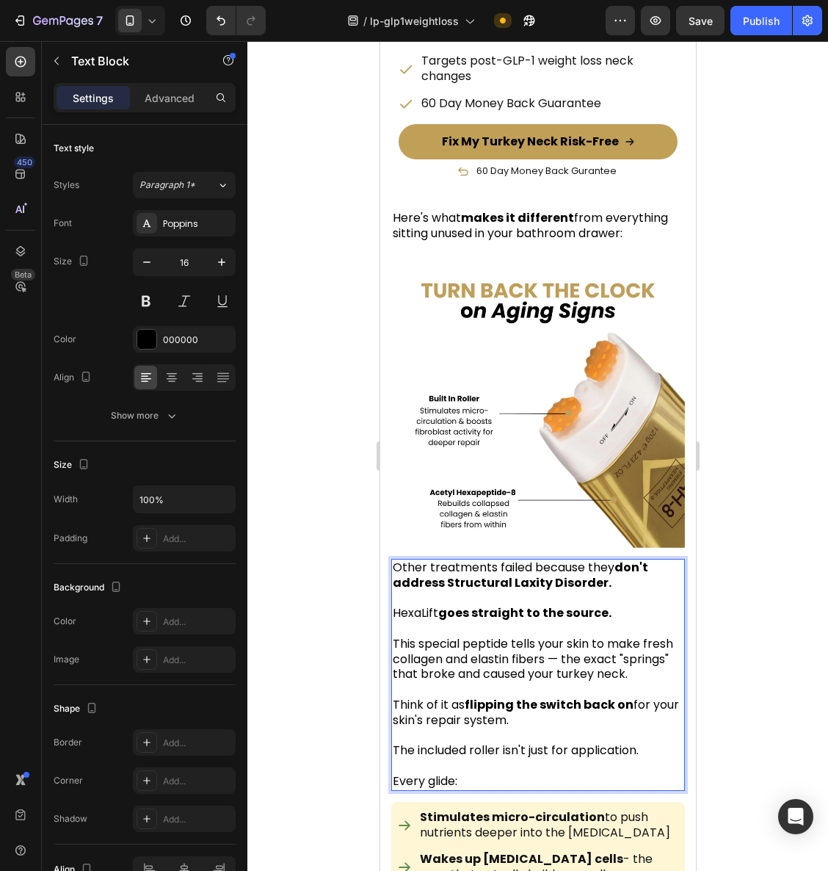
click at [453, 637] on p "This special peptide tells your skin to make fresh collagen and elastin fibers …" at bounding box center [537, 660] width 291 height 46
click at [491, 637] on p "The hexapeptide tells your skin to make fresh collagen and elastin fibers — the…" at bounding box center [537, 660] width 291 height 46
click at [437, 637] on p "The hexapeptide formula tells your skin to make fresh collagen and elastin fibe…" at bounding box center [537, 660] width 291 height 46
click at [438, 637] on p "The hexapeptide formula tells your skin to make fresh collagen and elastin fibe…" at bounding box center [537, 660] width 291 height 46
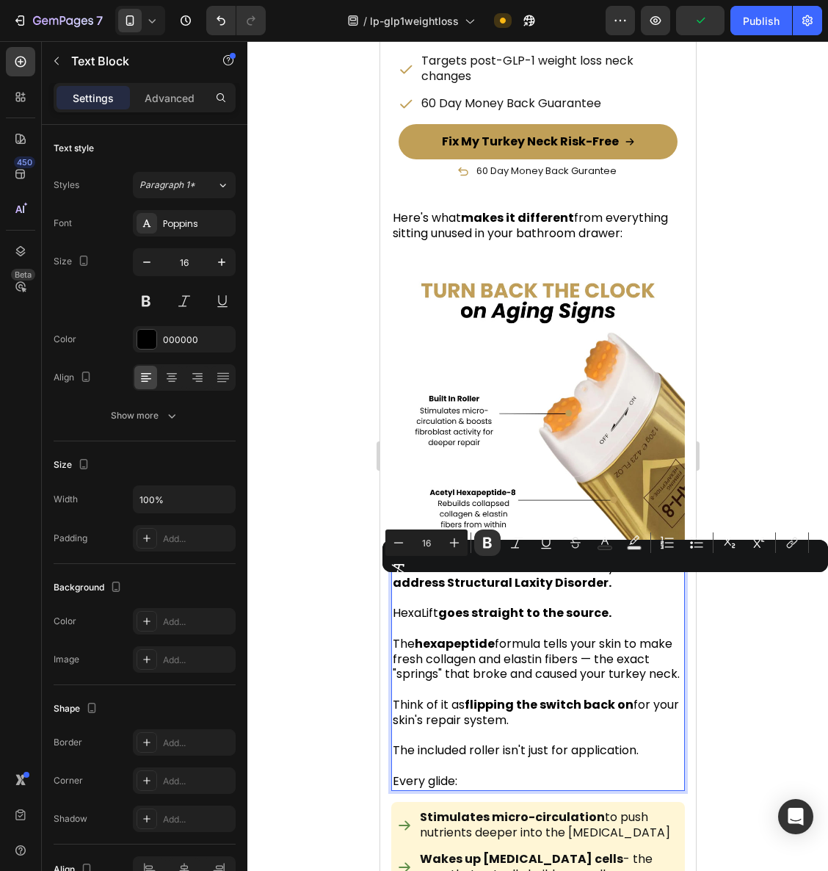
click at [537, 682] on p "Think of it as flipping the switch back on for your skin's repair system." at bounding box center [537, 705] width 291 height 46
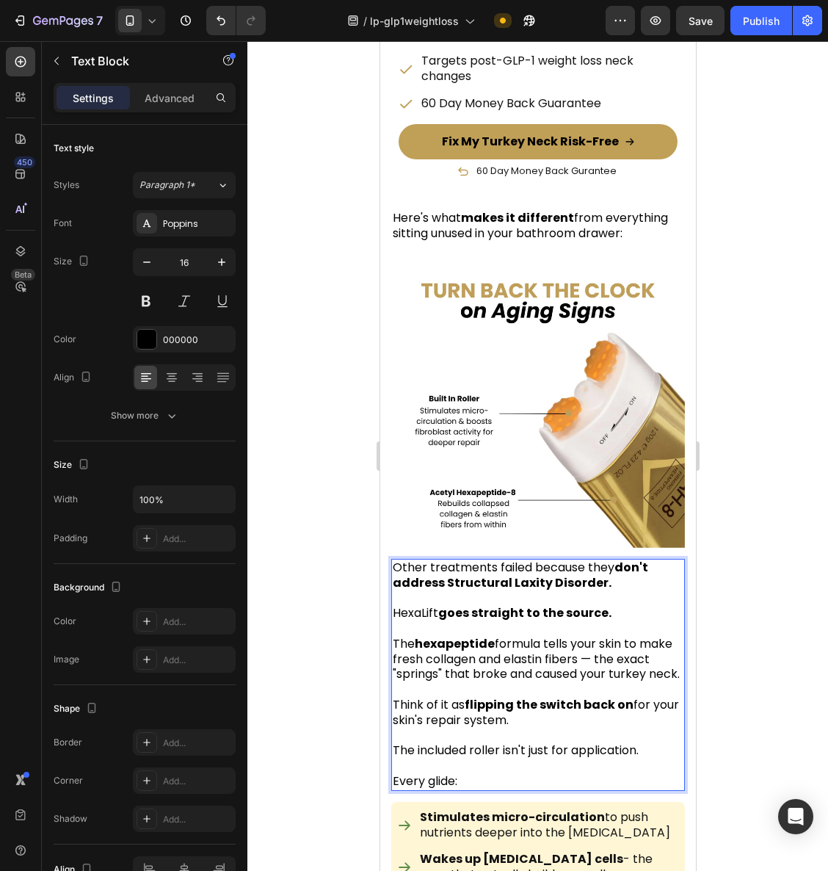
click at [461, 635] on strong "hexapeptide" at bounding box center [454, 643] width 80 height 17
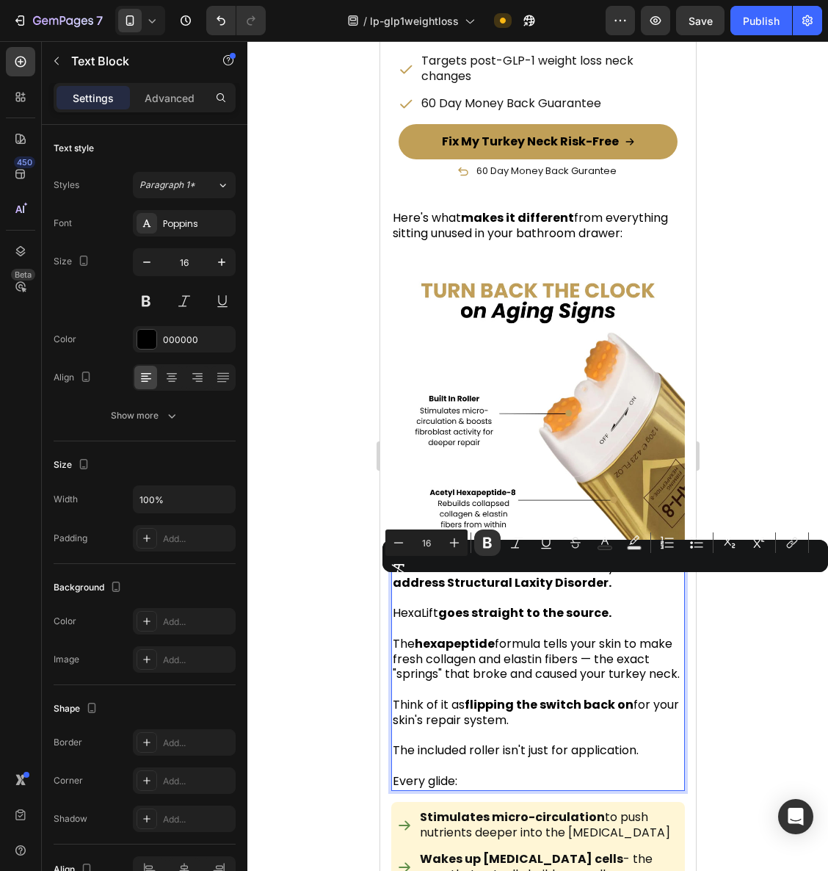
click at [549, 637] on p "The hexapeptide formula tells your skin to make fresh collagen and elastin fibe…" at bounding box center [537, 660] width 291 height 46
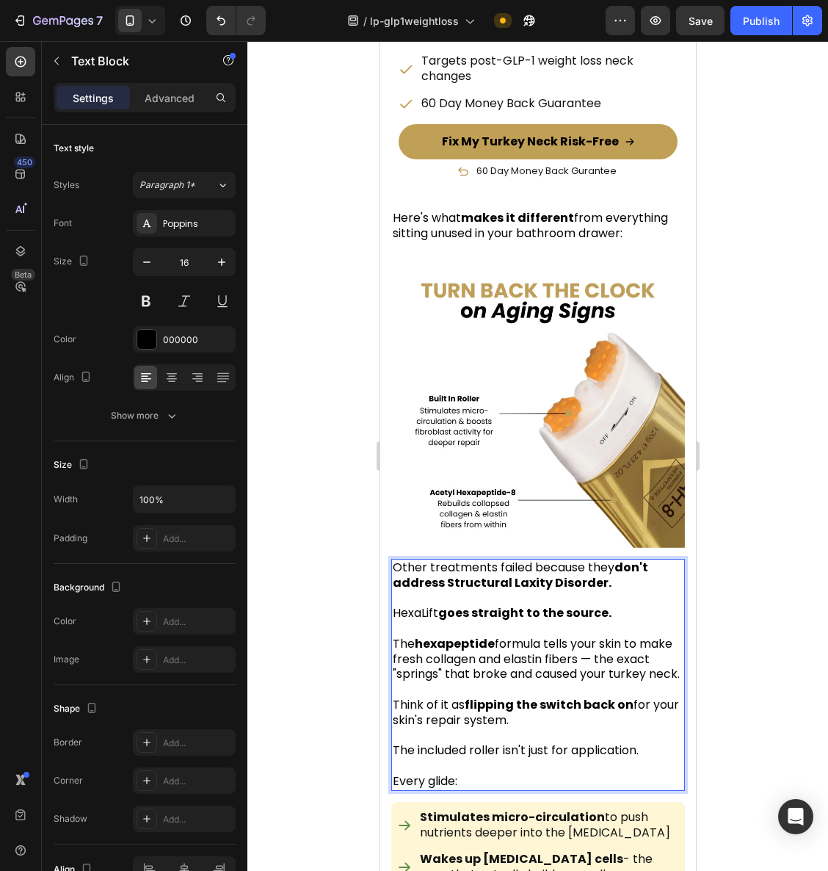
click at [616, 637] on p "The hexapeptide formula tells your skin to make fresh collagen and elastin fibe…" at bounding box center [537, 660] width 291 height 46
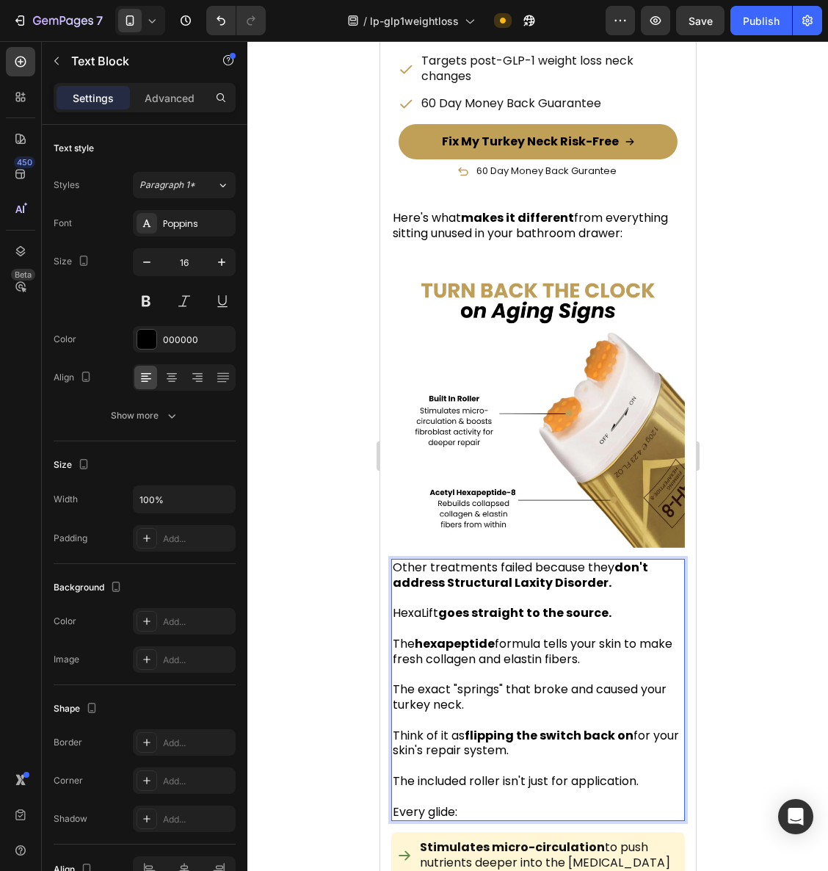
click at [476, 805] on p "Every glide:" at bounding box center [537, 812] width 291 height 15
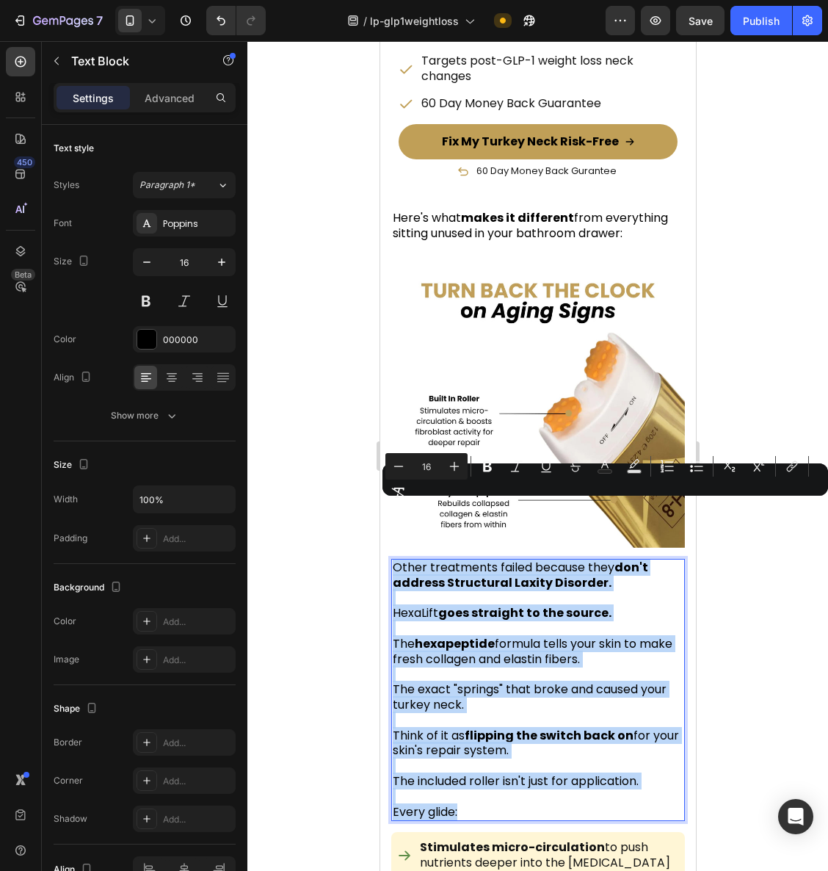
copy div "Other treatments failed because they don't address Structural Laxity Disorder. …"
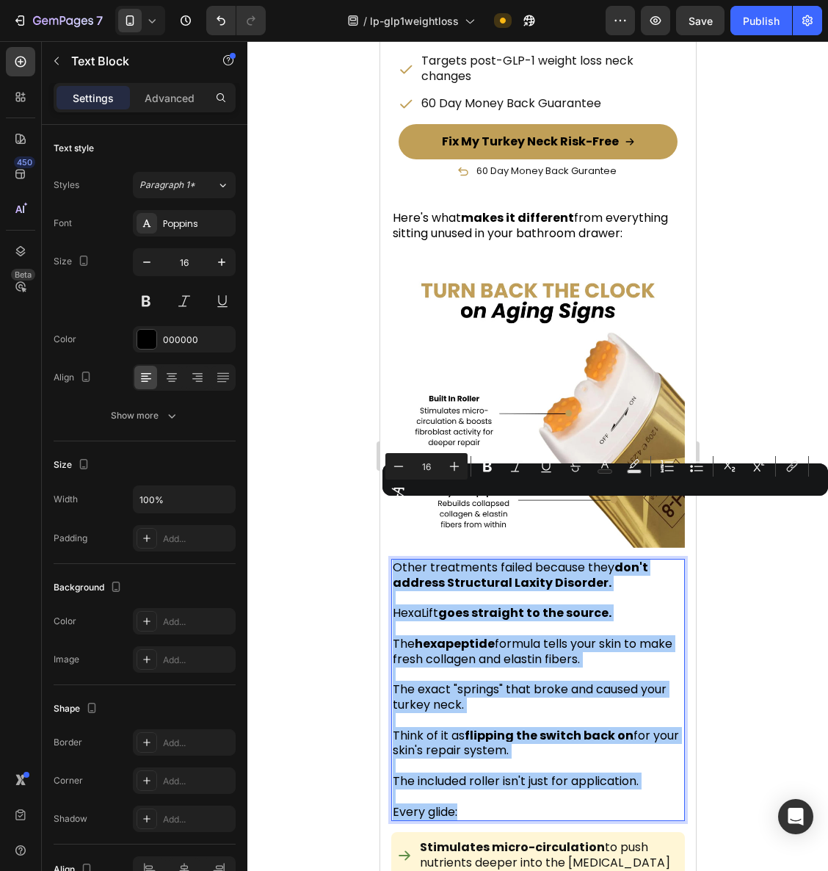
click at [723, 645] on div at bounding box center [538, 456] width 581 height 830
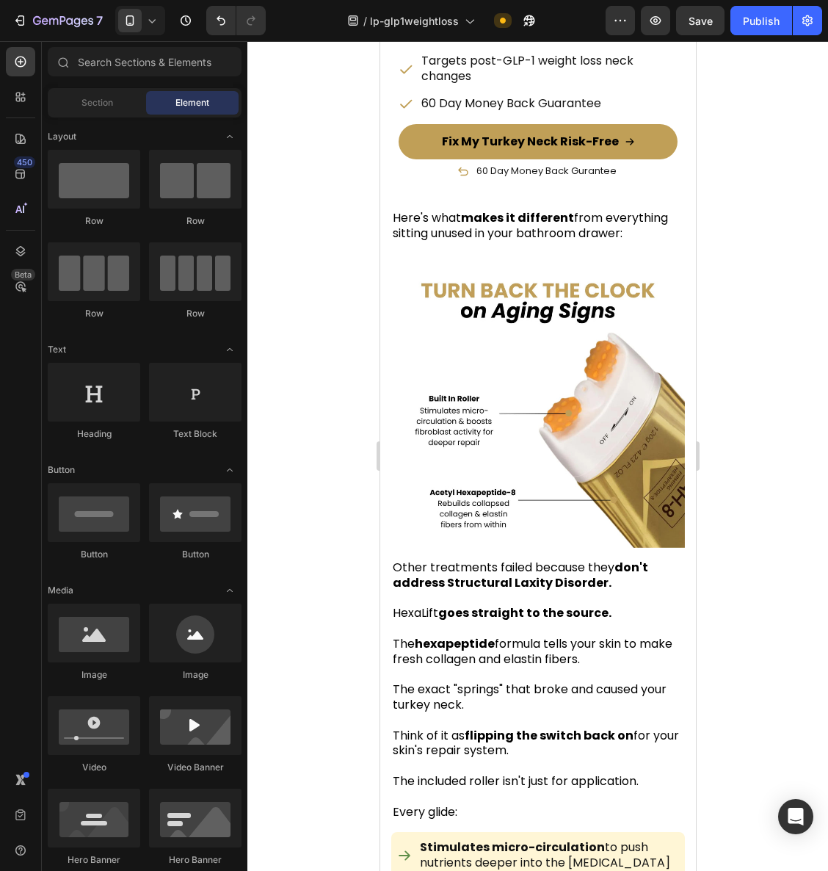
click at [763, 621] on div at bounding box center [538, 456] width 581 height 830
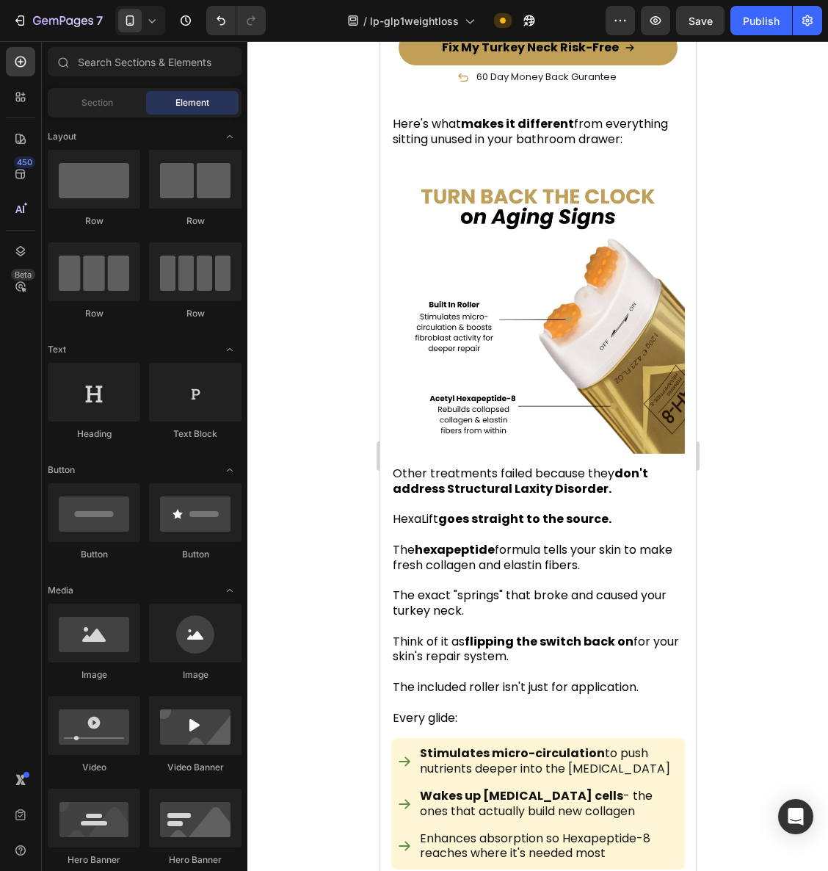
scroll to position [6123, 0]
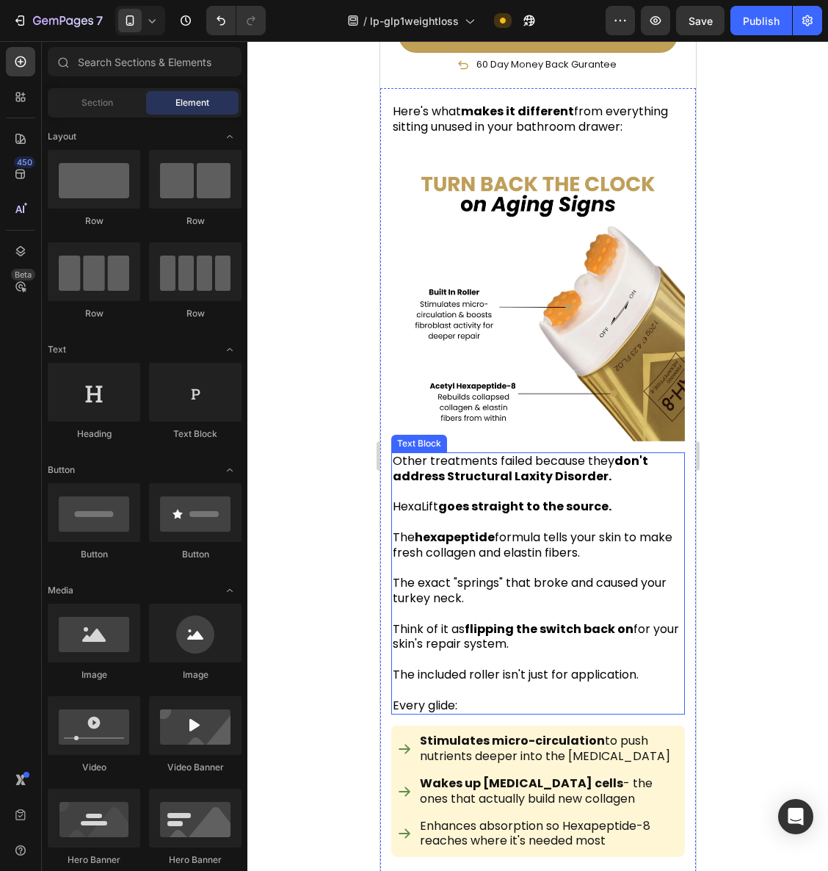
click at [486, 529] on strong "hexapeptide" at bounding box center [454, 537] width 80 height 17
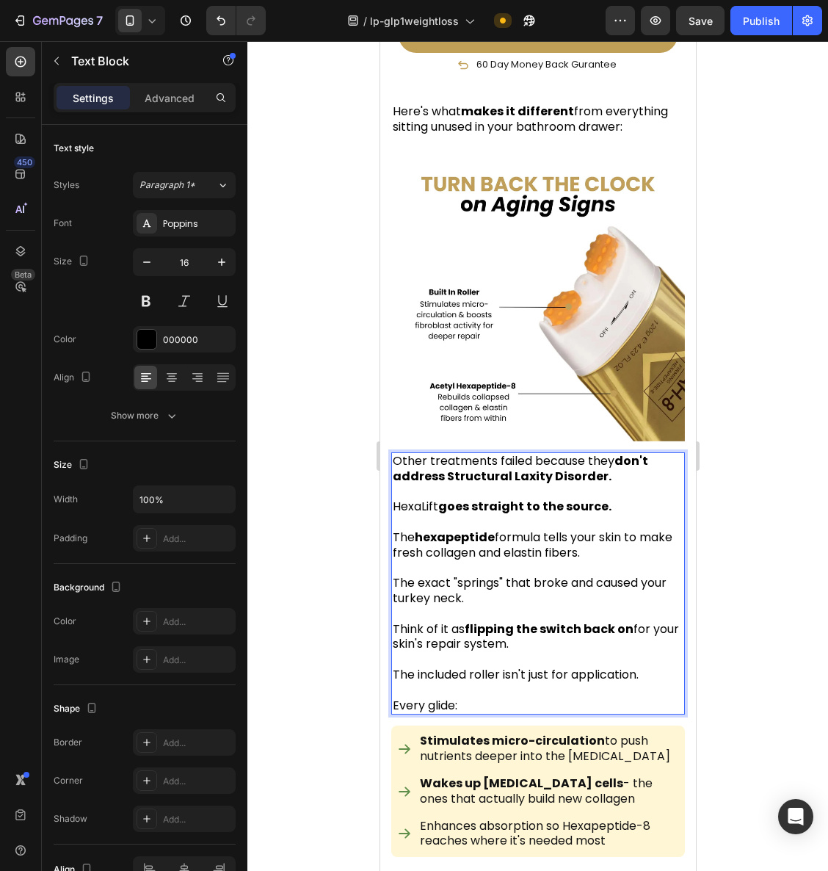
click at [491, 529] on strong "hexapeptide" at bounding box center [454, 537] width 80 height 17
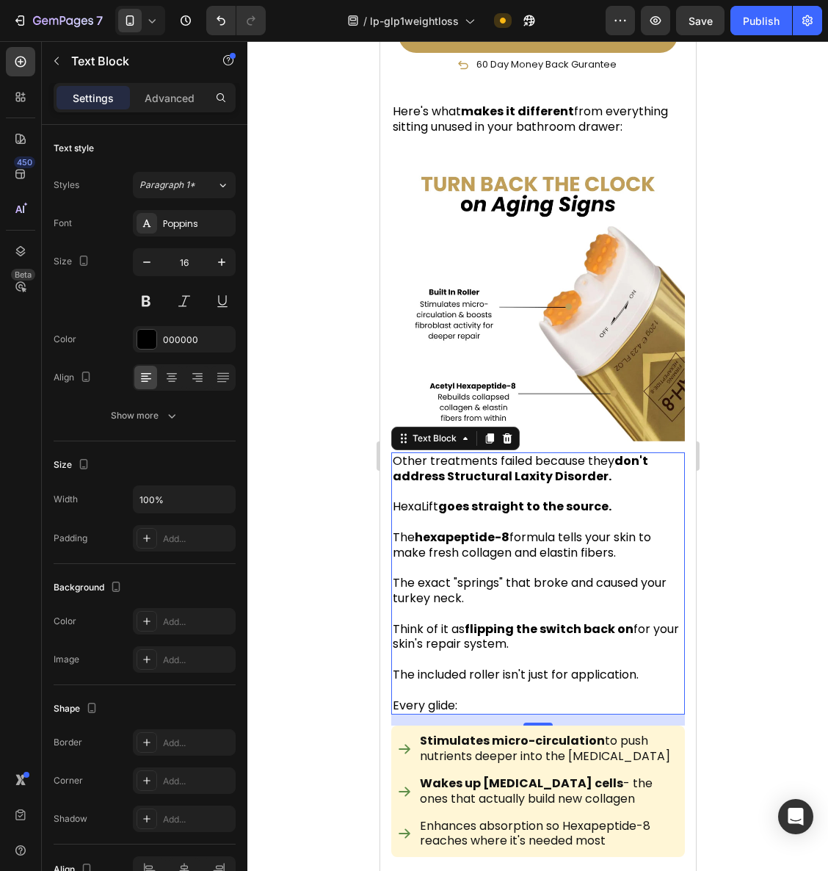
click at [720, 516] on div at bounding box center [538, 456] width 581 height 830
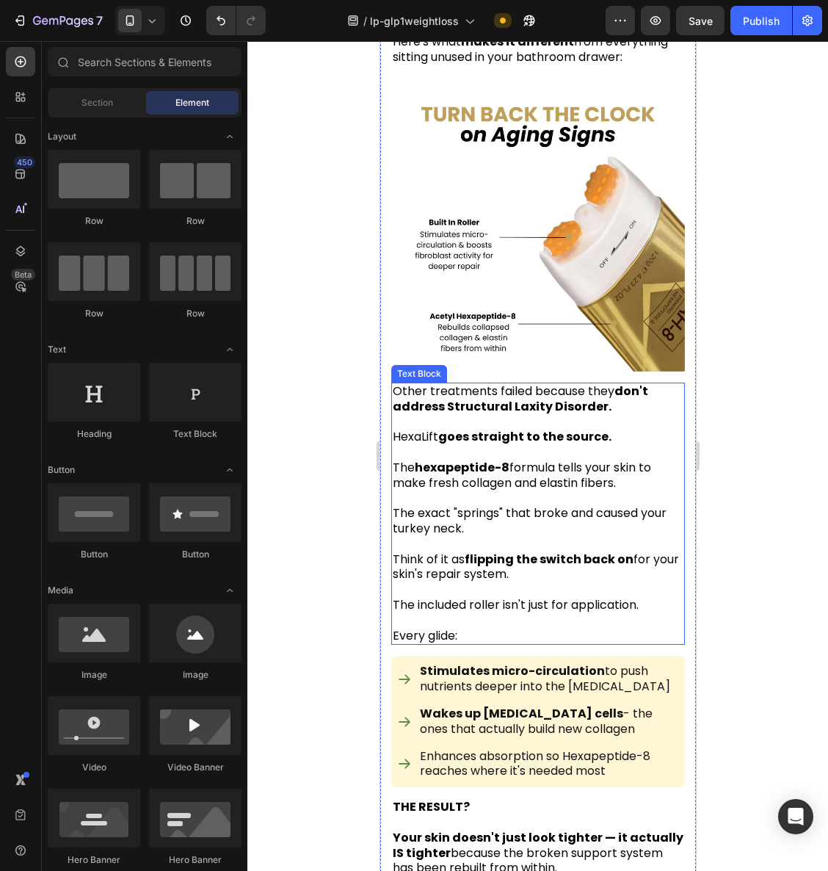
scroll to position [6195, 0]
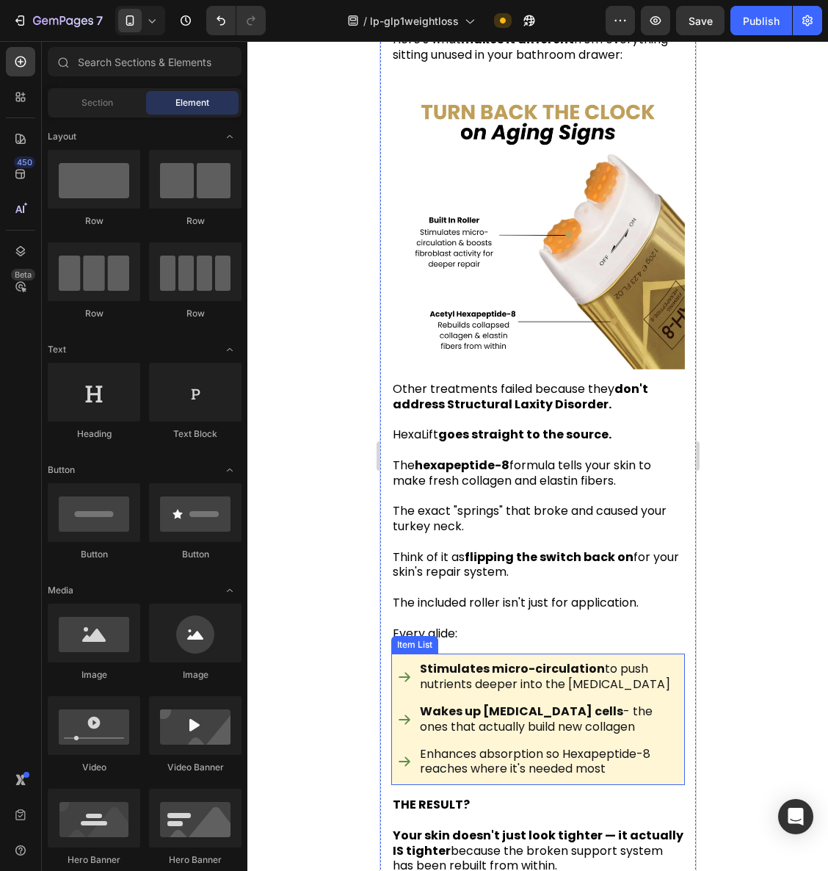
click at [540, 704] on p "Wakes up [MEDICAL_DATA] cells - the ones that actually build new collagen" at bounding box center [547, 719] width 257 height 31
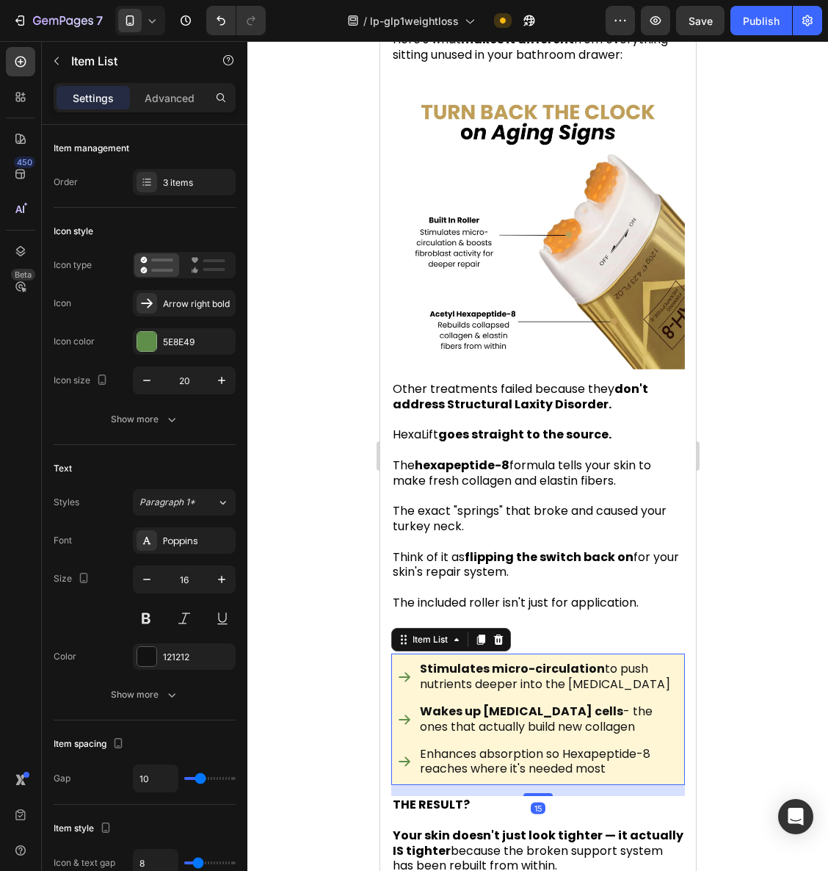
click at [514, 747] on p "Enhances absorption so Hexapeptide-8 reaches where it's needed most" at bounding box center [547, 762] width 257 height 31
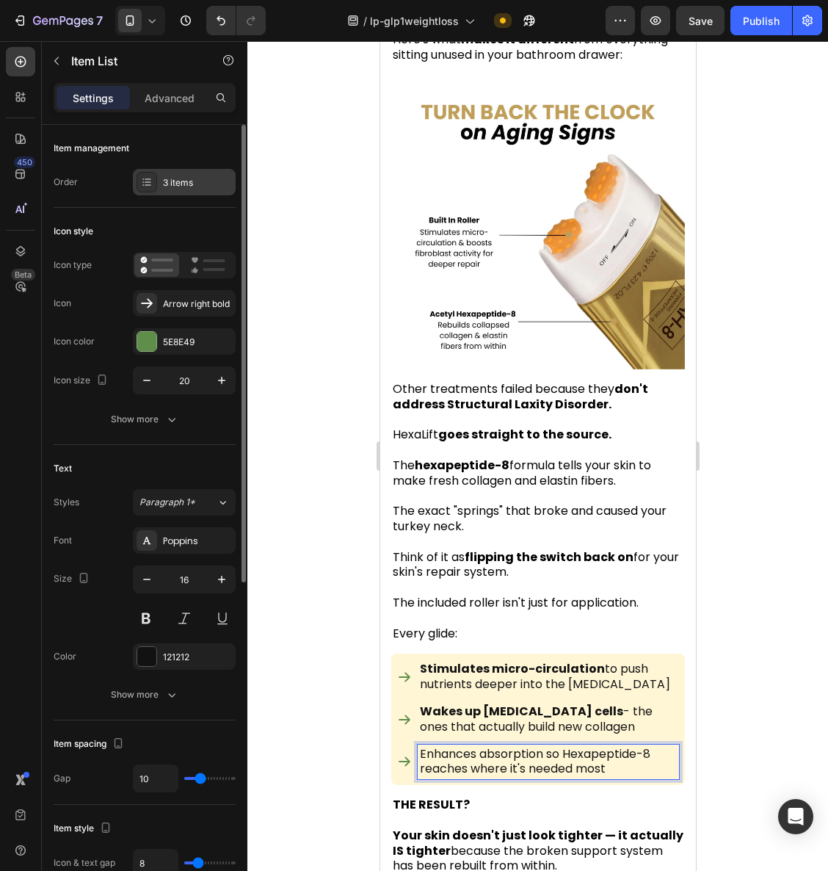
click at [188, 192] on div "3 items" at bounding box center [184, 182] width 103 height 26
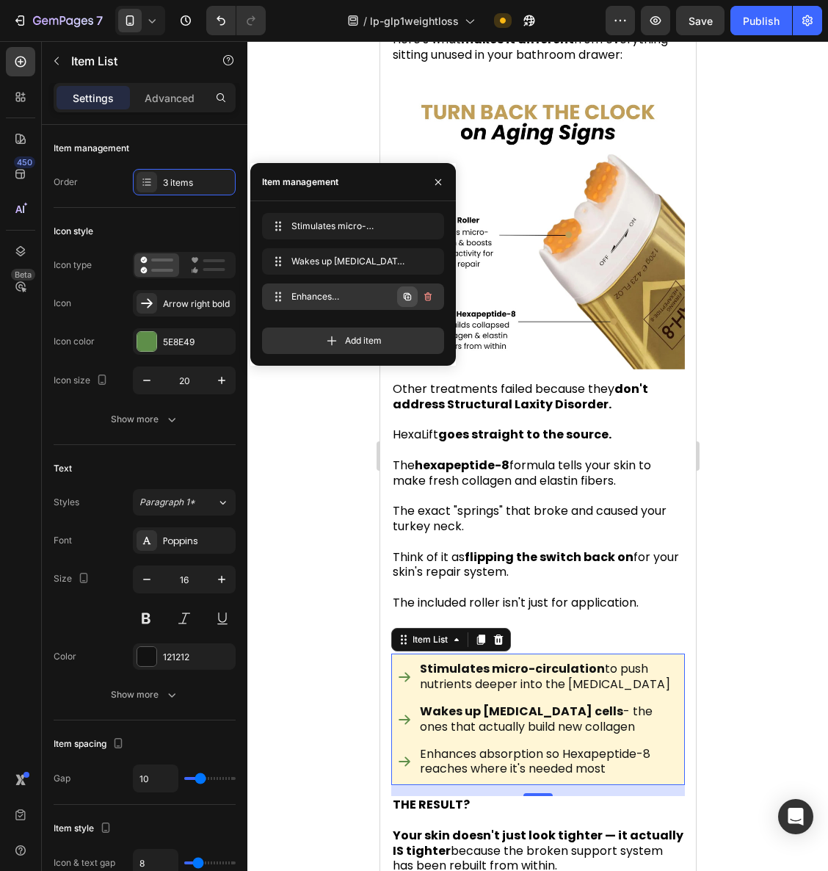
click at [402, 297] on icon "button" at bounding box center [408, 297] width 12 height 12
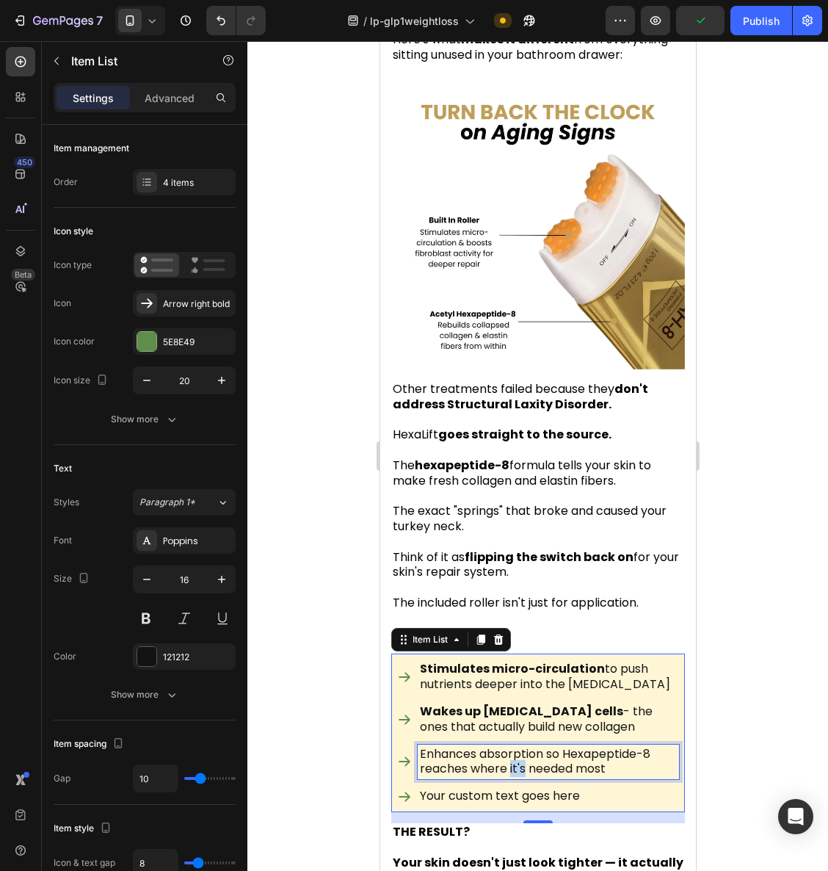
click at [509, 747] on p "Enhances absorption so Hexapeptide-8 reaches where it's needed most" at bounding box center [547, 762] width 257 height 31
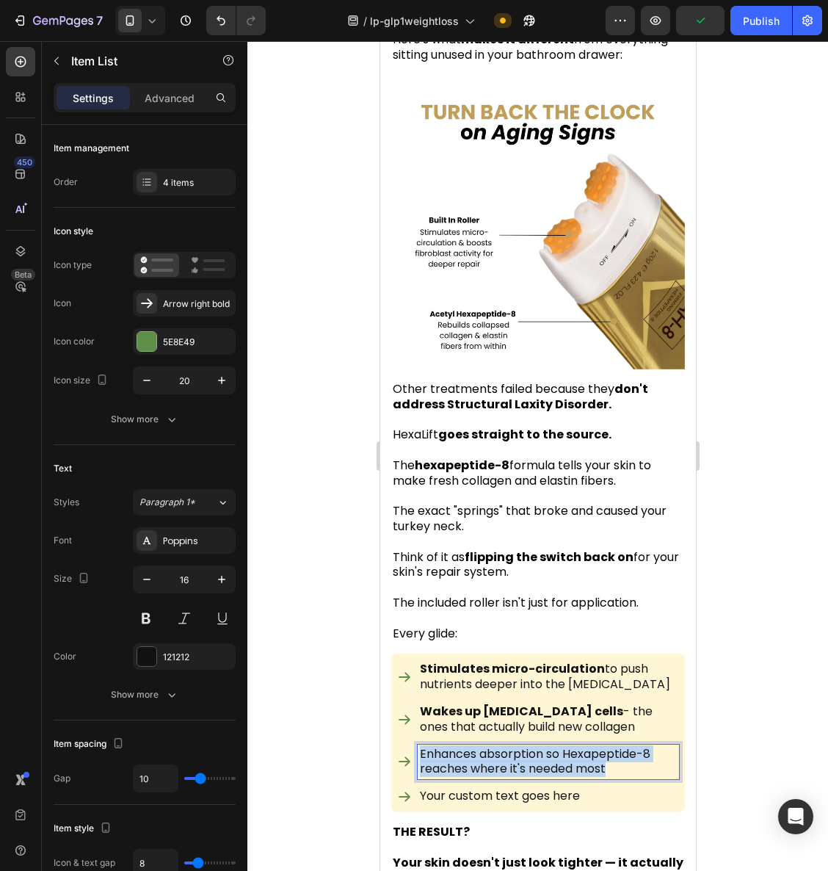
click at [509, 747] on p "Enhances absorption so Hexapeptide-8 reaches where it's needed most" at bounding box center [547, 762] width 257 height 31
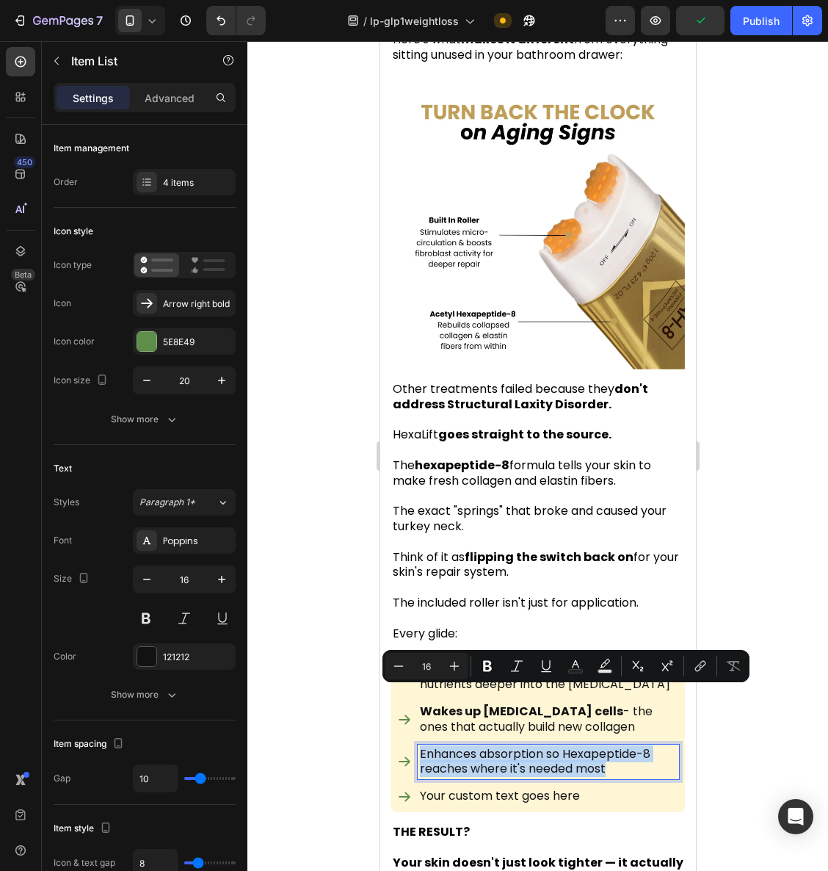
copy p "Enhances absorption so Hexapeptide-8 reaches where it's needed most"
click at [515, 787] on div "Your custom text goes here" at bounding box center [547, 797] width 261 height 20
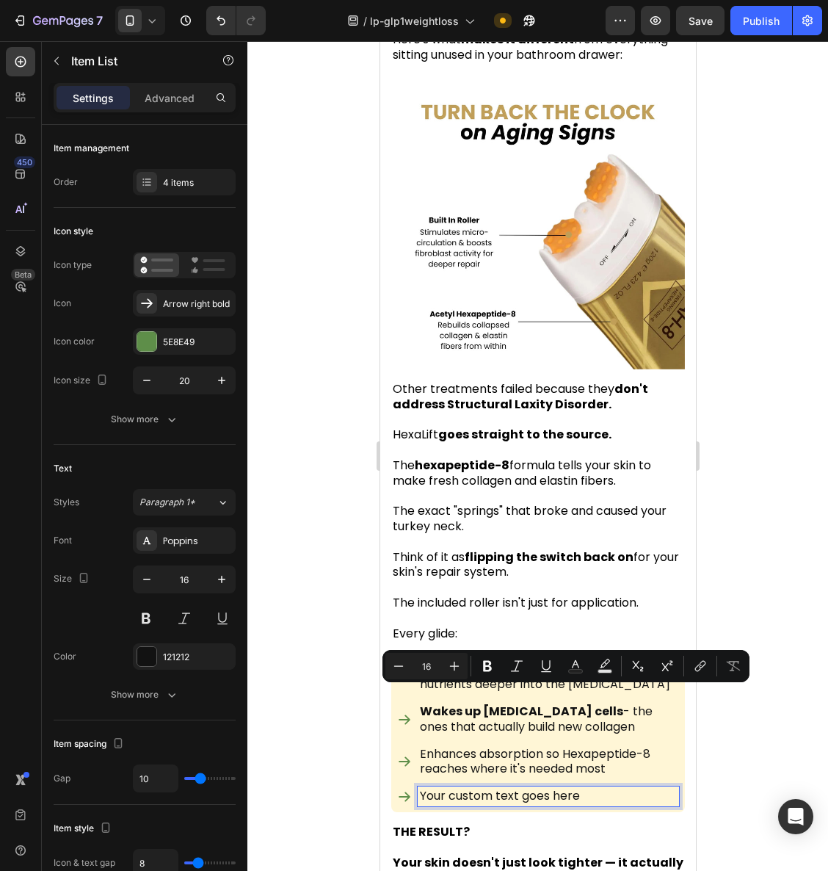
click at [516, 789] on p "Your custom text goes here" at bounding box center [547, 796] width 257 height 15
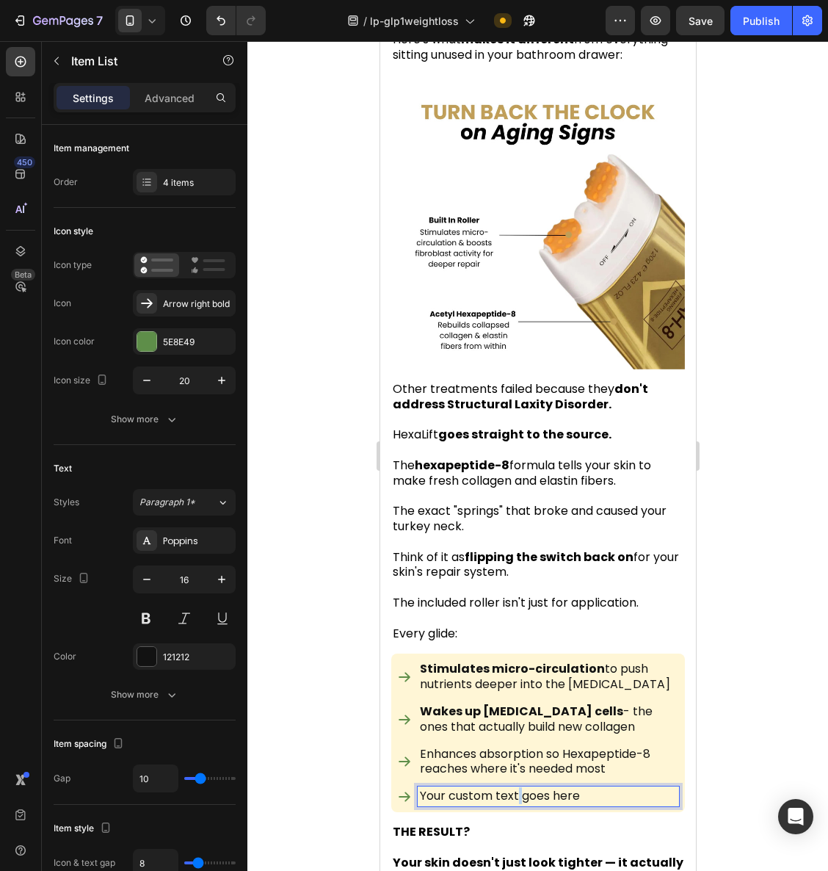
click at [516, 789] on p "Your custom text goes here" at bounding box center [547, 796] width 257 height 15
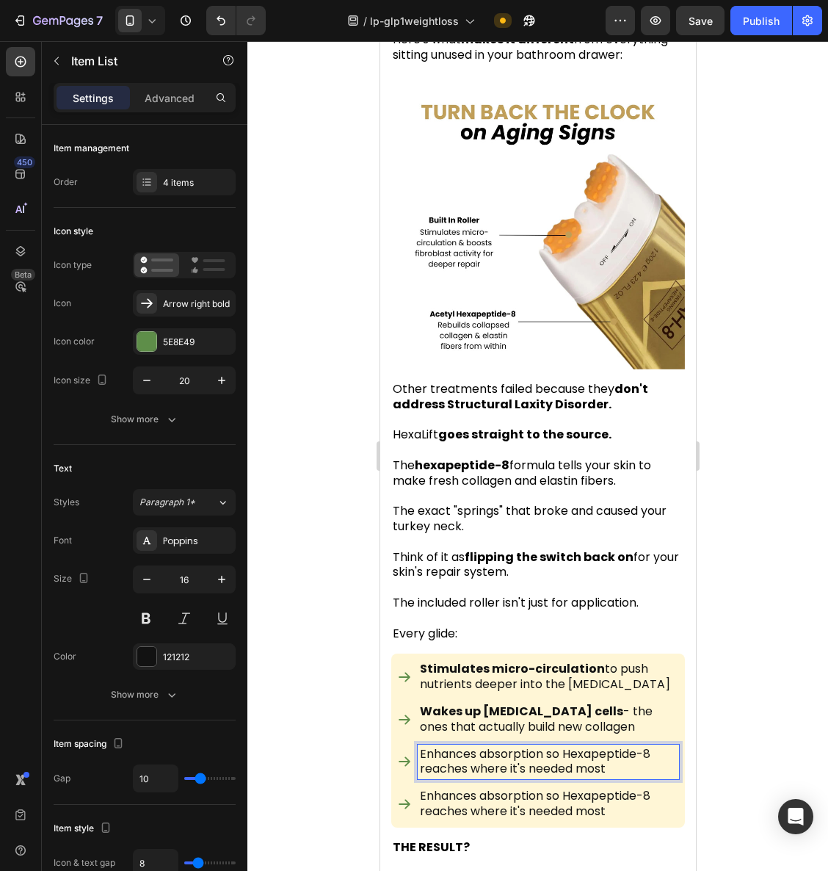
click at [584, 747] on p "Enhances absorption so Hexapeptide-8 reaches where it's needed most" at bounding box center [547, 762] width 257 height 31
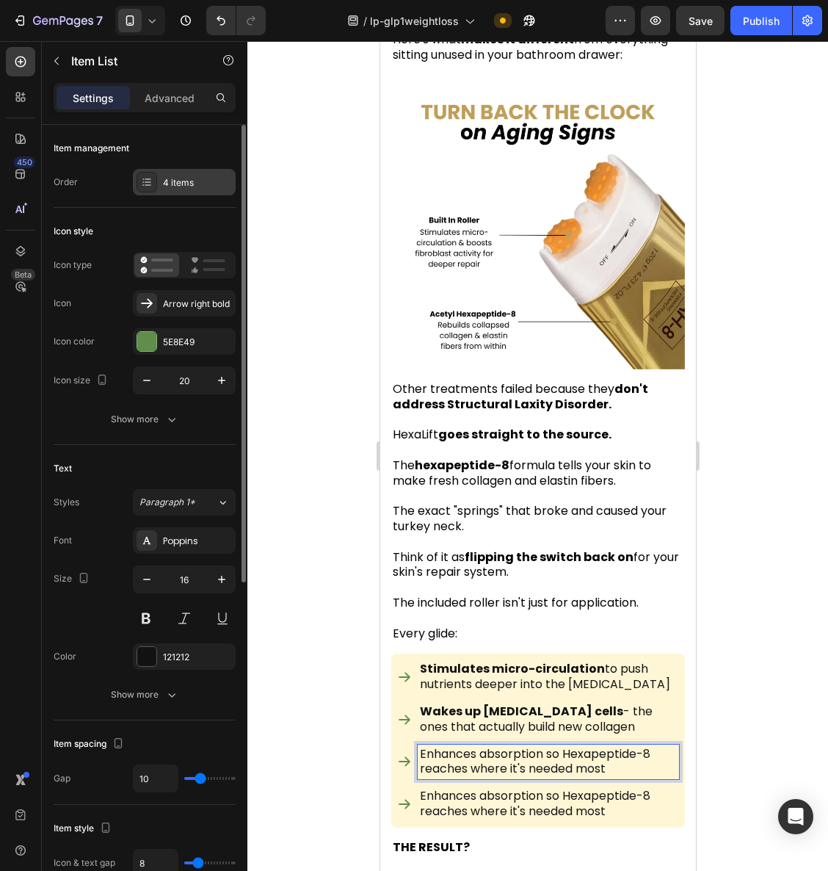
click at [195, 181] on div "4 items" at bounding box center [197, 182] width 69 height 13
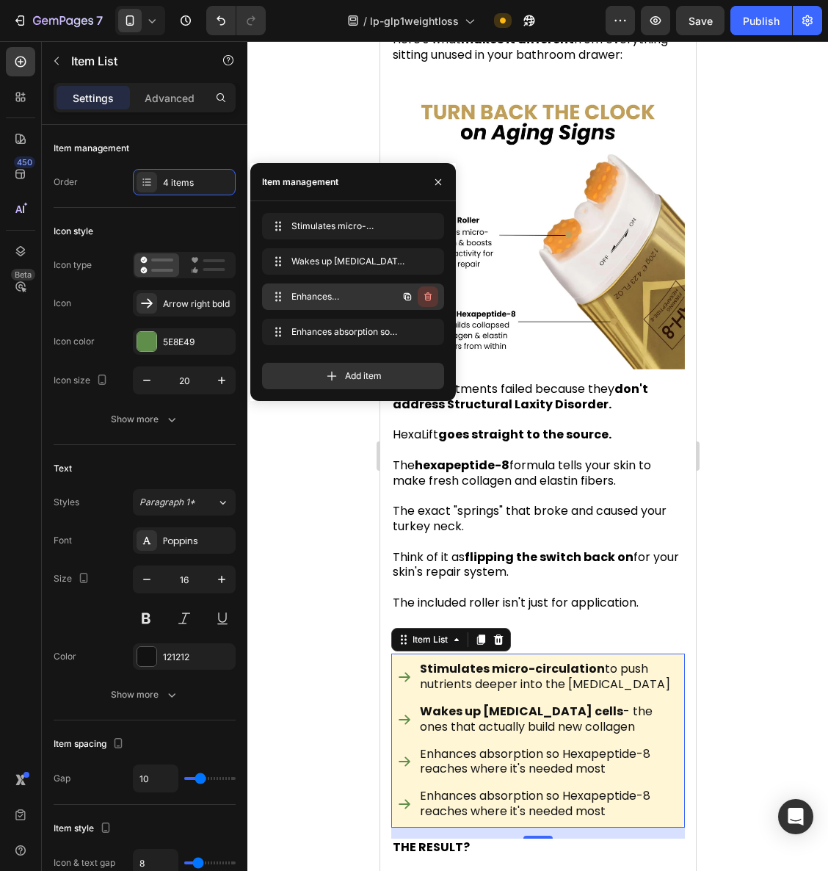
click at [431, 300] on icon "button" at bounding box center [428, 297] width 12 height 12
click at [429, 297] on div "Delete" at bounding box center [418, 296] width 27 height 13
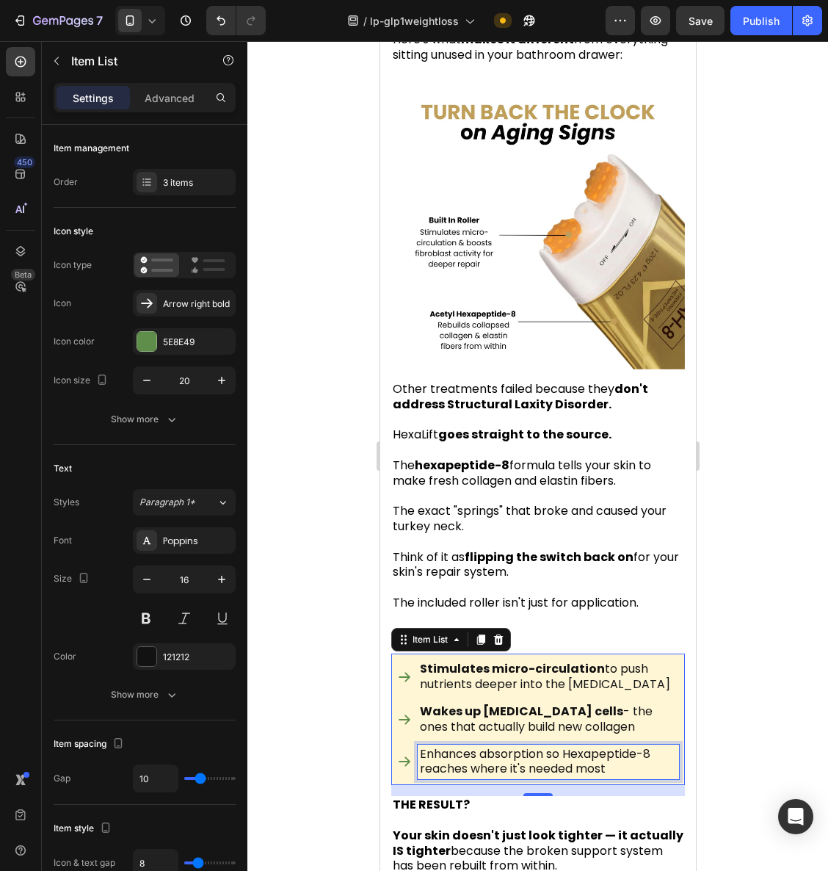
click at [445, 747] on p "Enhances absorption so Hexapeptide-8 reaches where it's needed most" at bounding box center [547, 762] width 257 height 31
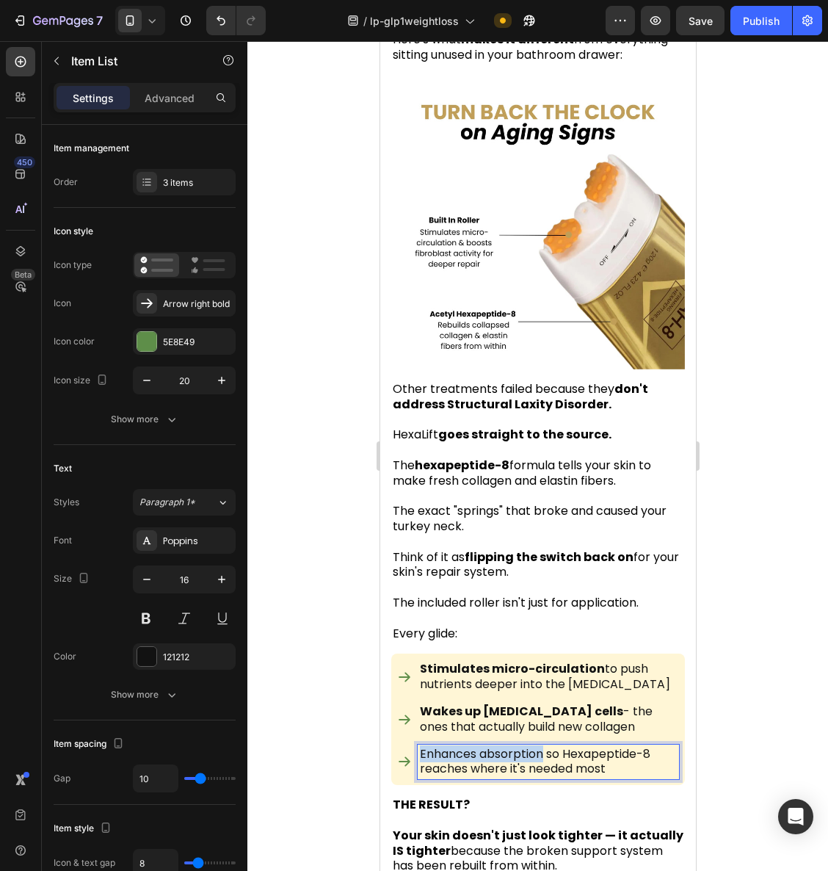
drag, startPoint x: 542, startPoint y: 698, endPoint x: 421, endPoint y: 698, distance: 121.2
click at [421, 747] on p "Enhances absorption so Hexapeptide-8 reaches where it's needed most" at bounding box center [547, 762] width 257 height 31
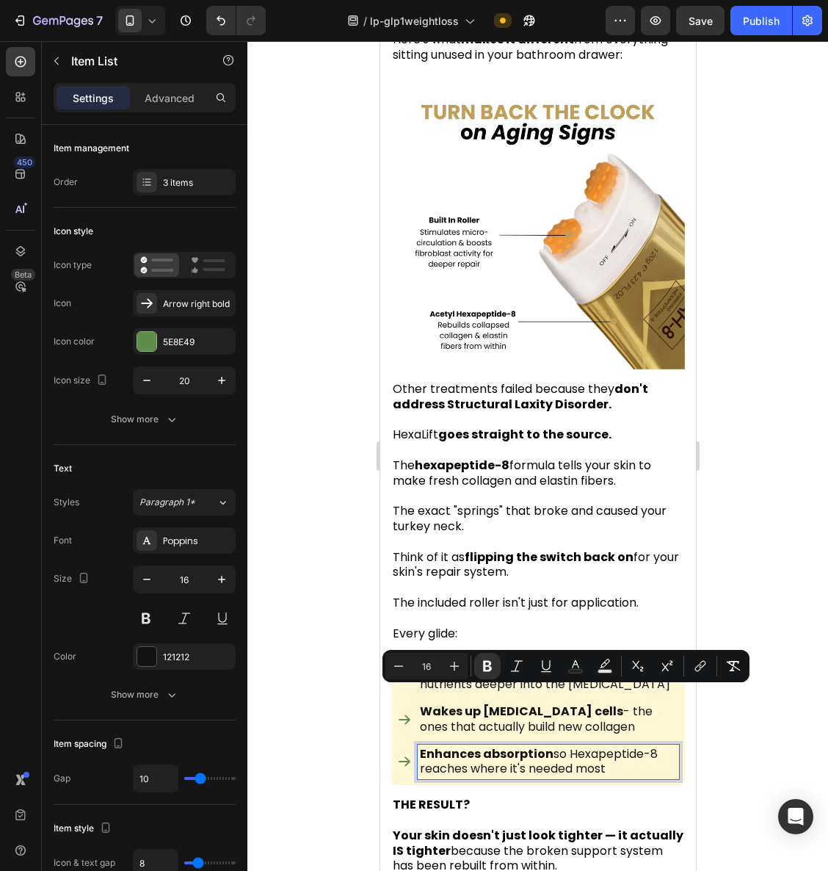
click at [723, 580] on div at bounding box center [538, 456] width 581 height 830
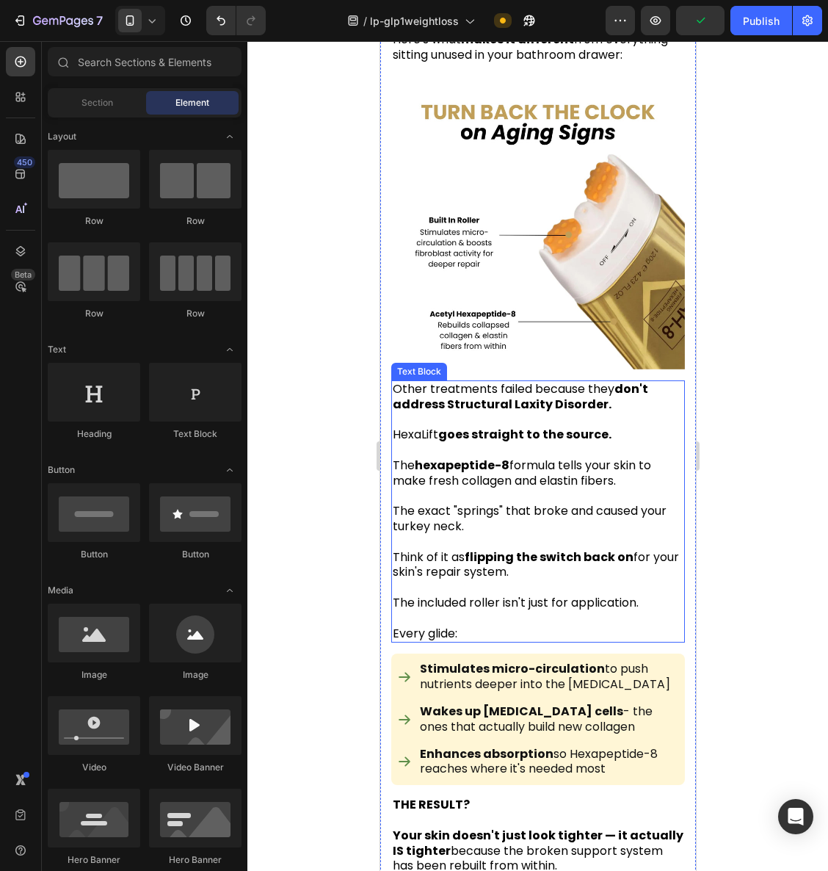
click at [433, 457] on strong "hexapeptide-8" at bounding box center [461, 465] width 95 height 17
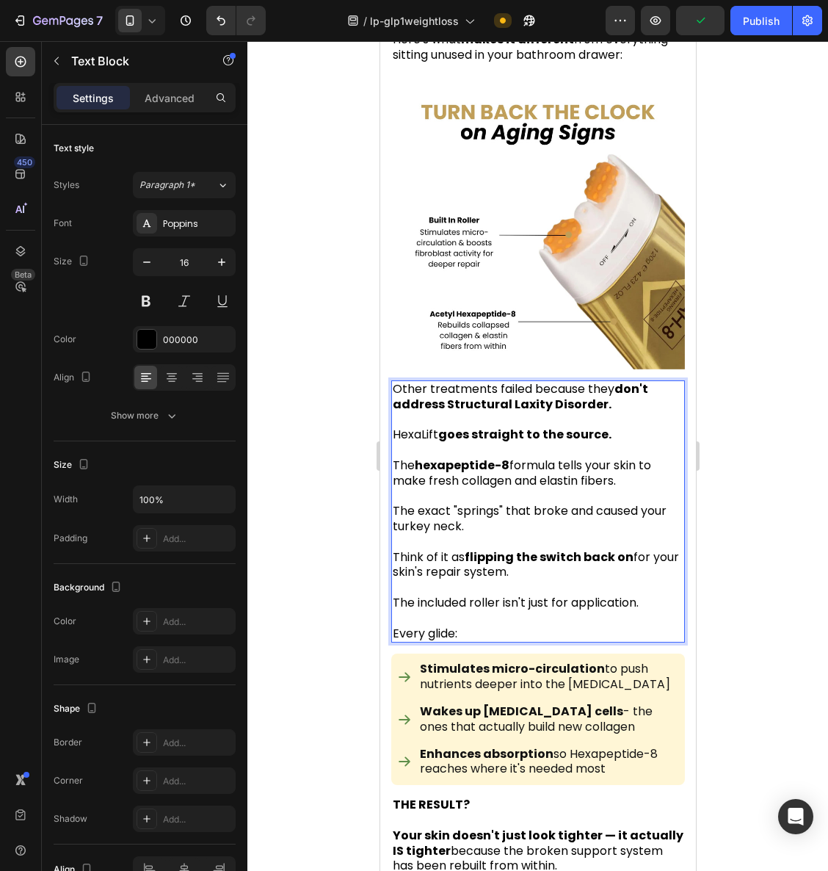
click at [425, 457] on strong "hexapeptide-8" at bounding box center [461, 465] width 95 height 17
drag, startPoint x: 418, startPoint y: 410, endPoint x: 507, endPoint y: 413, distance: 88.9
click at [507, 458] on p "The H exapeptide-8 formula tells your skin to make fresh collagen and elastin f…" at bounding box center [537, 473] width 291 height 31
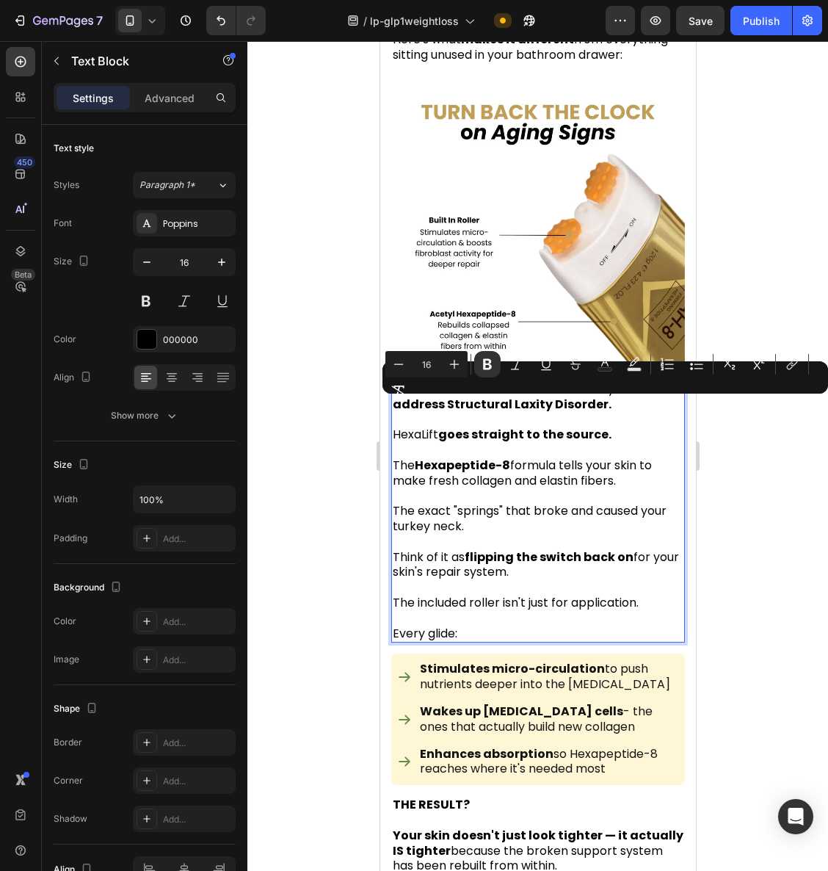
click at [762, 474] on div at bounding box center [538, 456] width 581 height 830
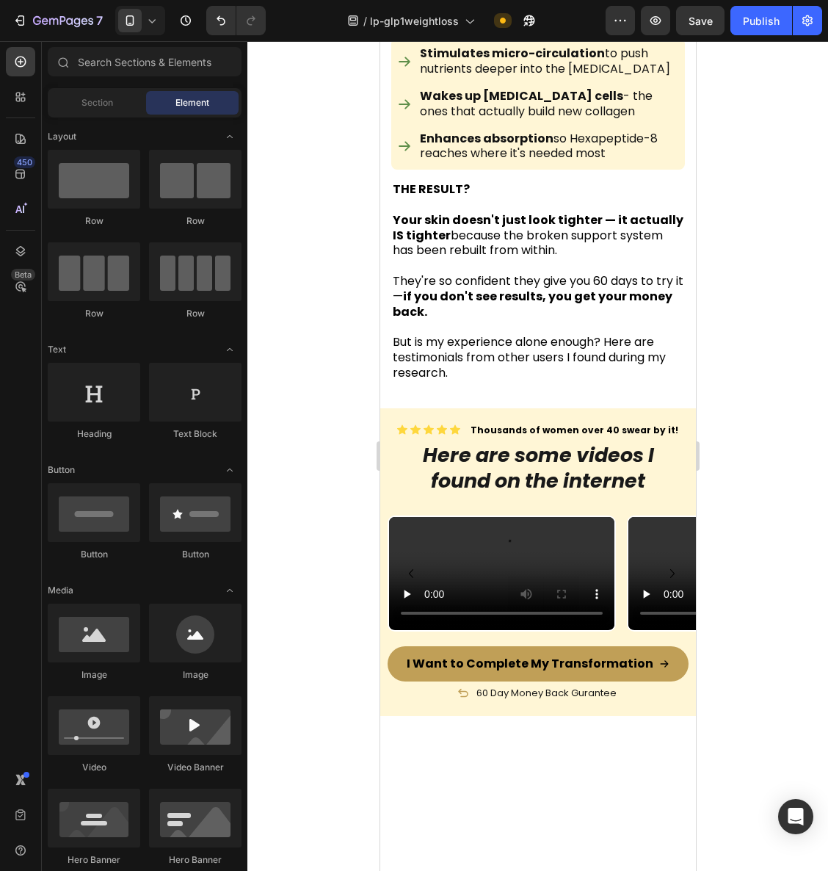
scroll to position [6824, 0]
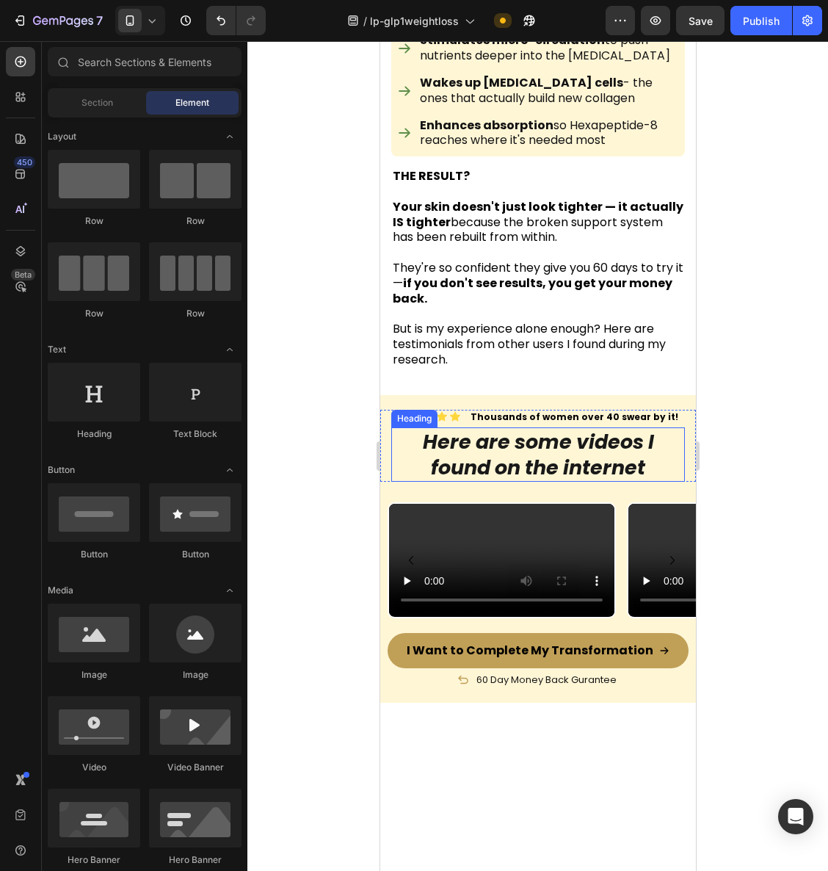
click at [601, 428] on strong "Here are some videos I found on the internet" at bounding box center [537, 454] width 231 height 53
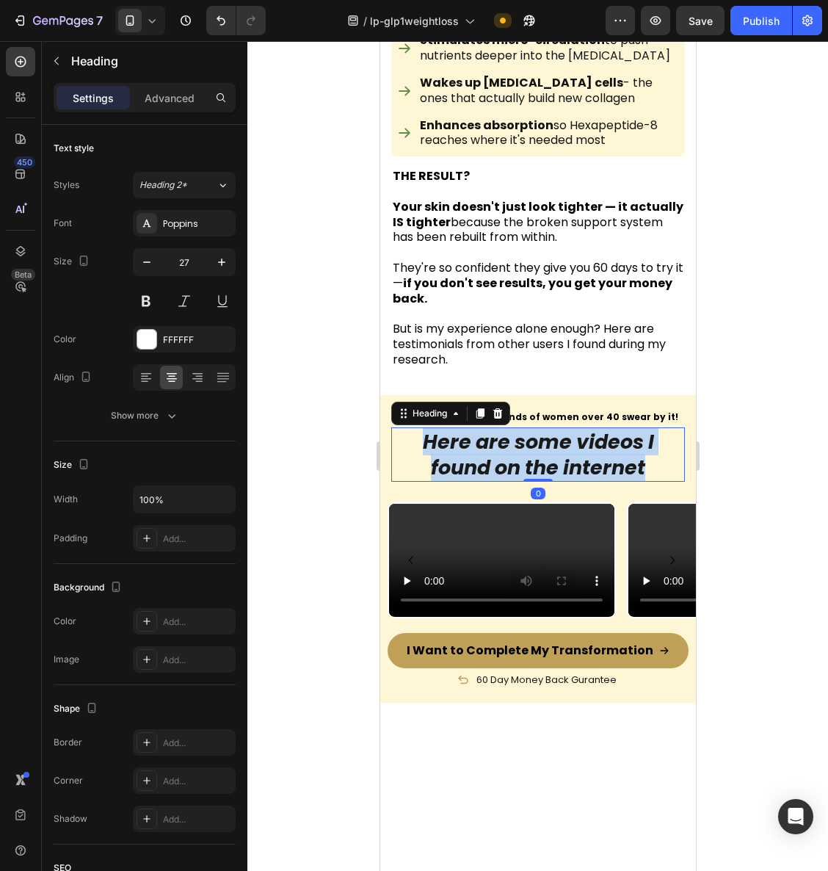
click at [601, 428] on strong "Here are some videos I found on the internet" at bounding box center [537, 454] width 231 height 53
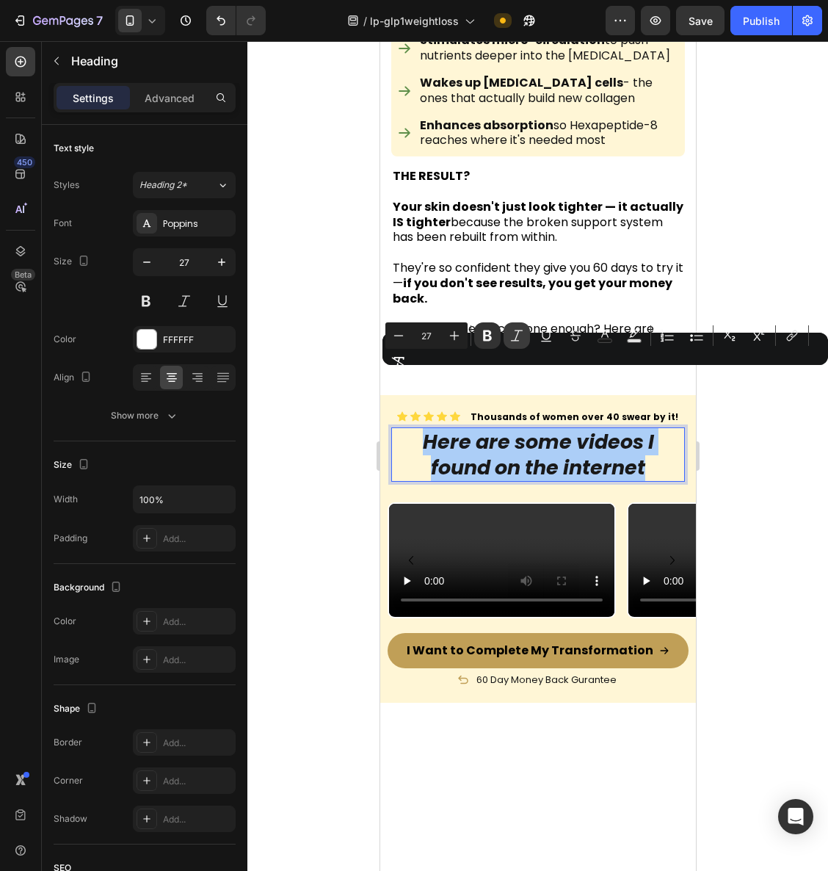
click at [508, 333] on button "Italic" at bounding box center [517, 335] width 26 height 26
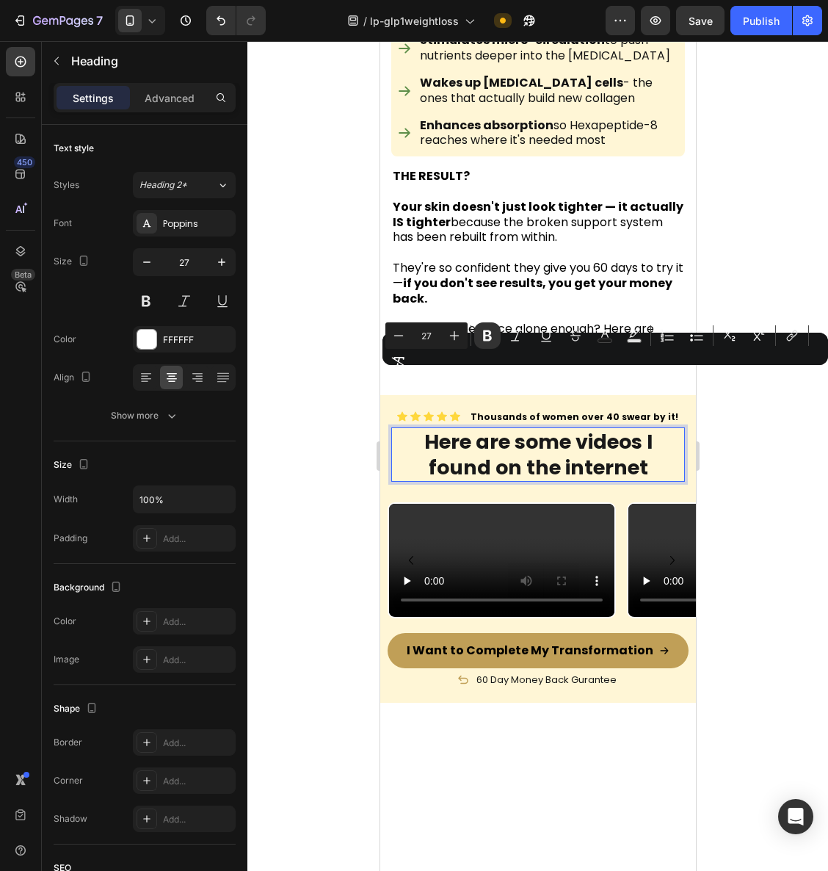
click at [812, 441] on div at bounding box center [538, 456] width 581 height 830
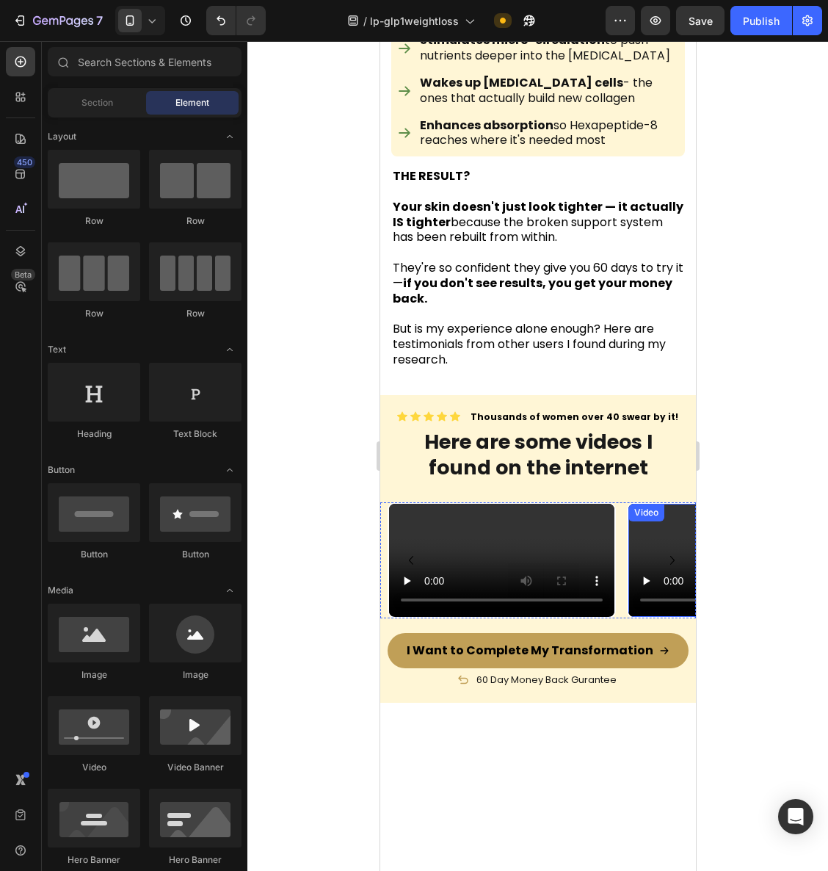
scroll to position [6870, 0]
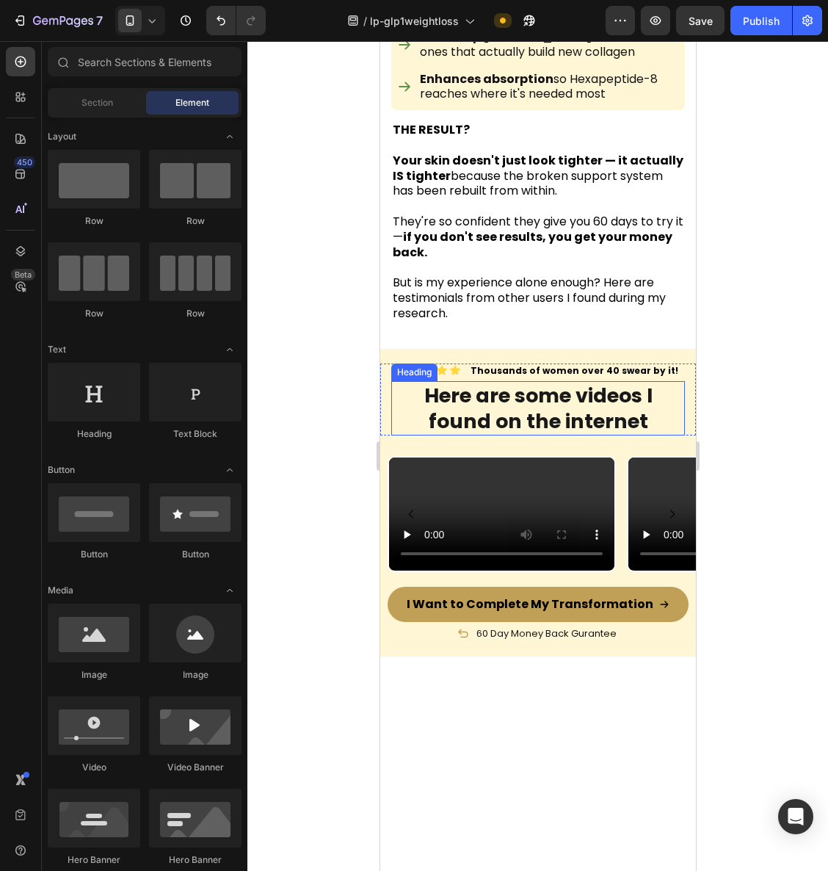
click at [646, 382] on strong "Here are some videos I found on the internet" at bounding box center [538, 408] width 228 height 53
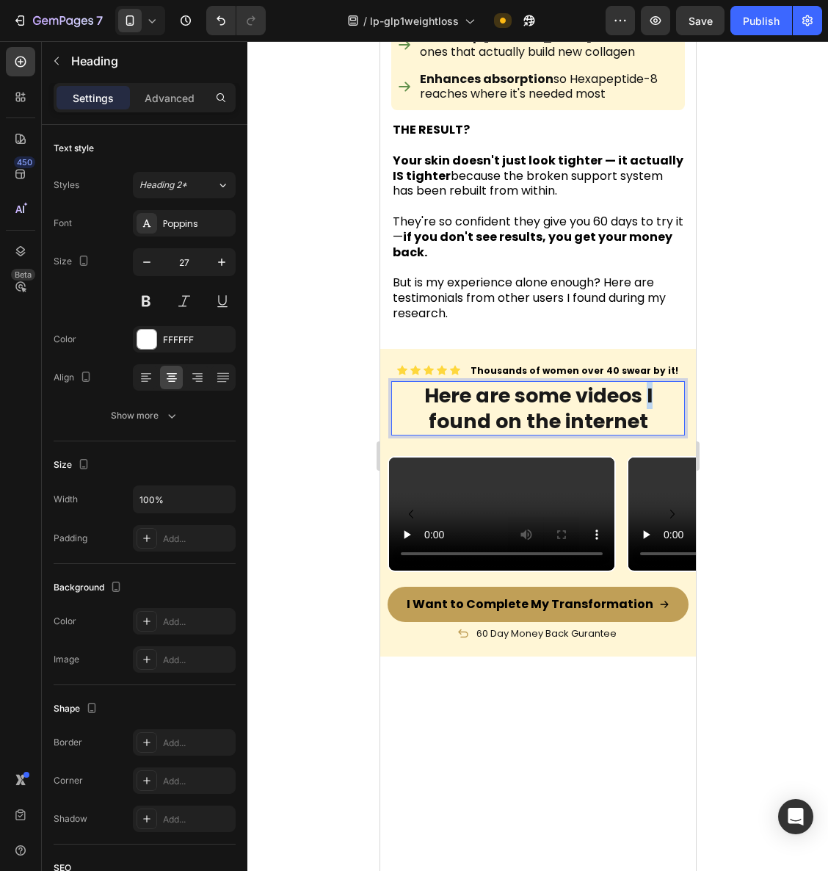
click at [642, 382] on strong "Here are some videos I found on the internet" at bounding box center [538, 408] width 228 height 53
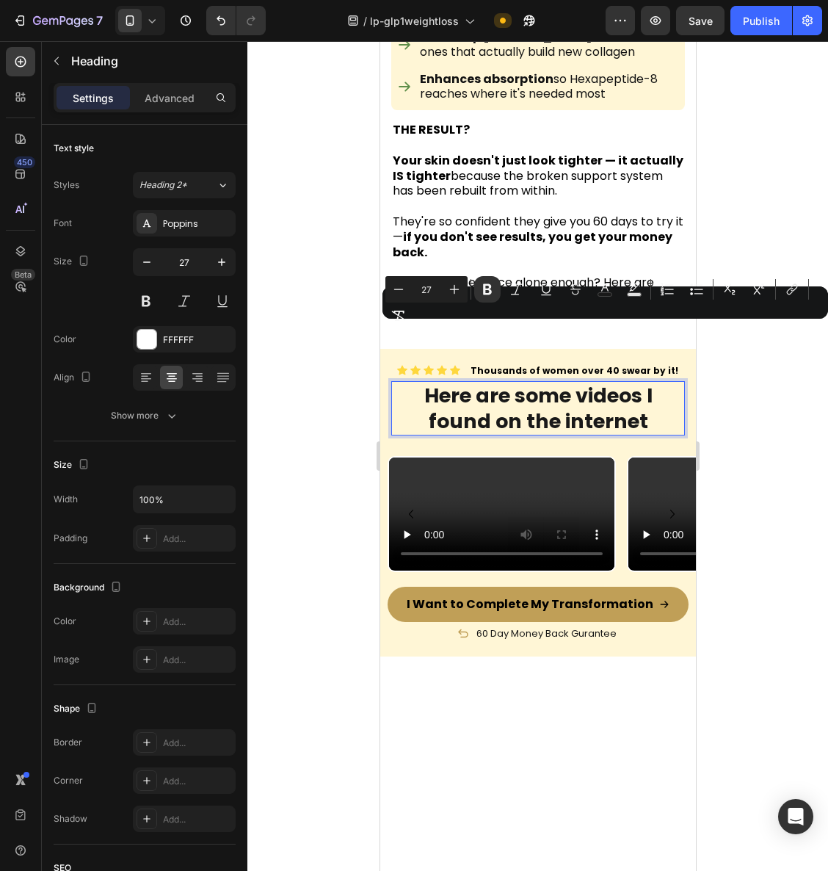
click at [632, 382] on strong "Here are some videos I found on the internet" at bounding box center [538, 408] width 228 height 53
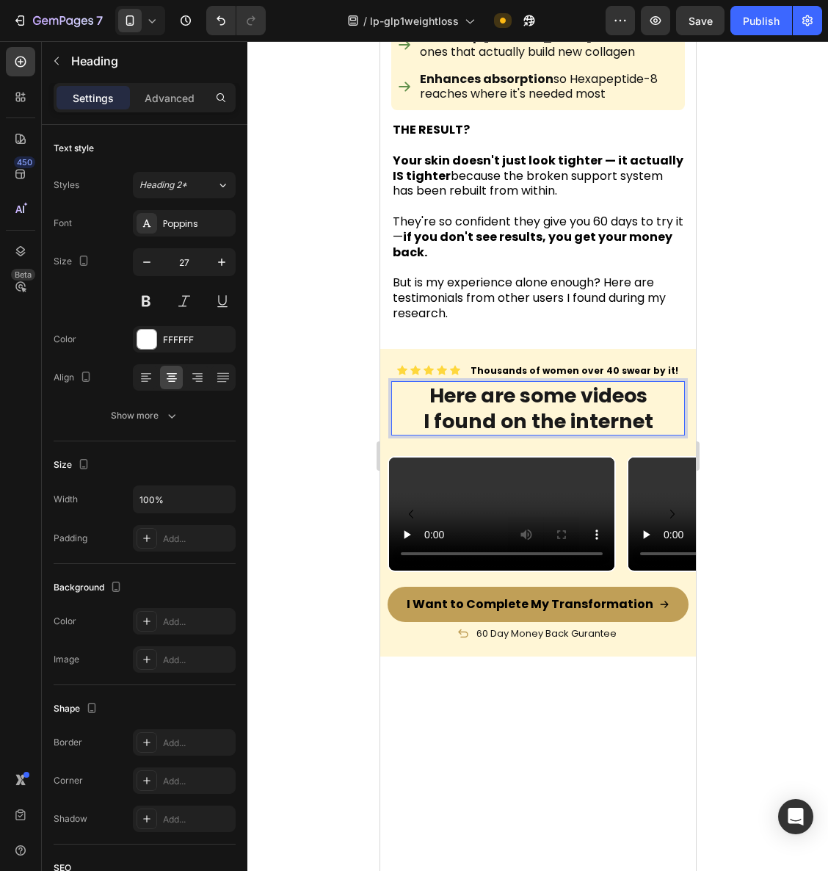
click at [743, 398] on div at bounding box center [538, 456] width 581 height 830
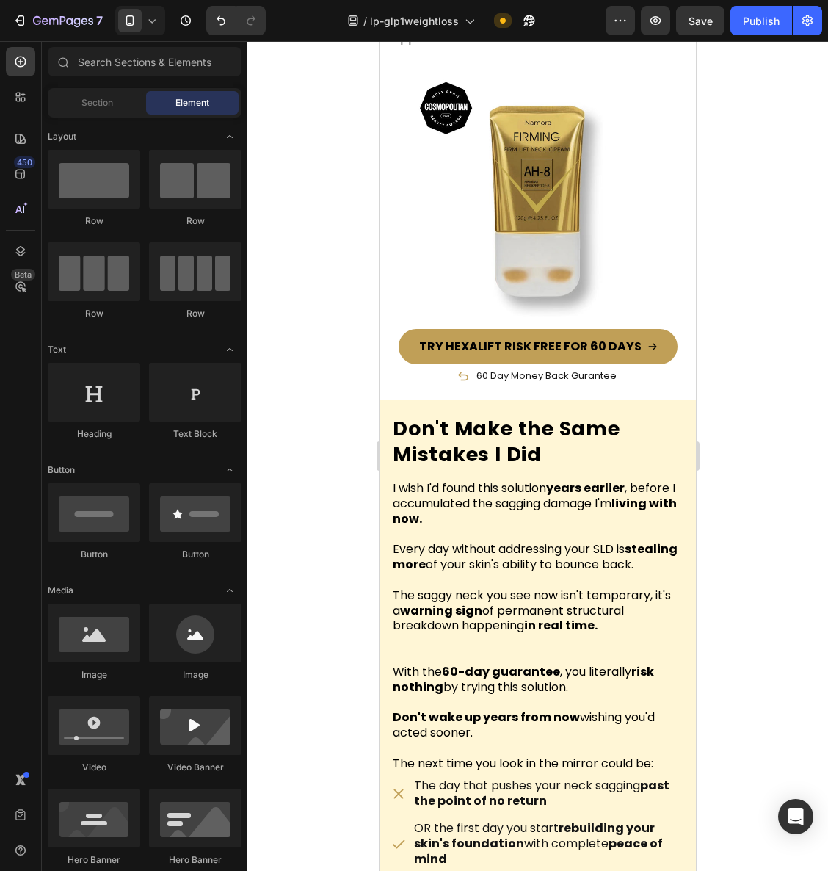
scroll to position [9837, 0]
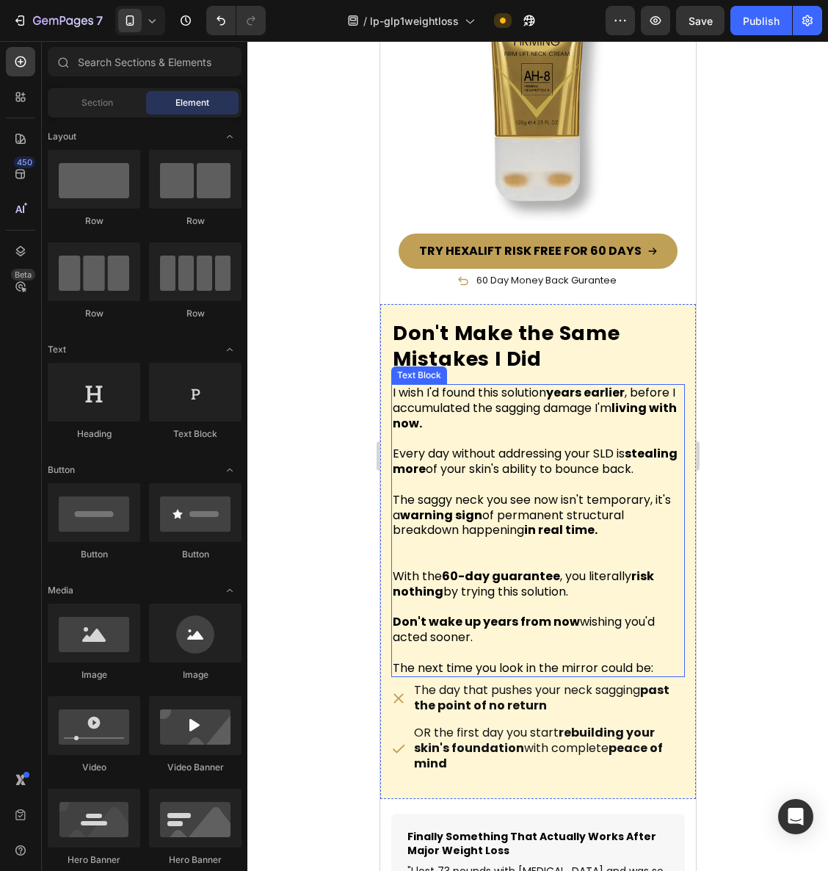
click at [555, 502] on p "The saggy neck you see now isn't temporary, it's a warning sign of permanent st…" at bounding box center [537, 516] width 291 height 46
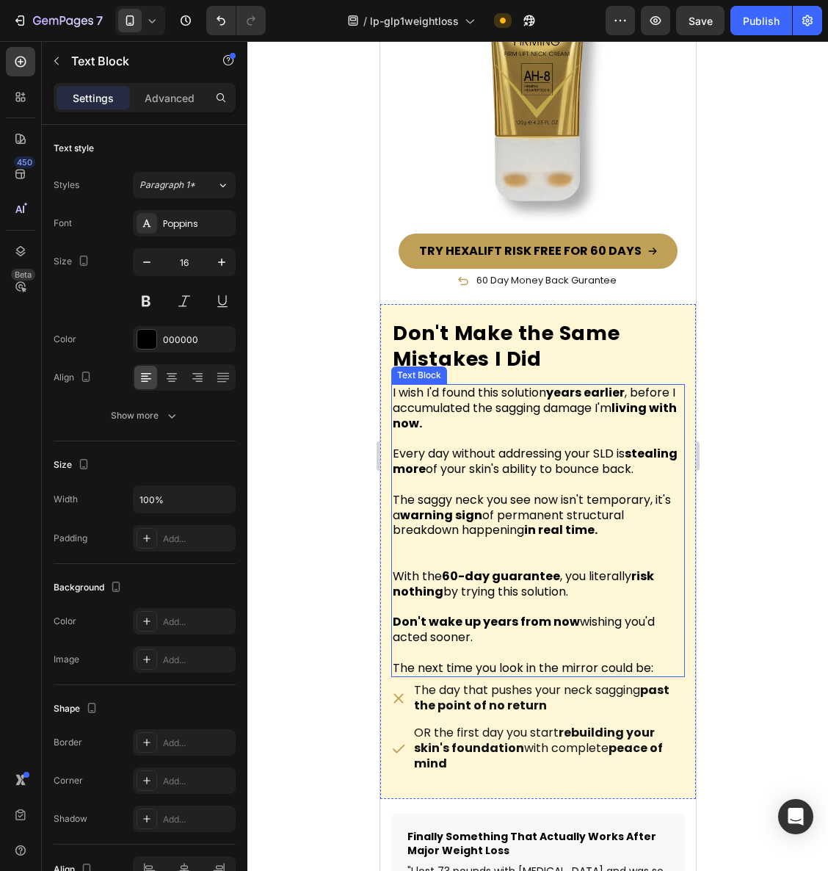
click at [555, 502] on p "The saggy neck you see now isn't temporary, it's a warning sign of permanent st…" at bounding box center [537, 516] width 291 height 46
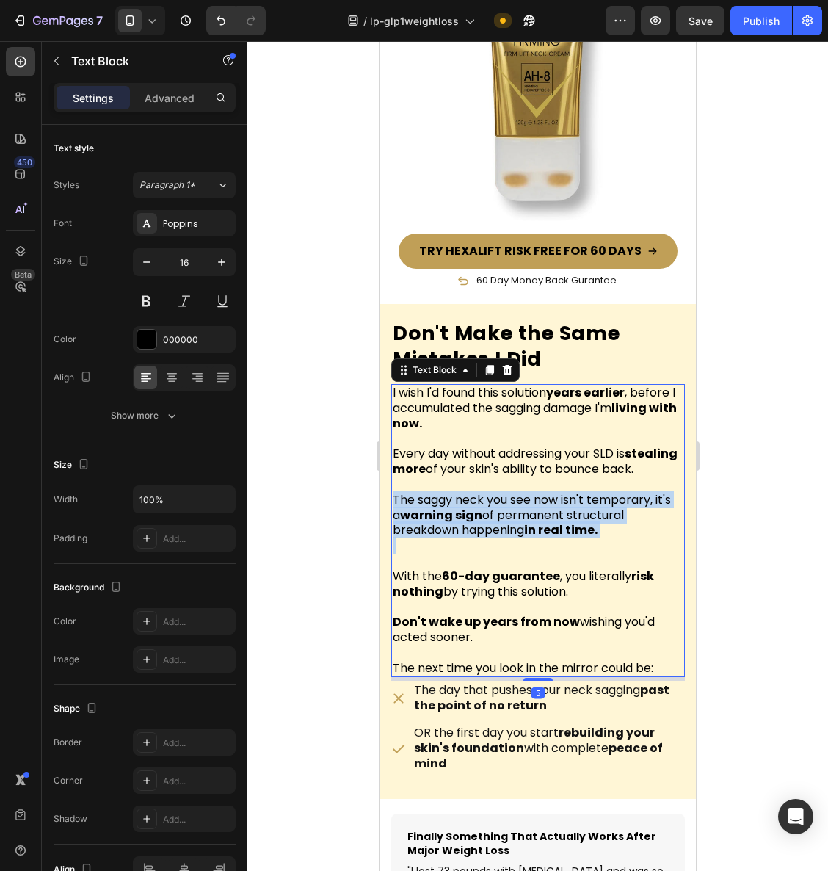
click at [555, 502] on p "The saggy neck you see now isn't temporary, it's a warning sign of permanent st…" at bounding box center [537, 516] width 291 height 46
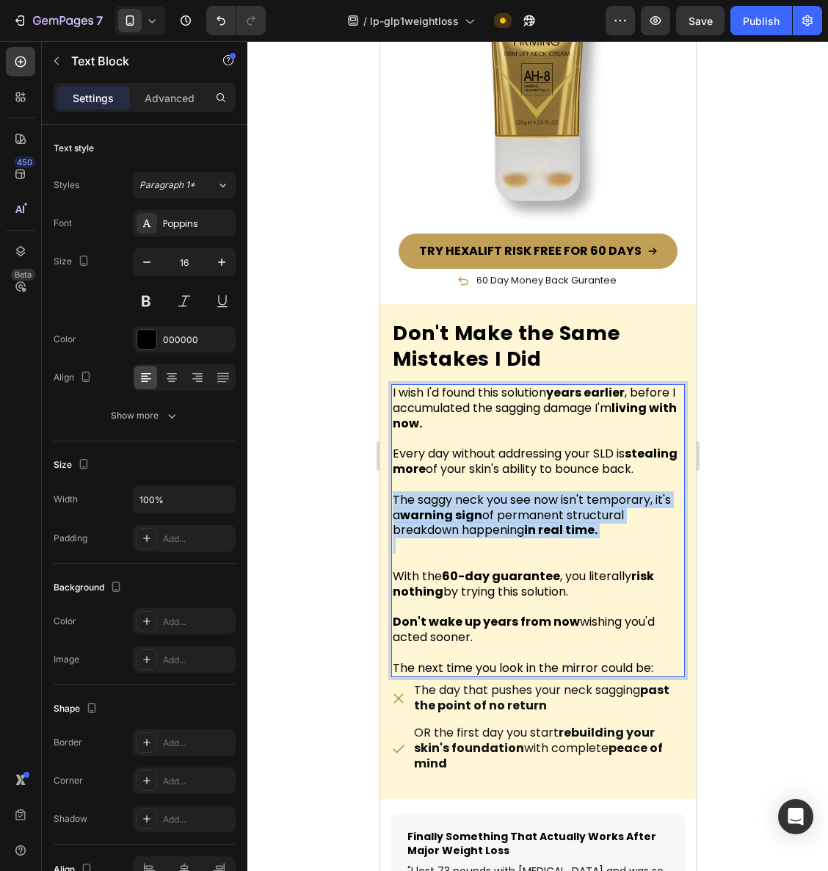
click at [555, 502] on p "The saggy neck you see now isn't temporary, it's a warning sign of permanent st…" at bounding box center [537, 516] width 291 height 46
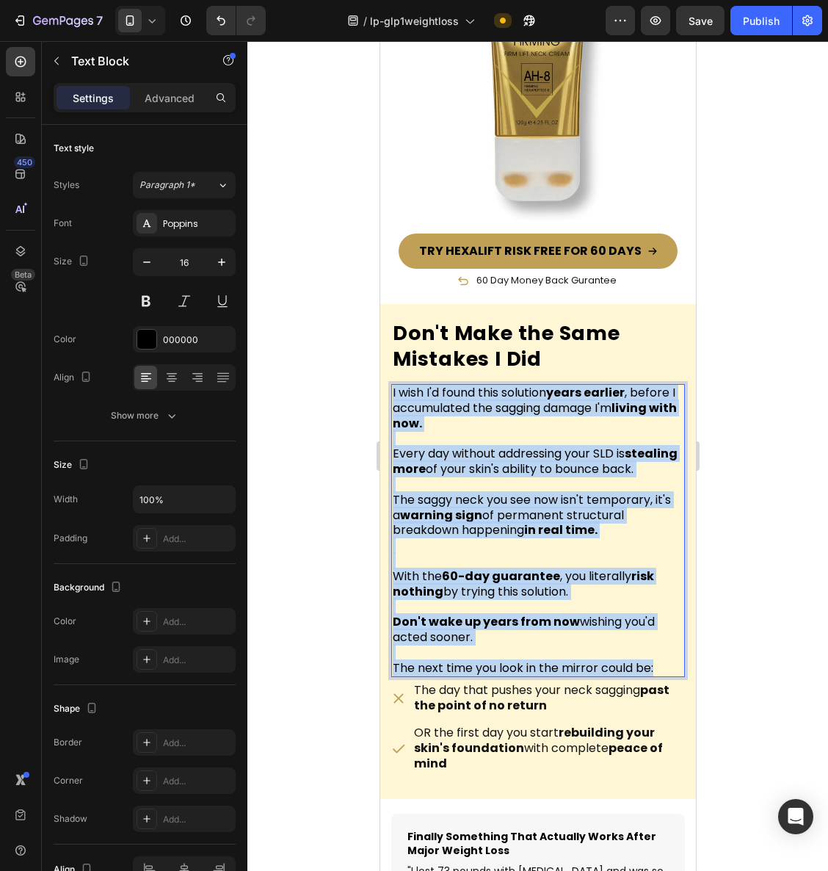
copy div "I wish I'd found this solution years earlier , before I accumulated the sagging…"
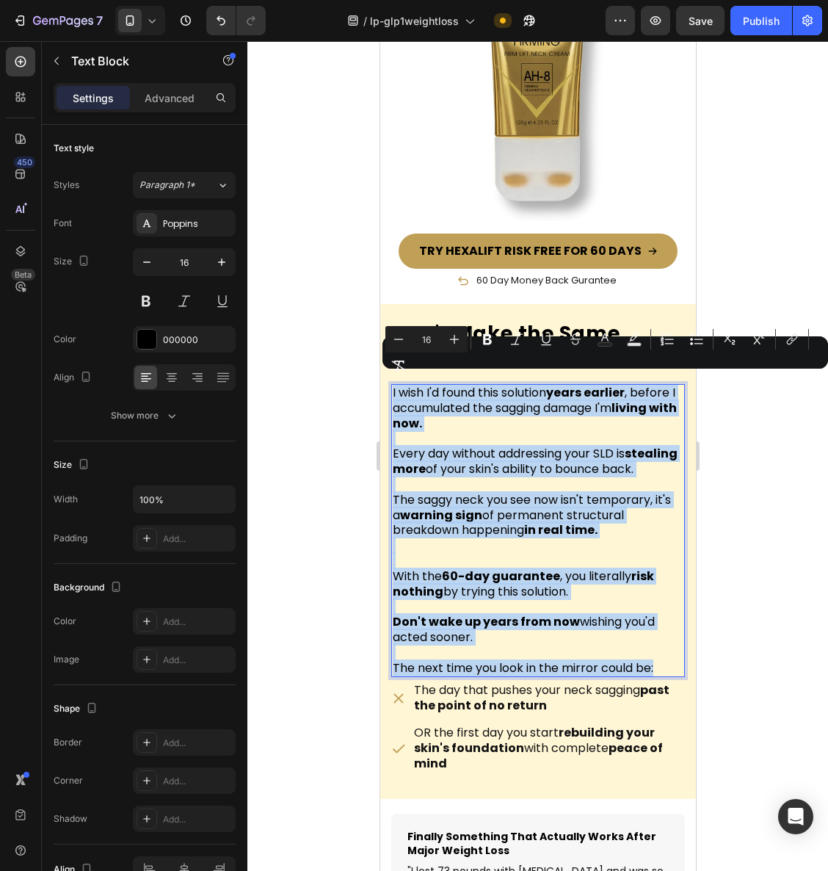
click at [610, 432] on p "Every day without addressing your SLD is stealing more of your skin's ability t…" at bounding box center [537, 455] width 291 height 46
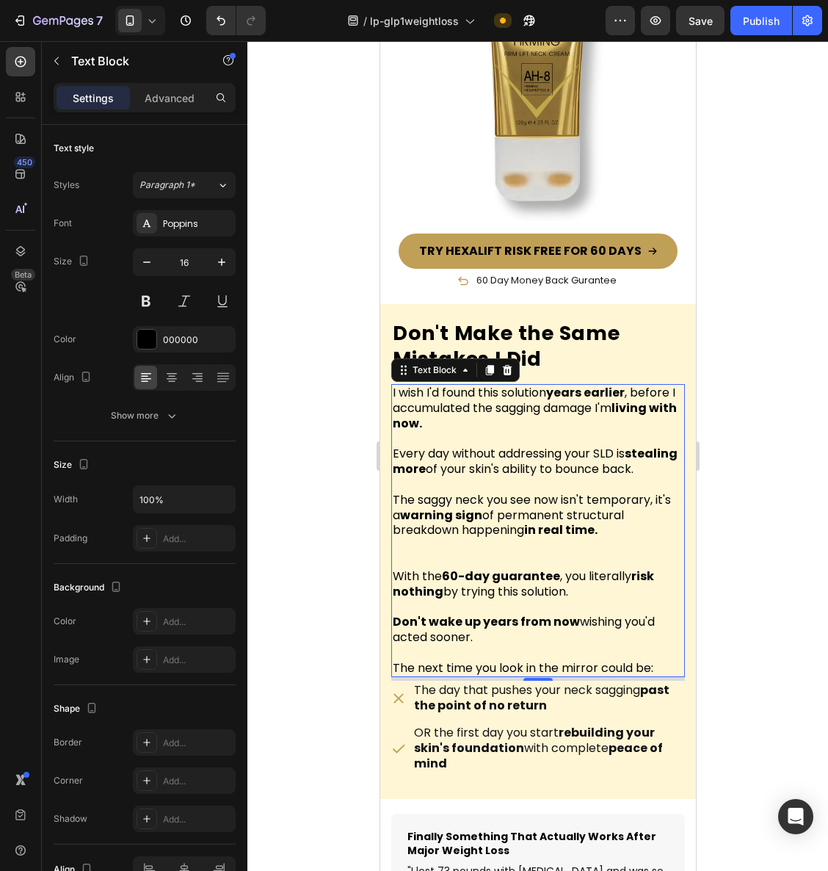
click at [489, 493] on p "Rich Text Editor. Editing area: main" at bounding box center [537, 484] width 291 height 15
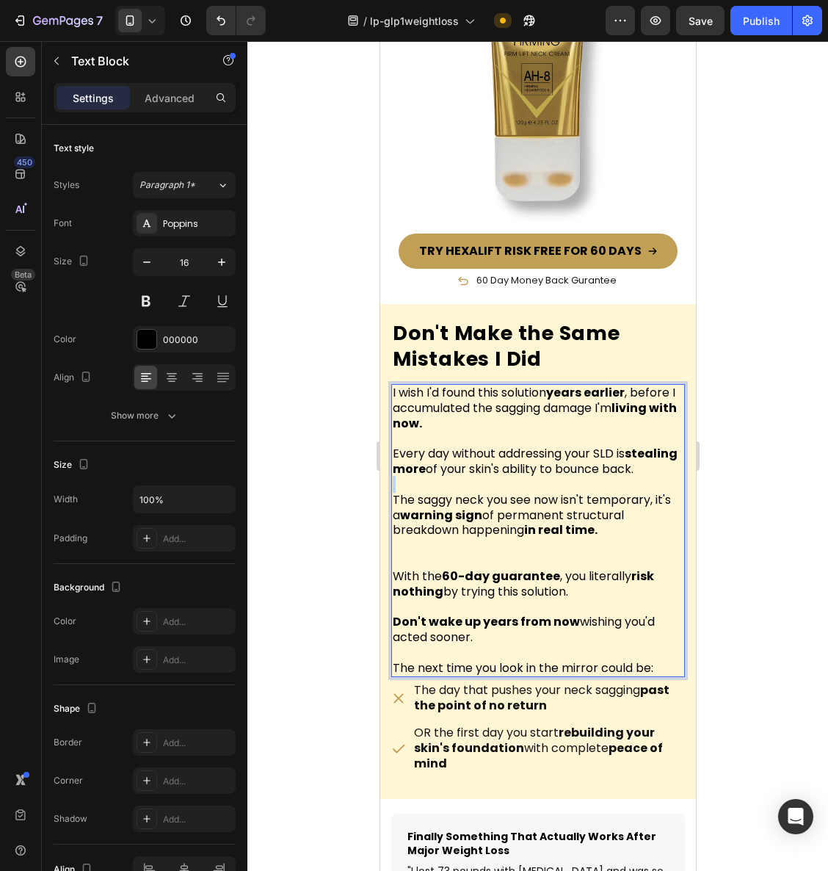
click at [489, 493] on p "Rich Text Editor. Editing area: main" at bounding box center [537, 484] width 291 height 15
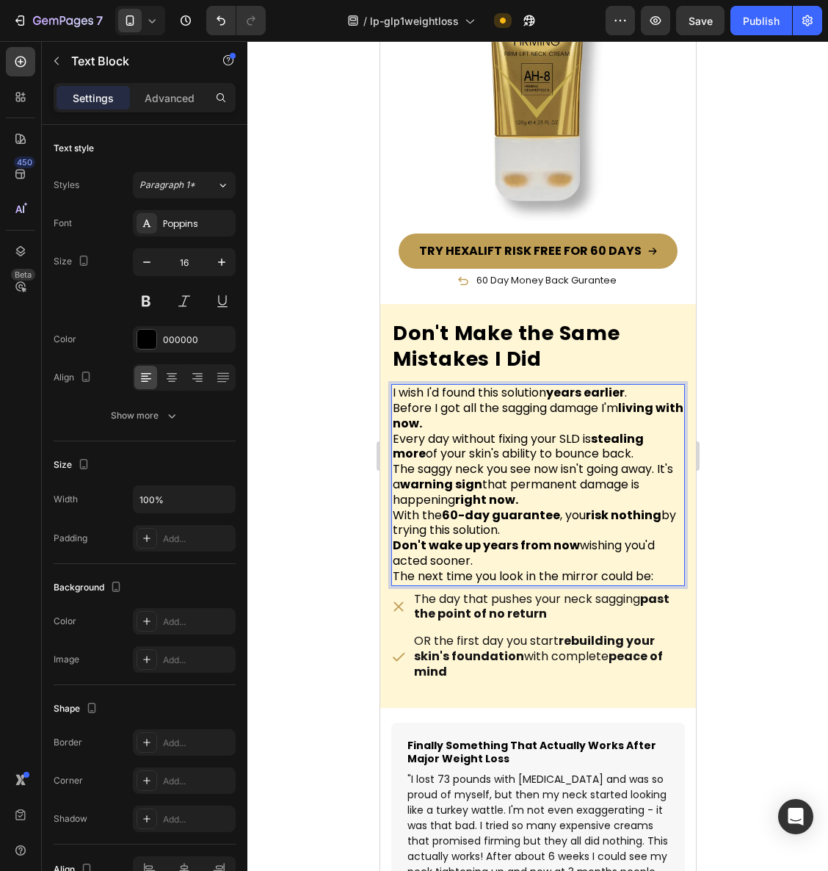
click at [466, 416] on p "Before I got all the sagging damage I'm living with now." at bounding box center [537, 416] width 291 height 31
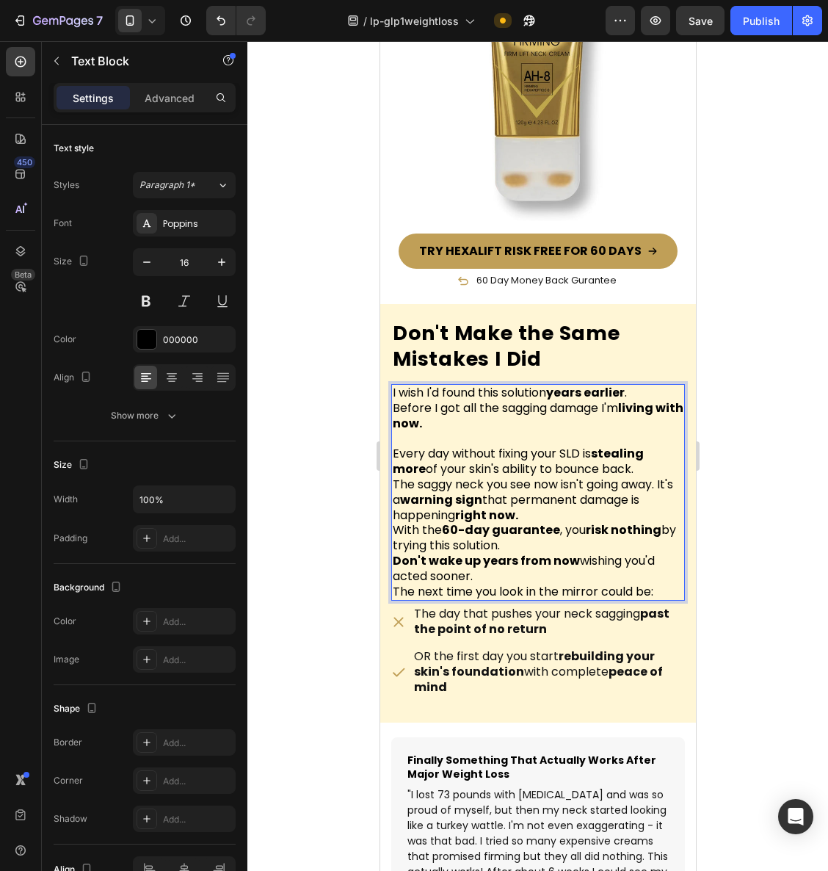
click at [649, 462] on p "Every day without fixing your SLD is stealing more of your skin's ability to bo…" at bounding box center [537, 462] width 291 height 31
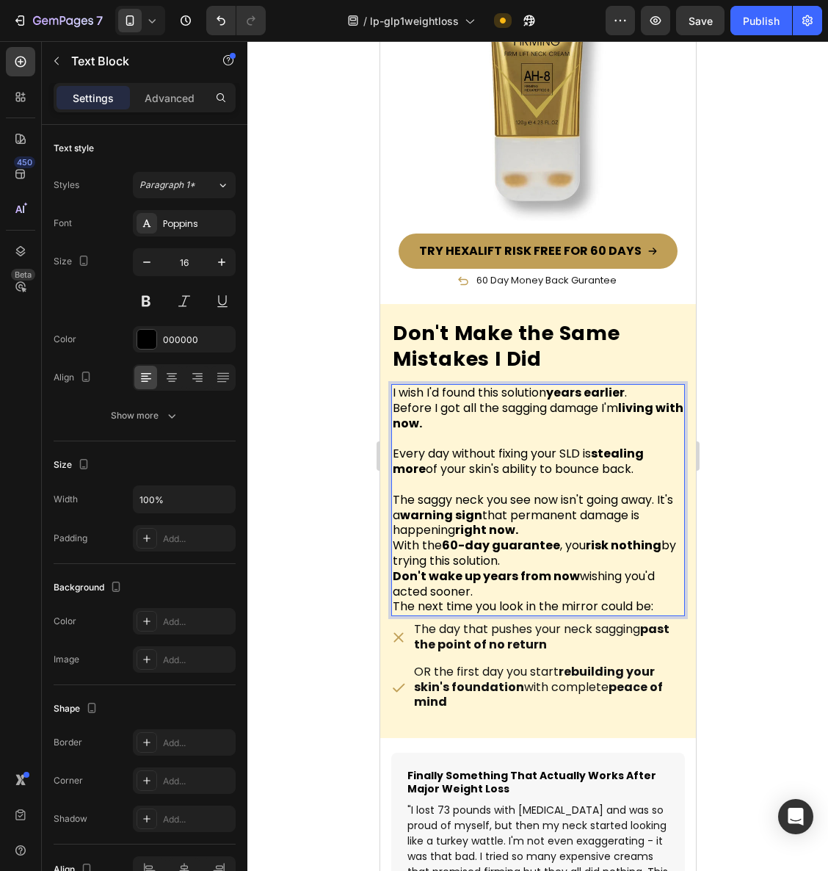
click at [528, 518] on p "The saggy neck you see now isn't going away. It's a warning sign that permanent…" at bounding box center [537, 516] width 291 height 46
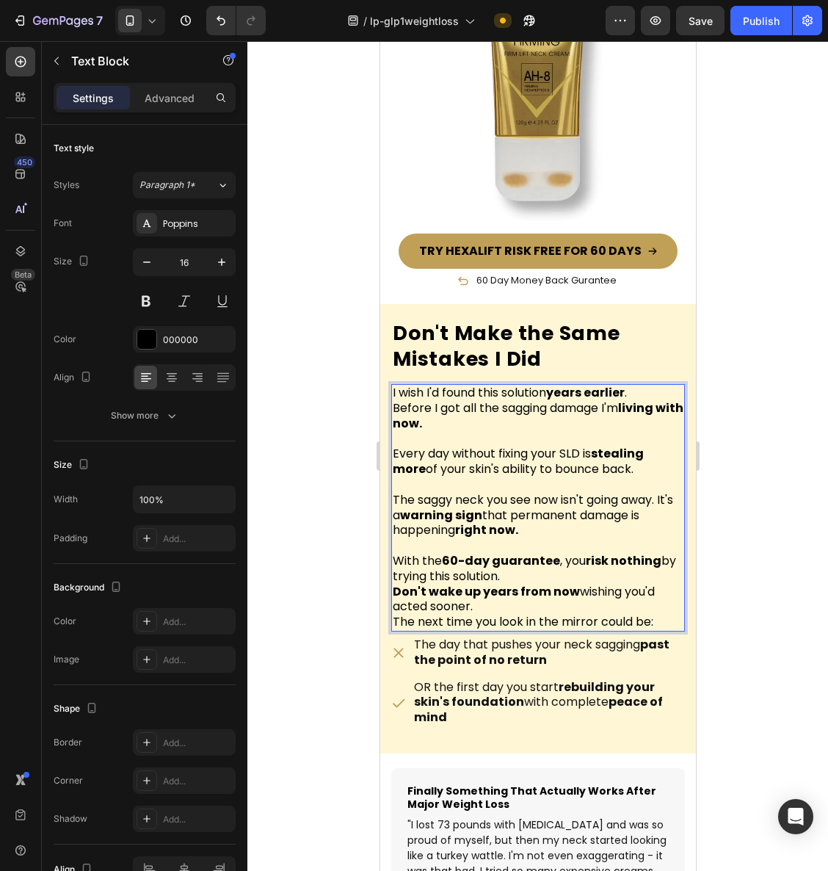
click at [536, 569] on p "With the 60-day guarantee , you risk nothing by trying this solution." at bounding box center [537, 569] width 291 height 31
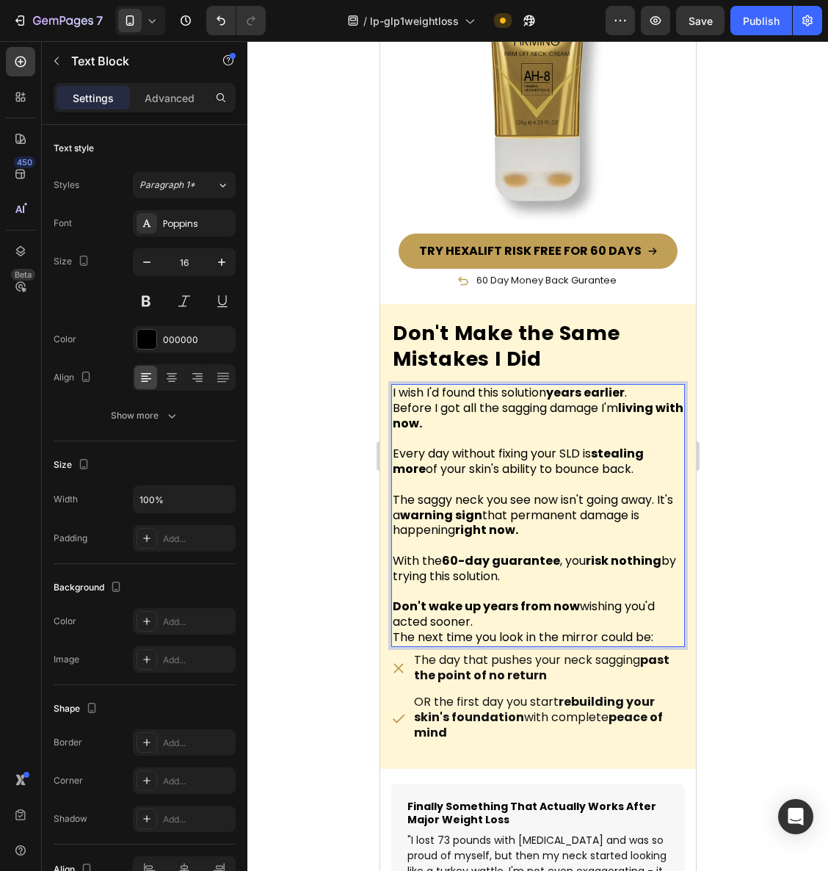
click at [496, 612] on p "Don't wake up years from now wishing you'd acted sooner." at bounding box center [537, 614] width 291 height 31
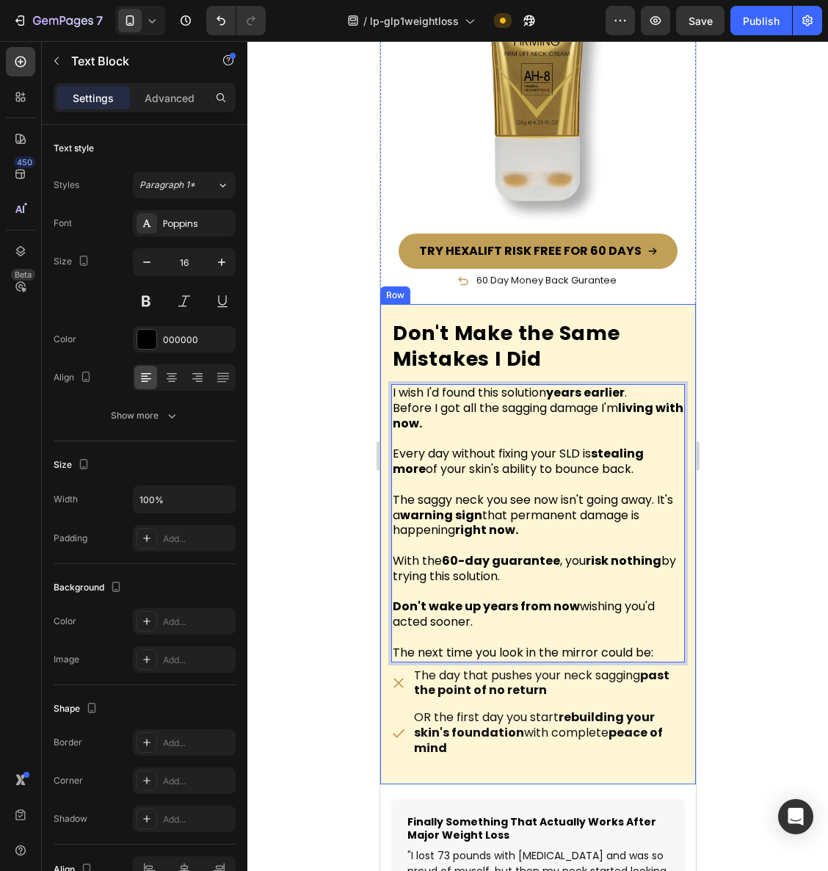
click at [746, 551] on div at bounding box center [538, 456] width 581 height 830
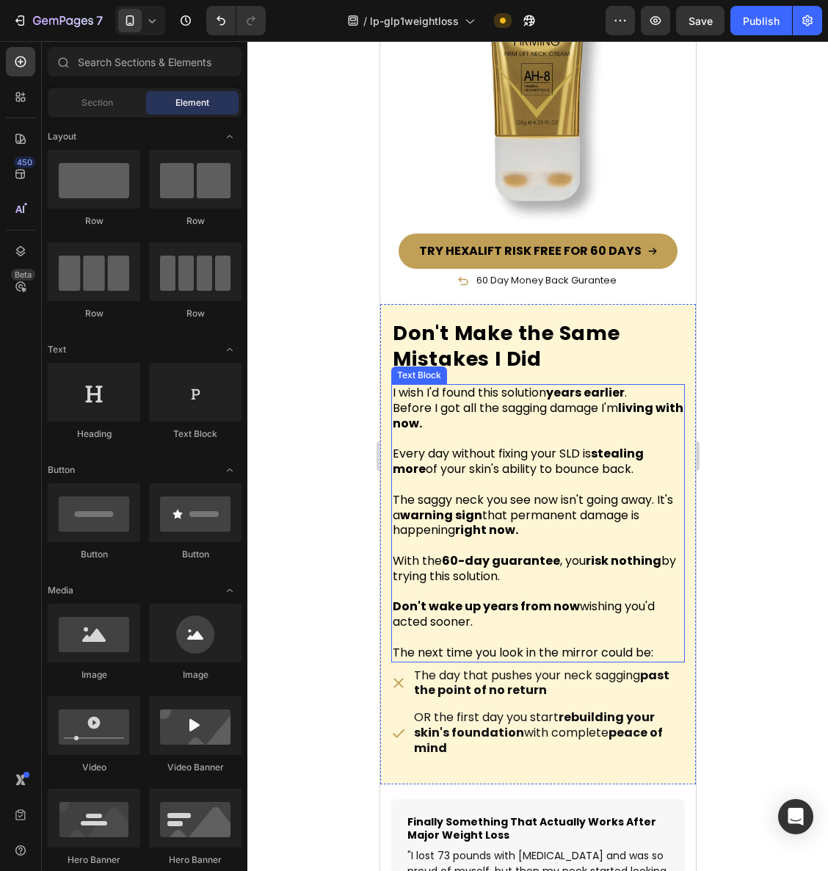
click at [636, 389] on p "I wish I'd found this solution years earlier ." at bounding box center [537, 393] width 291 height 15
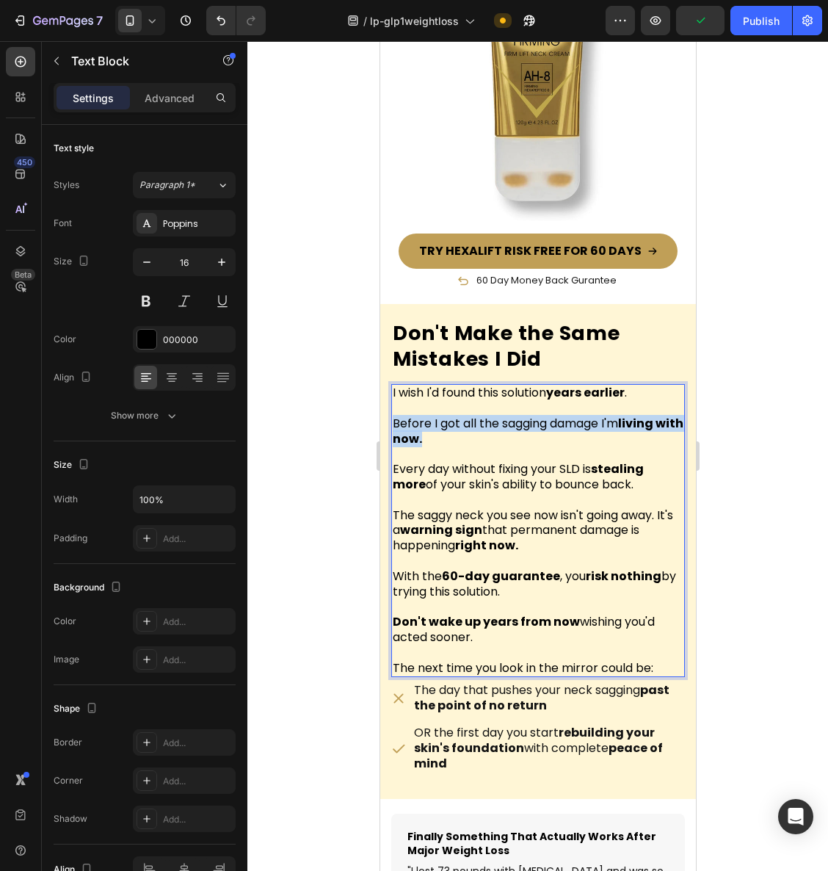
drag, startPoint x: 452, startPoint y: 429, endPoint x: 393, endPoint y: 414, distance: 61.5
click at [393, 416] on p "Before I got all the sagging damage I'm living with now." at bounding box center [537, 431] width 291 height 31
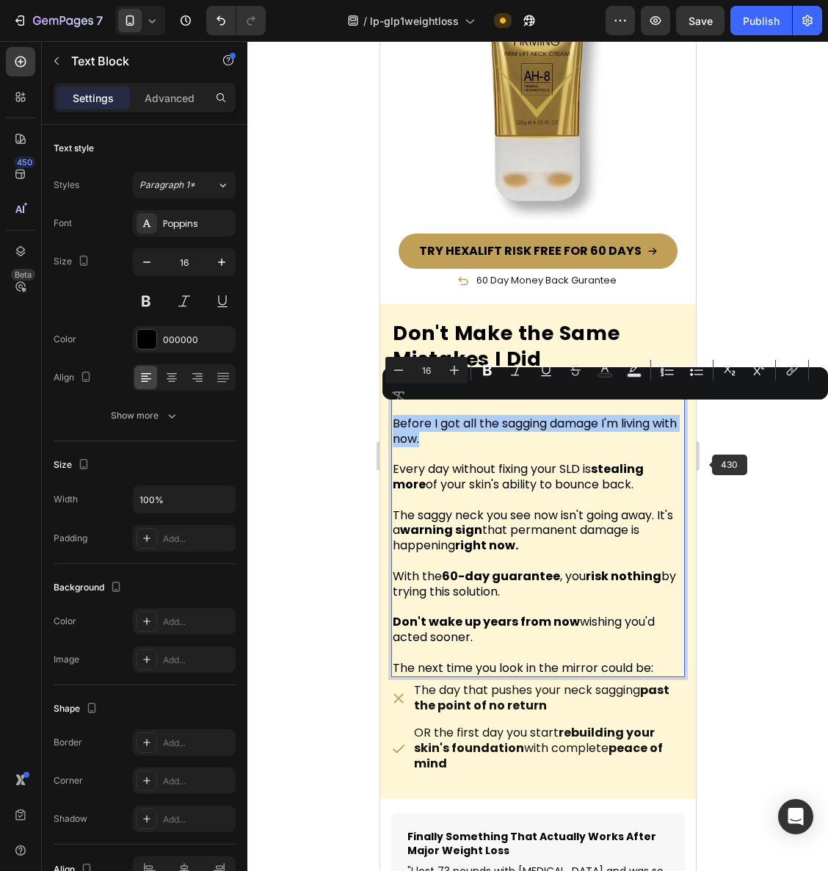
click at [732, 466] on div at bounding box center [538, 456] width 581 height 830
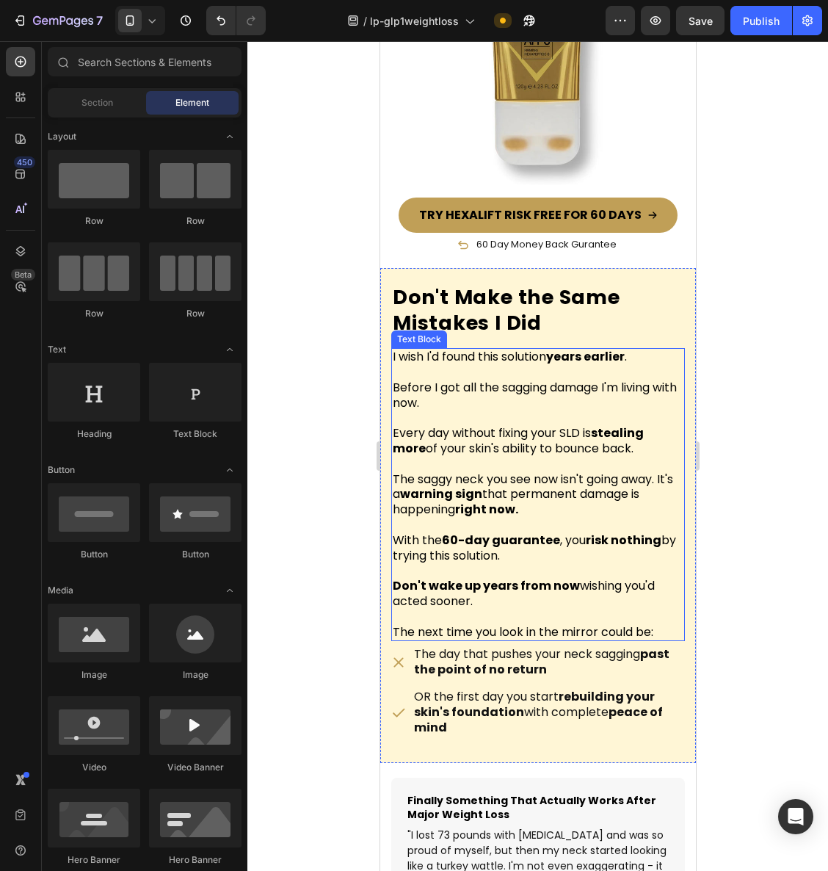
scroll to position [9879, 0]
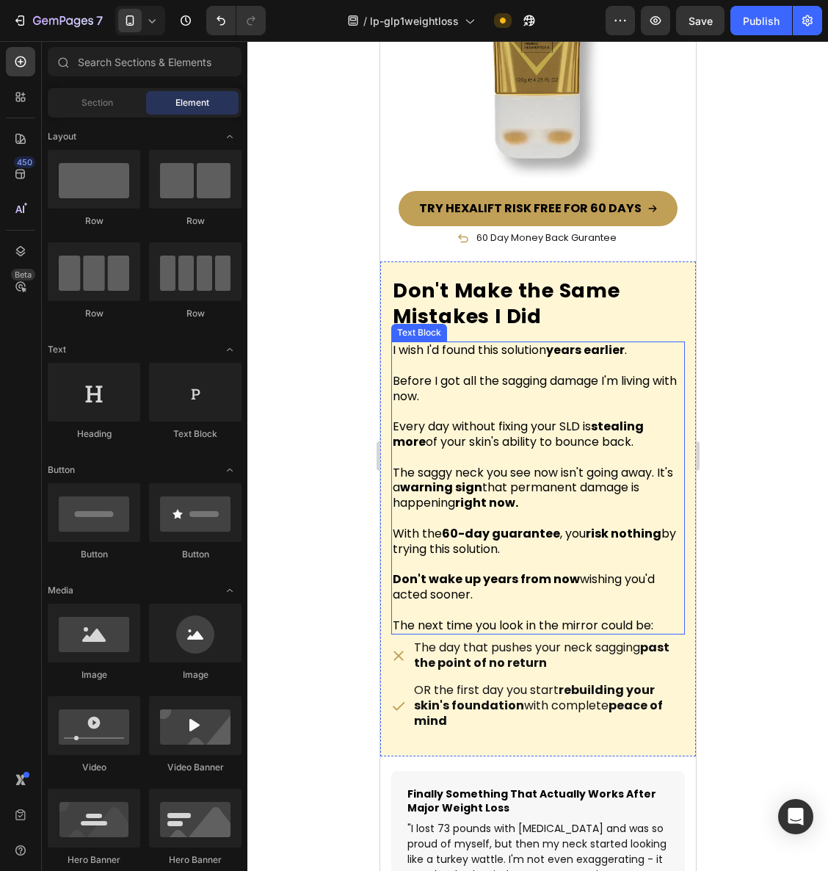
click at [500, 494] on strong "right now." at bounding box center [486, 502] width 63 height 17
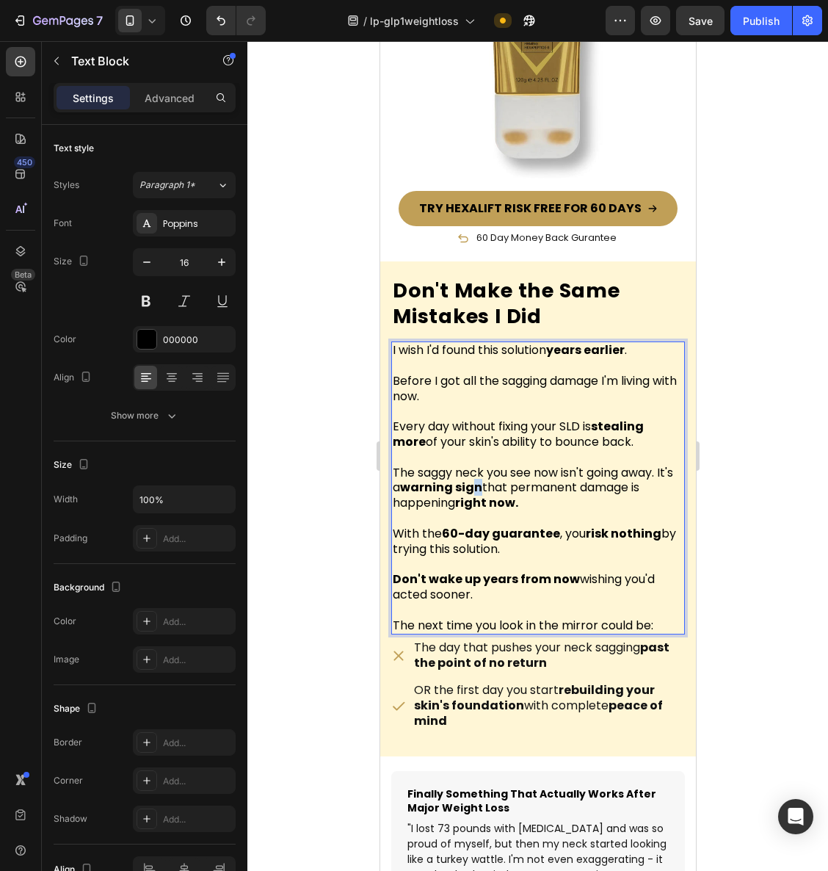
click at [488, 480] on p "The saggy neck you see now isn't going away. It's a warning sign that permanent…" at bounding box center [537, 489] width 291 height 46
click at [577, 499] on p "The saggy neck you see now isn't going away. It's a warning sign that permanent…" at bounding box center [537, 489] width 291 height 46
drag, startPoint x: 500, startPoint y: 479, endPoint x: 424, endPoint y: 480, distance: 76.4
click at [424, 480] on p "The saggy neck you see now isn't going away. It's a warning sign that permanent…" at bounding box center [537, 489] width 291 height 46
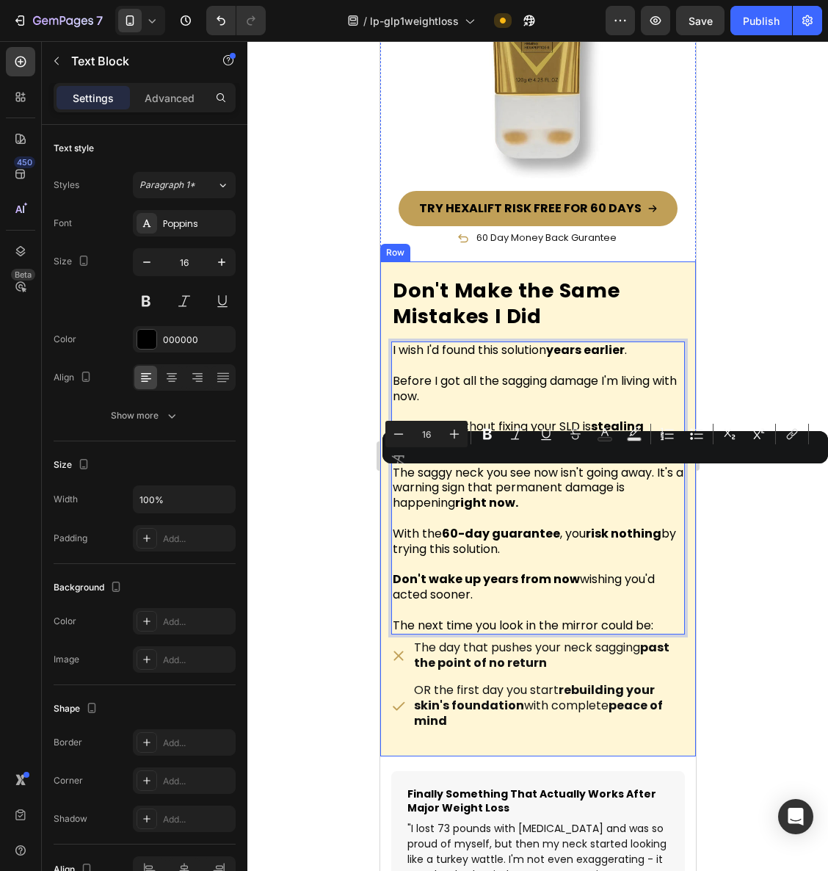
click at [678, 574] on div "Don't Make the Same Mistakes I Did Heading I wish I'd found this solution years…" at bounding box center [538, 508] width 316 height 495
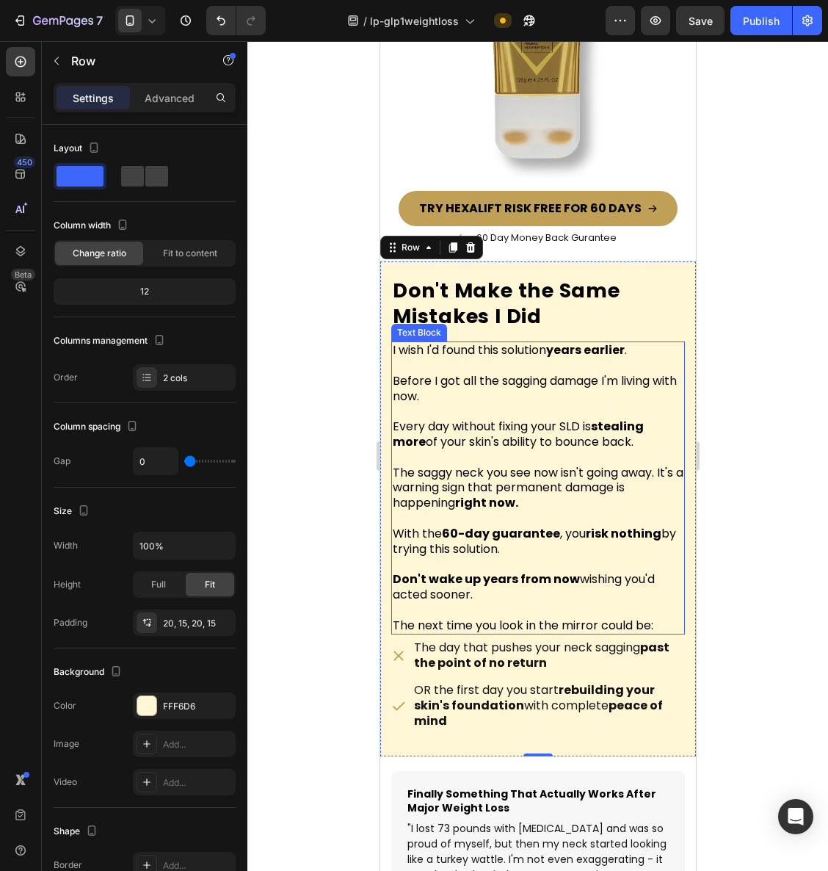
scroll to position [9909, 0]
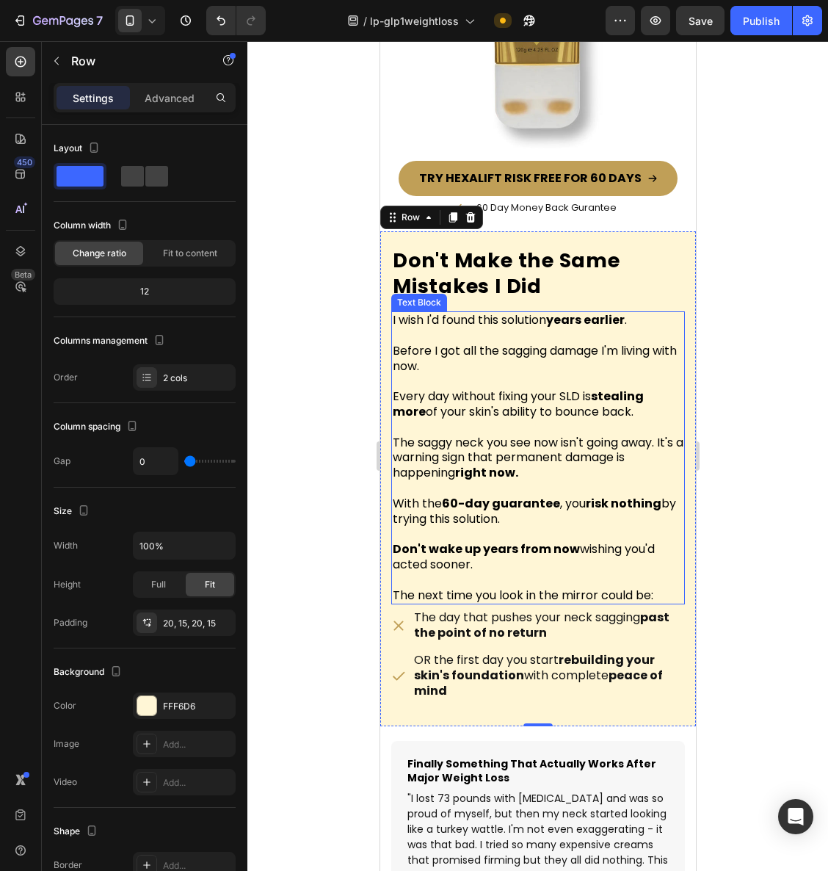
click at [538, 545] on strong "Don't wake up years from now" at bounding box center [485, 549] width 187 height 17
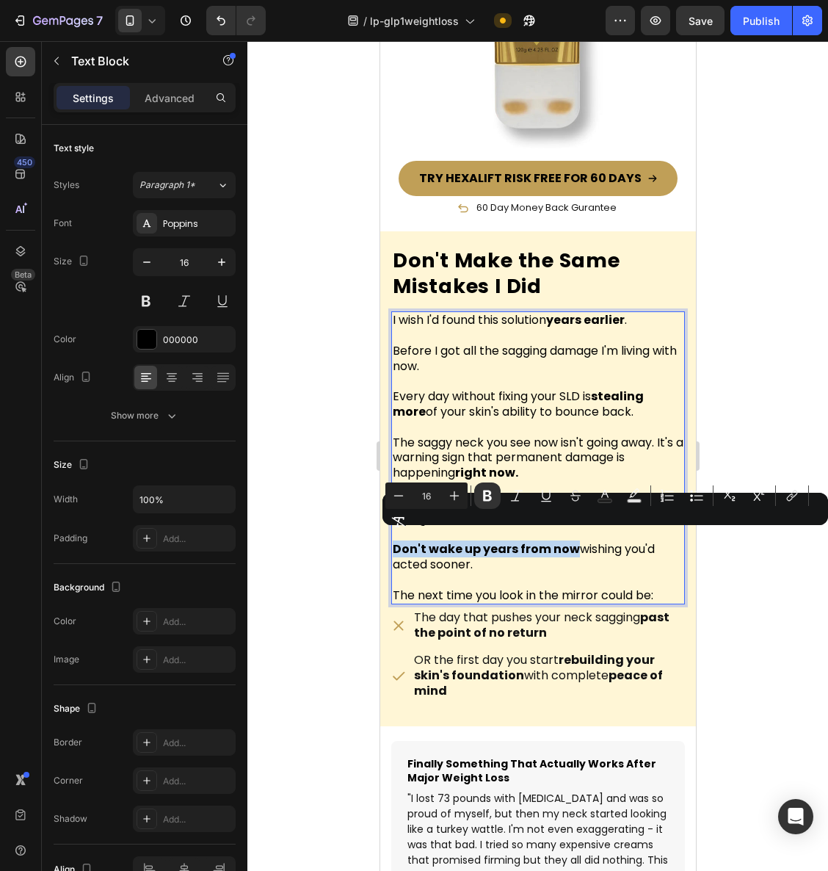
drag, startPoint x: 574, startPoint y: 543, endPoint x: 383, endPoint y: 541, distance: 190.2
click at [773, 602] on div at bounding box center [538, 456] width 581 height 830
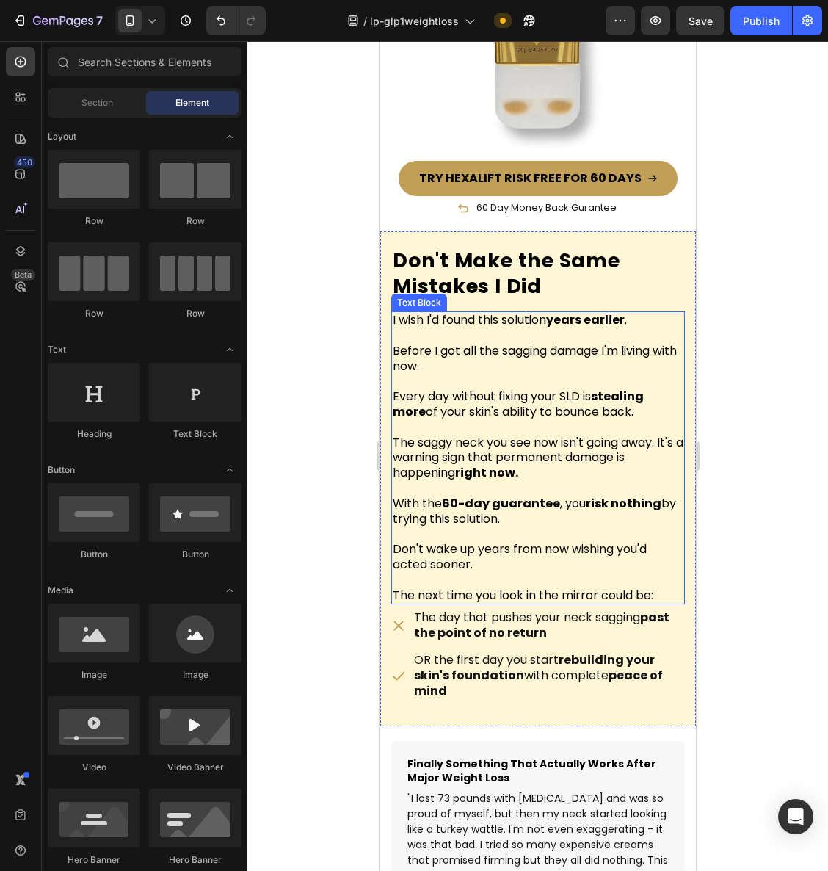
click at [572, 314] on strong "years earlier" at bounding box center [585, 319] width 79 height 17
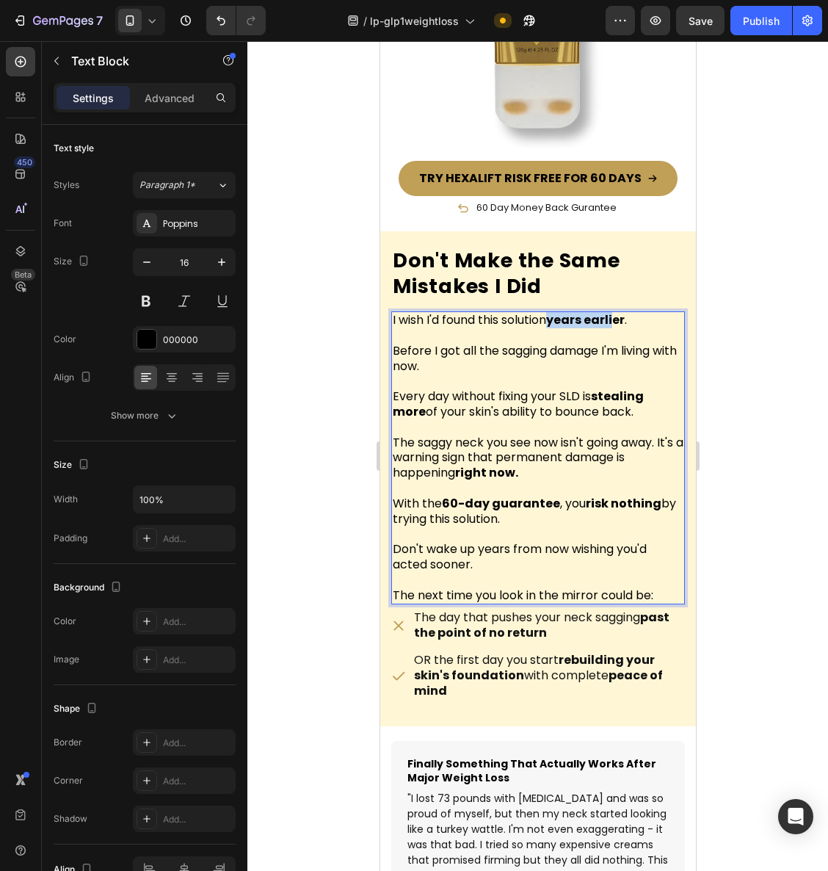
drag, startPoint x: 555, startPoint y: 311, endPoint x: 623, endPoint y: 314, distance: 68.3
click at [623, 314] on strong "years earlier" at bounding box center [585, 319] width 79 height 17
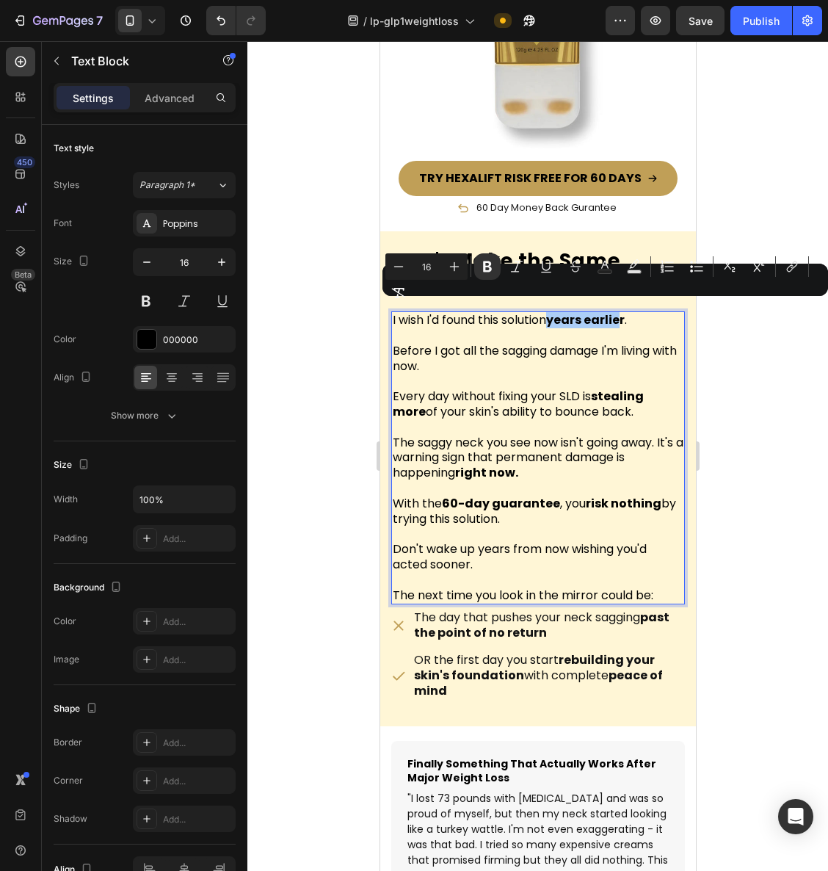
click at [761, 421] on div at bounding box center [538, 456] width 581 height 830
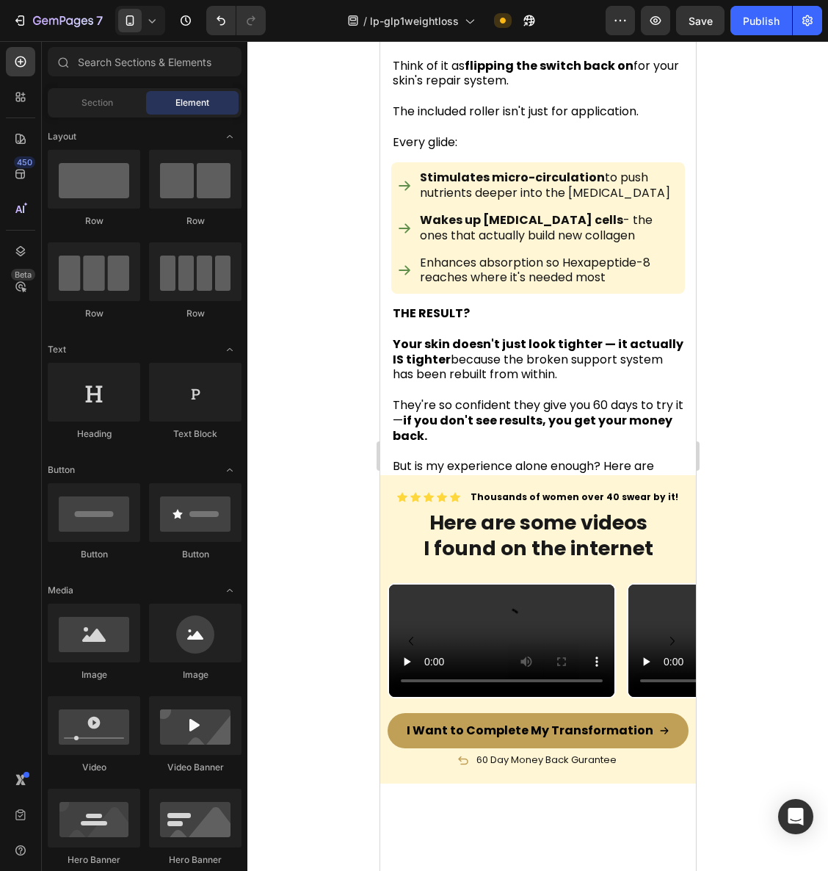
scroll to position [6581, 0]
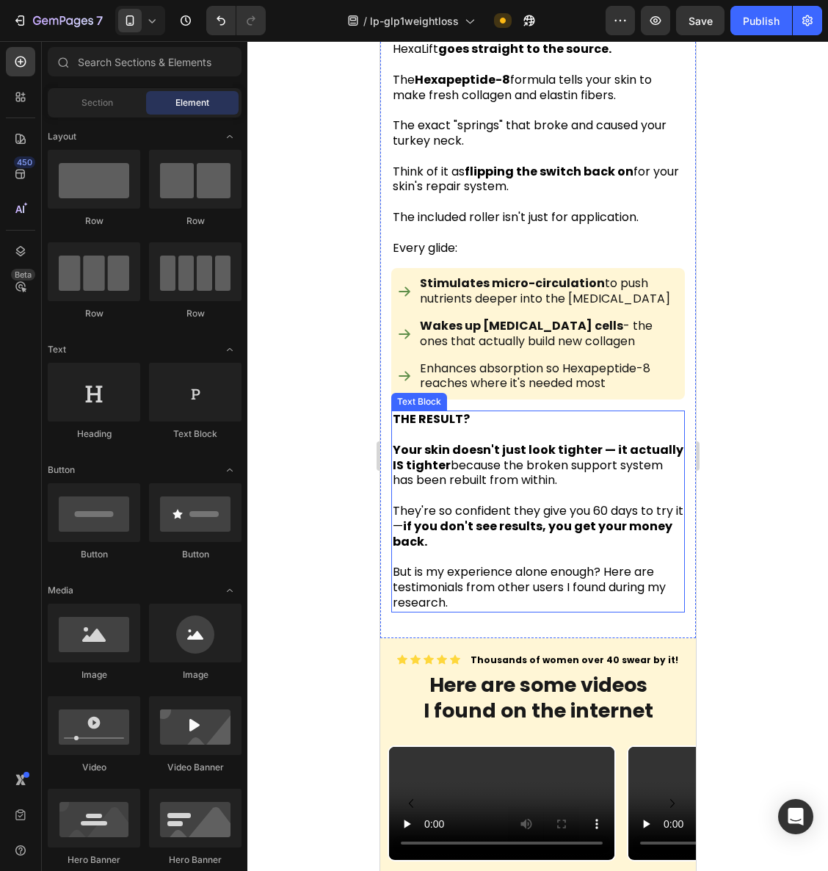
click at [605, 441] on strong "Your skin doesn't just look tighter — it actually IS tighter" at bounding box center [537, 457] width 291 height 32
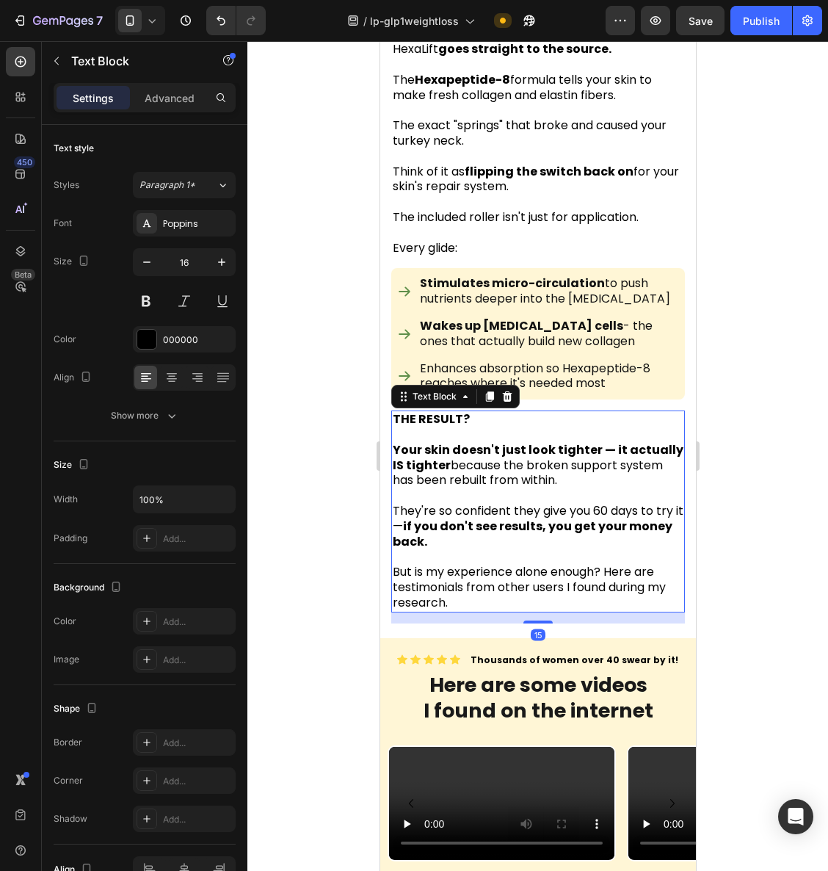
click at [604, 441] on strong "Your skin doesn't just look tighter — it actually IS tighter" at bounding box center [537, 457] width 291 height 32
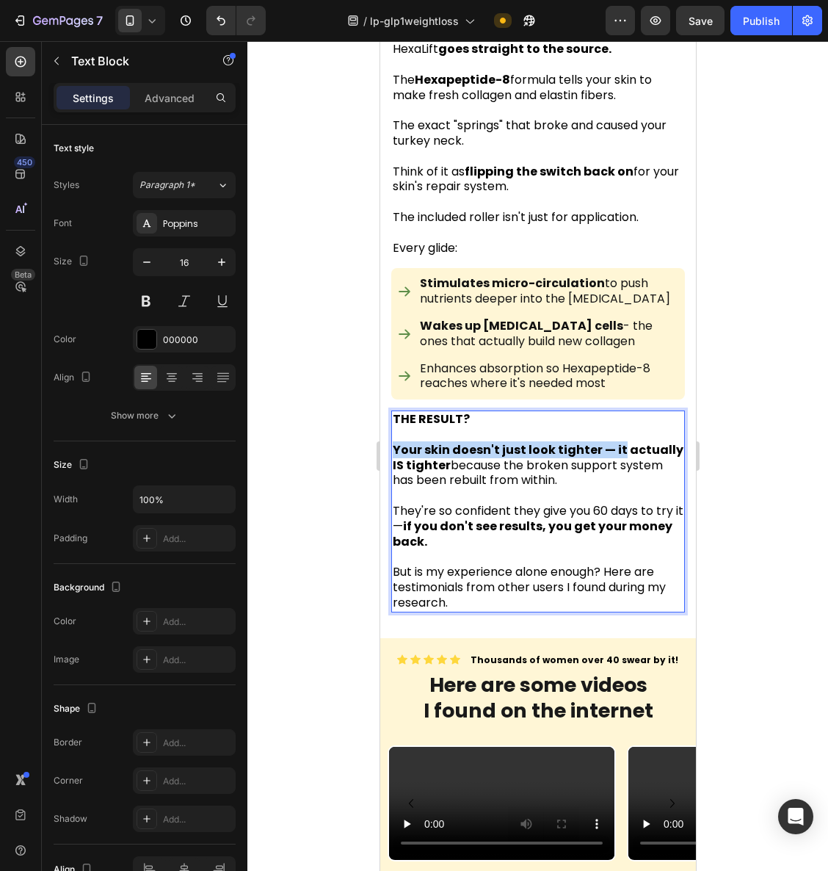
drag, startPoint x: 616, startPoint y: 394, endPoint x: 381, endPoint y: 393, distance: 235.0
click at [381, 393] on div "Here's what makes it different from everything sitting unused in your bathroom …" at bounding box center [538, 134] width 316 height 1007
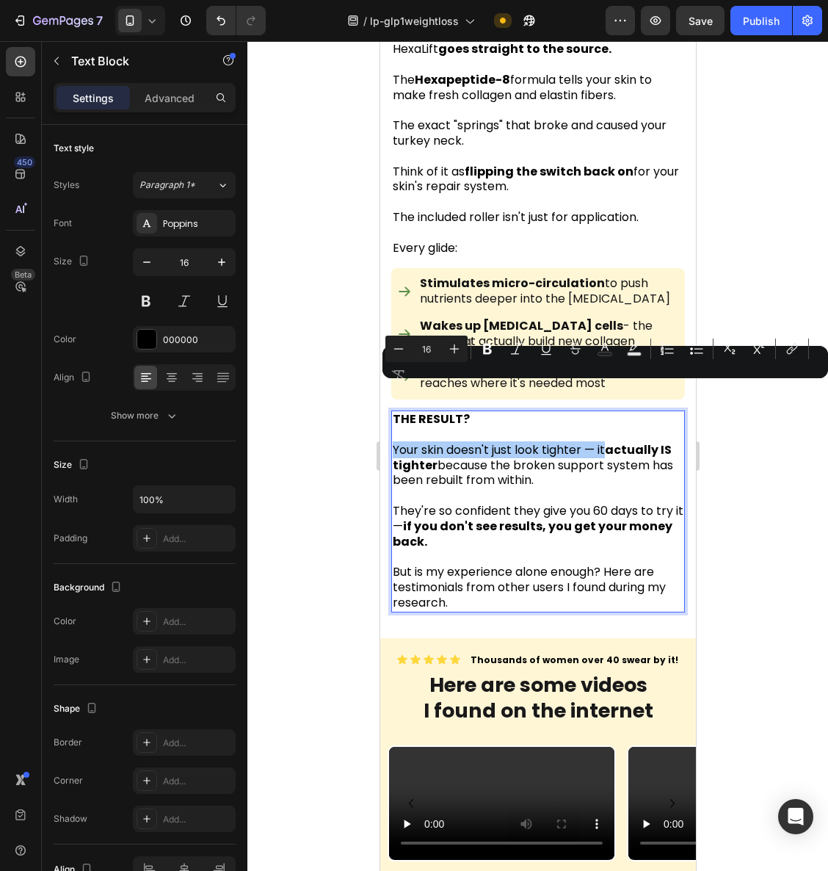
click at [753, 482] on div at bounding box center [538, 456] width 581 height 830
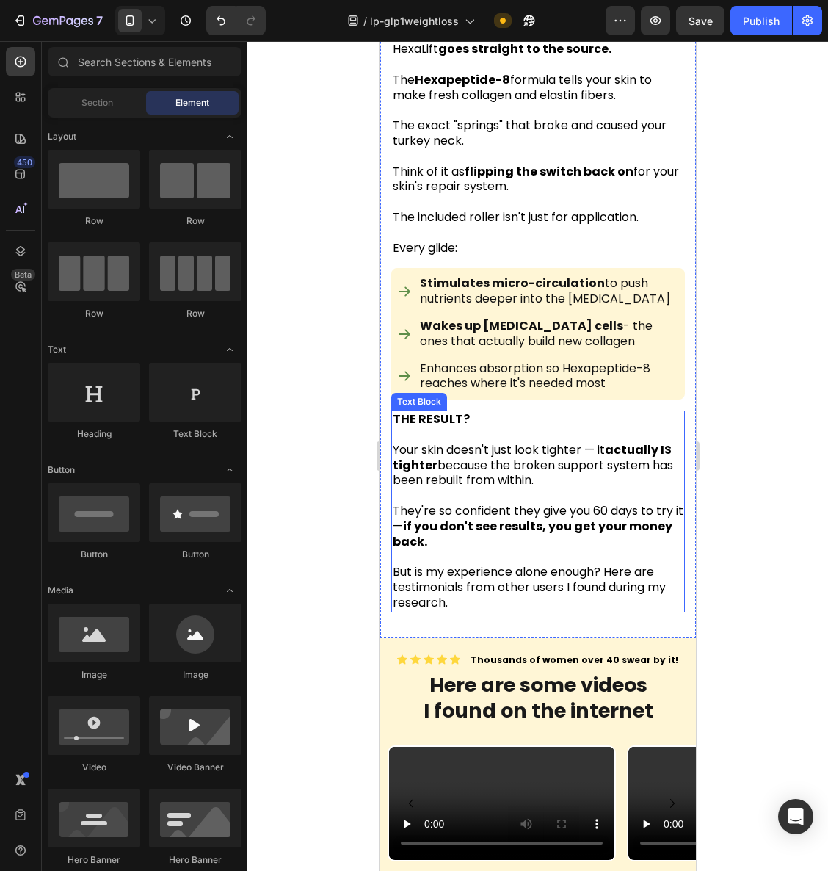
scroll to position [6446, 0]
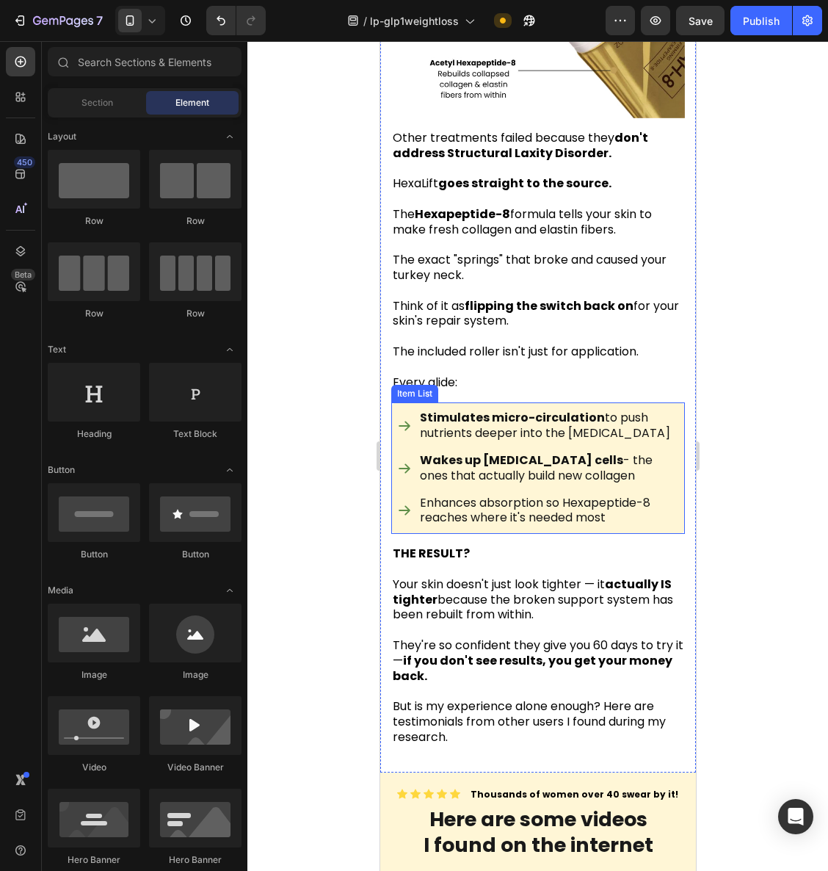
click at [472, 496] on p "Enhances absorption so Hexapeptide-8 reaches where it's needed most" at bounding box center [547, 511] width 257 height 31
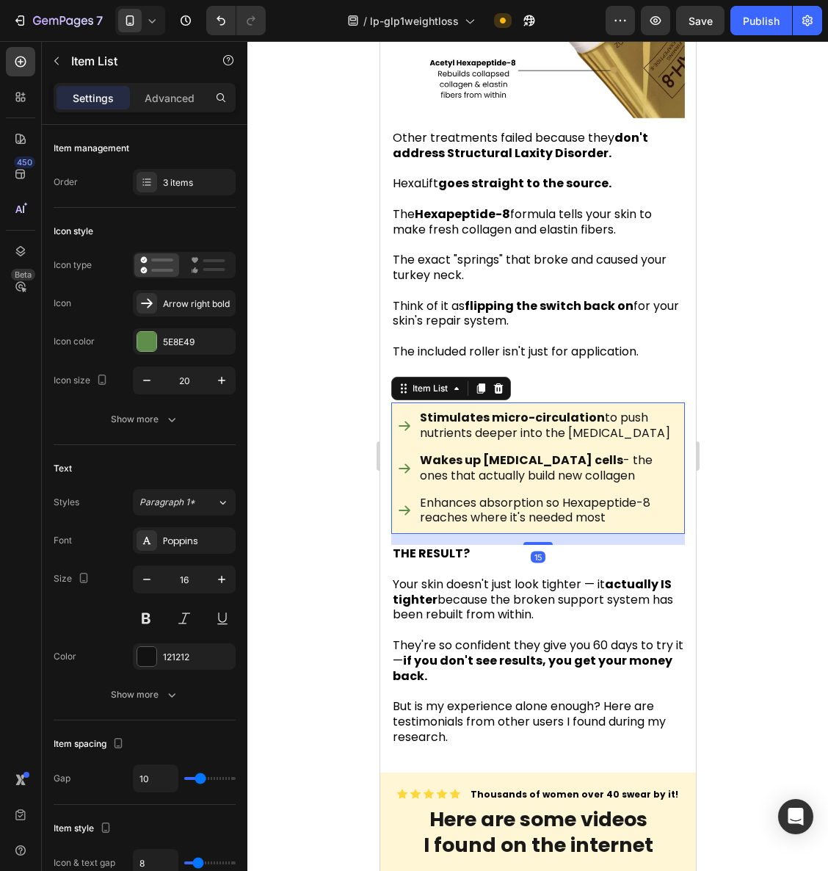
click at [472, 496] on p "Enhances absorption so Hexapeptide-8 reaches where it's needed most" at bounding box center [547, 511] width 257 height 31
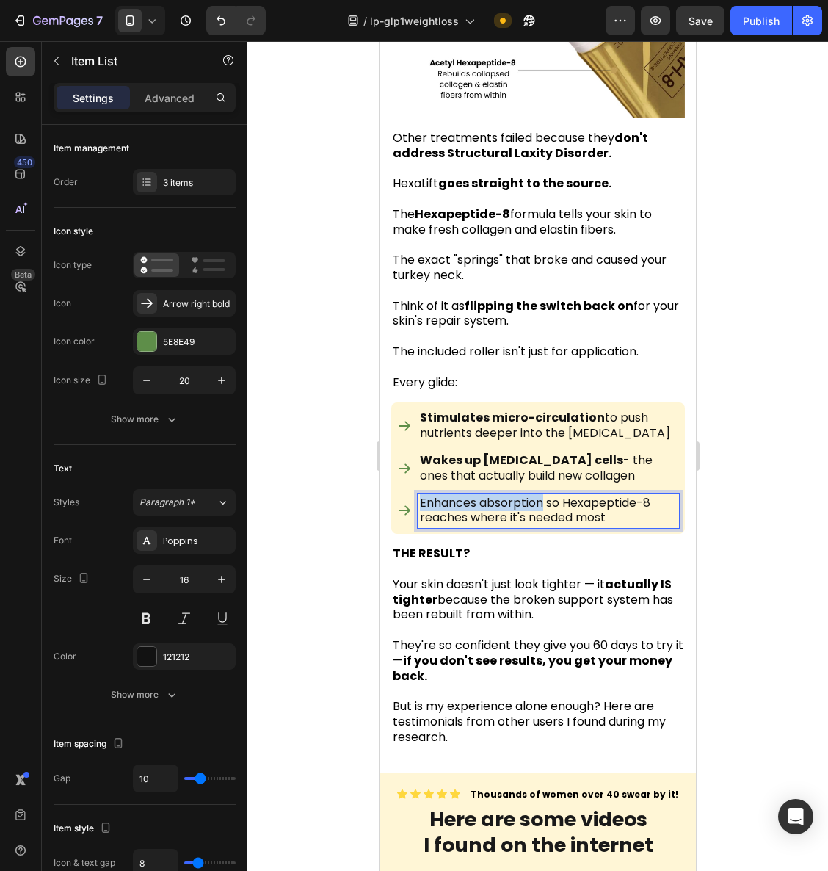
drag, startPoint x: 542, startPoint y: 447, endPoint x: 421, endPoint y: 446, distance: 121.2
click at [421, 496] on p "Enhances absorption so Hexapeptide-8 reaches where it's needed most" at bounding box center [547, 511] width 257 height 31
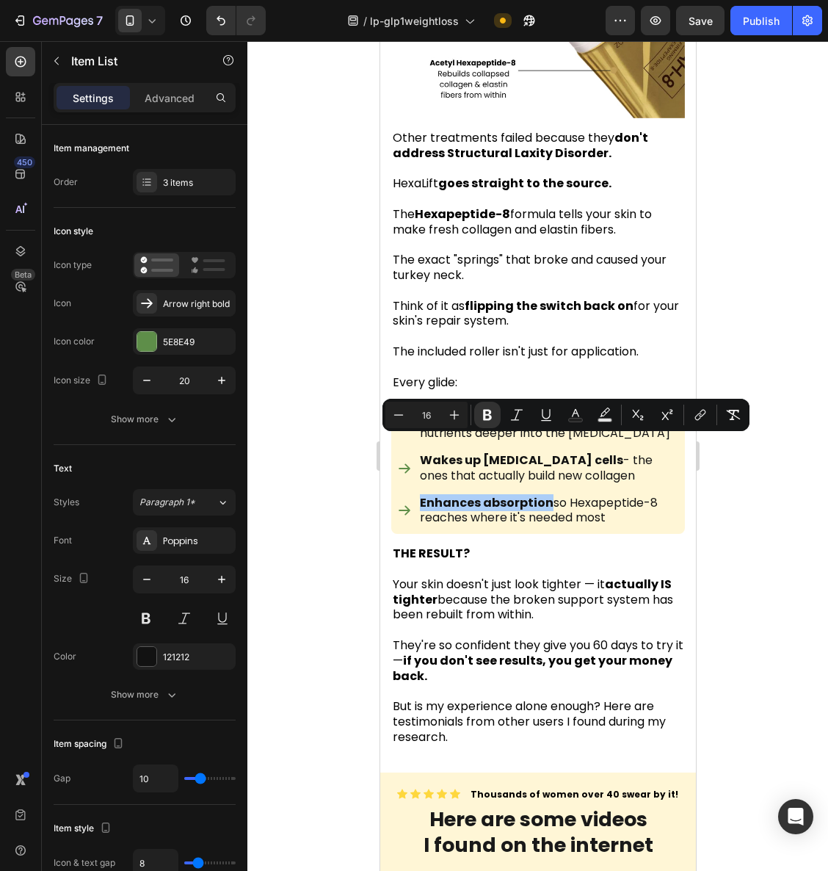
click at [740, 519] on div at bounding box center [538, 456] width 581 height 830
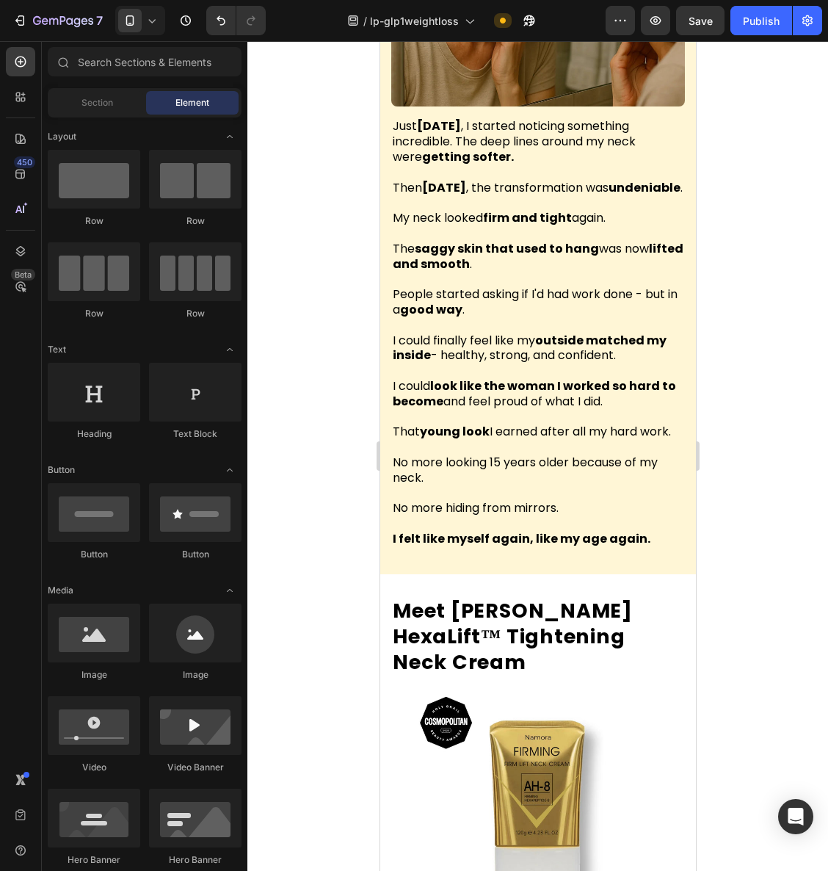
scroll to position [4833, 0]
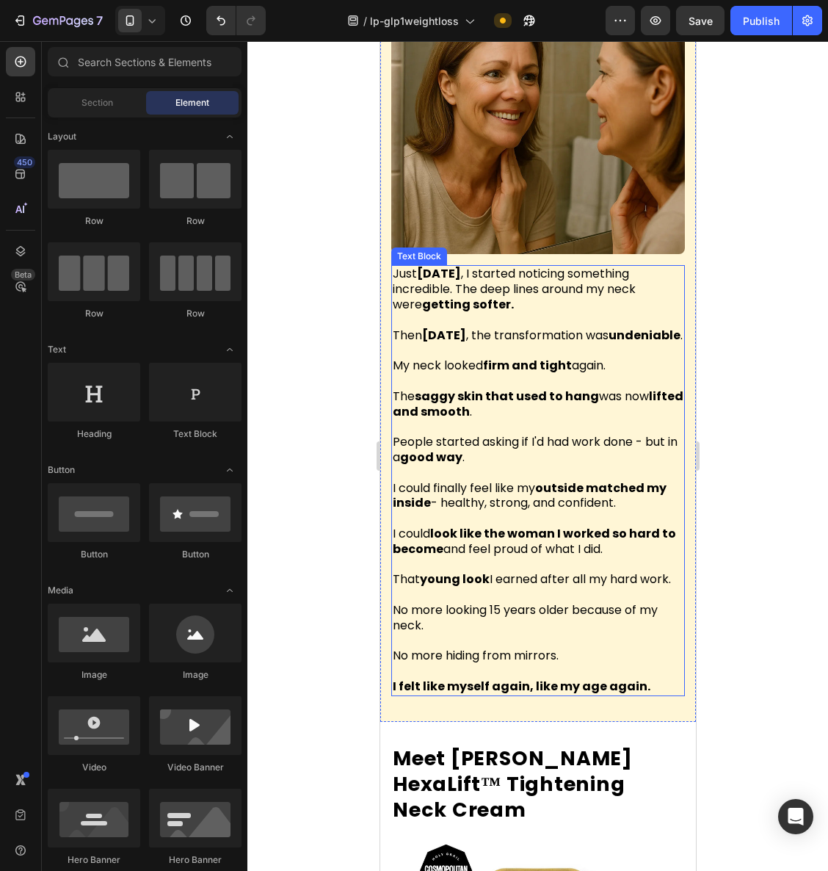
click at [477, 267] on p "Just [DATE] , I started noticing something incredible. The deep lines around my…" at bounding box center [537, 290] width 291 height 46
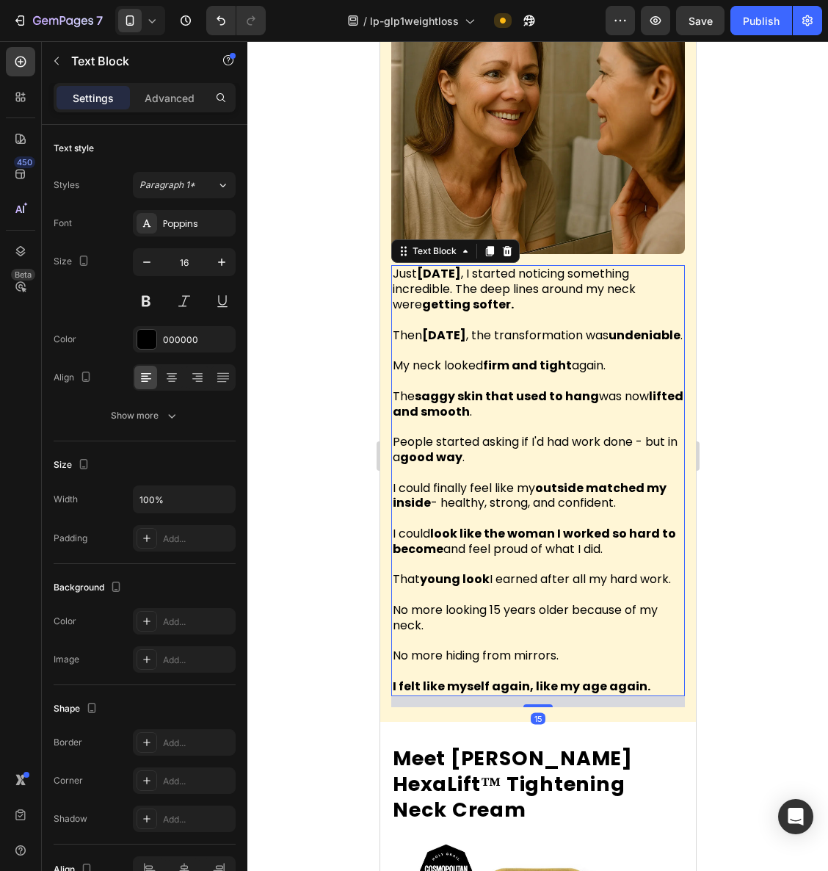
click at [558, 374] on p at bounding box center [537, 381] width 291 height 15
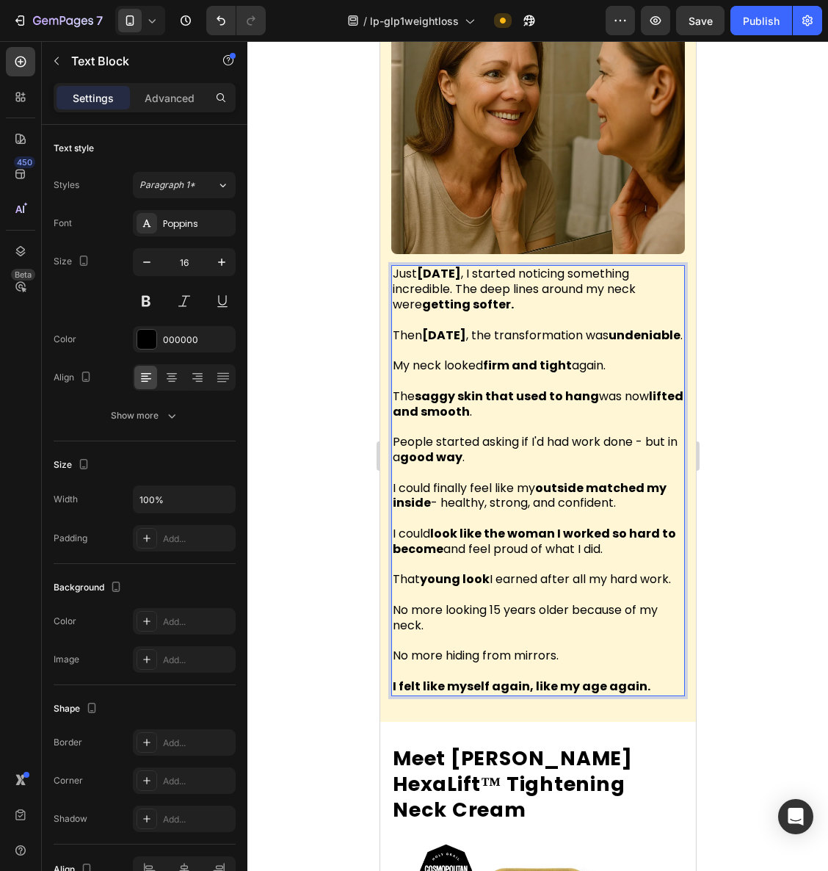
click at [514, 419] on p "Rich Text Editor. Editing area: main" at bounding box center [537, 426] width 291 height 15
drag, startPoint x: 418, startPoint y: 370, endPoint x: 588, endPoint y: 372, distance: 170.4
click at [588, 388] on strong "saggy skin that used to hang" at bounding box center [506, 396] width 184 height 17
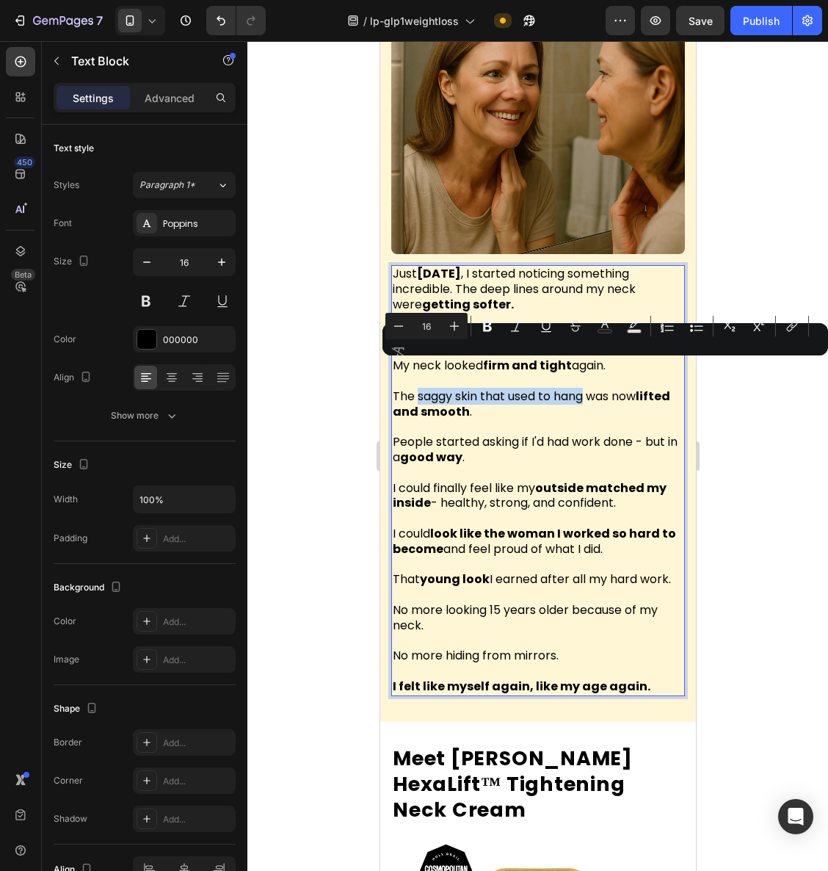
click at [585, 389] on p "The saggy skin that used to hang was now lifted and smooth ." at bounding box center [537, 404] width 291 height 31
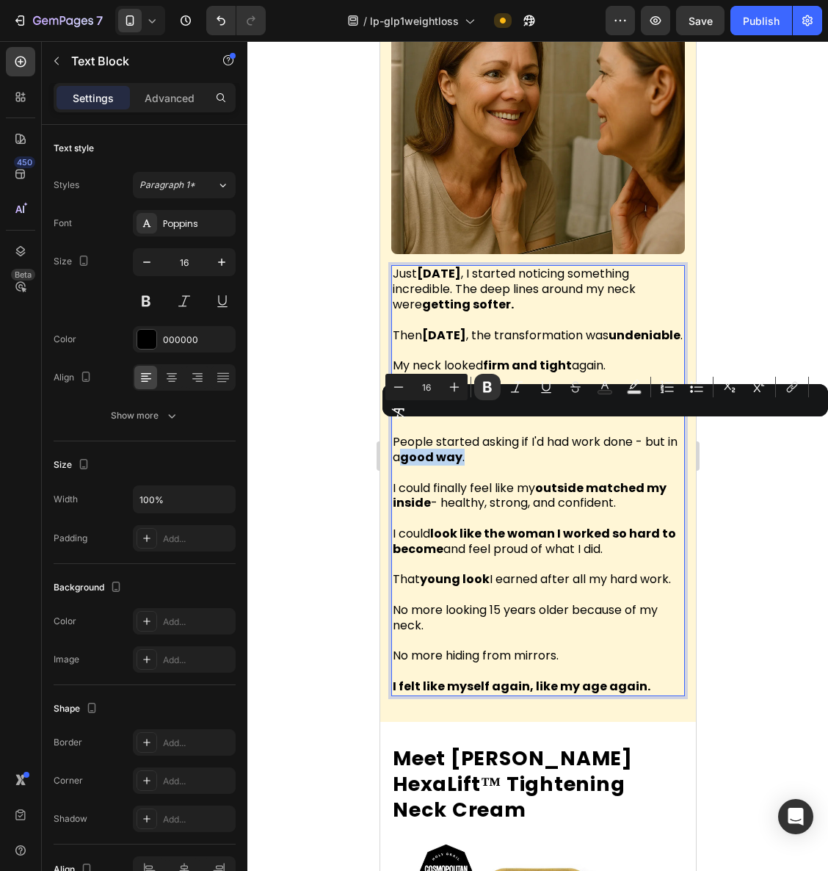
drag, startPoint x: 494, startPoint y: 430, endPoint x: 419, endPoint y: 435, distance: 75.0
click at [419, 435] on p "People started asking if I'd had work done - but in a good way ." at bounding box center [537, 450] width 291 height 31
click at [546, 466] on p "Rich Text Editor. Editing area: main" at bounding box center [537, 473] width 291 height 15
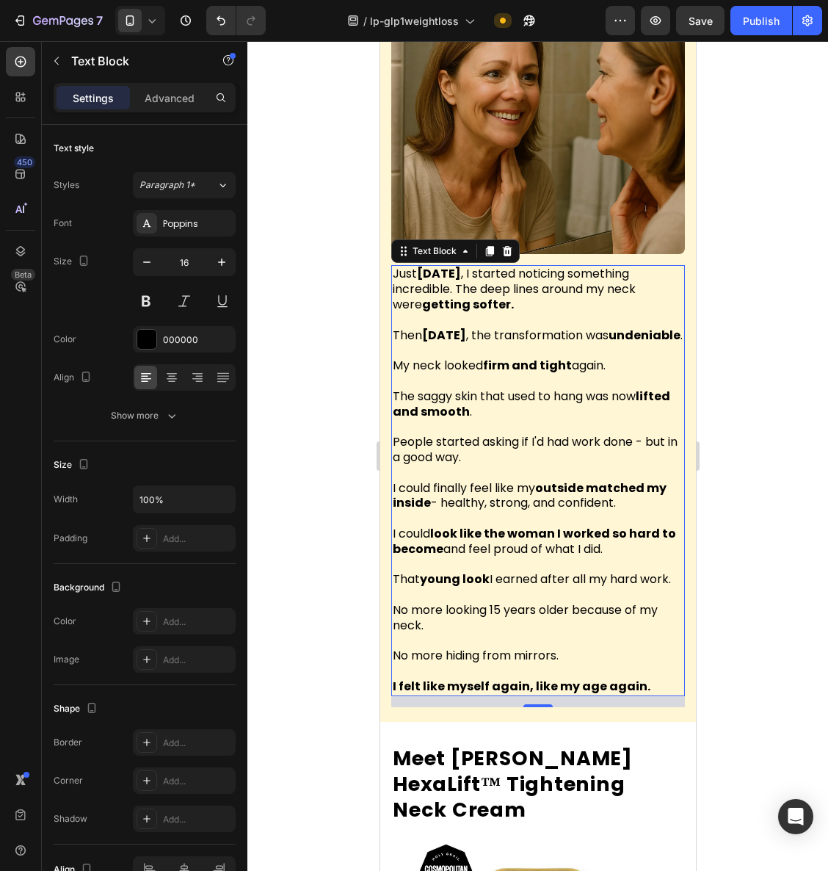
click at [743, 481] on div at bounding box center [538, 456] width 581 height 830
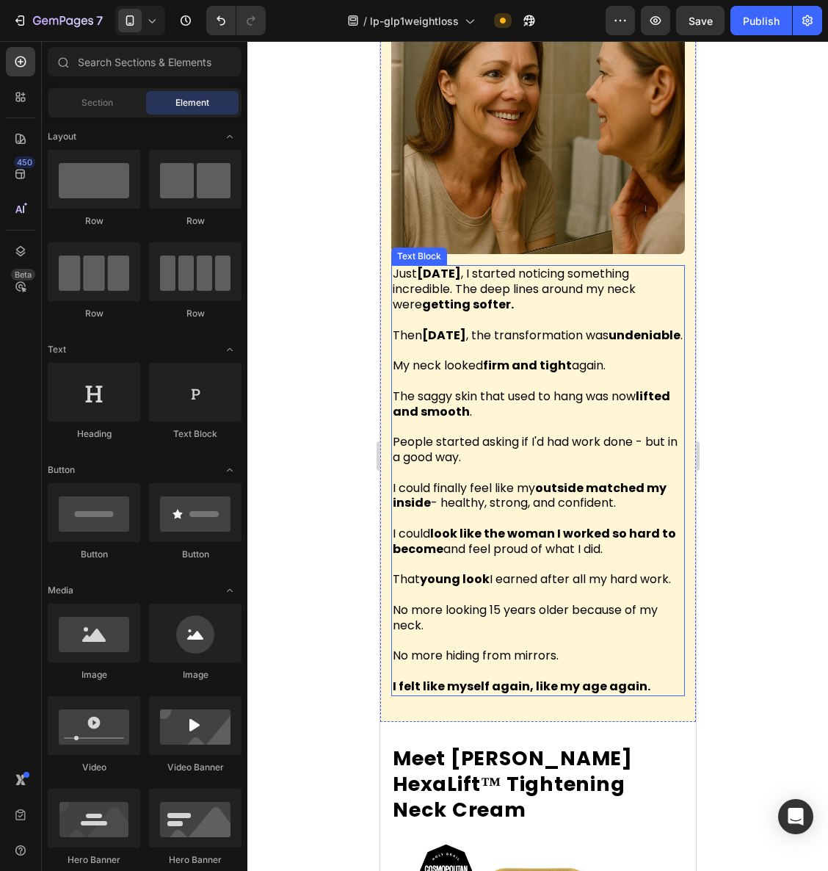
click at [461, 525] on strong "look like the woman I worked so hard to become" at bounding box center [534, 541] width 284 height 32
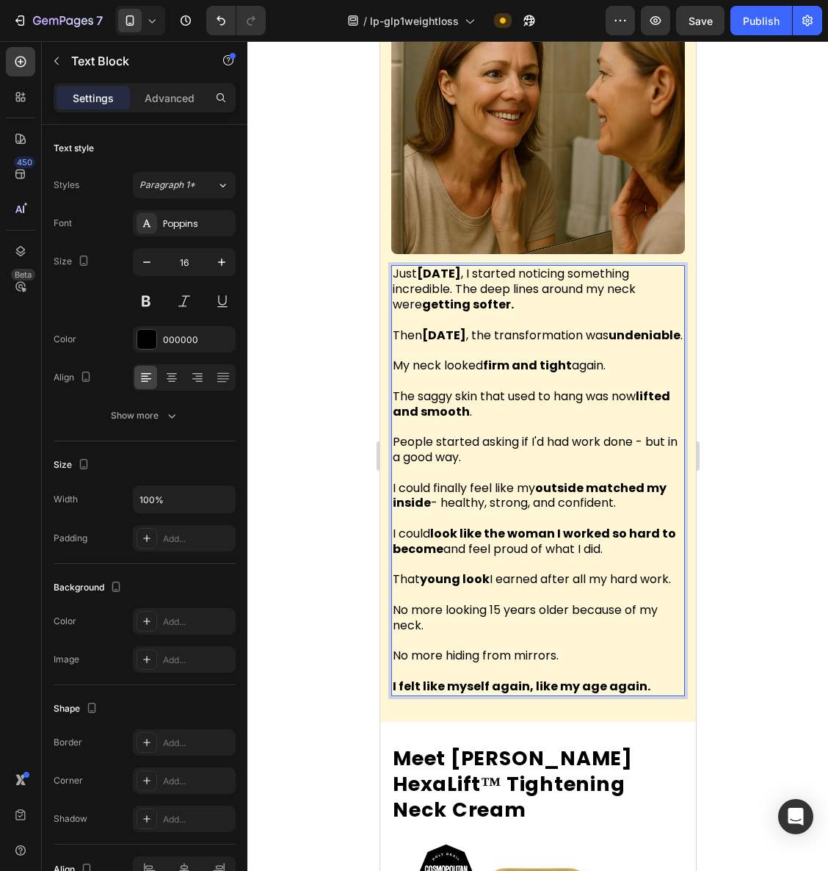
click at [743, 546] on div at bounding box center [538, 456] width 581 height 830
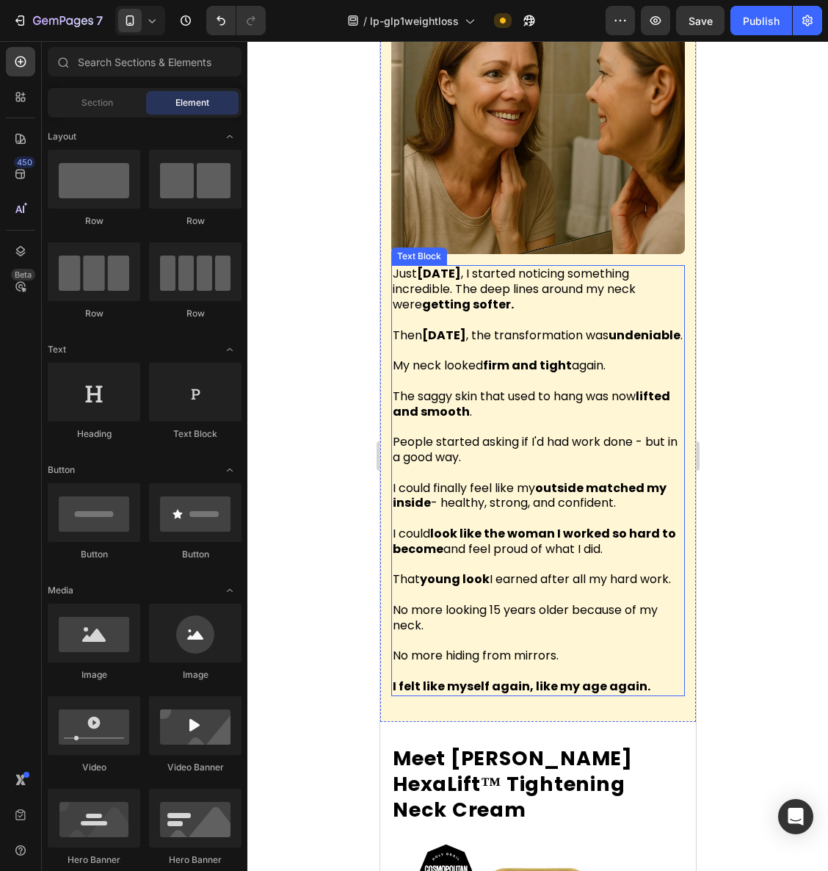
click at [457, 527] on p "I could look like the woman I worked so hard to become and feel proud of what I…" at bounding box center [537, 542] width 291 height 31
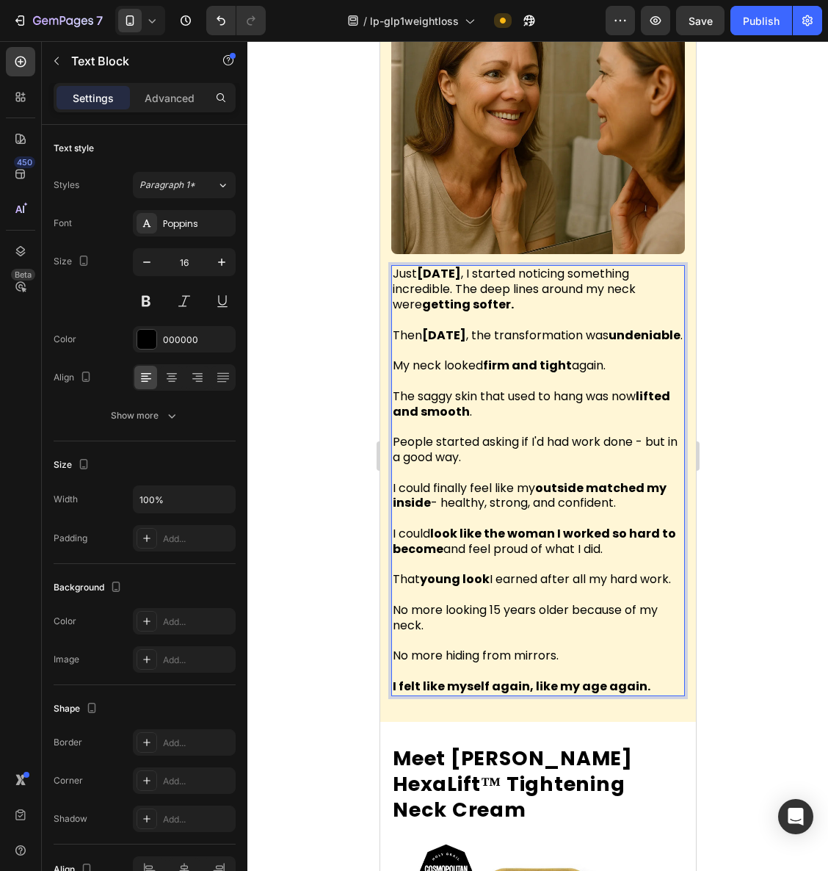
drag, startPoint x: 609, startPoint y: 527, endPoint x: 391, endPoint y: 510, distance: 218.0
drag, startPoint x: 526, startPoint y: 532, endPoint x: 494, endPoint y: 522, distance: 33.7
click at [526, 557] on p "Rich Text Editor. Editing area: main" at bounding box center [537, 564] width 291 height 15
drag, startPoint x: 471, startPoint y: 523, endPoint x: 614, endPoint y: 525, distance: 143.2
click at [614, 527] on p "I could look like the woman I worked so hard to become and feel proud of what I…" at bounding box center [537, 542] width 291 height 31
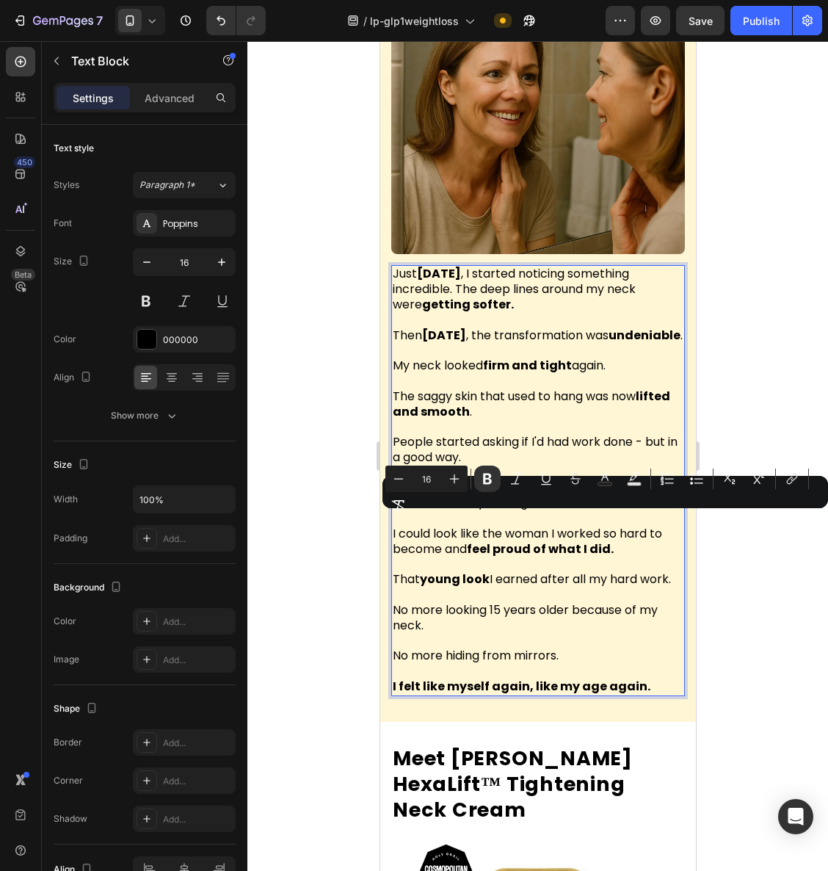
click at [773, 560] on div at bounding box center [538, 456] width 581 height 830
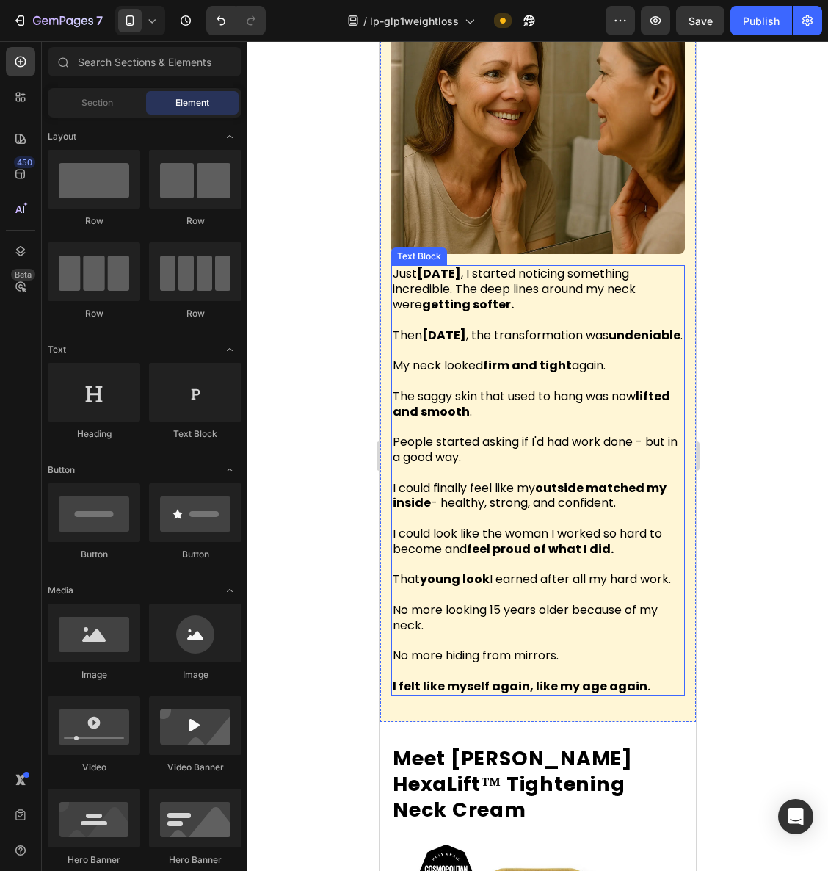
click at [610, 541] on strong "feel proud of what I did." at bounding box center [539, 549] width 147 height 17
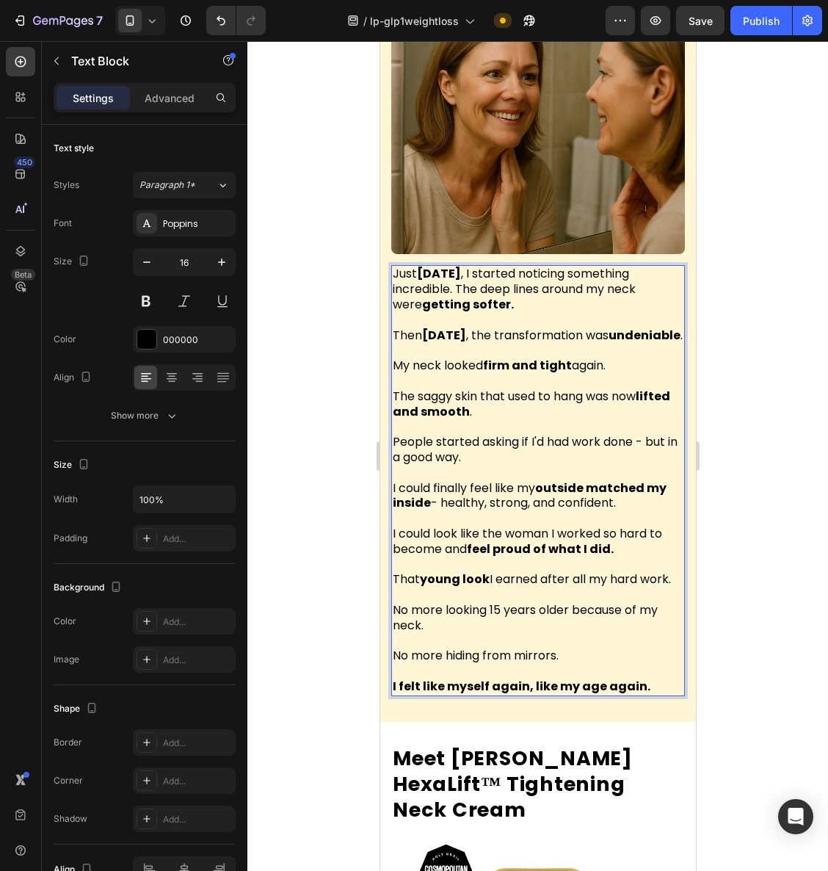
click at [630, 527] on p "I could look like the woman I worked so hard to become and feel proud of what I…" at bounding box center [537, 542] width 291 height 31
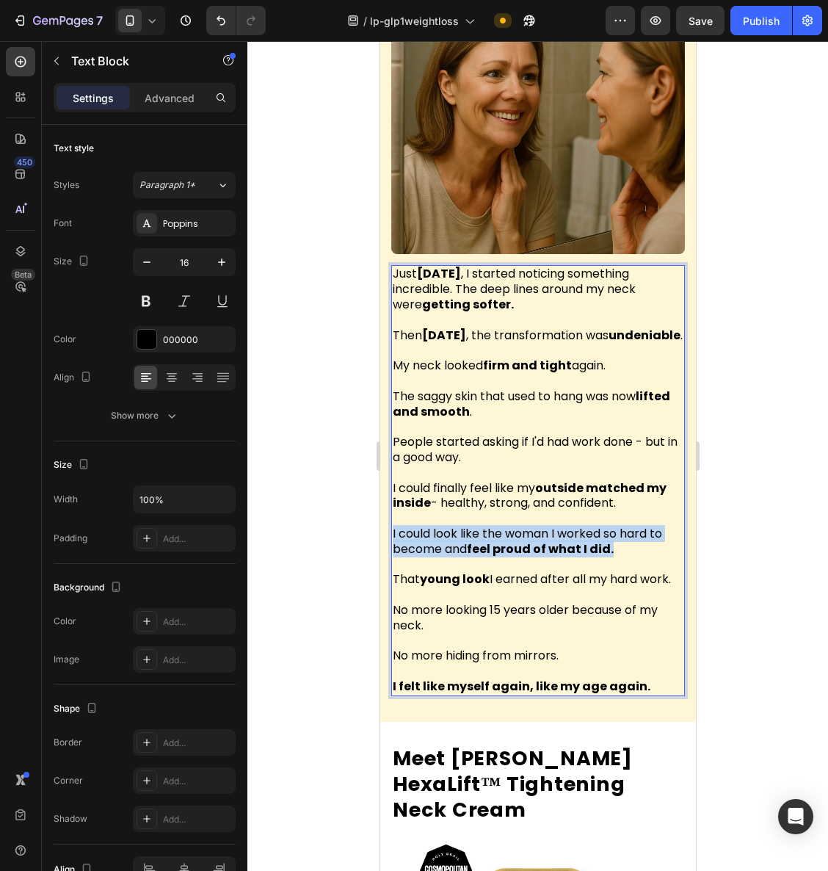
drag, startPoint x: 616, startPoint y: 524, endPoint x: 386, endPoint y: 504, distance: 231.5
click at [385, 504] on div "Then Something Incredible Happened Heading A few weeks later, I was scrolling t…" at bounding box center [538, 163] width 316 height 1118
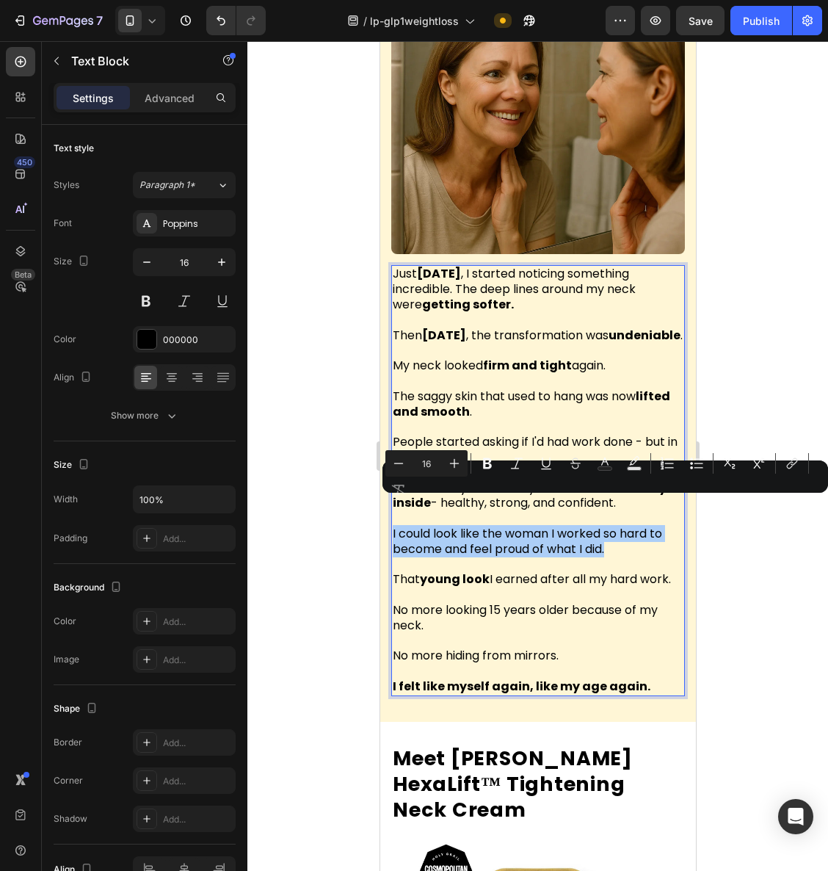
drag, startPoint x: 304, startPoint y: 500, endPoint x: 710, endPoint y: 544, distance: 408.5
click at [745, 548] on div at bounding box center [538, 456] width 581 height 830
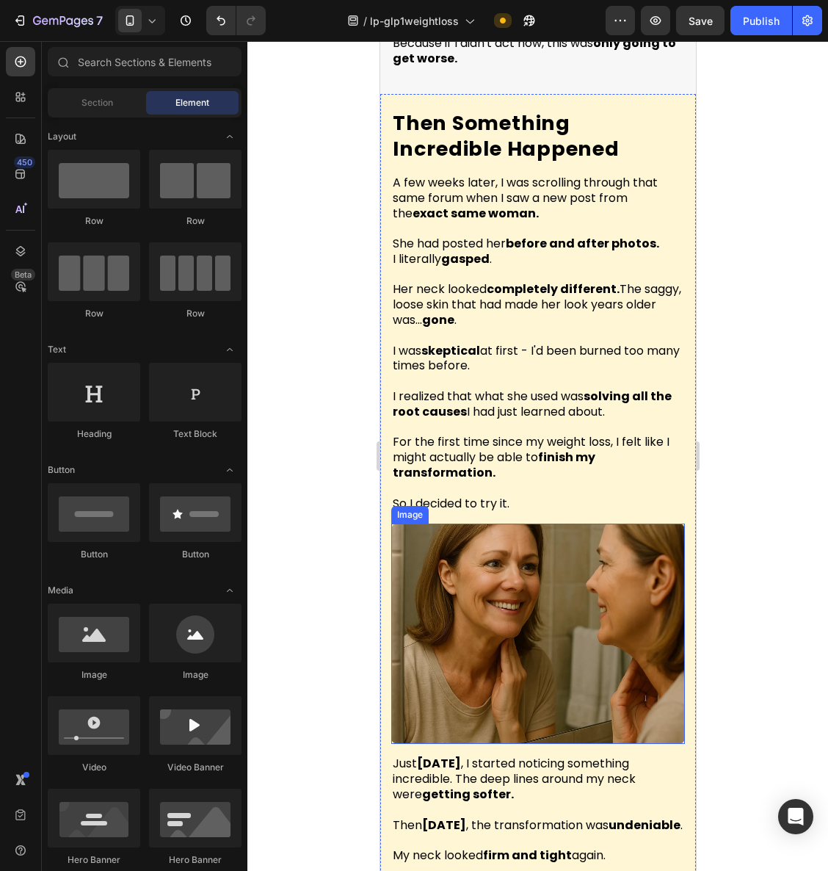
scroll to position [4325, 0]
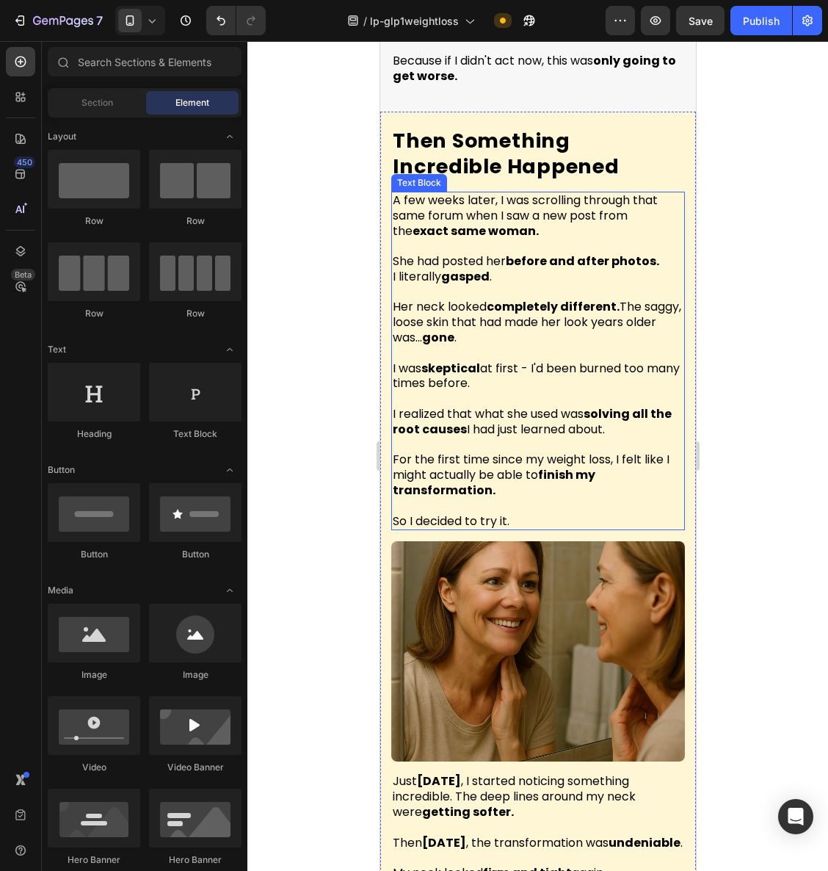
click at [604, 455] on p "For the first time since my weight loss, I felt like I might actually be able t…" at bounding box center [537, 475] width 291 height 46
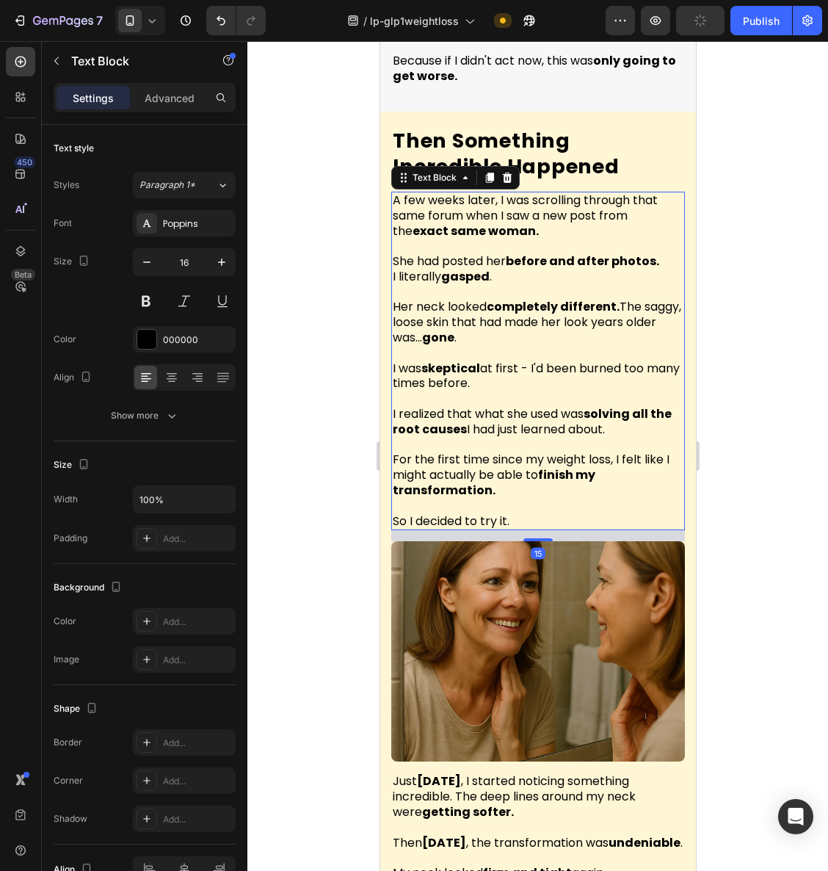
click at [528, 452] on p "For the first time since my weight loss, I felt like I might actually be able t…" at bounding box center [537, 475] width 291 height 46
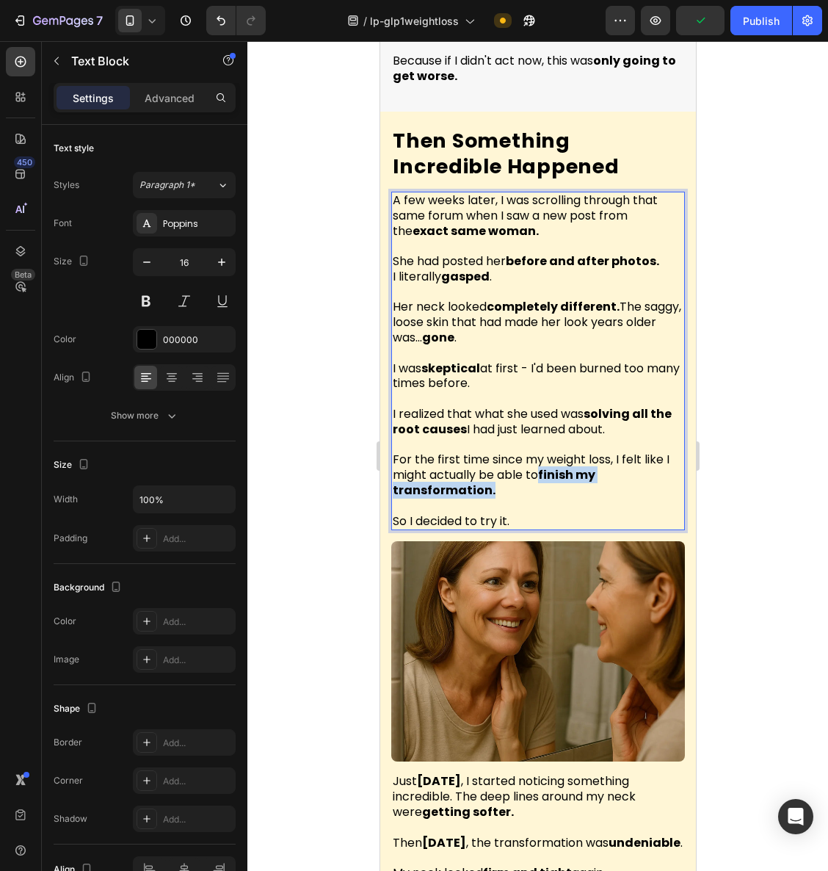
drag, startPoint x: 543, startPoint y: 442, endPoint x: 620, endPoint y: 453, distance: 77.9
click at [620, 453] on p "For the first time since my weight loss, I felt like I might actually be able t…" at bounding box center [537, 475] width 291 height 46
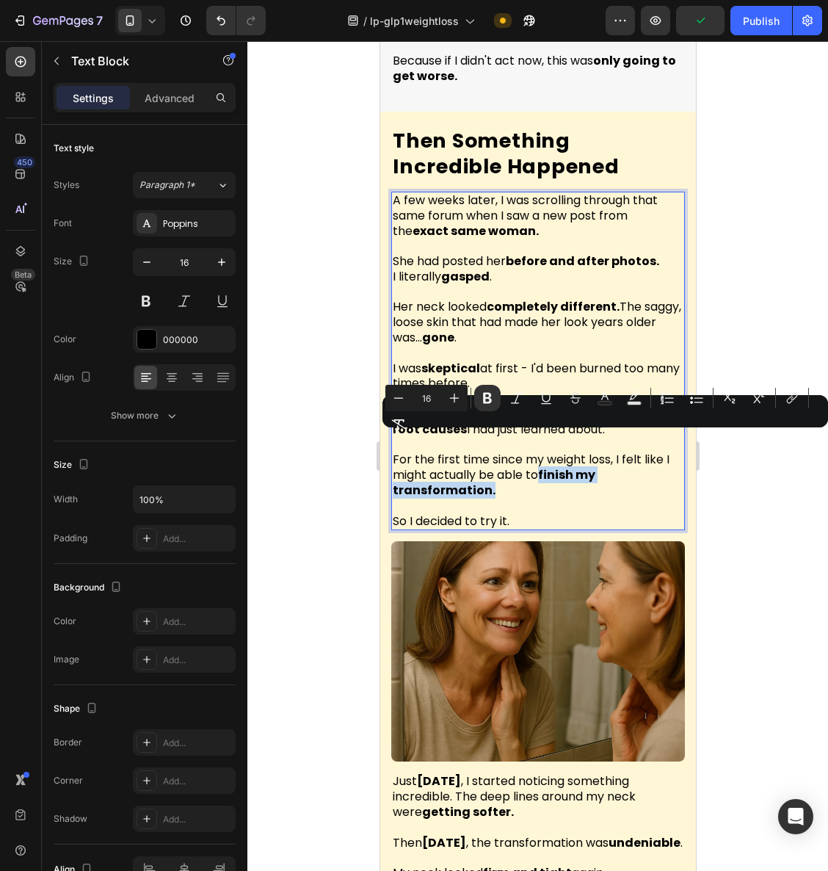
click at [539, 499] on p "Rich Text Editor. Editing area: main" at bounding box center [537, 506] width 291 height 15
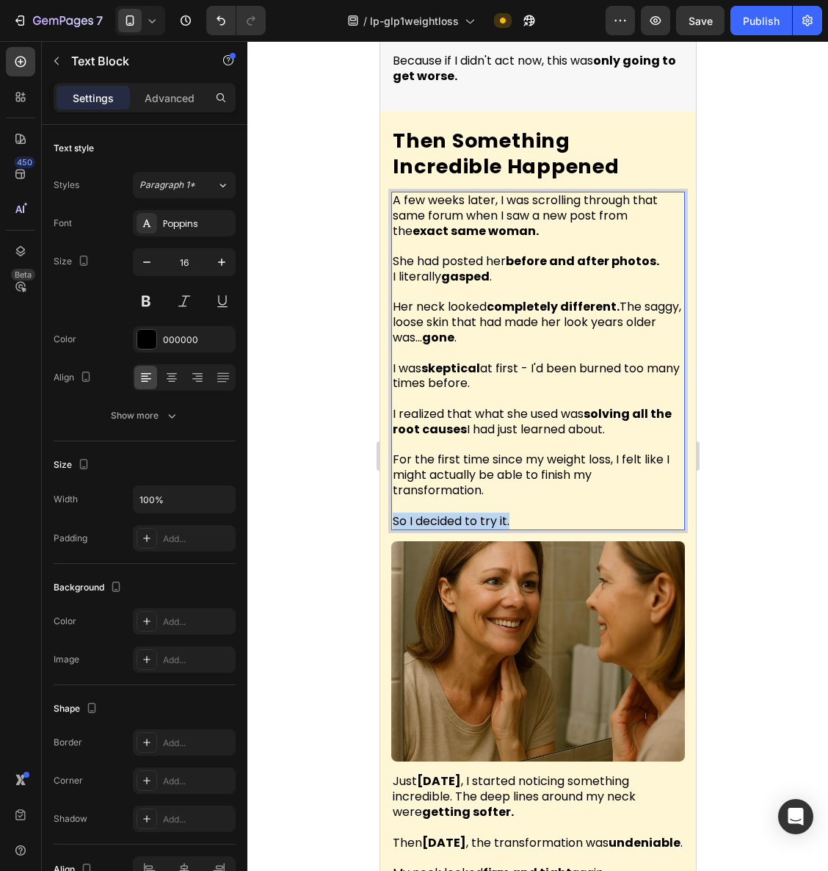
drag, startPoint x: 531, startPoint y: 486, endPoint x: 367, endPoint y: 494, distance: 164.0
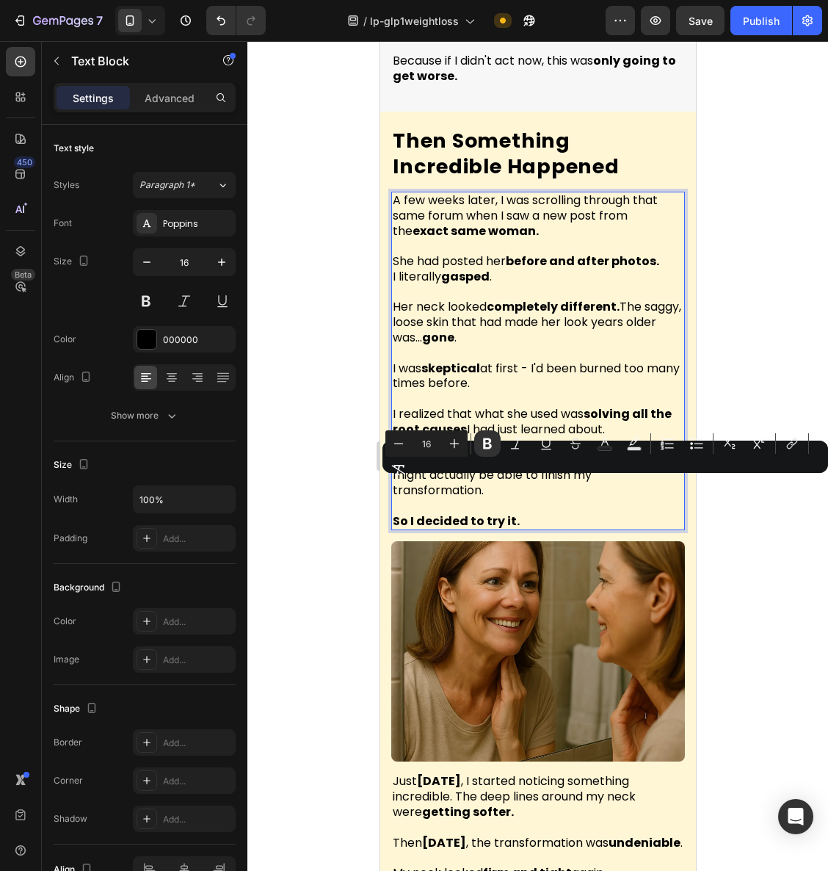
click at [795, 548] on div at bounding box center [538, 456] width 581 height 830
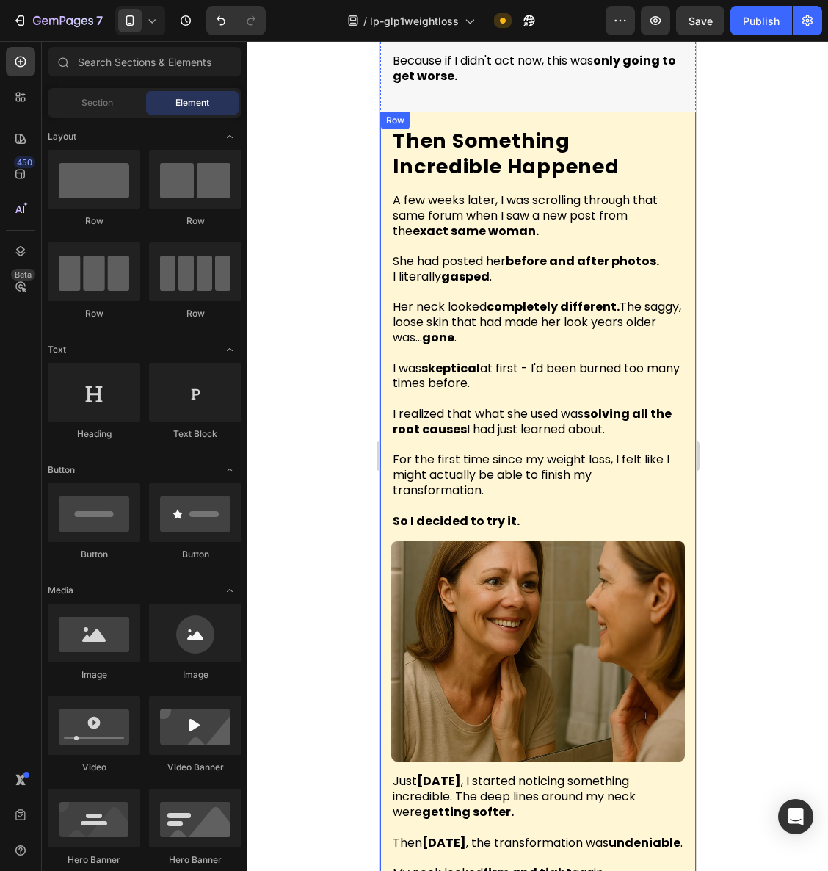
scroll to position [4303, 0]
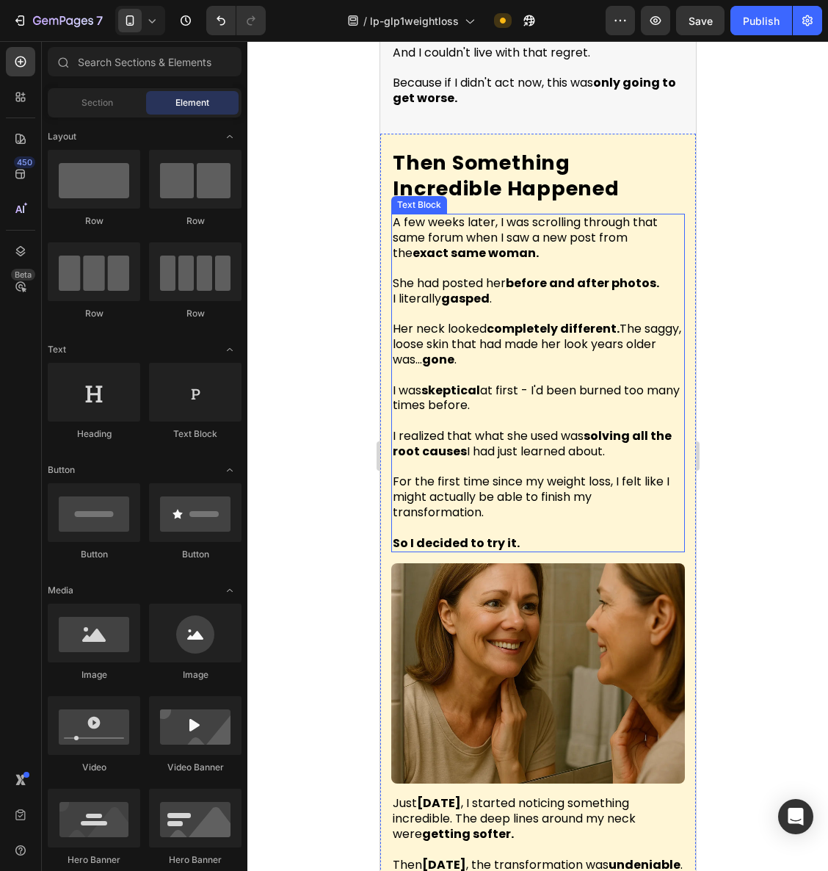
click at [600, 429] on p "I realized that what she used was solving all the root causes I had just learne…" at bounding box center [537, 444] width 291 height 31
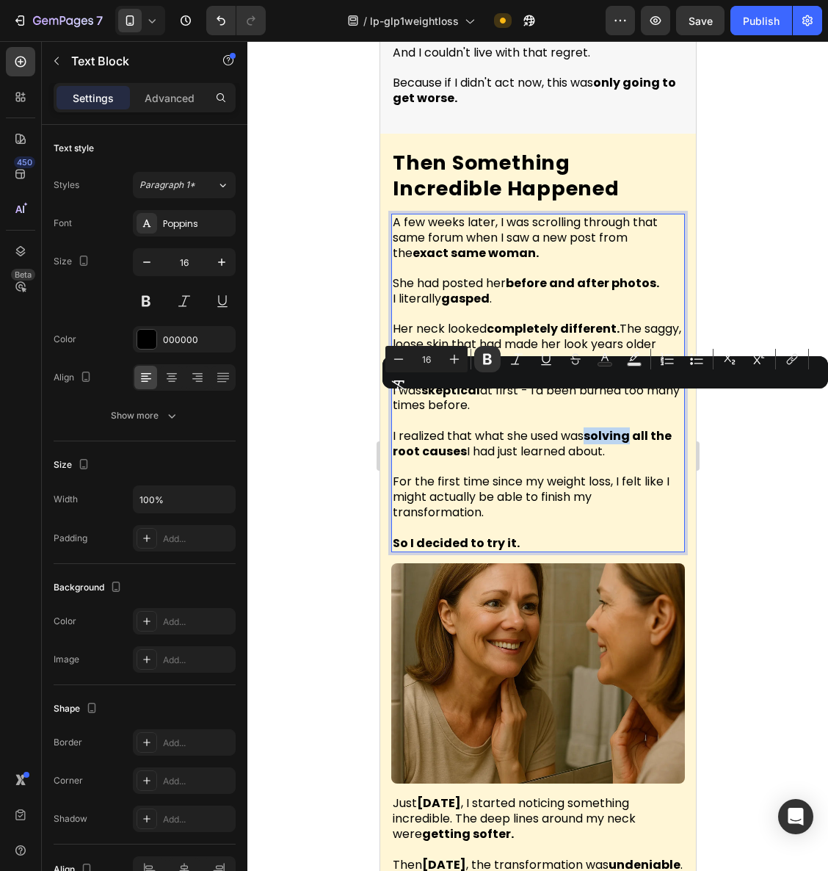
drag, startPoint x: 591, startPoint y: 404, endPoint x: 632, endPoint y: 406, distance: 41.2
click at [632, 427] on strong "solving all the root causes" at bounding box center [531, 443] width 279 height 32
click at [736, 480] on div at bounding box center [538, 456] width 581 height 830
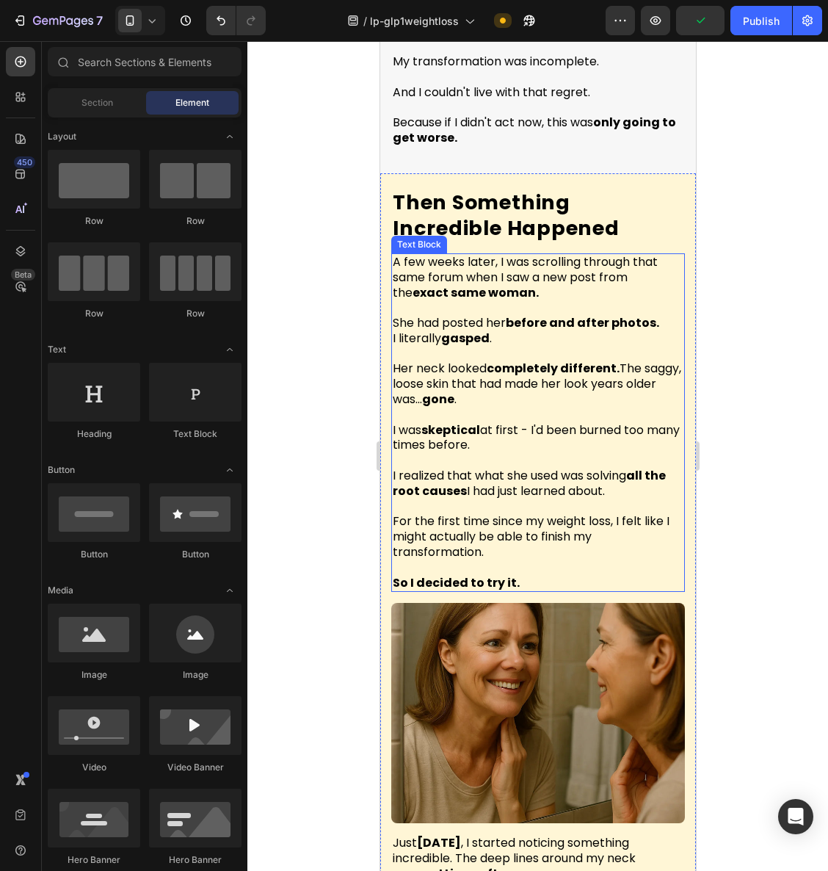
scroll to position [4262, 0]
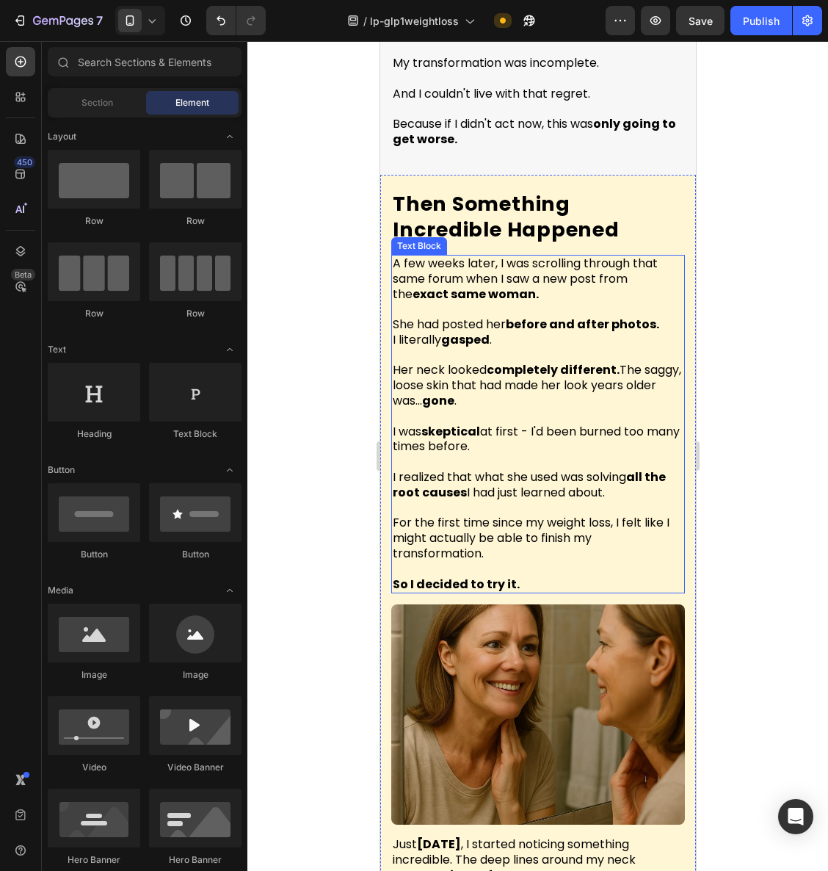
click at [613, 361] on strong "completely different." at bounding box center [552, 369] width 133 height 17
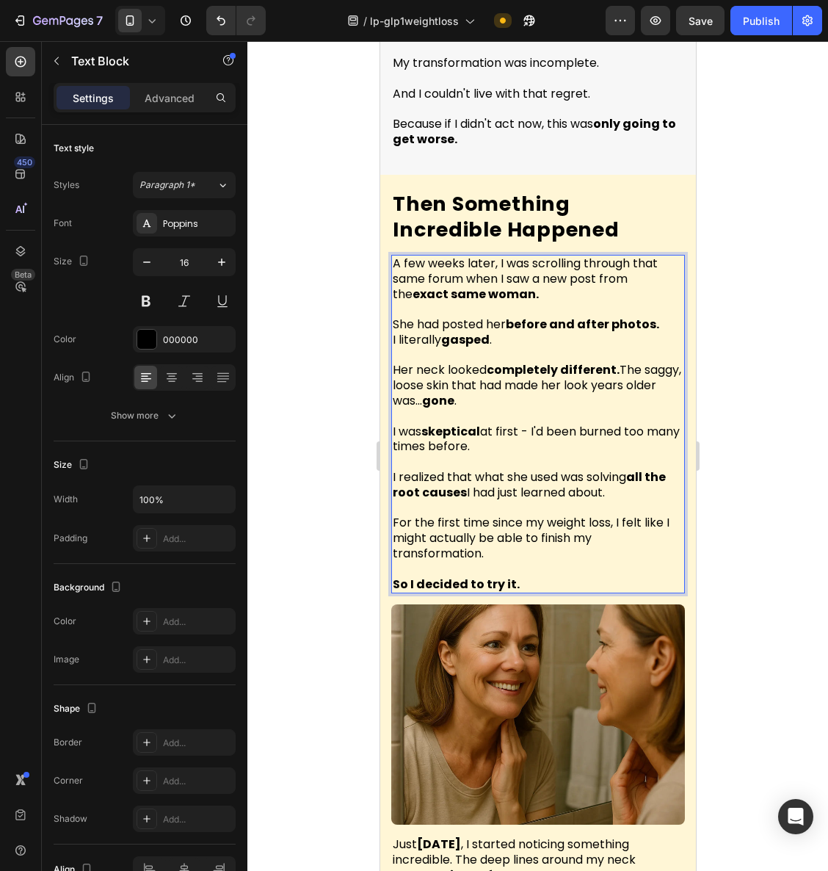
scroll to position [4245, 0]
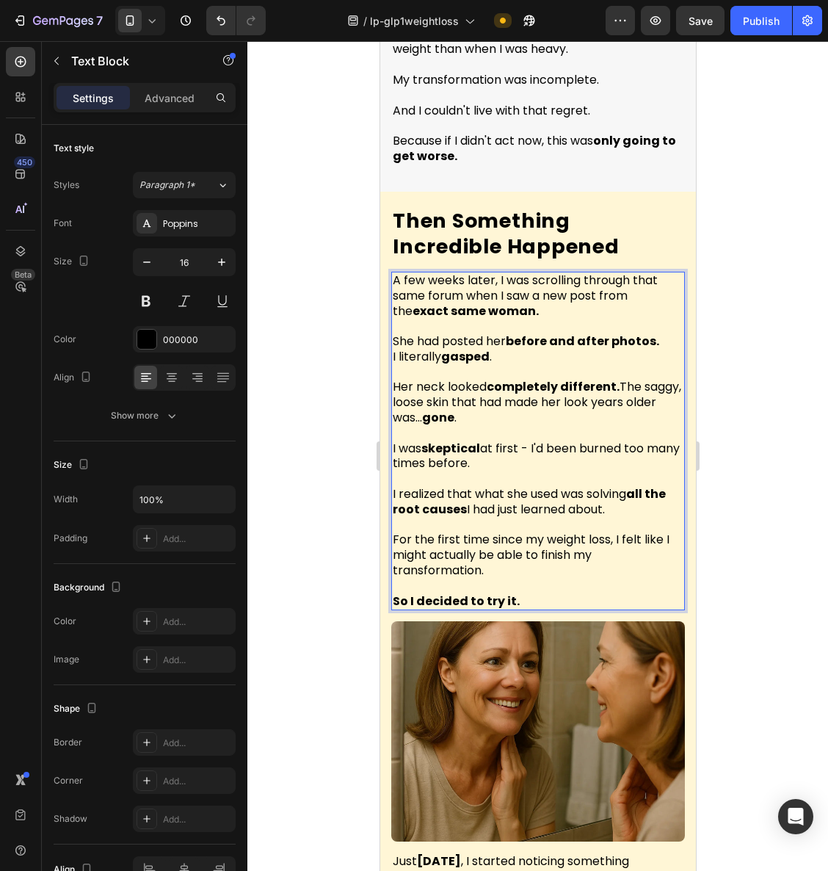
click at [522, 333] on strong "before and after photos." at bounding box center [582, 341] width 154 height 17
drag, startPoint x: 607, startPoint y: 311, endPoint x: 662, endPoint y: 316, distance: 54.6
click at [663, 318] on div "A few weeks later, I was scrolling through that same forum when I saw a new pos…" at bounding box center [538, 441] width 294 height 339
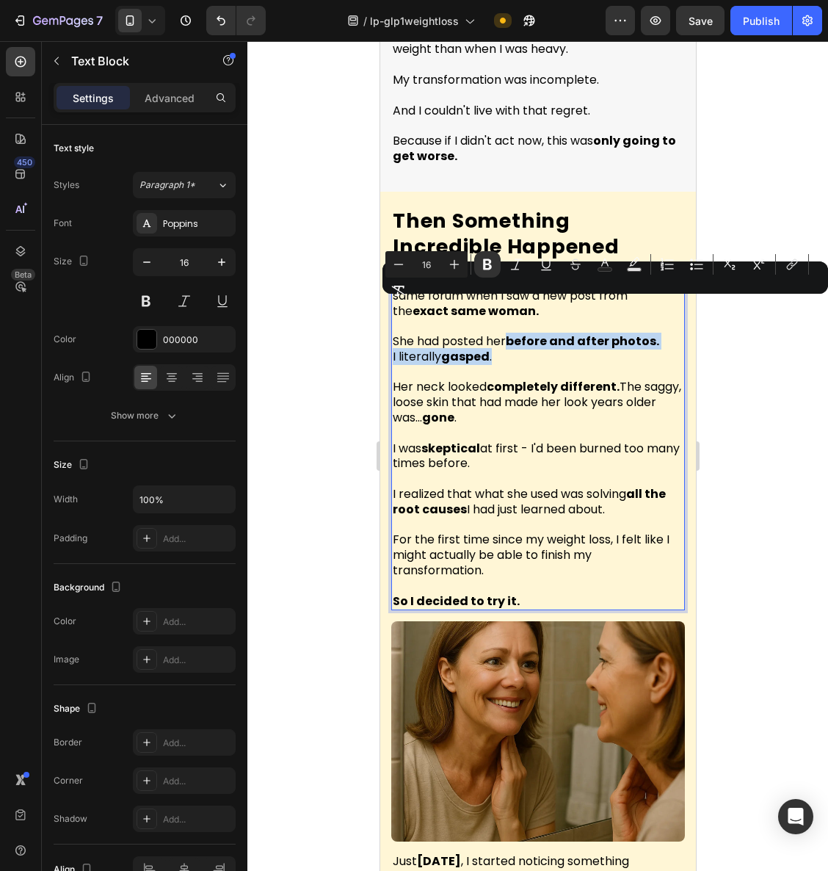
click at [640, 333] on strong "before and after photos." at bounding box center [582, 341] width 154 height 17
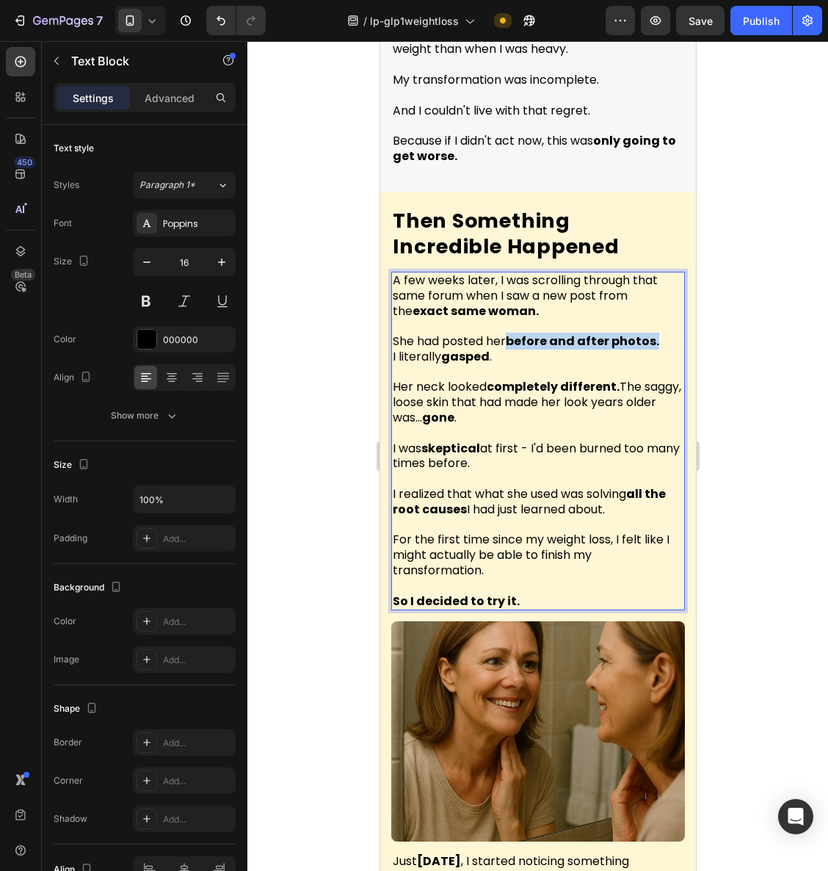
drag, startPoint x: 533, startPoint y: 306, endPoint x: 655, endPoint y: 311, distance: 122.0
click at [655, 333] on strong "before and after photos." at bounding box center [582, 341] width 154 height 17
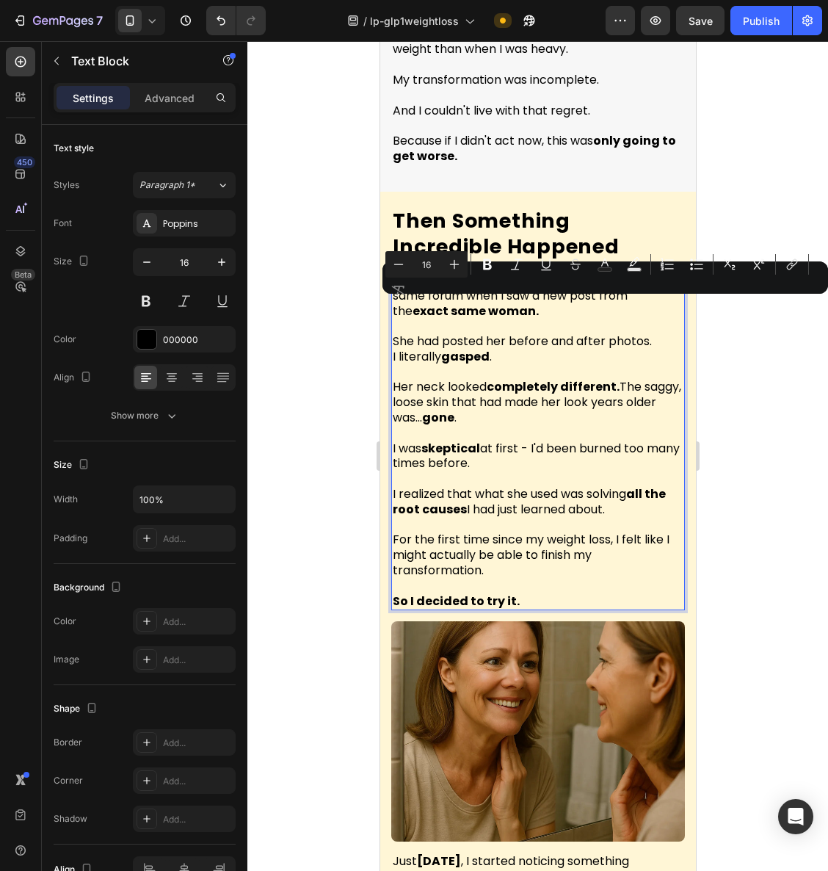
click at [771, 360] on div at bounding box center [538, 456] width 581 height 830
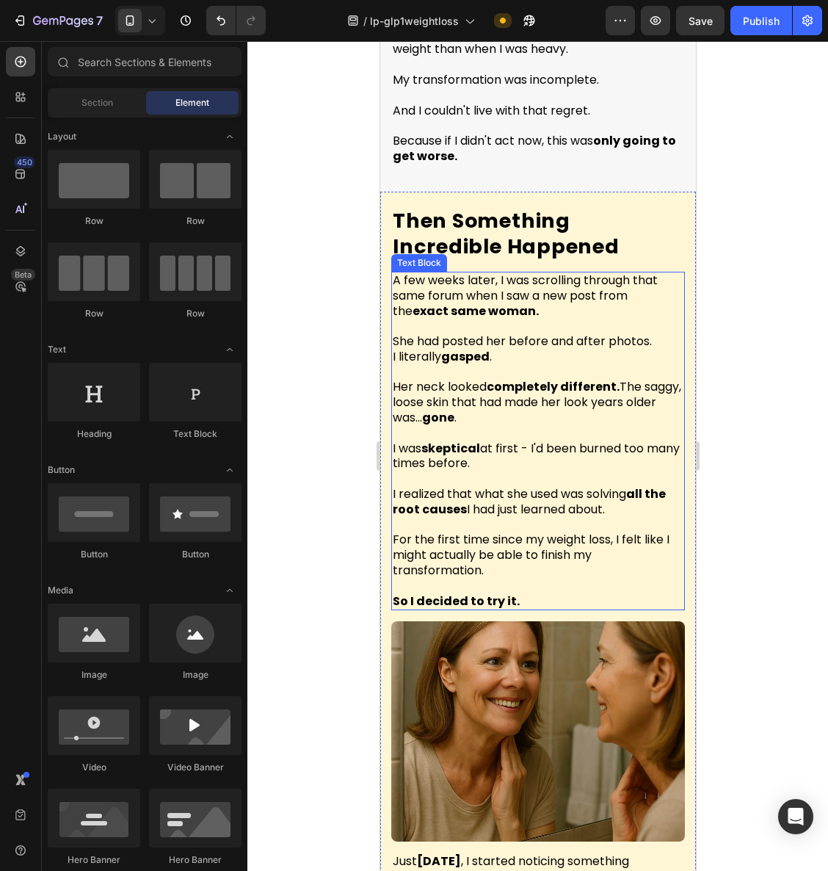
scroll to position [4209, 0]
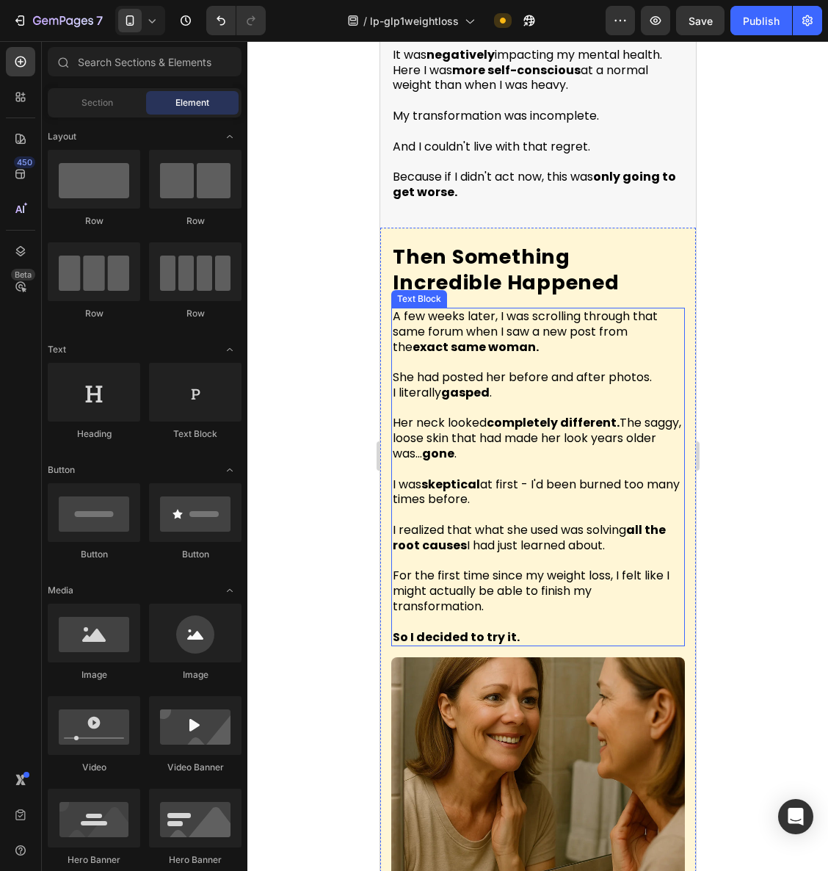
click at [517, 314] on p "A few weeks later, I was scrolling through that same forum when I saw a new pos…" at bounding box center [537, 332] width 291 height 46
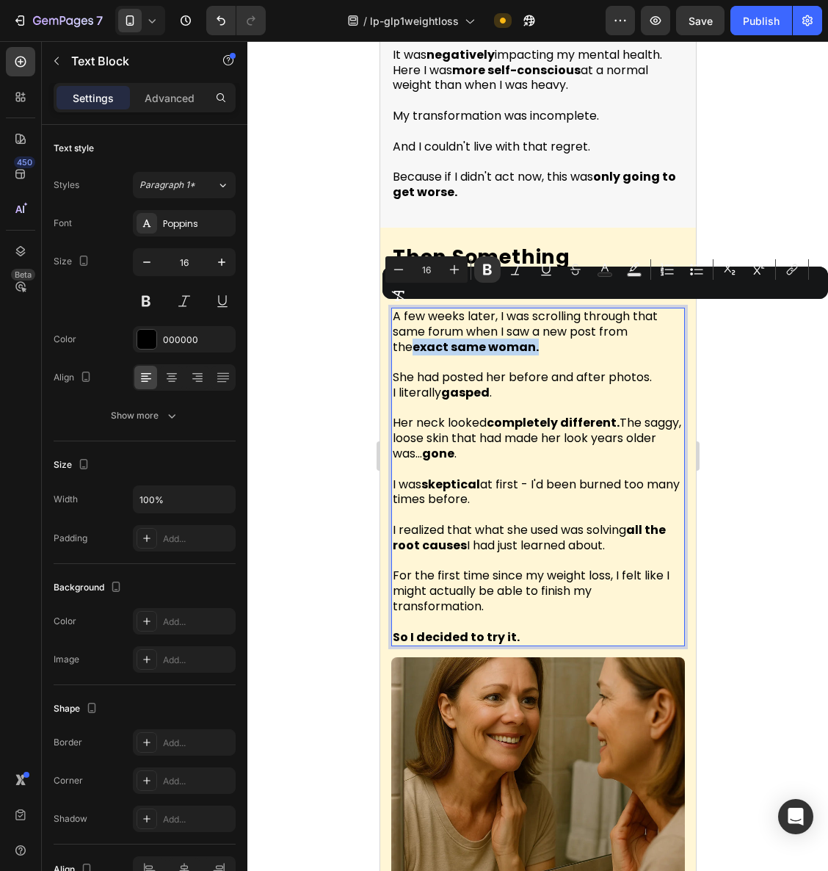
drag, startPoint x: 524, startPoint y: 316, endPoint x: 392, endPoint y: 311, distance: 132.3
click at [751, 433] on div at bounding box center [538, 456] width 581 height 830
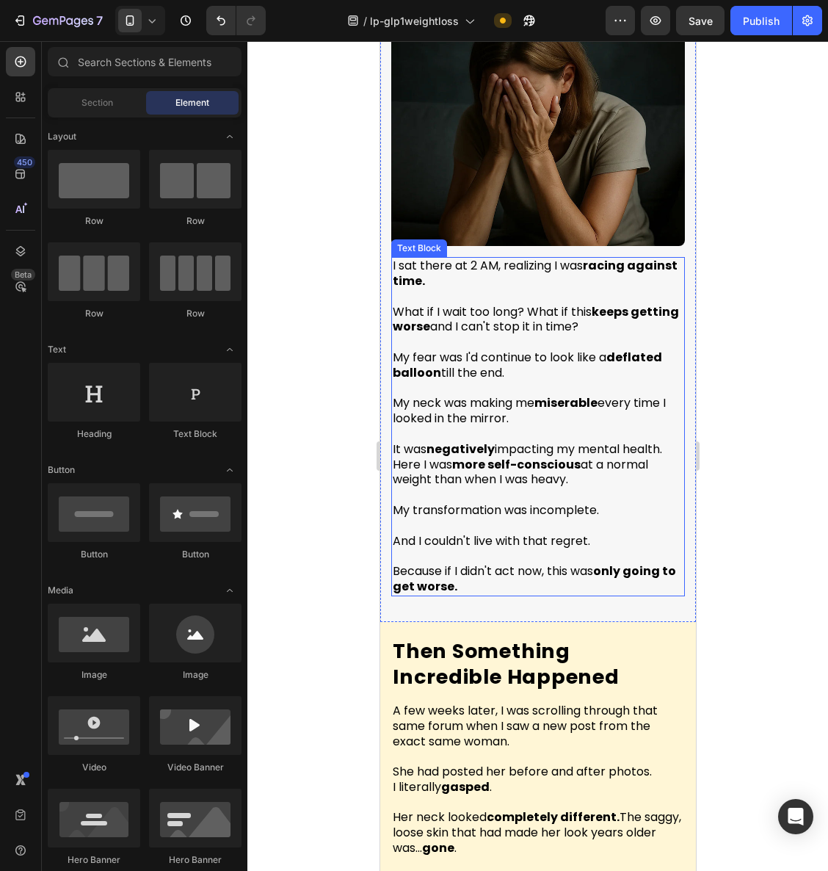
scroll to position [3807, 0]
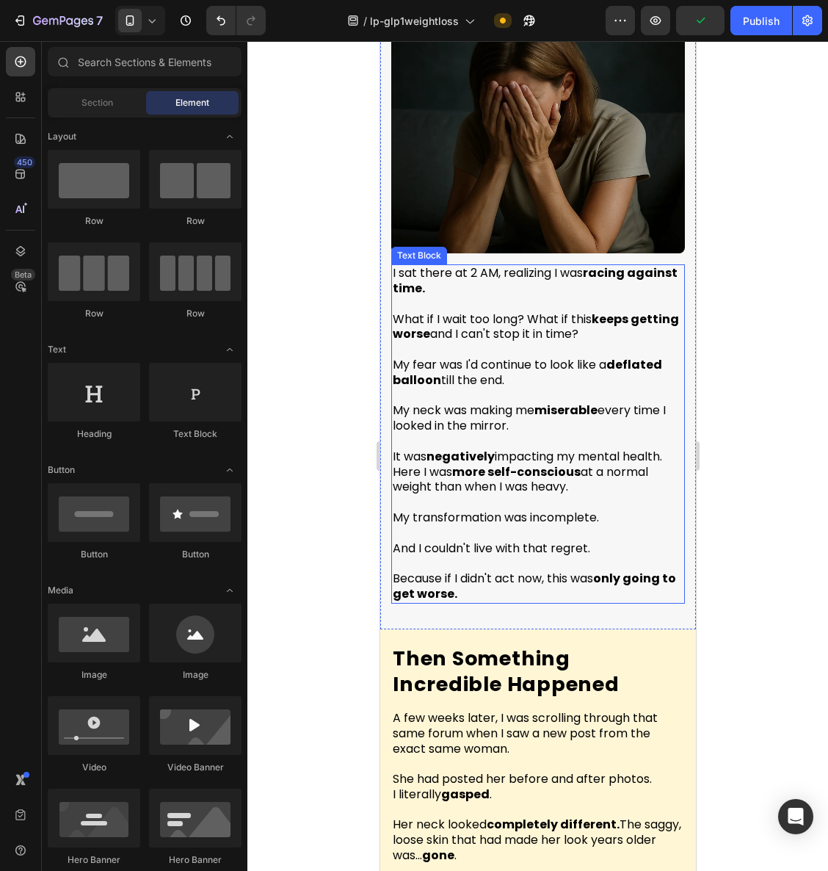
click at [577, 266] on p "I sat there at 2 AM, realizing I was racing against time." at bounding box center [537, 281] width 291 height 31
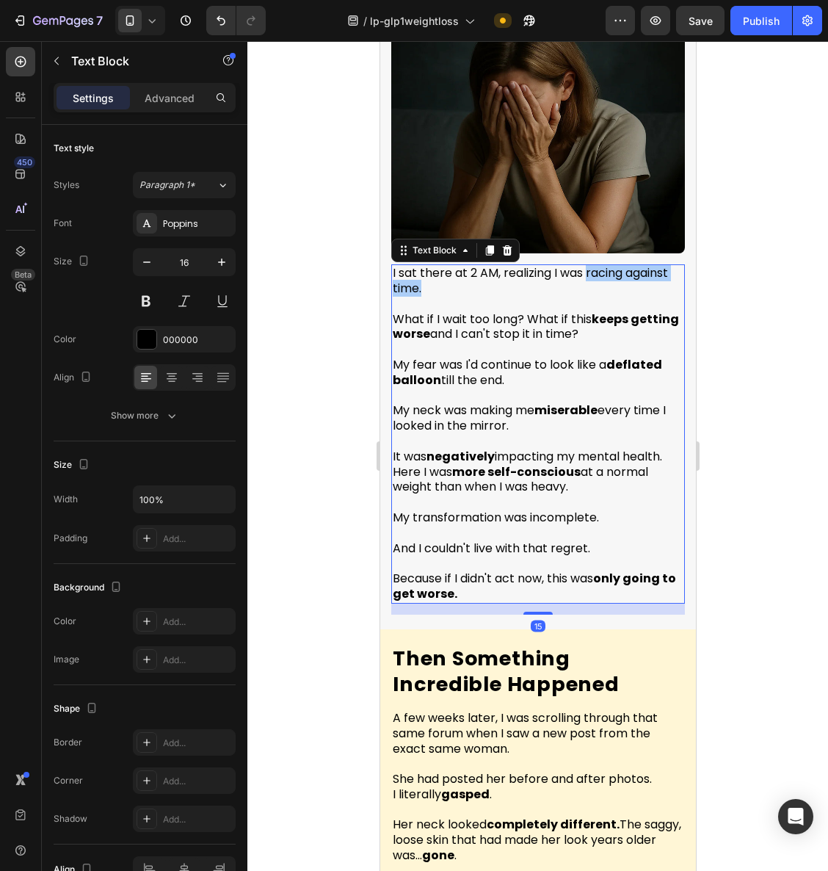
click at [787, 372] on div at bounding box center [538, 456] width 581 height 830
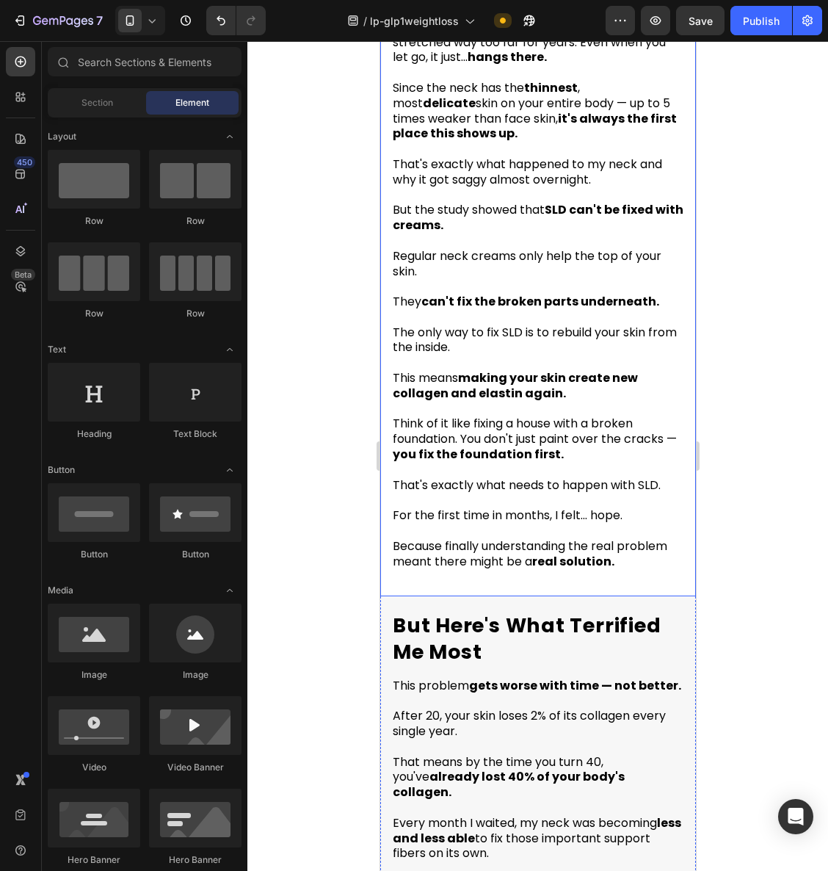
scroll to position [2873, 0]
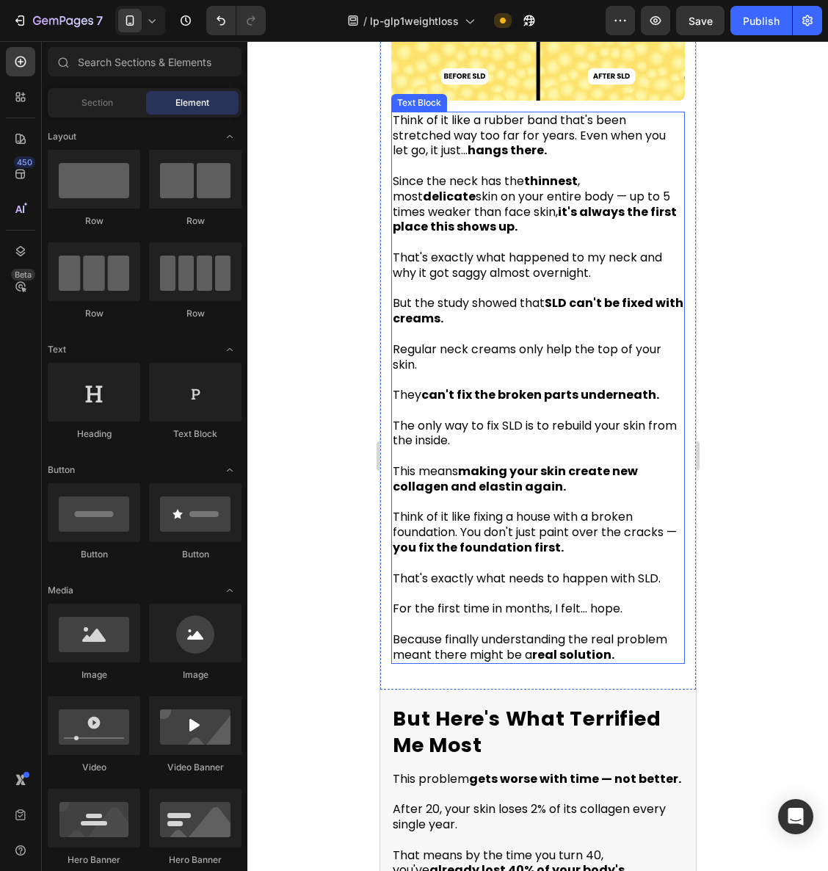
click at [558, 495] on p "Think of it like fixing a house with a broken foundation. You don't just paint …" at bounding box center [537, 525] width 291 height 61
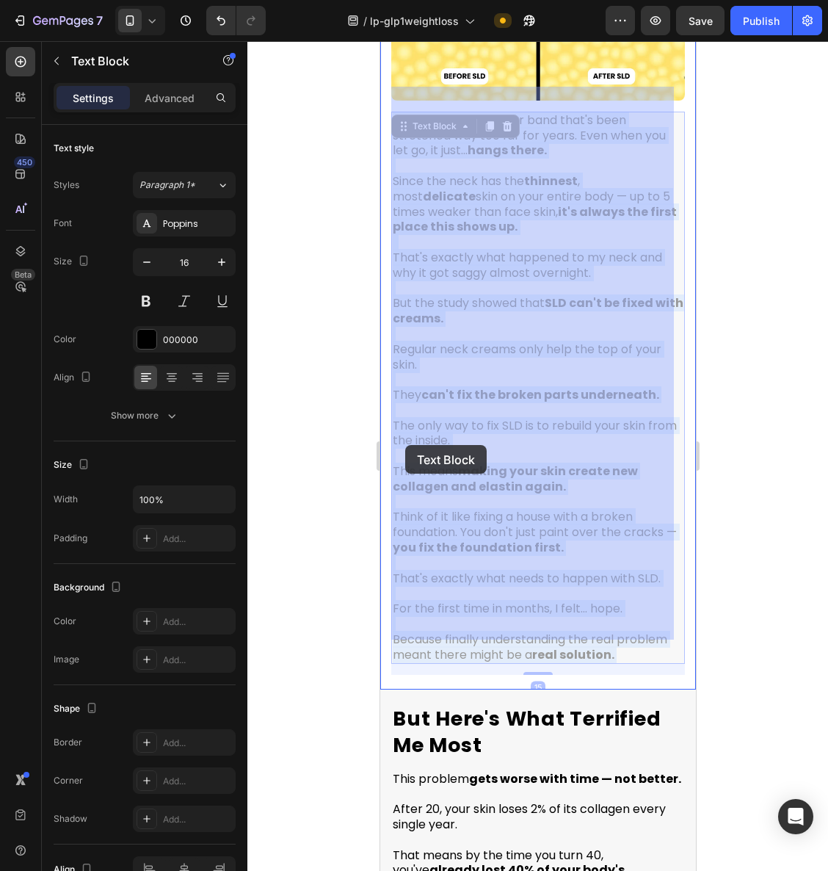
drag, startPoint x: 561, startPoint y: 466, endPoint x: 442, endPoint y: 456, distance: 119.4
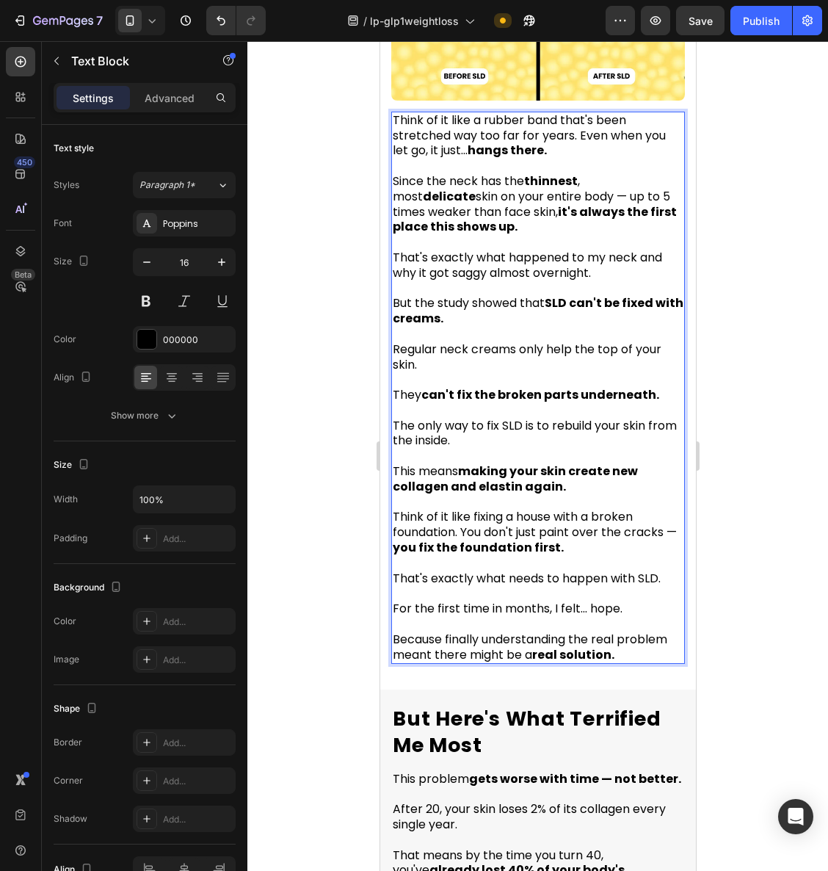
click at [560, 461] on p "This means making your skin create new collagen and elastin again." at bounding box center [537, 472] width 291 height 46
drag, startPoint x: 549, startPoint y: 461, endPoint x: 524, endPoint y: 459, distance: 24.3
click at [524, 459] on p "This means making your skin create new collagen and elastin again." at bounding box center [537, 472] width 291 height 46
click at [570, 495] on p "Think of it like fixing a house with a broken foundation. You don't just paint …" at bounding box center [537, 525] width 291 height 61
click at [474, 386] on strong "can't fix the broken parts underneath." at bounding box center [540, 394] width 238 height 17
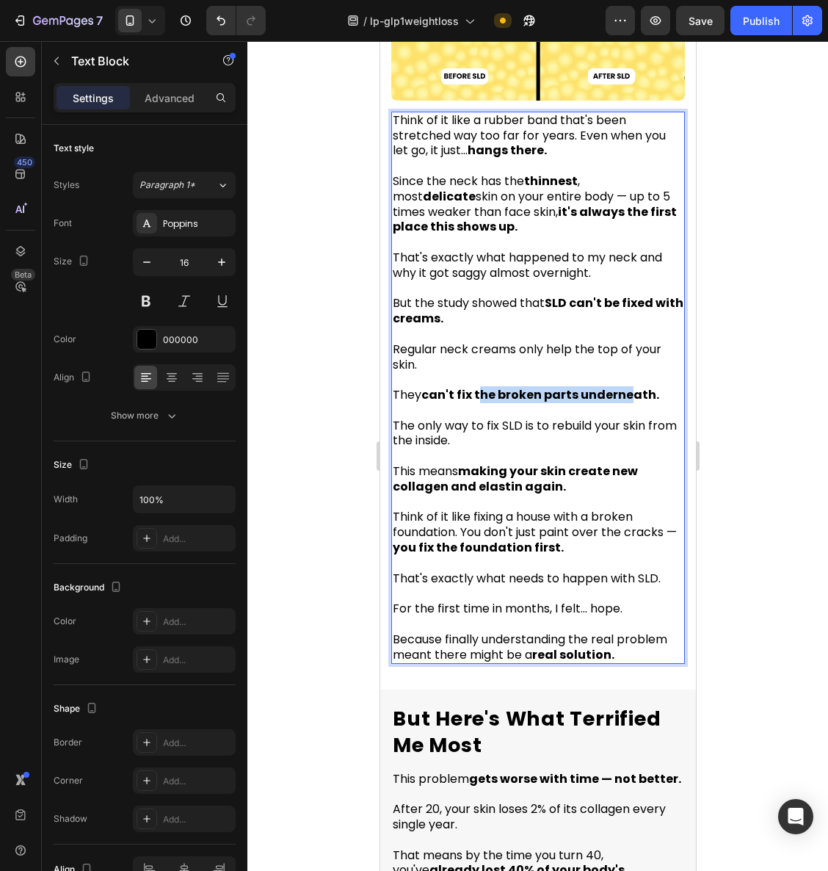
drag, startPoint x: 475, startPoint y: 371, endPoint x: 659, endPoint y: 379, distance: 183.8
click at [631, 386] on strong "can't fix the broken parts underneath." at bounding box center [540, 394] width 238 height 17
click at [653, 388] on p "They can't fix the broken parts underneath." at bounding box center [537, 395] width 291 height 15
drag, startPoint x: 651, startPoint y: 372, endPoint x: 475, endPoint y: 371, distance: 175.5
click at [475, 388] on p "They can't fix the broken parts underneath." at bounding box center [537, 395] width 291 height 15
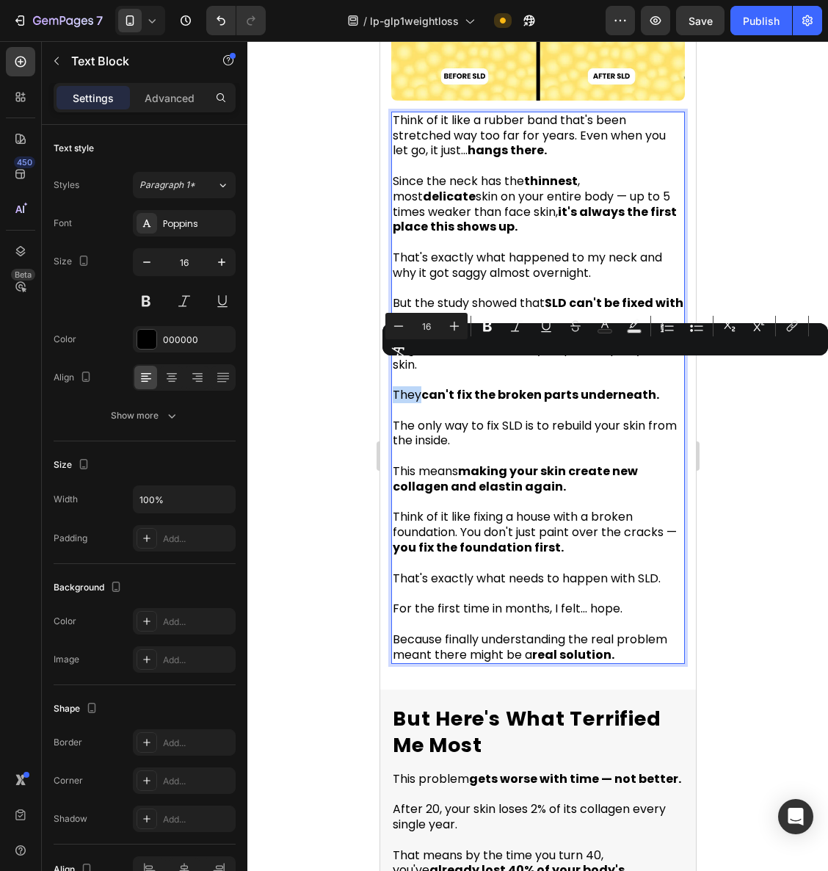
click at [596, 461] on p "This means making your skin create new collagen and elastin again." at bounding box center [537, 472] width 291 height 46
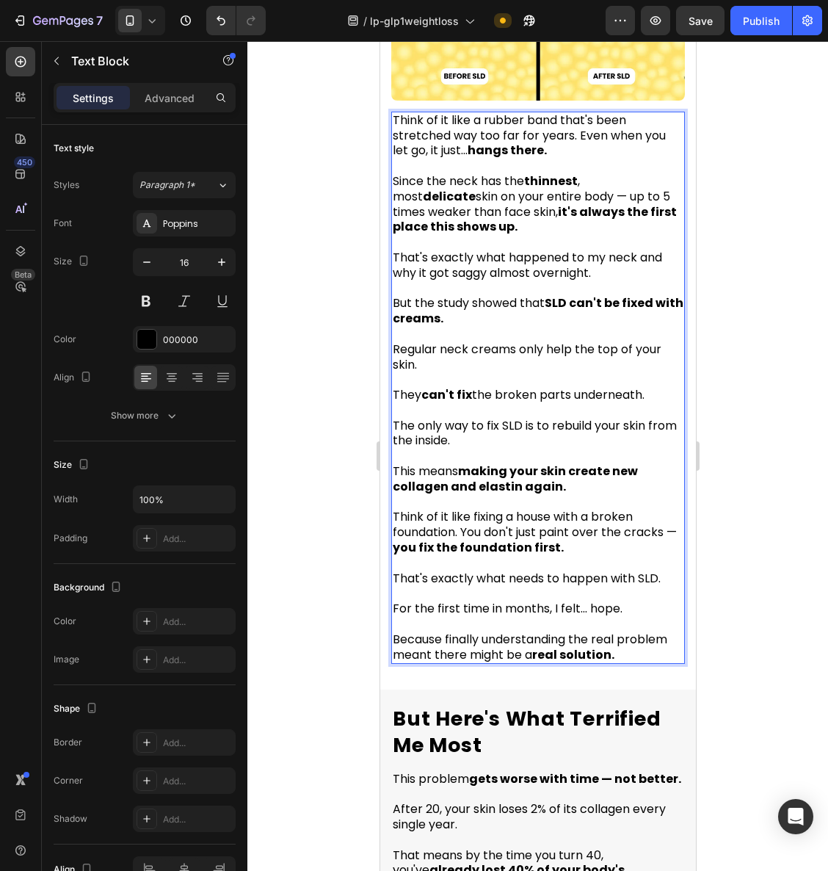
click at [748, 408] on div at bounding box center [538, 456] width 581 height 830
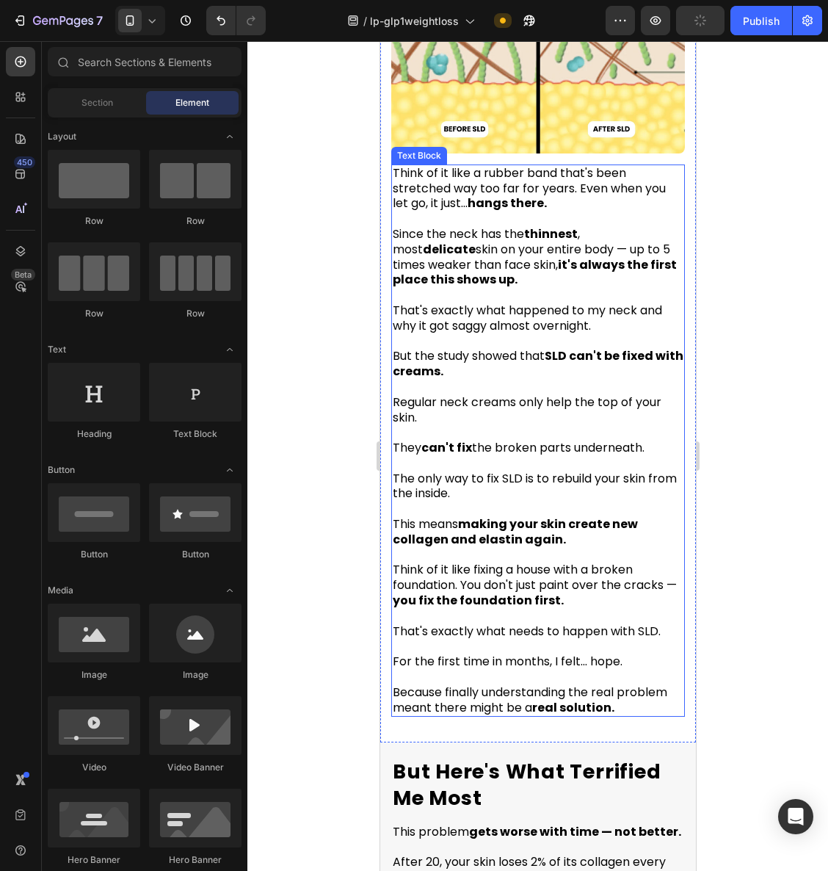
scroll to position [2777, 0]
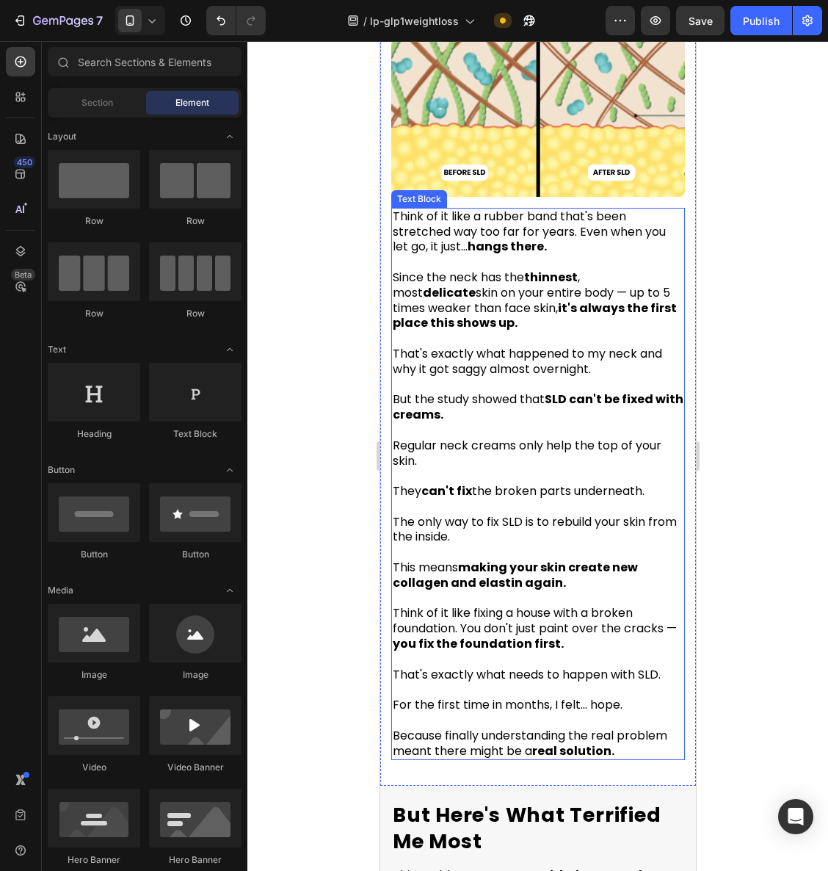
click at [510, 295] on p "Since the neck has the thinnest , most delicate skin on your entire body — up t…" at bounding box center [537, 308] width 291 height 76
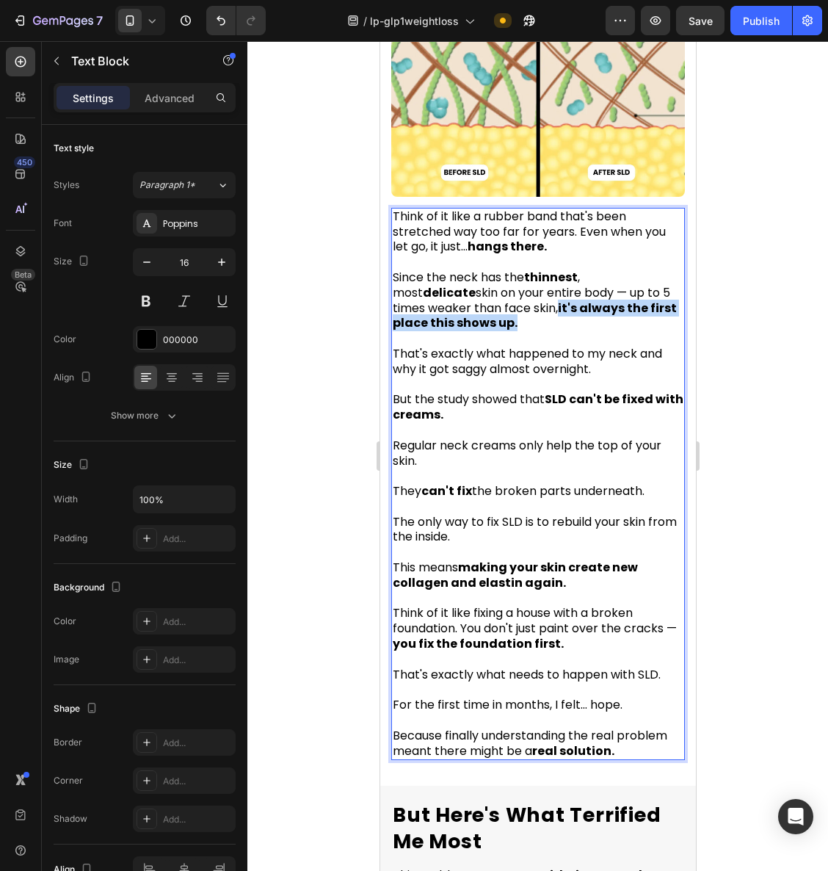
drag, startPoint x: 481, startPoint y: 283, endPoint x: 488, endPoint y: 296, distance: 14.8
click at [488, 295] on p "Since the neck has the thinnest , most delicate skin on your entire body — up t…" at bounding box center [537, 308] width 291 height 76
click at [518, 345] on span "That's exactly what happened to my neck and why it got saggy almost overnight." at bounding box center [527, 361] width 270 height 32
drag, startPoint x: 495, startPoint y: 345, endPoint x: 612, endPoint y: 347, distance: 116.8
click at [612, 348] on p "That's exactly what happened to my neck and why it got saggy almost overnight." at bounding box center [537, 362] width 291 height 31
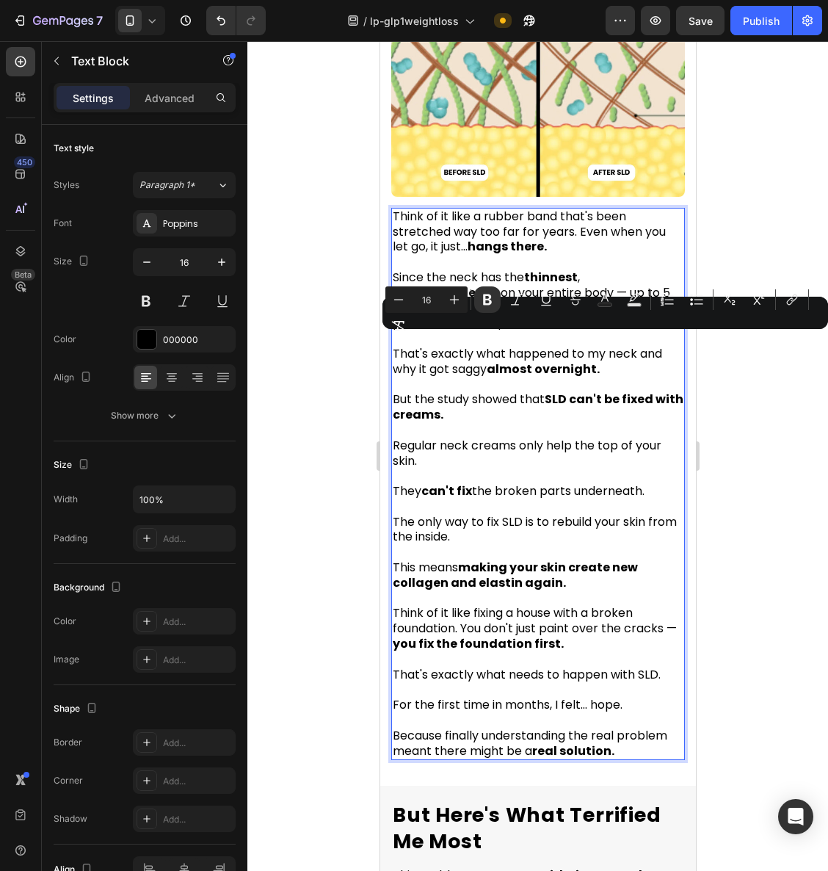
click at [801, 430] on div at bounding box center [538, 456] width 581 height 830
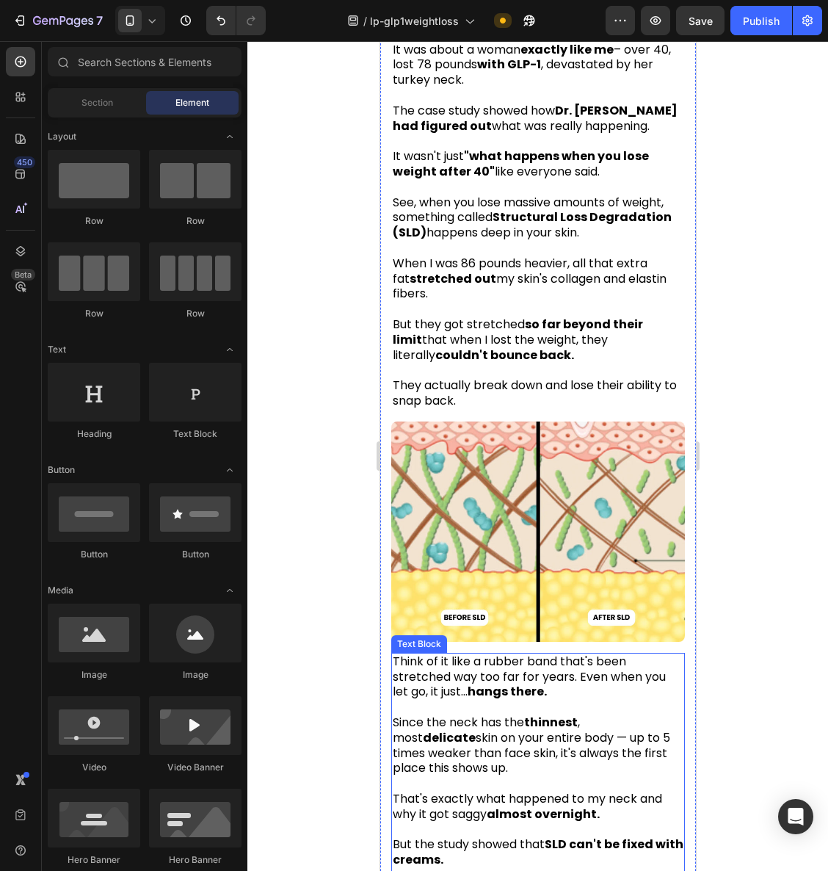
scroll to position [2267, 0]
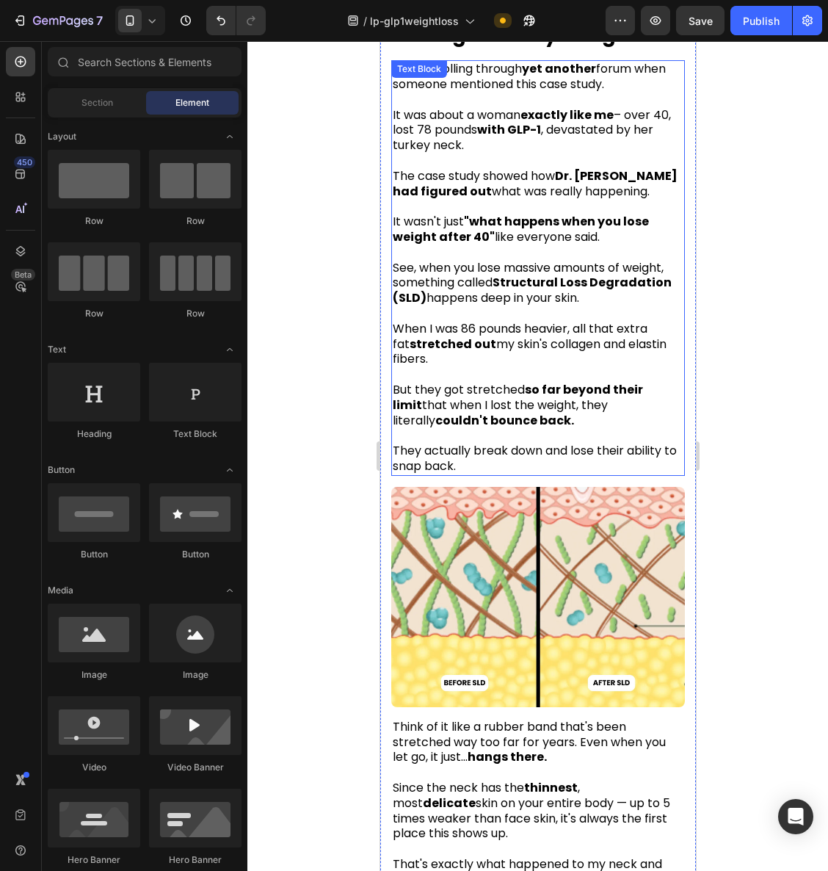
click at [544, 381] on strong "so far beyond their limit" at bounding box center [517, 397] width 250 height 32
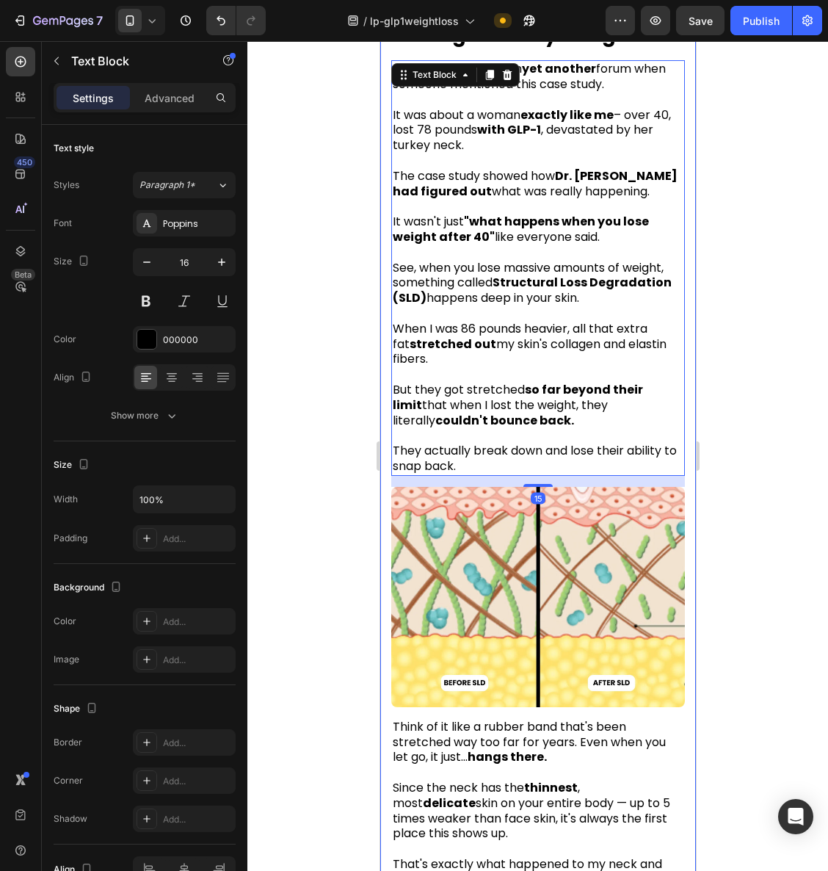
click at [775, 368] on div at bounding box center [538, 456] width 581 height 830
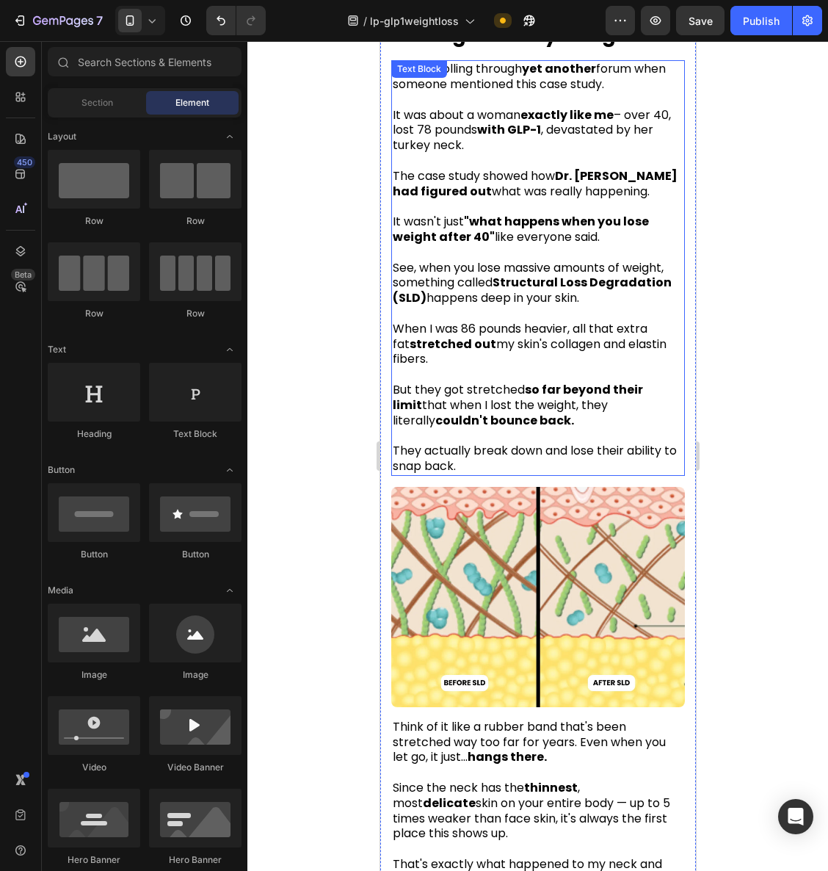
scroll to position [2247, 0]
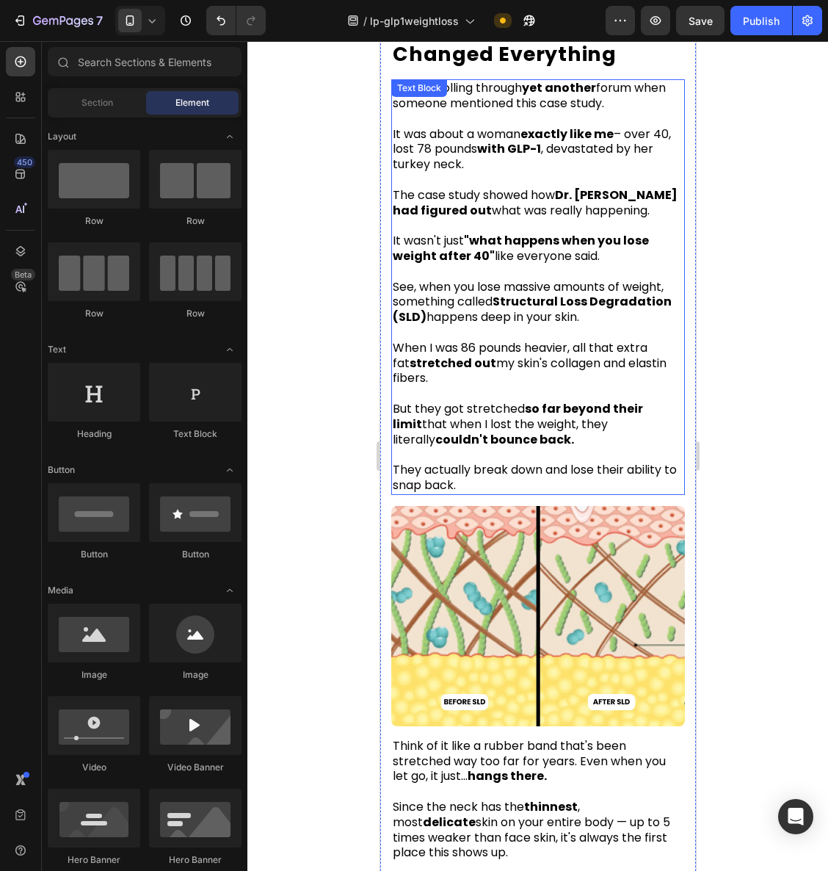
click at [530, 400] on strong "so far beyond their limit" at bounding box center [517, 416] width 250 height 32
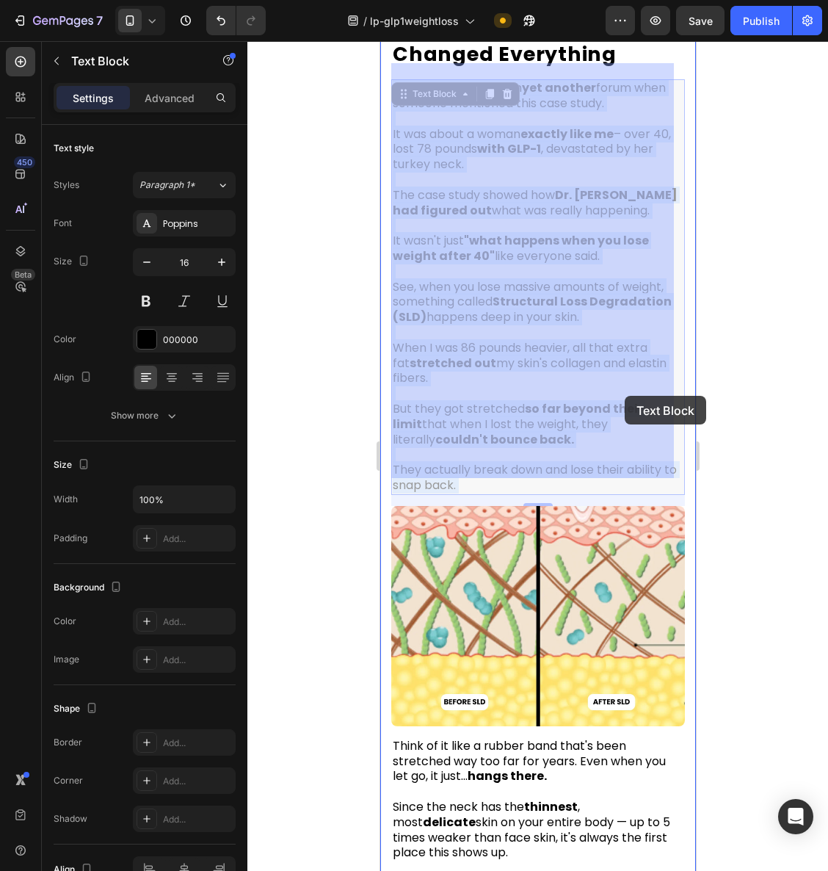
drag, startPoint x: 526, startPoint y: 394, endPoint x: 610, endPoint y: 395, distance: 84.5
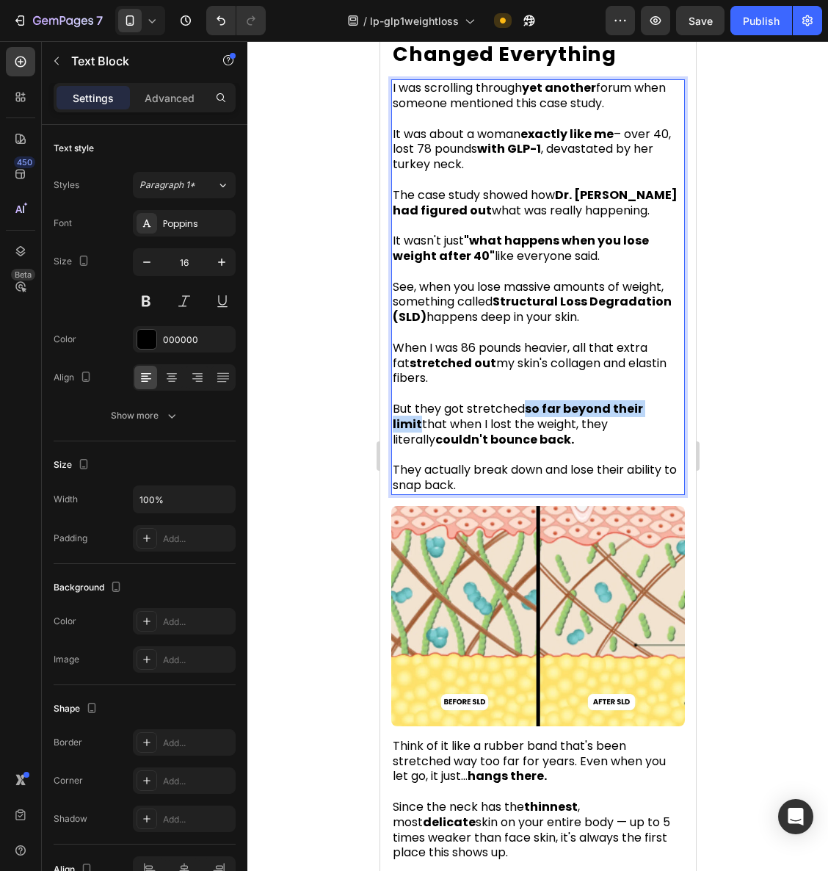
drag, startPoint x: 527, startPoint y: 395, endPoint x: 666, endPoint y: 394, distance: 138.8
click at [643, 400] on strong "so far beyond their limit" at bounding box center [517, 416] width 250 height 32
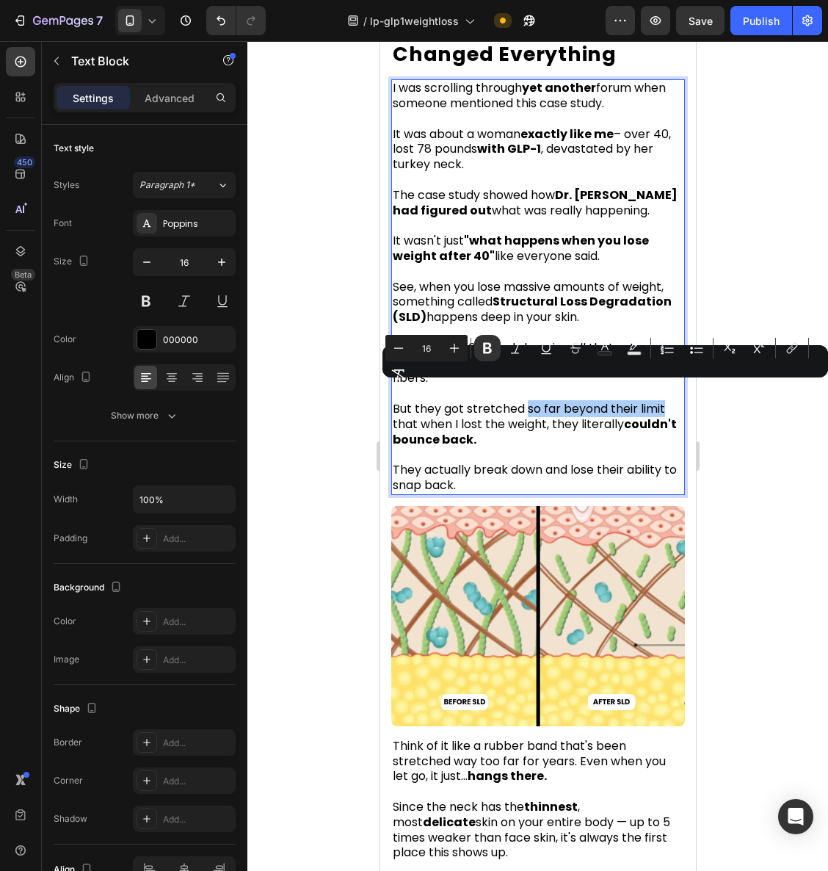
drag, startPoint x: 785, startPoint y: 485, endPoint x: 751, endPoint y: 480, distance: 34.9
click at [785, 485] on div at bounding box center [538, 456] width 581 height 830
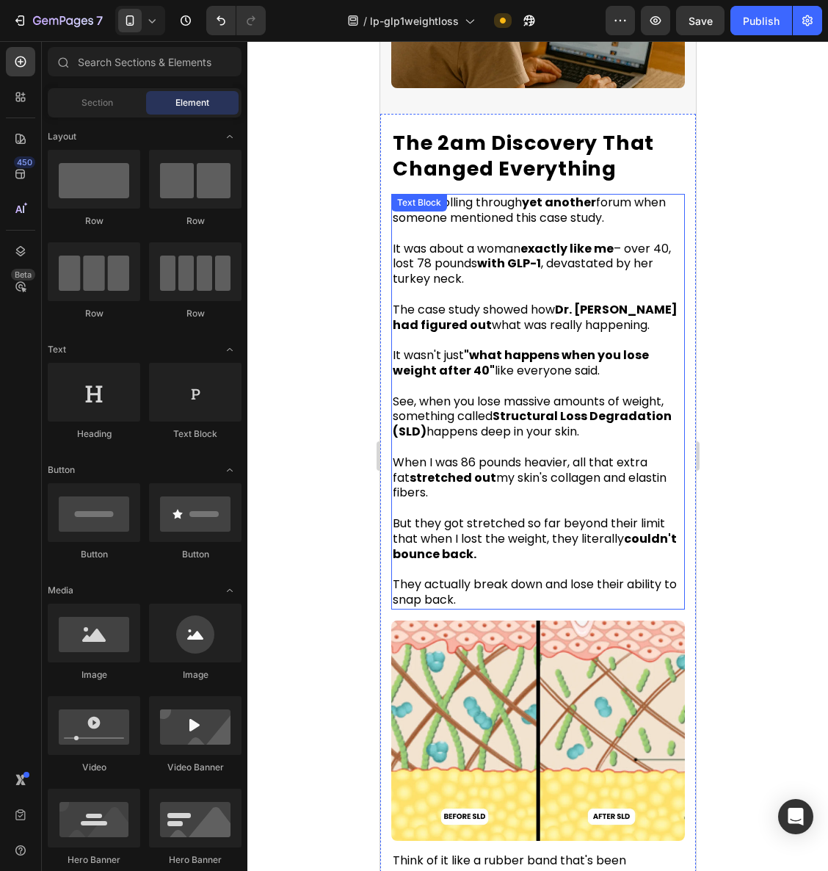
scroll to position [2134, 0]
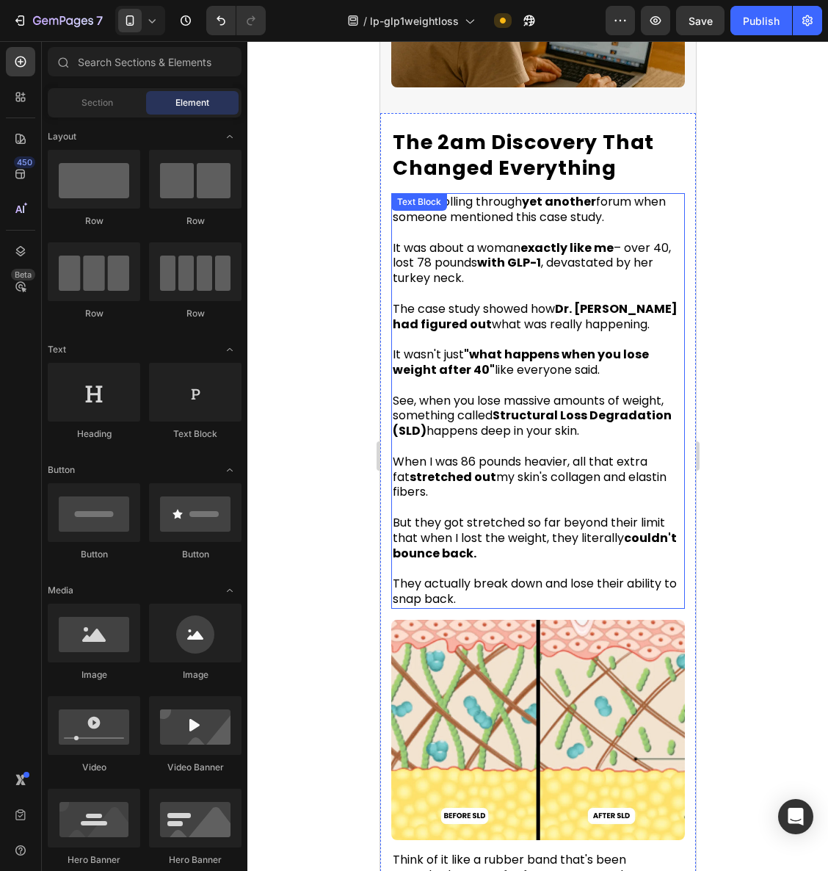
click at [449, 311] on strong "Dr. [PERSON_NAME] had figured out" at bounding box center [534, 316] width 285 height 32
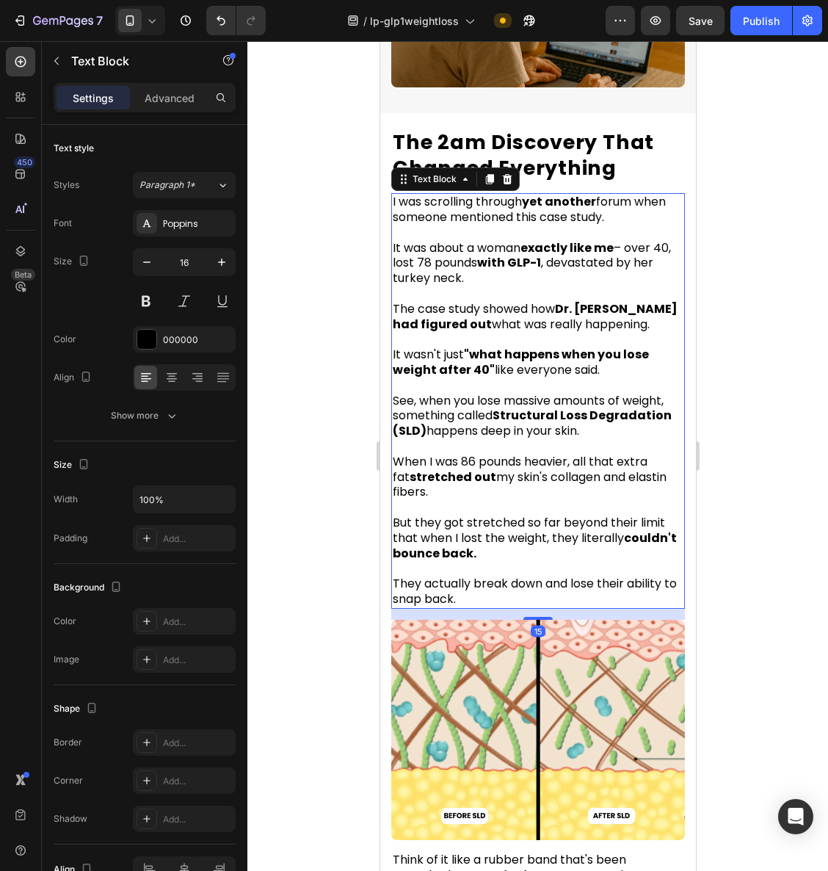
click at [724, 374] on div at bounding box center [538, 456] width 581 height 830
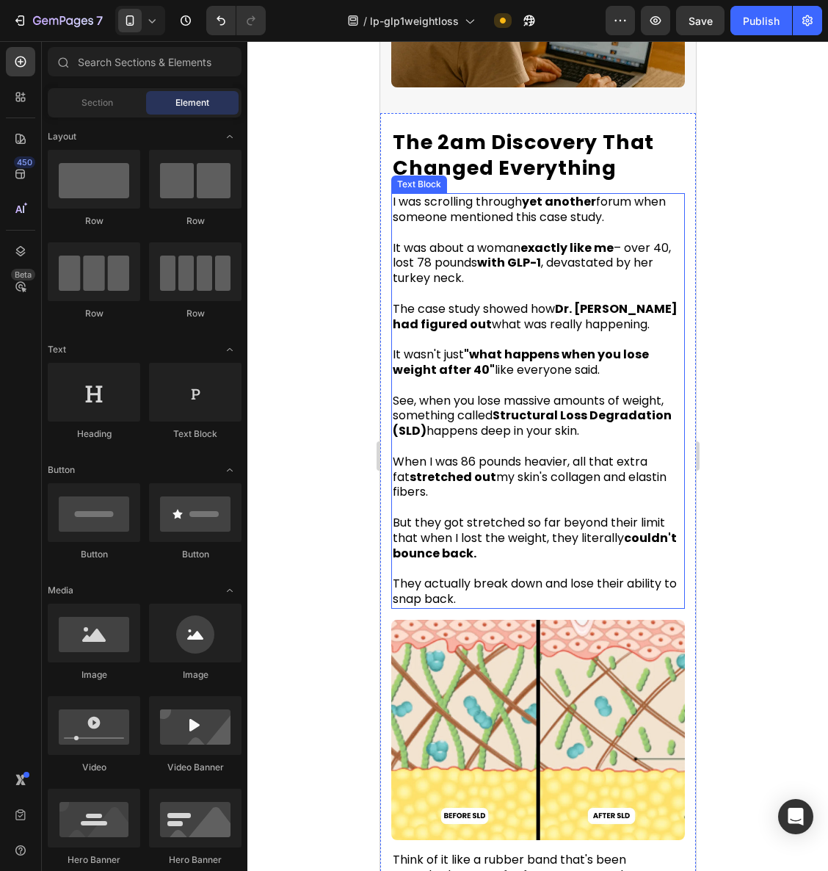
scroll to position [2096, 0]
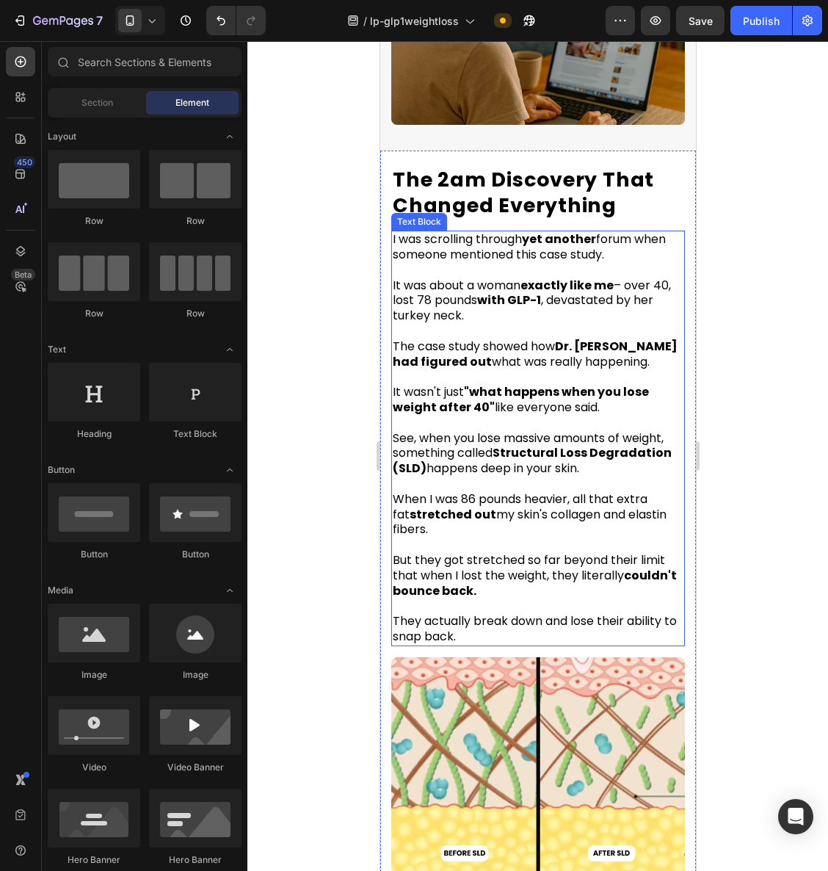
click at [525, 277] on span "It was about a woman exactly like me – over 40, lost 78 pounds with GLP-1 , dev…" at bounding box center [531, 301] width 278 height 48
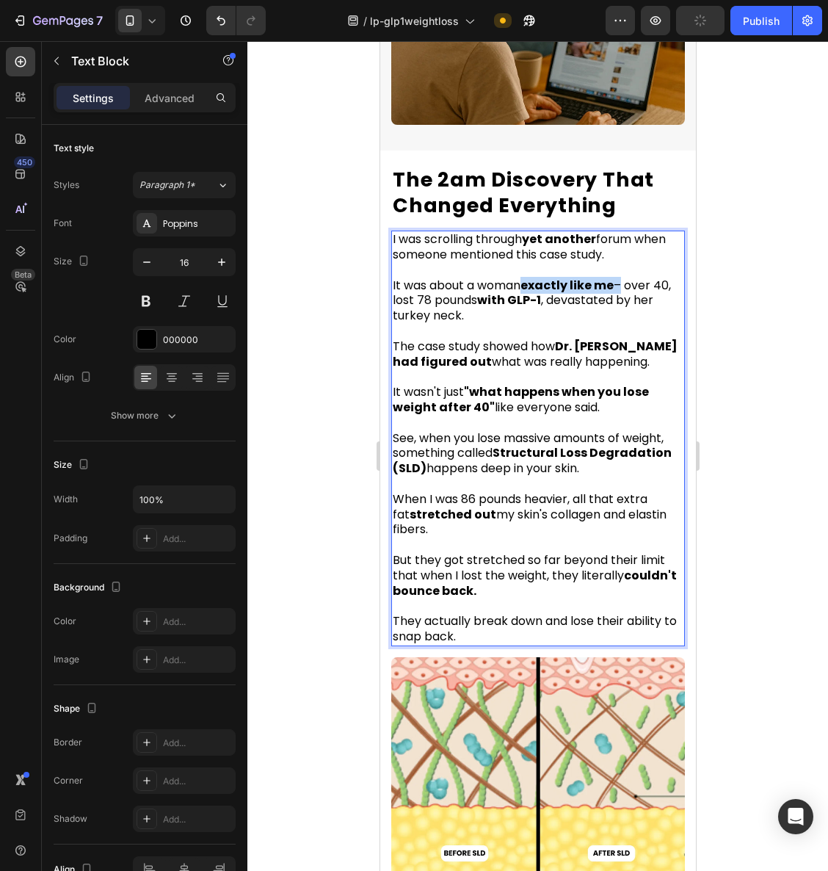
drag, startPoint x: 527, startPoint y: 268, endPoint x: 620, endPoint y: 270, distance: 92.6
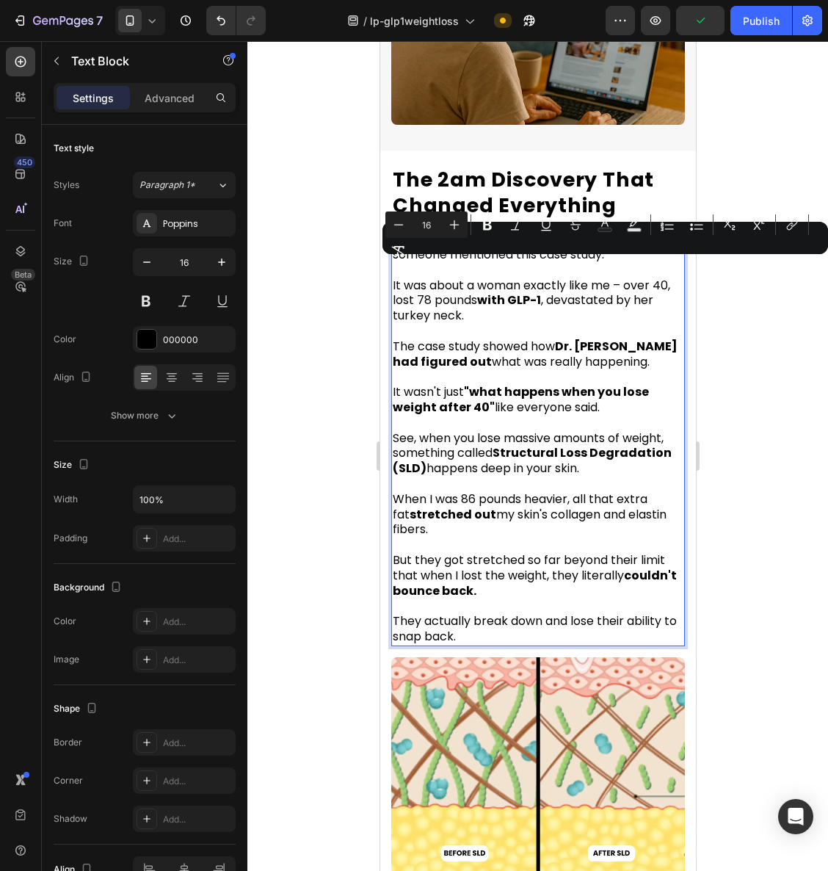
click at [743, 331] on div at bounding box center [538, 456] width 581 height 830
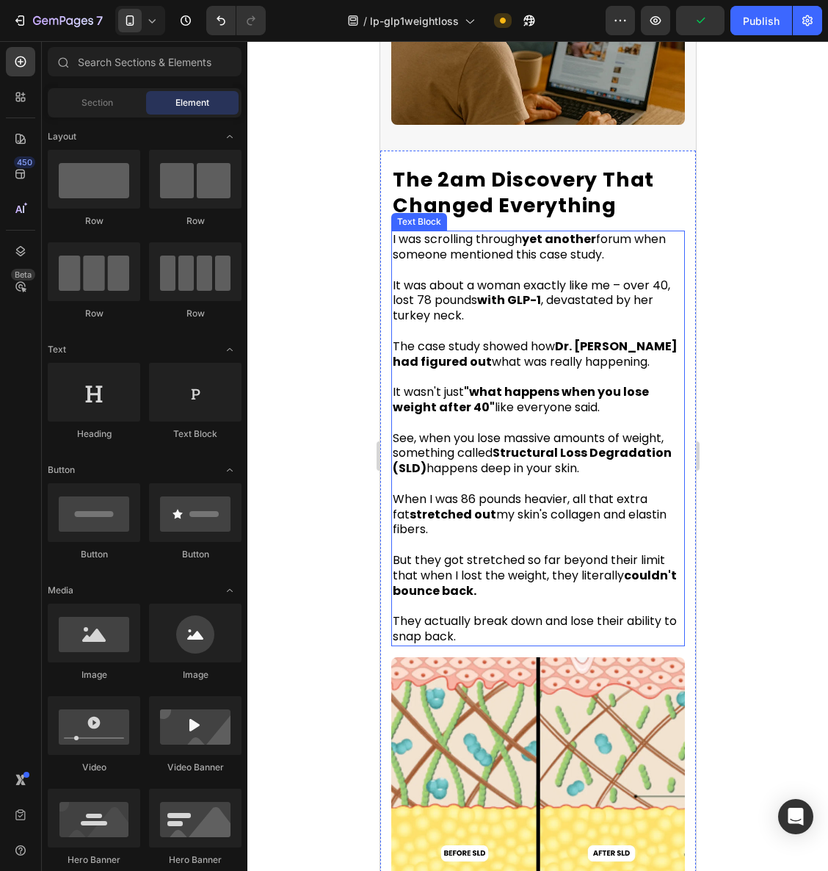
click at [524, 231] on span "I was scrolling through yet another forum when someone mentioned this case stud…" at bounding box center [528, 247] width 273 height 32
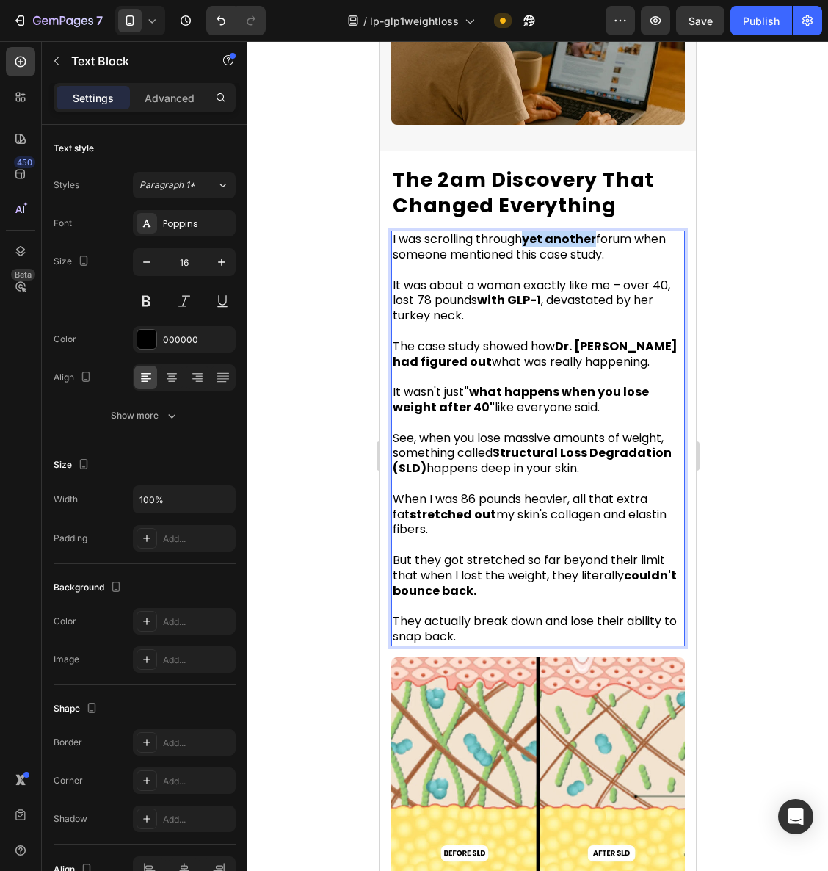
drag, startPoint x: 528, startPoint y: 225, endPoint x: 597, endPoint y: 225, distance: 69.0
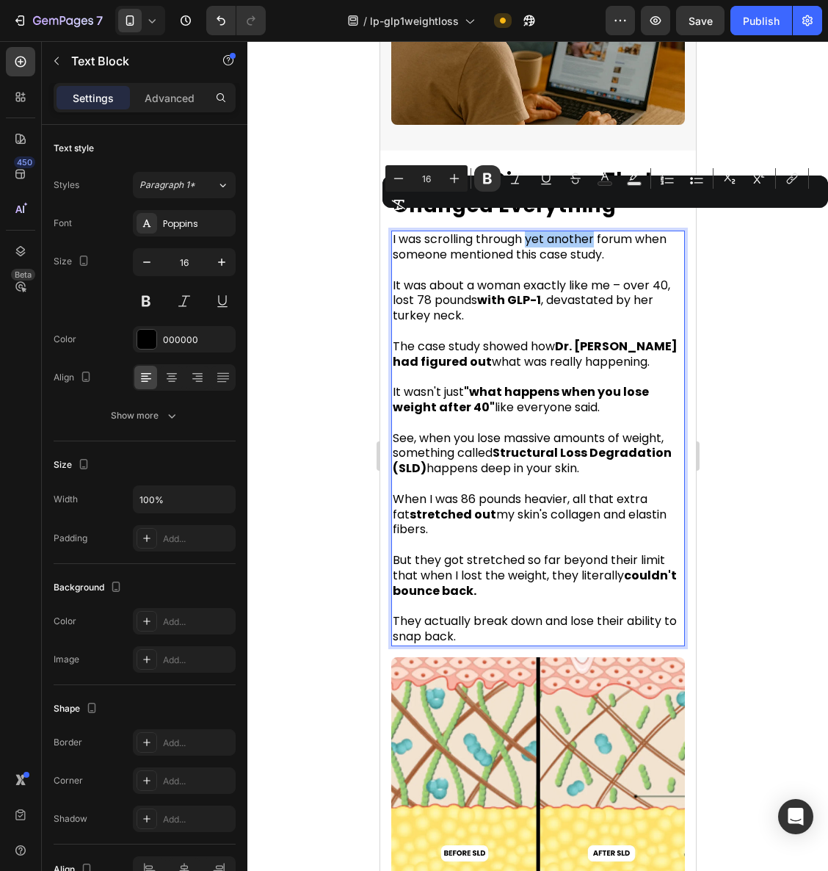
click at [729, 401] on div at bounding box center [538, 456] width 581 height 830
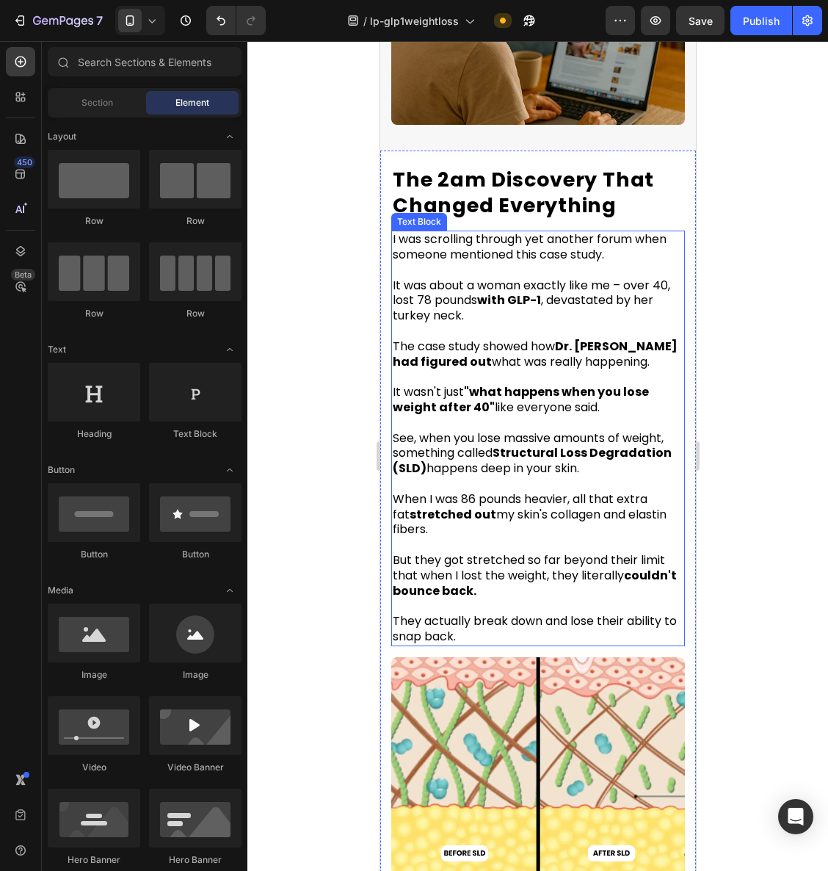
click at [571, 338] on strong "Dr. [PERSON_NAME] had figured out" at bounding box center [534, 354] width 285 height 32
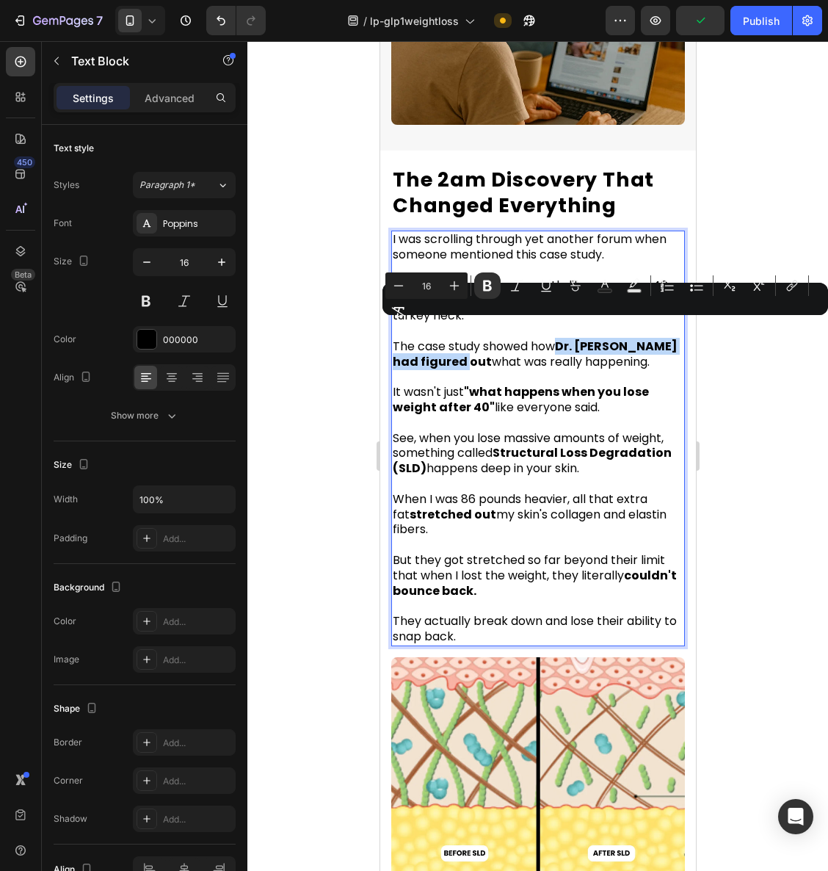
drag, startPoint x: 566, startPoint y: 332, endPoint x: 484, endPoint y: 350, distance: 84.1
click at [484, 350] on span "The case study showed how Dr. [PERSON_NAME] had figured out what was really hap…" at bounding box center [534, 354] width 285 height 32
click at [547, 338] on span "The case study showed how Dr. [PERSON_NAME] had figured out what was really hap…" at bounding box center [533, 354] width 282 height 32
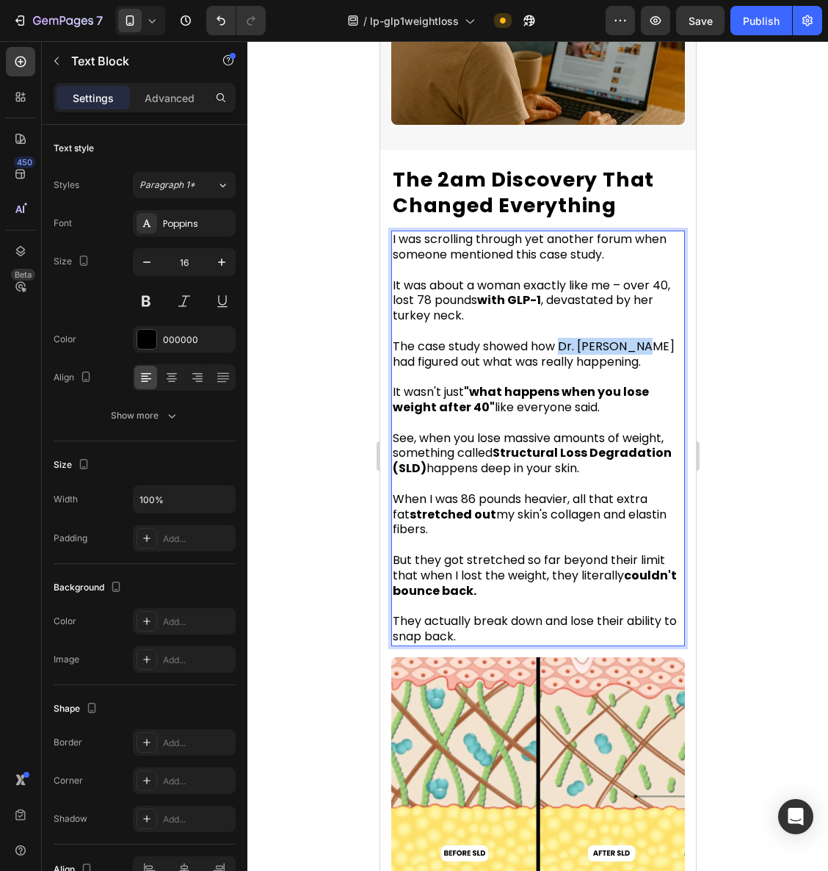
drag, startPoint x: 561, startPoint y: 330, endPoint x: 646, endPoint y: 333, distance: 84.5
click at [646, 338] on span "The case study showed how Dr. [PERSON_NAME] had figured out what was really hap…" at bounding box center [533, 354] width 282 height 32
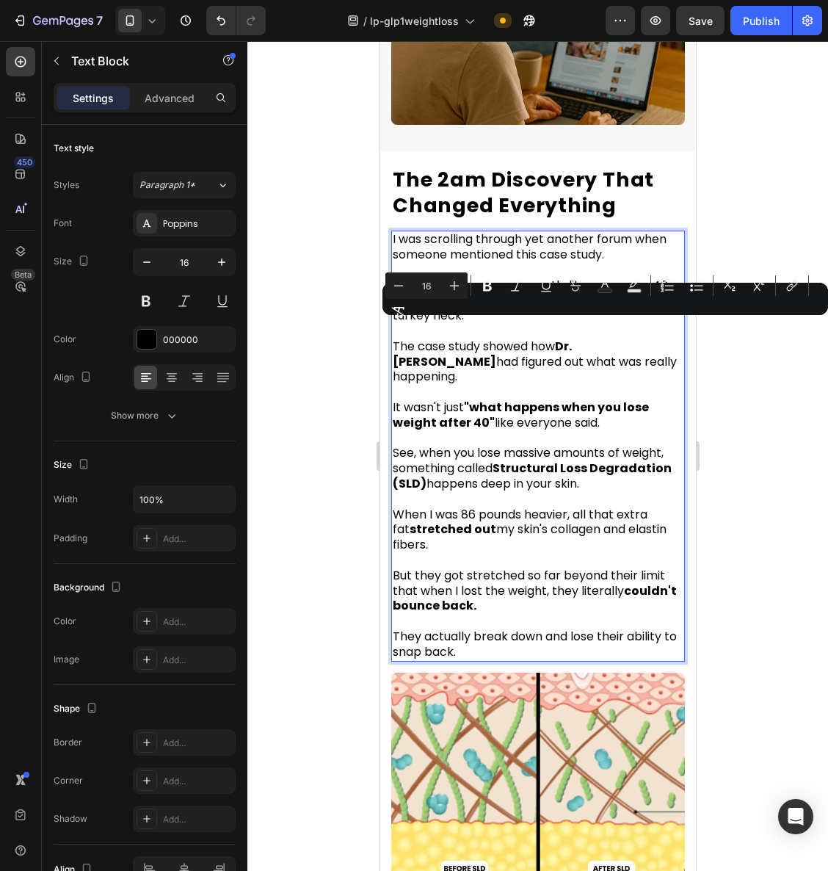
click at [747, 423] on div at bounding box center [538, 456] width 581 height 830
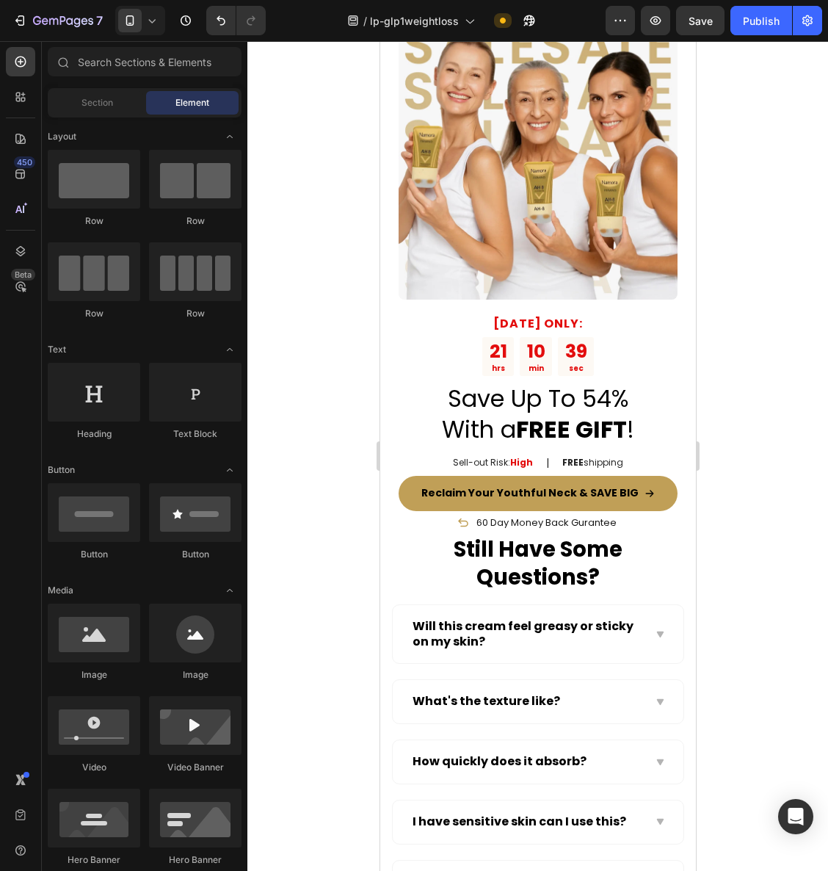
scroll to position [11552, 0]
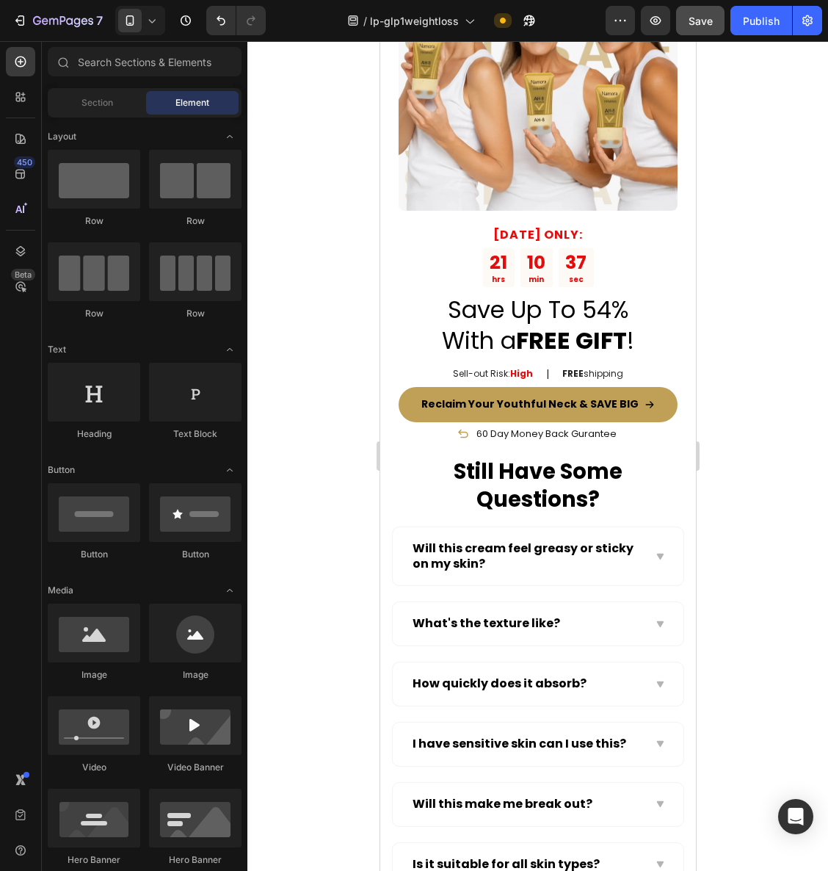
click at [699, 21] on span "Save" at bounding box center [701, 21] width 24 height 12
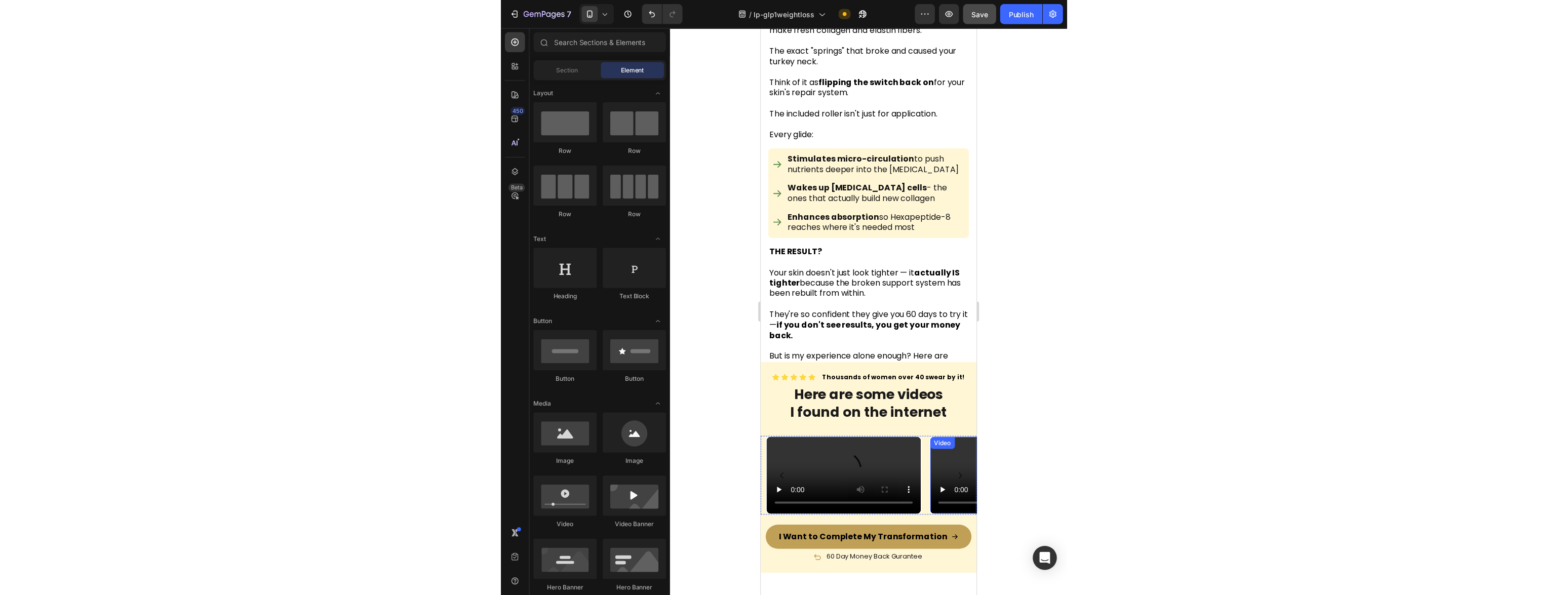
scroll to position [4571, 0]
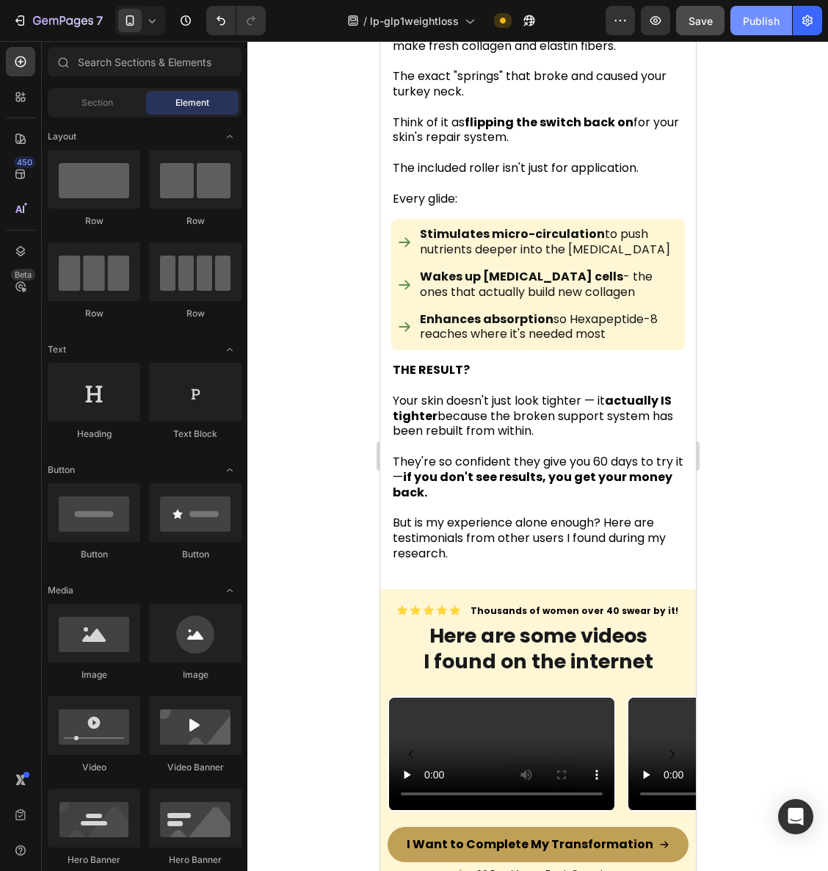
click at [746, 22] on div "Publish" at bounding box center [761, 20] width 37 height 15
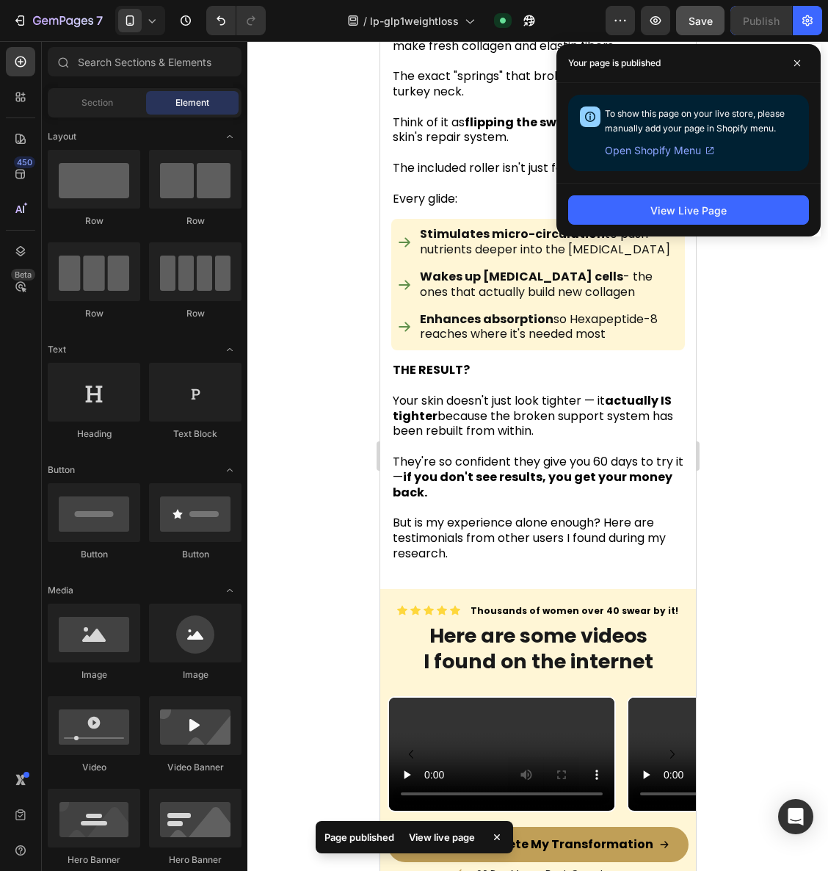
drag, startPoint x: 797, startPoint y: 64, endPoint x: 812, endPoint y: 70, distance: 15.8
click at [798, 63] on icon at bounding box center [797, 62] width 7 height 7
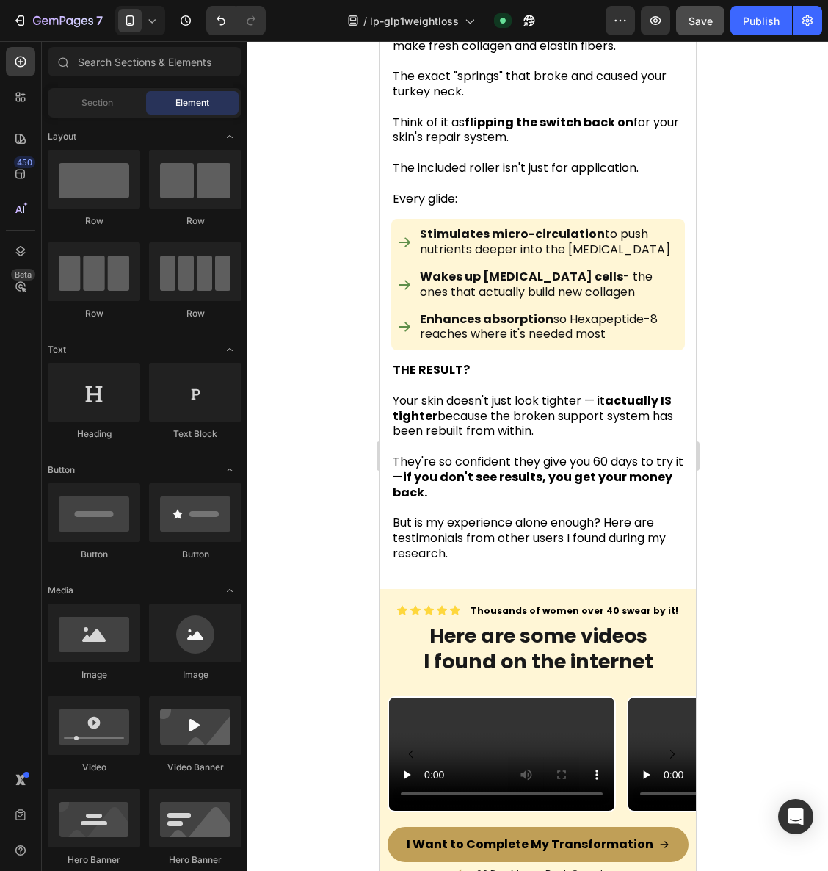
click at [759, 388] on div at bounding box center [538, 456] width 581 height 830
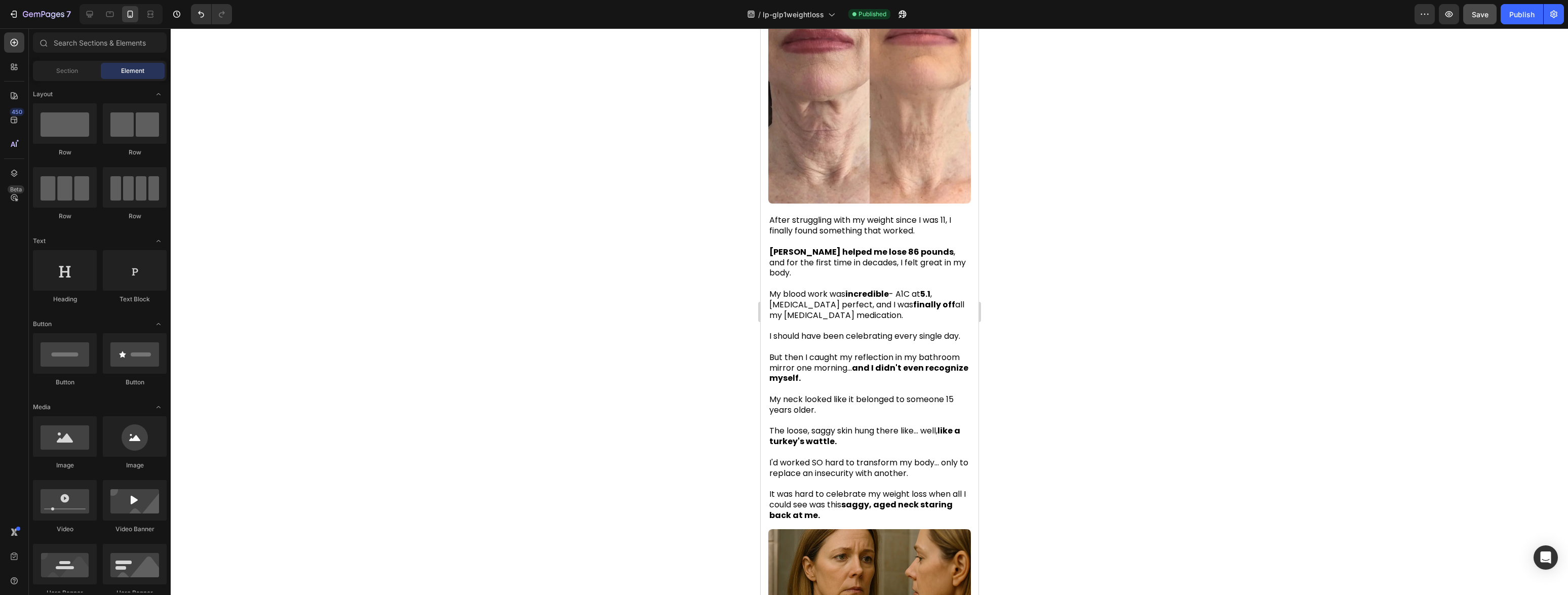
scroll to position [0, 0]
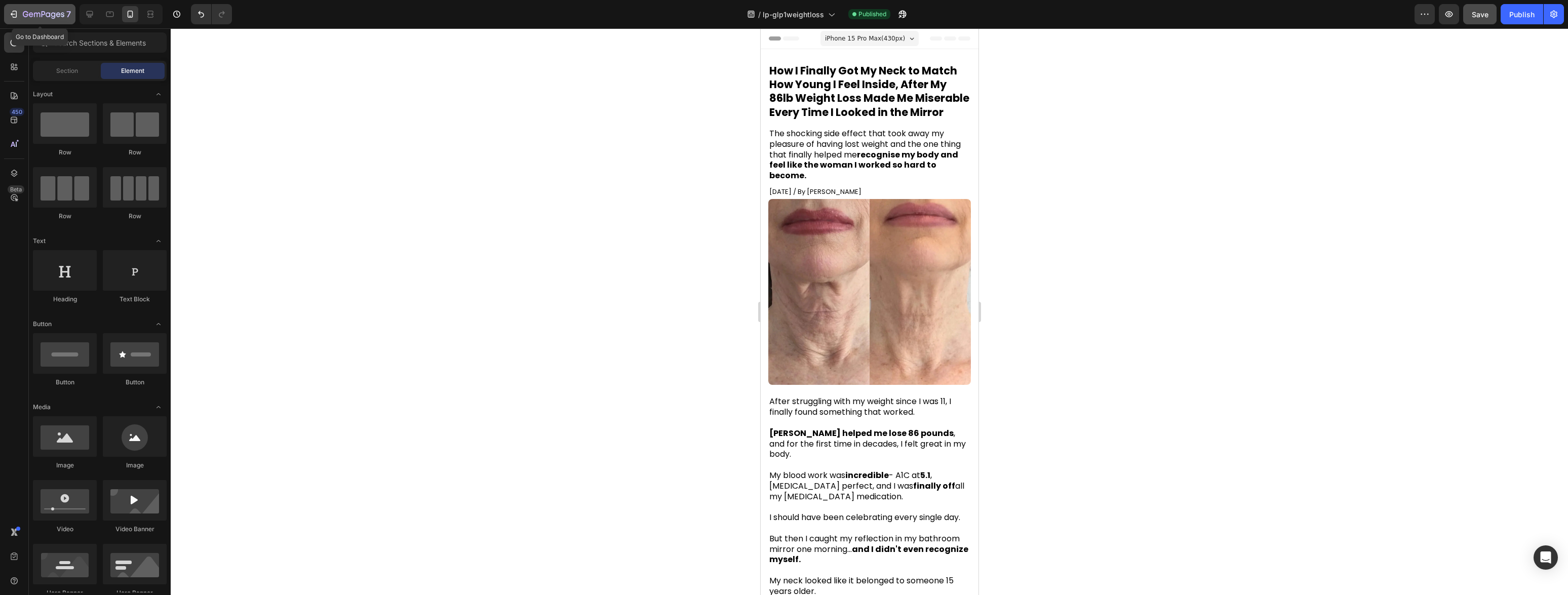
click at [54, 17] on icon "button" at bounding box center [43, 14] width 41 height 8
